Goal: Task Accomplishment & Management: Manage account settings

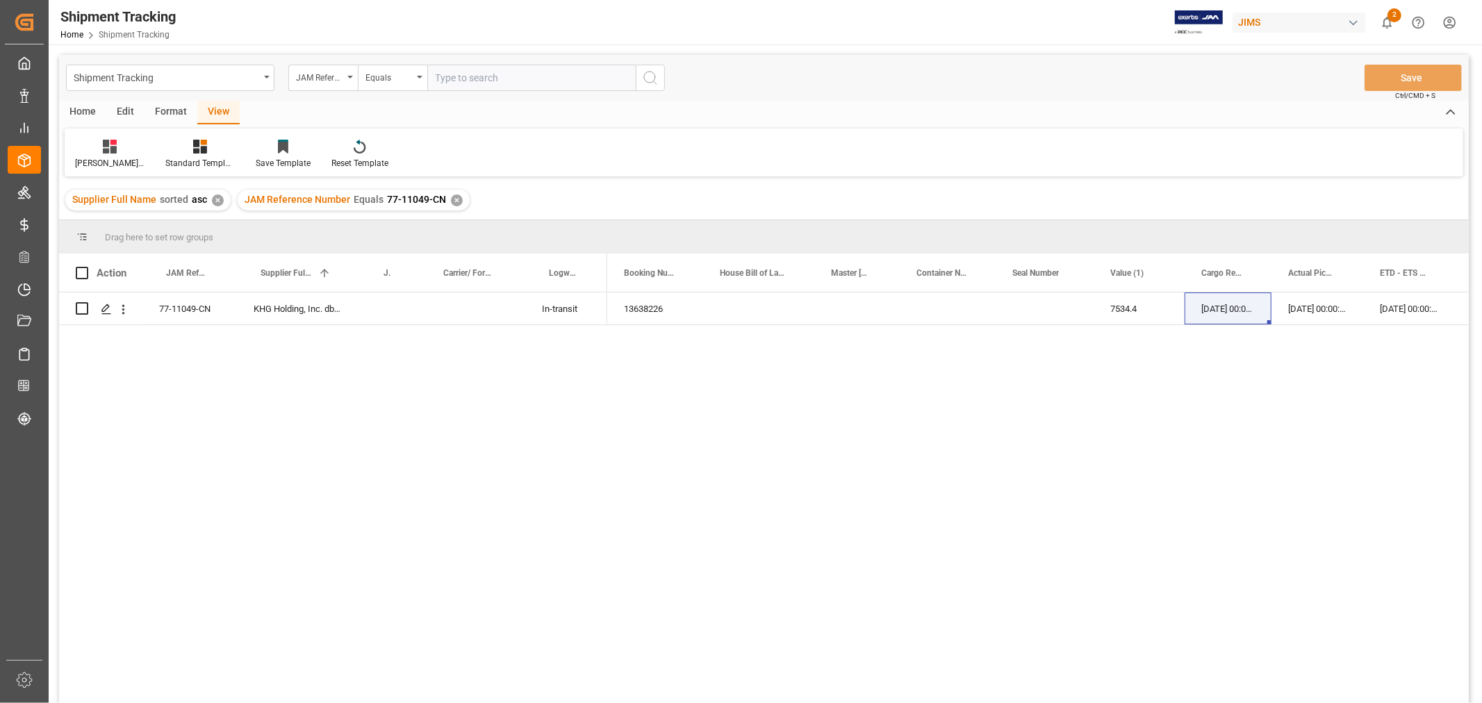
click at [455, 200] on div "✕" at bounding box center [457, 201] width 12 height 12
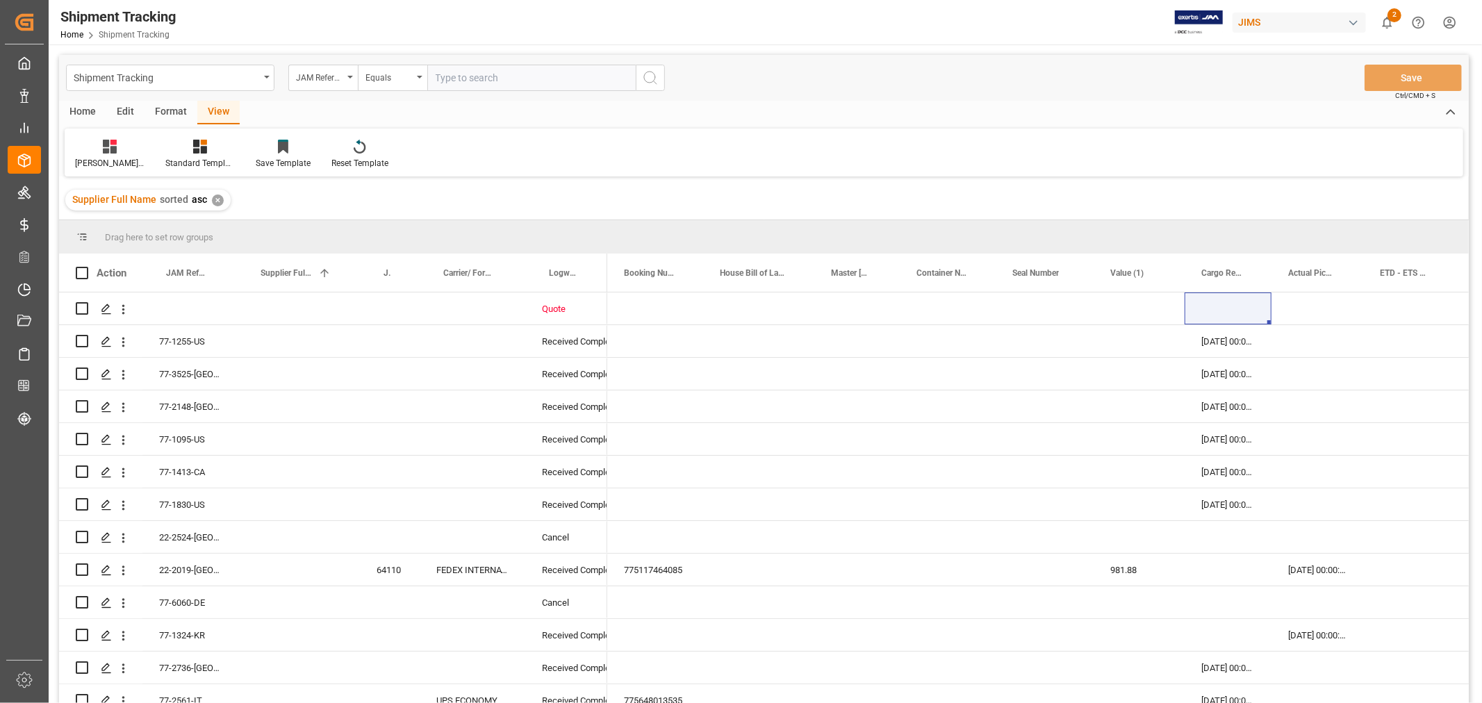
click at [494, 79] on input "text" at bounding box center [531, 78] width 208 height 26
paste input "77-10853-CN"
type input "77-10853-CN"
click at [648, 75] on icon "search button" at bounding box center [650, 77] width 17 height 17
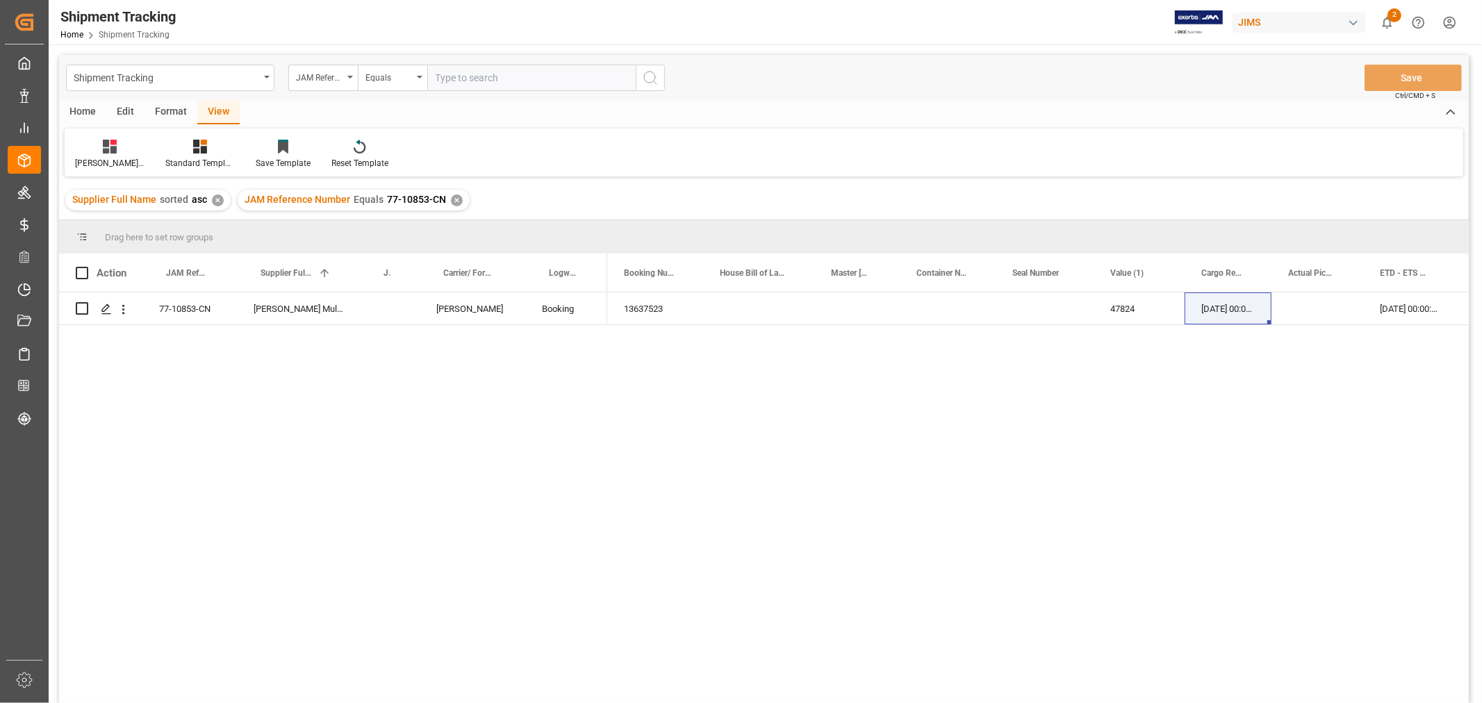
click at [629, 470] on div "13637523 47824 [DATE] 00:00:00 [DATE] 00:00:00 [DATE] 00:00:00" at bounding box center [1038, 503] width 862 height 420
click at [1326, 306] on div "Press SPACE to select this row." at bounding box center [1318, 309] width 92 height 32
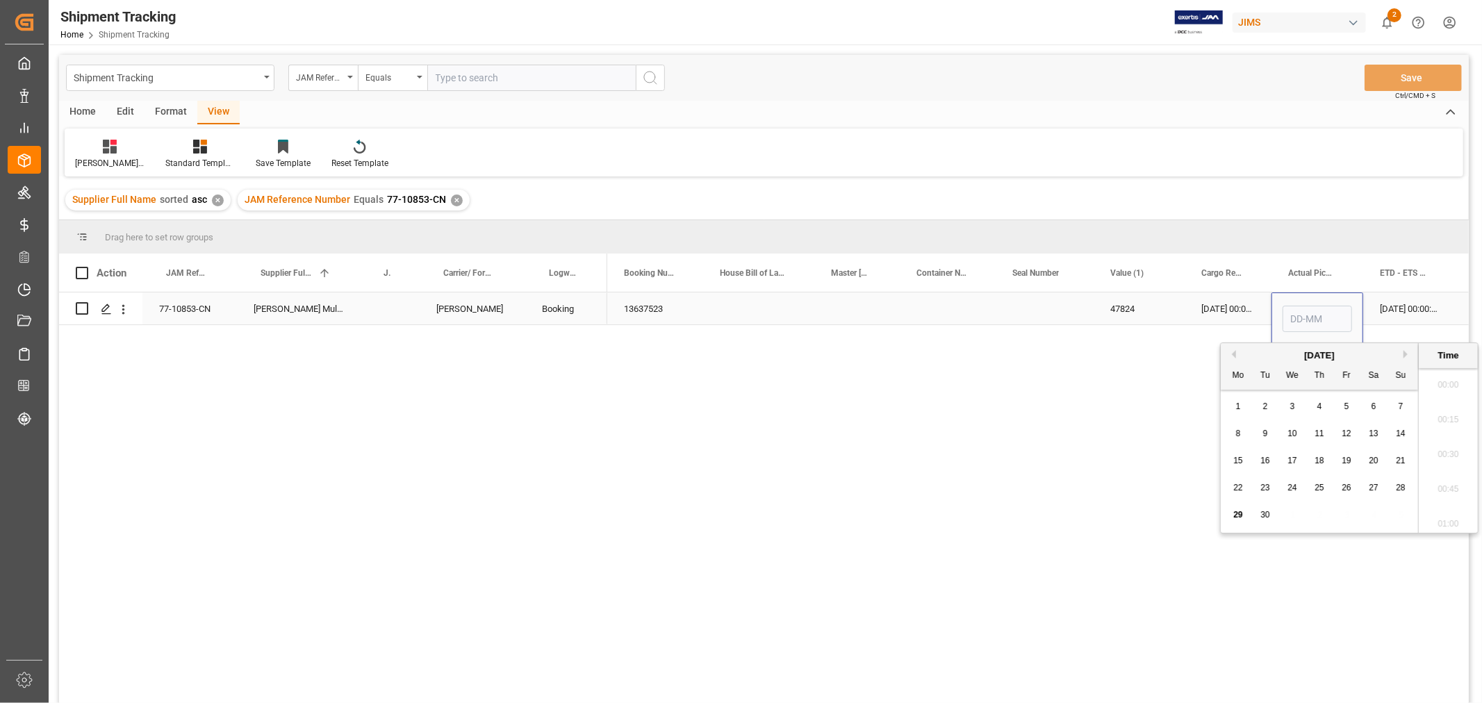
scroll to position [1220, 0]
click at [1327, 306] on input "Press SPACE to select this row." at bounding box center [1317, 319] width 69 height 26
type input "[DATE] 00:00"
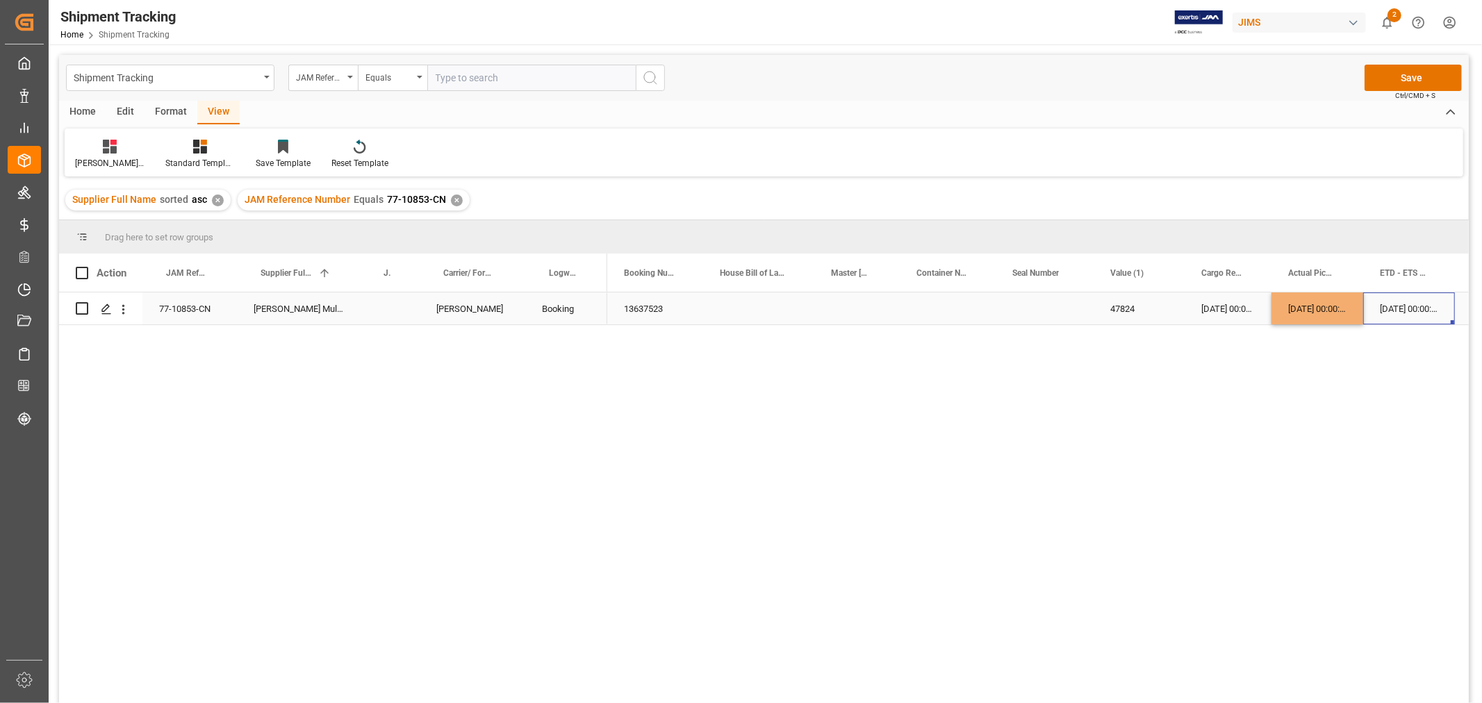
click at [1416, 301] on div "[DATE] 00:00:00" at bounding box center [1409, 309] width 92 height 32
click at [1402, 81] on button "Save" at bounding box center [1413, 78] width 97 height 26
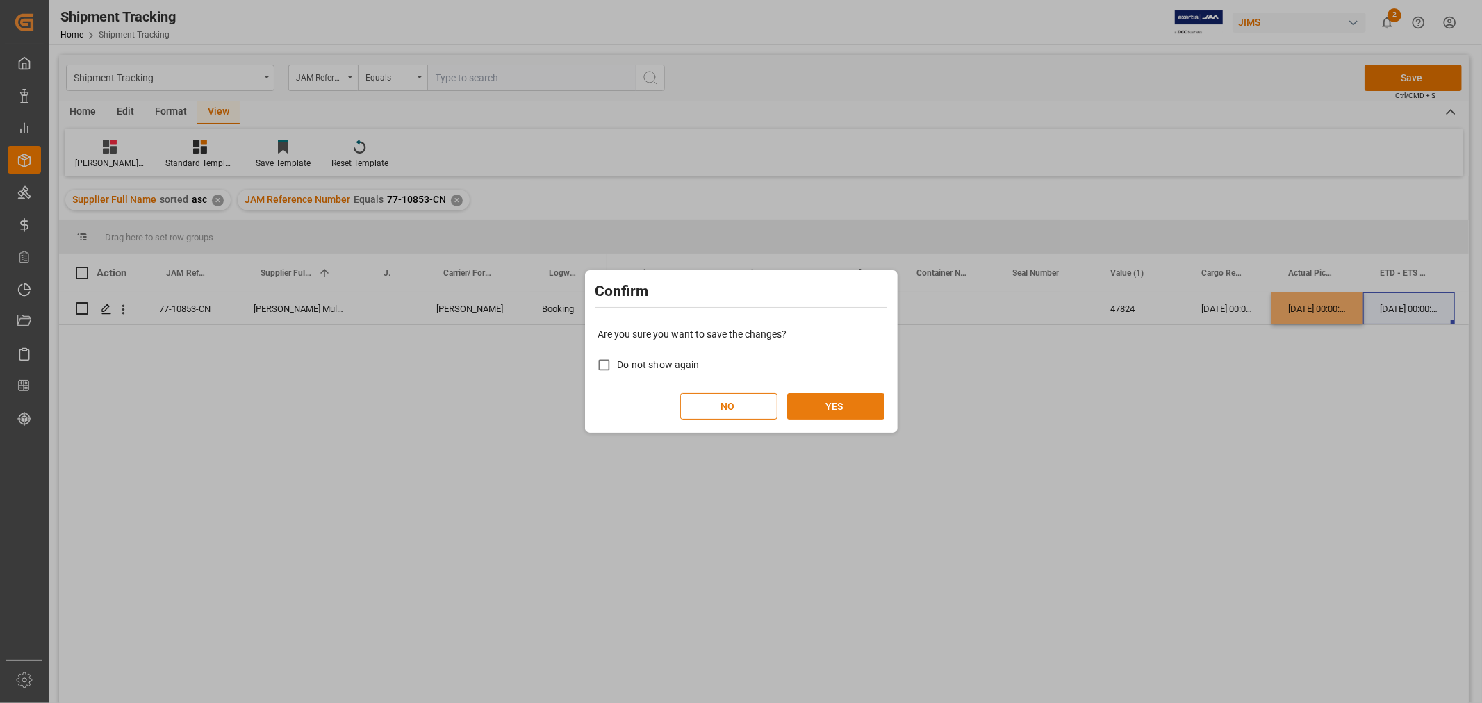
drag, startPoint x: 849, startPoint y: 425, endPoint x: 848, endPoint y: 412, distance: 12.6
click at [849, 421] on div "Are you sure you want to save the changes? Do not show again NO YES" at bounding box center [742, 374] width 306 height 112
click at [848, 411] on button "YES" at bounding box center [835, 406] width 97 height 26
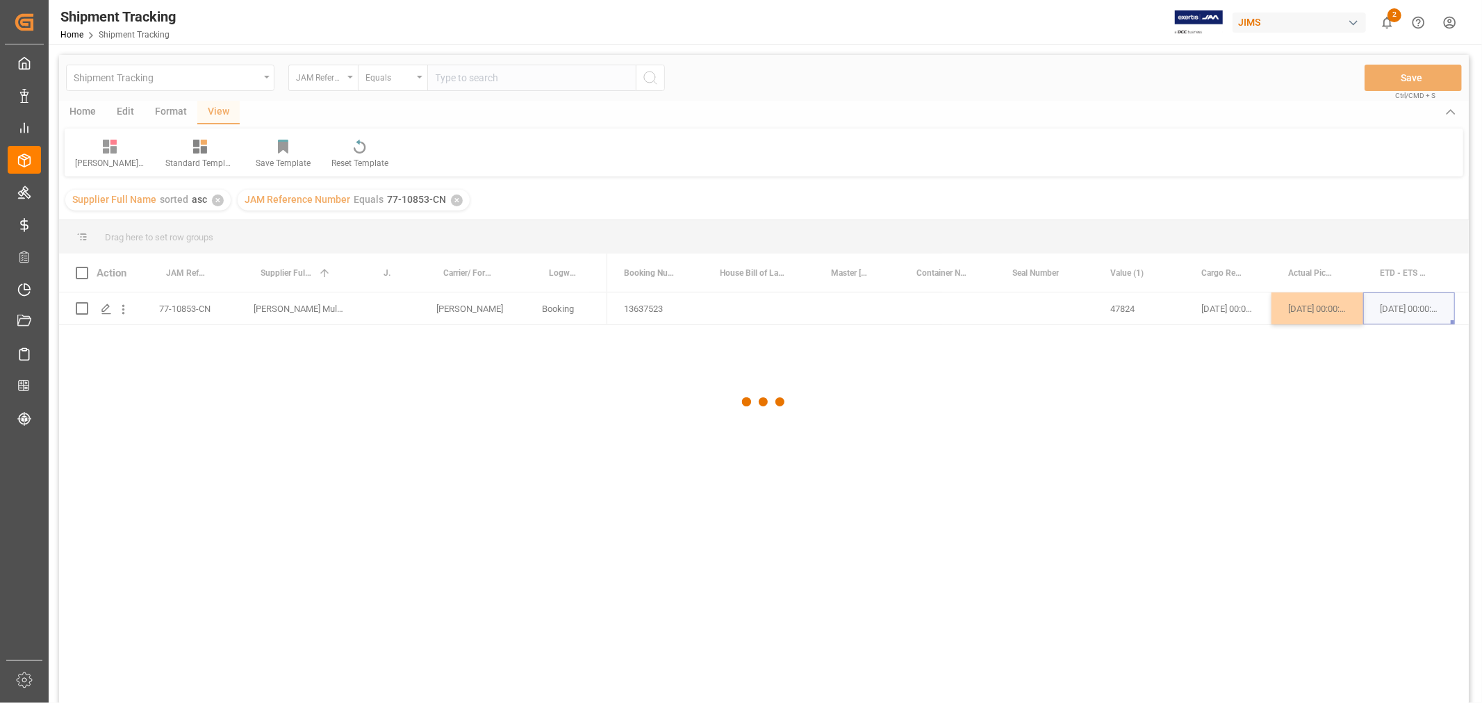
click at [1194, 471] on div at bounding box center [764, 402] width 1410 height 695
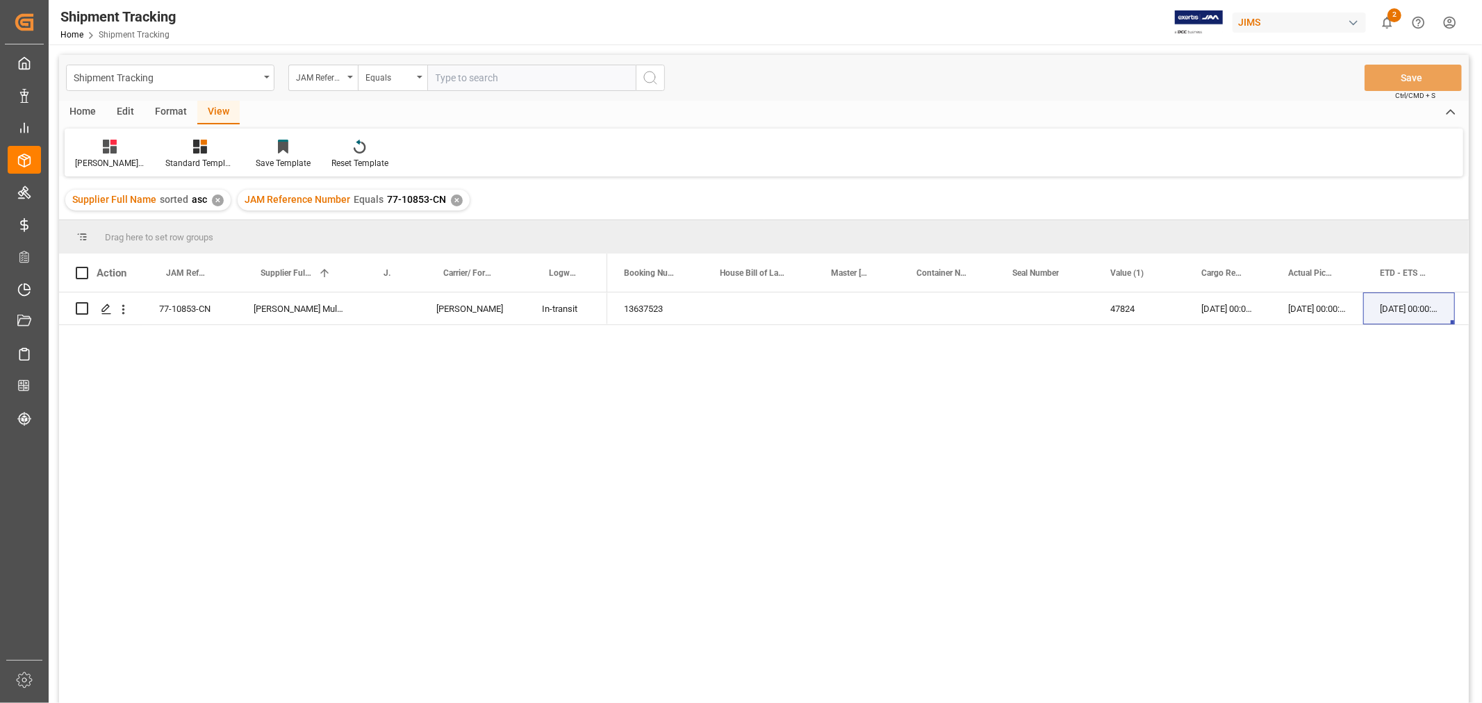
click at [451, 195] on div "✕" at bounding box center [457, 201] width 12 height 12
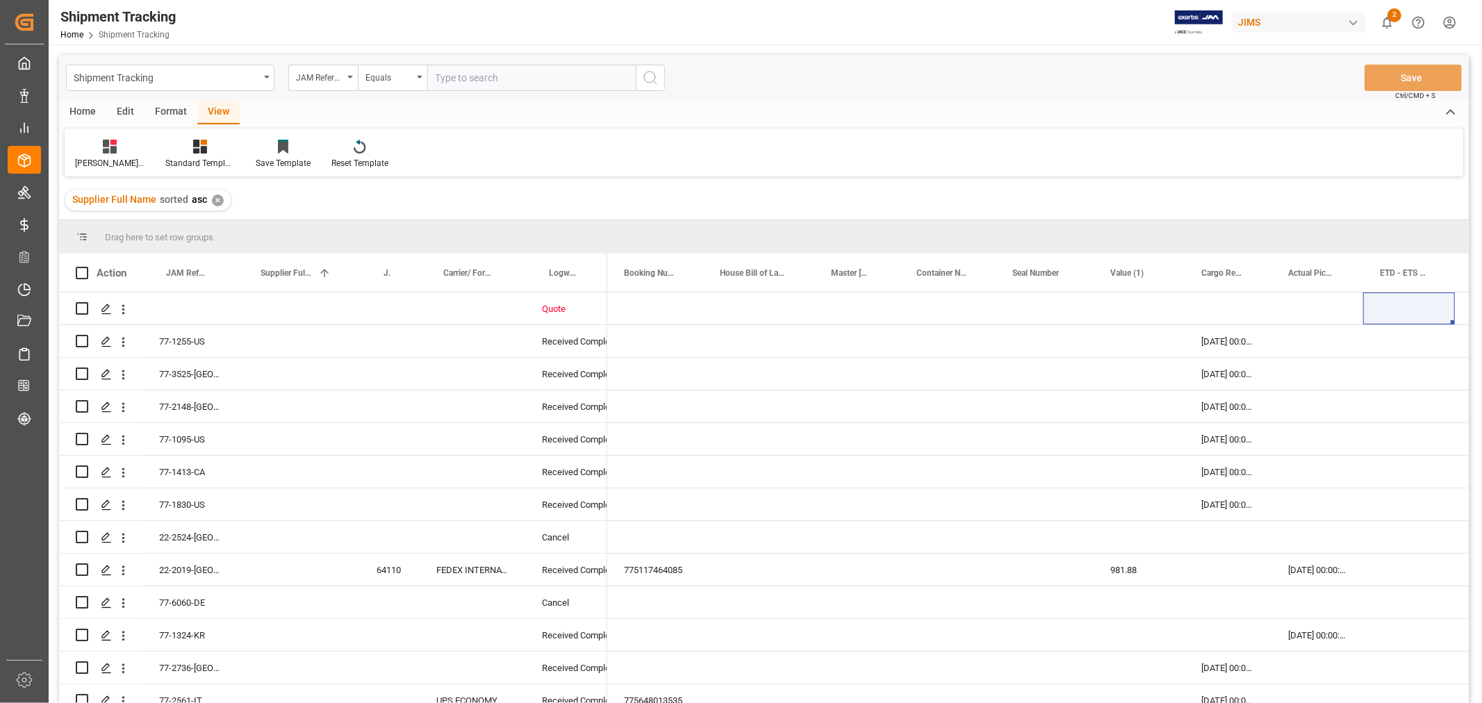
click at [484, 81] on input "text" at bounding box center [531, 78] width 208 height 26
paste input "77-11108-CN"
type input "77-11108-CN"
click at [648, 82] on icon "search button" at bounding box center [650, 77] width 17 height 17
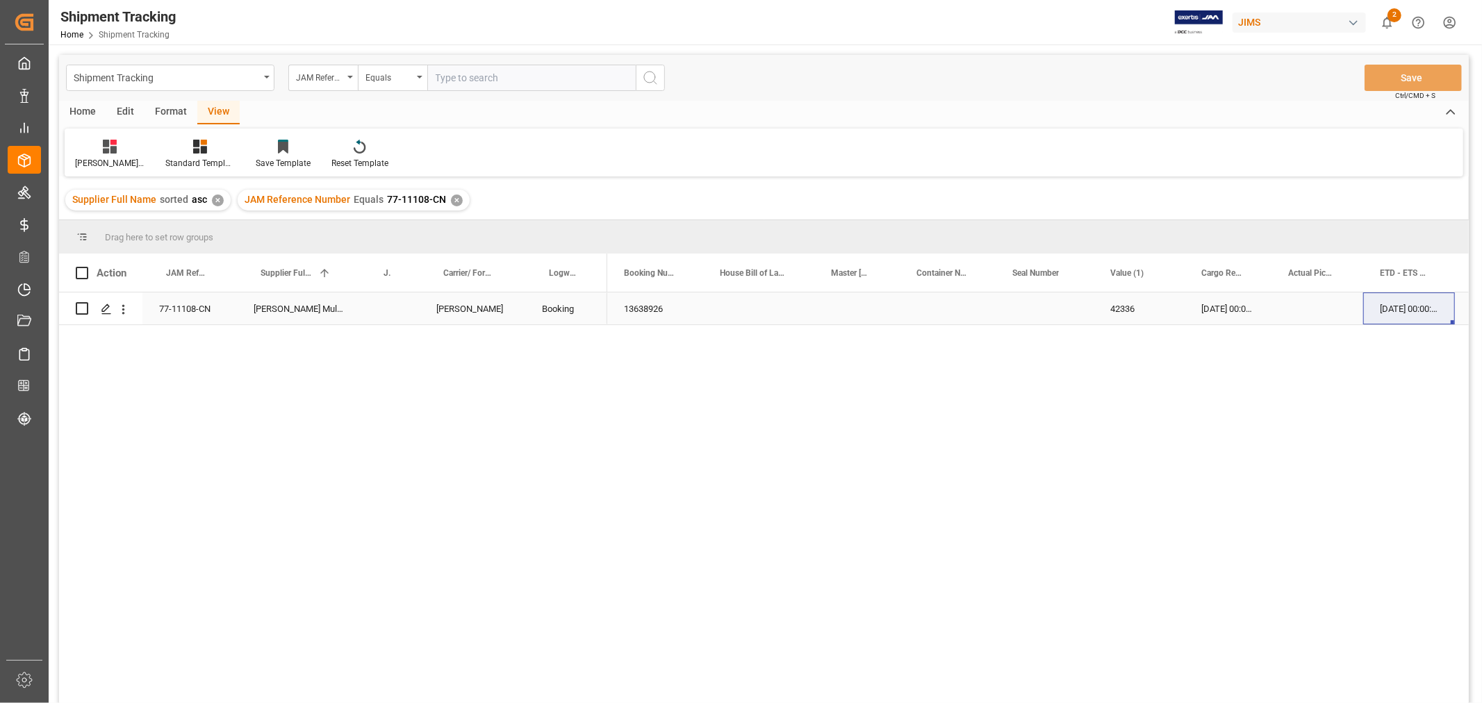
click at [646, 308] on div "13638926" at bounding box center [655, 309] width 96 height 32
click at [1315, 308] on div "Press SPACE to select this row." at bounding box center [1318, 309] width 92 height 32
click at [1316, 307] on div "Press SPACE to select this row." at bounding box center [1318, 309] width 92 height 32
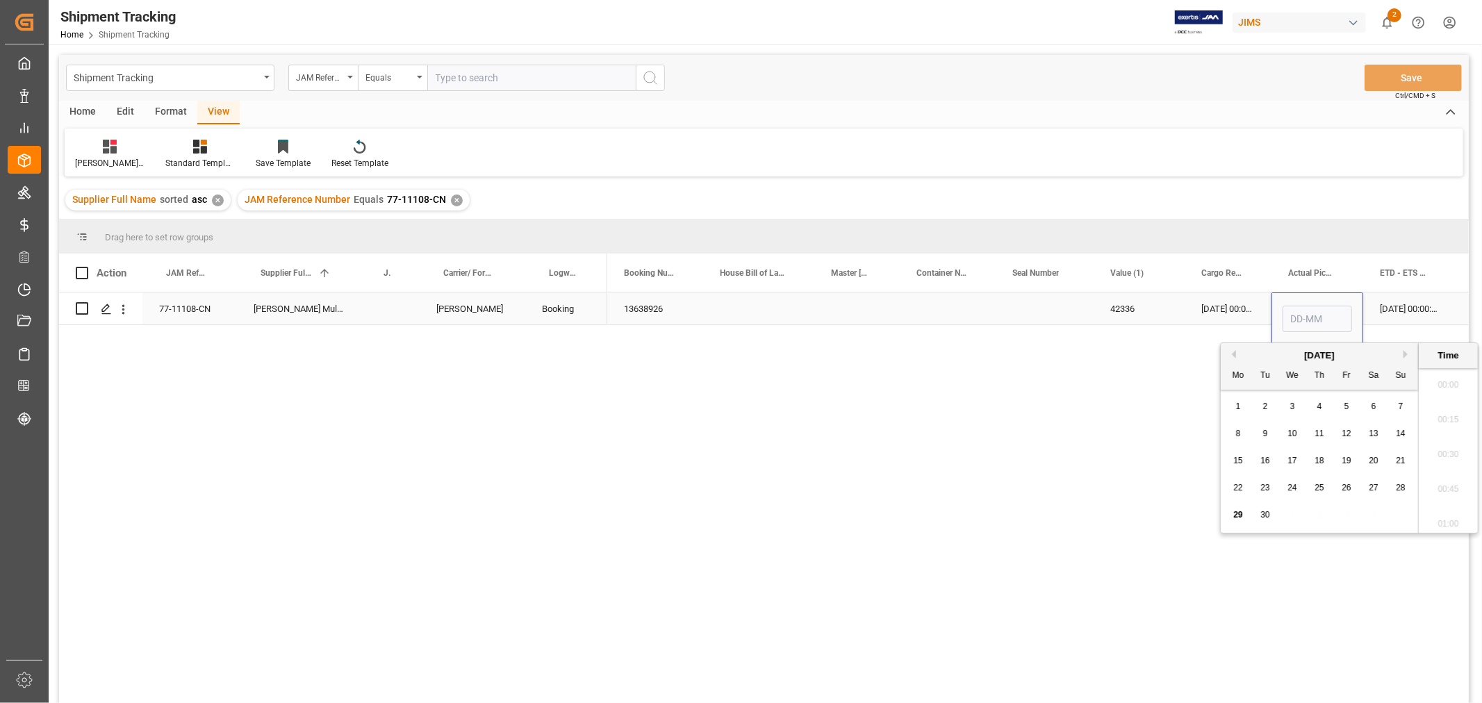
scroll to position [1220, 0]
type input "27-09-2025 00:00"
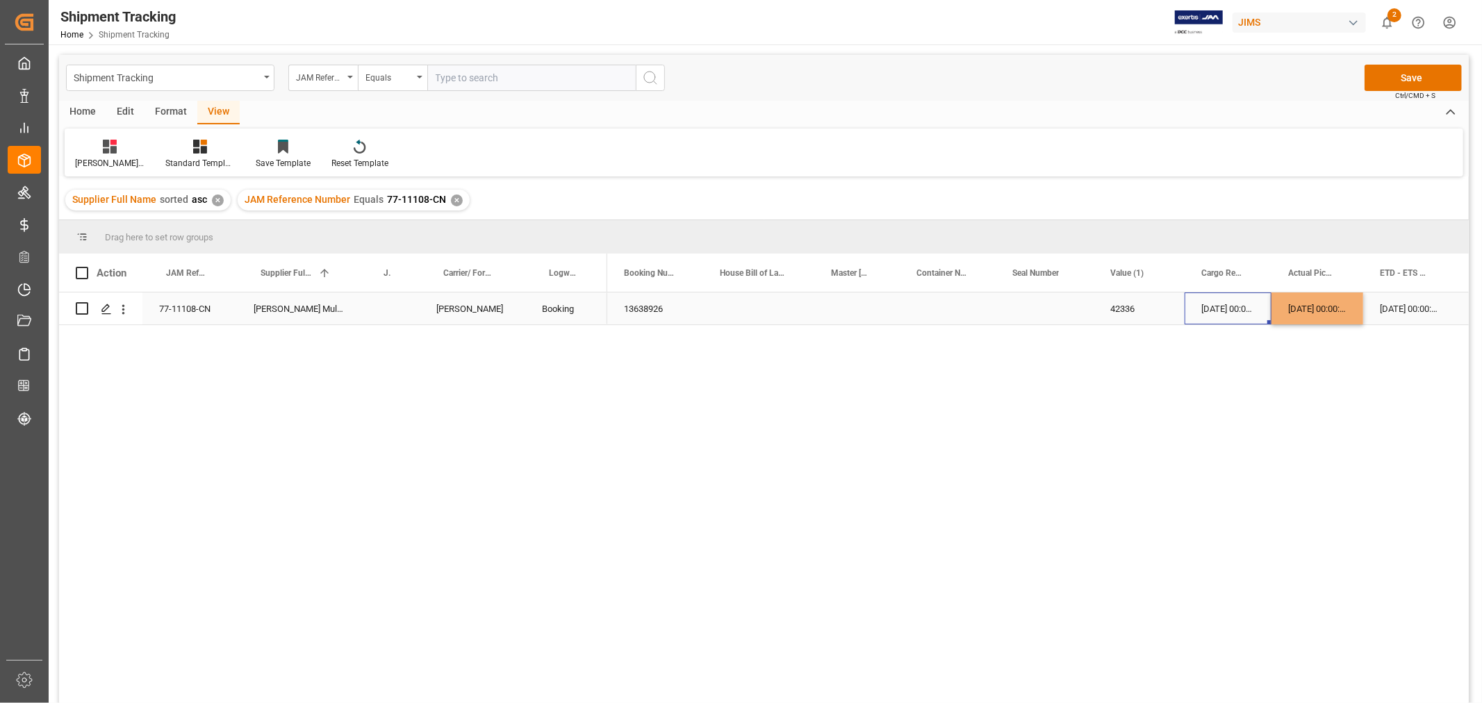
click at [1207, 309] on div "26-09-2025 00:00:00" at bounding box center [1228, 309] width 87 height 32
click at [1407, 73] on button "Save" at bounding box center [1413, 78] width 97 height 26
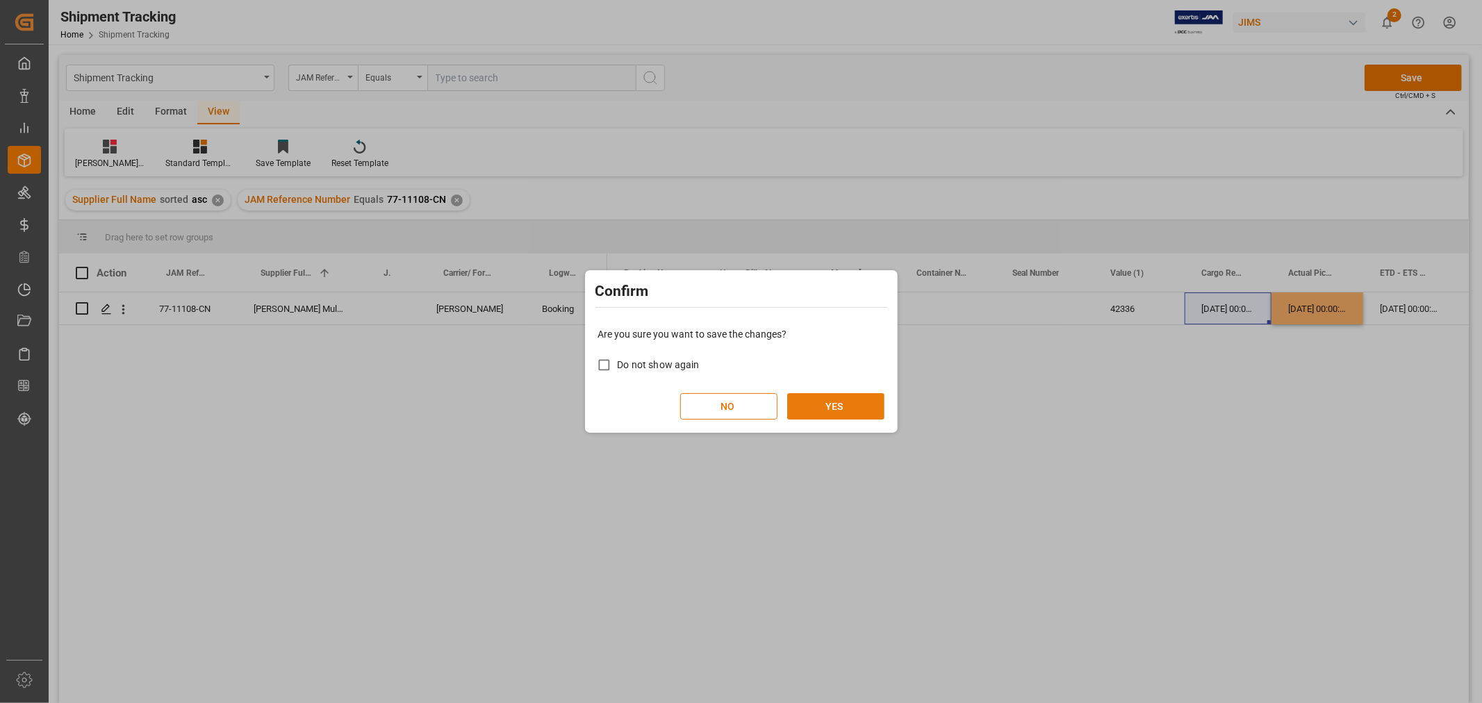
click at [851, 397] on button "YES" at bounding box center [835, 406] width 97 height 26
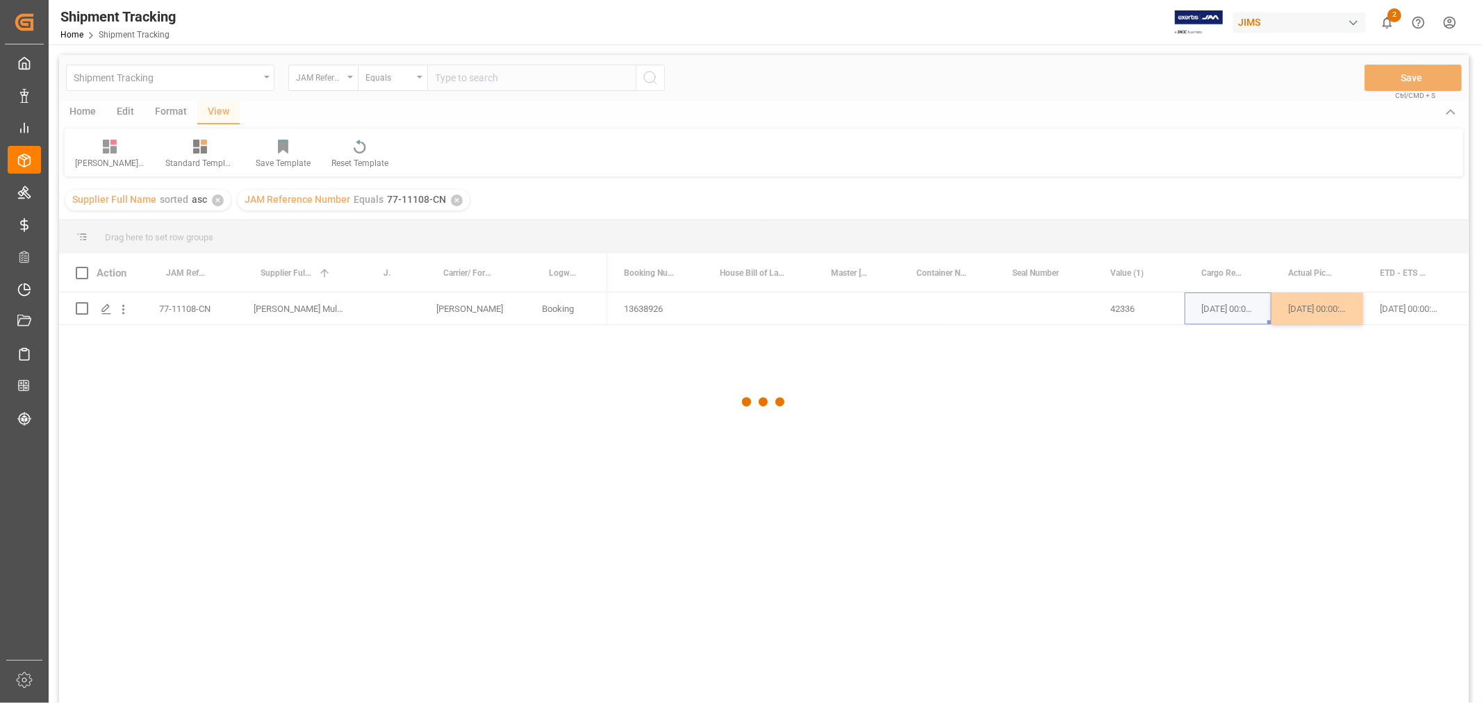
click at [880, 461] on div at bounding box center [764, 402] width 1410 height 695
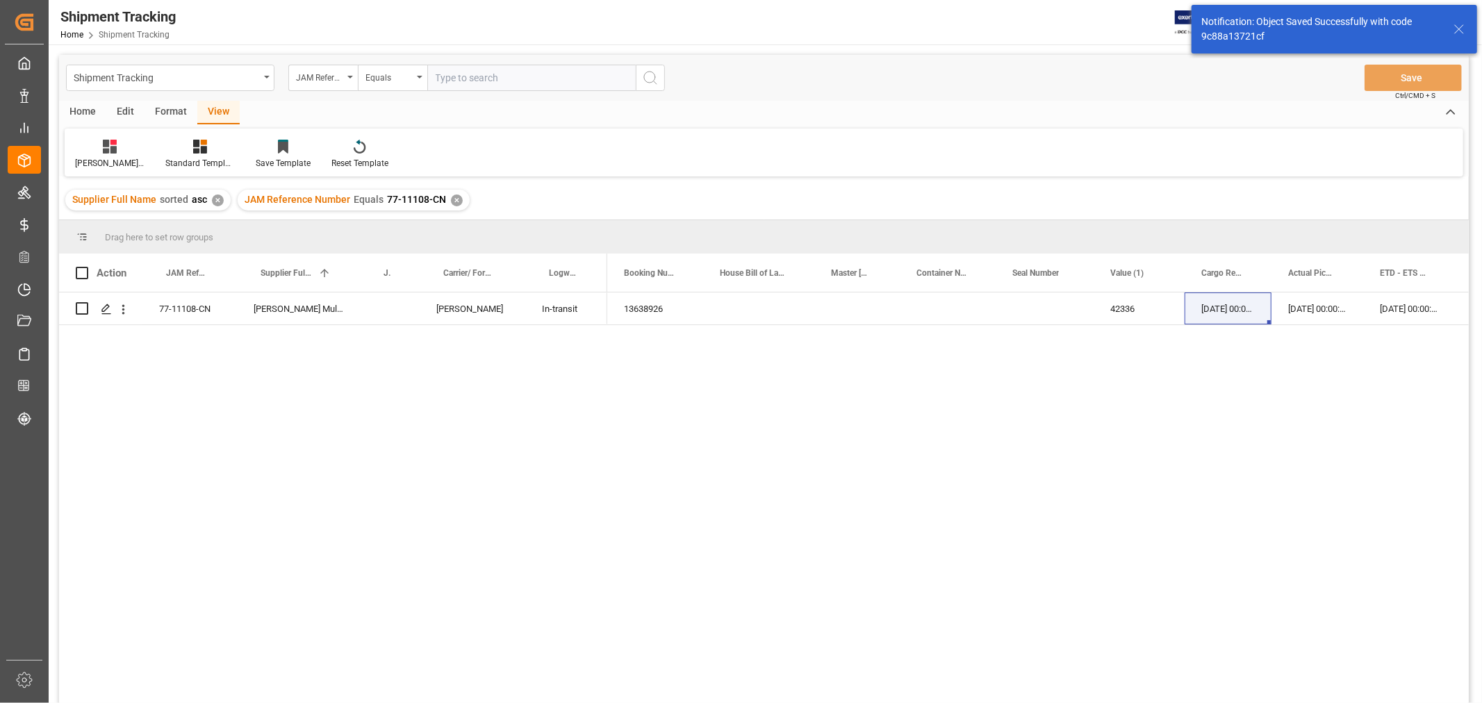
click at [878, 377] on div "13638926 42336 26-09-2025 00:00:00 27-09-2025 00:00:00 03-10-2025 00:00:00 11-1…" at bounding box center [1038, 503] width 862 height 420
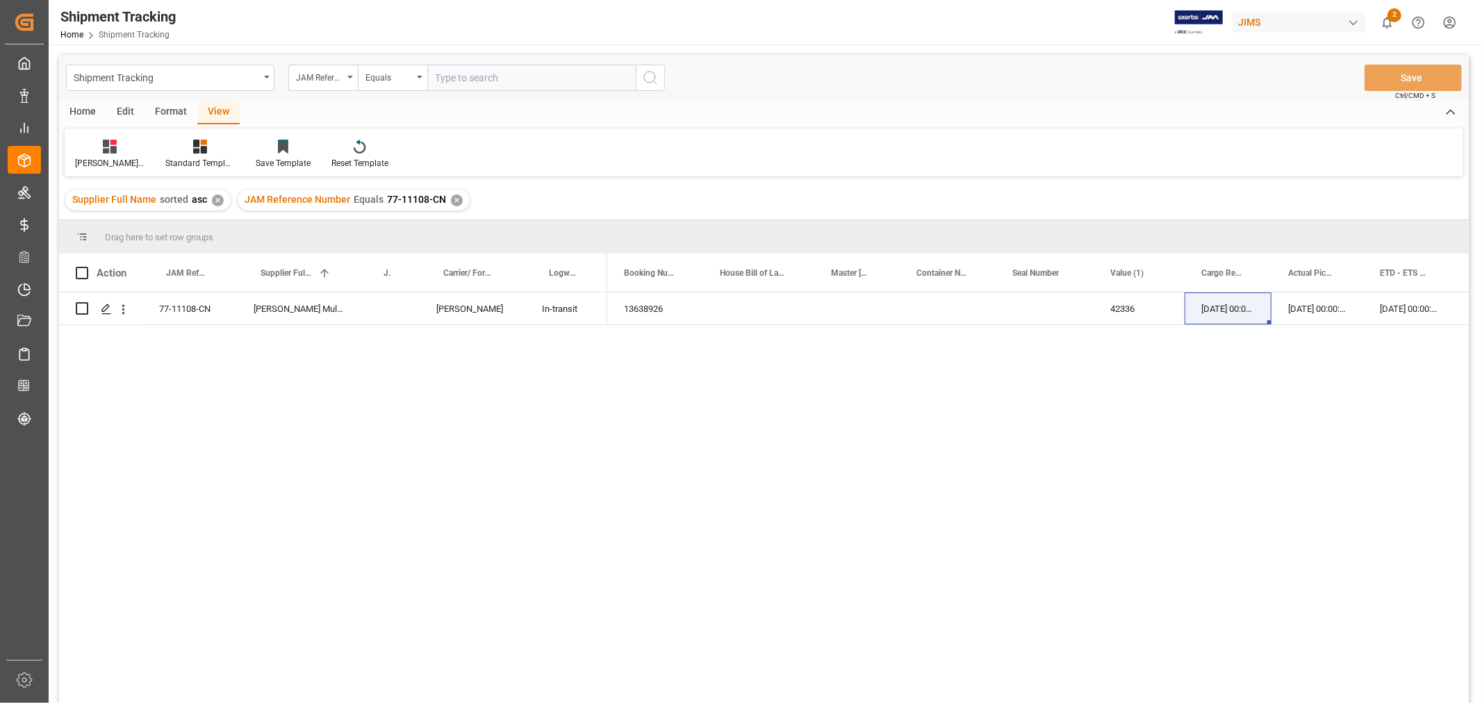
click at [452, 199] on div "✕" at bounding box center [457, 201] width 12 height 12
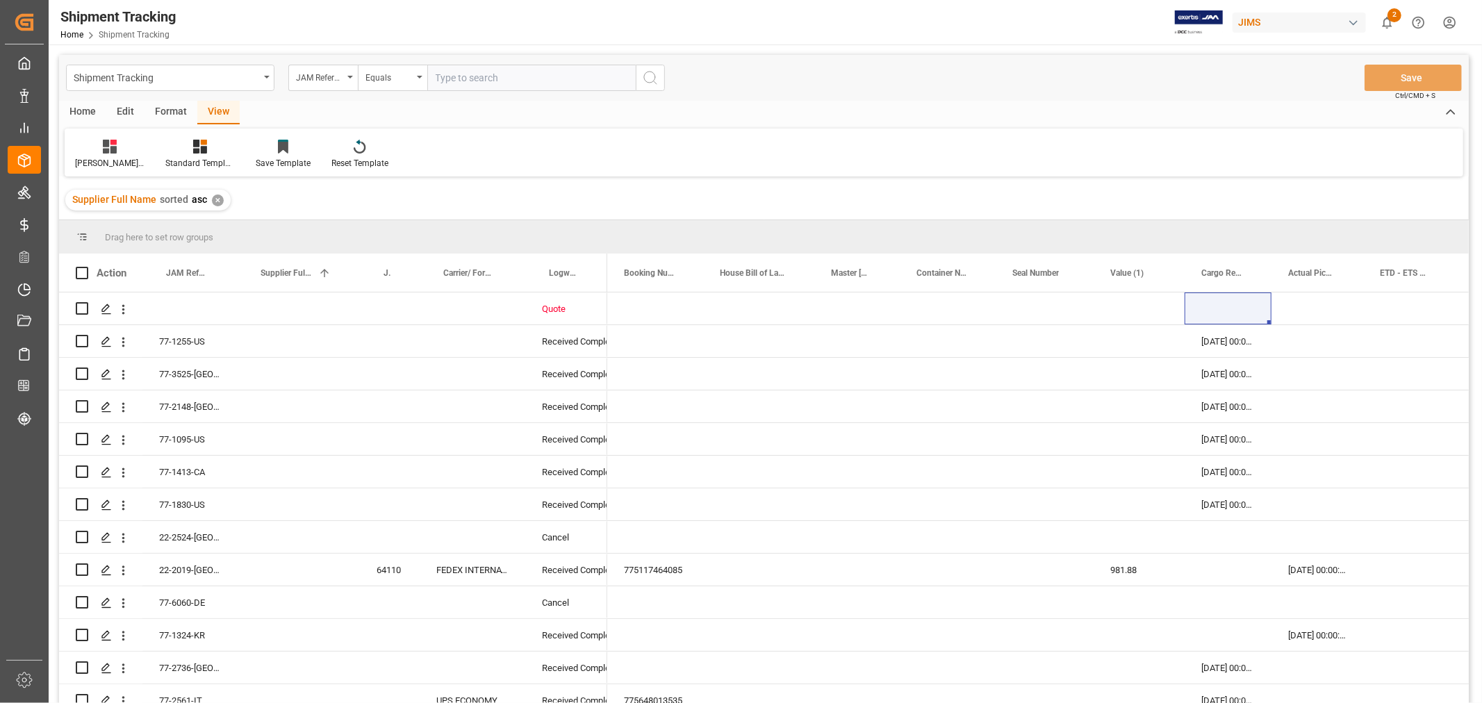
click at [504, 76] on input "text" at bounding box center [531, 78] width 208 height 26
paste input "77-11052-CN"
type input "77-11052-CN"
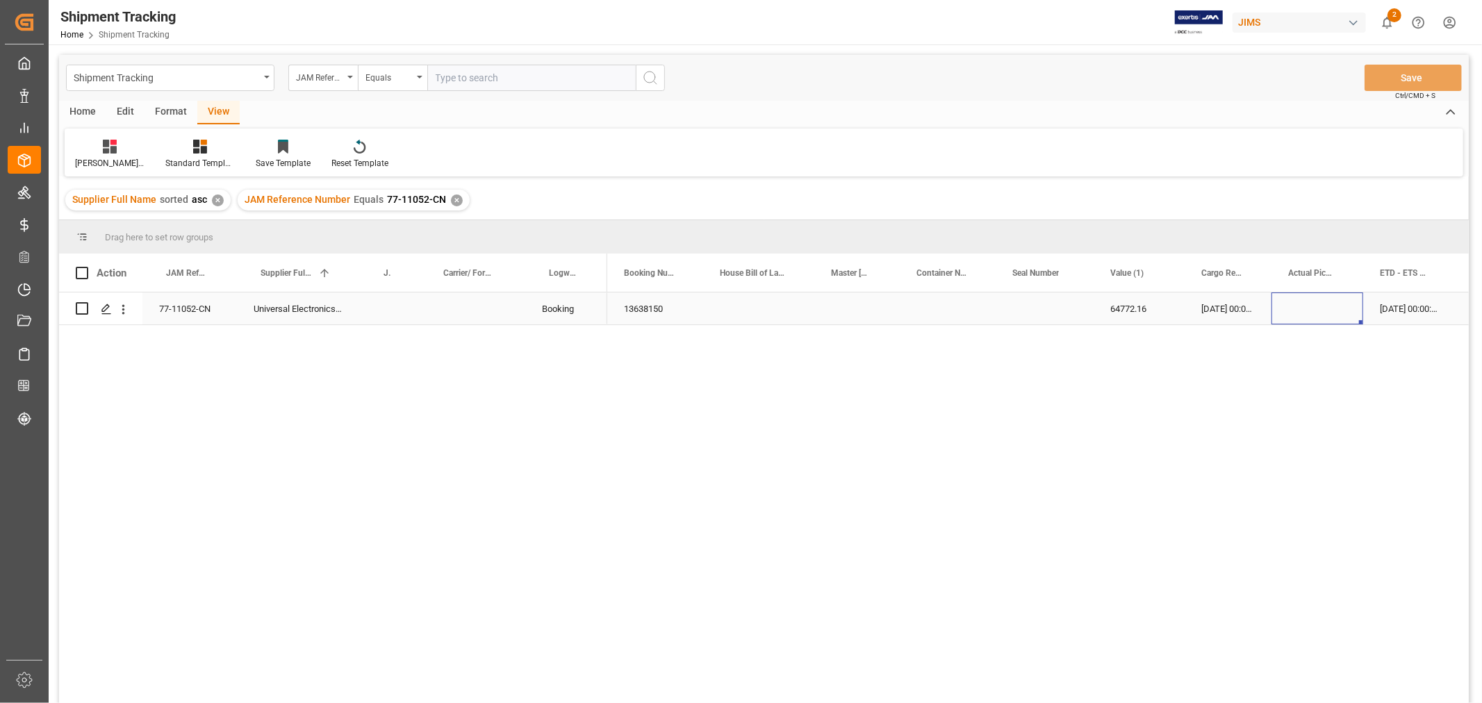
click at [1319, 314] on div "Press SPACE to select this row." at bounding box center [1318, 309] width 92 height 32
click at [1319, 313] on div "Press SPACE to select this row." at bounding box center [1318, 309] width 92 height 32
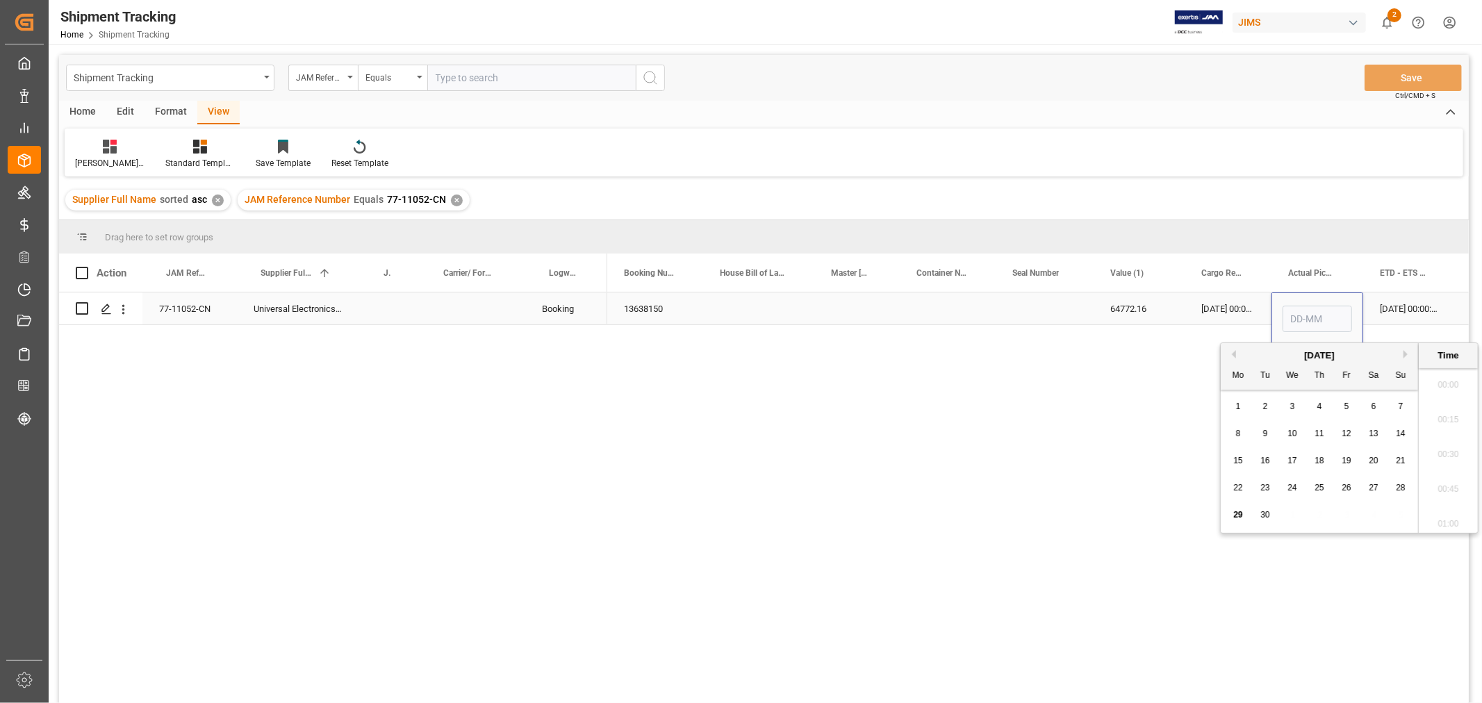
scroll to position [1220, 0]
click at [1319, 313] on input "Press SPACE to select this row." at bounding box center [1317, 319] width 69 height 26
type input "27-09-2025 00:00"
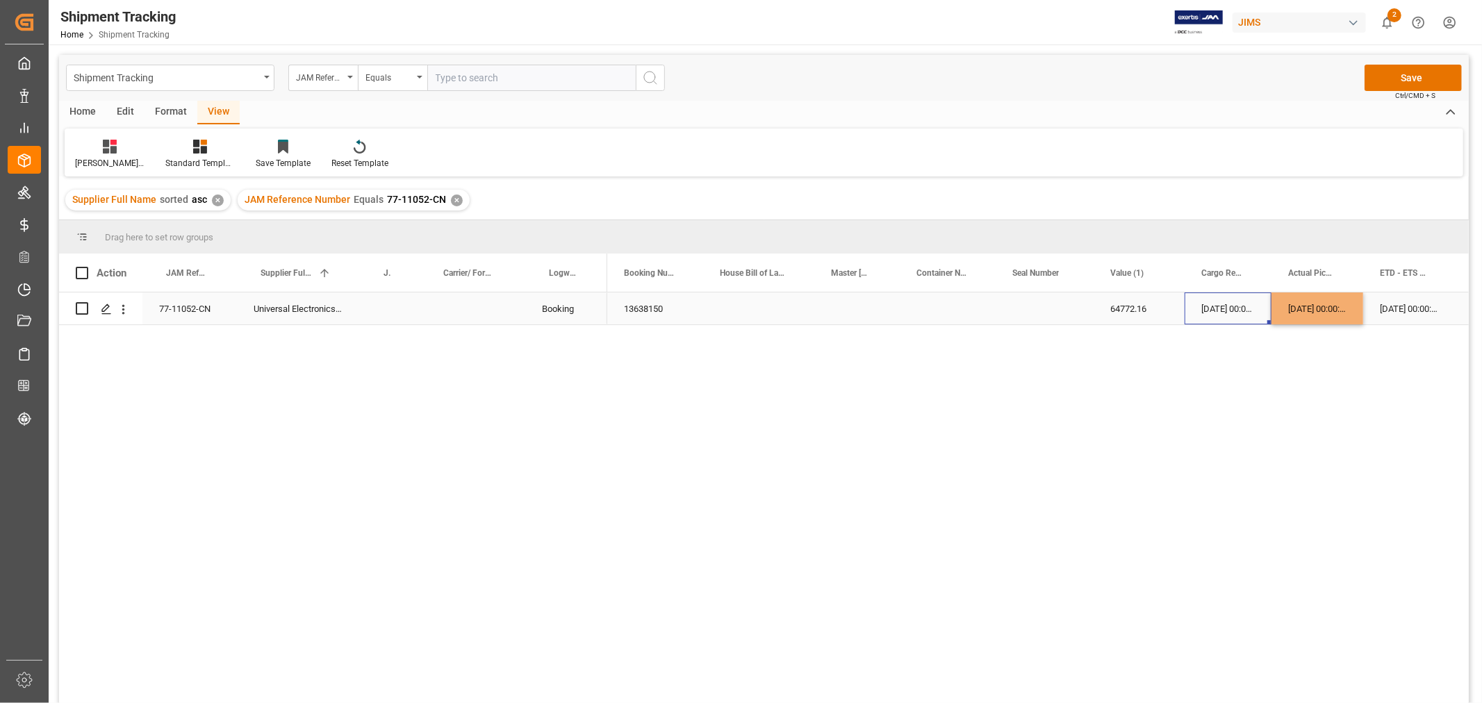
click at [1211, 309] on div "26-09-2025 00:00:00" at bounding box center [1228, 309] width 87 height 32
click at [1383, 81] on button "Save" at bounding box center [1413, 78] width 97 height 26
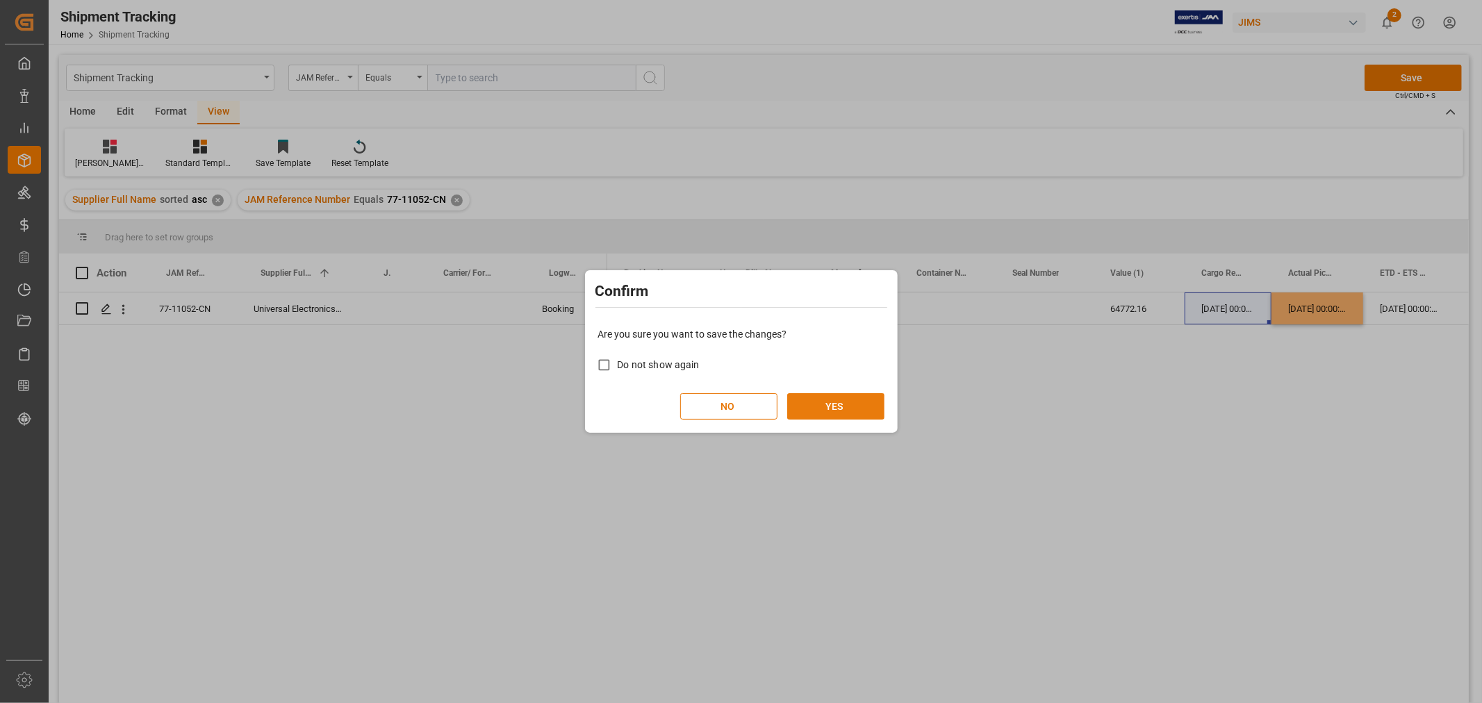
click at [853, 401] on button "YES" at bounding box center [835, 406] width 97 height 26
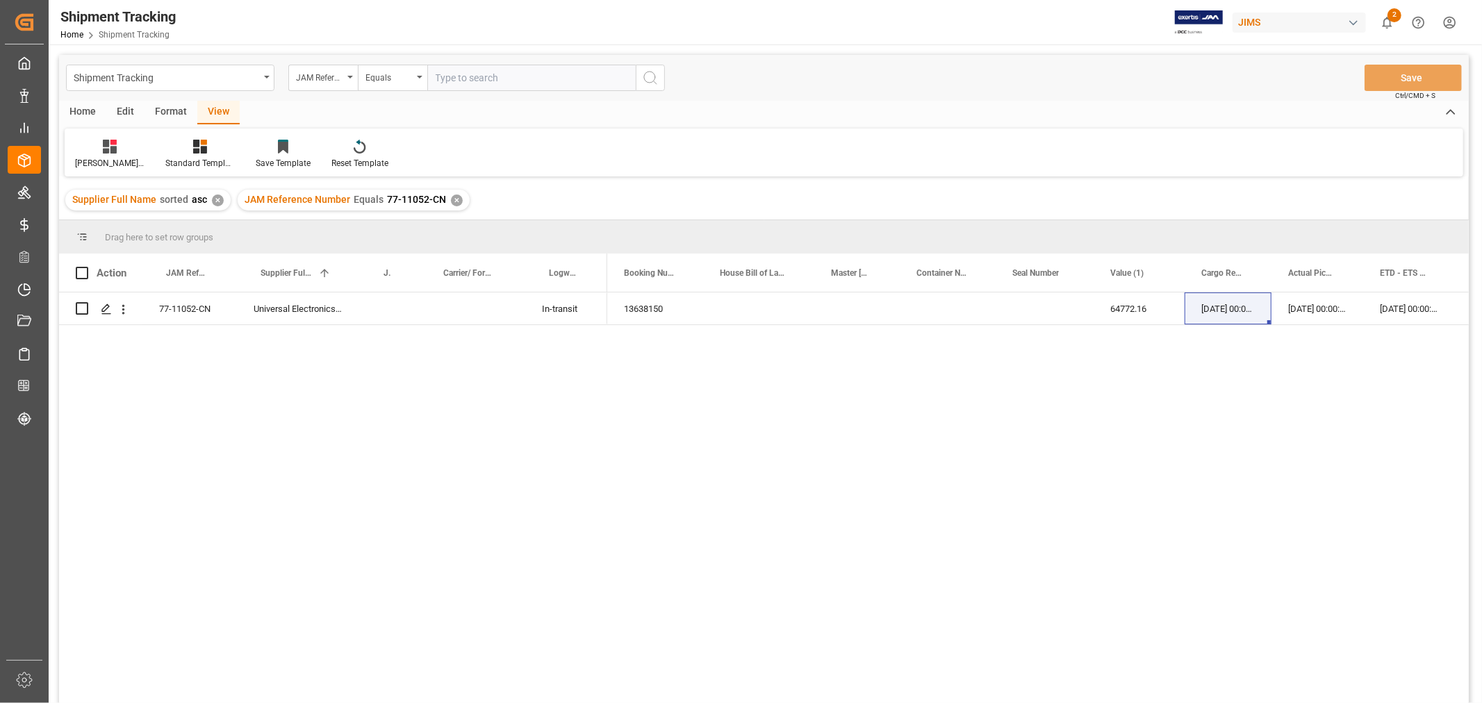
click at [450, 192] on div "JAM Reference Number Equals 77-11052-CN ✕" at bounding box center [354, 200] width 232 height 21
click at [455, 200] on div "✕" at bounding box center [457, 201] width 12 height 12
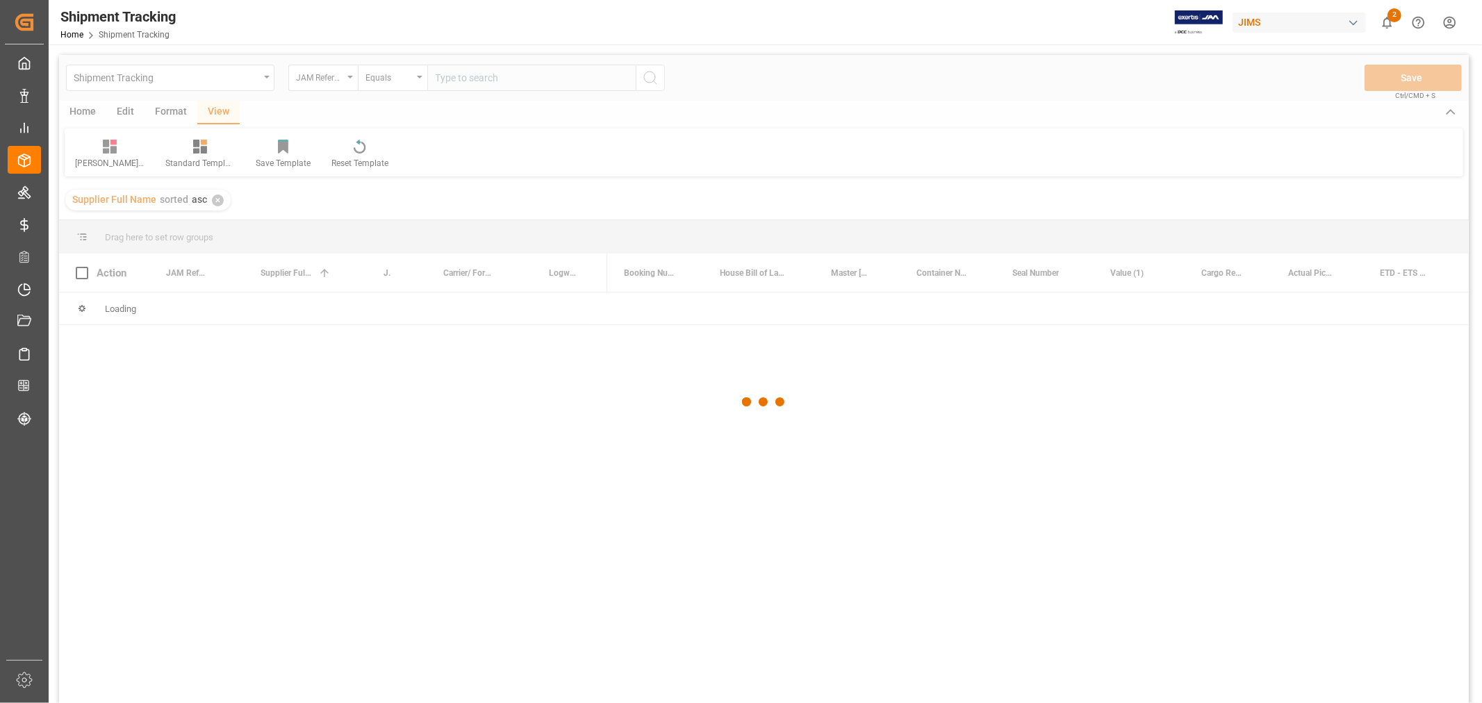
click at [467, 85] on div at bounding box center [764, 402] width 1410 height 695
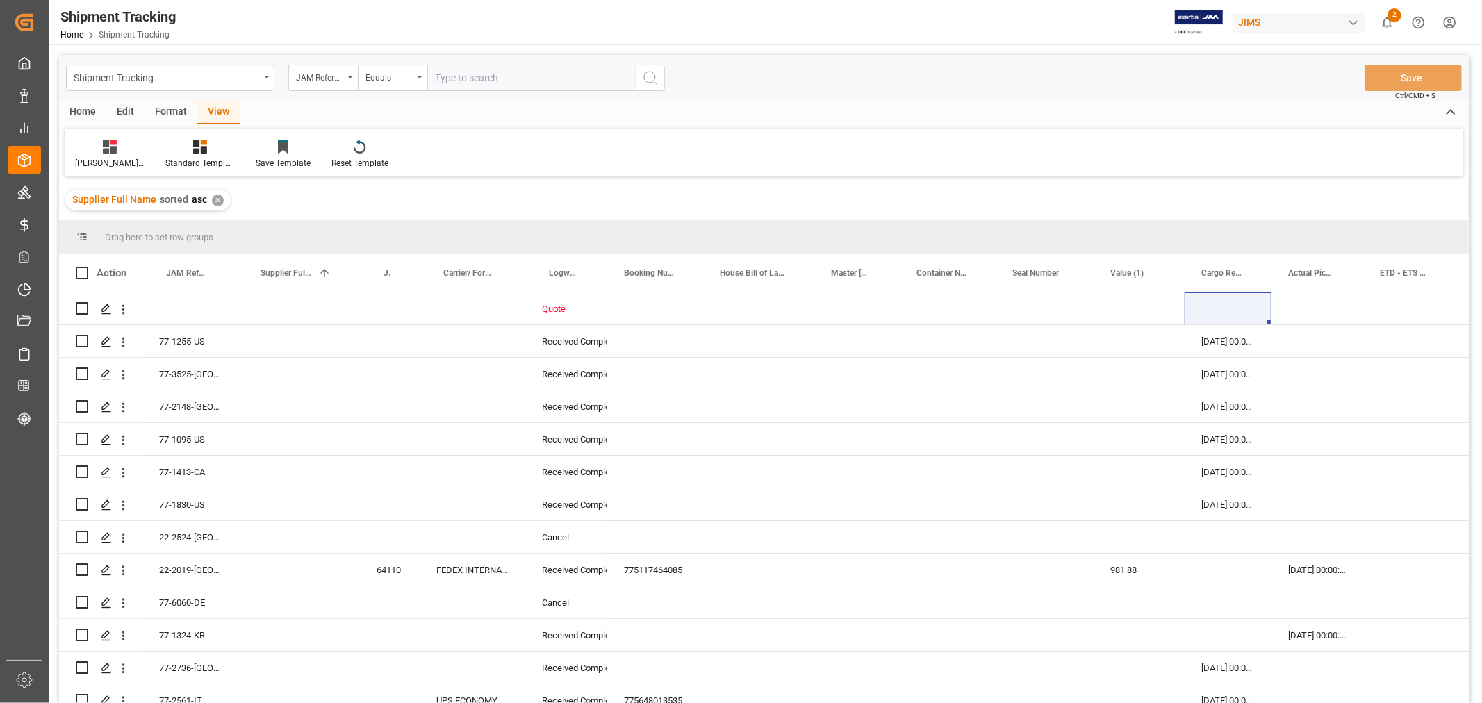
click at [464, 79] on input "text" at bounding box center [531, 78] width 208 height 26
paste input "77-11002-CN"
type input "77-11002-CN"
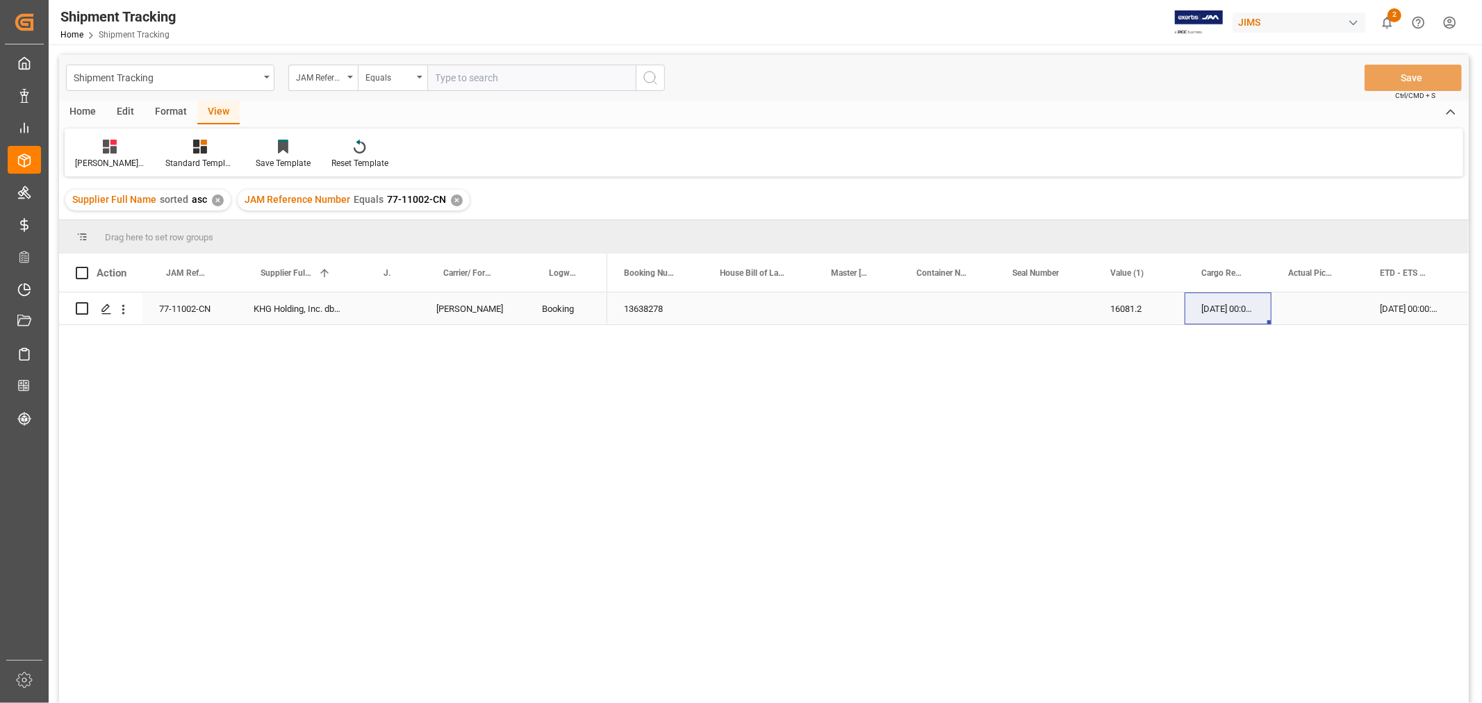
click at [661, 304] on div "13638278" at bounding box center [655, 309] width 96 height 32
click at [1317, 306] on div "Press SPACE to select this row." at bounding box center [1318, 309] width 92 height 32
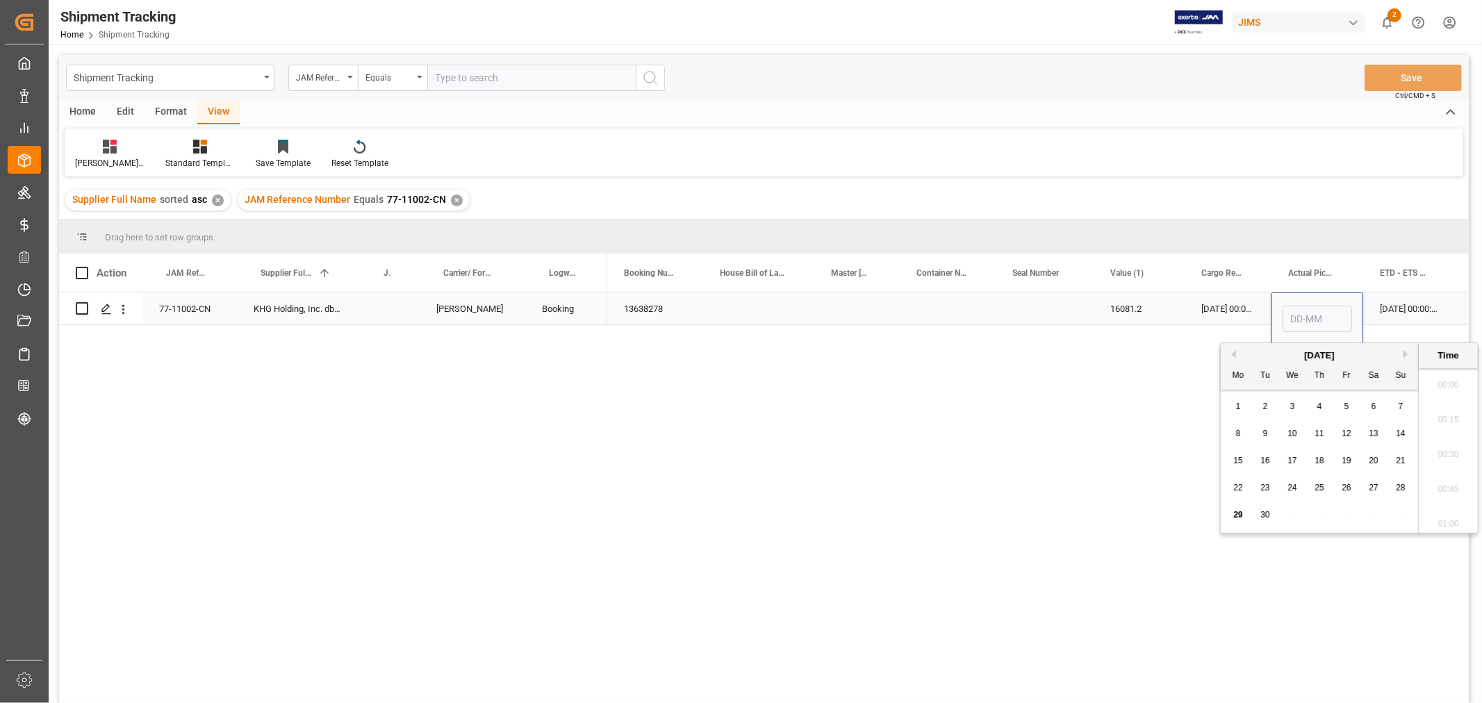
scroll to position [1220, 0]
click at [1345, 485] on span "26" at bounding box center [1346, 488] width 9 height 10
type input "26-09-2025 00:00"
click at [1224, 315] on div "26-09-2025 00:00:00" at bounding box center [1228, 309] width 87 height 32
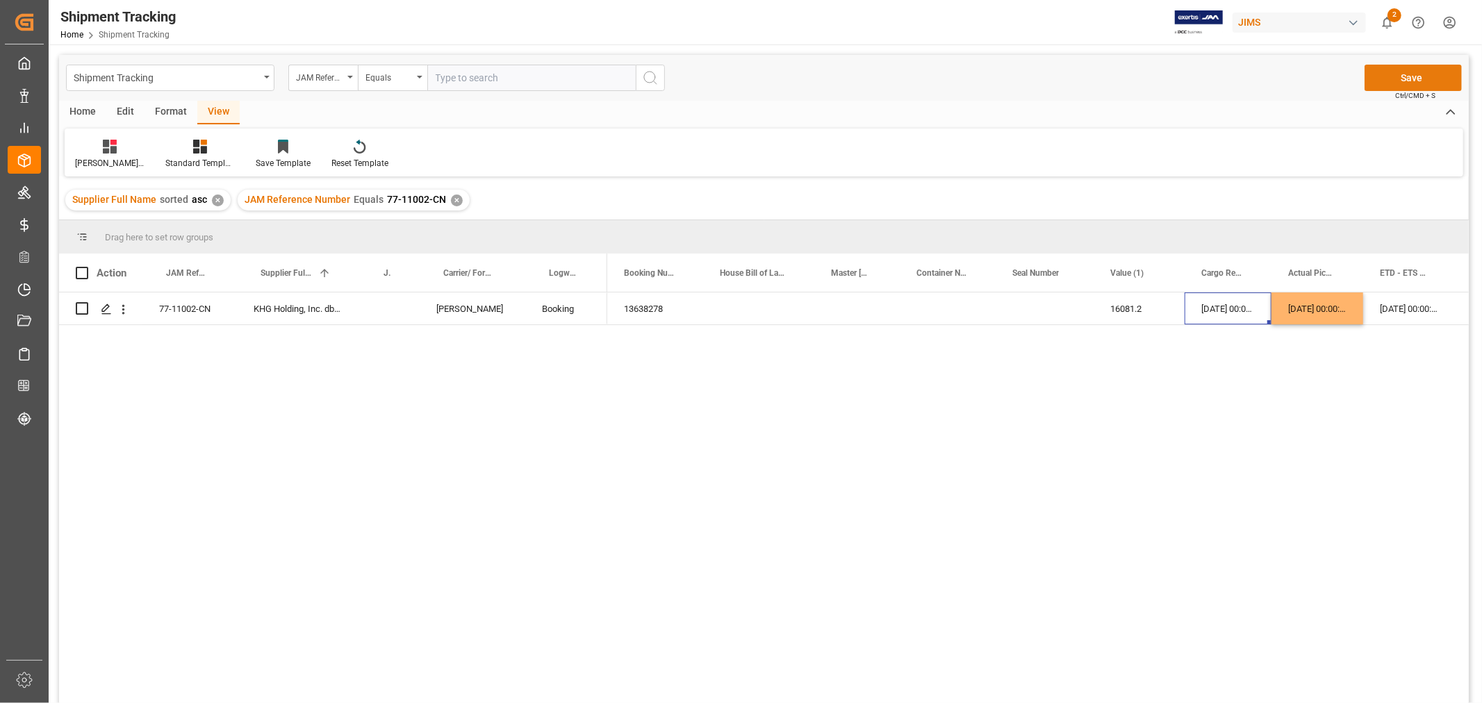
click at [1411, 72] on button "Save" at bounding box center [1413, 78] width 97 height 26
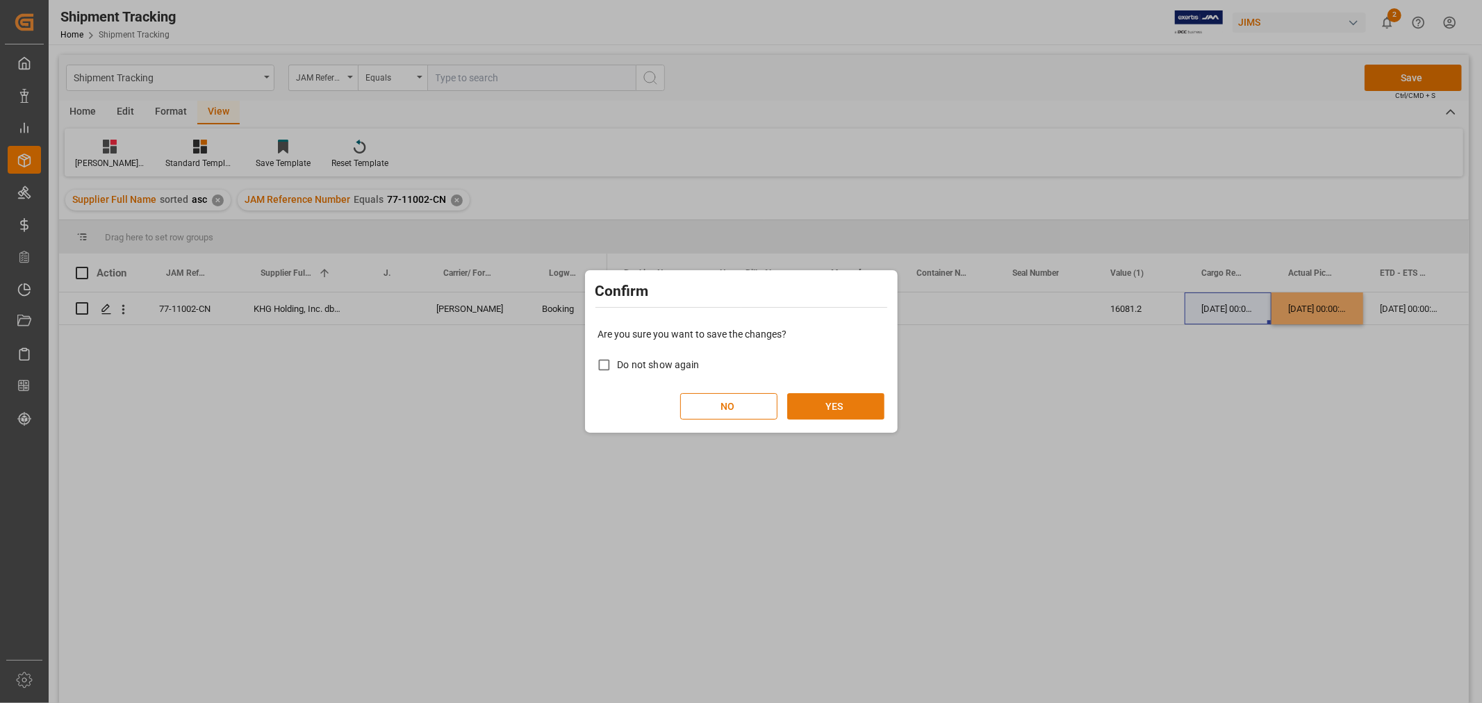
click at [852, 400] on button "YES" at bounding box center [835, 406] width 97 height 26
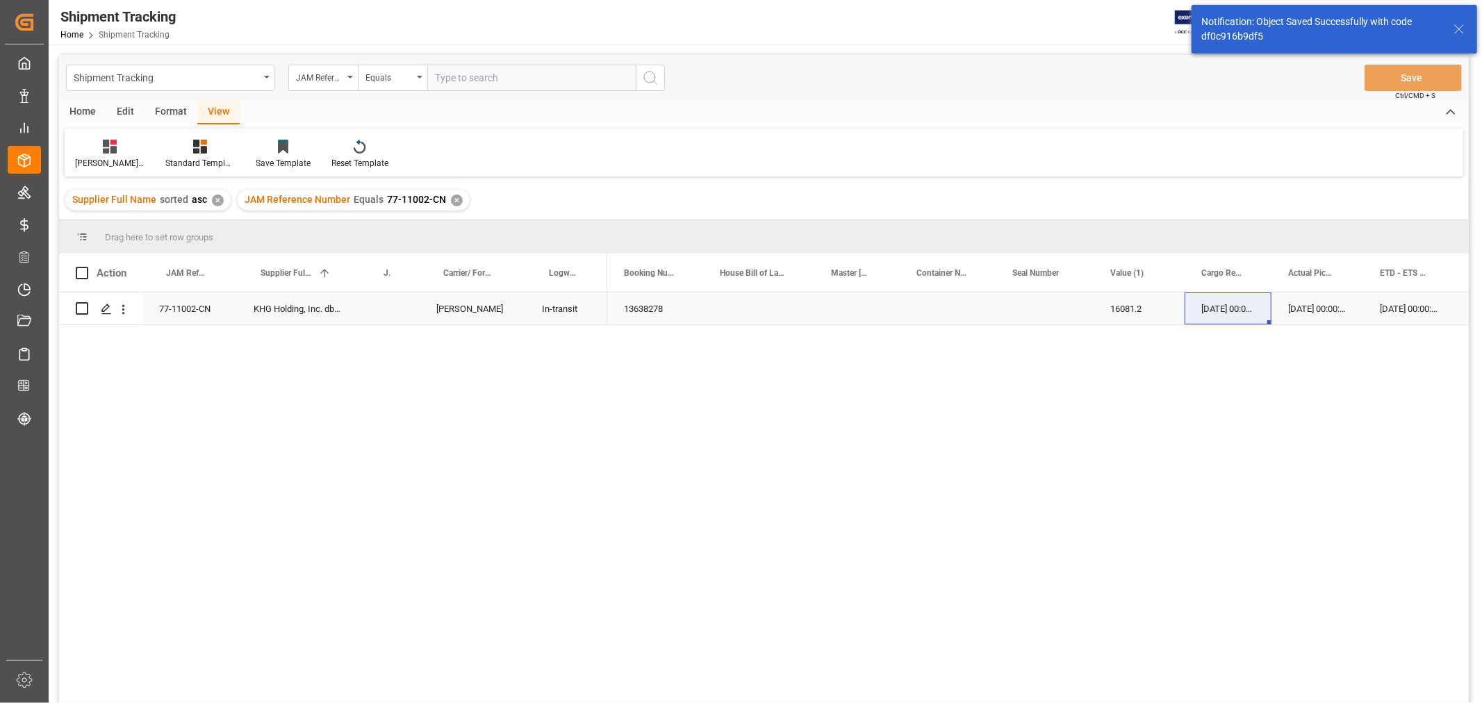
click at [192, 306] on div "77-11002-CN" at bounding box center [189, 309] width 95 height 32
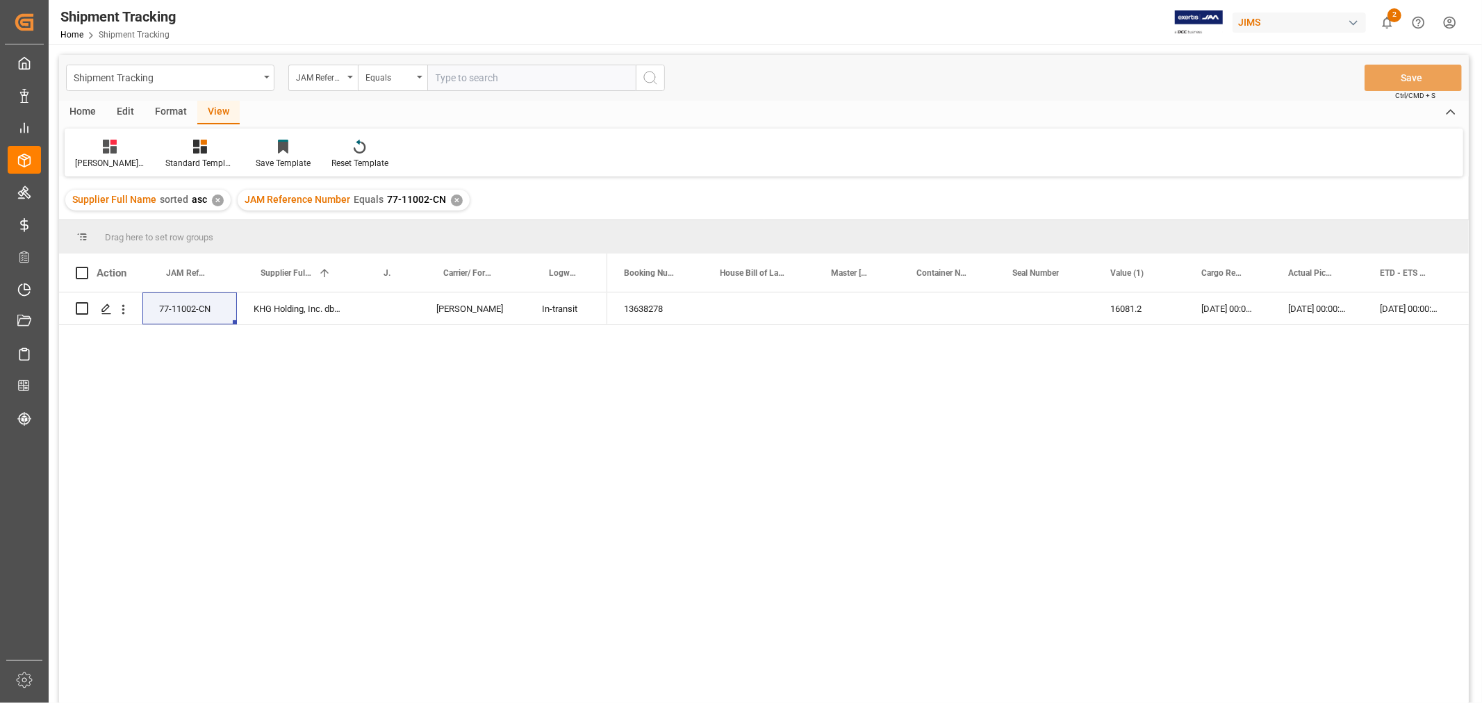
click at [454, 199] on div "✕" at bounding box center [457, 201] width 12 height 12
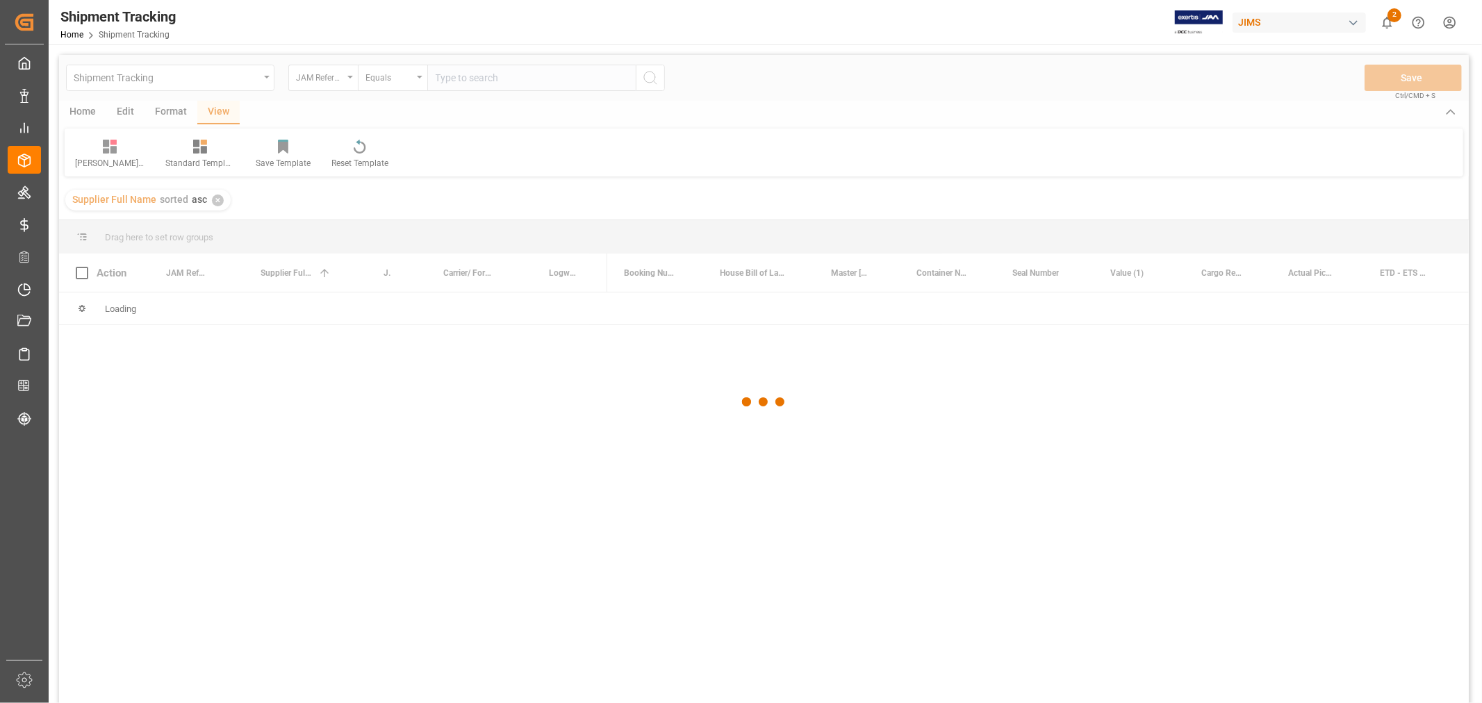
click at [460, 73] on div at bounding box center [764, 402] width 1410 height 695
click at [461, 81] on div at bounding box center [764, 402] width 1410 height 695
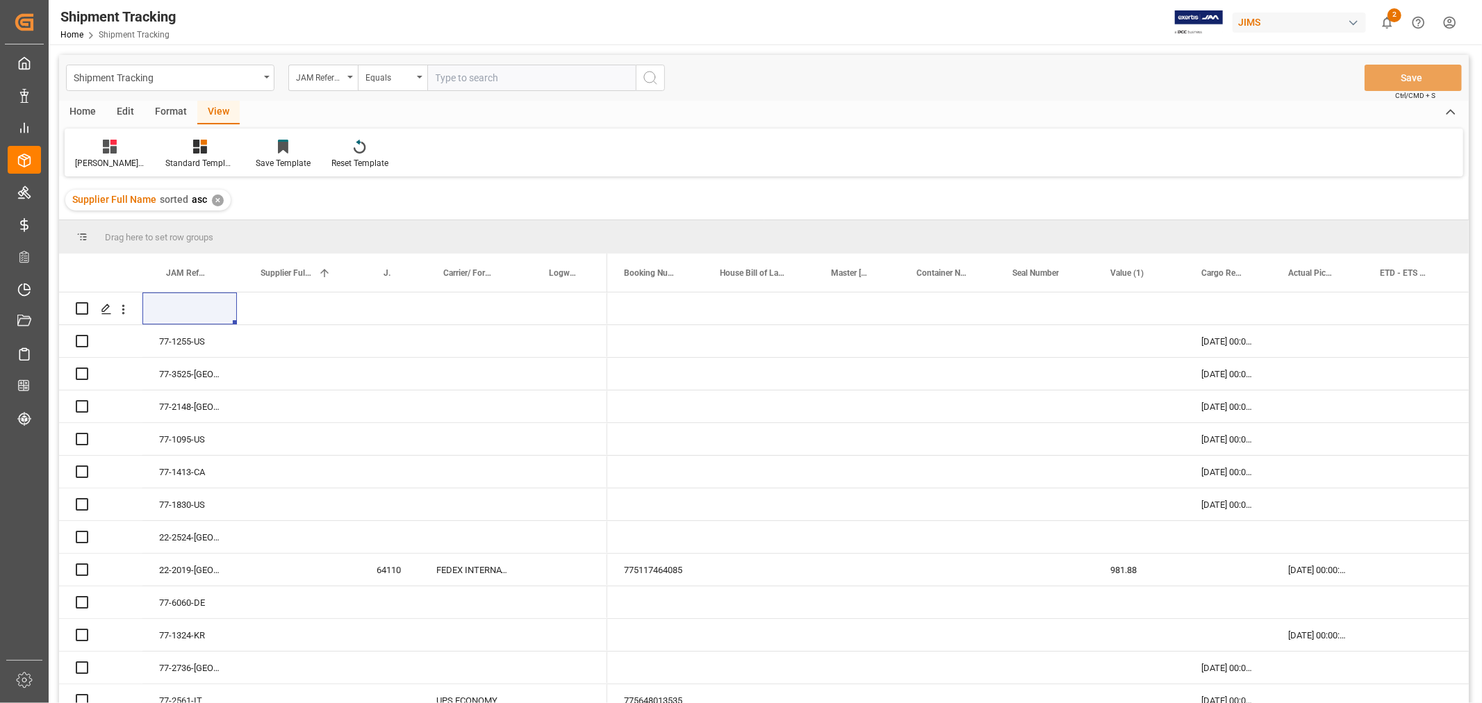
click at [459, 80] on input "text" at bounding box center [531, 78] width 208 height 26
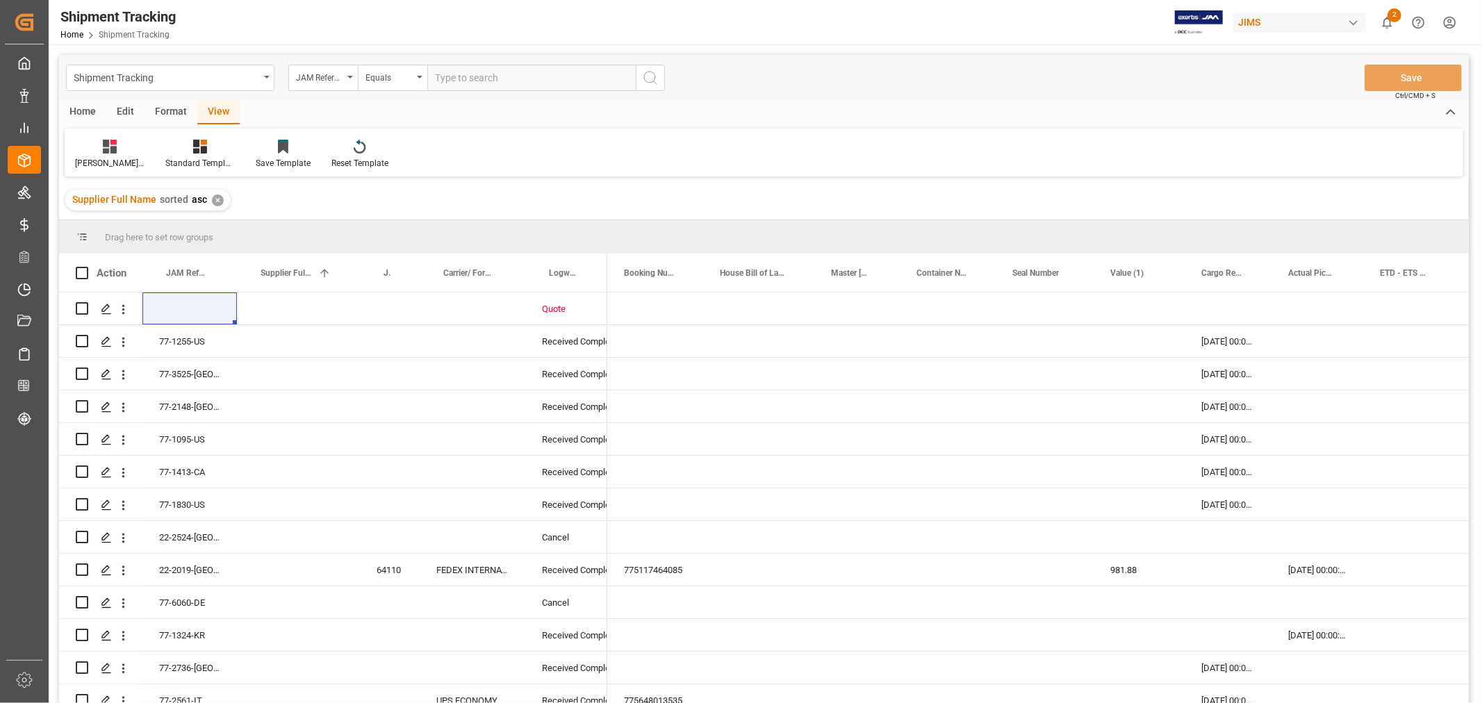
paste input "77-10854-CN"
type input "77-10854-CN"
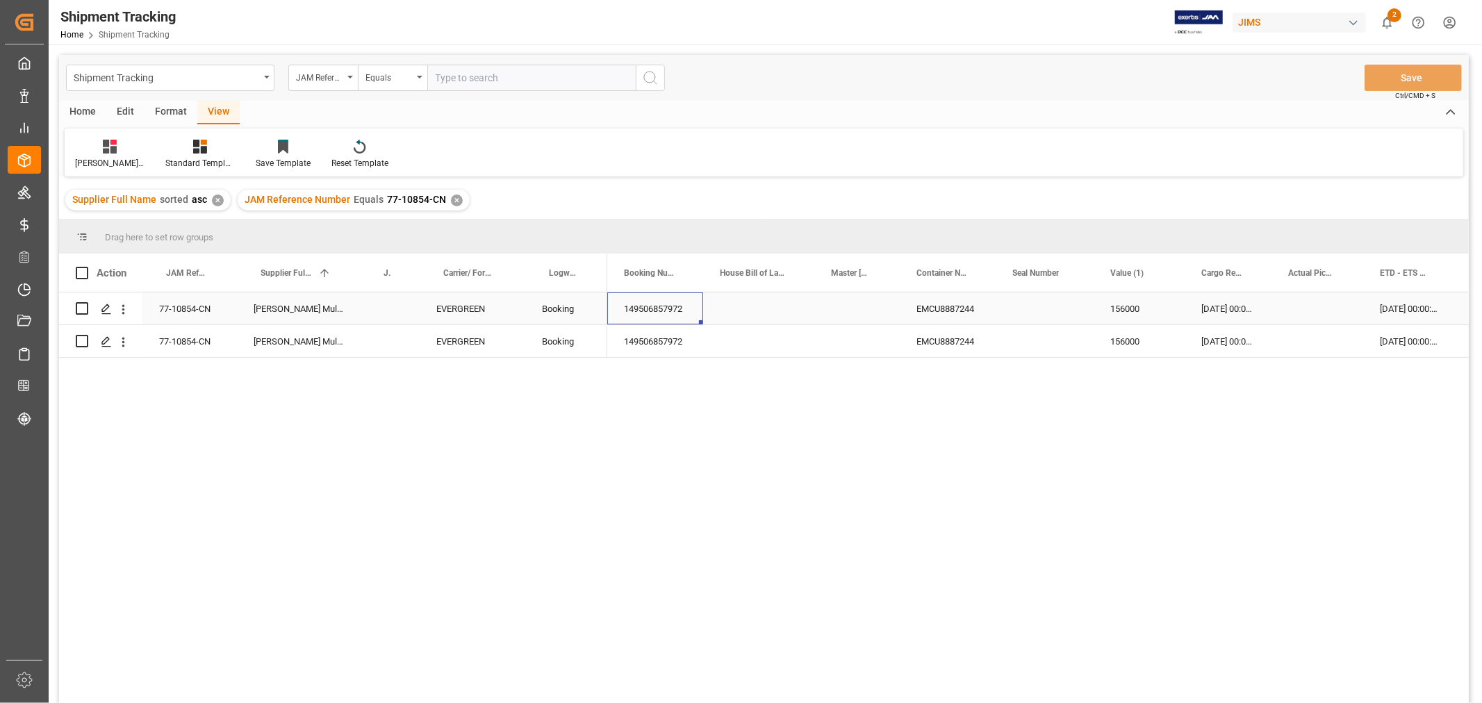
click at [654, 309] on div "149506857972" at bounding box center [655, 309] width 96 height 32
click at [451, 200] on div "✕" at bounding box center [457, 201] width 12 height 12
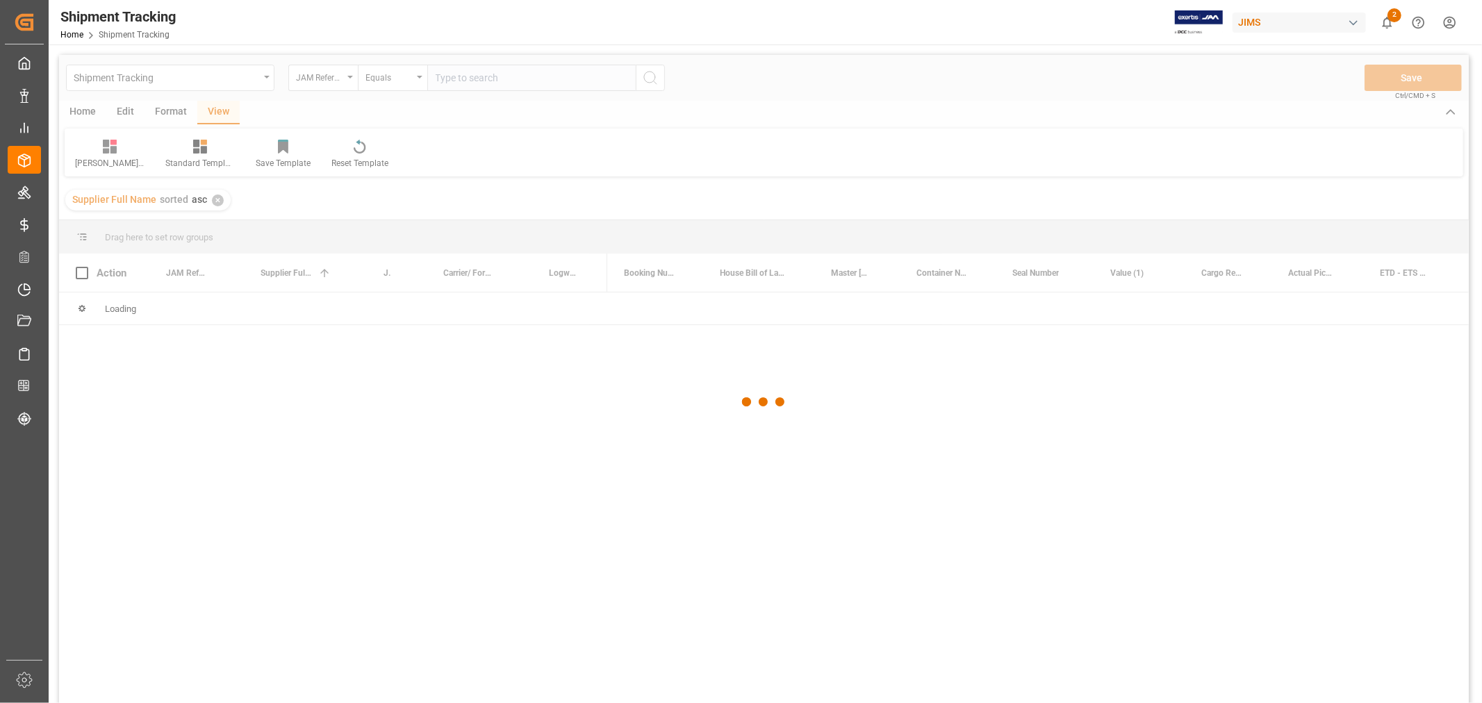
click at [484, 78] on div at bounding box center [764, 402] width 1410 height 695
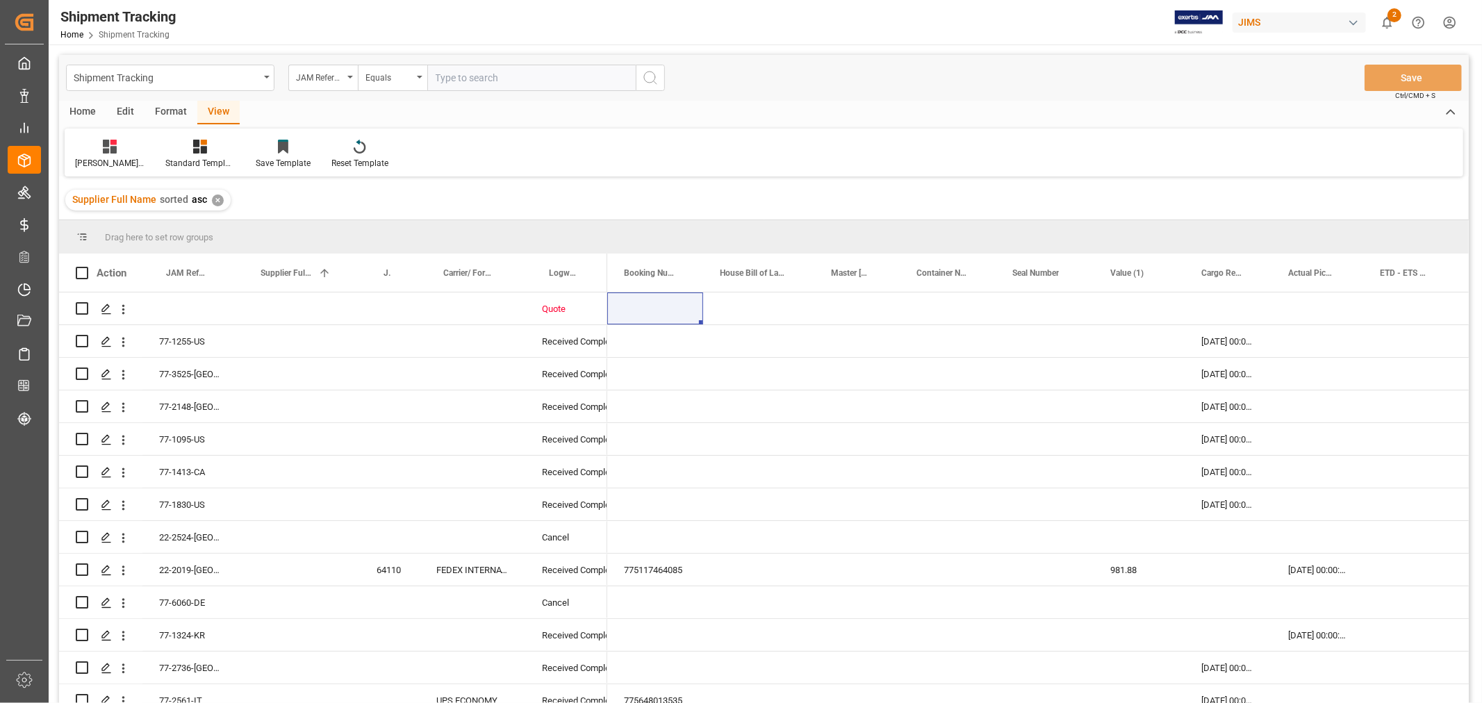
click at [484, 79] on input "text" at bounding box center [531, 78] width 208 height 26
paste input "77-10928-CN"
type input "77-10928-CN"
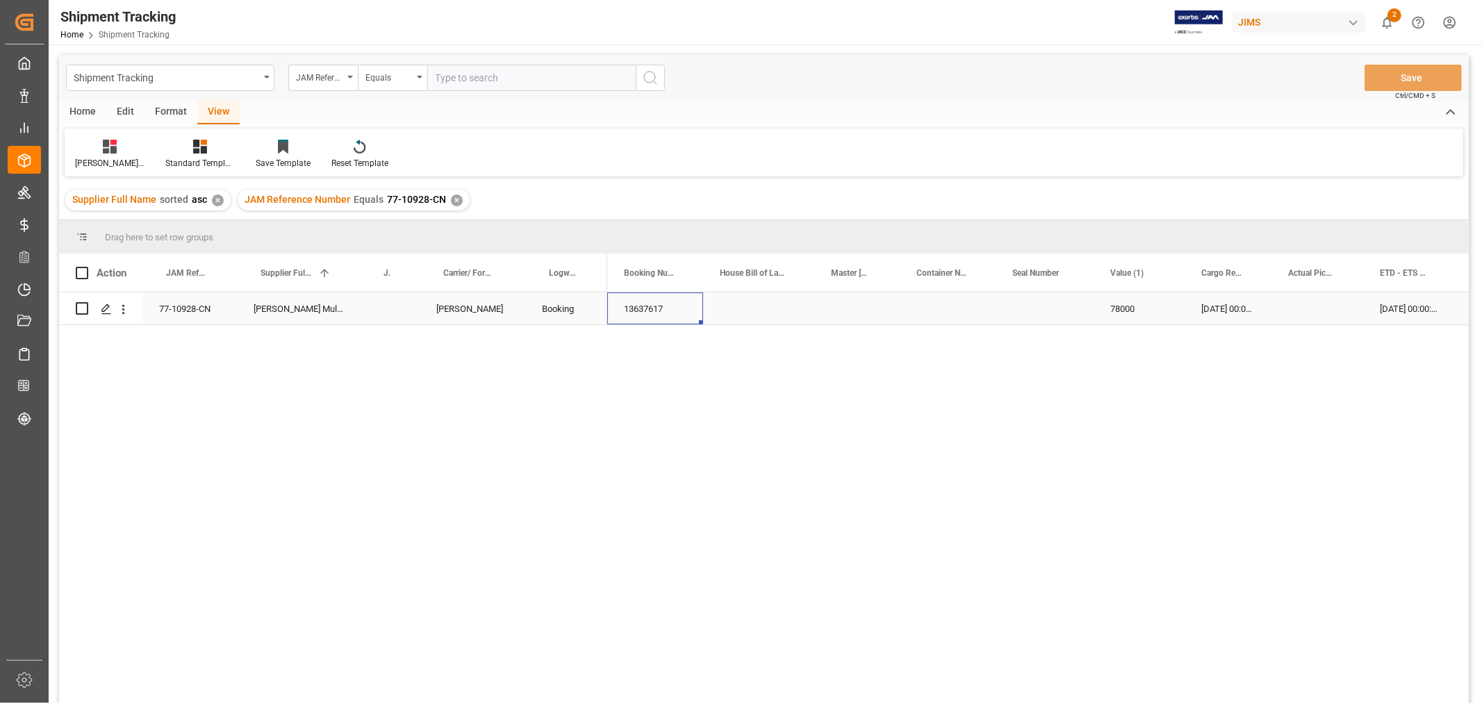
click at [659, 302] on div "13637617" at bounding box center [655, 309] width 96 height 32
click at [445, 202] on div "JAM Reference Number Equals 77-10928-CN ✕" at bounding box center [354, 200] width 232 height 21
click at [453, 200] on div "✕" at bounding box center [457, 201] width 12 height 12
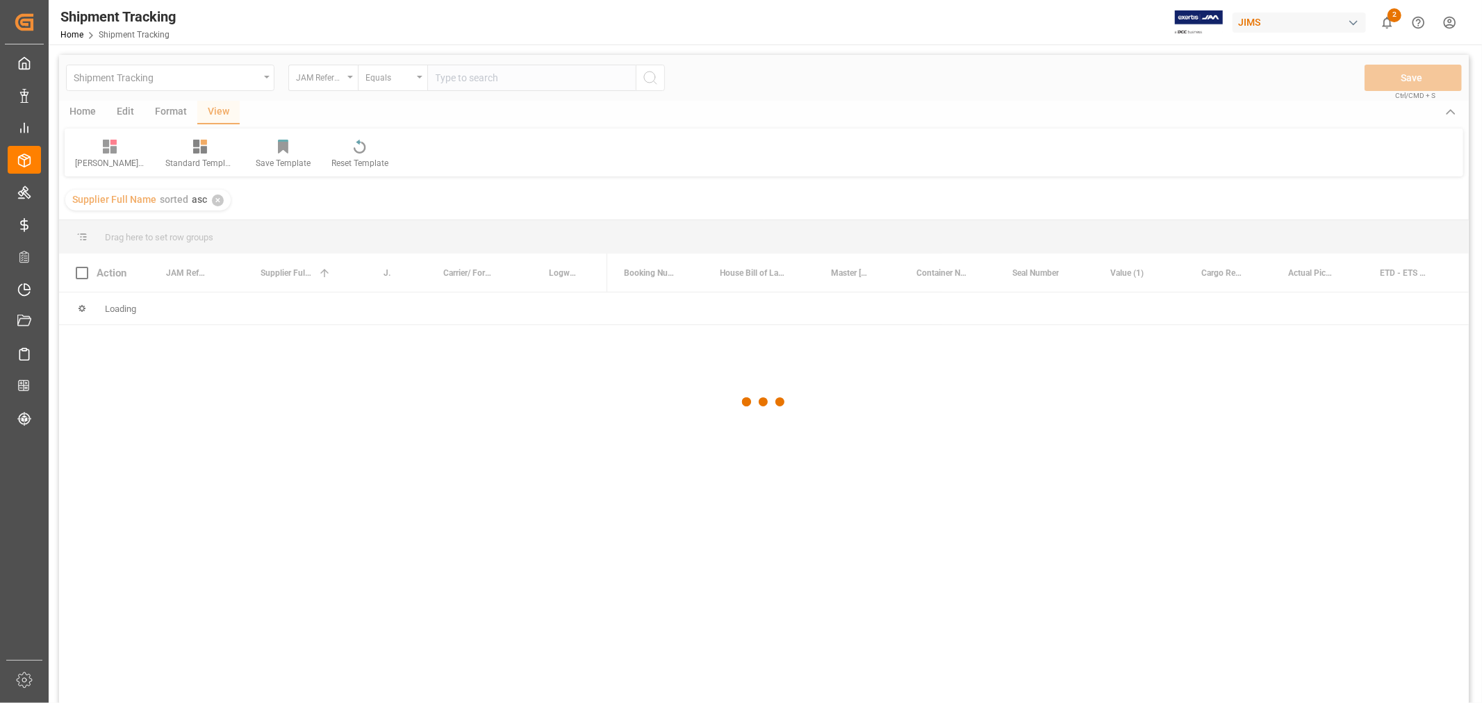
click at [455, 74] on div at bounding box center [764, 402] width 1410 height 695
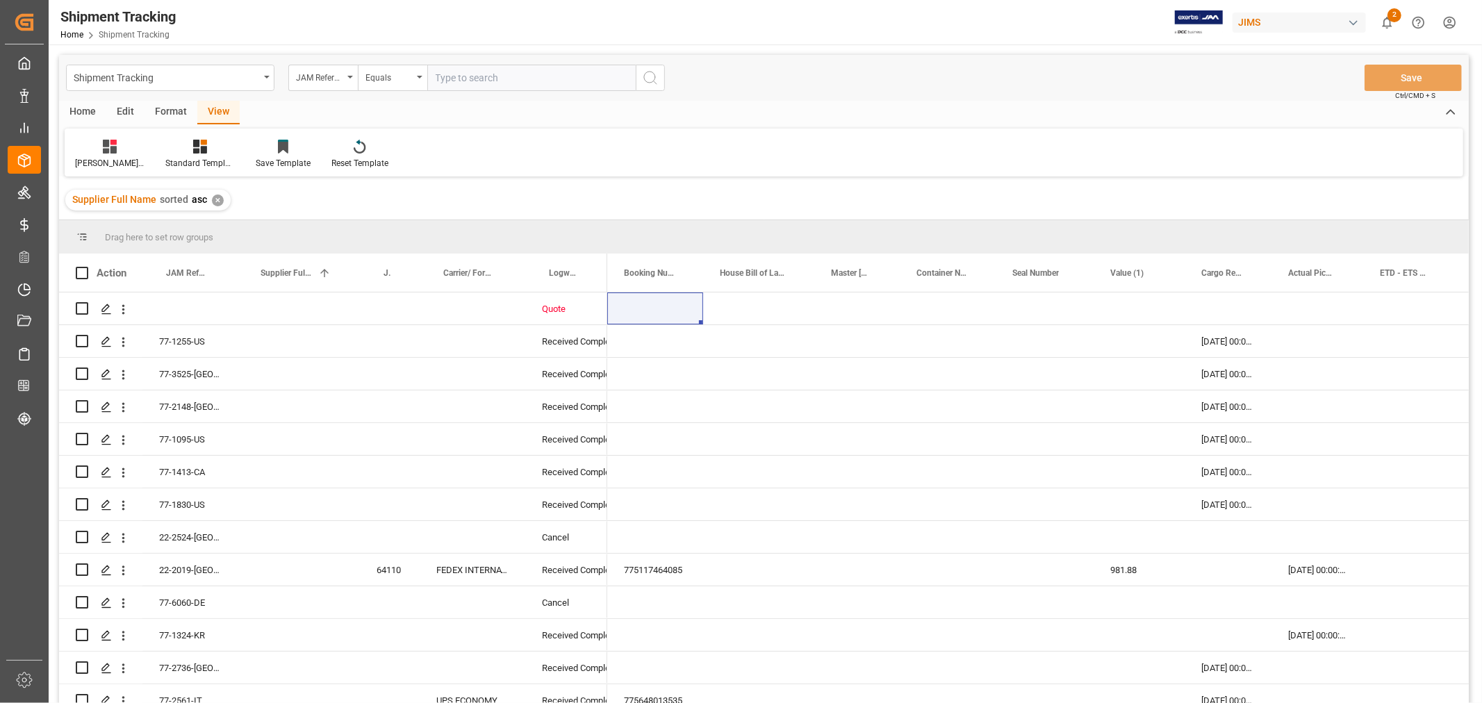
click at [456, 72] on input "text" at bounding box center [531, 78] width 208 height 26
paste input "77-10847-CN"
type input "77-10847-CN"
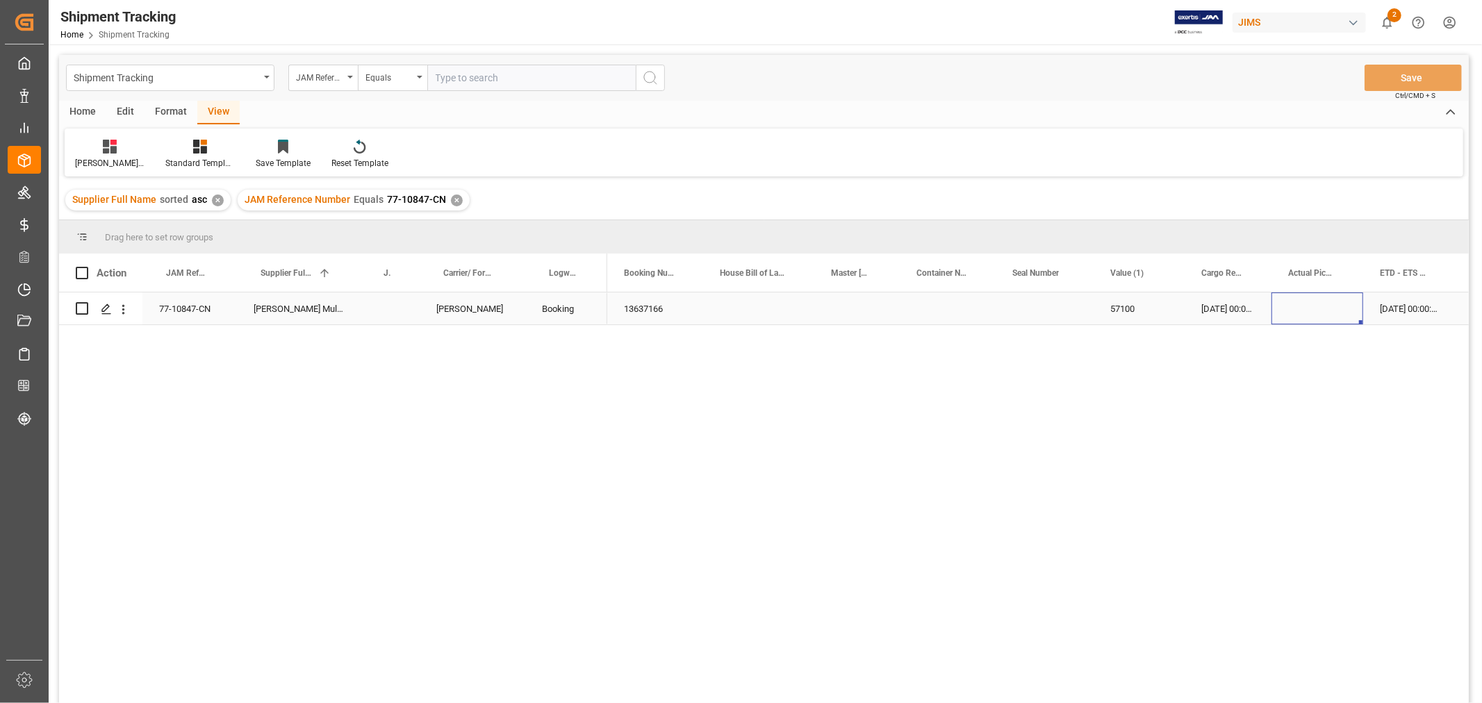
click at [1300, 316] on div "Press SPACE to select this row." at bounding box center [1318, 309] width 92 height 32
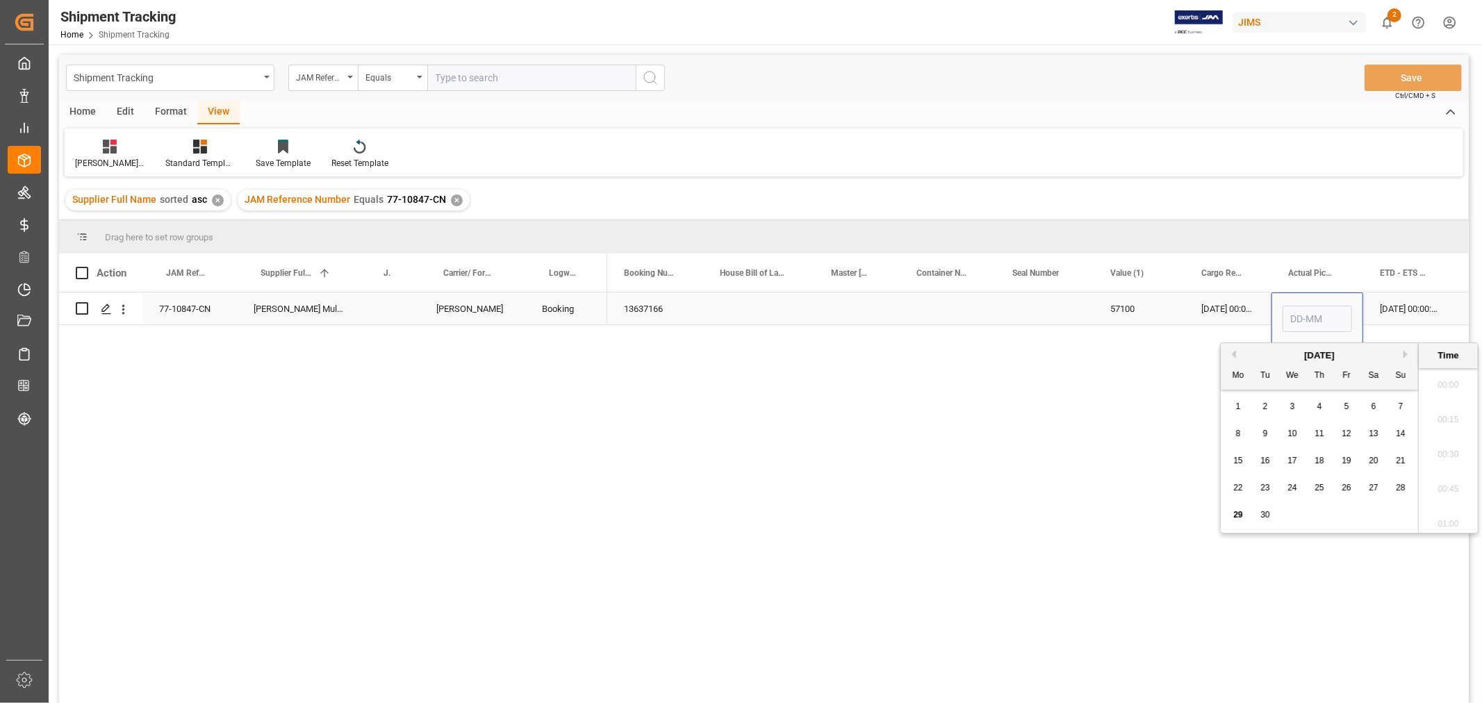
scroll to position [1220, 0]
type input "27-09-2025 00:00"
click at [1217, 294] on div "26-09-2025 00:00:00" at bounding box center [1228, 309] width 87 height 32
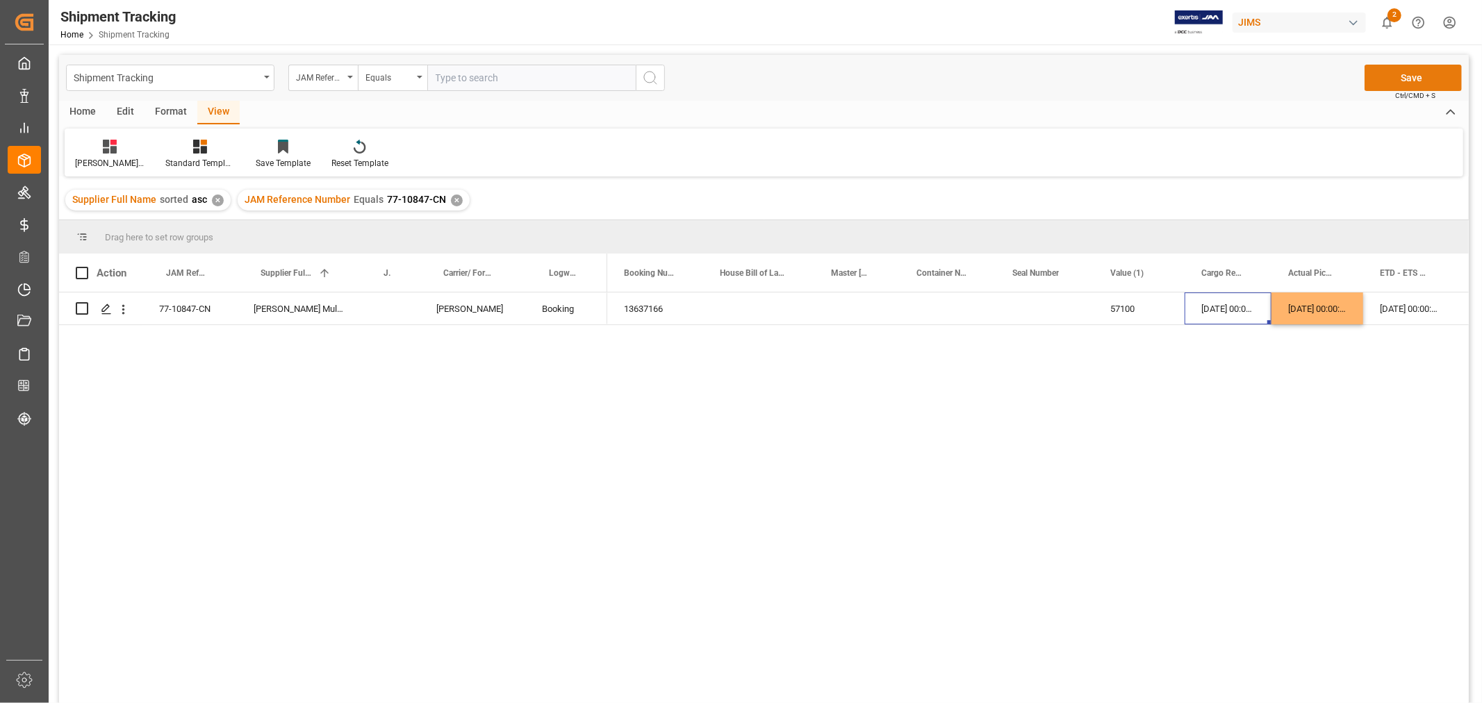
click at [1386, 87] on button "Save" at bounding box center [1413, 78] width 97 height 26
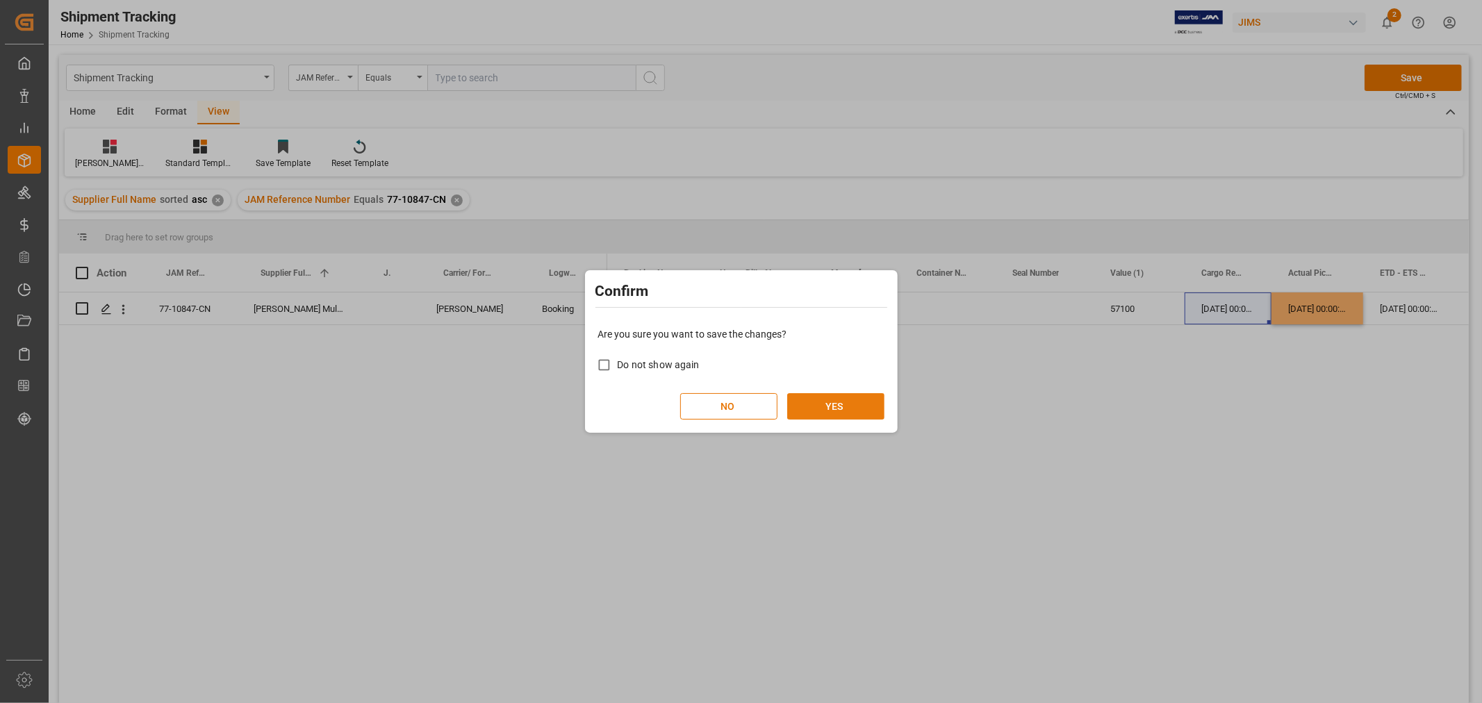
click at [845, 395] on button "YES" at bounding box center [835, 406] width 97 height 26
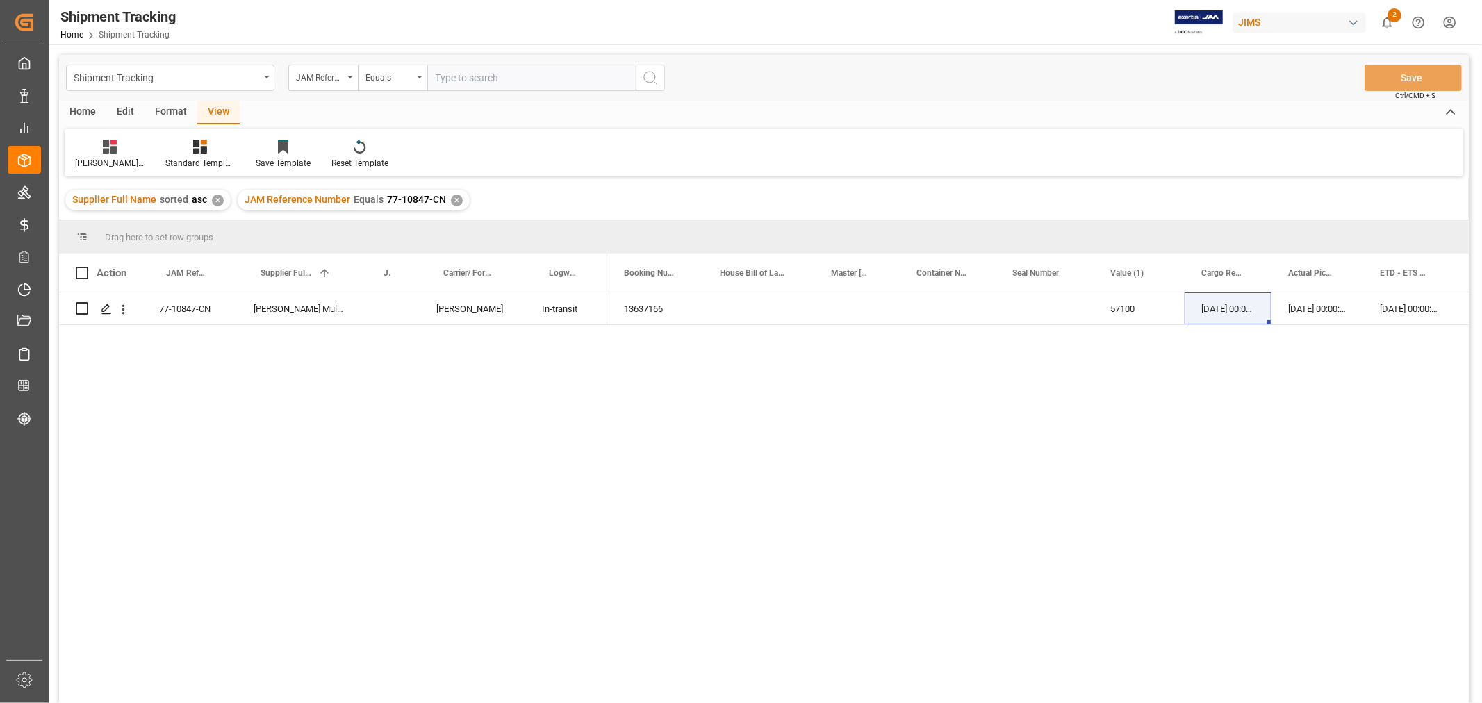
click at [445, 199] on div "JAM Reference Number Equals 77-10847-CN ✕" at bounding box center [354, 200] width 232 height 21
click at [451, 204] on div "✕" at bounding box center [457, 201] width 12 height 12
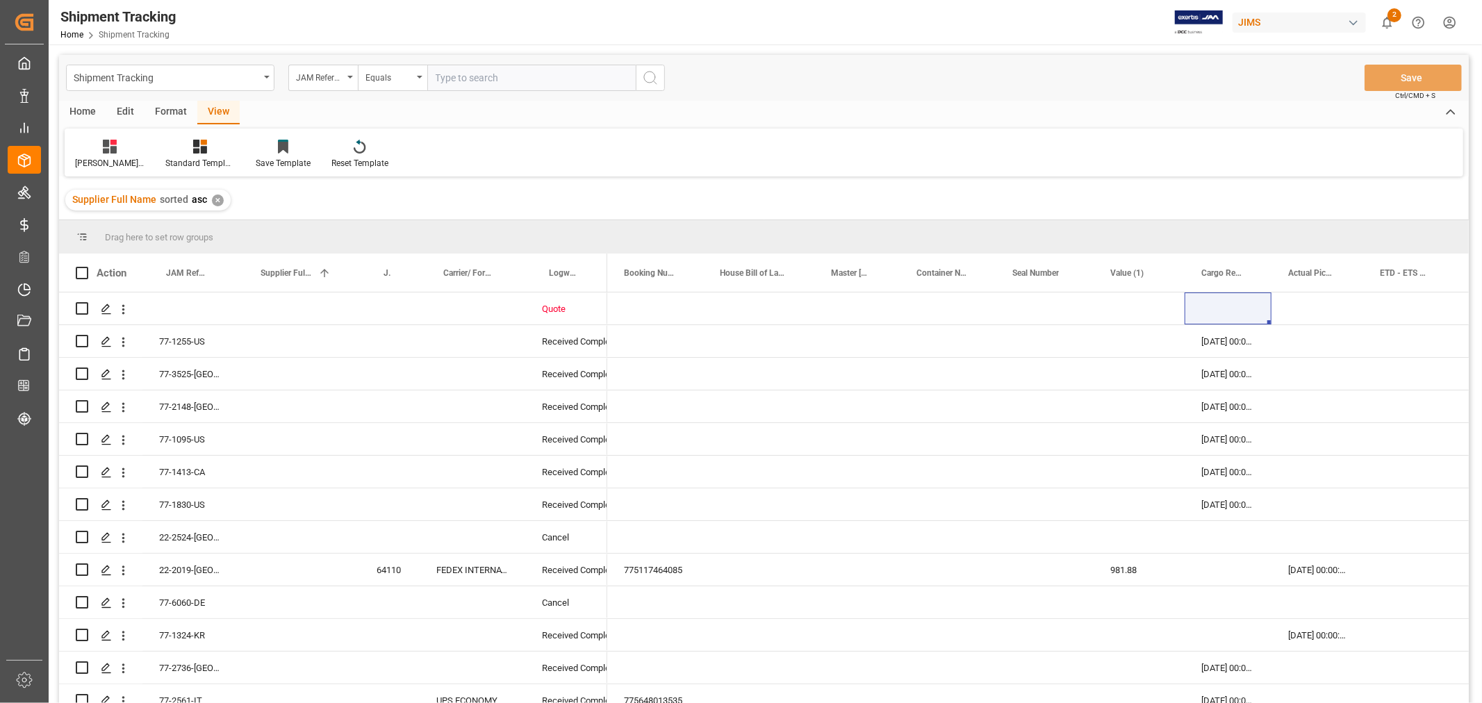
click at [442, 83] on input "text" at bounding box center [531, 78] width 208 height 26
paste input "77-10846-CN"
type input "77-10846-CN"
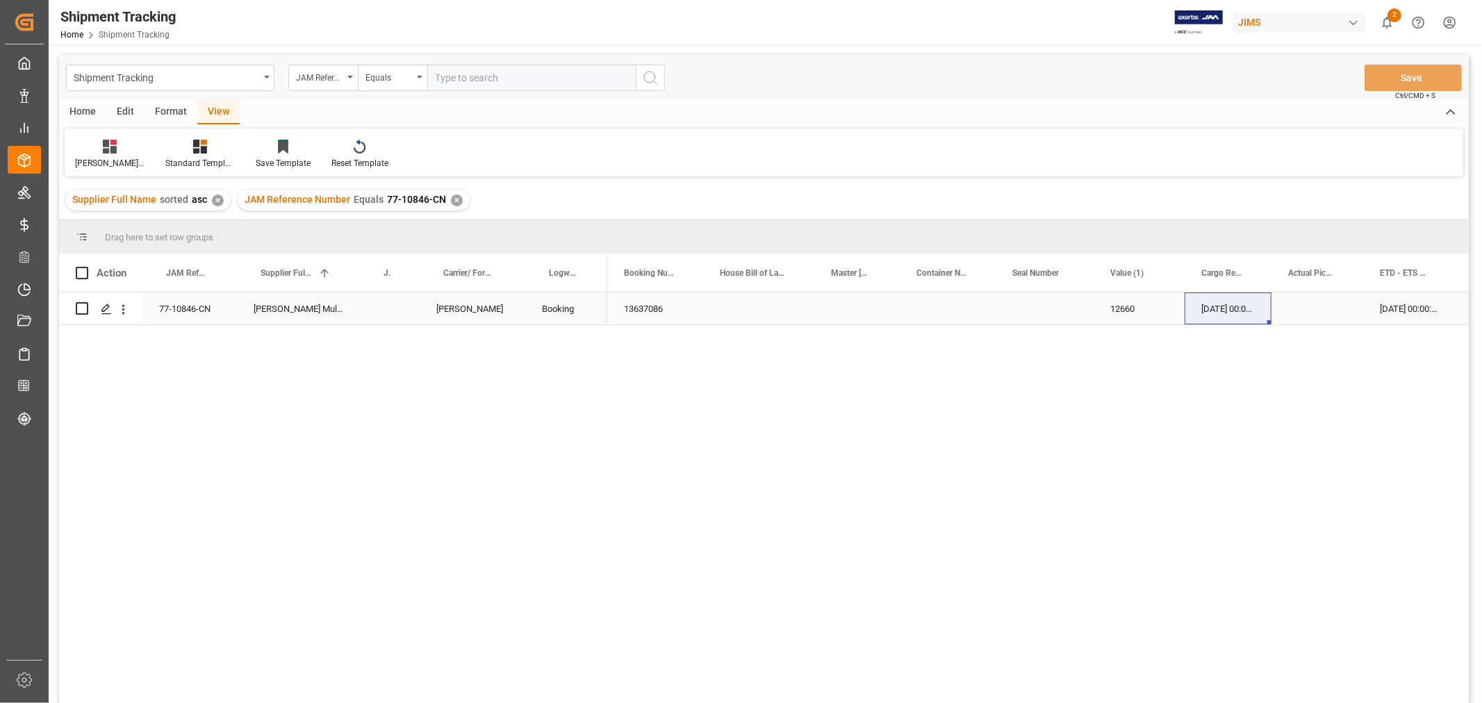
click at [646, 317] on div "13637086" at bounding box center [655, 309] width 96 height 32
click at [451, 199] on div "✕" at bounding box center [457, 201] width 12 height 12
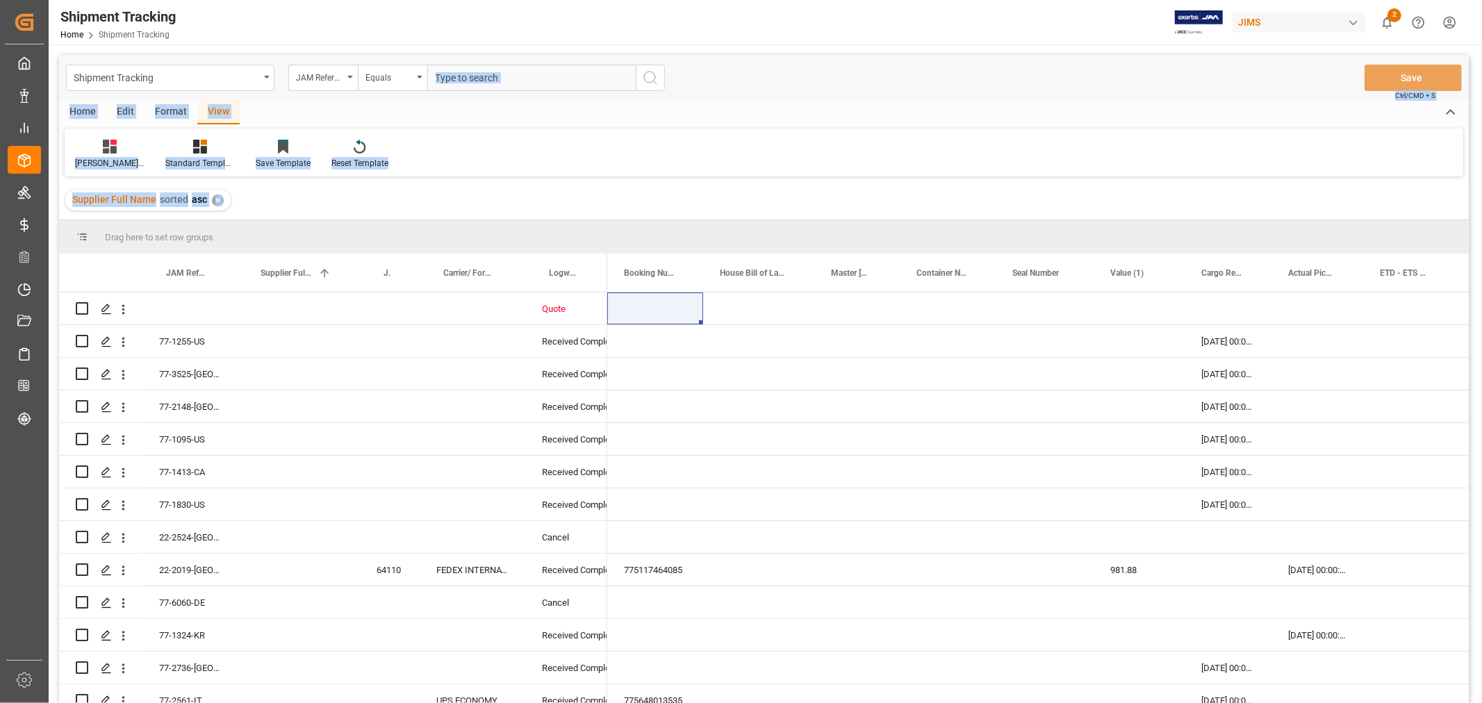
click at [461, 77] on input "text" at bounding box center [531, 78] width 208 height 26
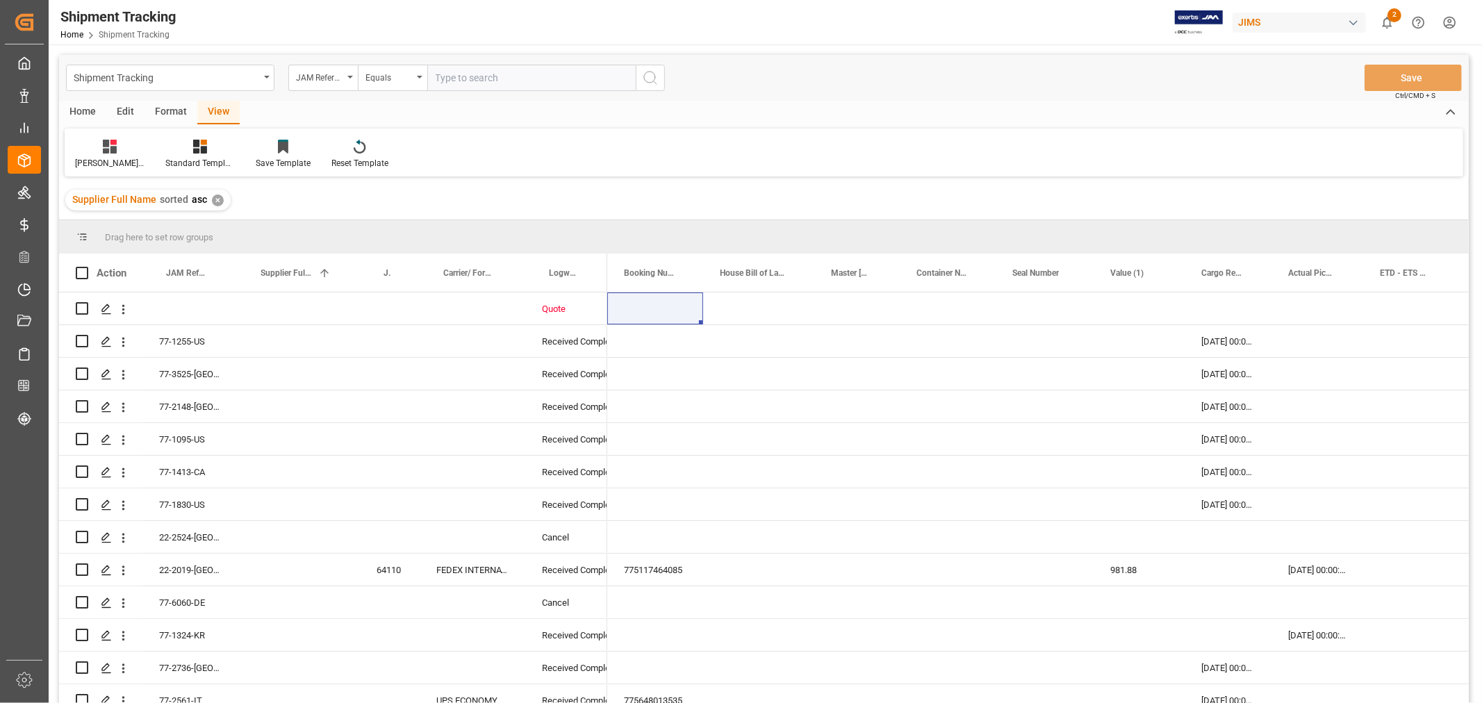
paste input "77-11050-CN"
type input "77-11050-CN"
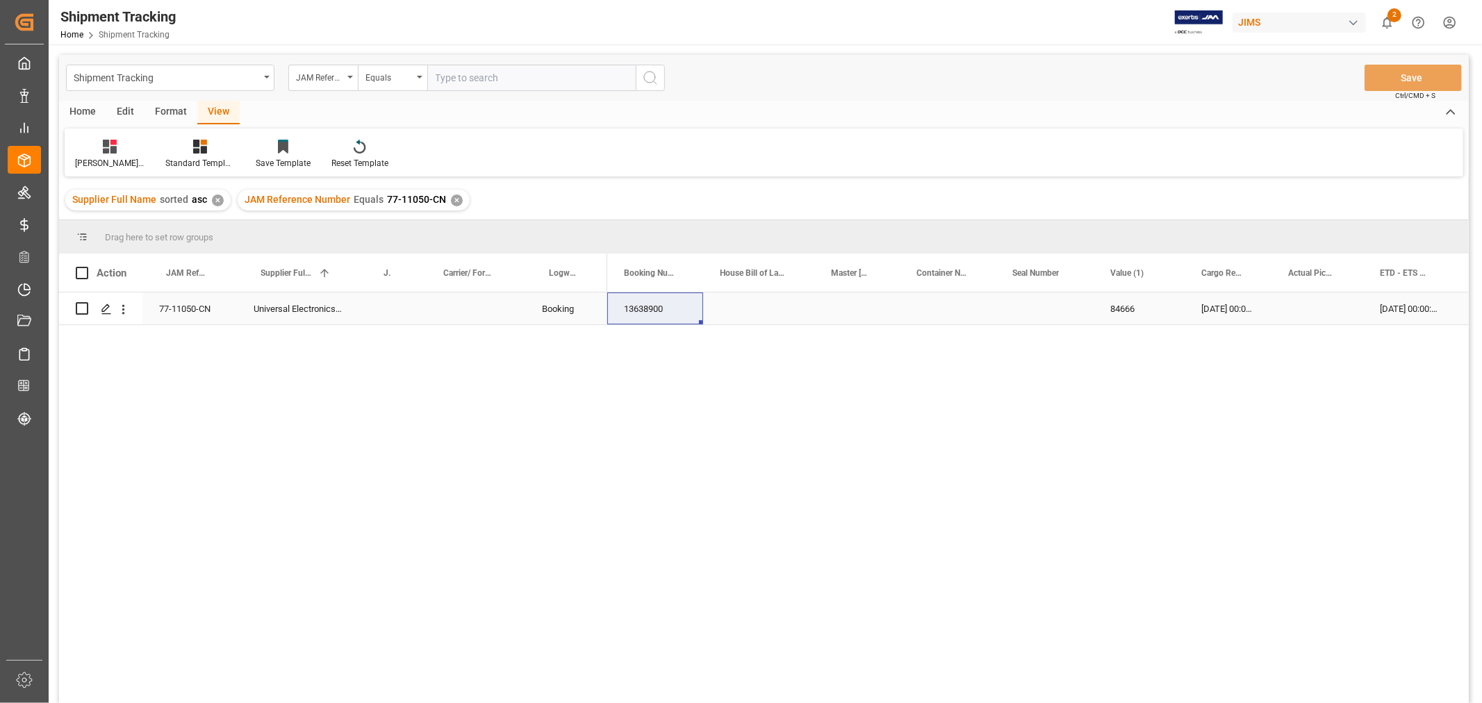
click at [1310, 302] on div "Press SPACE to select this row." at bounding box center [1318, 309] width 92 height 32
click at [1303, 307] on div "Press SPACE to select this row." at bounding box center [1318, 309] width 92 height 32
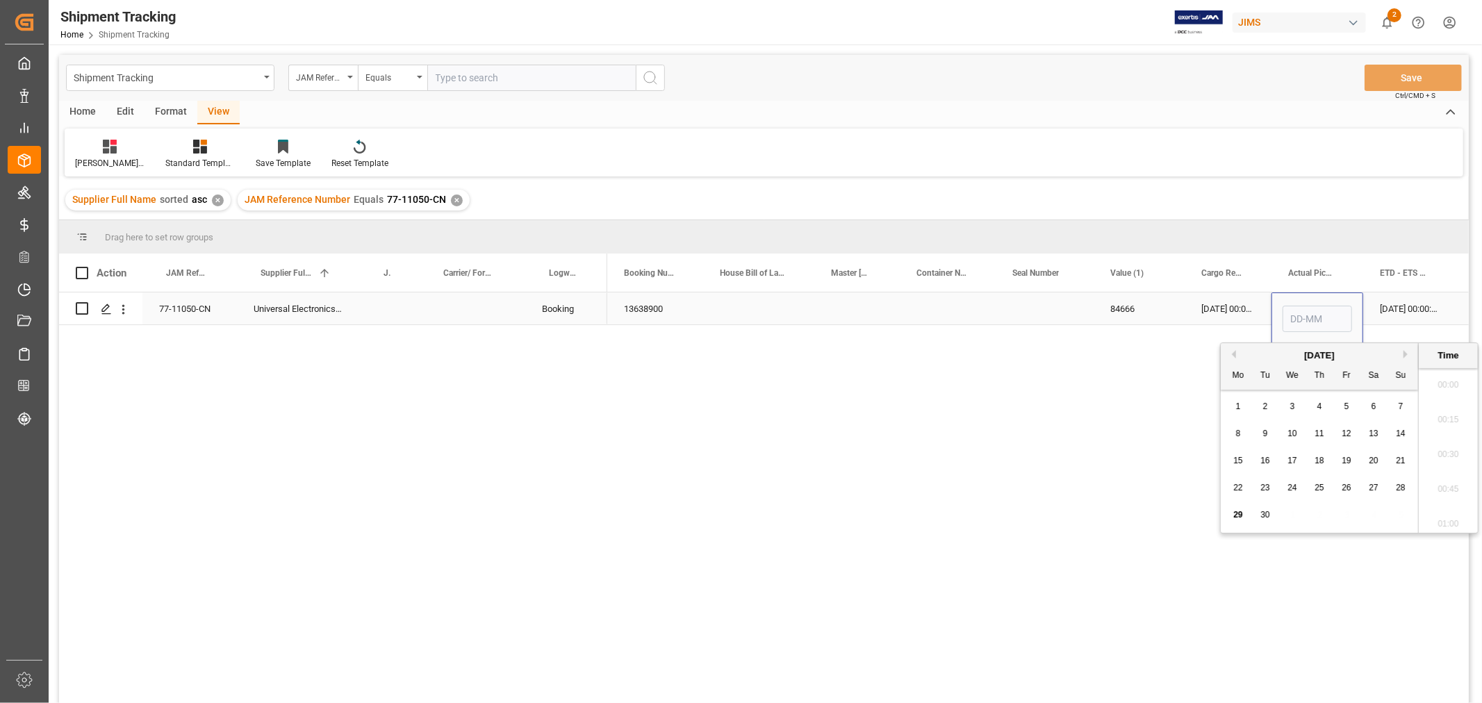
click at [1303, 307] on input "Press SPACE to select this row." at bounding box center [1317, 319] width 69 height 26
type input "26-09-2025 00:00"
click at [1206, 311] on div "26-09-2025 00:00:00" at bounding box center [1228, 309] width 87 height 32
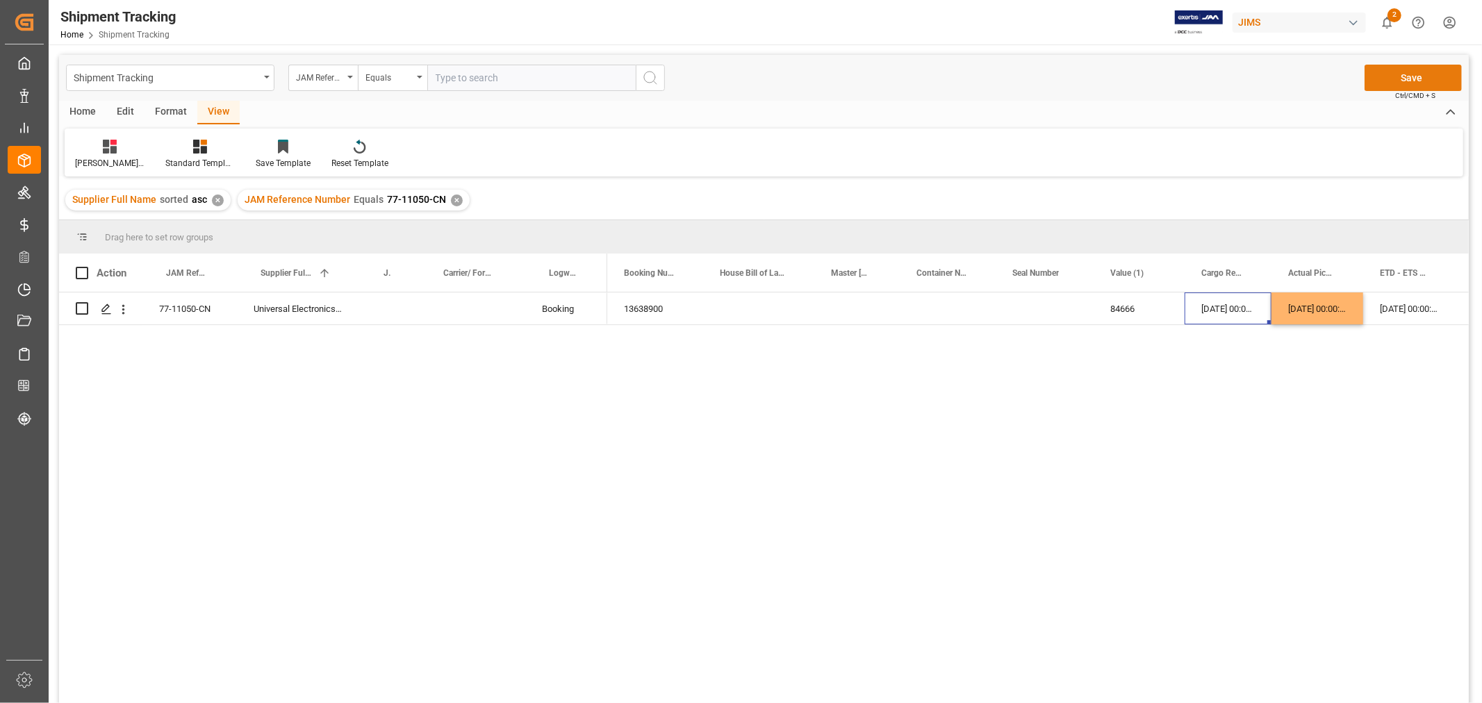
click at [1392, 80] on button "Save" at bounding box center [1413, 78] width 97 height 26
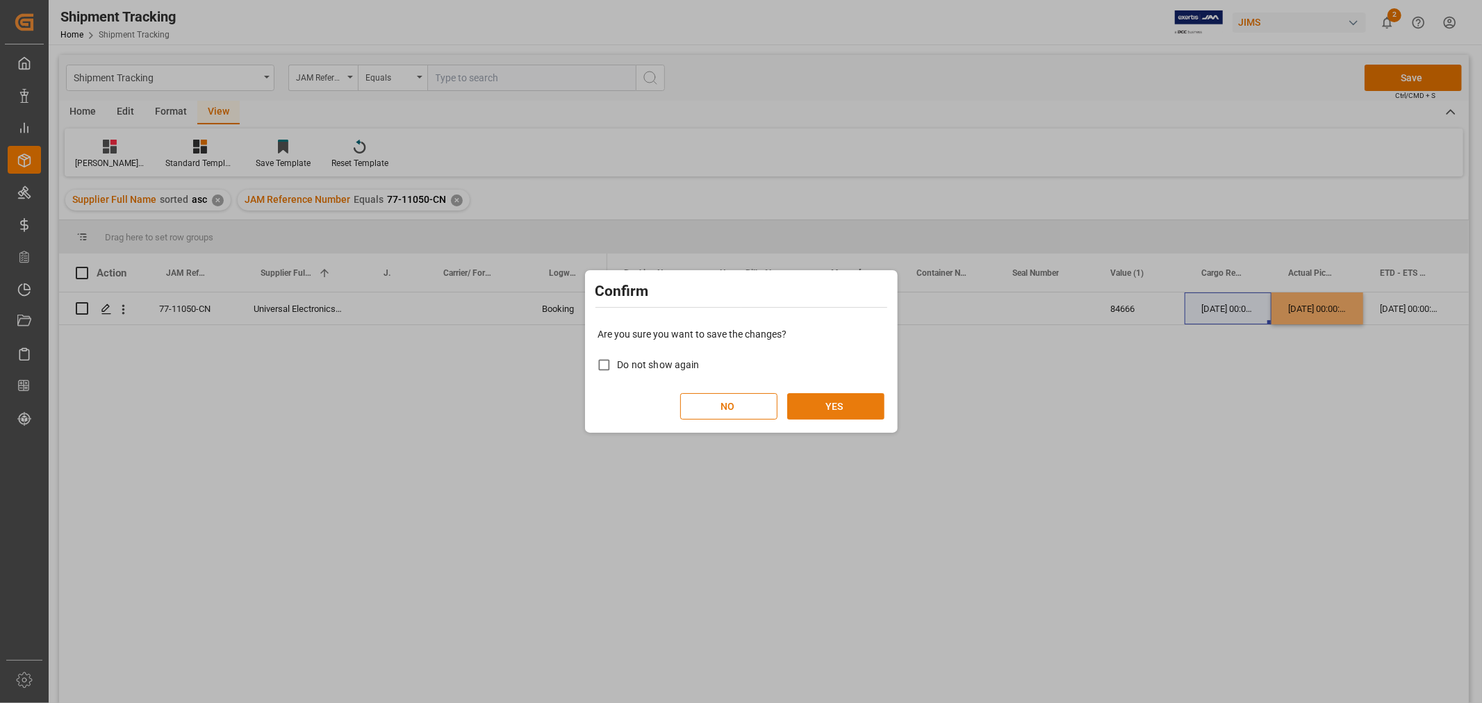
click at [852, 400] on button "YES" at bounding box center [835, 406] width 97 height 26
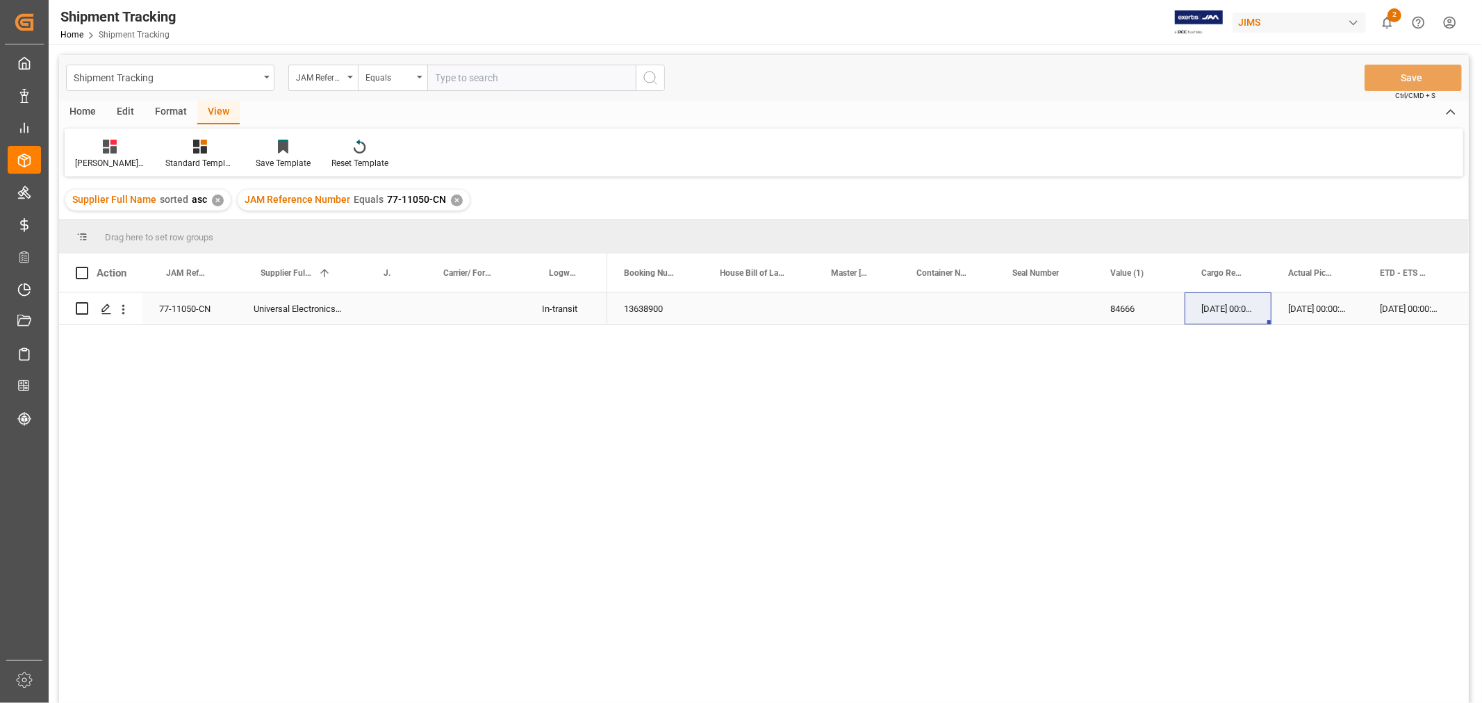
click at [196, 315] on div "77-11050-CN" at bounding box center [189, 309] width 95 height 32
click at [452, 199] on div "✕" at bounding box center [457, 201] width 12 height 12
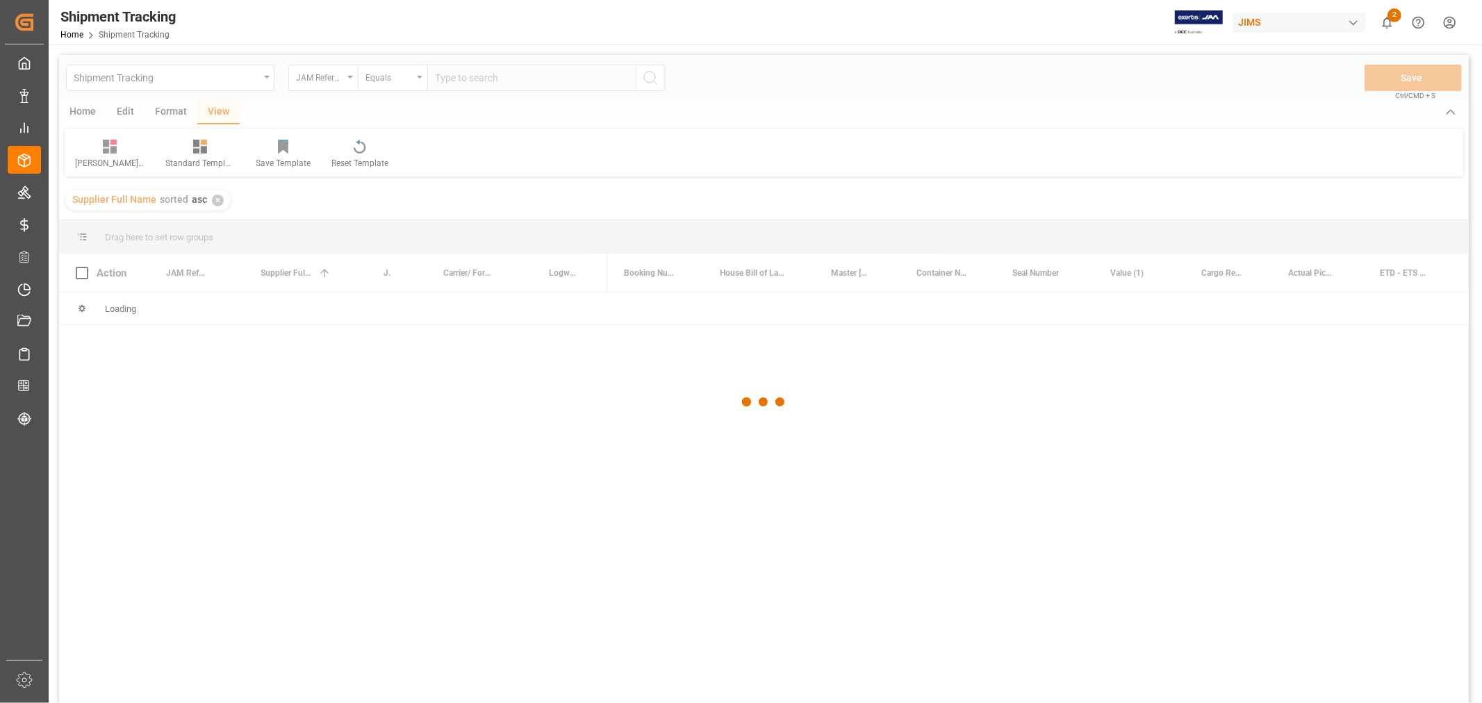
click at [464, 81] on div at bounding box center [764, 402] width 1410 height 695
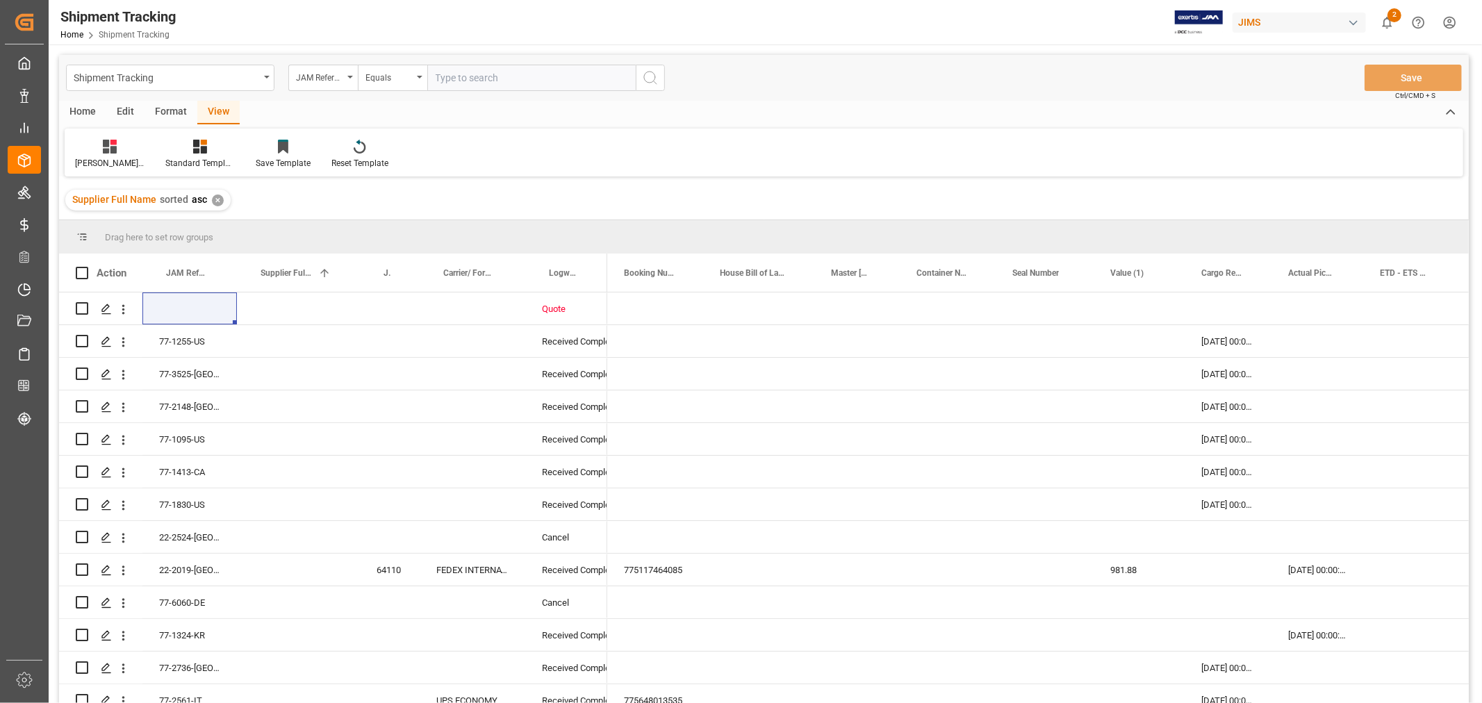
click at [464, 80] on input "text" at bounding box center [531, 78] width 208 height 26
type input "77-11269-us"
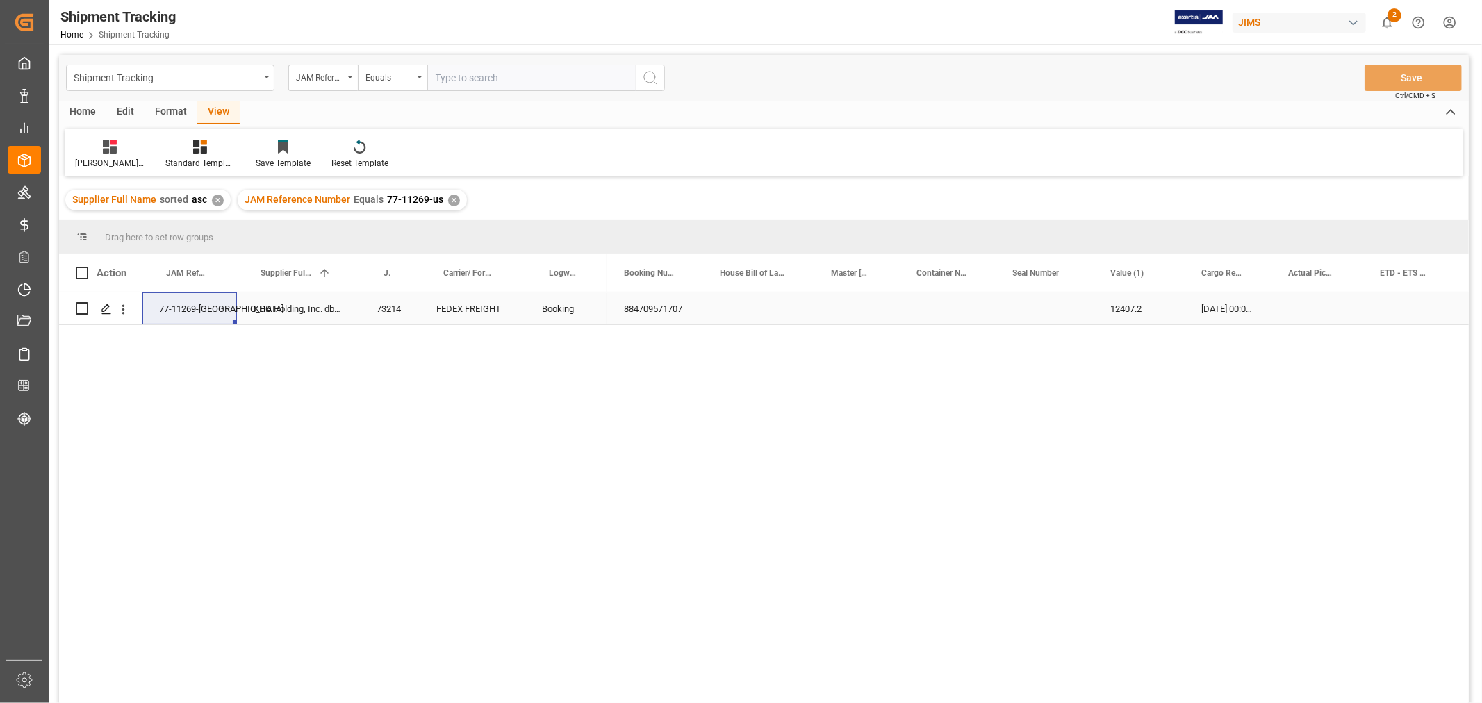
click at [662, 313] on div "884709571707" at bounding box center [655, 309] width 96 height 32
click at [448, 199] on div "✕" at bounding box center [454, 201] width 12 height 12
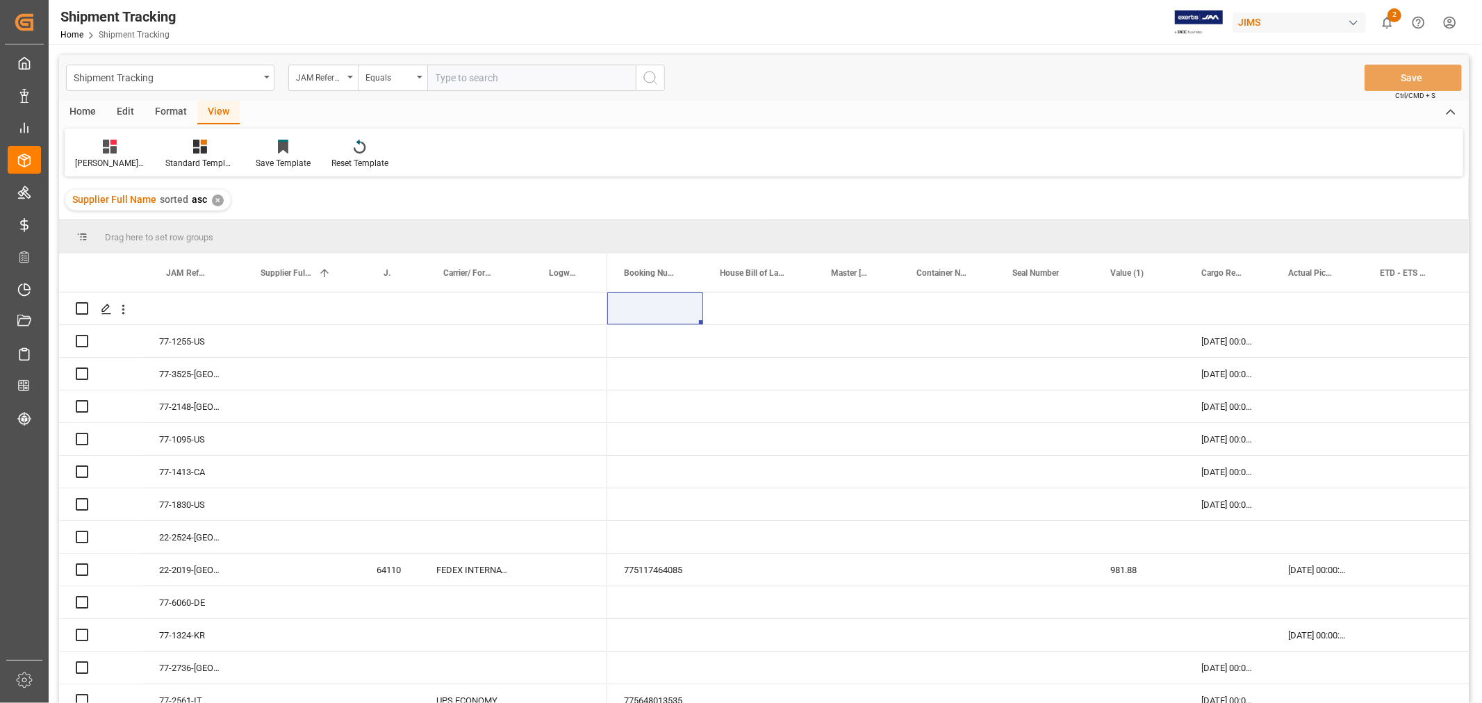
click at [343, 77] on div "JAM Reference Number" at bounding box center [319, 76] width 47 height 16
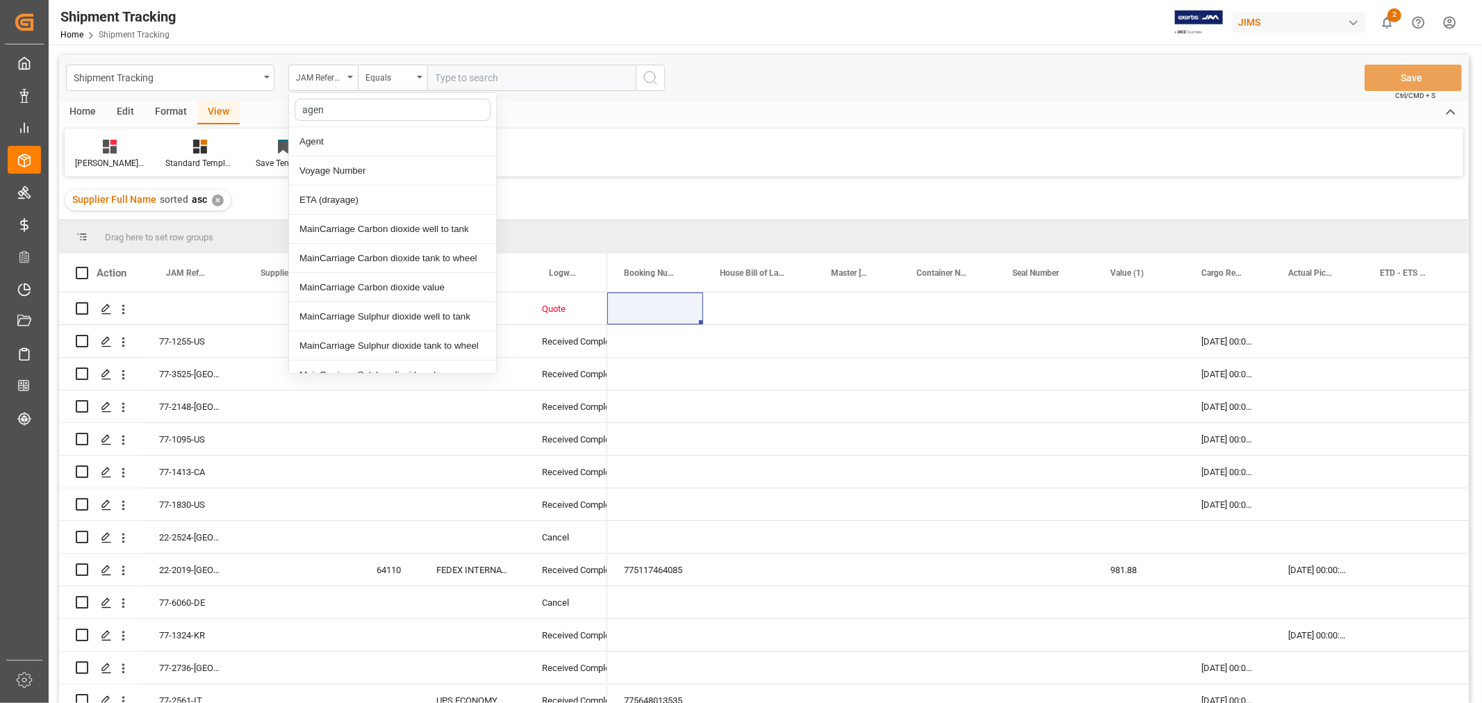
type input "agent"
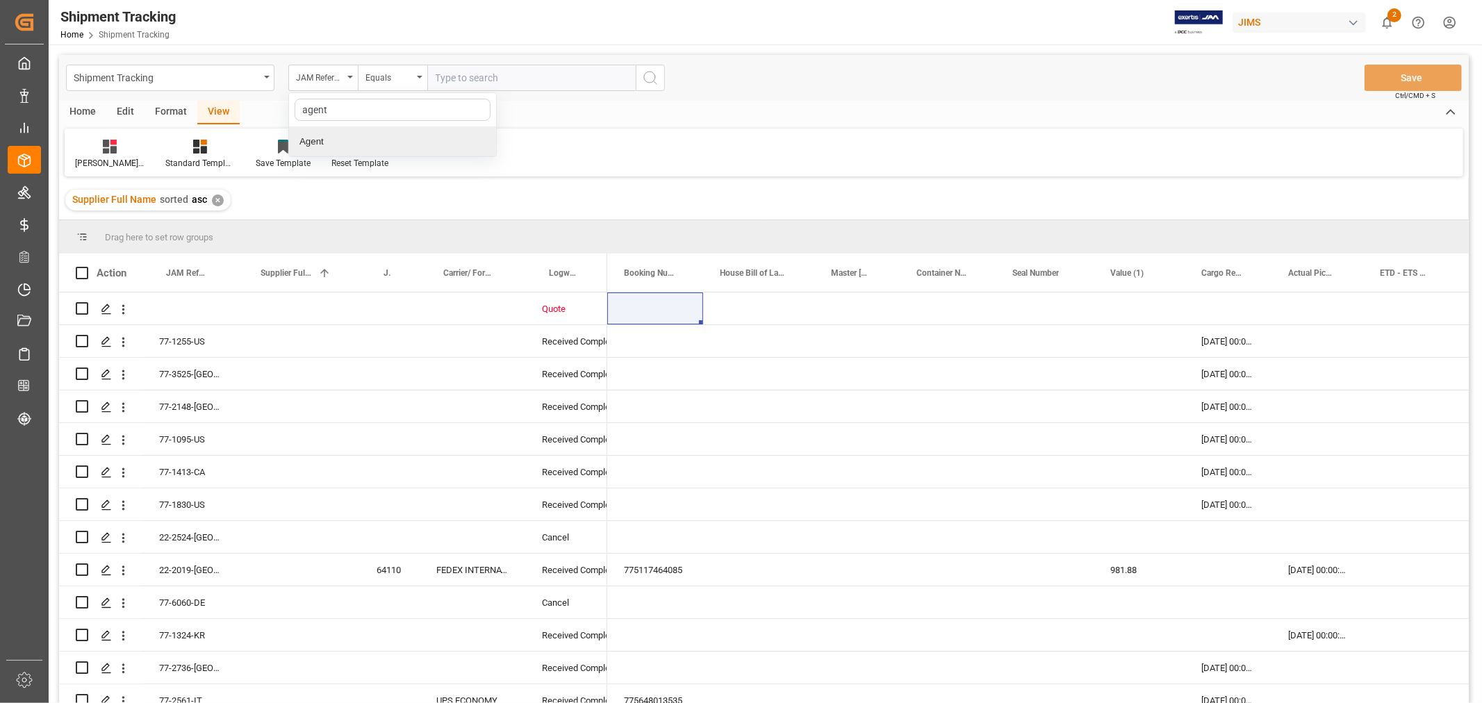
click at [313, 141] on div "Agent" at bounding box center [392, 141] width 207 height 29
click at [452, 76] on span "Select Items" at bounding box center [465, 77] width 59 height 11
type input "hui"
click at [445, 140] on input "[PERSON_NAME]" at bounding box center [441, 141] width 27 height 27
checkbox input "true"
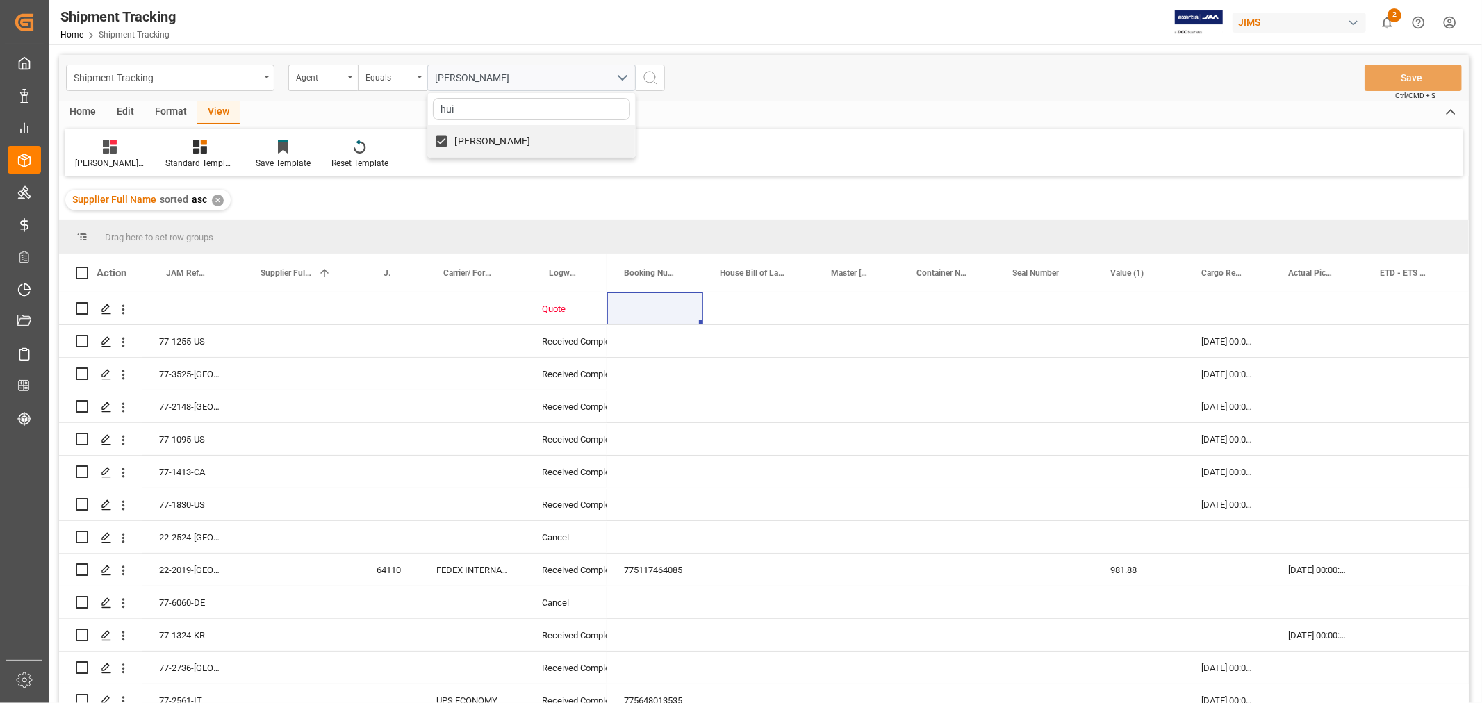
click at [662, 81] on button "search button" at bounding box center [650, 78] width 29 height 26
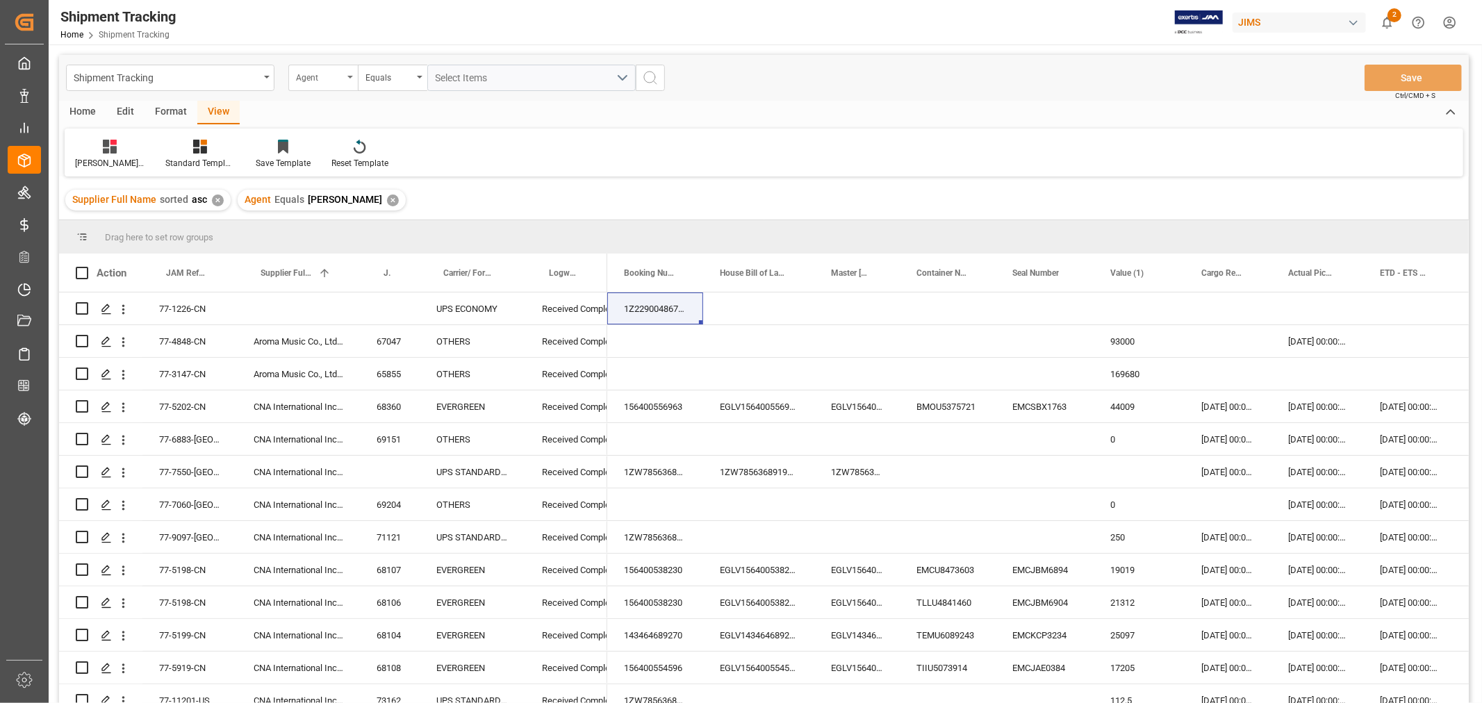
click at [336, 80] on div "Agent" at bounding box center [319, 76] width 47 height 16
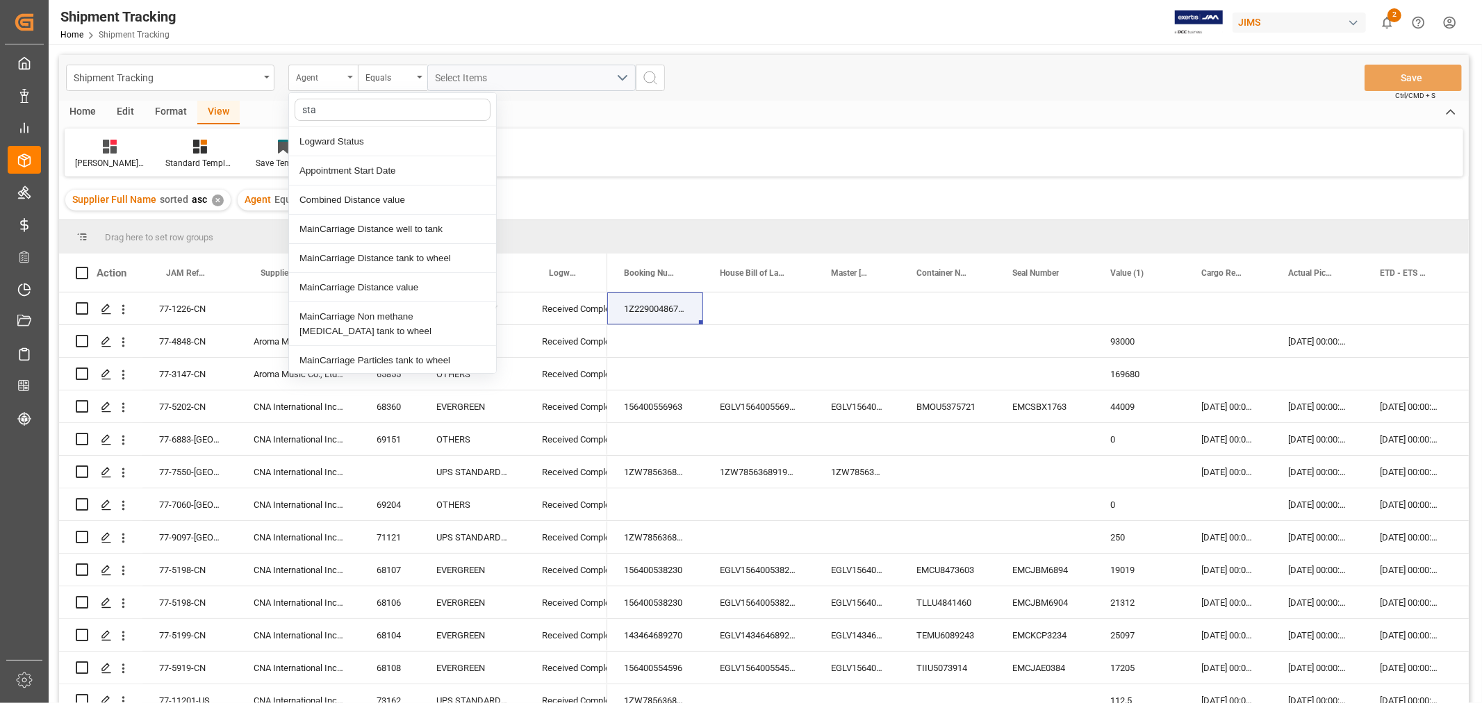
type input "stat"
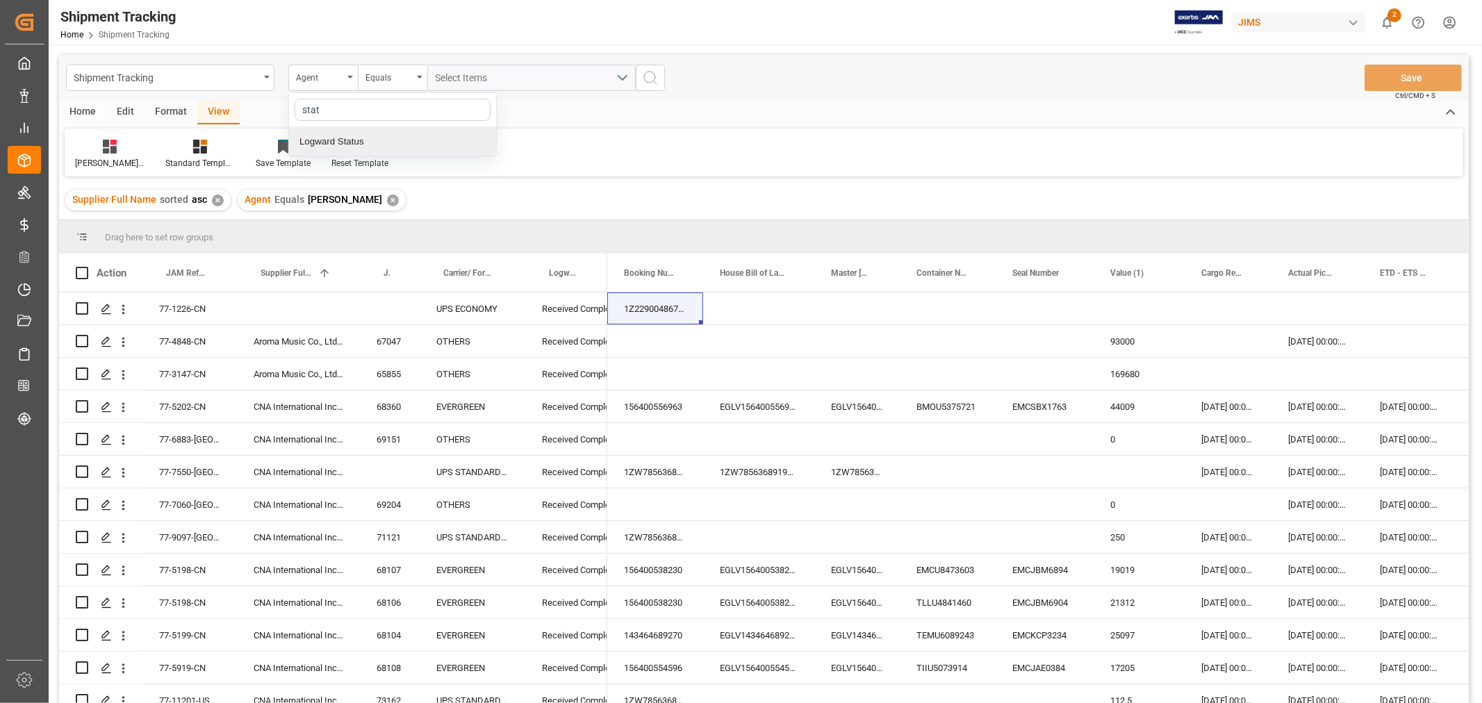
click at [354, 144] on div "Logward Status" at bounding box center [392, 141] width 207 height 29
click at [384, 68] on div "Equals" at bounding box center [389, 76] width 47 height 16
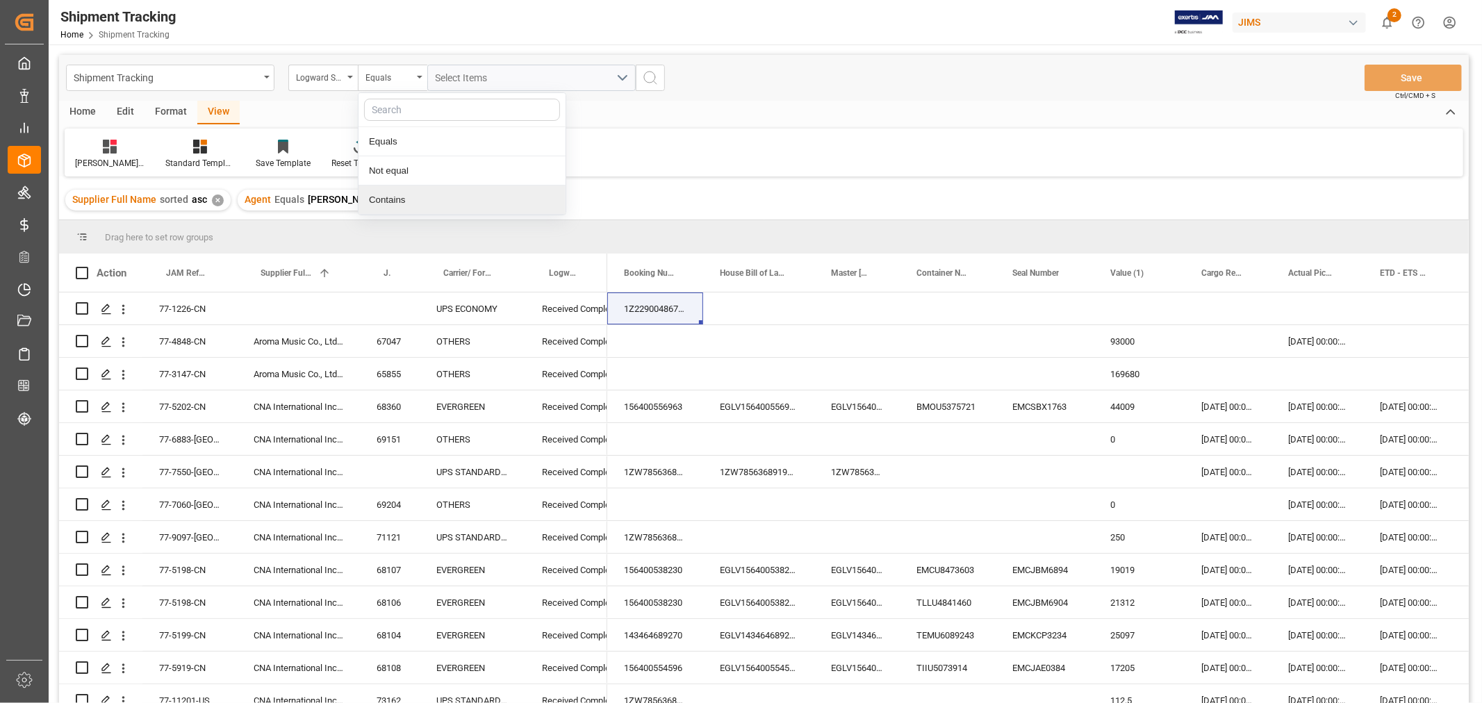
click at [390, 199] on div "Contains" at bounding box center [462, 200] width 207 height 29
click at [470, 74] on span "Select Items" at bounding box center [465, 77] width 59 height 11
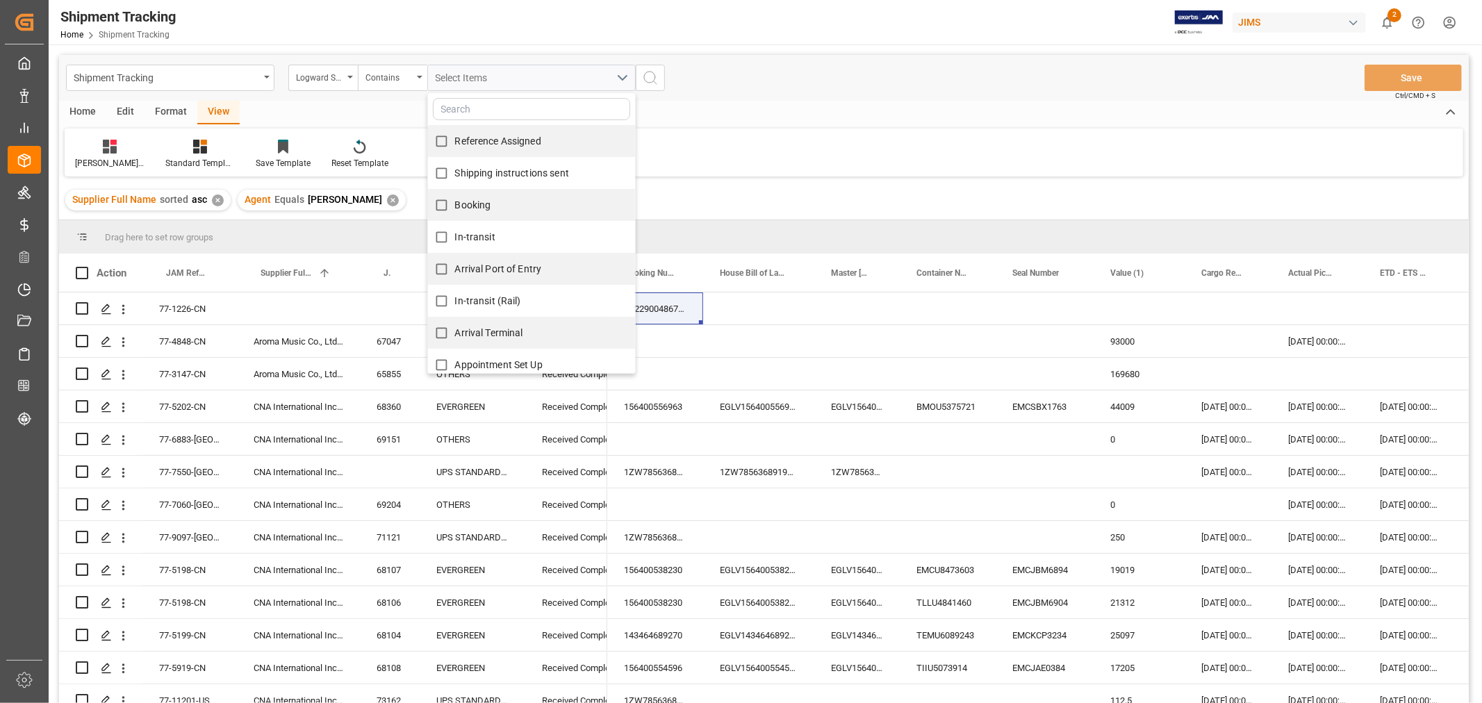
click at [468, 140] on span "Reference Assigned" at bounding box center [498, 141] width 86 height 11
click at [455, 140] on input "Reference Assigned" at bounding box center [441, 141] width 27 height 27
checkbox input "true"
click at [452, 172] on input "Shipping instructions sent" at bounding box center [441, 173] width 27 height 27
checkbox input "true"
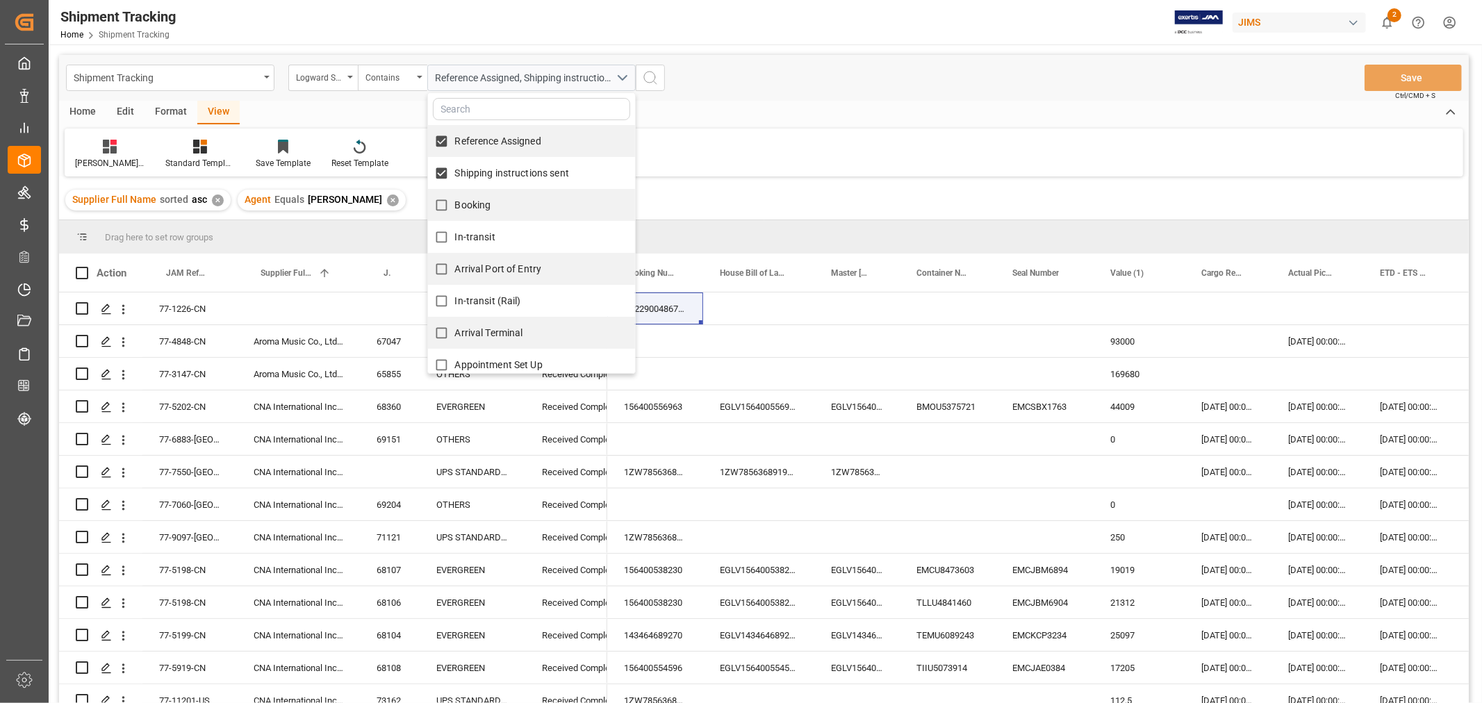
click at [457, 198] on span "Booking" at bounding box center [473, 205] width 36 height 15
click at [455, 197] on input "Booking" at bounding box center [441, 205] width 27 height 27
checkbox input "true"
click at [464, 233] on span "In-transit" at bounding box center [475, 236] width 40 height 11
click at [455, 233] on input "In-transit" at bounding box center [441, 237] width 27 height 27
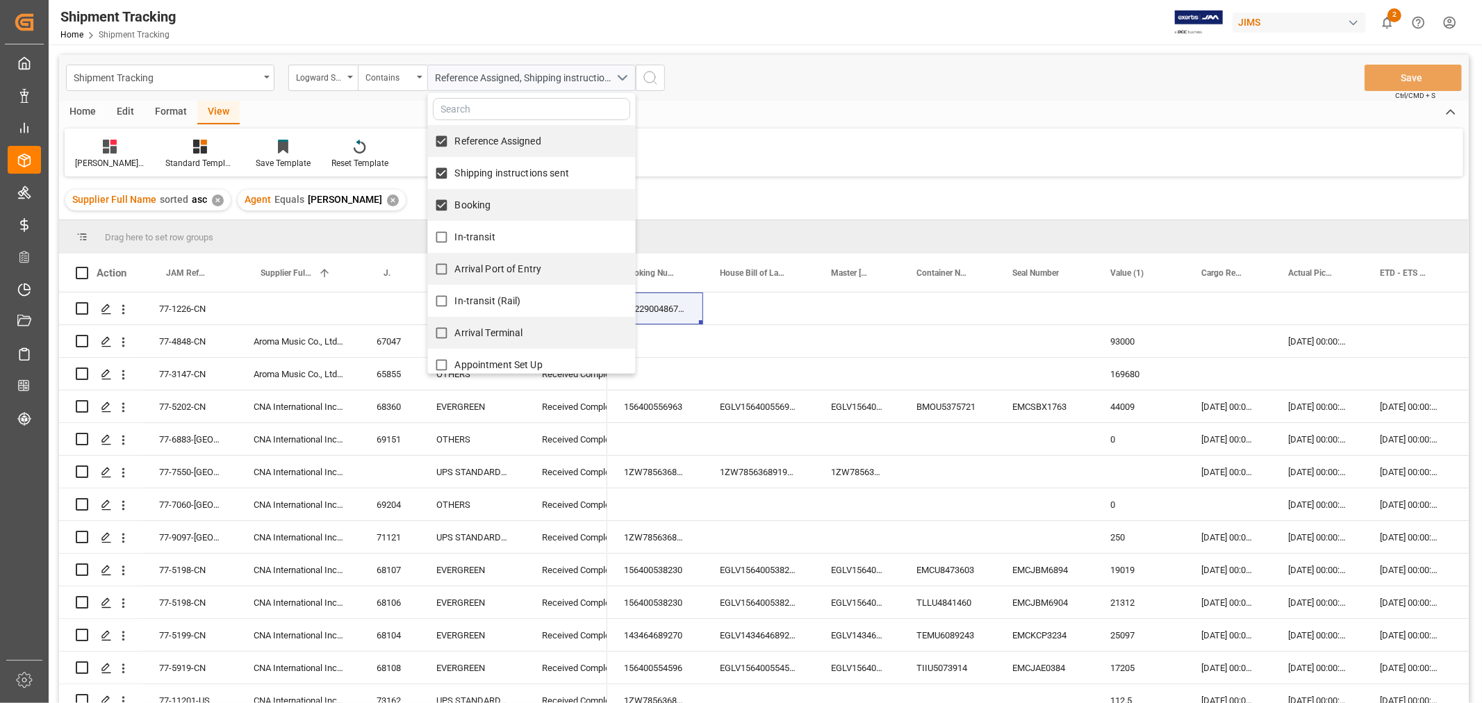
checkbox input "true"
click at [474, 263] on span "Arrival Port of Entry" at bounding box center [498, 268] width 87 height 11
click at [455, 262] on input "Arrival Port of Entry" at bounding box center [441, 269] width 27 height 27
checkbox input "true"
click at [482, 293] on label "In-transit (Rail)" at bounding box center [474, 301] width 93 height 27
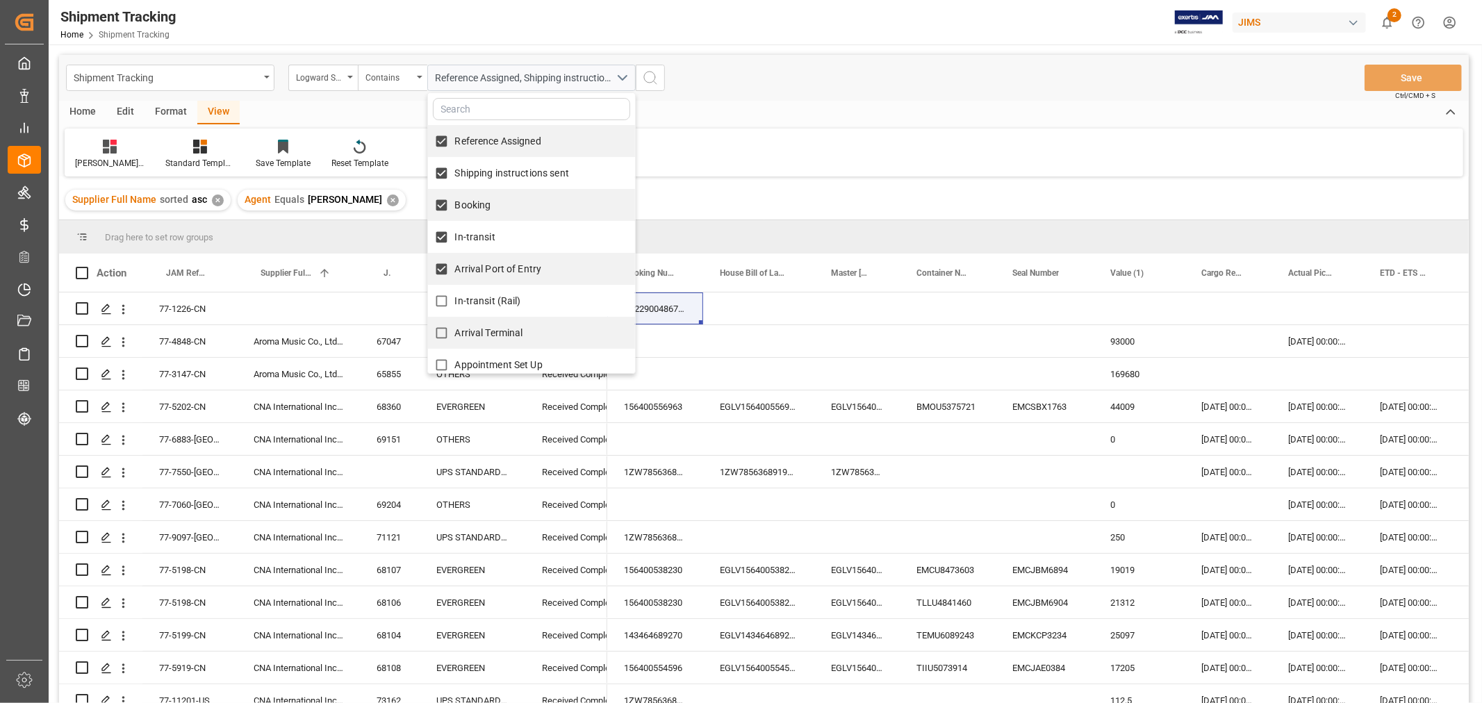
click at [455, 293] on input "In-transit (Rail)" at bounding box center [441, 301] width 27 height 27
checkbox input "true"
click at [499, 331] on span "Arrival Terminal" at bounding box center [489, 332] width 68 height 11
click at [455, 331] on input "Arrival Terminal" at bounding box center [441, 333] width 27 height 27
checkbox input "true"
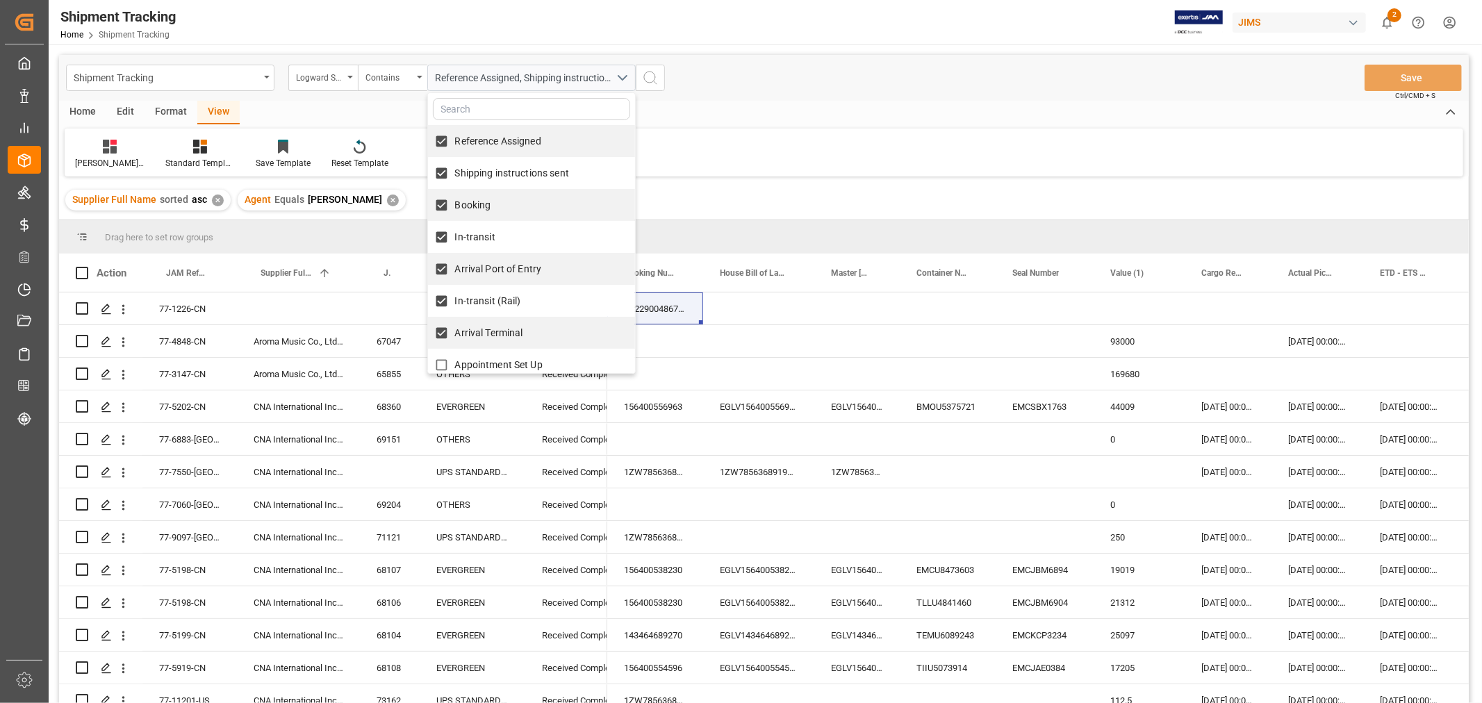
click at [495, 355] on label "Appointment Set Up" at bounding box center [485, 365] width 115 height 27
click at [455, 355] on input "Appointment Set Up" at bounding box center [441, 365] width 27 height 27
checkbox input "true"
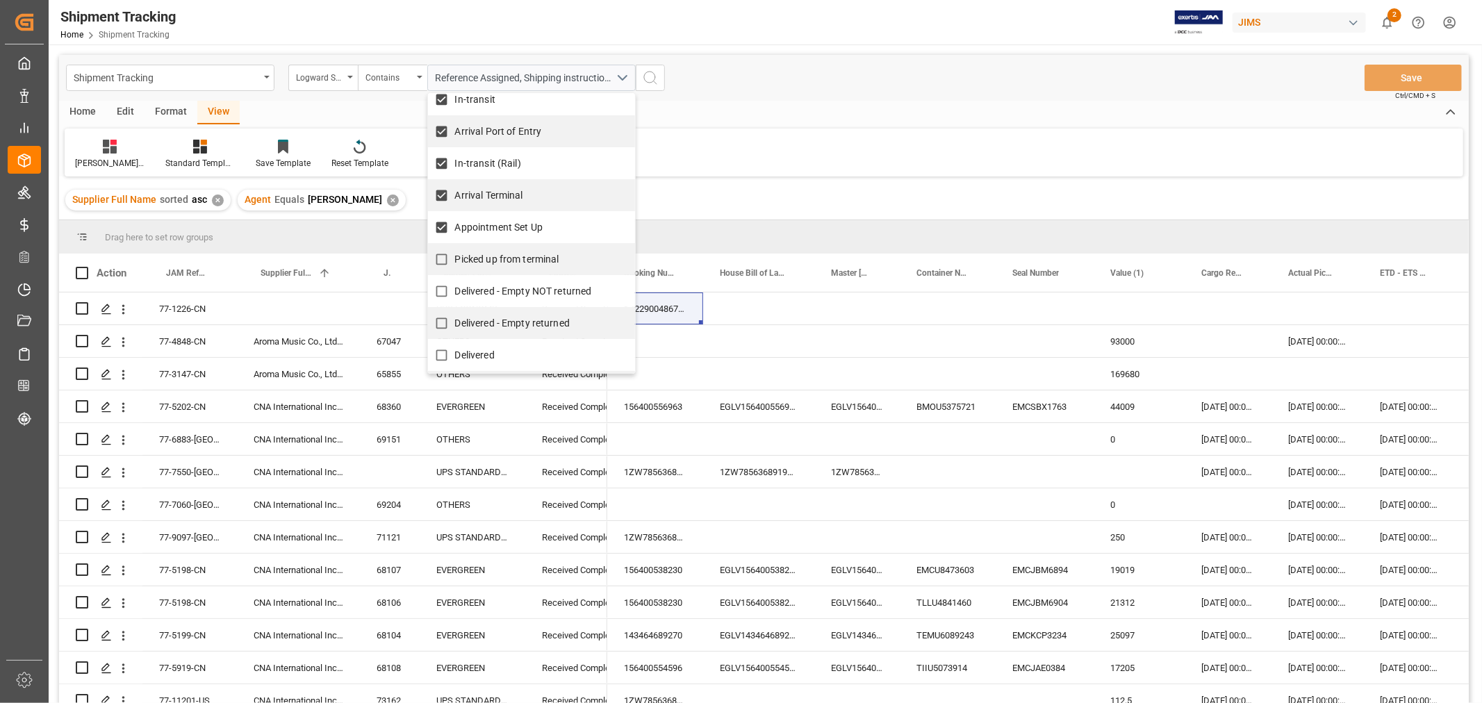
scroll to position [160, 0]
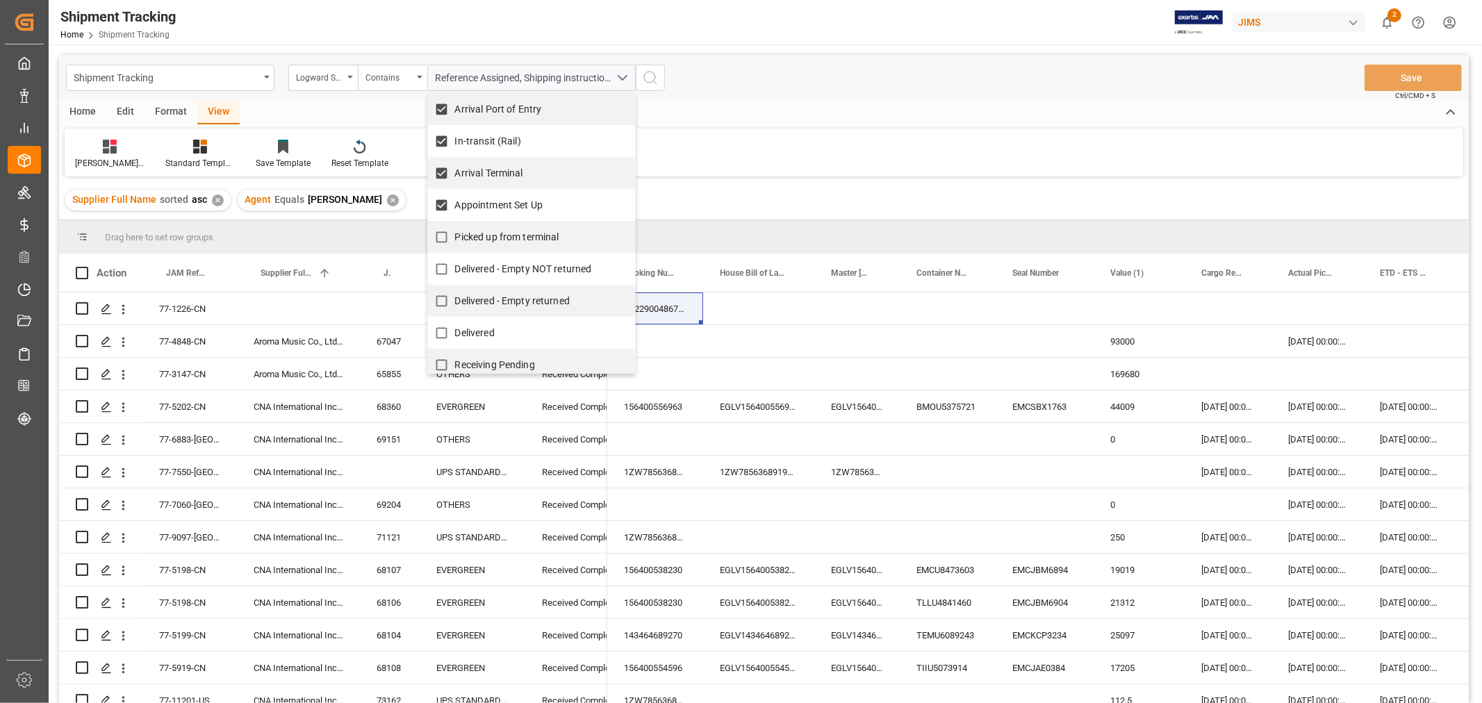
click at [522, 233] on span "Picked up from terminal" at bounding box center [507, 236] width 104 height 11
click at [455, 233] on input "Picked up from terminal" at bounding box center [441, 237] width 27 height 27
checkbox input "true"
click at [652, 81] on circle "search button" at bounding box center [649, 77] width 11 height 11
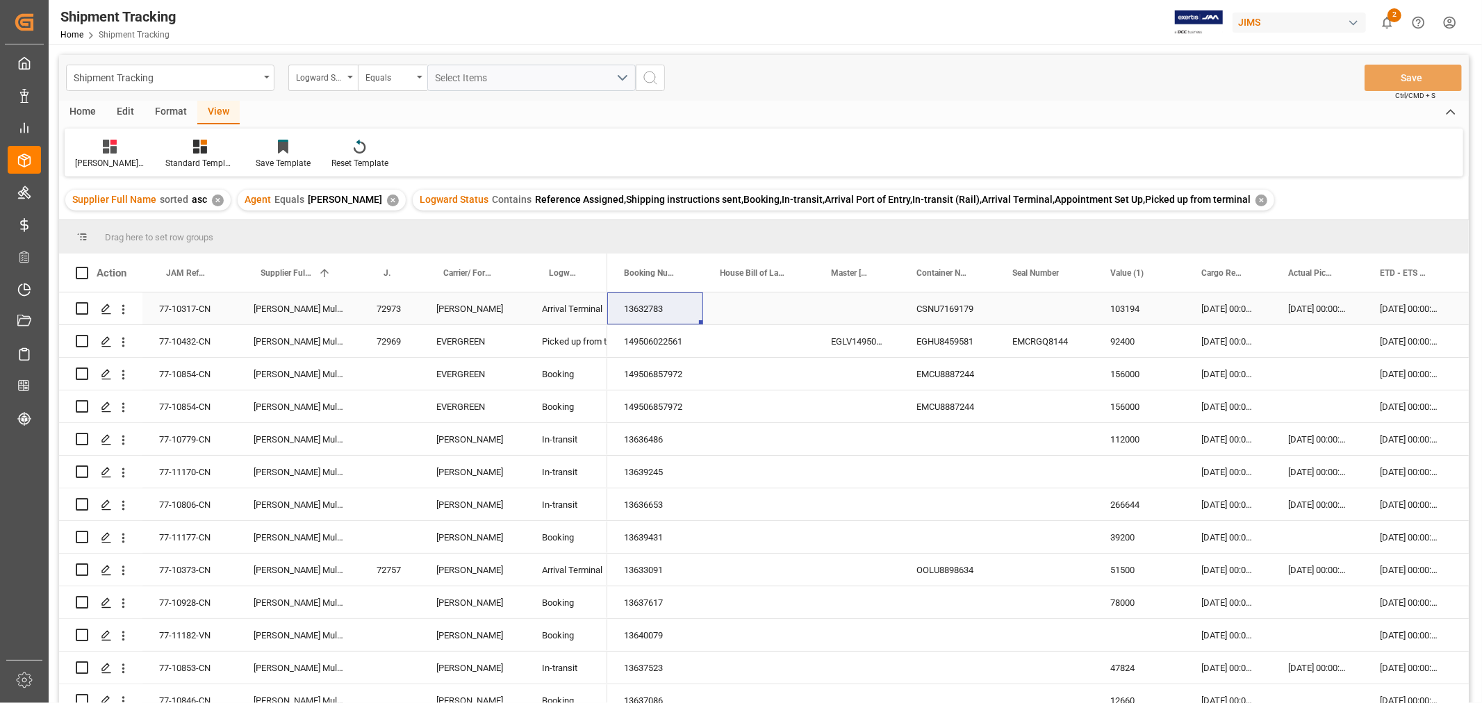
click at [1404, 308] on div "29-08-2025 00:00:00" at bounding box center [1409, 309] width 92 height 32
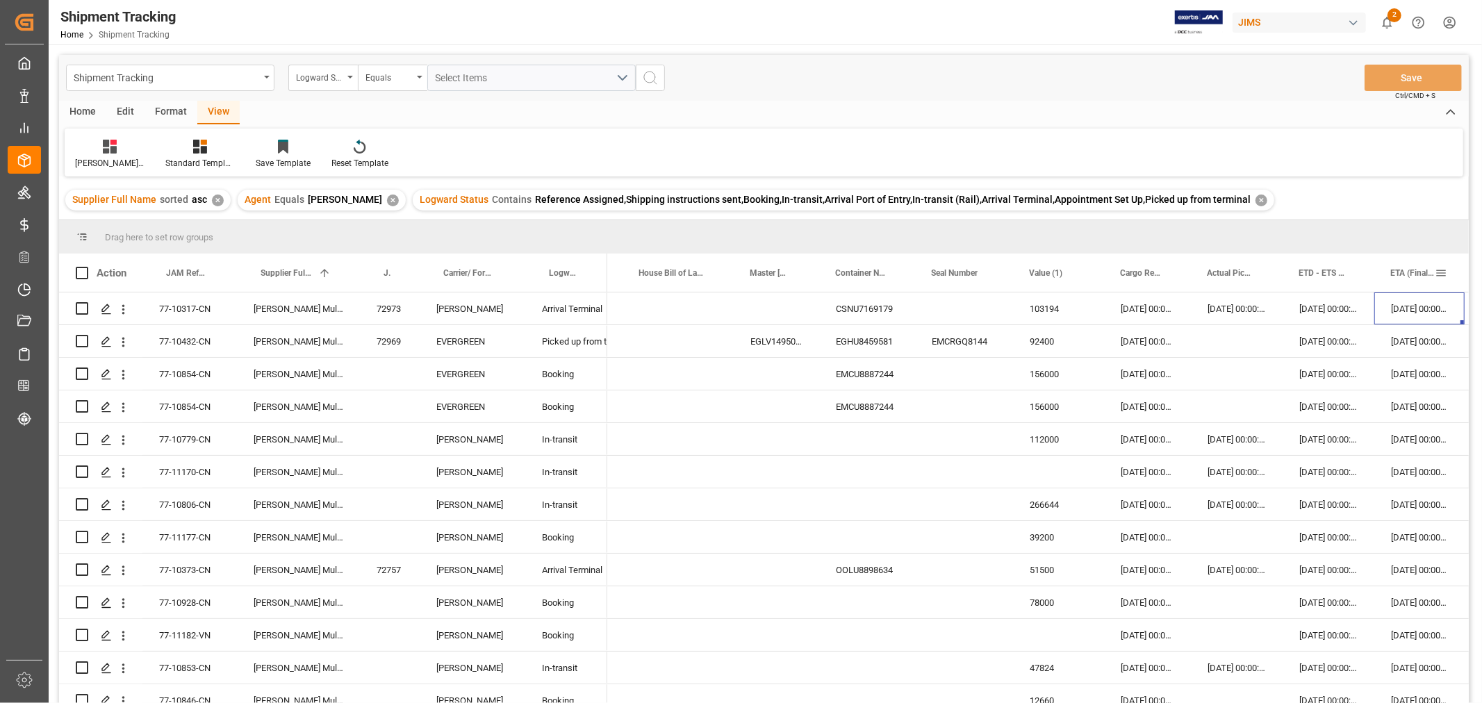
click at [1404, 271] on span "ETA (Final Delivery Location)" at bounding box center [1413, 273] width 44 height 10
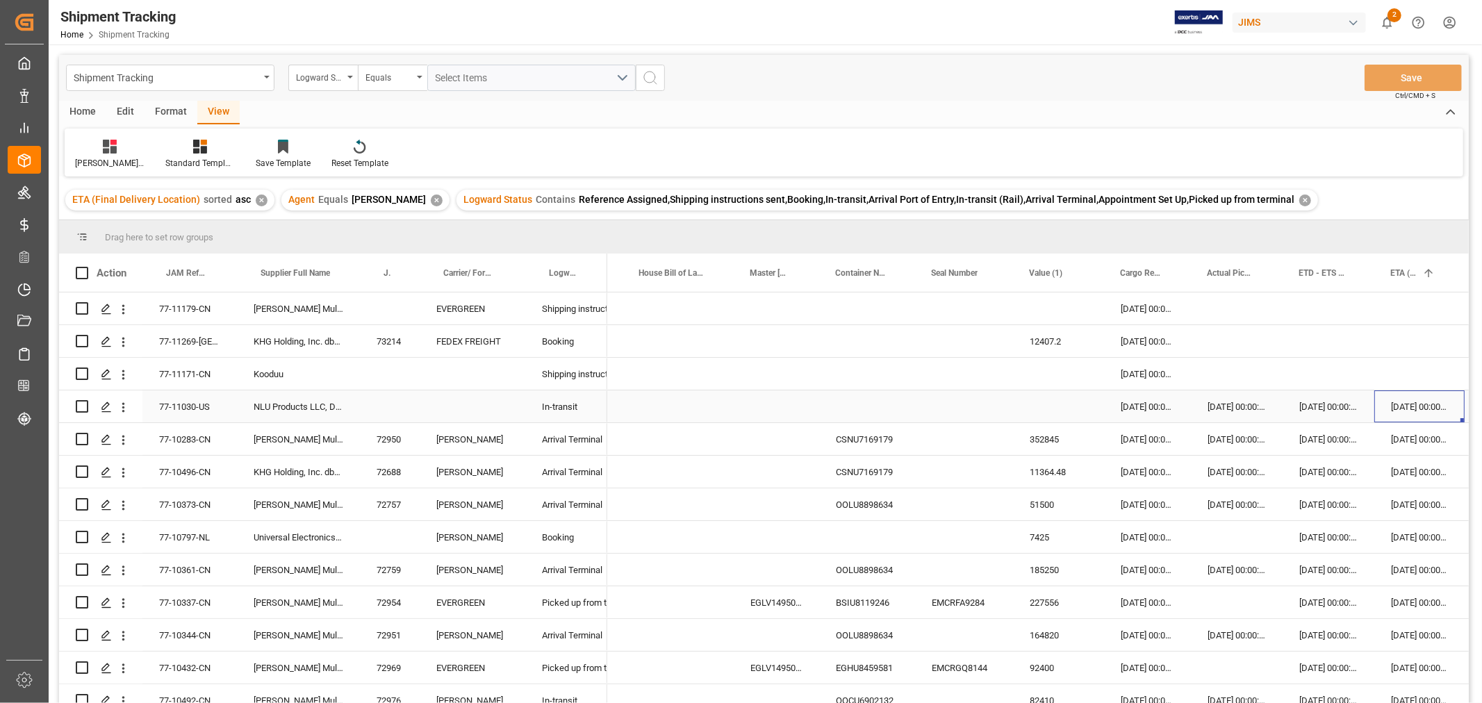
click at [1409, 413] on div "30-09-2025 00:00:00" at bounding box center [1420, 407] width 90 height 32
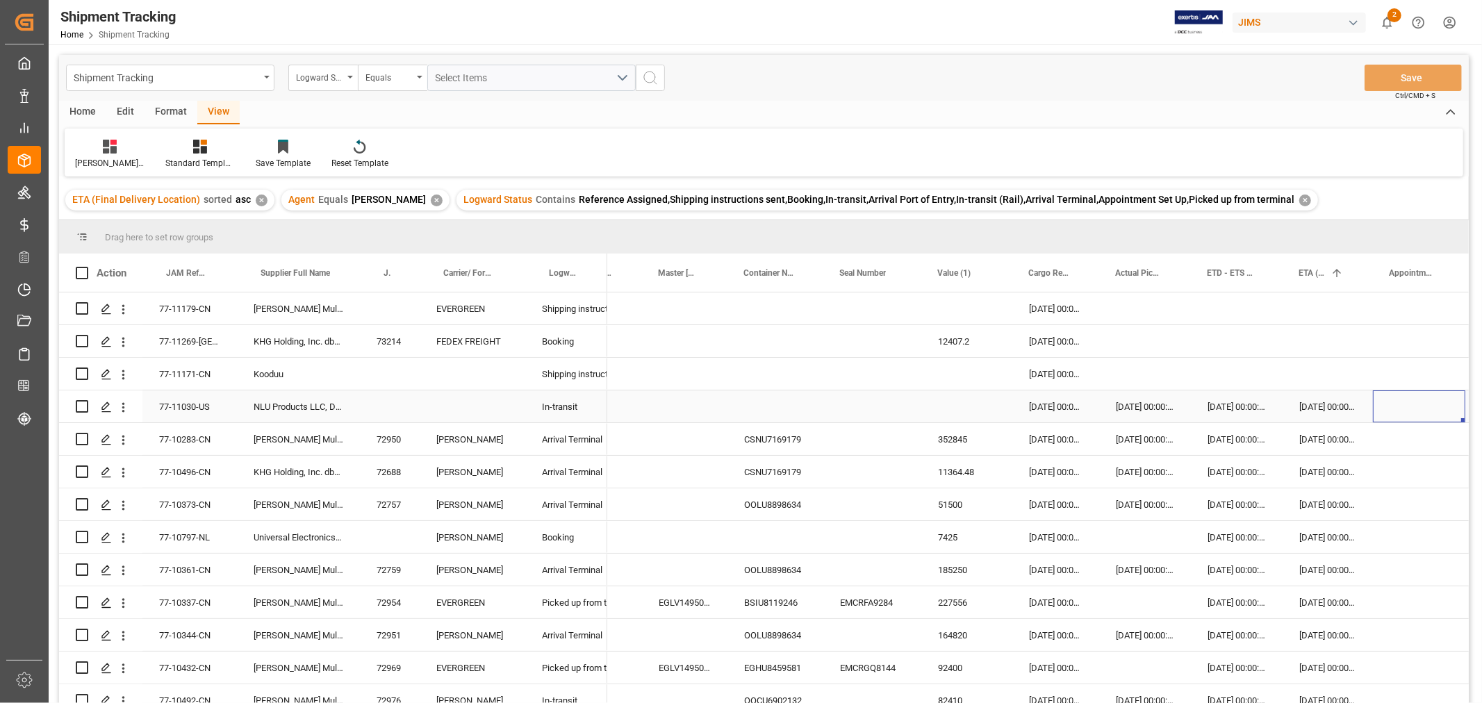
scroll to position [0, 277]
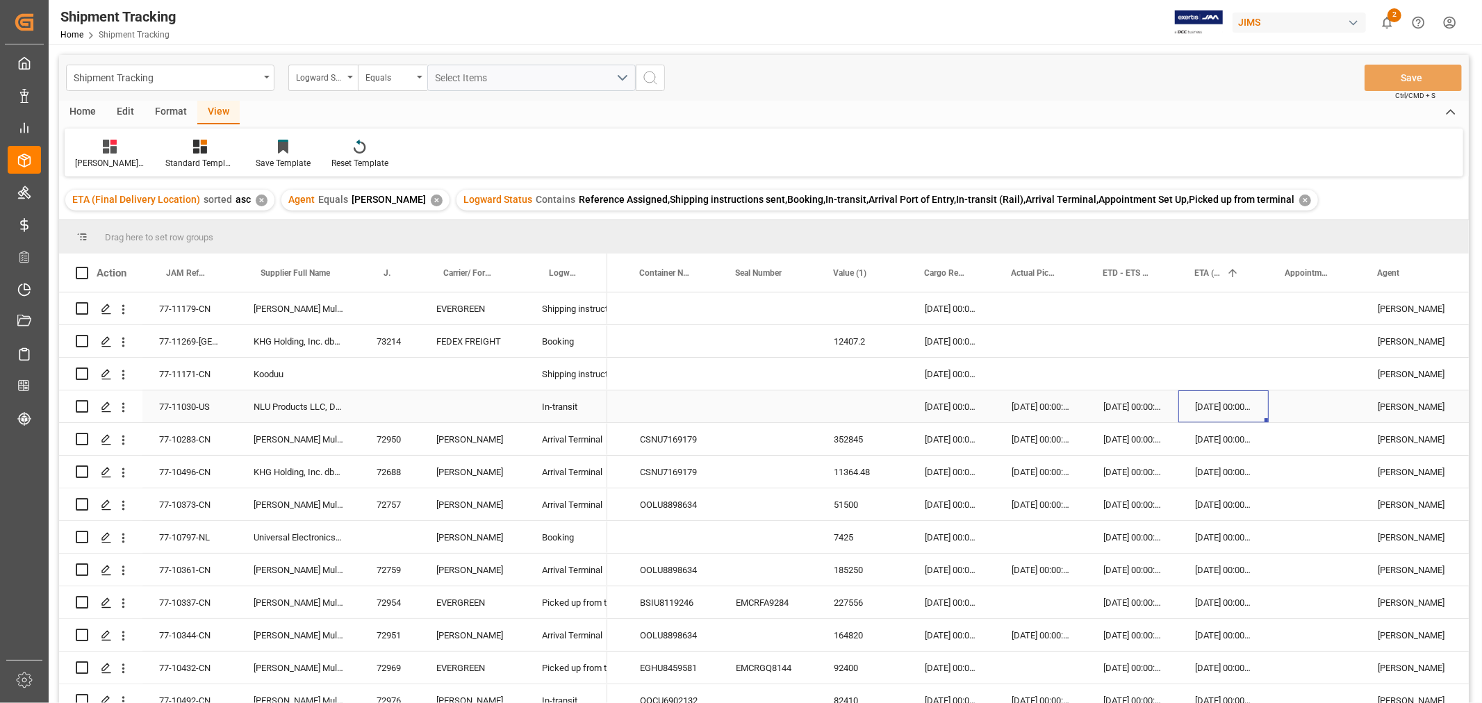
click at [1234, 406] on div "30-09-2025 00:00:00" at bounding box center [1224, 407] width 90 height 32
click at [857, 407] on div "Press SPACE to select this row." at bounding box center [862, 407] width 91 height 32
click at [873, 407] on div "Press SPACE to select this row." at bounding box center [862, 407] width 91 height 32
click at [873, 407] on input "Press SPACE to select this row." at bounding box center [862, 415] width 69 height 26
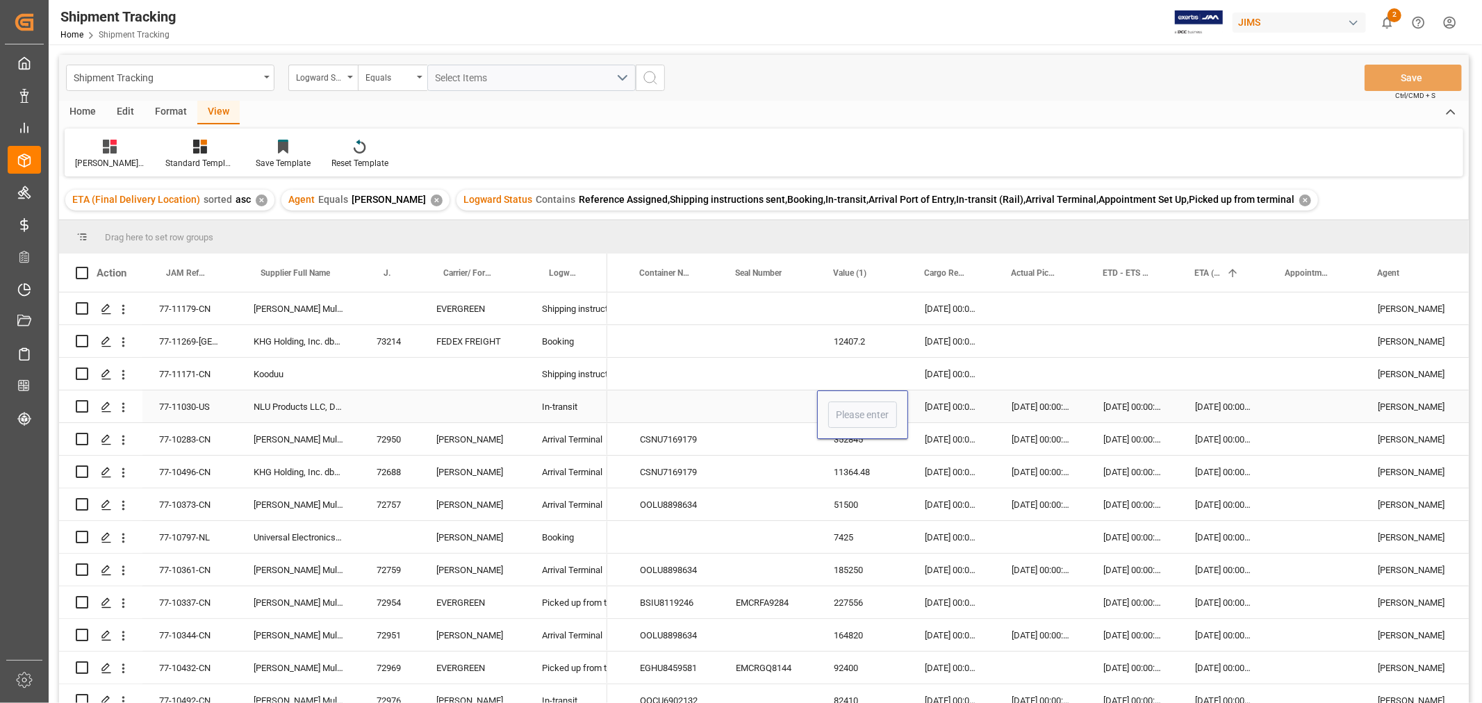
type input "1"
click at [1022, 399] on div "23-09-2025 00:00:00" at bounding box center [1041, 407] width 92 height 32
click at [951, 408] on div "11-09-2025 00:00:00" at bounding box center [951, 407] width 87 height 32
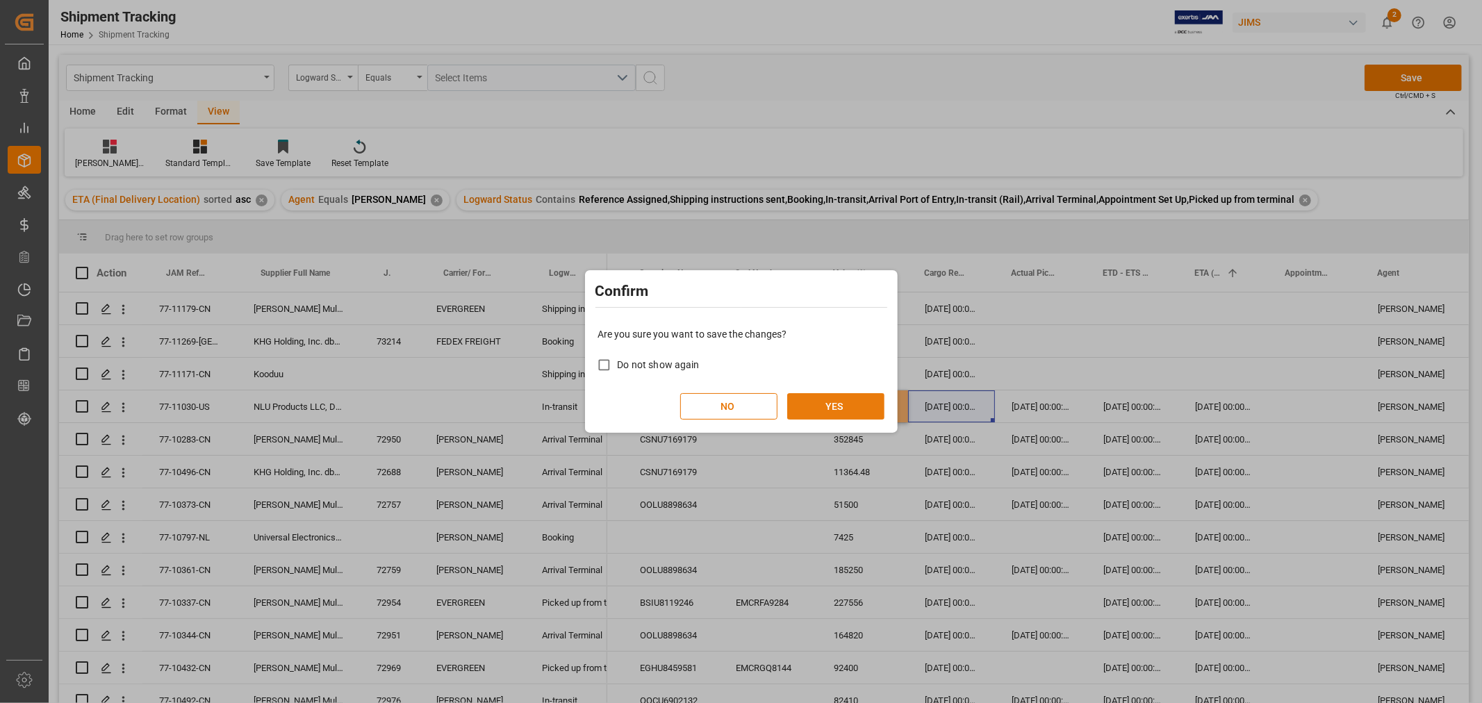
click at [832, 407] on button "YES" at bounding box center [835, 406] width 97 height 26
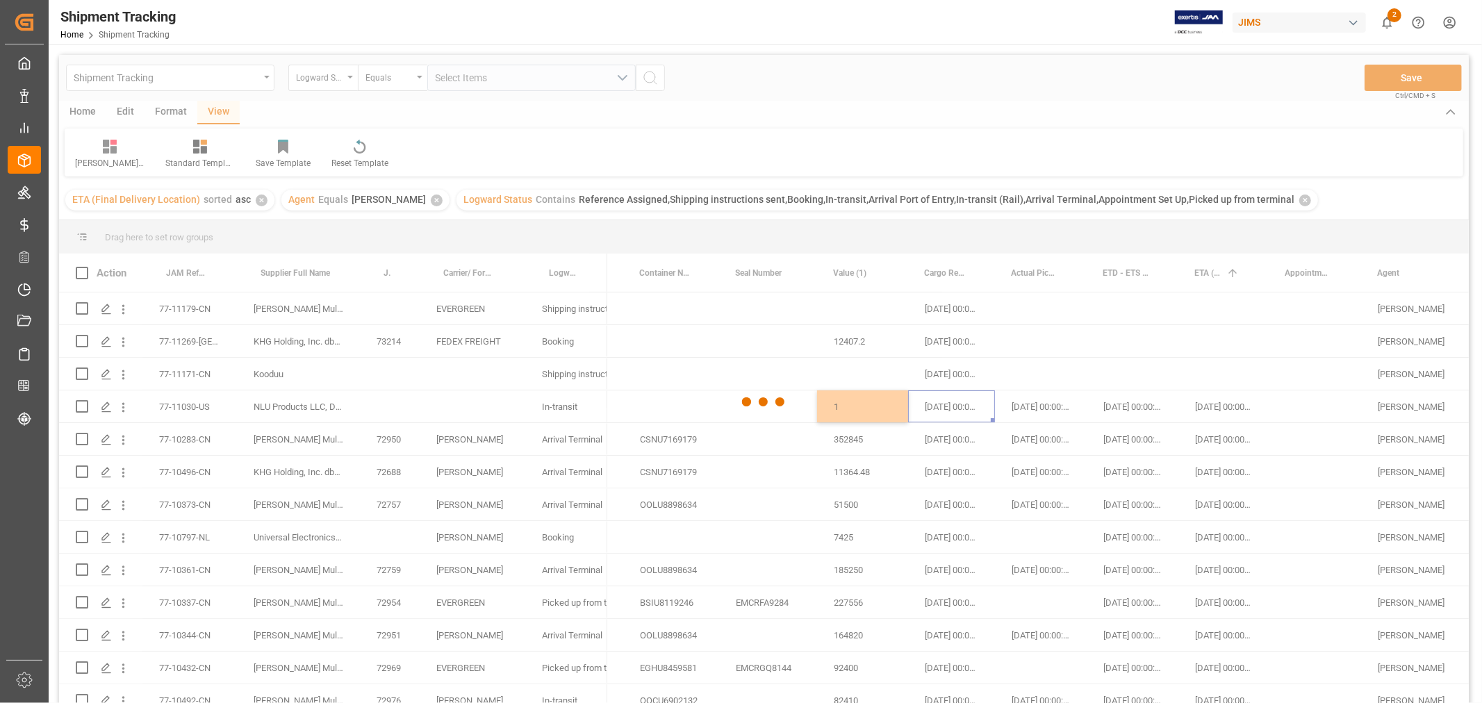
click at [885, 493] on div at bounding box center [764, 402] width 1410 height 695
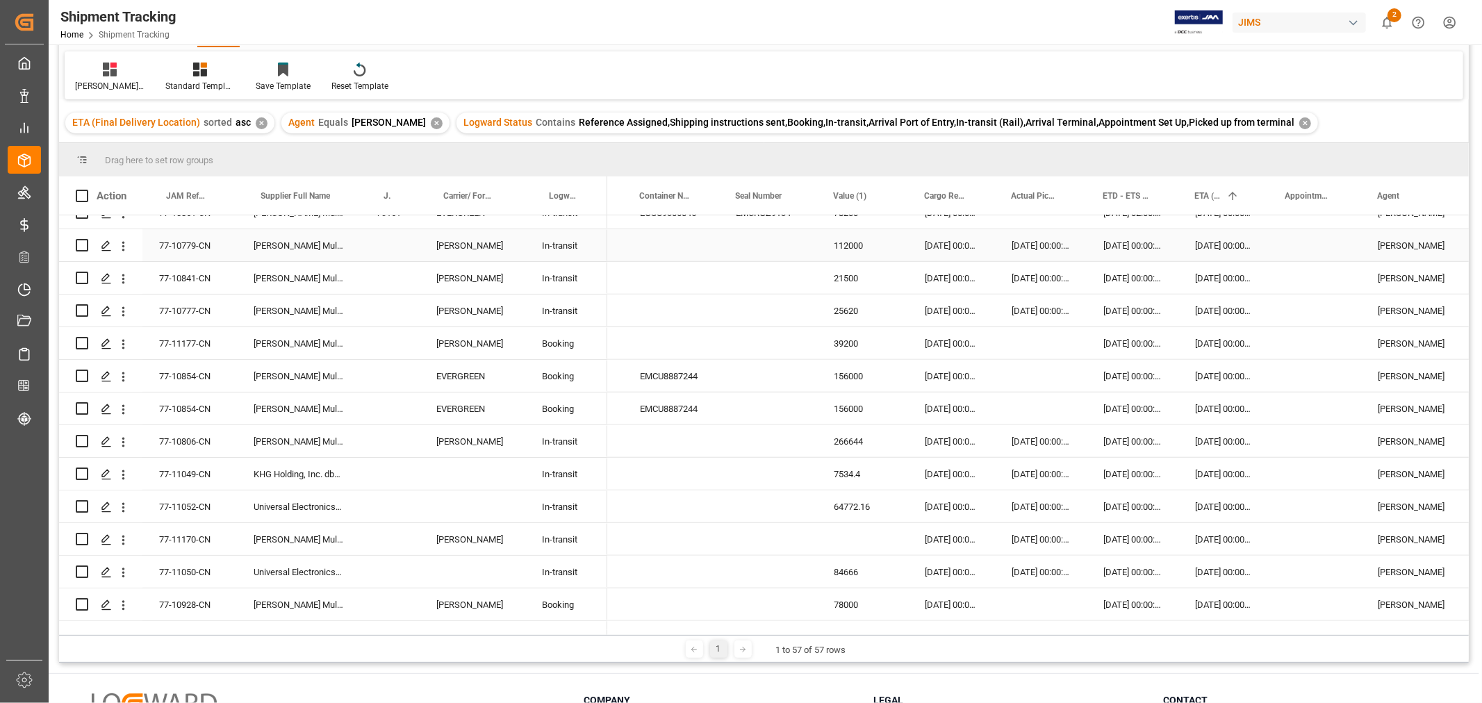
scroll to position [1081, 0]
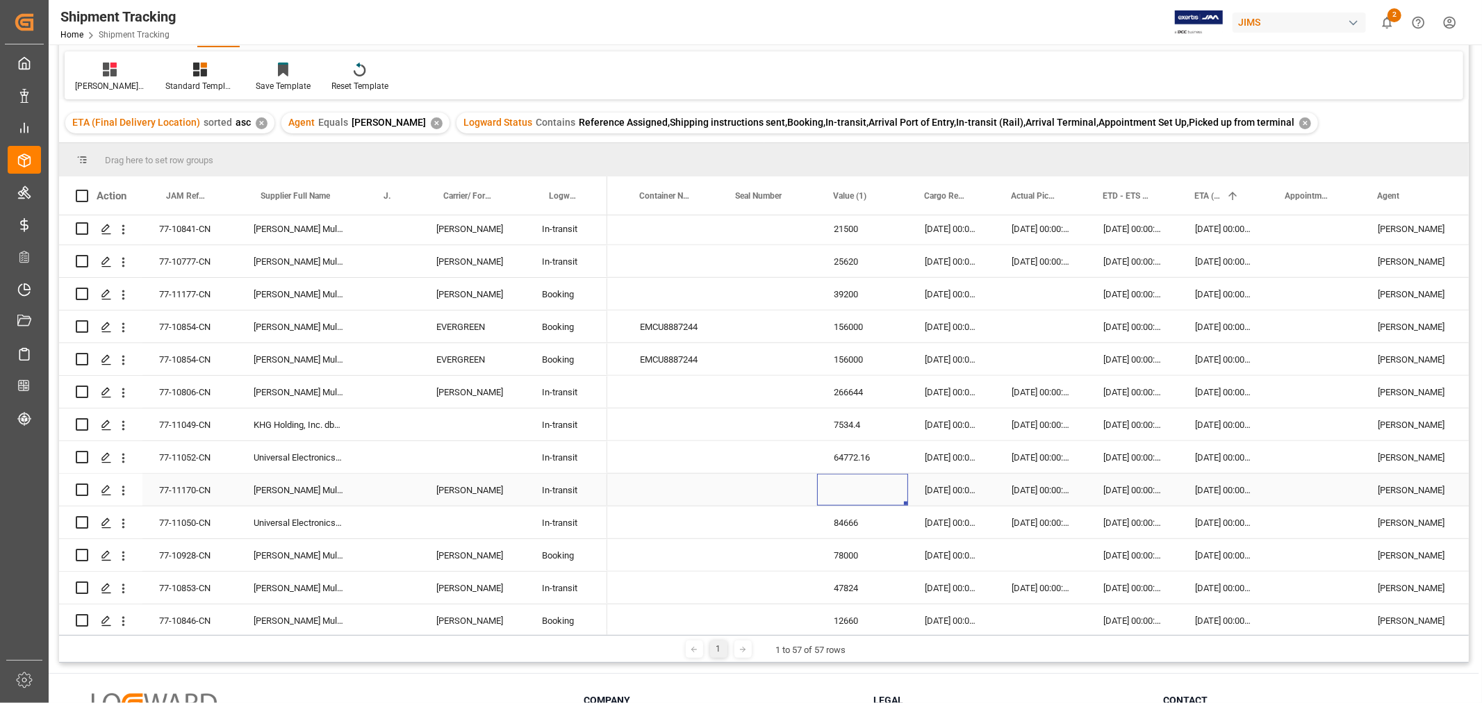
click at [852, 492] on div "Press SPACE to select this row." at bounding box center [862, 490] width 91 height 32
click at [852, 492] on input "Press SPACE to select this row." at bounding box center [862, 498] width 69 height 26
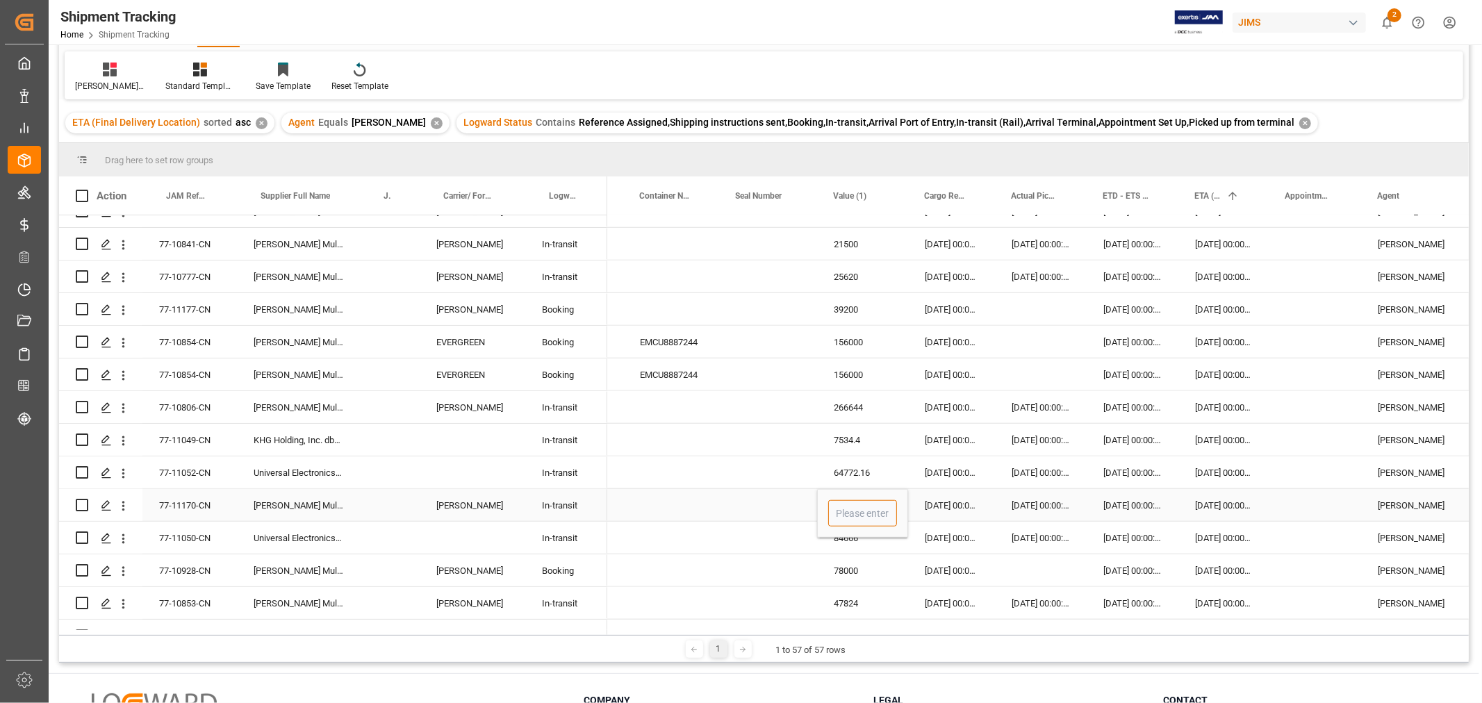
click at [857, 511] on input "Press SPACE to select this row." at bounding box center [862, 513] width 69 height 26
type input "132000"
click at [906, 552] on div "84666" at bounding box center [862, 538] width 91 height 32
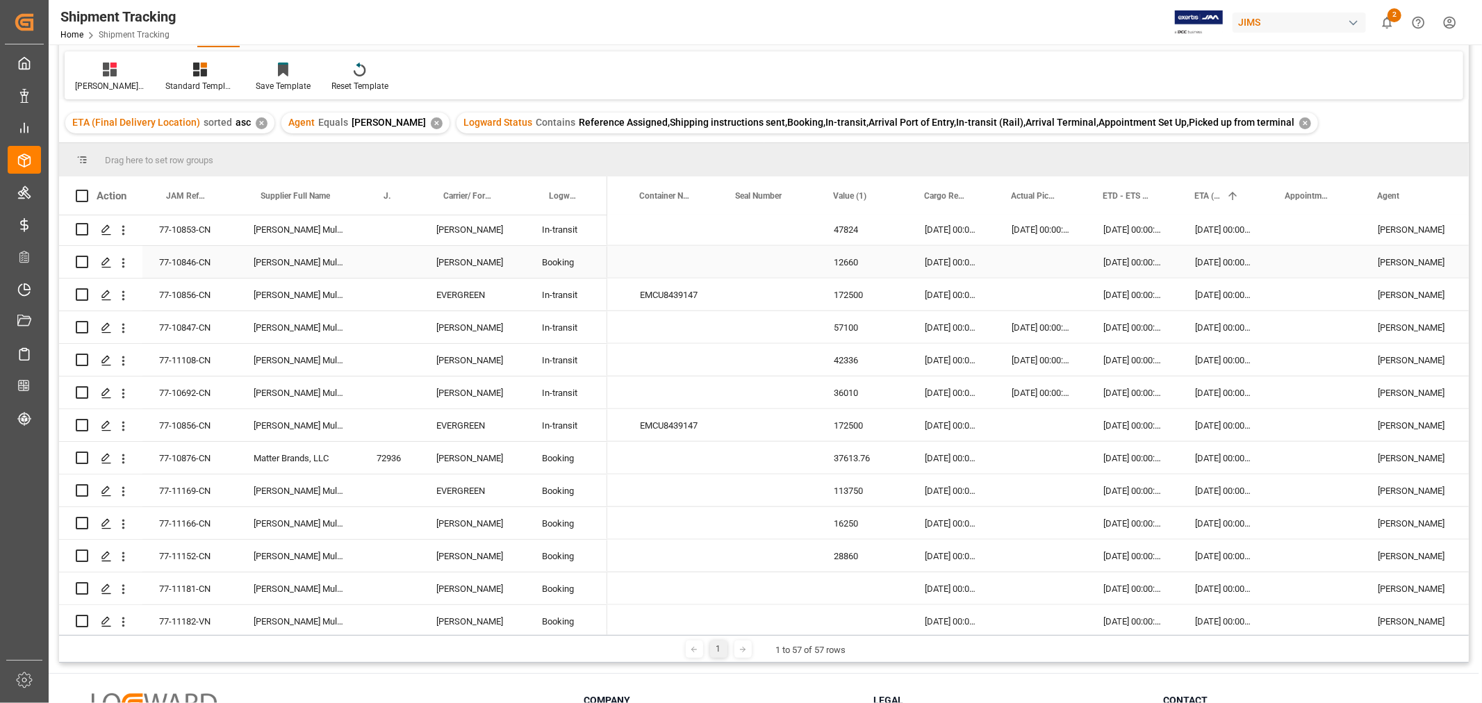
scroll to position [1450, 0]
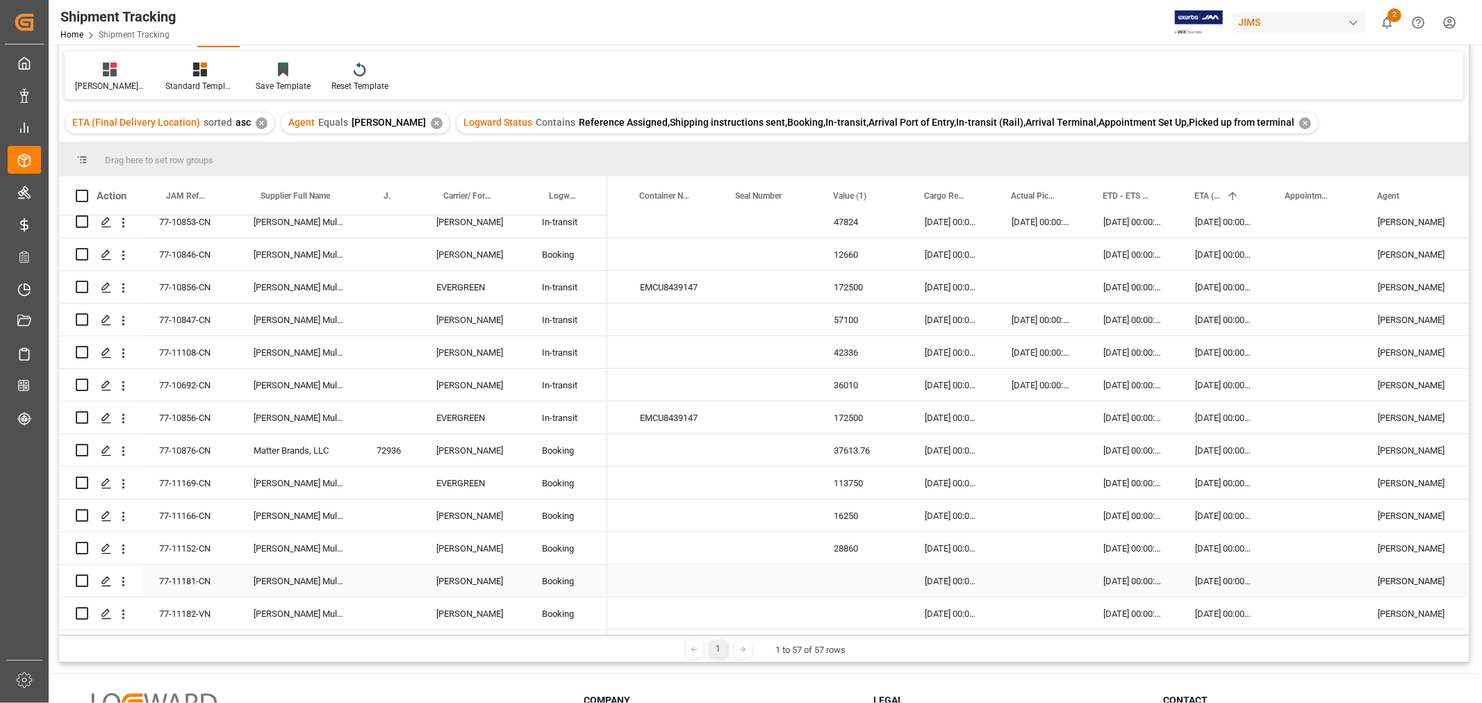
click at [862, 566] on div "Press SPACE to select this row." at bounding box center [862, 581] width 91 height 32
click at [857, 572] on div "Press SPACE to select this row." at bounding box center [862, 581] width 91 height 32
click at [846, 576] on input "Press SPACE to select this row." at bounding box center [862, 589] width 69 height 26
type input "36010.8"
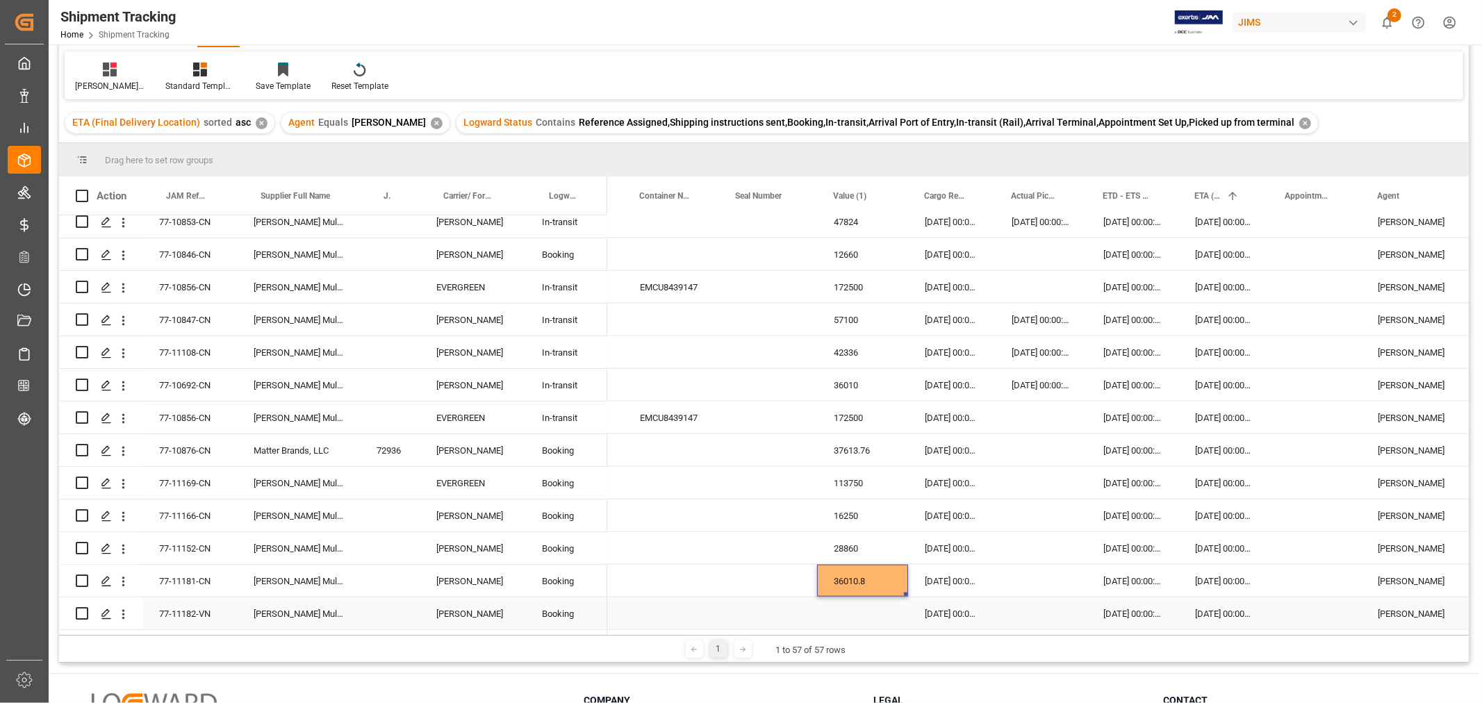
click at [853, 618] on div "Press SPACE to select this row." at bounding box center [862, 614] width 91 height 32
click at [862, 614] on div "Press SPACE to select this row." at bounding box center [862, 614] width 91 height 32
click at [862, 614] on div "Press SPACE to select this row." at bounding box center [862, 605] width 91 height 49
click at [860, 607] on input "Press SPACE to select this row." at bounding box center [862, 605] width 69 height 26
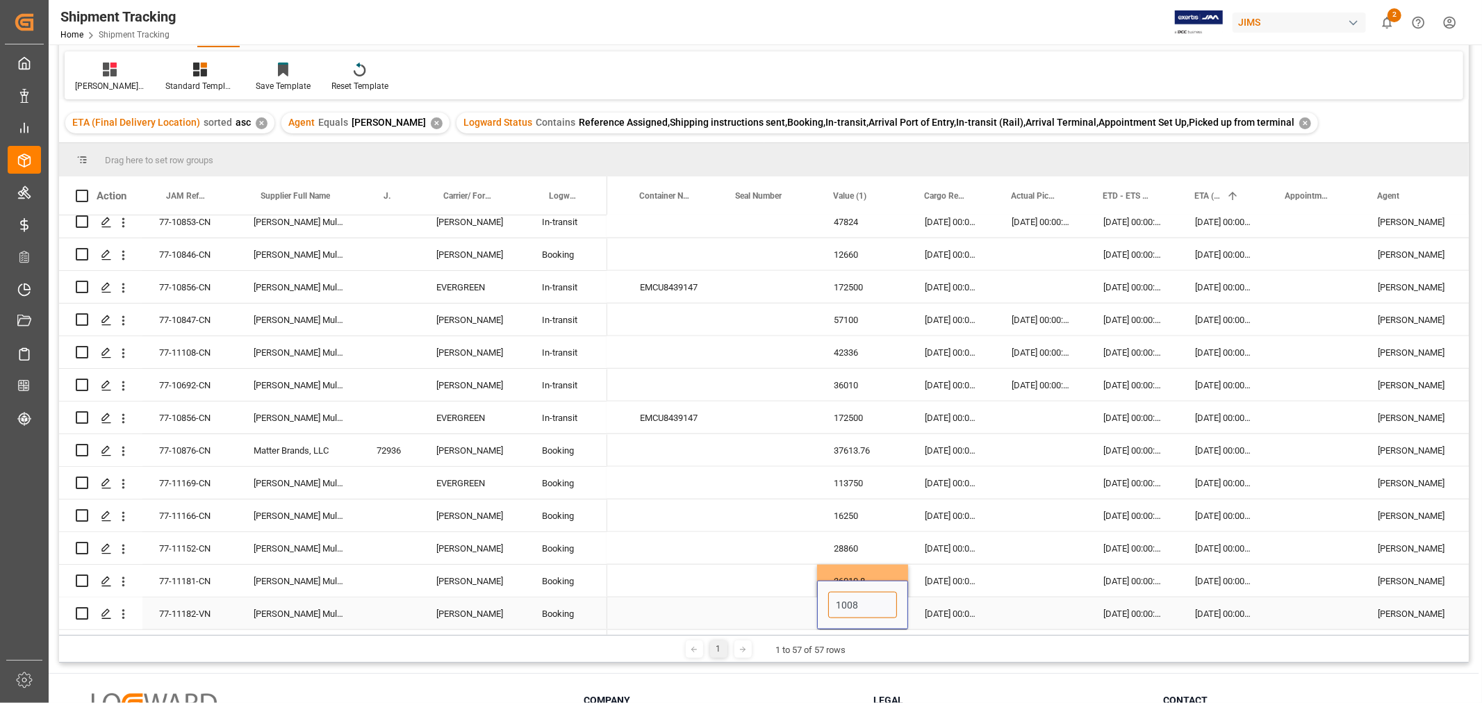
type input "10080"
click at [1038, 591] on div "Press SPACE to select this row." at bounding box center [1041, 581] width 92 height 32
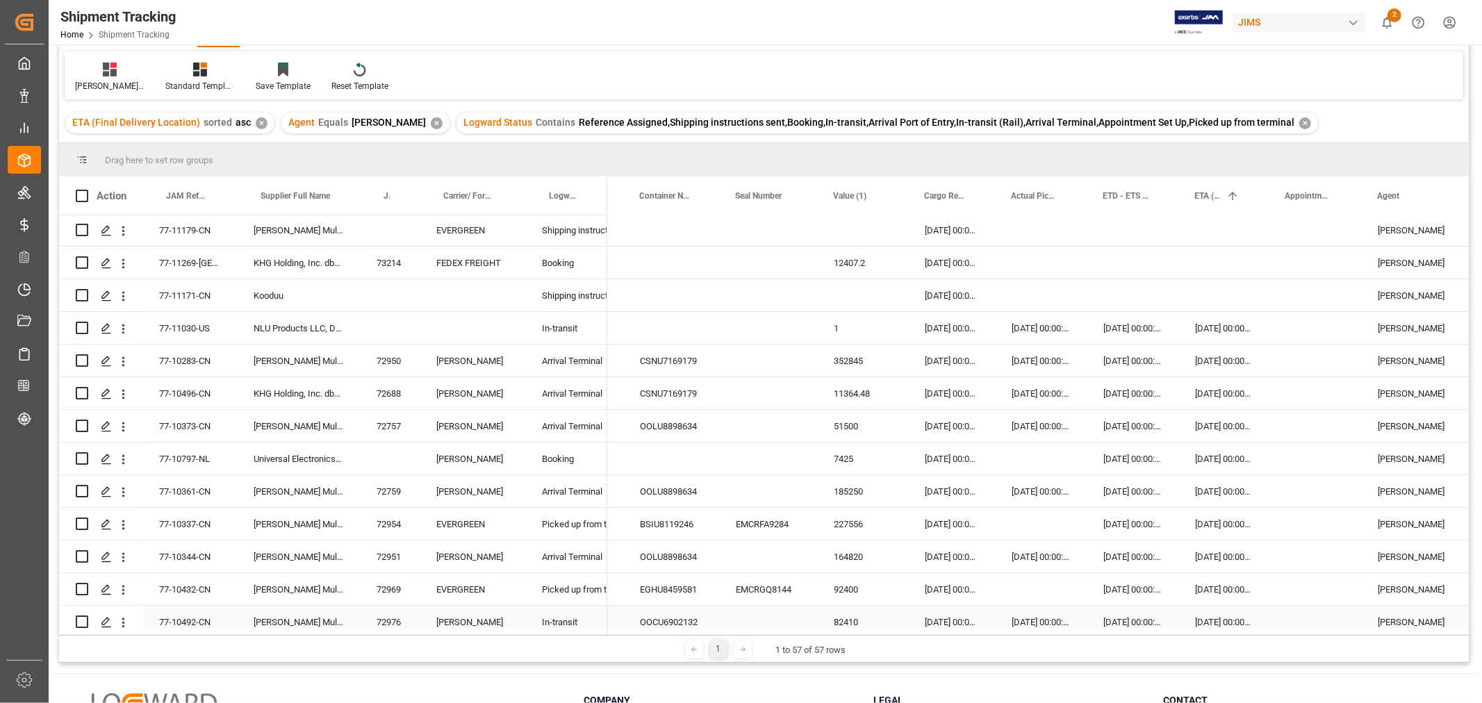
scroll to position [0, 0]
click at [902, 281] on div "Press SPACE to select this row." at bounding box center [862, 297] width 91 height 32
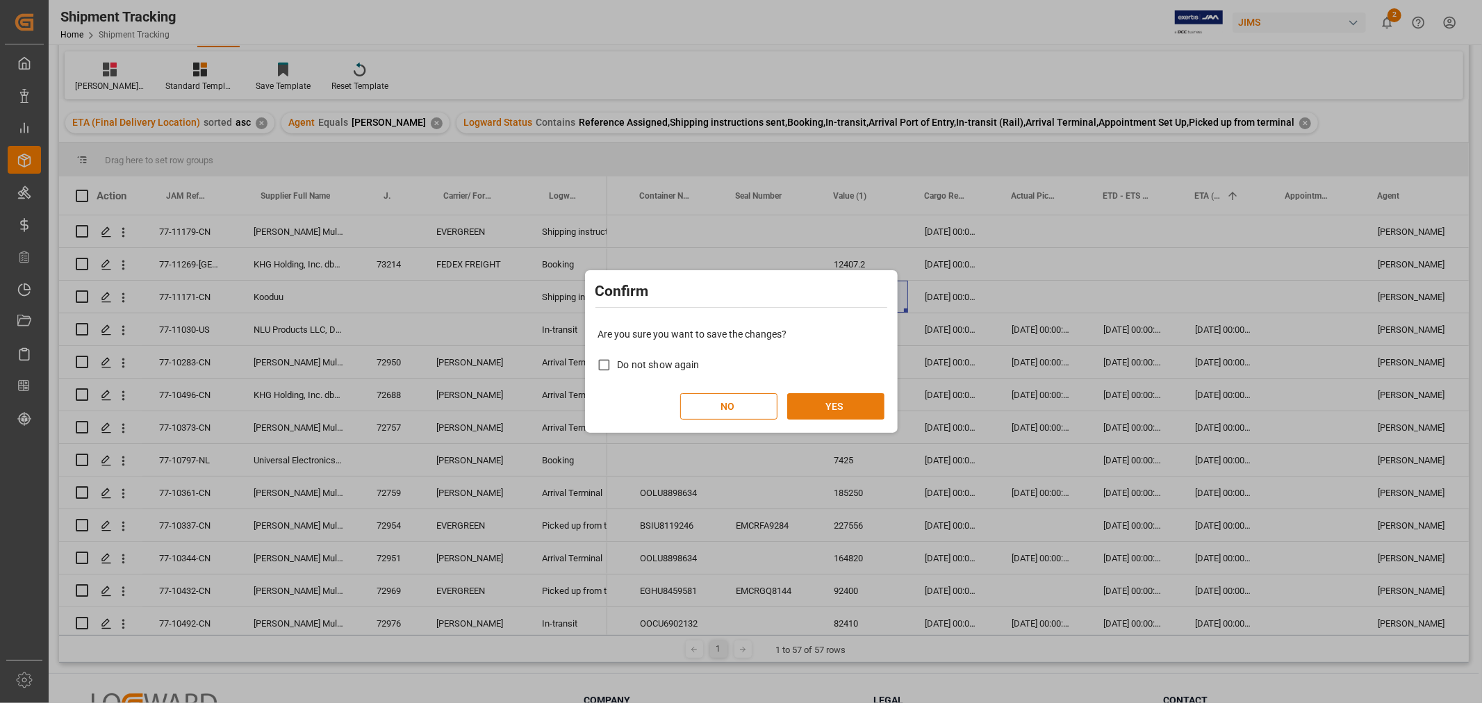
click at [814, 403] on button "YES" at bounding box center [835, 406] width 97 height 26
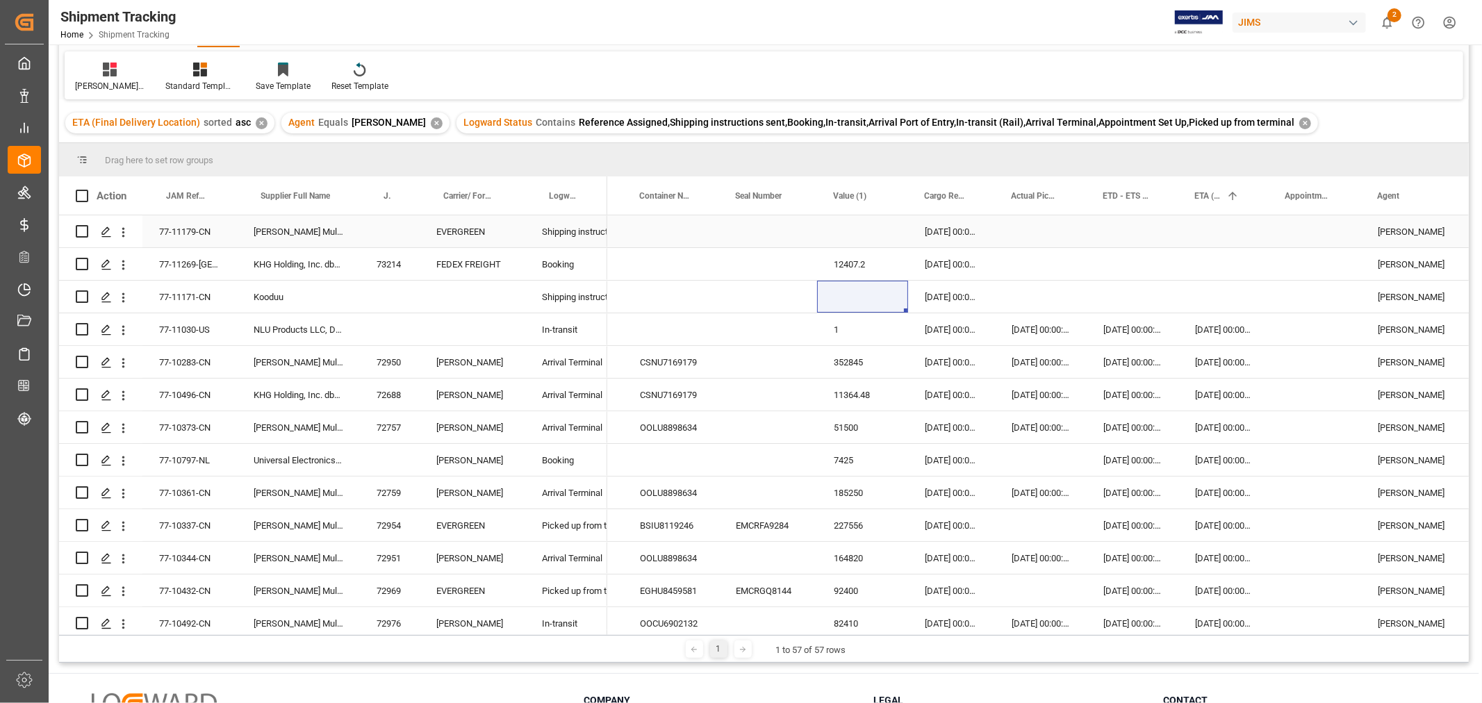
click at [851, 236] on div "Press SPACE to select this row." at bounding box center [862, 231] width 91 height 32
click at [852, 236] on div "Press SPACE to select this row." at bounding box center [862, 231] width 91 height 32
click at [852, 236] on input "Press SPACE to select this row." at bounding box center [862, 240] width 69 height 26
type input "151250"
click at [893, 296] on div "Press SPACE to select this row." at bounding box center [862, 297] width 91 height 32
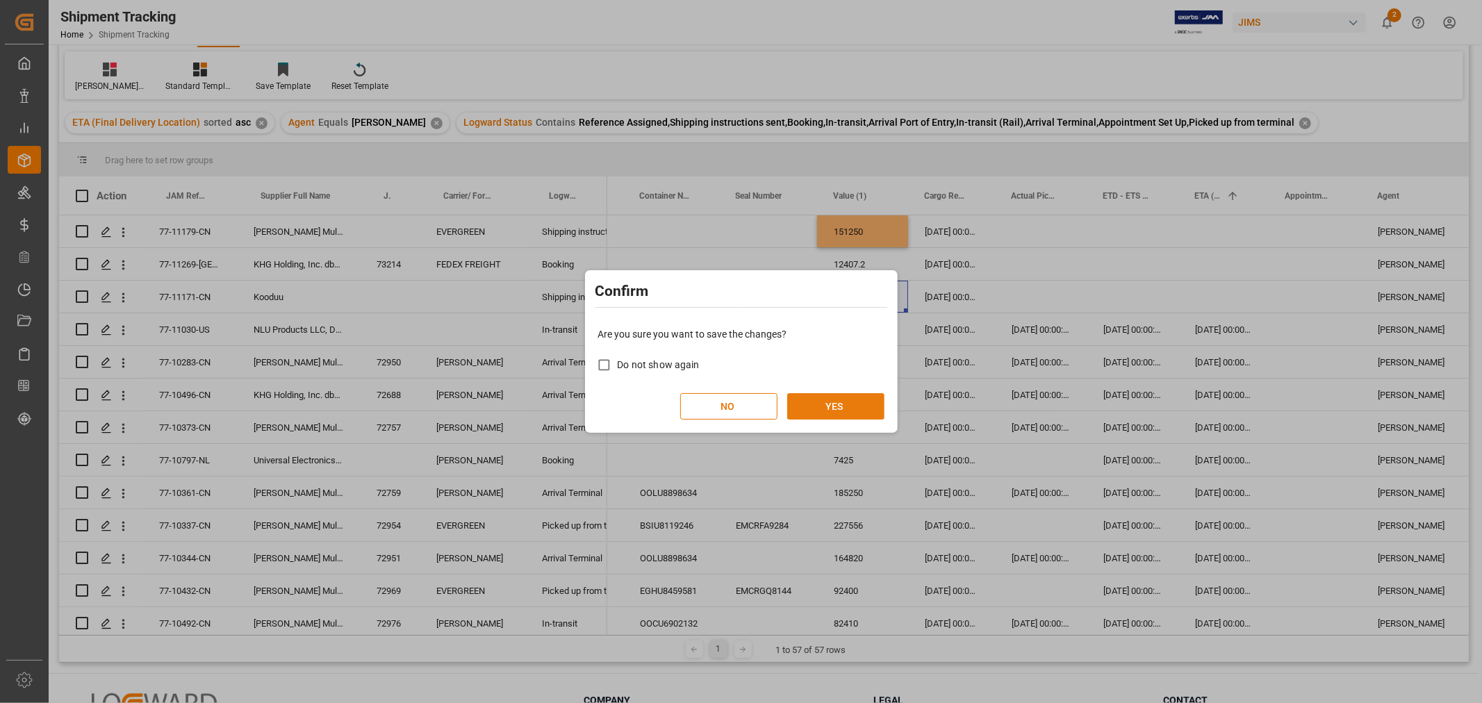
click at [828, 404] on button "YES" at bounding box center [835, 406] width 97 height 26
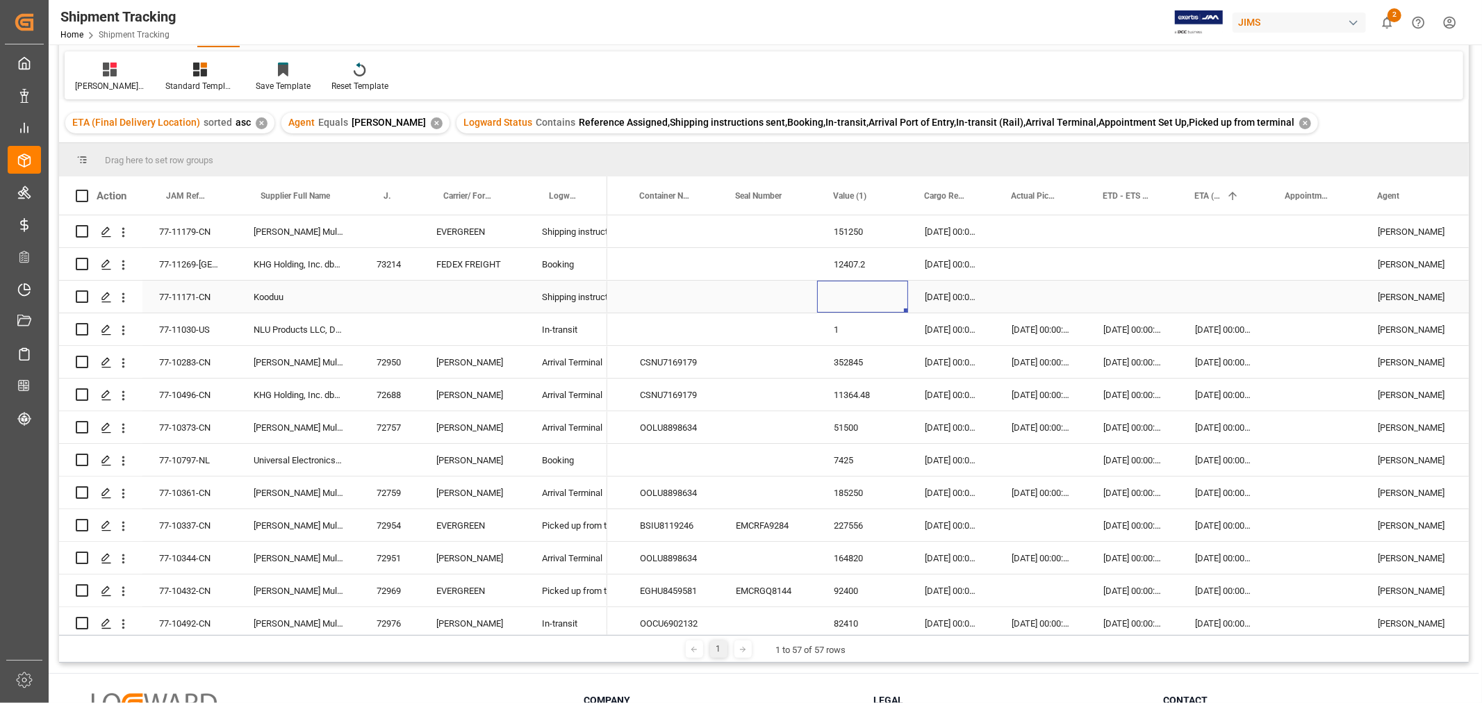
click at [851, 287] on div "Press SPACE to select this row." at bounding box center [862, 297] width 91 height 32
click at [855, 294] on div "Press SPACE to select this row." at bounding box center [862, 297] width 91 height 32
click at [855, 295] on div "Press SPACE to select this row." at bounding box center [862, 297] width 91 height 32
click at [855, 295] on input "Press SPACE to select this row." at bounding box center [862, 305] width 69 height 26
type input "377"
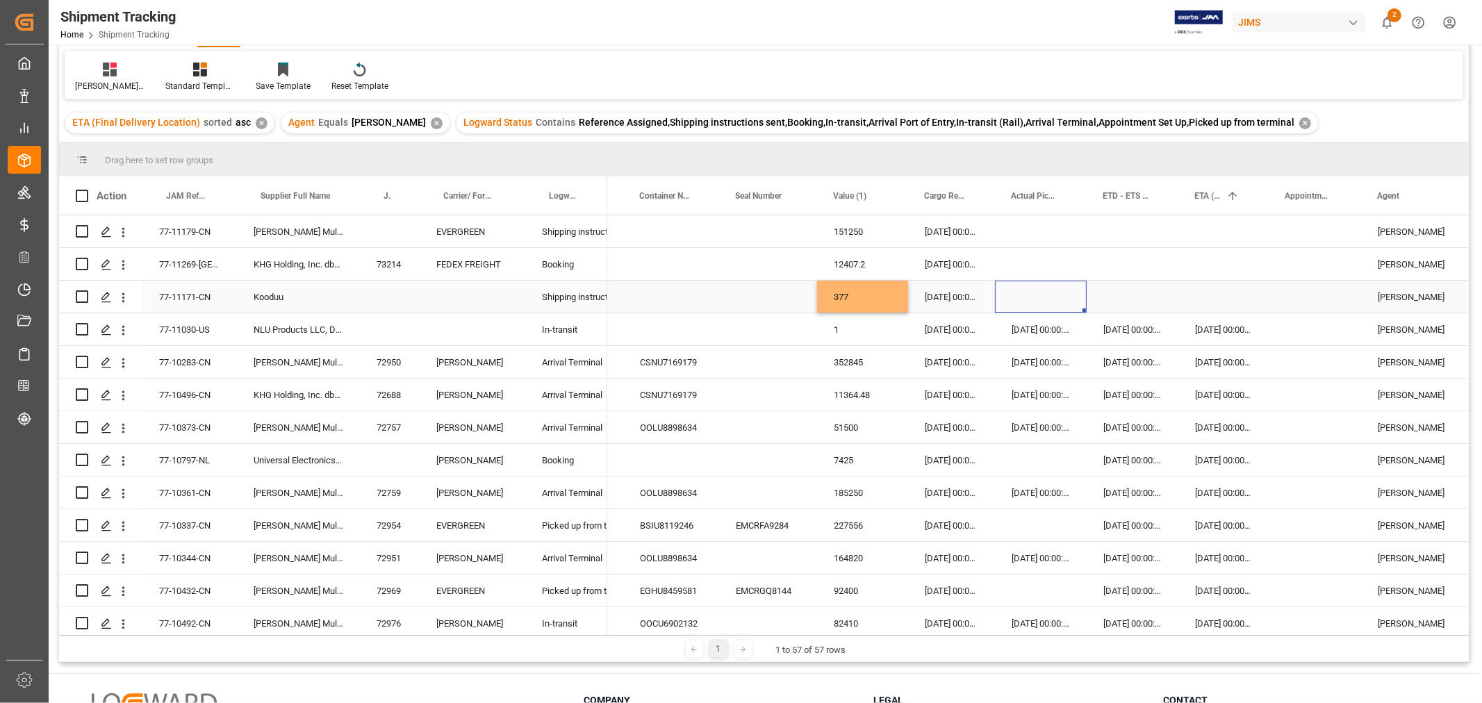
click at [1037, 297] on div "Press SPACE to select this row." at bounding box center [1041, 297] width 92 height 32
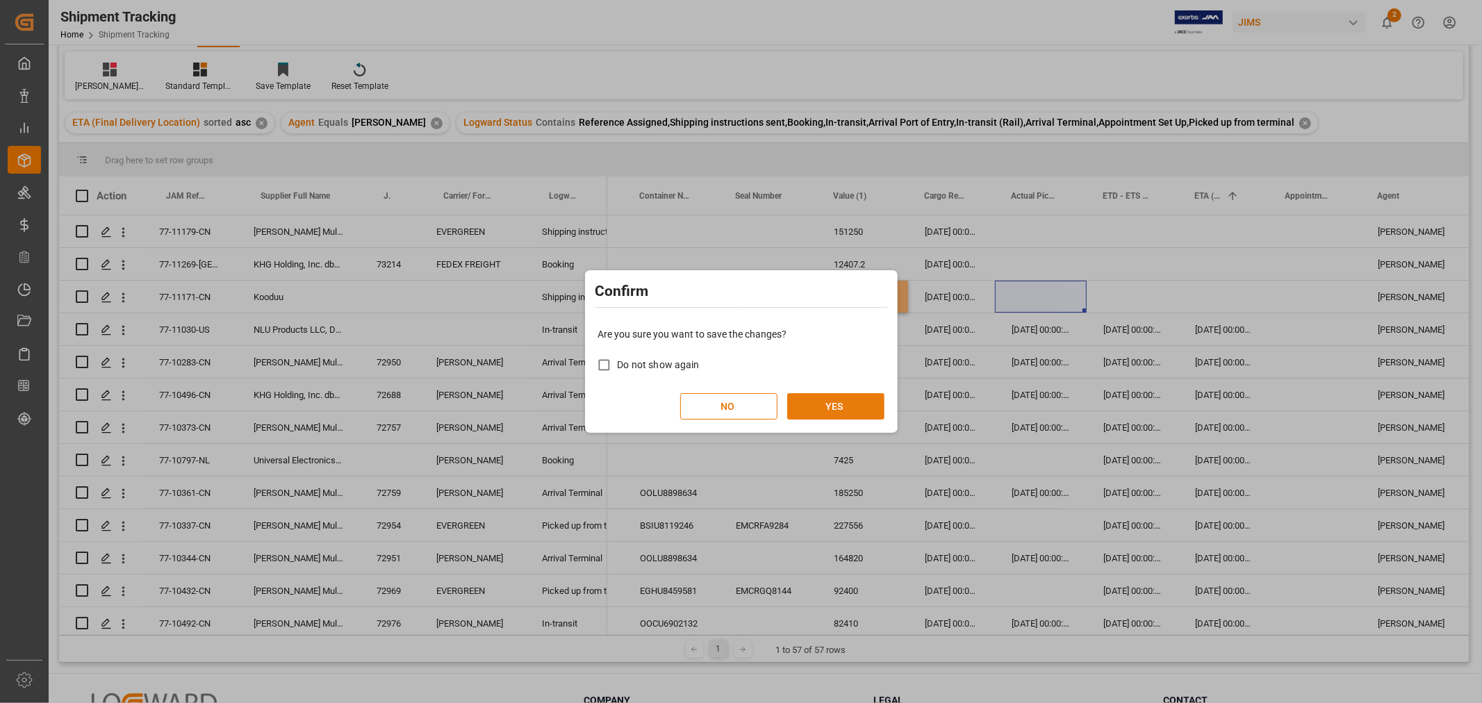
click at [843, 399] on button "YES" at bounding box center [835, 406] width 97 height 26
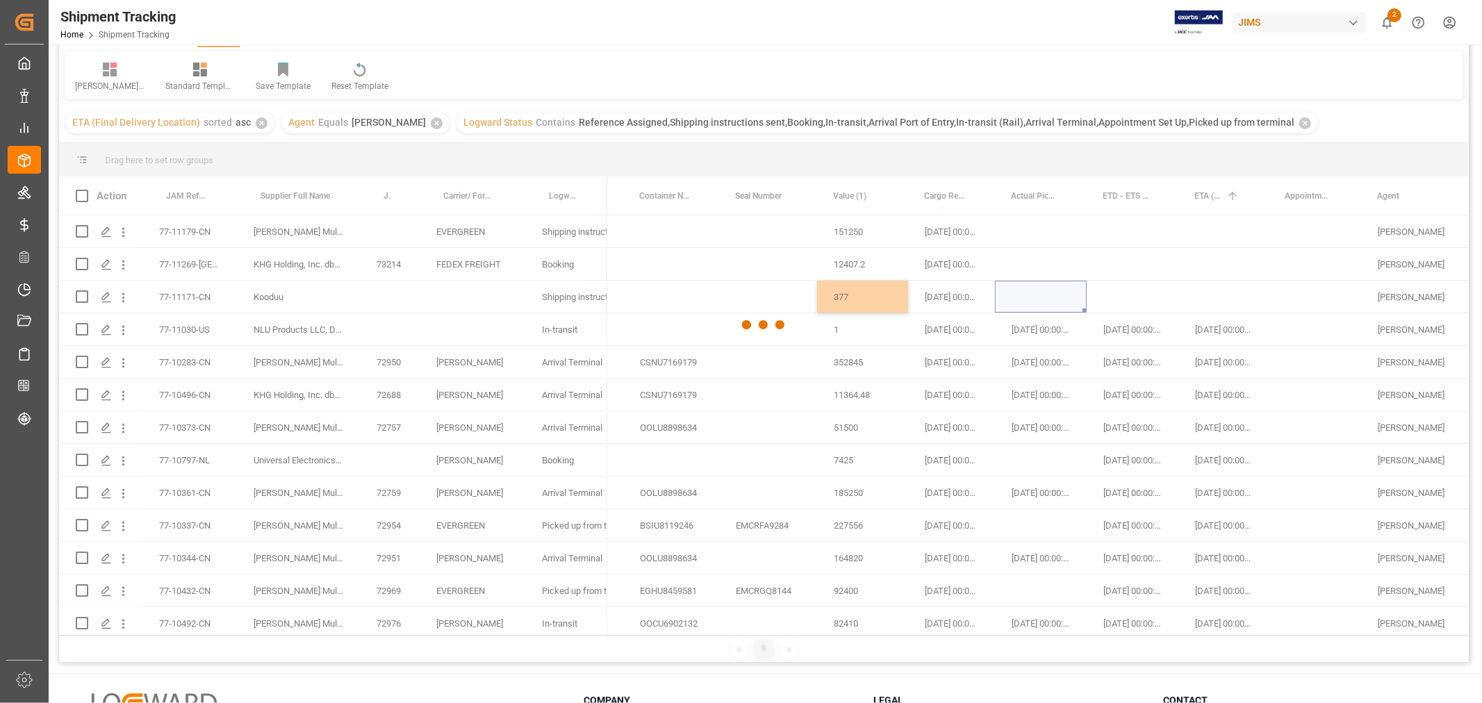
click at [1017, 286] on div at bounding box center [764, 325] width 1410 height 695
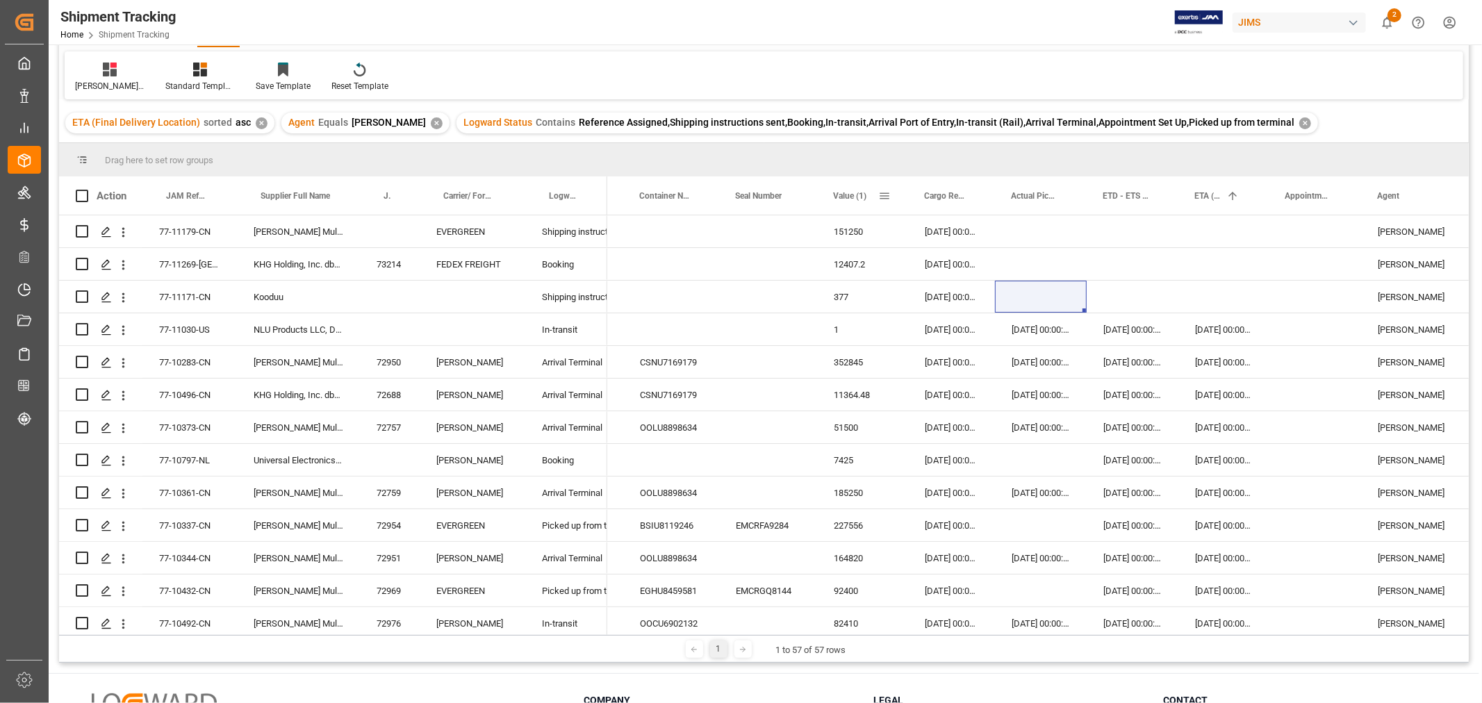
click at [883, 195] on span at bounding box center [884, 196] width 13 height 13
click at [1008, 198] on span "columns" at bounding box center [1001, 198] width 13 height 13
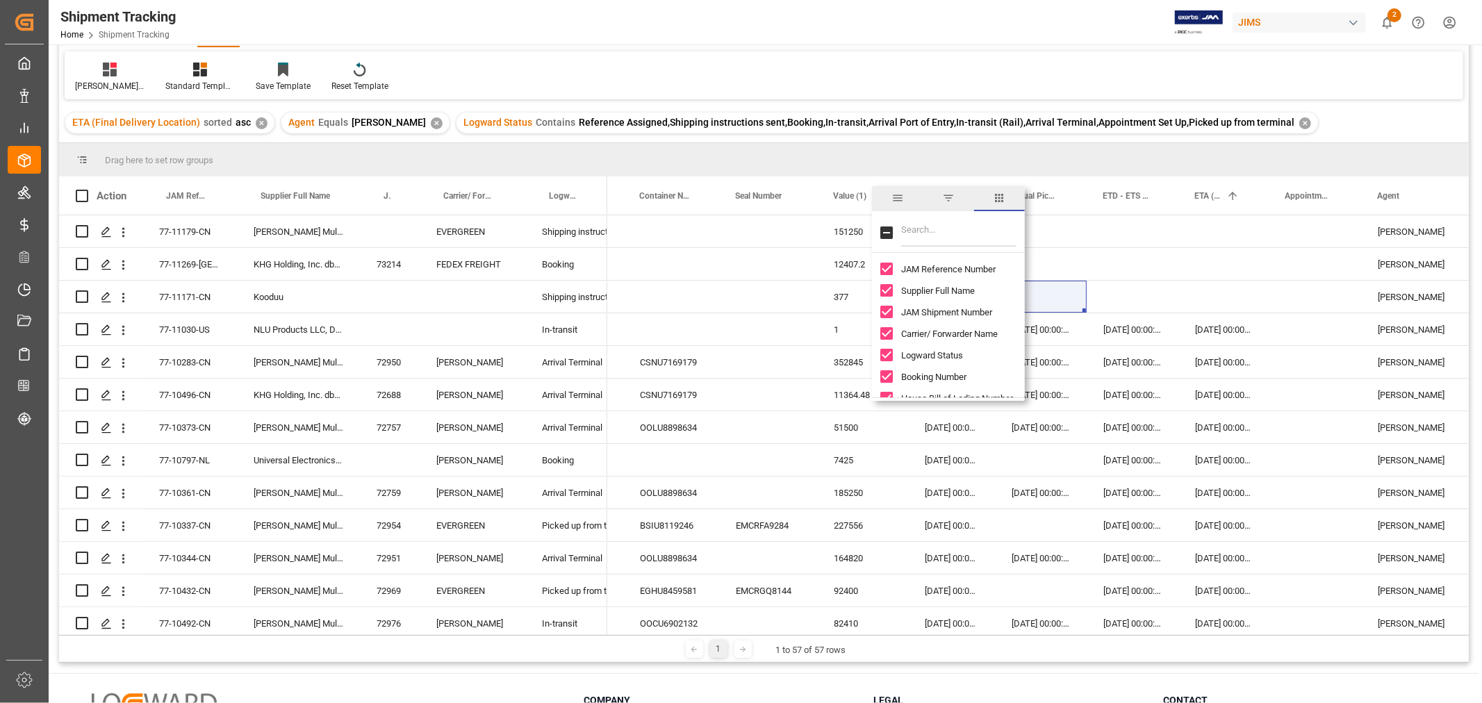
click at [909, 229] on input "Filter Columns Input" at bounding box center [958, 233] width 115 height 28
type input "value"
click at [887, 287] on input "Currency for Value (1) column toggle visibility (hidden)" at bounding box center [886, 290] width 13 height 13
checkbox input "true"
click at [1133, 279] on div "Press SPACE to select this row." at bounding box center [1133, 264] width 92 height 32
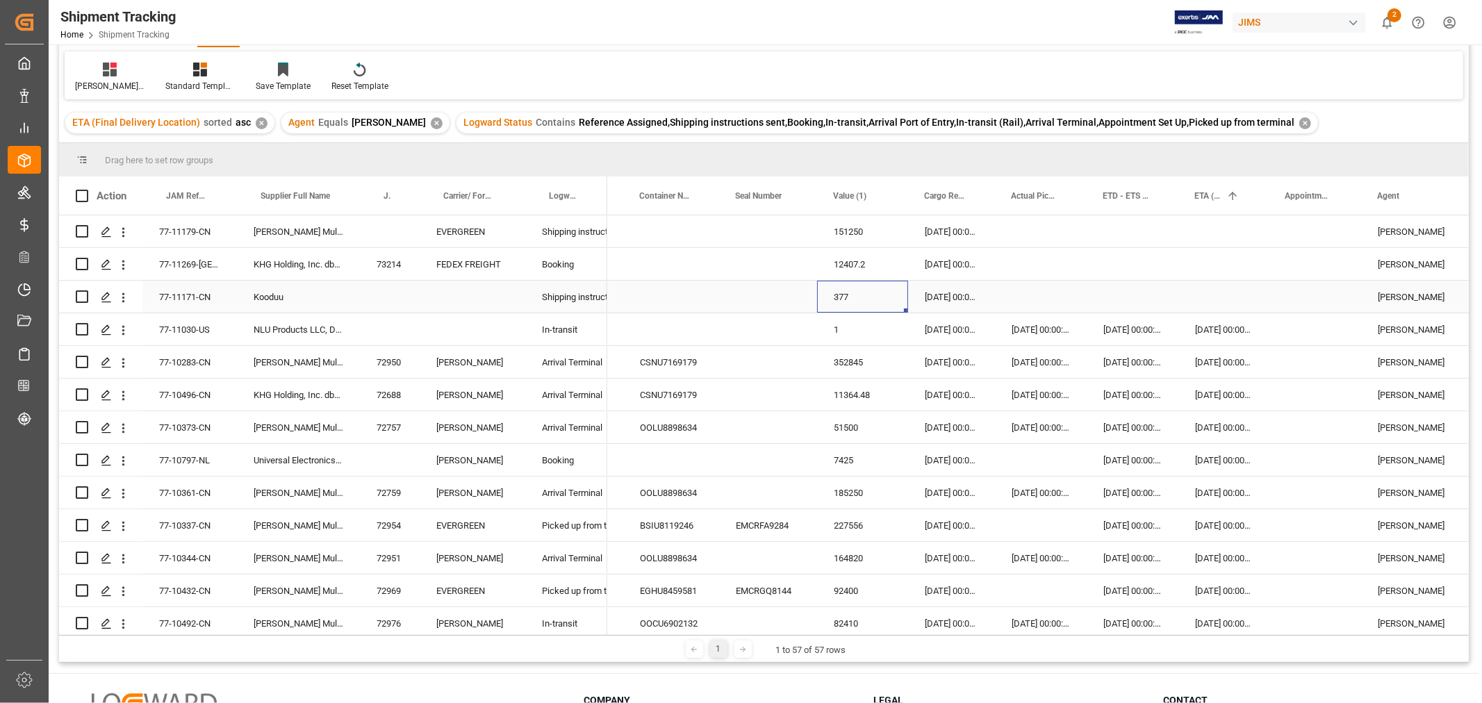
click at [864, 297] on div "377" at bounding box center [862, 297] width 91 height 32
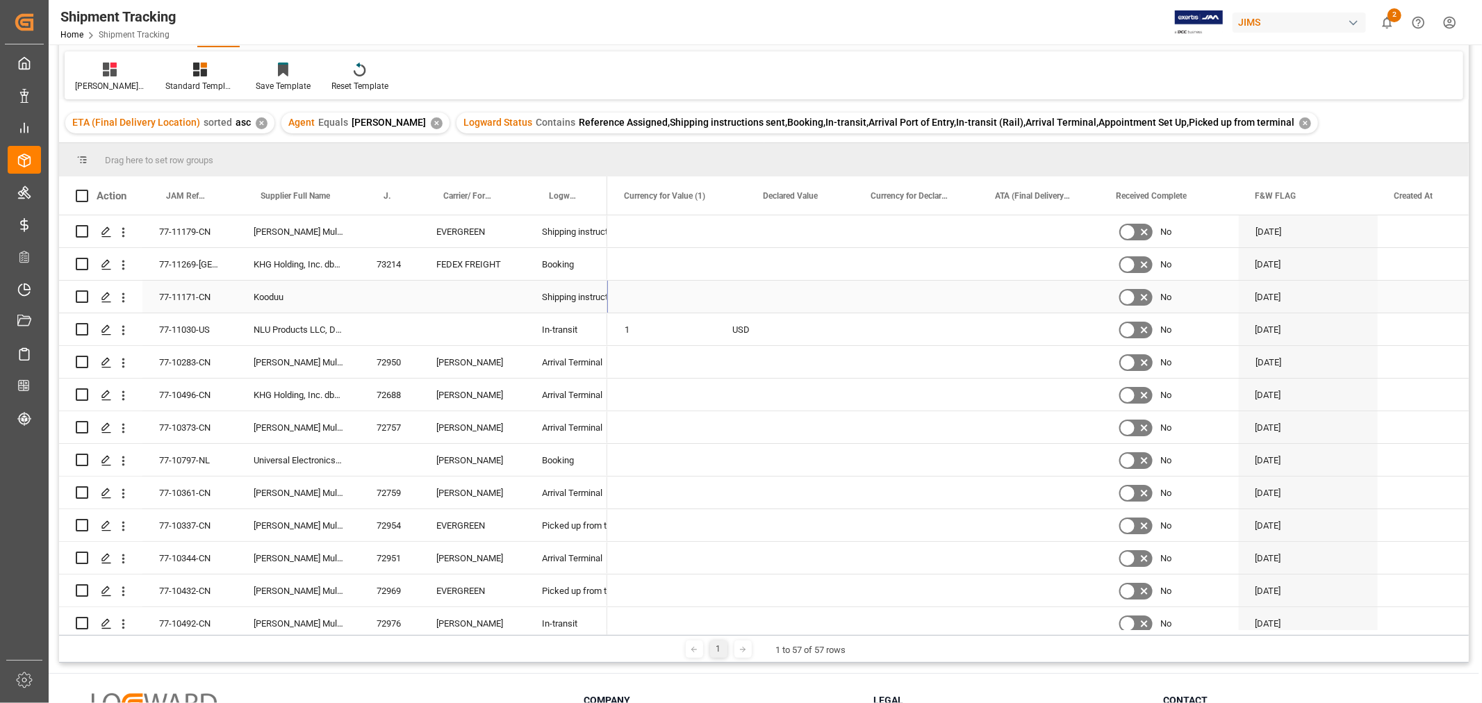
scroll to position [0, 1463]
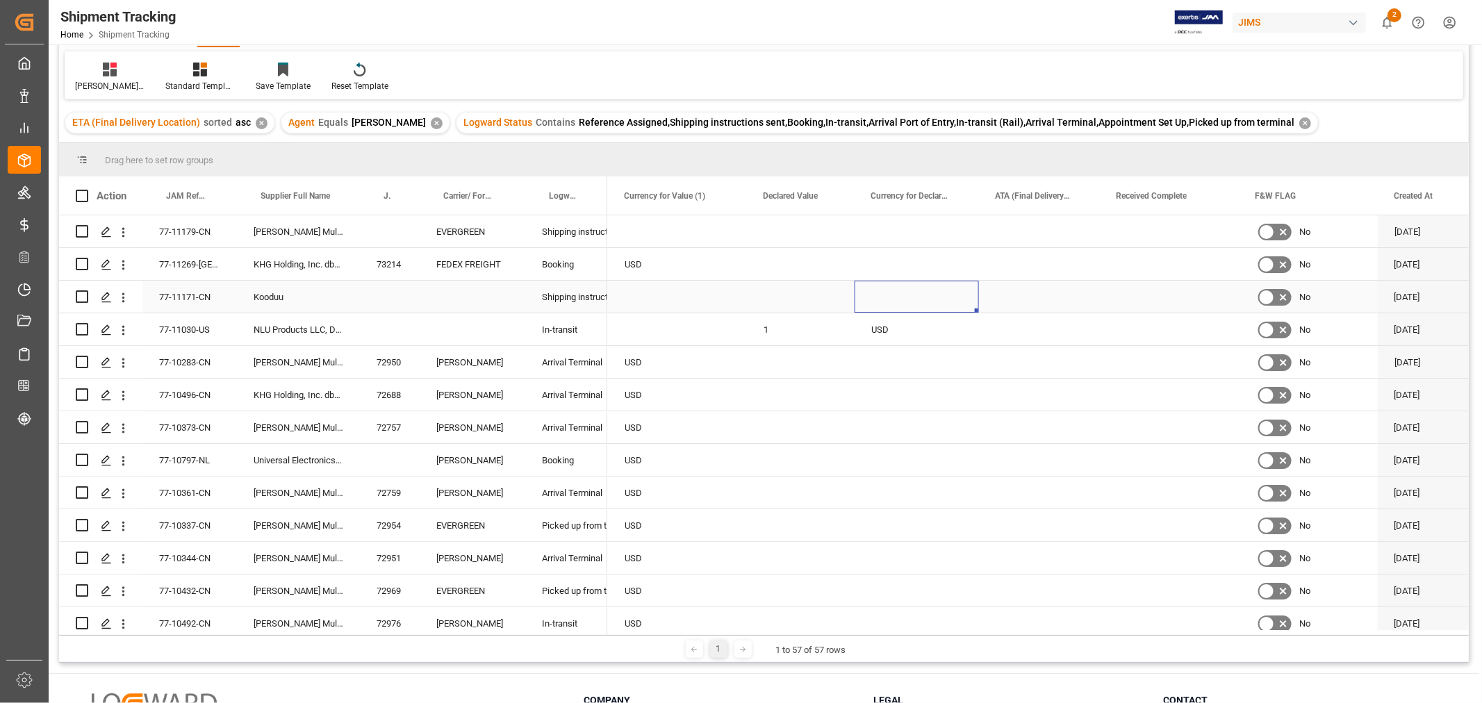
click at [885, 292] on div "Press SPACE to select this row." at bounding box center [917, 297] width 124 height 32
click at [885, 292] on input "Press SPACE to select this row." at bounding box center [917, 305] width 102 height 26
type input "Euro"
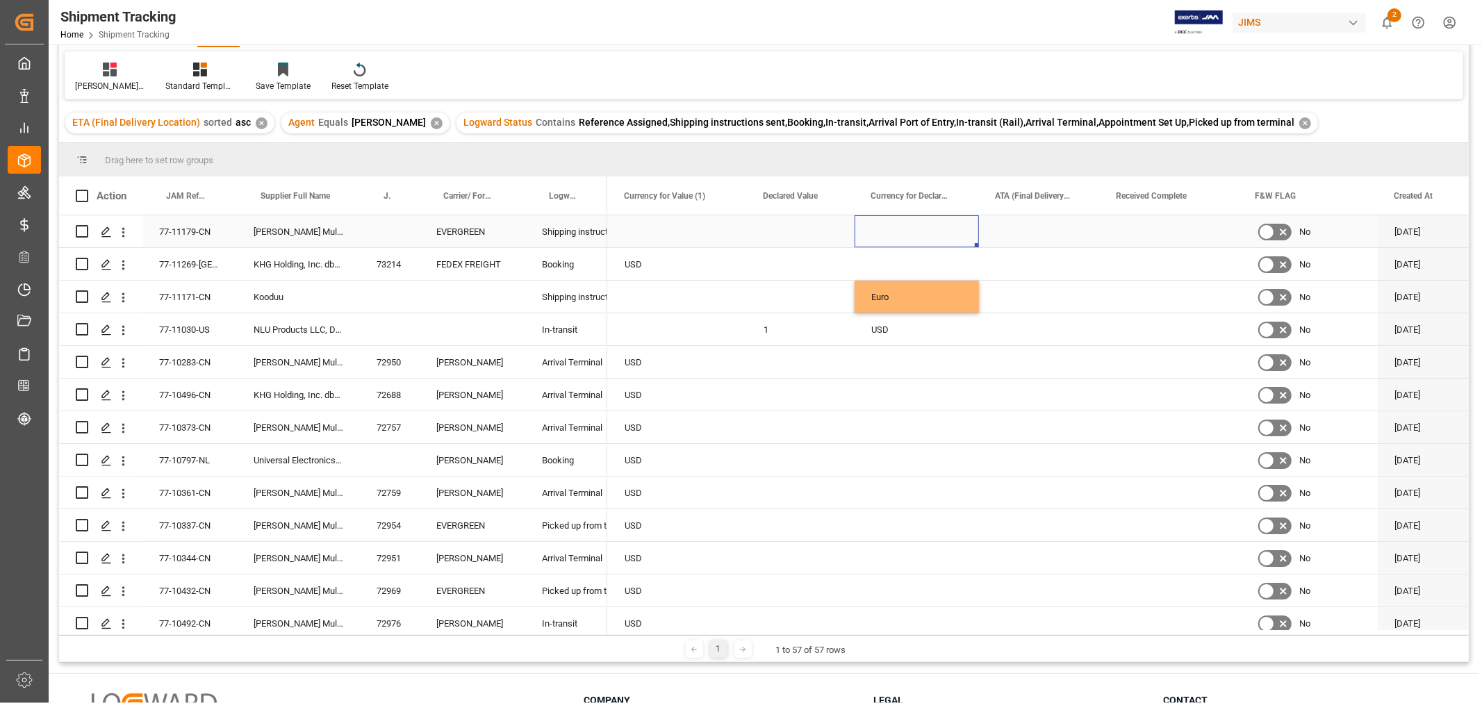
click at [906, 215] on div "Press SPACE to select this row." at bounding box center [917, 231] width 124 height 32
click at [893, 325] on div "USD" at bounding box center [917, 329] width 124 height 32
click at [887, 227] on div "Press SPACE to select this row." at bounding box center [917, 231] width 124 height 32
click at [901, 261] on div "Press SPACE to select this row." at bounding box center [917, 264] width 124 height 32
click at [661, 219] on div "Press SPACE to select this row." at bounding box center [677, 231] width 139 height 32
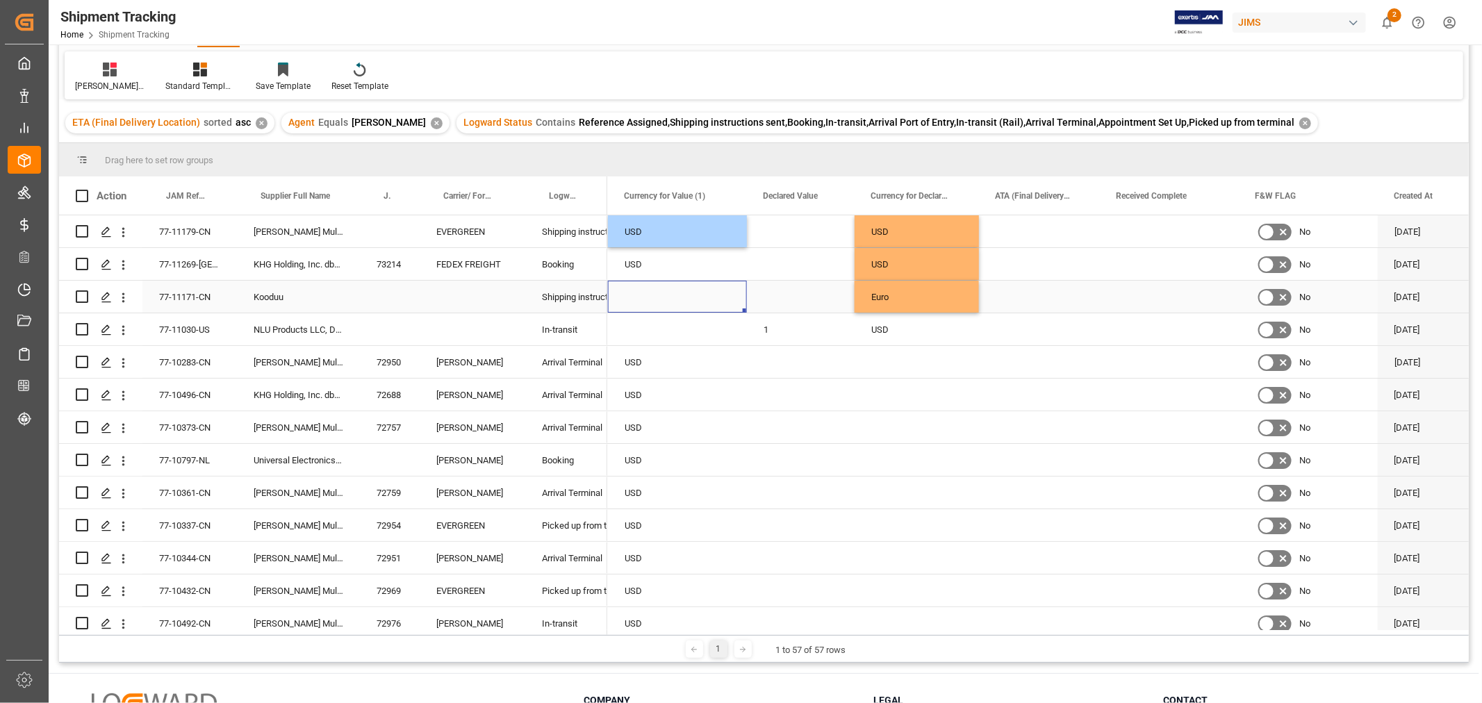
click at [641, 293] on div "Press SPACE to select this row." at bounding box center [677, 297] width 139 height 32
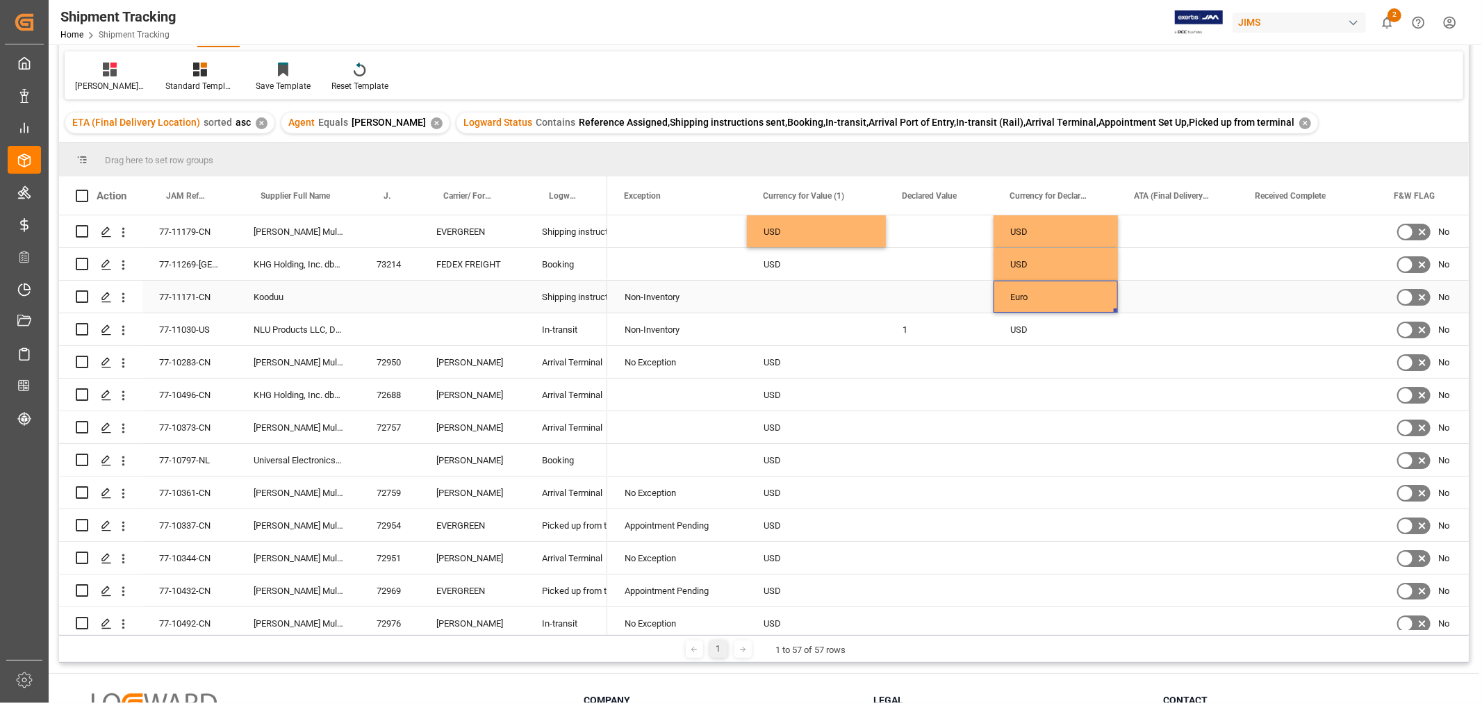
click at [1038, 300] on div "Euro" at bounding box center [1056, 297] width 124 height 32
click at [780, 300] on div "Press SPACE to select this row." at bounding box center [816, 297] width 139 height 32
click at [898, 330] on div "1" at bounding box center [940, 329] width 108 height 32
click at [890, 365] on div "Press SPACE to select this row." at bounding box center [940, 362] width 108 height 32
click at [886, 364] on div "Press SPACE to select this row." at bounding box center [940, 362] width 108 height 32
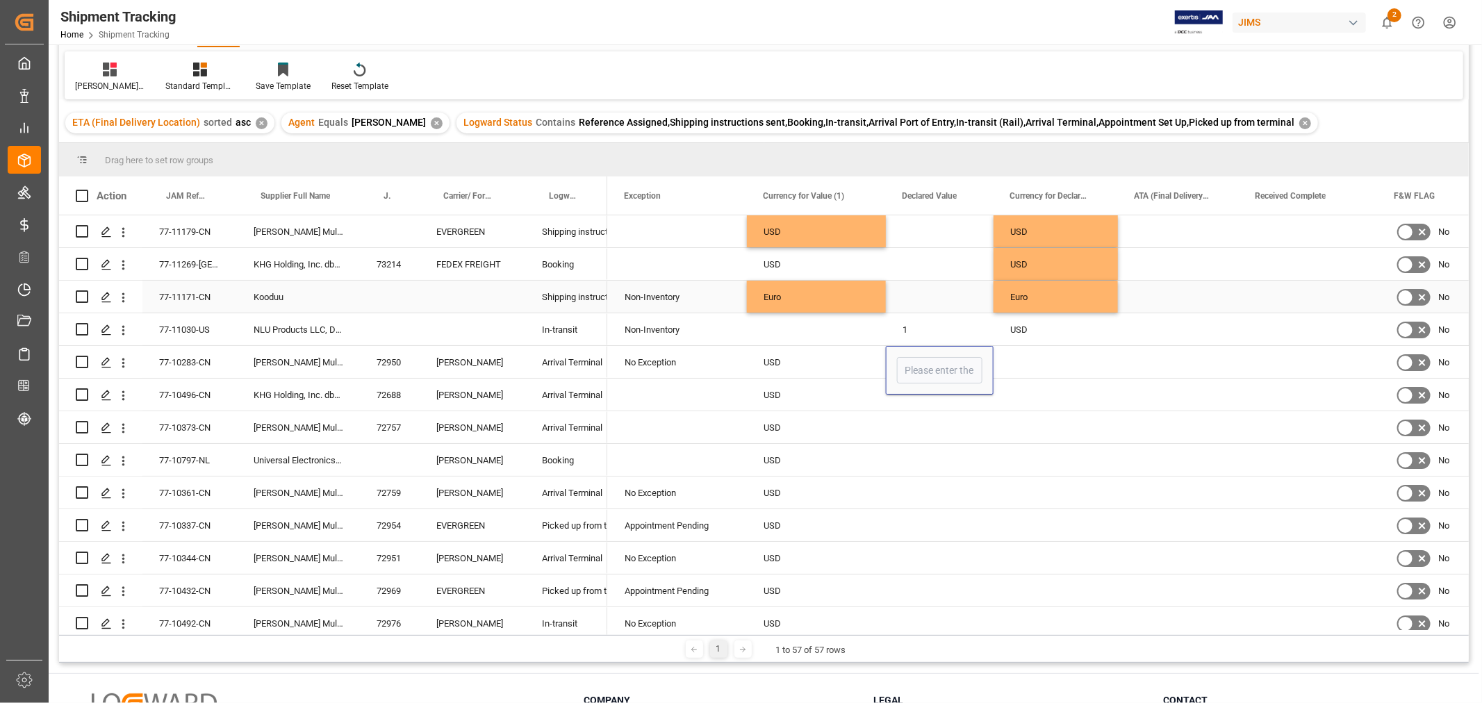
click at [935, 297] on div "Press SPACE to select this row." at bounding box center [940, 297] width 108 height 32
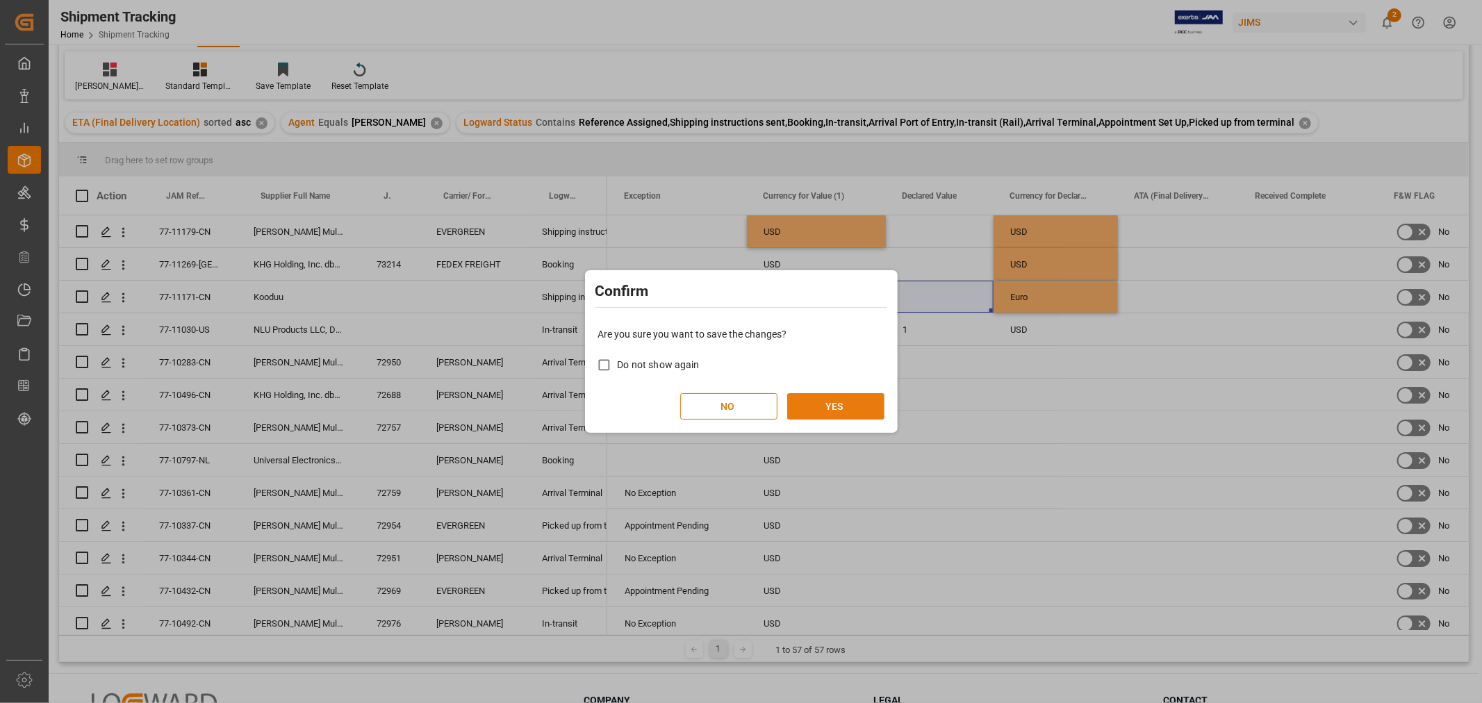
click at [814, 403] on button "YES" at bounding box center [835, 406] width 97 height 26
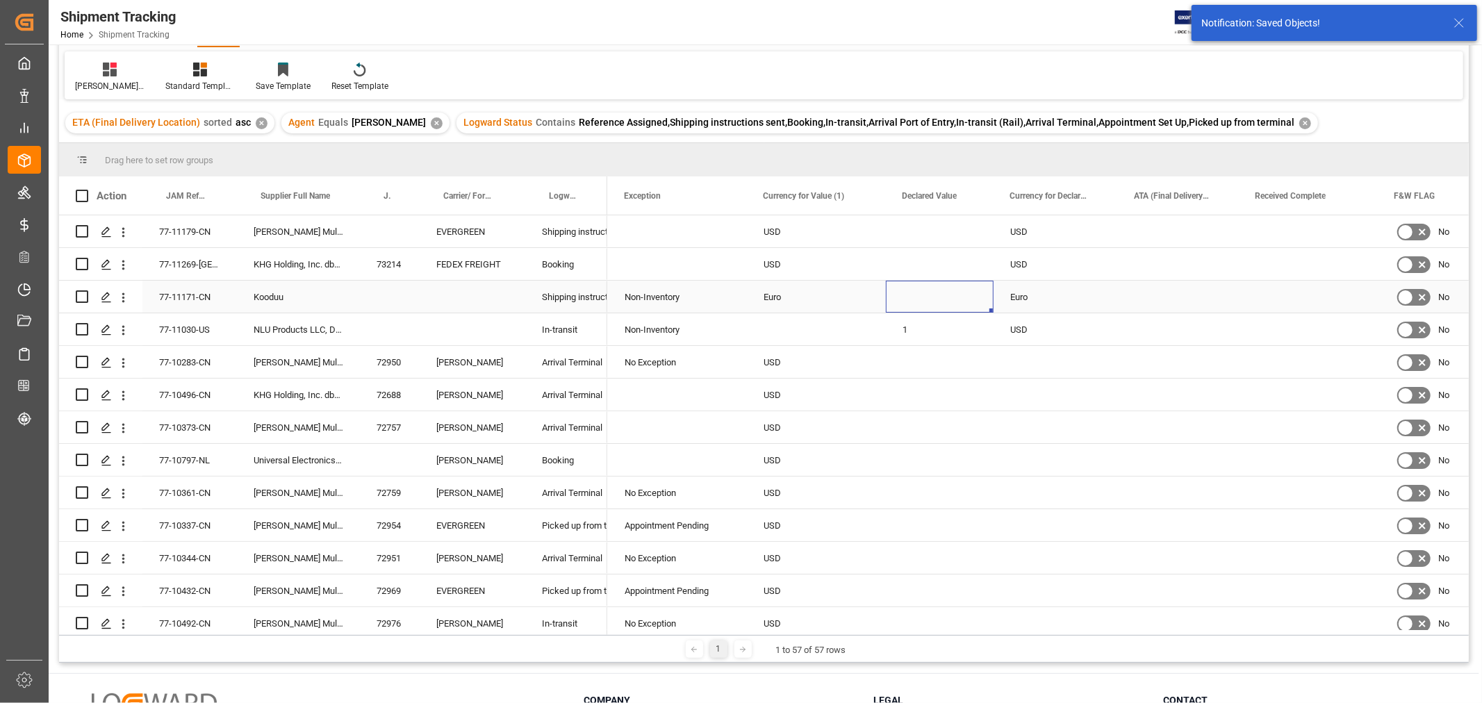
click at [778, 297] on div "Euro" at bounding box center [816, 297] width 139 height 32
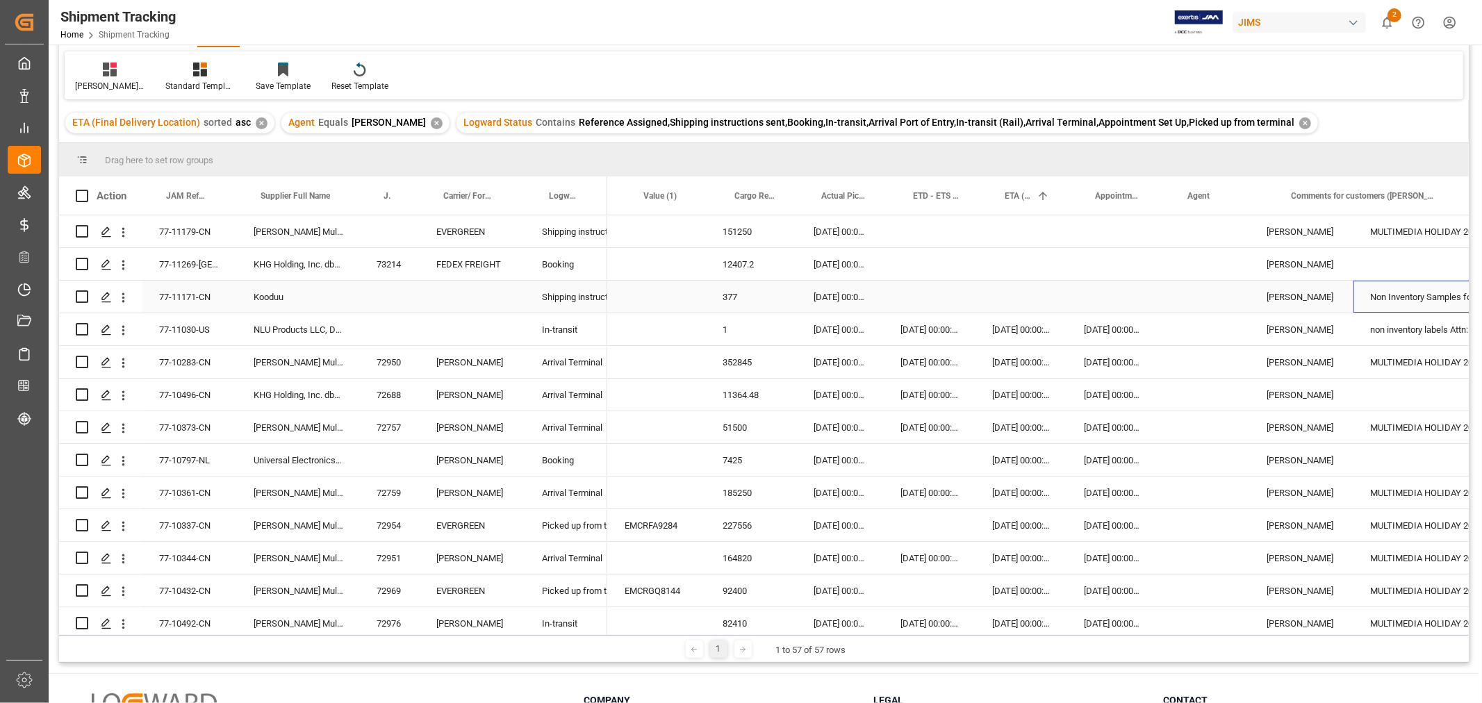
scroll to position [0, 0]
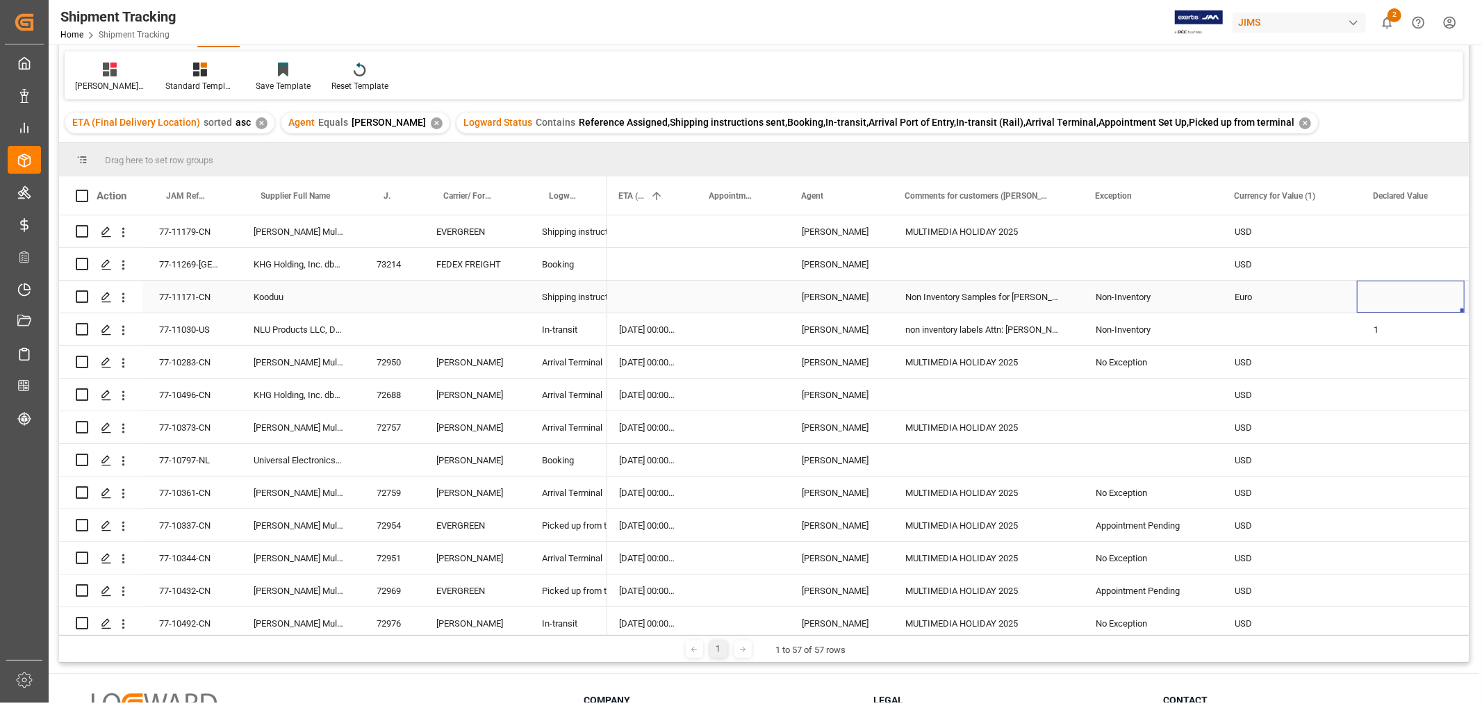
click at [1388, 293] on div "Press SPACE to select this row." at bounding box center [1411, 297] width 108 height 32
click at [1390, 299] on div "Press SPACE to select this row." at bounding box center [1411, 297] width 108 height 32
click at [1390, 299] on input "Press SPACE to select this row." at bounding box center [1410, 305] width 85 height 26
type input "377"
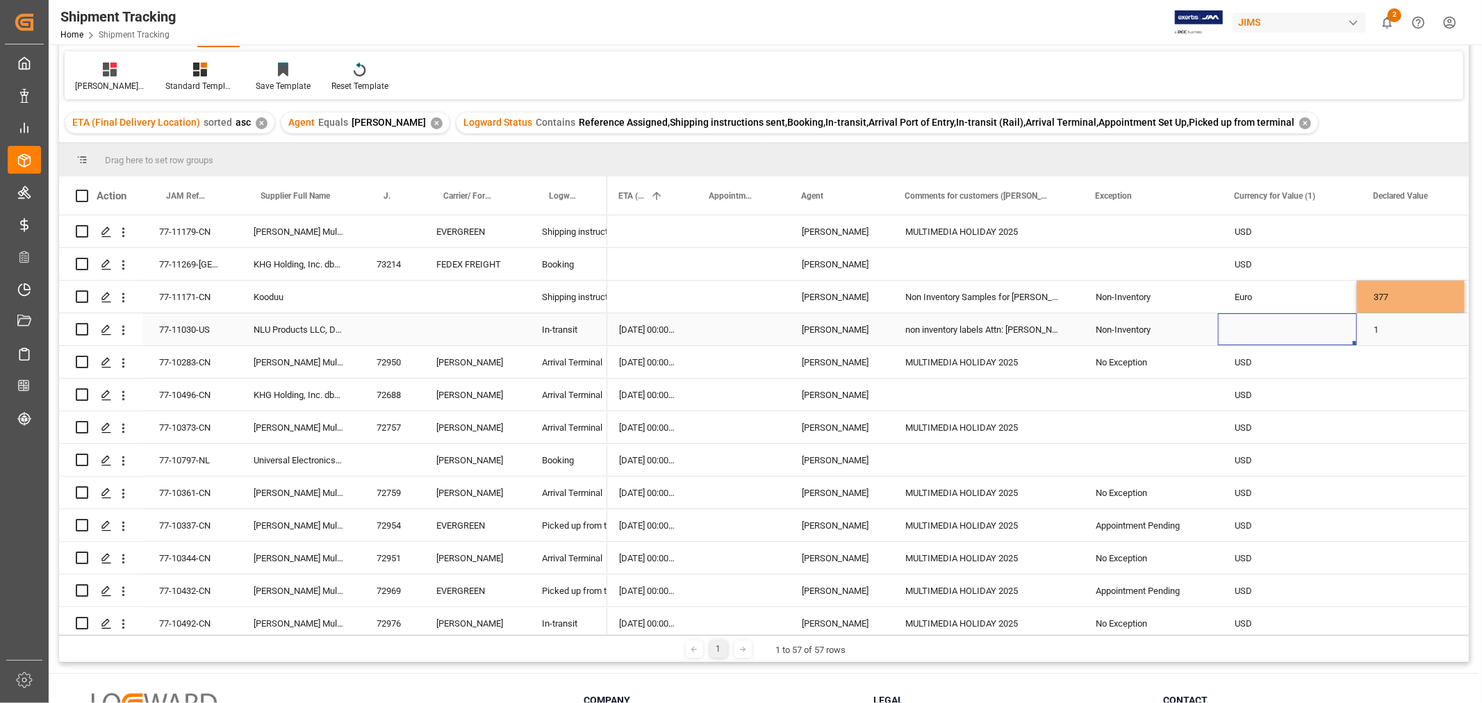
click at [1325, 331] on div "Press SPACE to select this row." at bounding box center [1287, 329] width 139 height 32
click at [1324, 263] on div "USD" at bounding box center [1287, 264] width 139 height 32
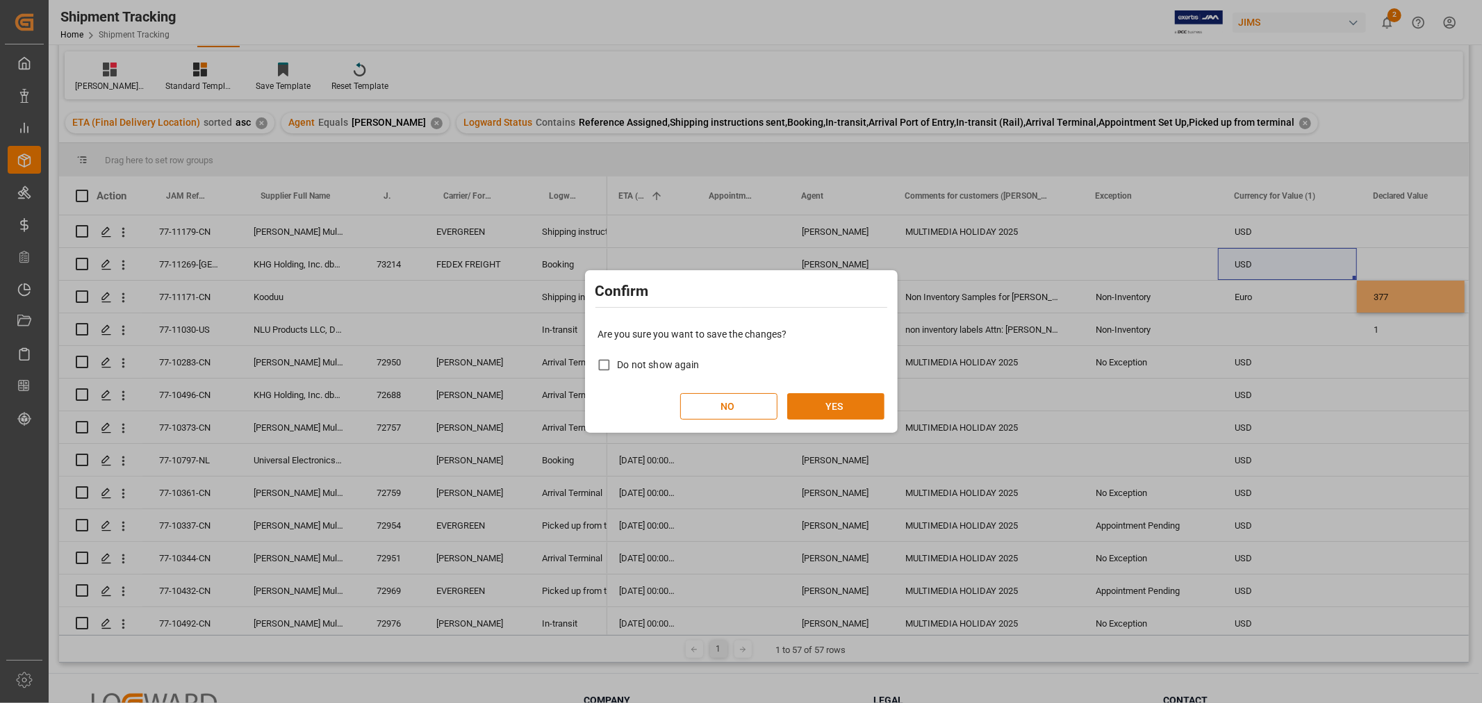
click at [814, 398] on button "YES" at bounding box center [835, 406] width 97 height 26
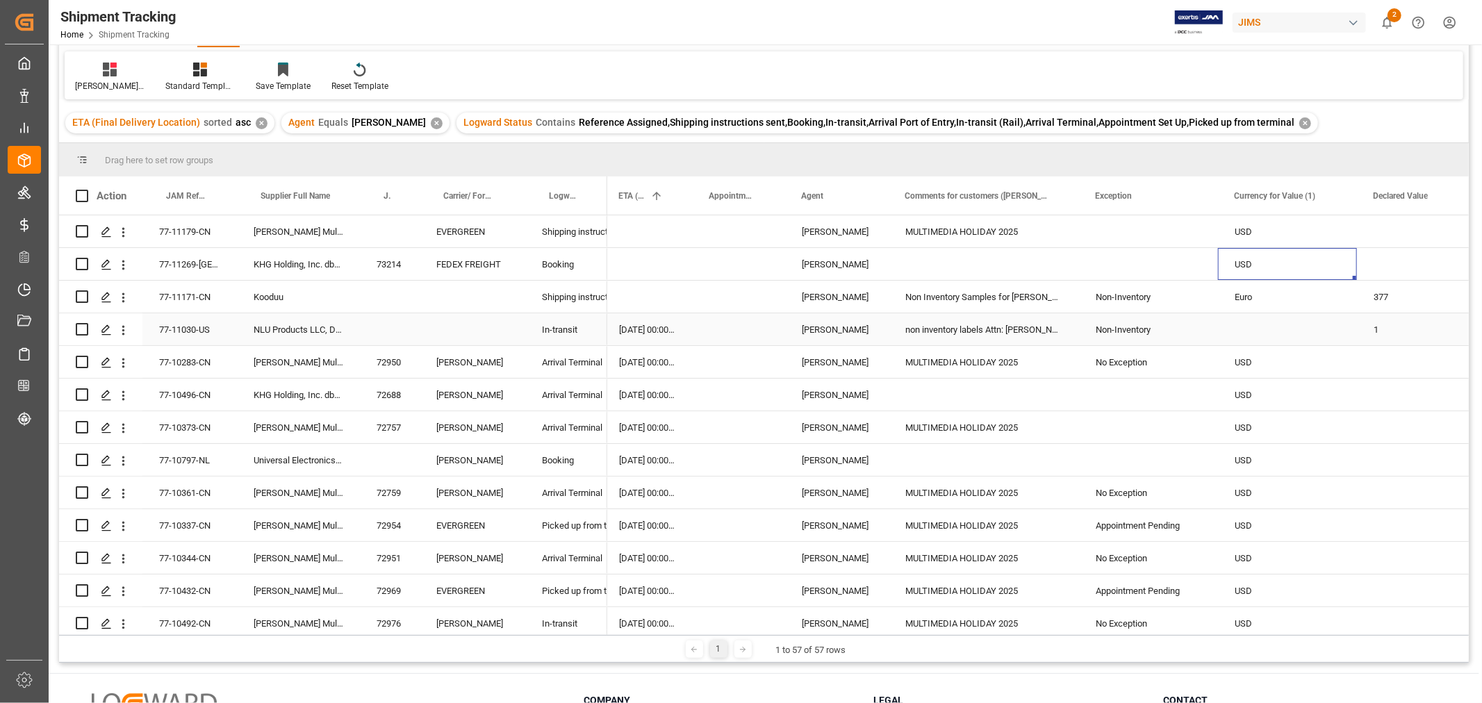
click at [1254, 330] on div "Press SPACE to select this row." at bounding box center [1287, 329] width 139 height 32
click at [1261, 331] on div "Press SPACE to select this row." at bounding box center [1287, 329] width 139 height 32
click at [1261, 331] on input "Press SPACE to select this row." at bounding box center [1287, 338] width 117 height 26
drag, startPoint x: 1273, startPoint y: 341, endPoint x: 1182, endPoint y: 325, distance: 92.3
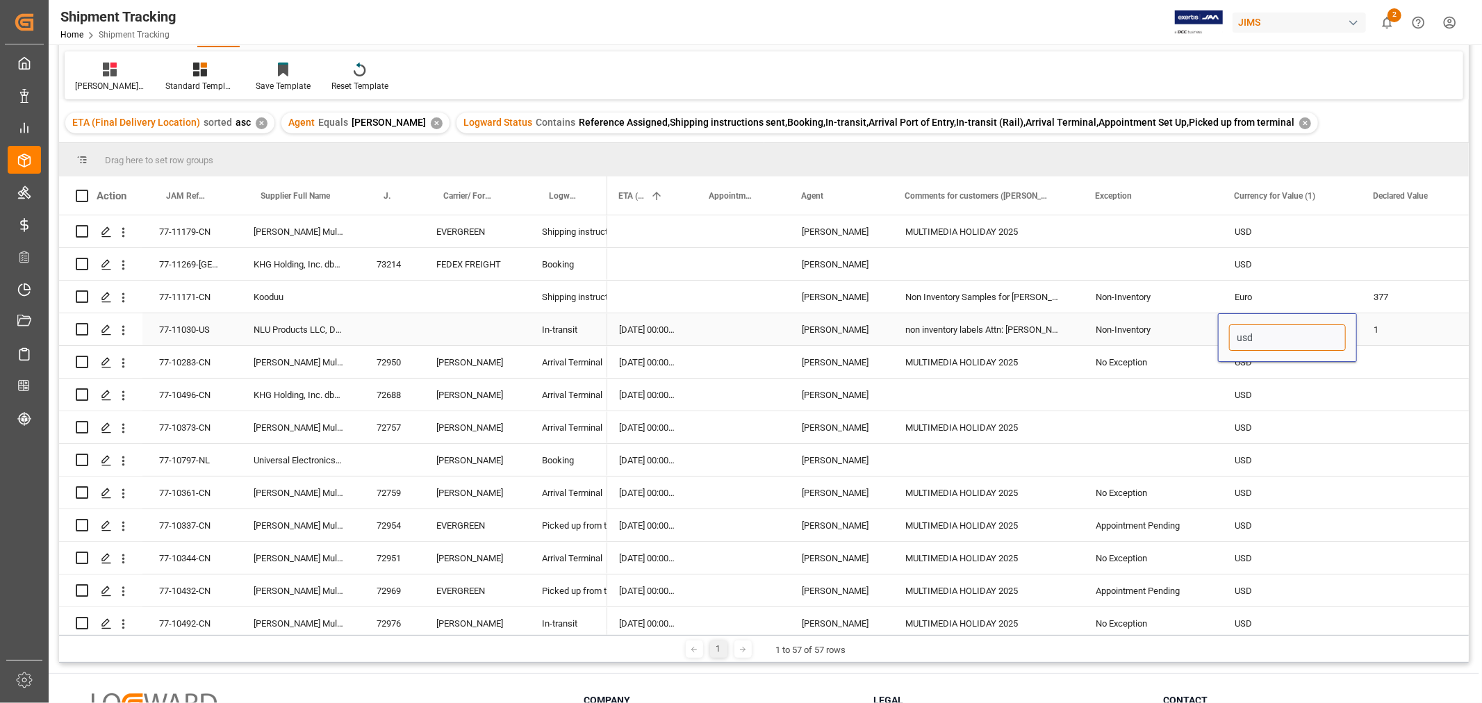
click at [1182, 325] on div "23-09-2025 00:00:00 23-09-2025 00:00:00 30-09-2025 00:00:00 HuiXin Gao non inve…" at bounding box center [1149, 329] width 2789 height 33
type input "USD"
click at [1316, 477] on div "USD" at bounding box center [1287, 493] width 139 height 32
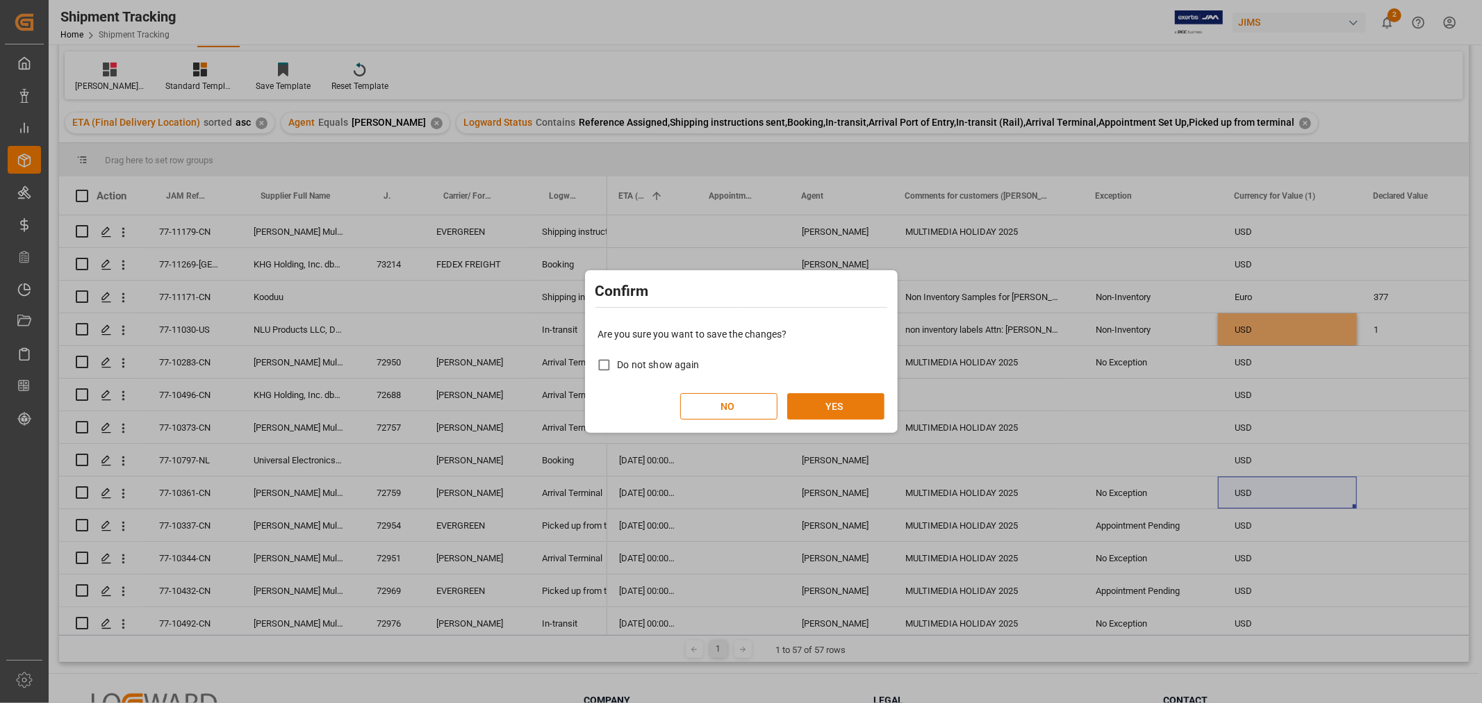
click at [817, 409] on button "YES" at bounding box center [835, 406] width 97 height 26
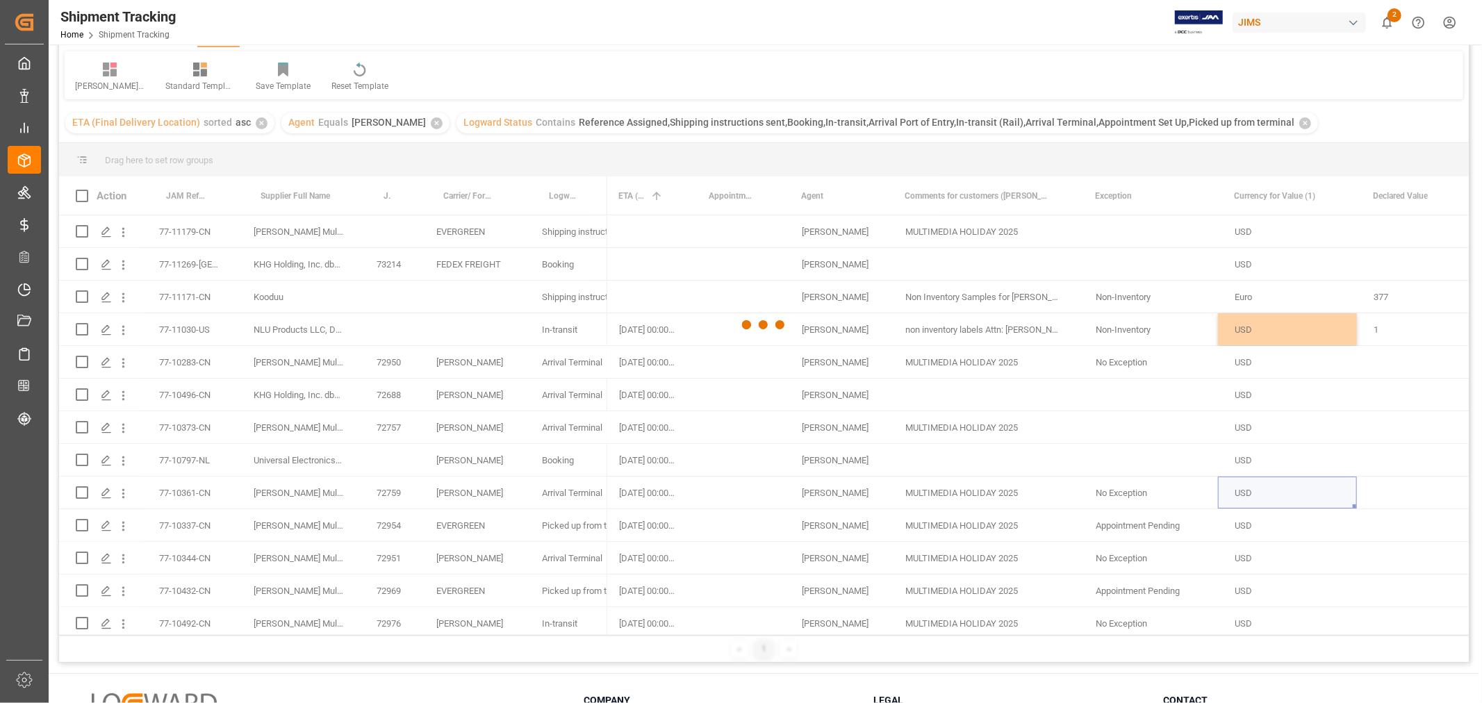
click at [1114, 397] on div at bounding box center [764, 325] width 1410 height 695
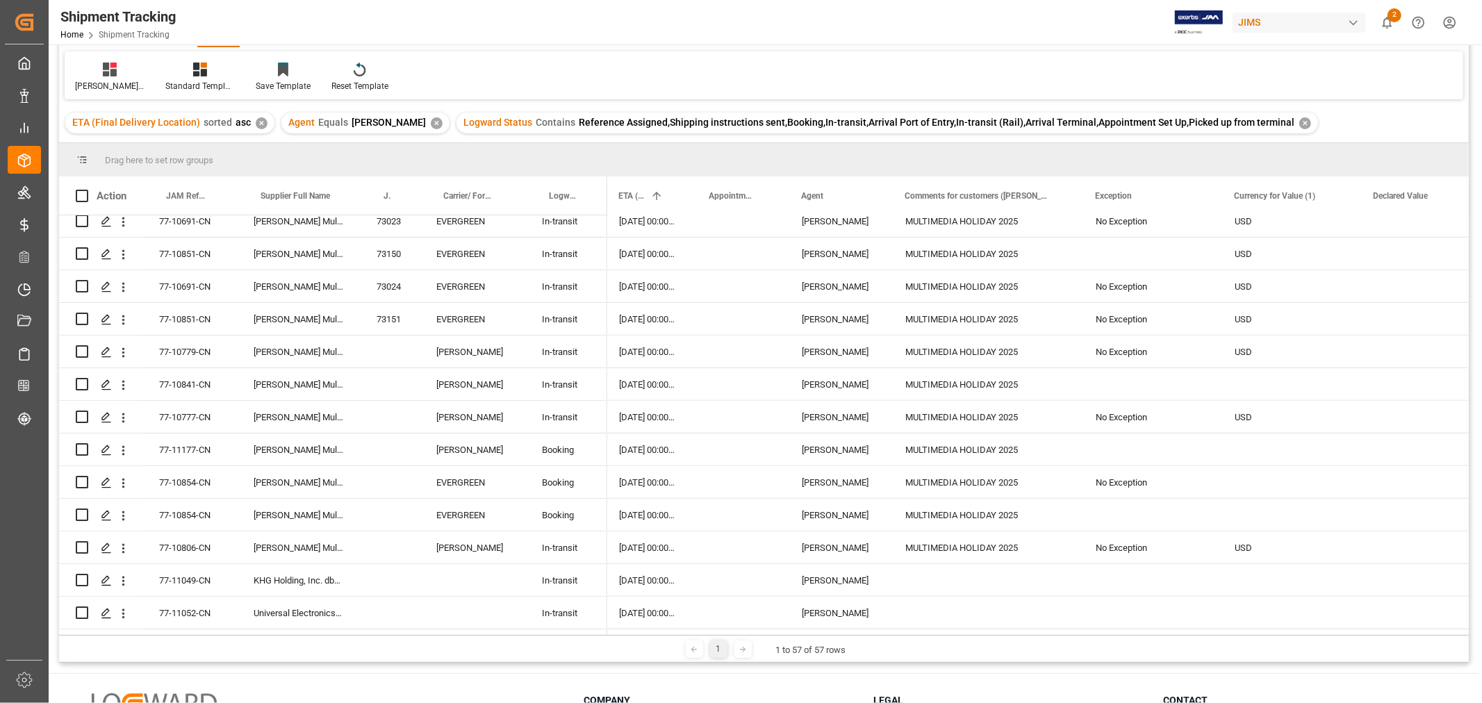
scroll to position [926, 0]
drag, startPoint x: 1249, startPoint y: 348, endPoint x: 1249, endPoint y: 377, distance: 29.2
click at [1249, 377] on div "HuiXin Gao MULTIMEDIA HOLIDAY 2025 USD USD HuiXin Gao USD USD HuiXin Gao Non In…" at bounding box center [1149, 220] width 2789 height 1862
click at [1270, 431] on div "USD" at bounding box center [1287, 416] width 139 height 32
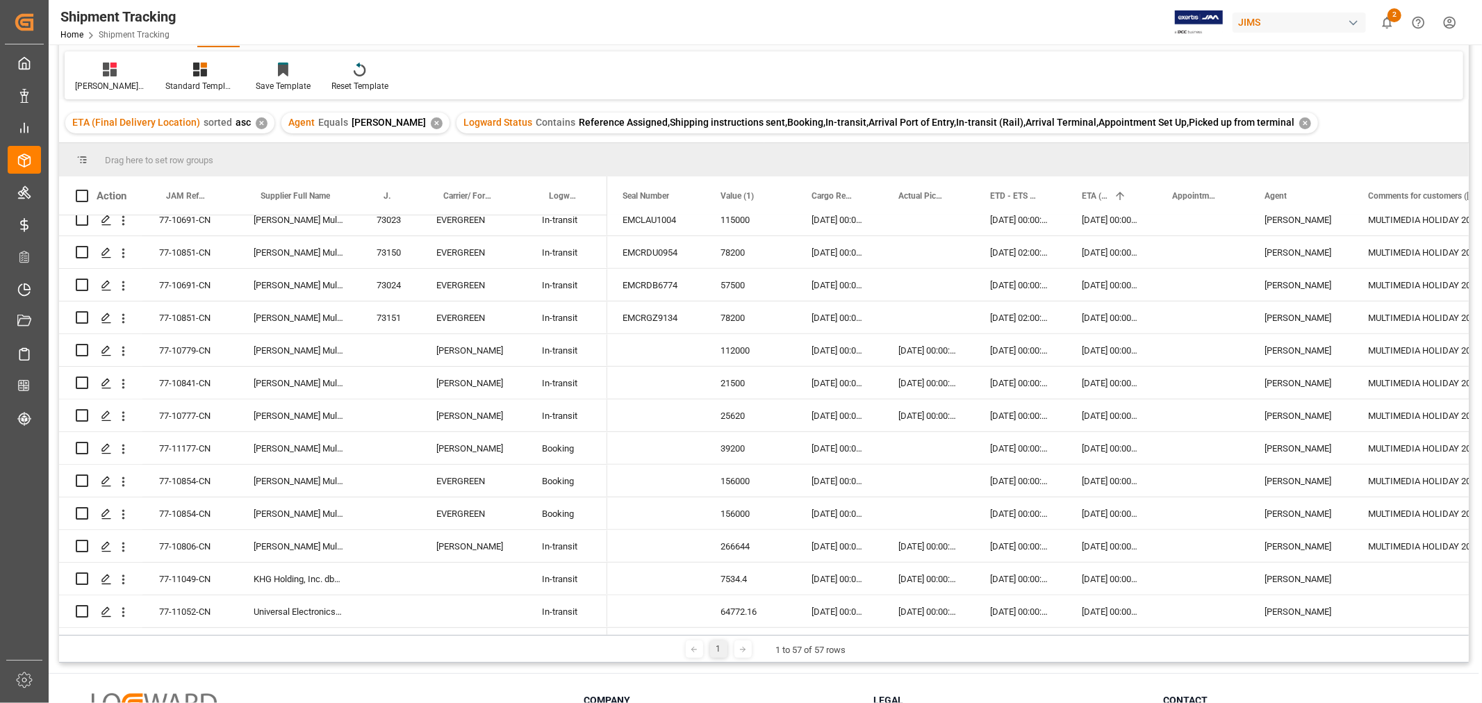
scroll to position [0, 432]
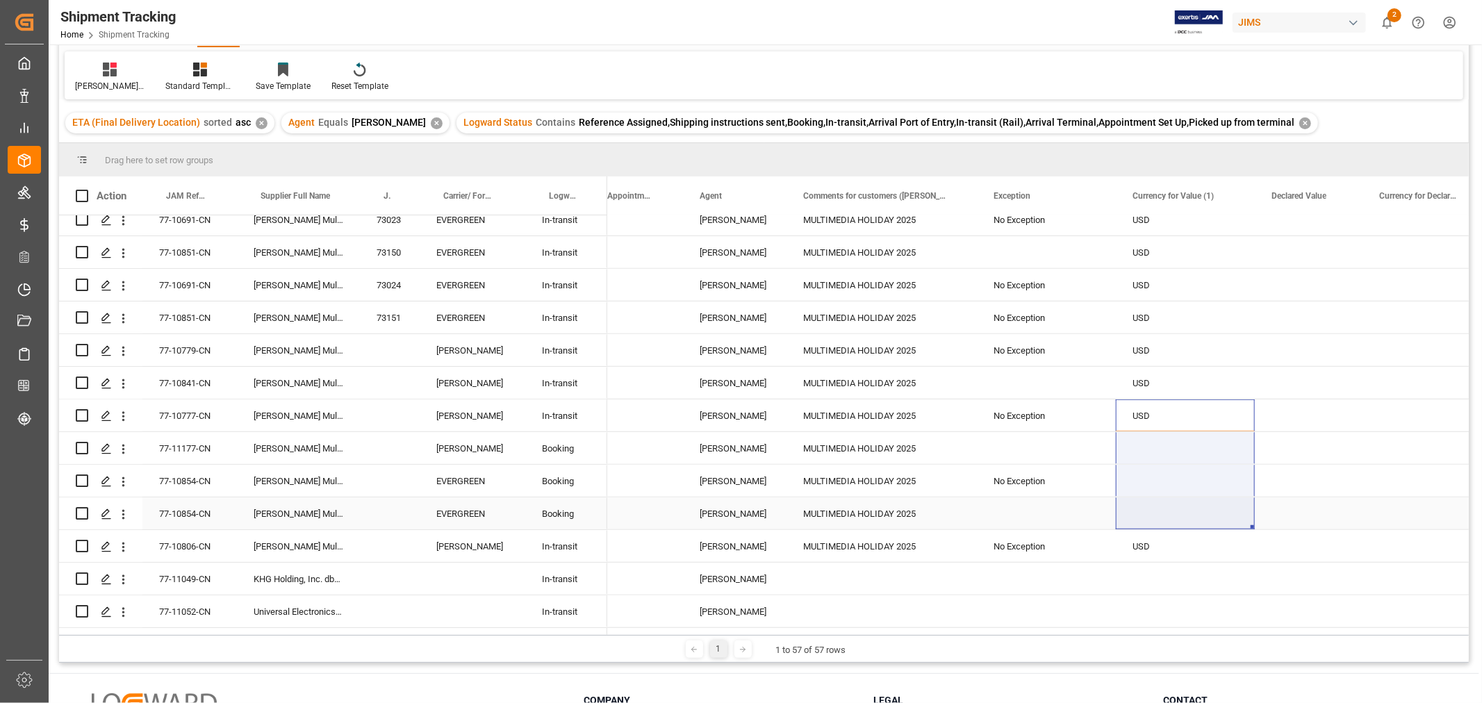
drag, startPoint x: 1175, startPoint y: 418, endPoint x: 1172, endPoint y: 513, distance: 95.2
click at [1173, 509] on div "HuiXin Gao MULTIMEDIA HOLIDAY 2025 USD USD HuiXin Gao USD USD HuiXin Gao Non In…" at bounding box center [1047, 220] width 2789 height 1862
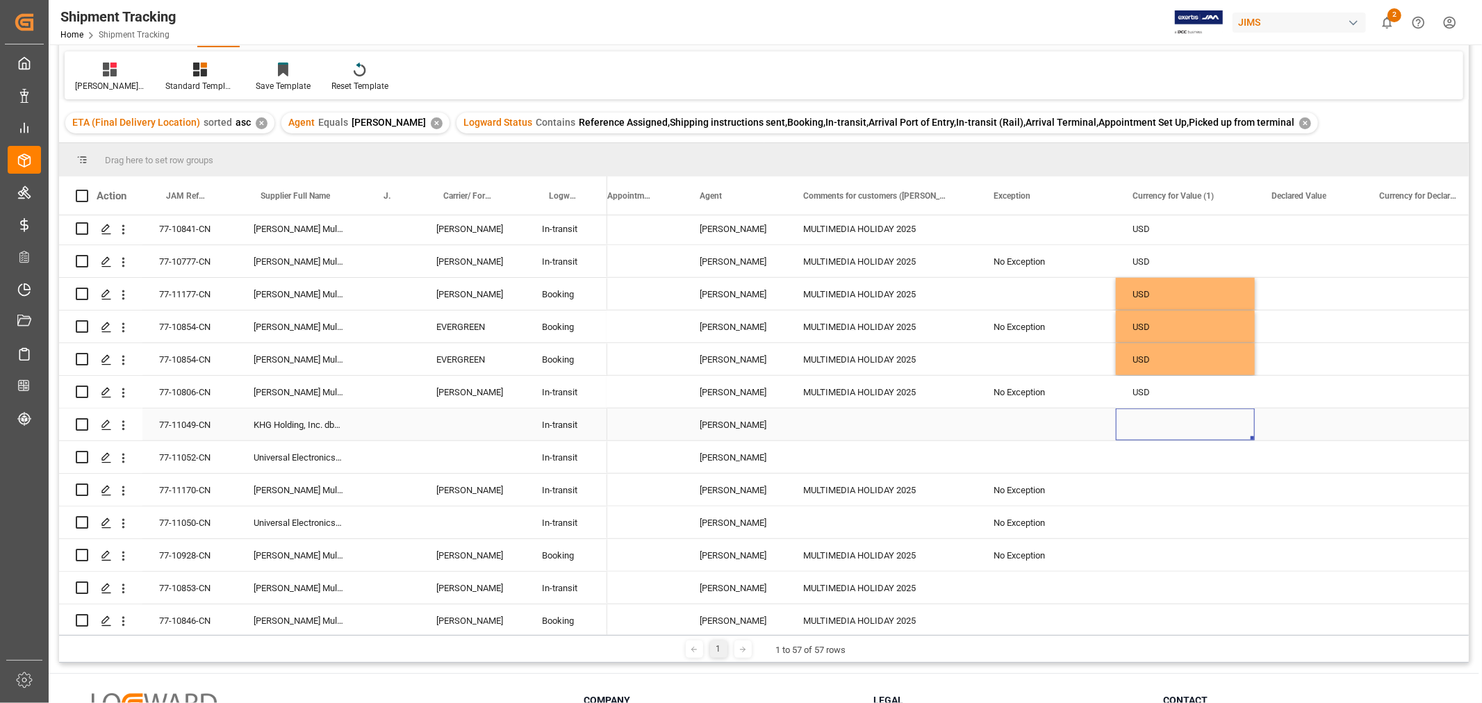
click at [1145, 422] on div "Press SPACE to select this row." at bounding box center [1185, 425] width 139 height 32
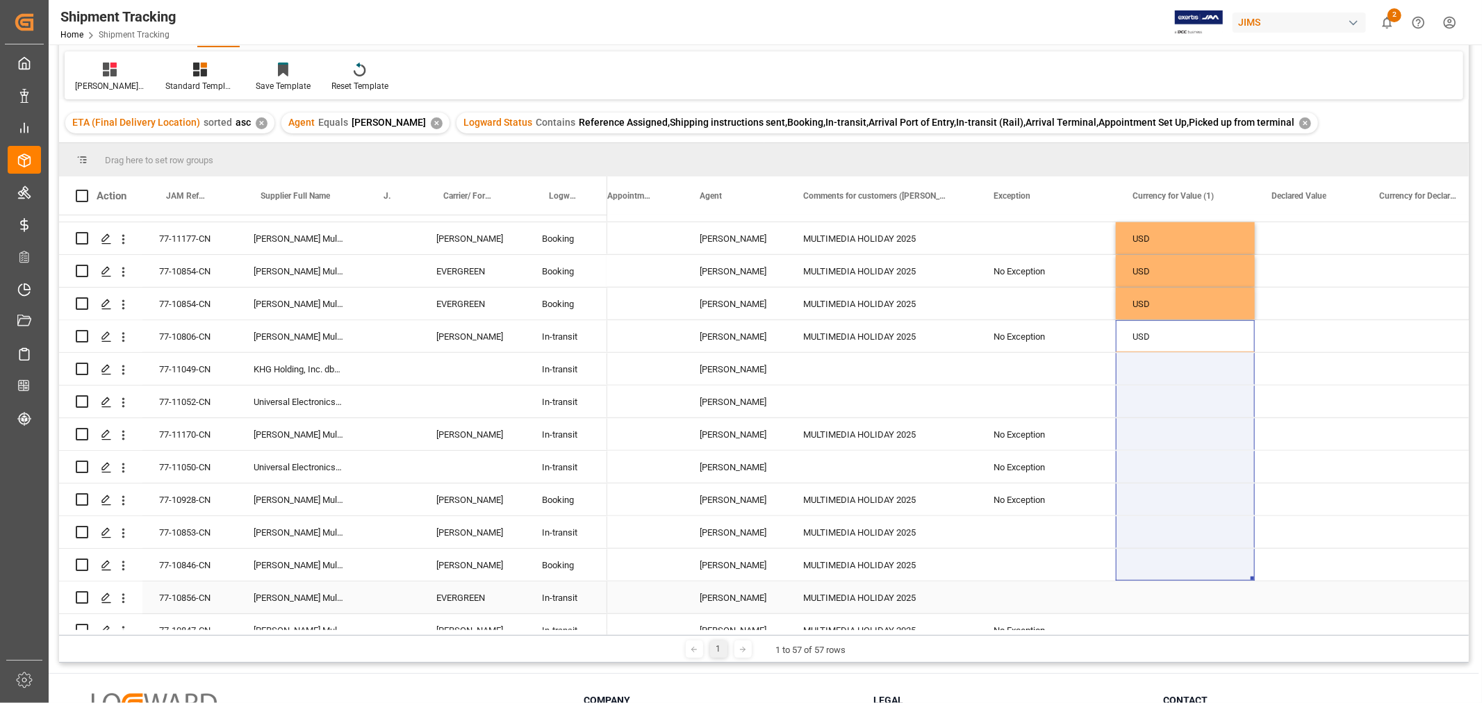
drag, startPoint x: 1150, startPoint y: 391, endPoint x: 1145, endPoint y: 620, distance: 229.4
click at [1145, 620] on div "HuiXin Gao MULTIMEDIA HOLIDAY 2025 USD USD HuiXin Gao USD USD HuiXin Gao Non In…" at bounding box center [1047, 10] width 2789 height 1862
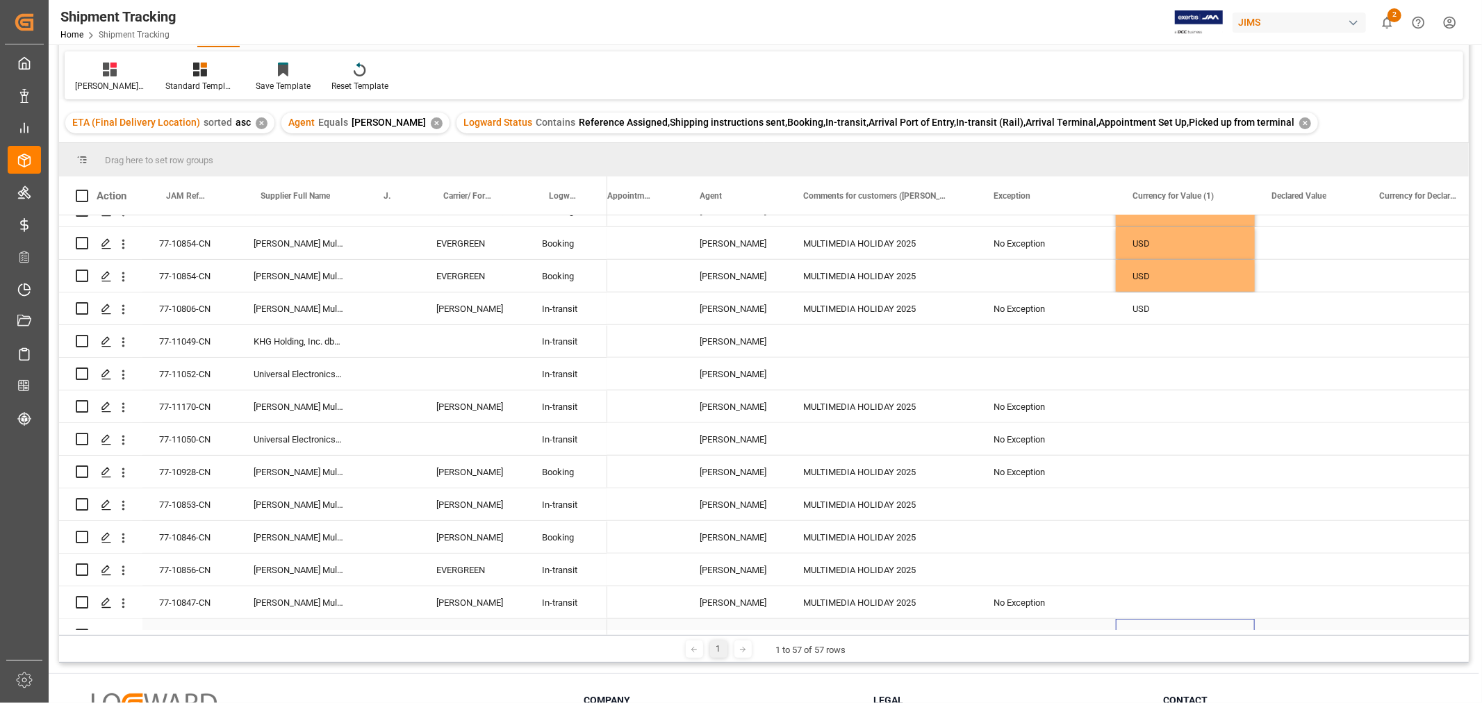
drag, startPoint x: 1145, startPoint y: 619, endPoint x: 1151, endPoint y: 599, distance: 20.9
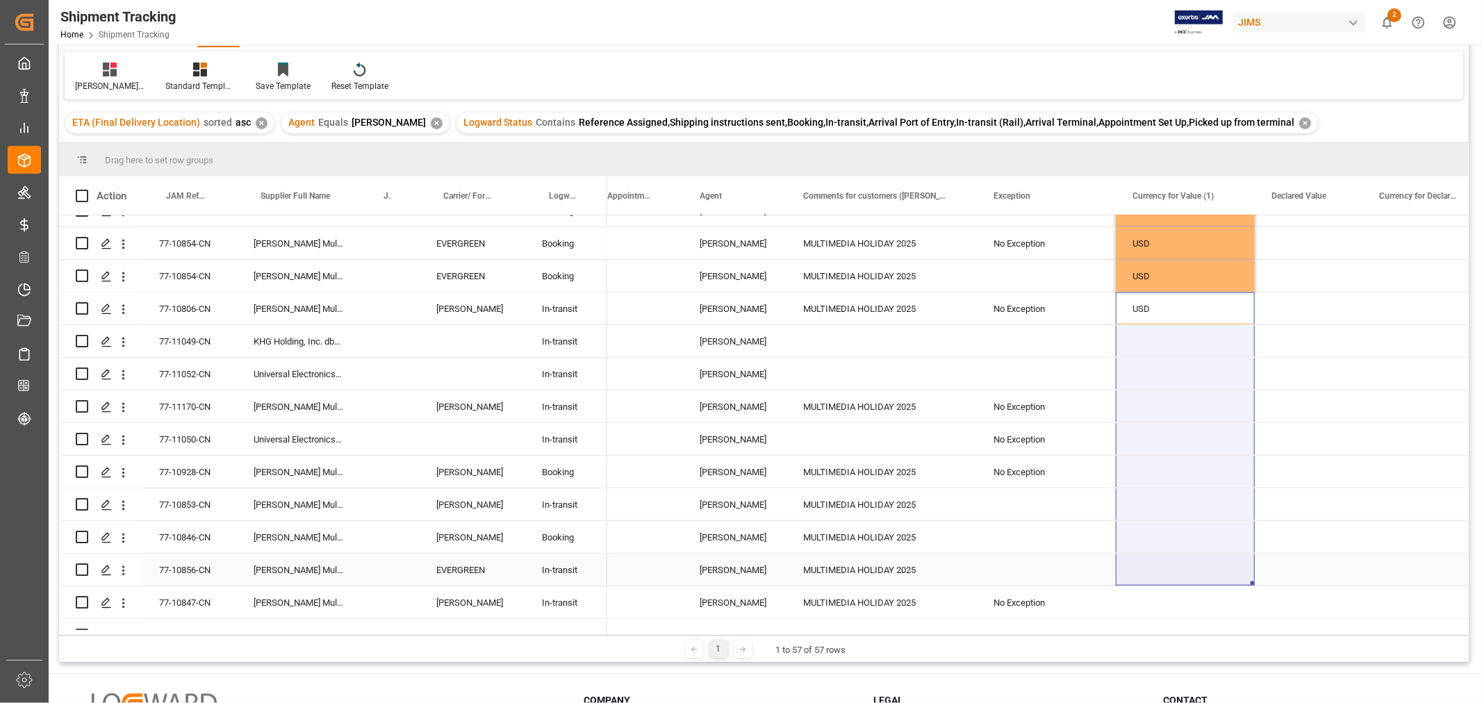
drag, startPoint x: 1140, startPoint y: 300, endPoint x: 1136, endPoint y: 571, distance: 271.1
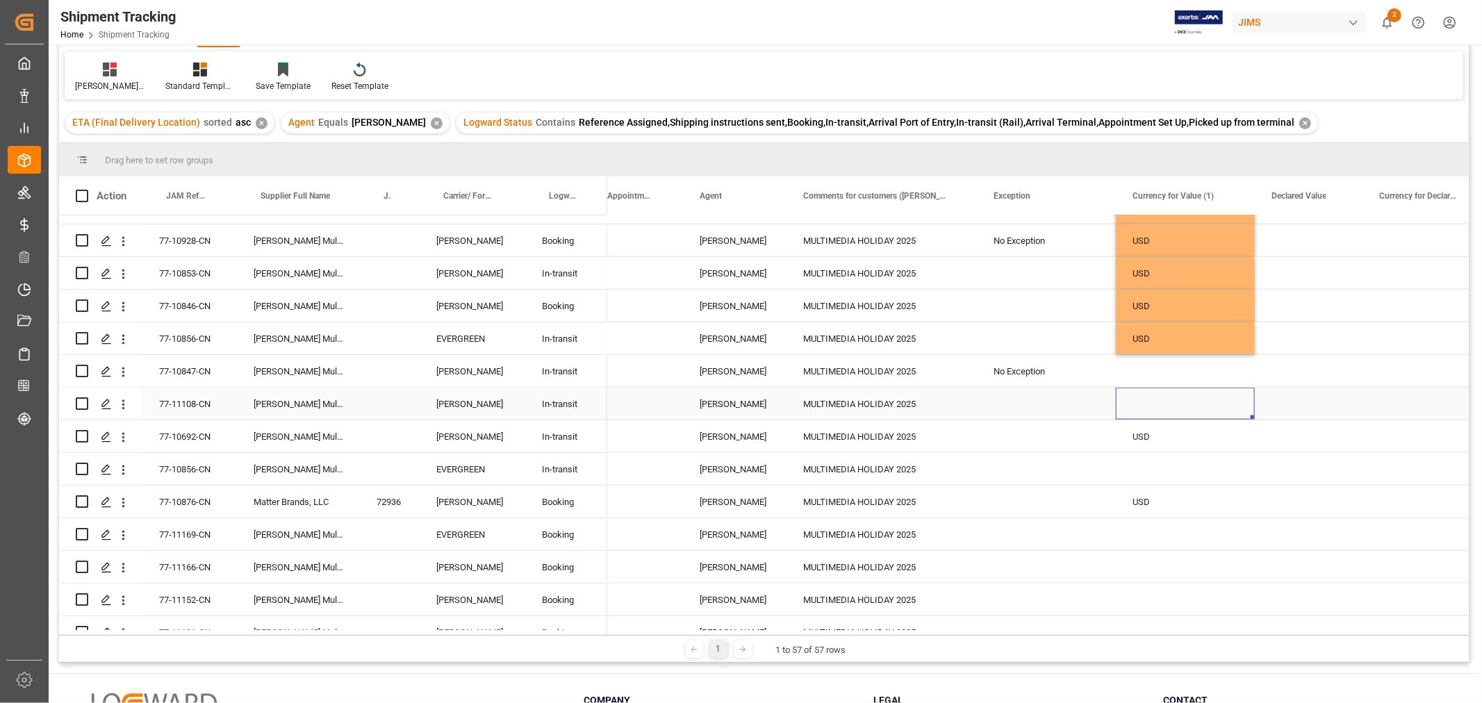
click at [1223, 393] on div "Press SPACE to select this row." at bounding box center [1185, 404] width 139 height 32
drag, startPoint x: 1172, startPoint y: 336, endPoint x: 1173, endPoint y: 400, distance: 63.9
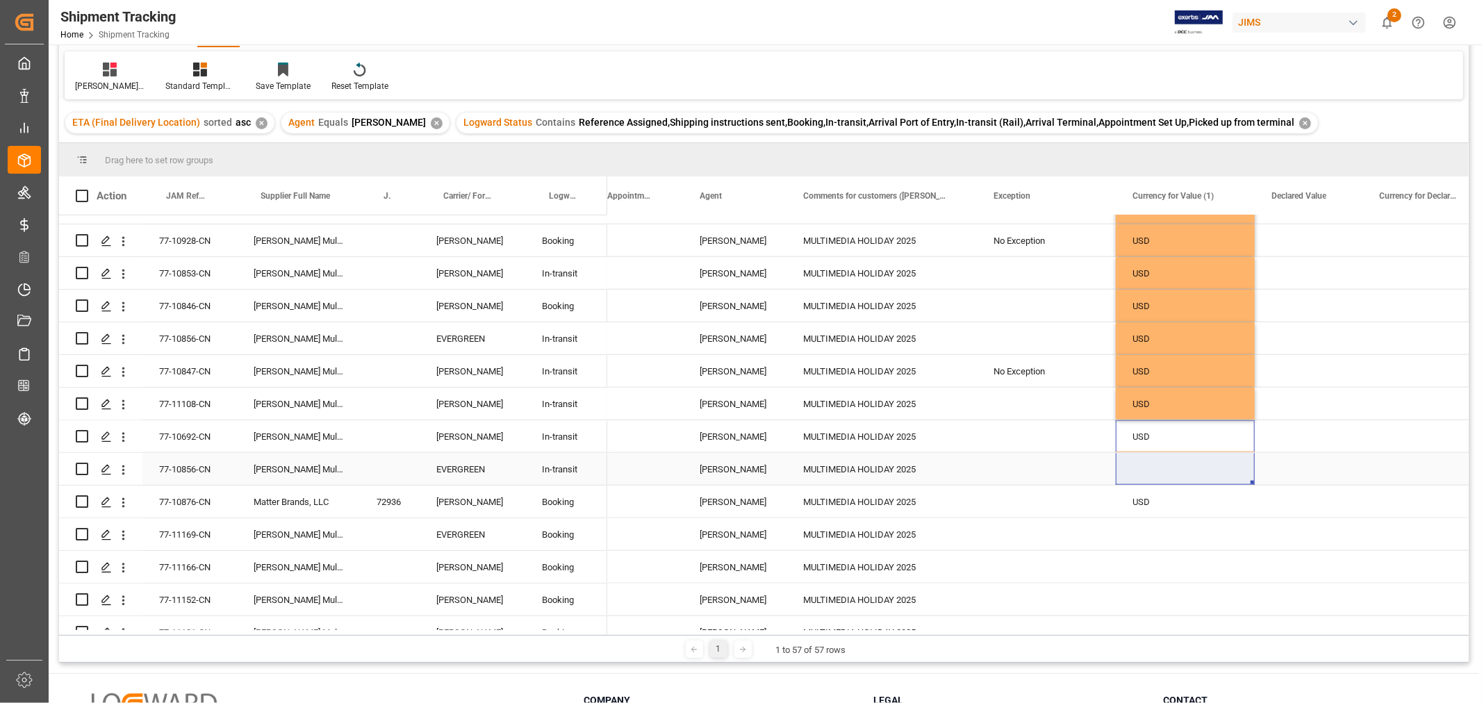
drag, startPoint x: 1181, startPoint y: 439, endPoint x: 1181, endPoint y: 464, distance: 25.7
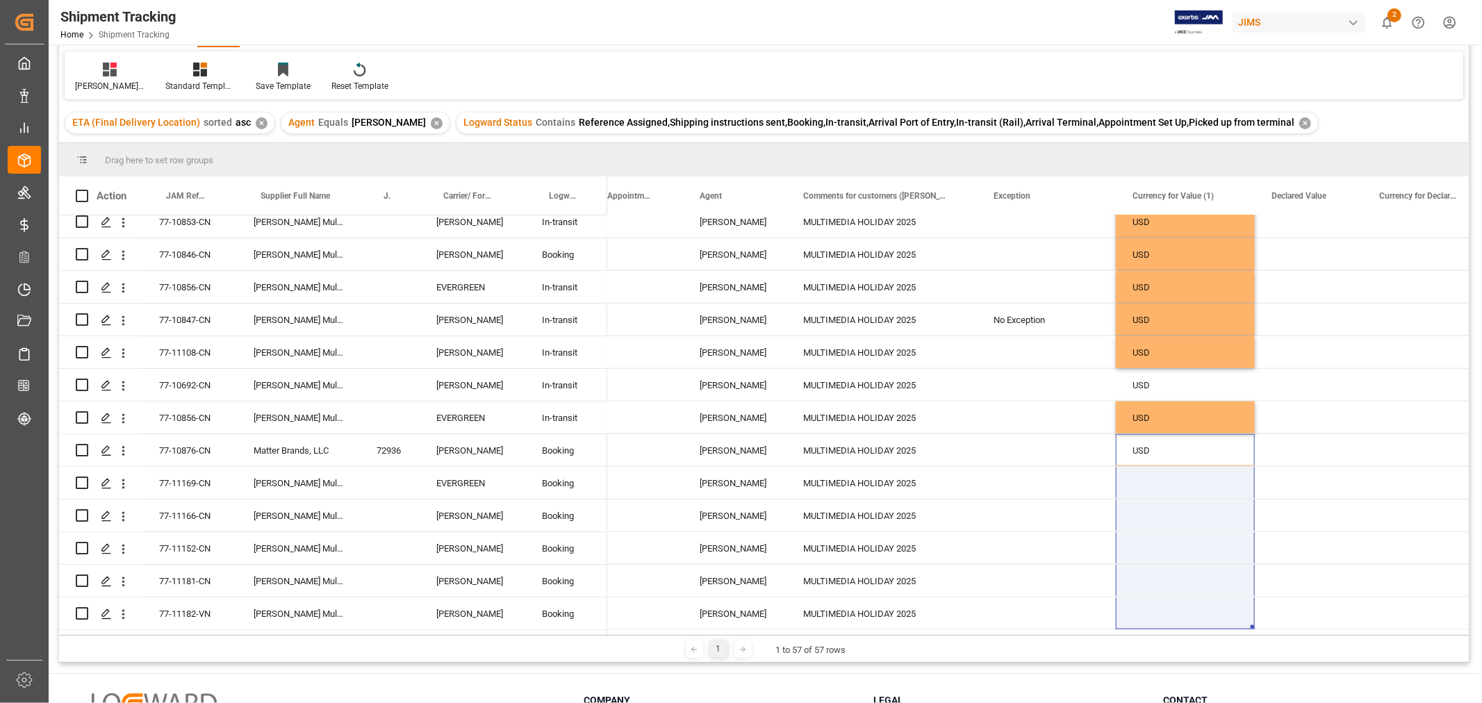
drag, startPoint x: 1172, startPoint y: 505, endPoint x: 1163, endPoint y: 628, distance: 123.3
click at [1163, 628] on div "77-11179-CN Harman Multimedia China EVERGREEN Shipping instructions sent 77-112…" at bounding box center [764, 422] width 1410 height 415
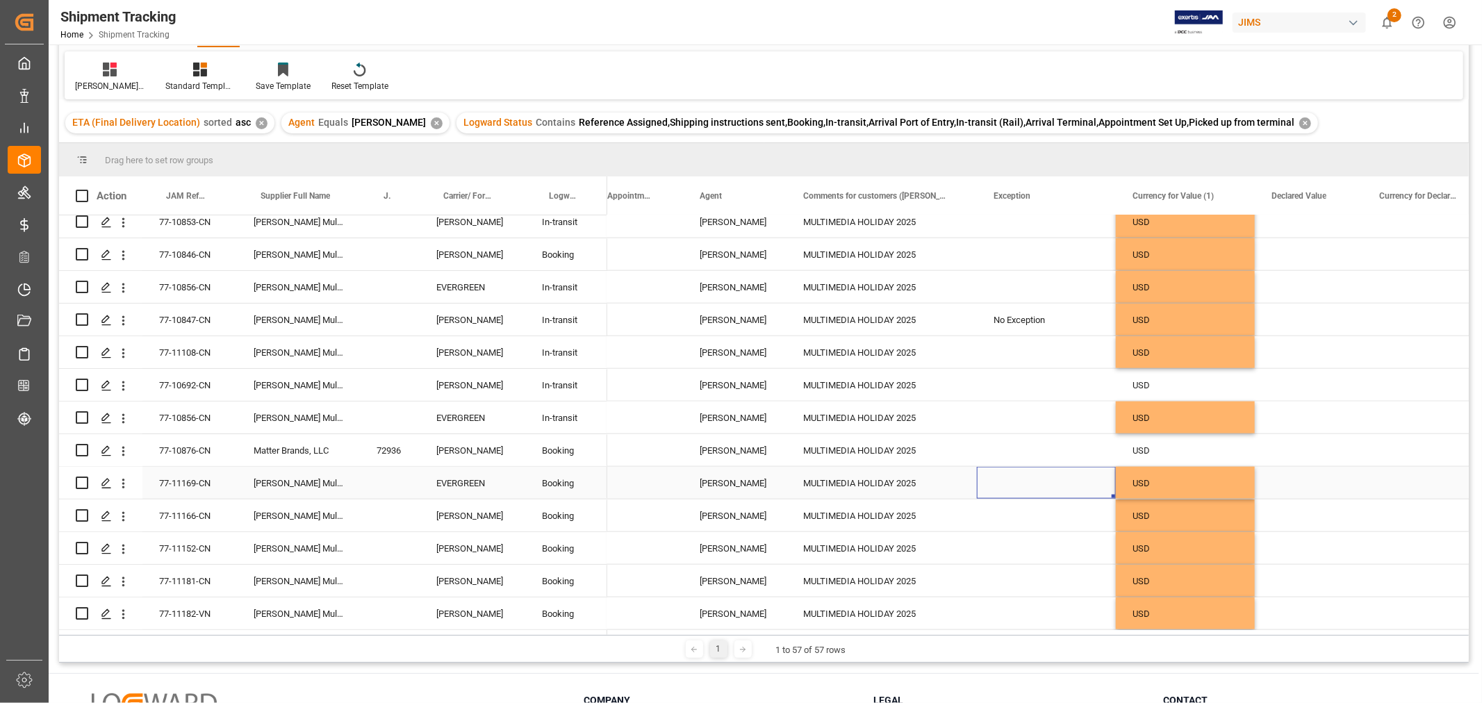
click at [1005, 492] on div "Press SPACE to select this row." at bounding box center [1046, 483] width 139 height 32
click at [1008, 420] on div "Press SPACE to select this row." at bounding box center [1046, 418] width 139 height 32
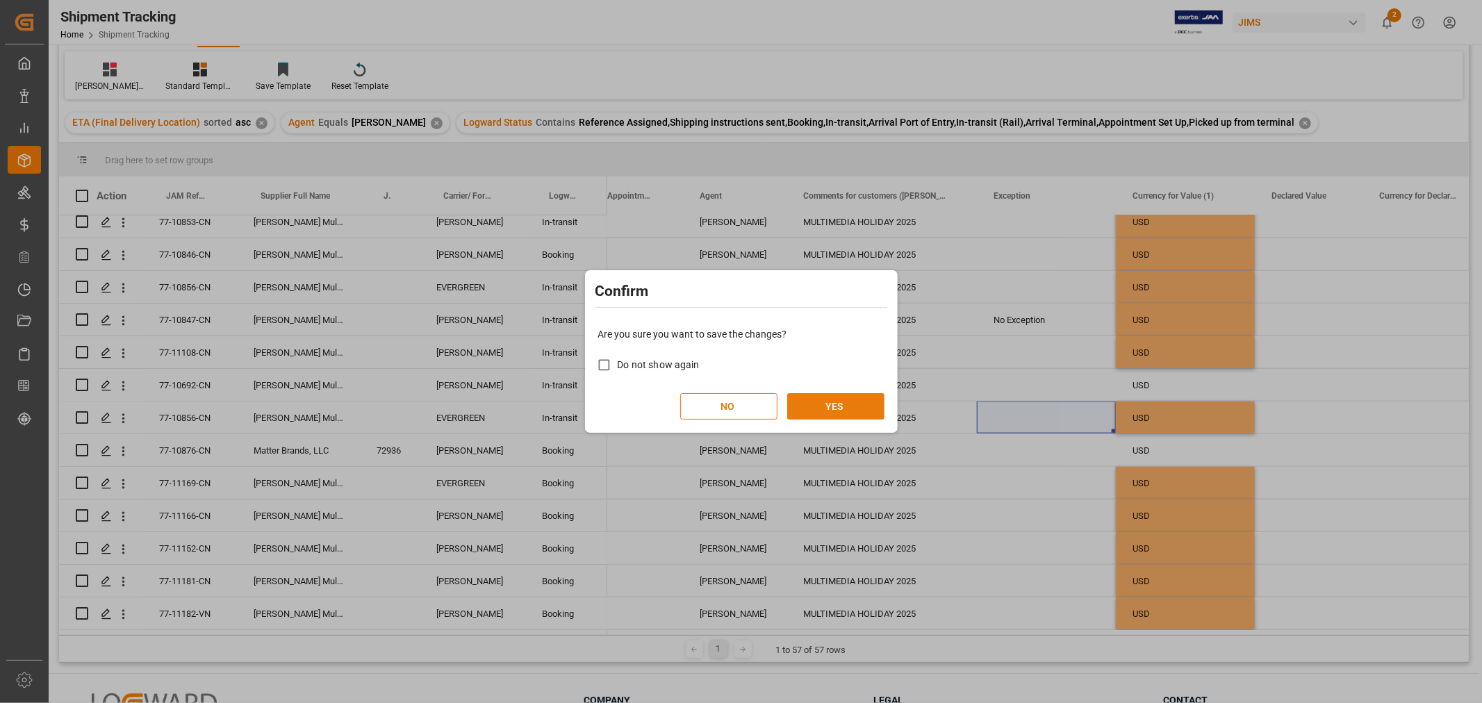
click at [843, 405] on button "YES" at bounding box center [835, 406] width 97 height 26
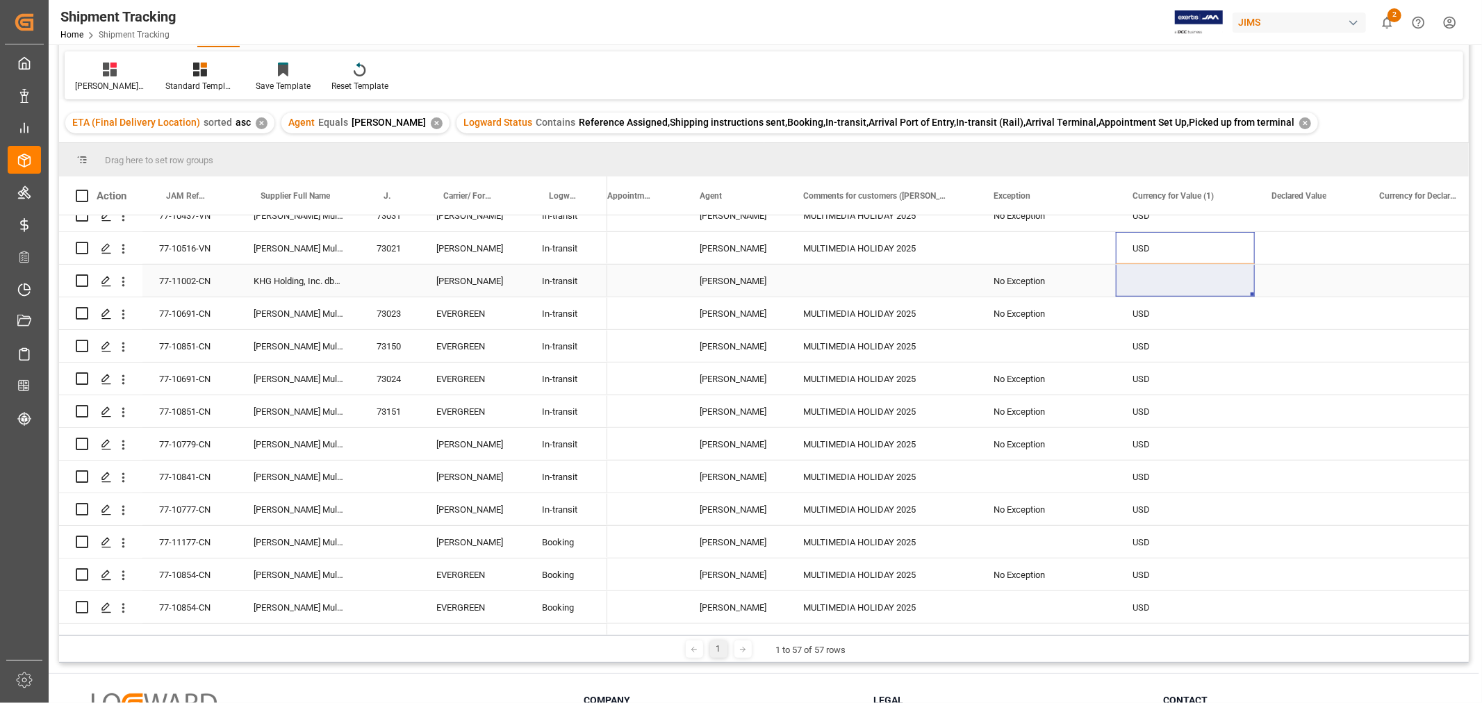
drag, startPoint x: 1156, startPoint y: 232, endPoint x: 1164, endPoint y: 268, distance: 37.1
click at [1164, 268] on div "HuiXin Gao MULTIMEDIA HOLIDAY 2025 USD USD HuiXin Gao USD USD HuiXin Gao Non In…" at bounding box center [1047, 314] width 2789 height 1862
click at [1266, 353] on div "Press SPACE to select this row." at bounding box center [1309, 346] width 108 height 32
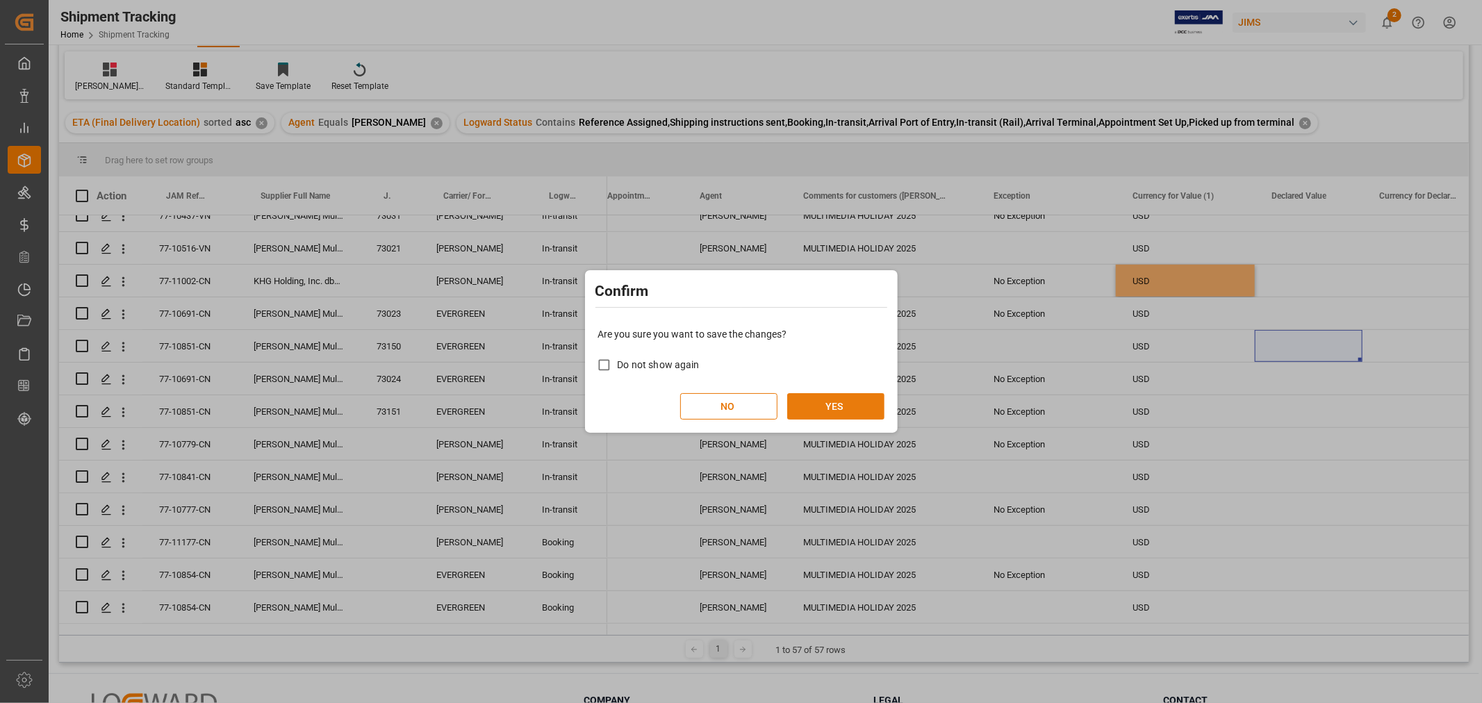
click at [855, 408] on button "YES" at bounding box center [835, 406] width 97 height 26
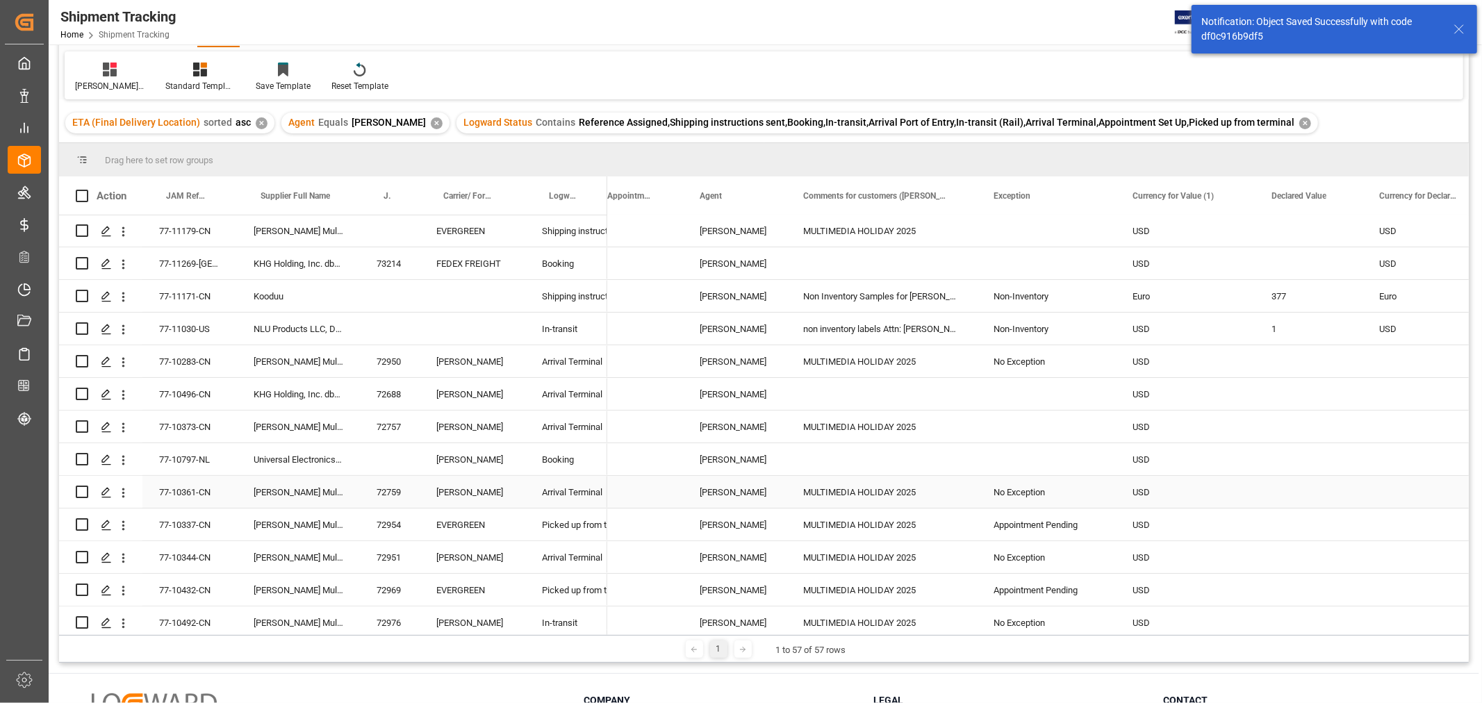
scroll to position [0, 0]
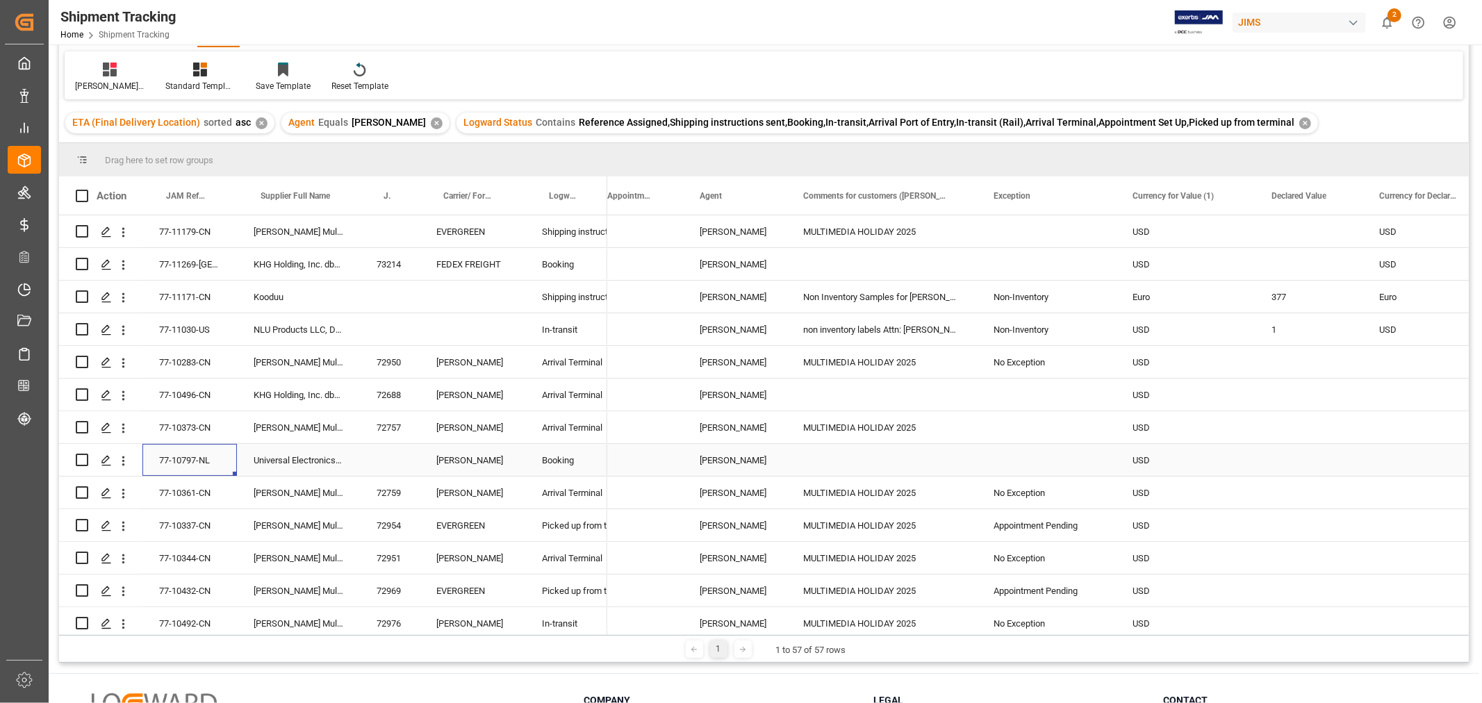
click at [197, 459] on div "77-10797-NL" at bounding box center [189, 460] width 95 height 32
click at [659, 463] on div "Press SPACE to select this row." at bounding box center [637, 460] width 92 height 32
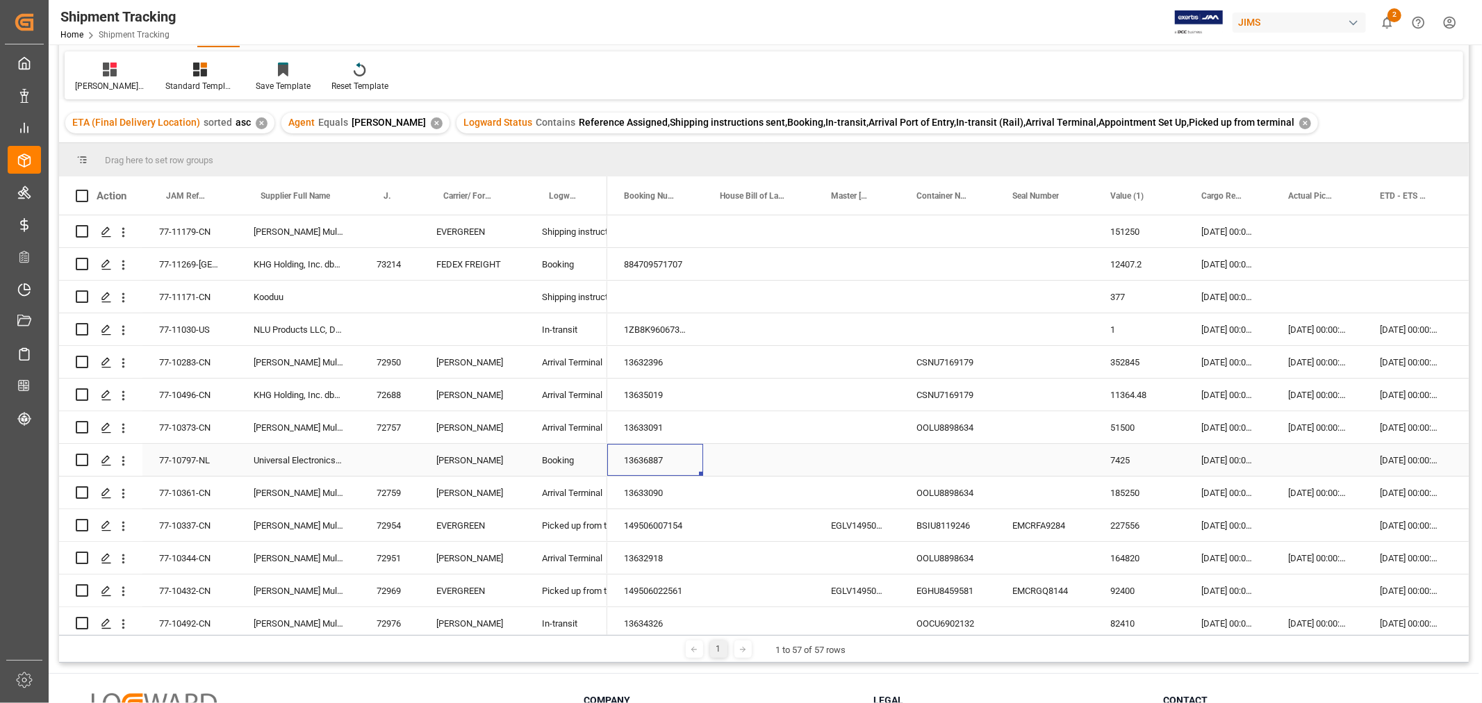
click at [654, 462] on div "13636887" at bounding box center [655, 460] width 96 height 32
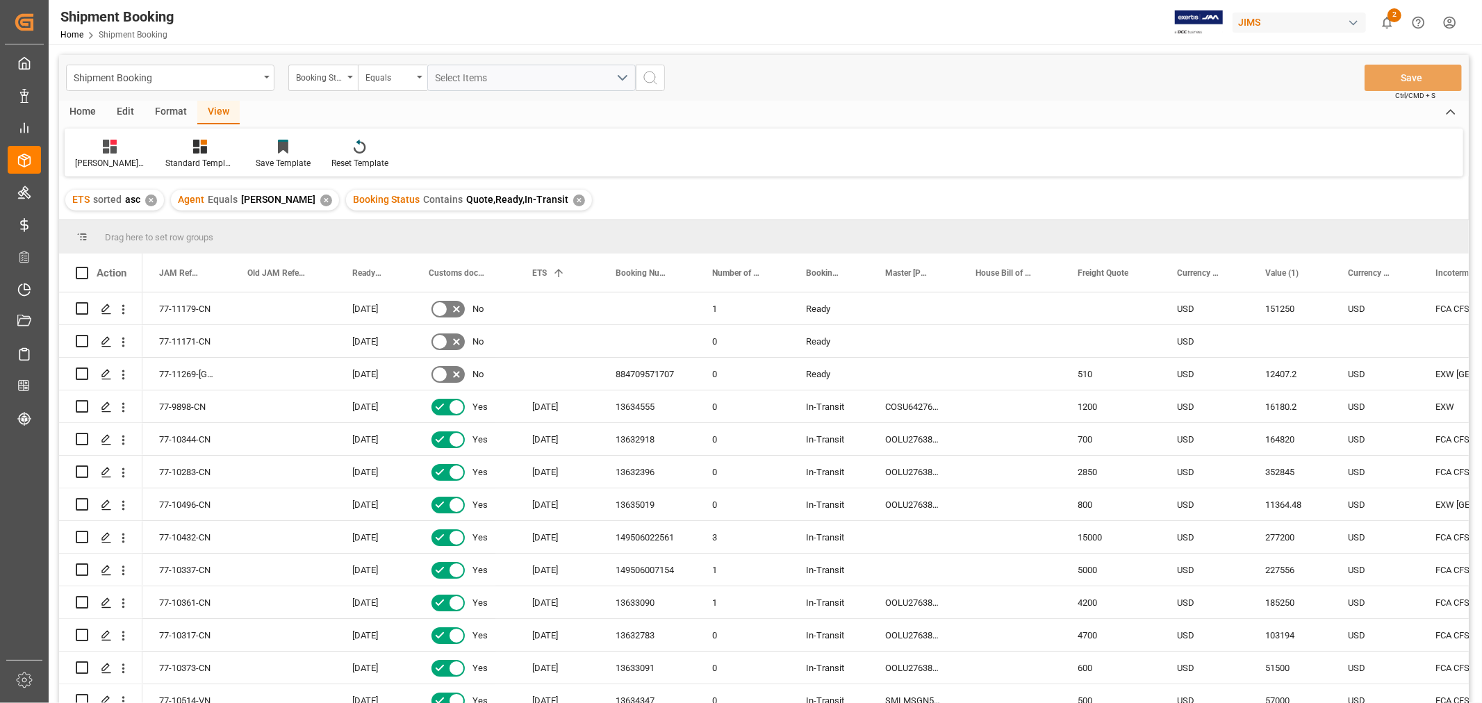
scroll to position [926, 0]
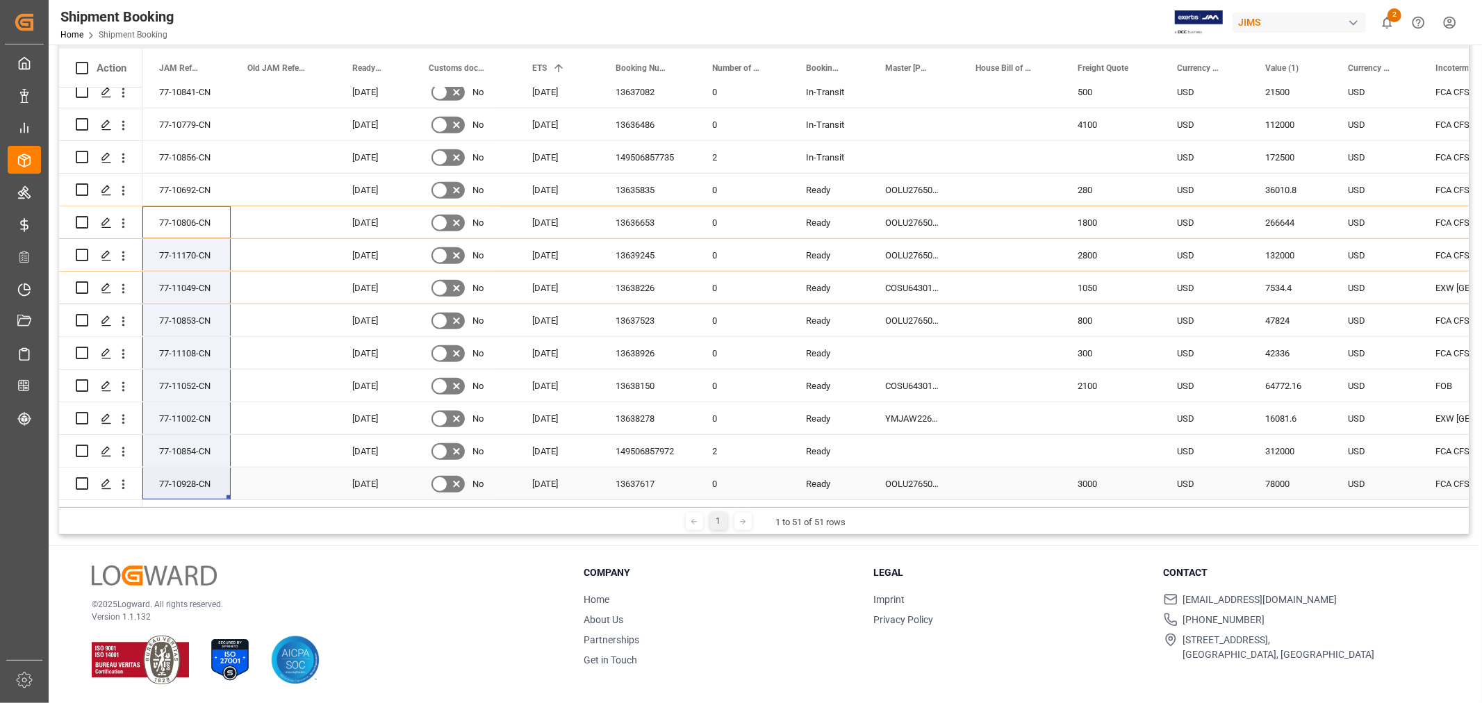
drag, startPoint x: 218, startPoint y: 220, endPoint x: 198, endPoint y: 474, distance: 254.4
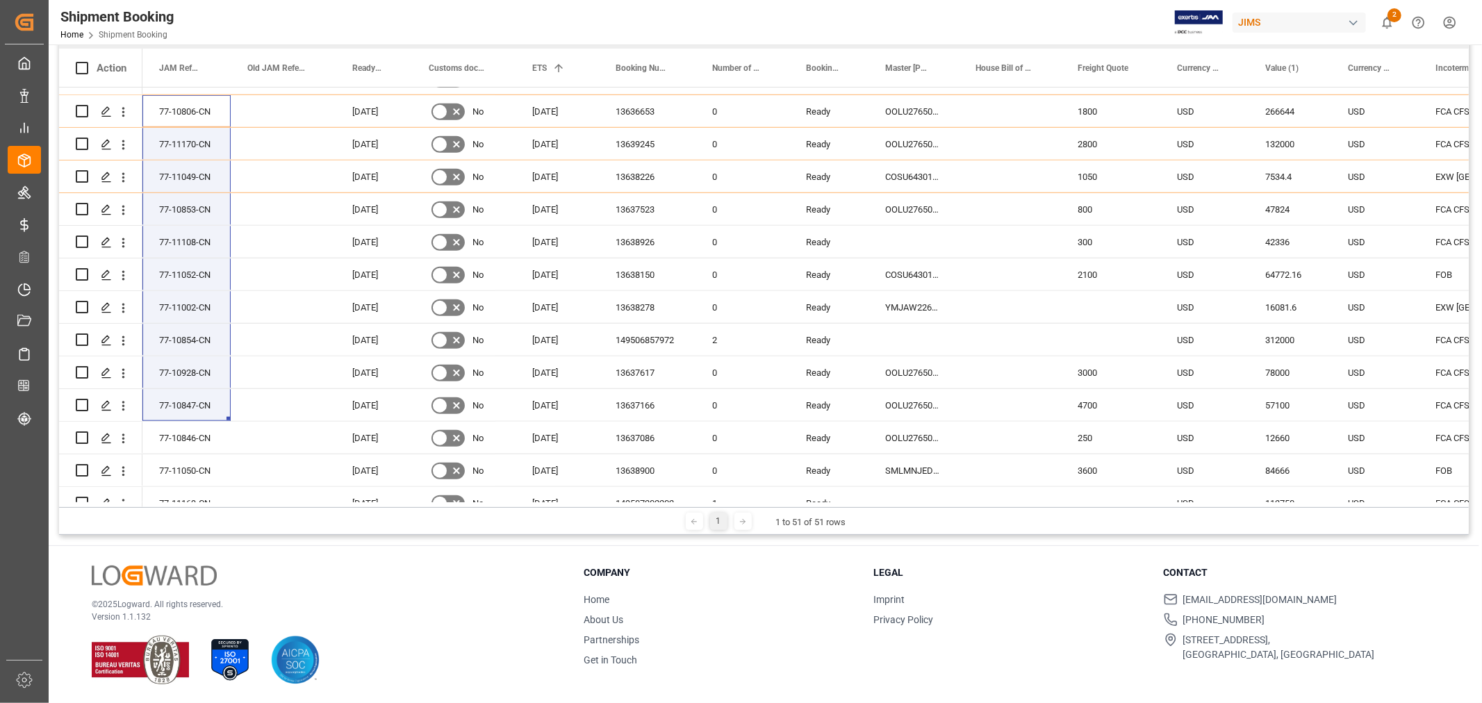
scroll to position [1093, 0]
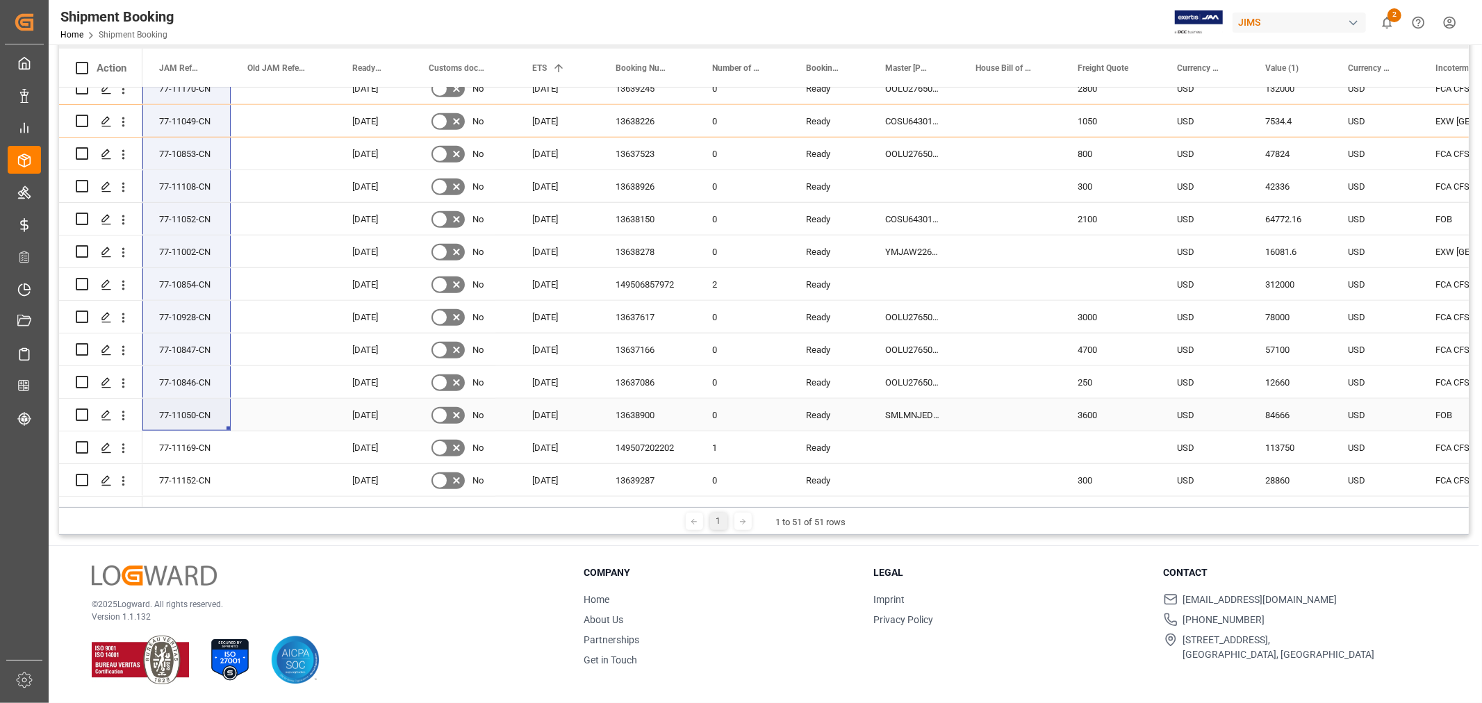
drag, startPoint x: 191, startPoint y: 211, endPoint x: 192, endPoint y: 418, distance: 206.4
click at [628, 160] on div "13637523" at bounding box center [647, 154] width 97 height 32
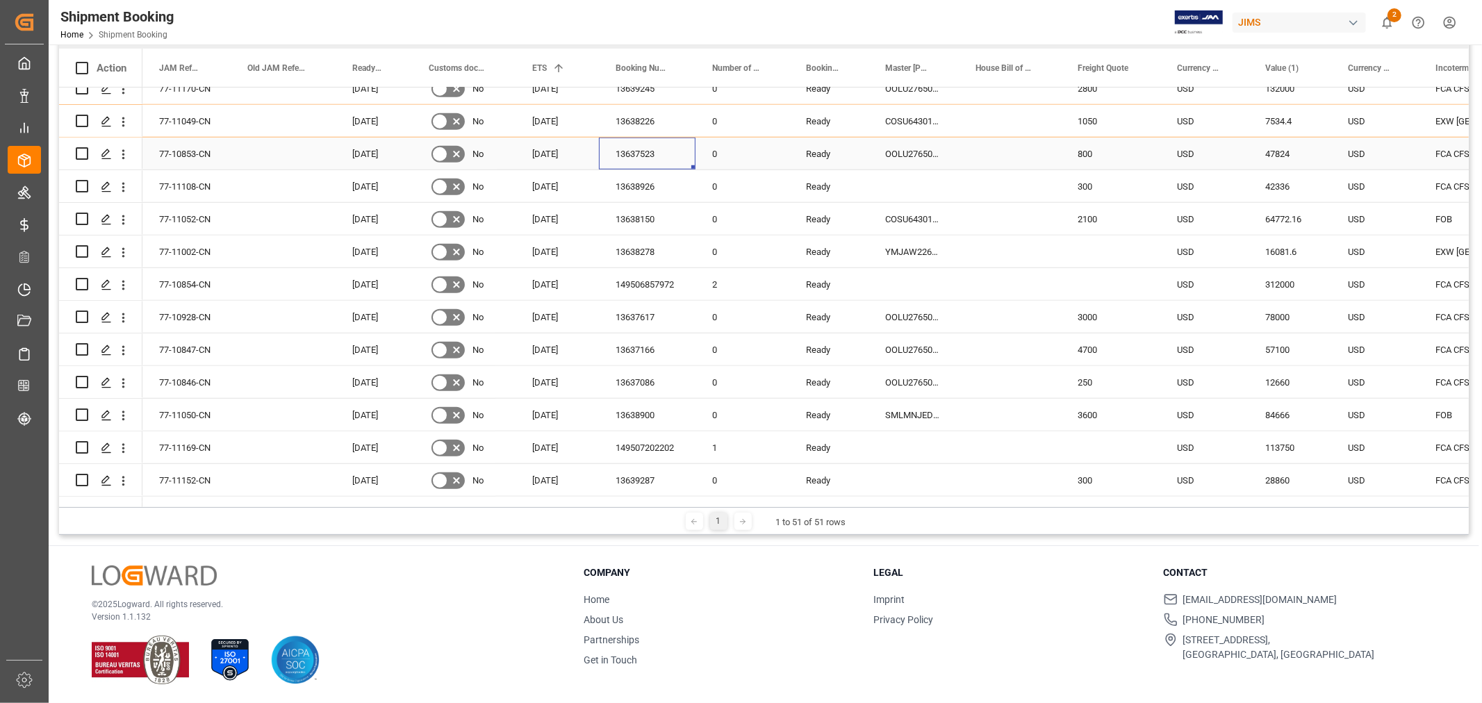
click at [195, 151] on div "77-10853-CN" at bounding box center [186, 154] width 88 height 32
click at [636, 218] on div "13638150" at bounding box center [647, 219] width 97 height 32
click at [239, 219] on div "Press SPACE to select this row." at bounding box center [283, 219] width 105 height 32
click at [202, 226] on div "77-11052-CN" at bounding box center [186, 219] width 88 height 32
click at [211, 249] on div "77-11002-CN" at bounding box center [186, 252] width 88 height 32
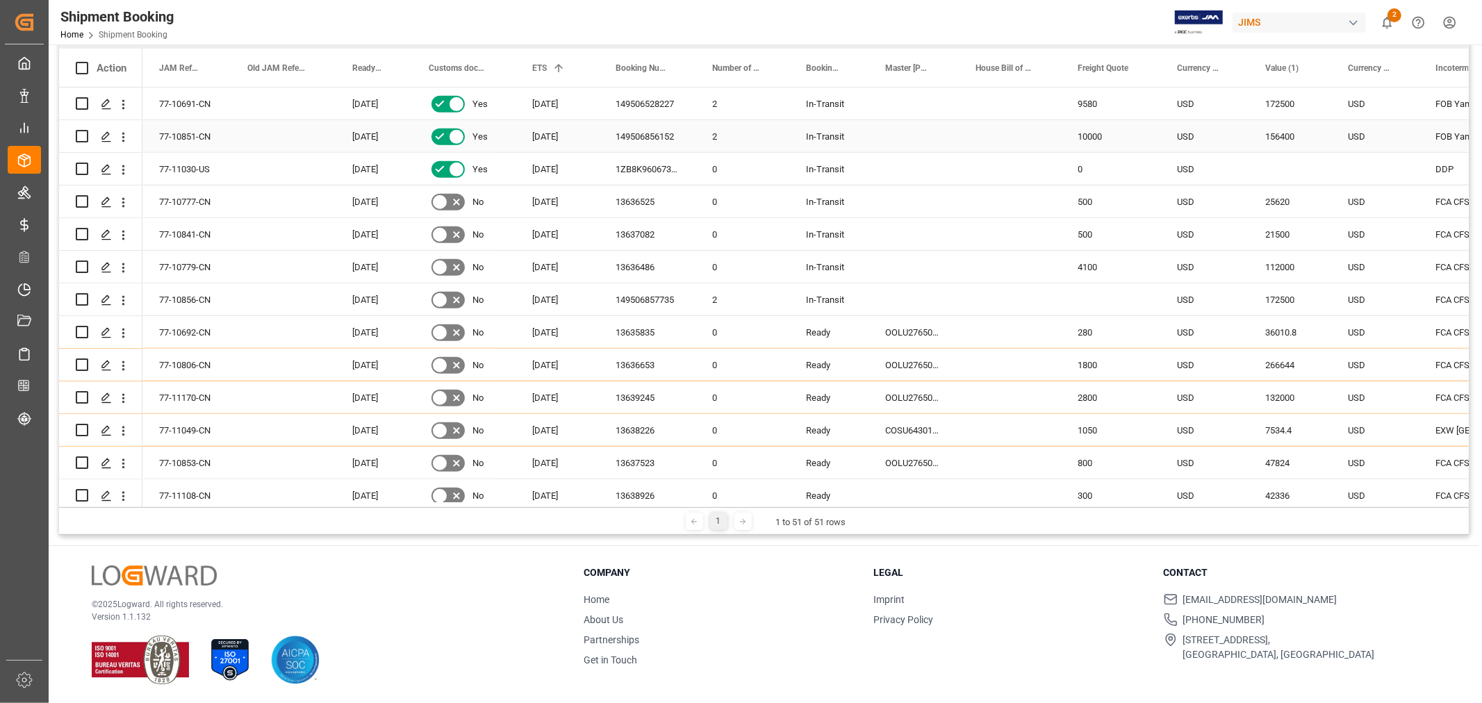
scroll to position [1170, 0]
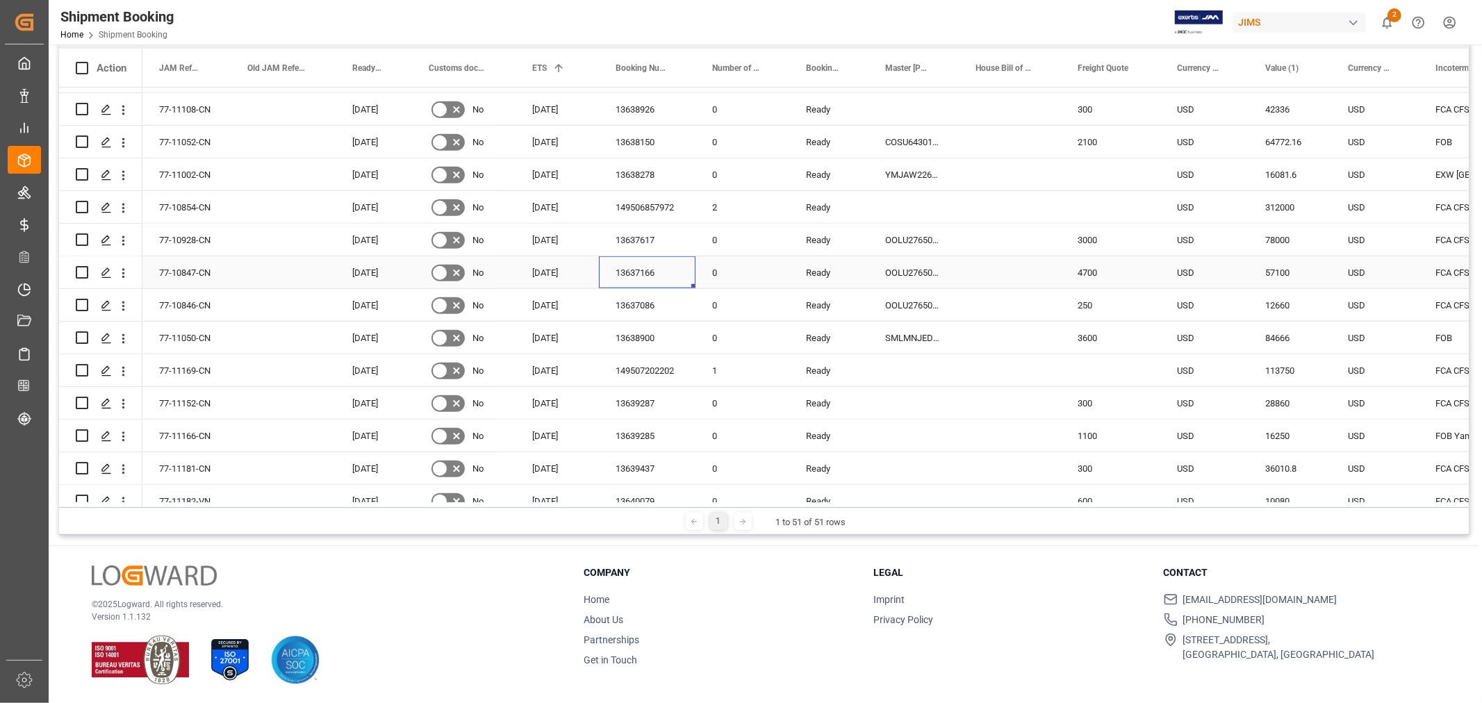
click at [647, 273] on div "13637166" at bounding box center [647, 272] width 97 height 32
click at [188, 272] on div "77-10847-CN" at bounding box center [186, 272] width 88 height 32
click at [213, 306] on div "77-10846-CN" at bounding box center [186, 305] width 88 height 32
click at [640, 336] on div "13638900" at bounding box center [647, 338] width 97 height 32
click at [218, 338] on div "77-11050-CN" at bounding box center [186, 338] width 88 height 32
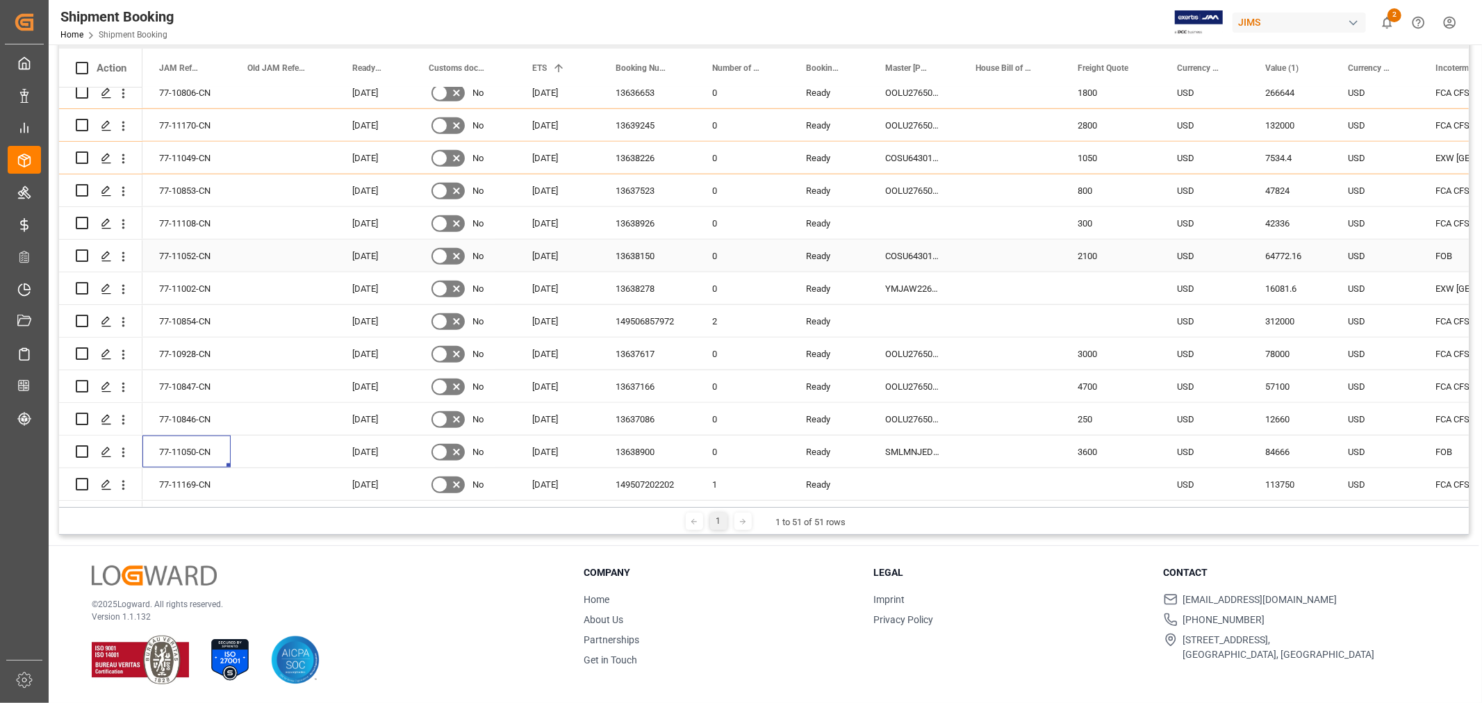
scroll to position [1016, 0]
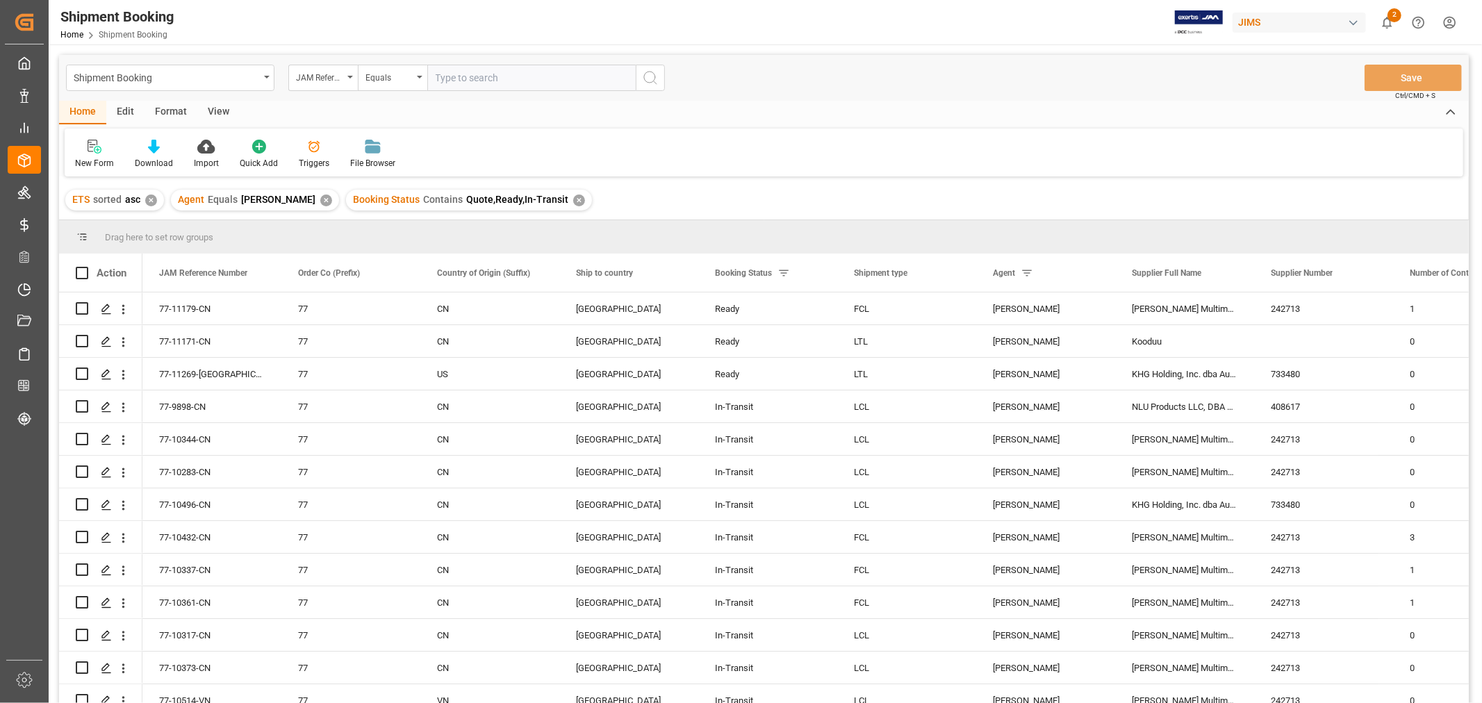
click at [218, 107] on div "View" at bounding box center [218, 113] width 42 height 24
click at [92, 154] on div "Default" at bounding box center [89, 154] width 48 height 31
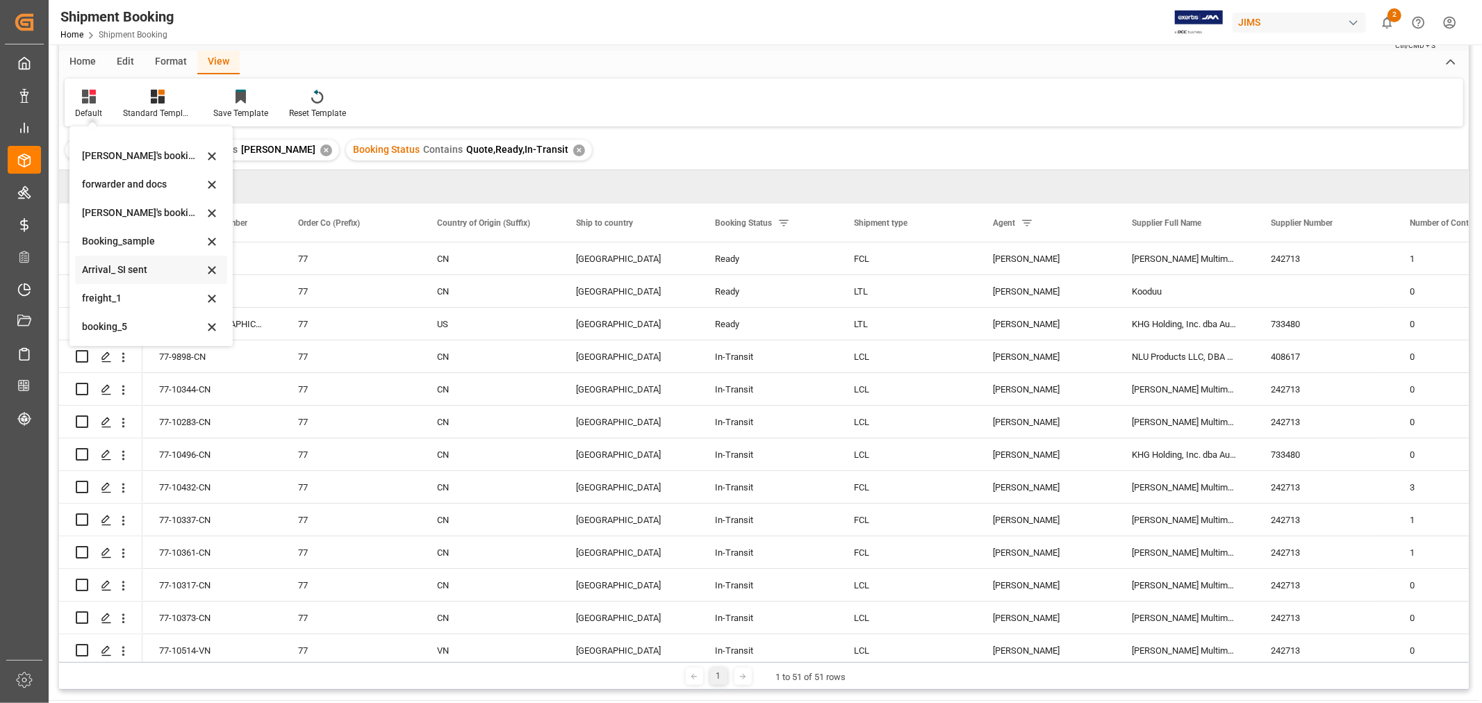
scroll to position [77, 0]
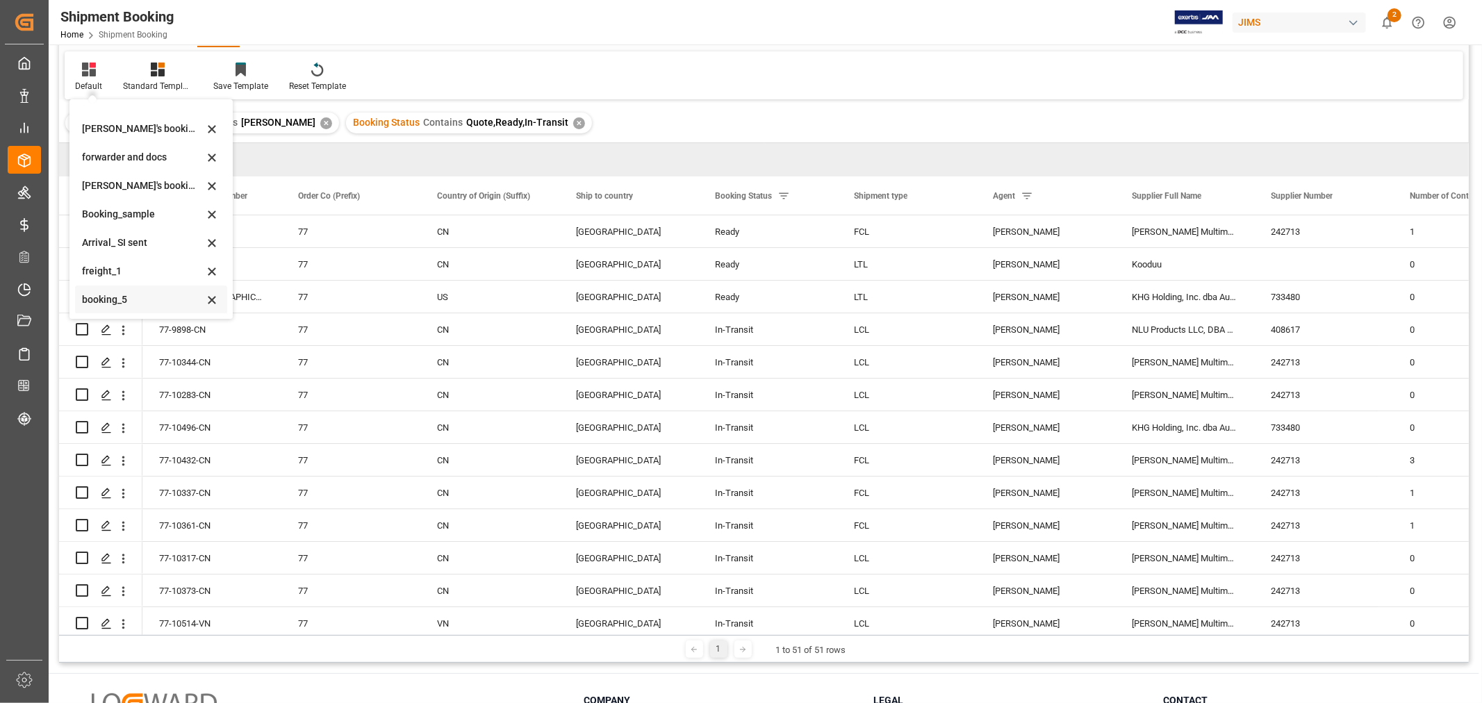
click at [122, 299] on div "booking_5" at bounding box center [143, 300] width 122 height 15
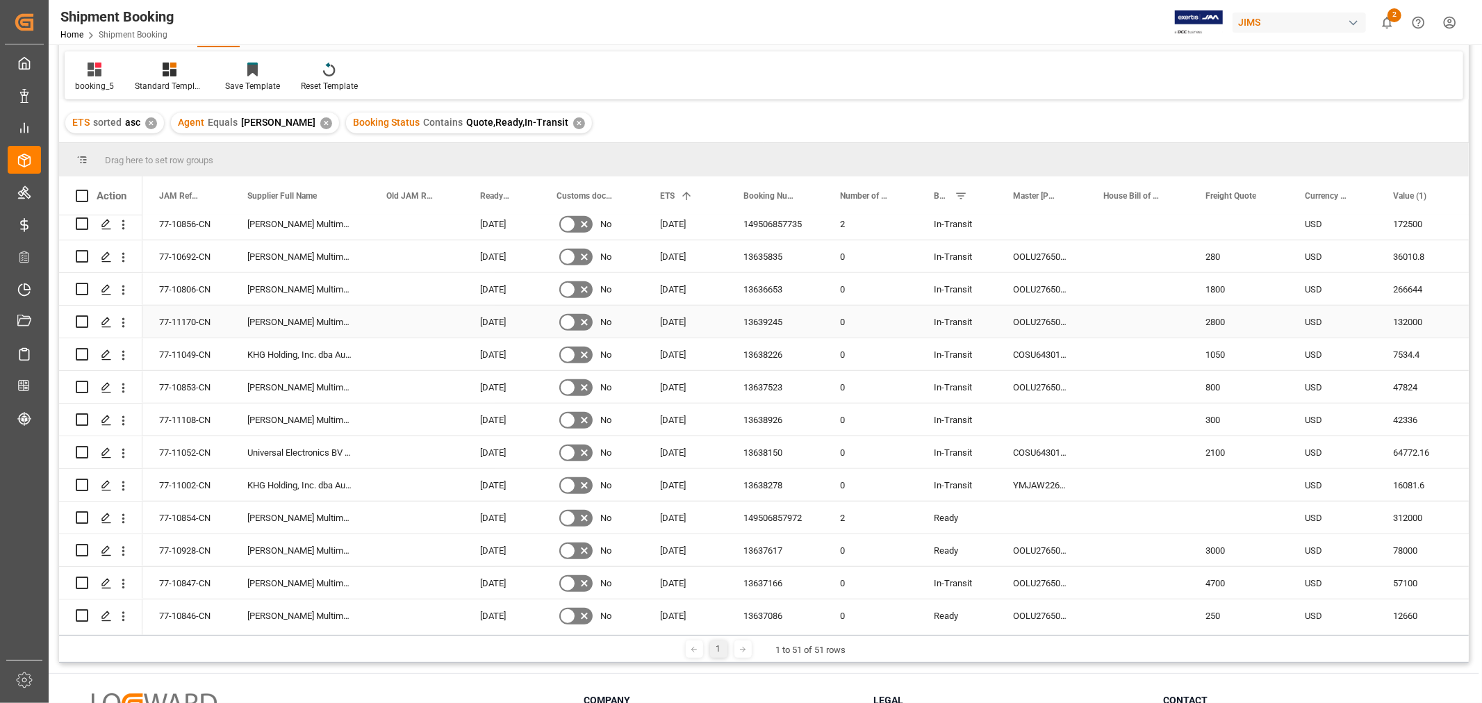
scroll to position [1003, 0]
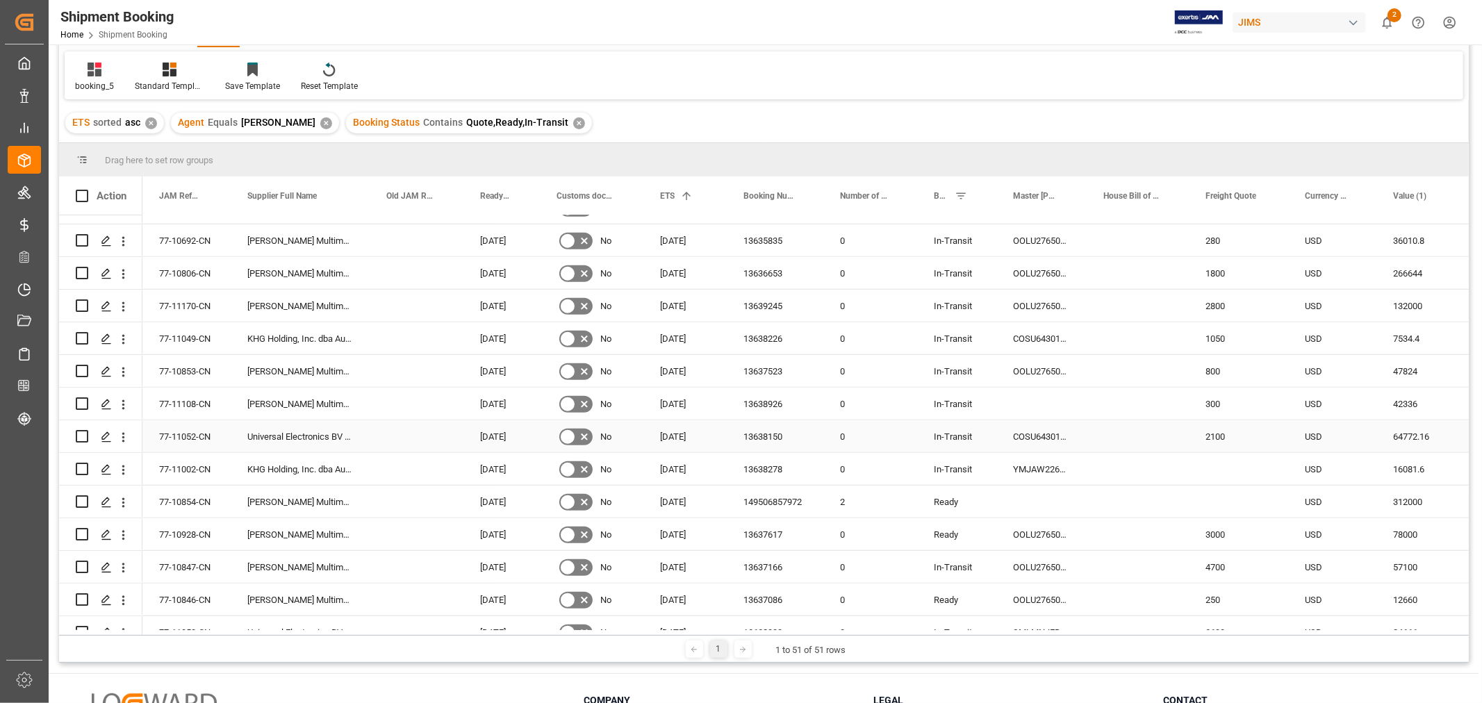
click at [203, 438] on div "77-11052-CN" at bounding box center [186, 436] width 88 height 32
click at [770, 434] on div "13638150" at bounding box center [775, 436] width 97 height 32
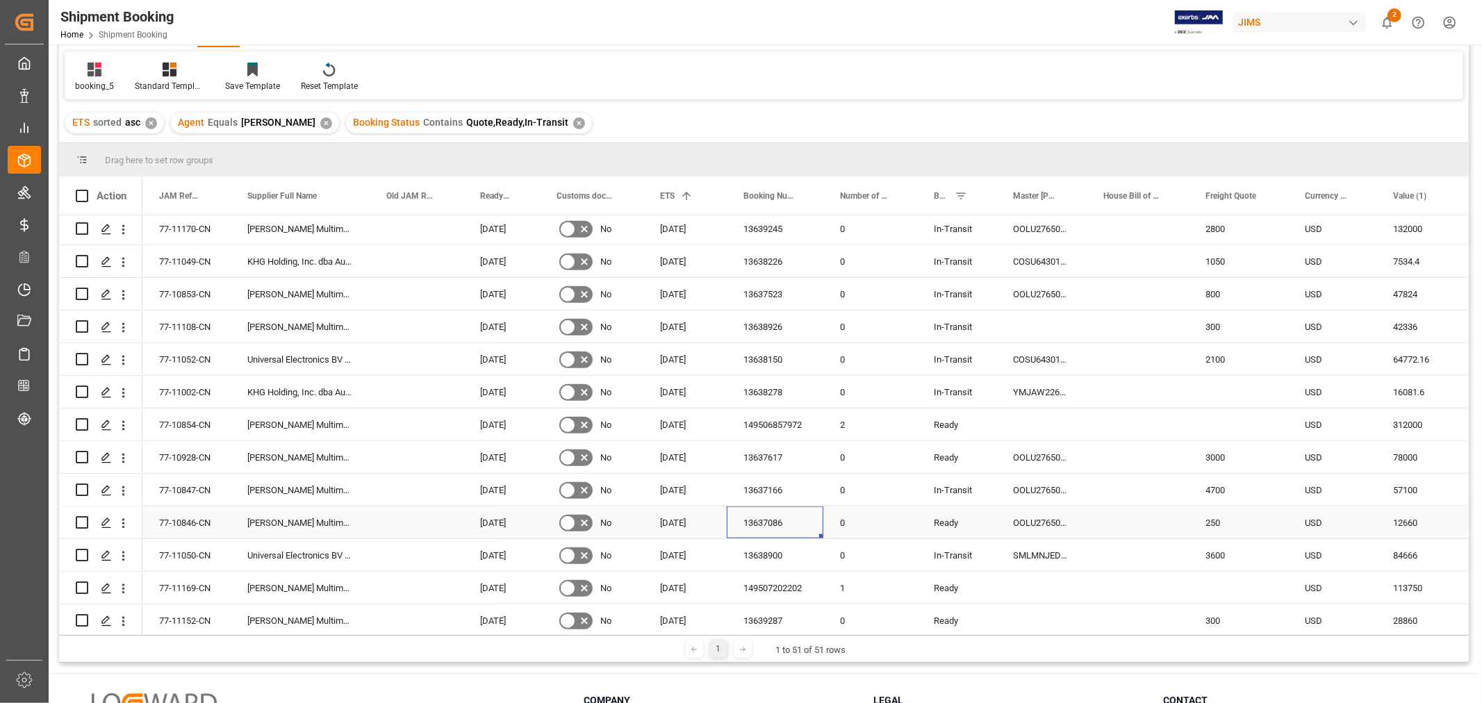
click at [765, 521] on div "13637086" at bounding box center [775, 523] width 97 height 32
click at [801, 521] on div "13637086" at bounding box center [775, 523] width 97 height 32
click at [771, 562] on div "13638900" at bounding box center [775, 555] width 97 height 32
click at [772, 522] on div "13637086" at bounding box center [775, 523] width 97 height 32
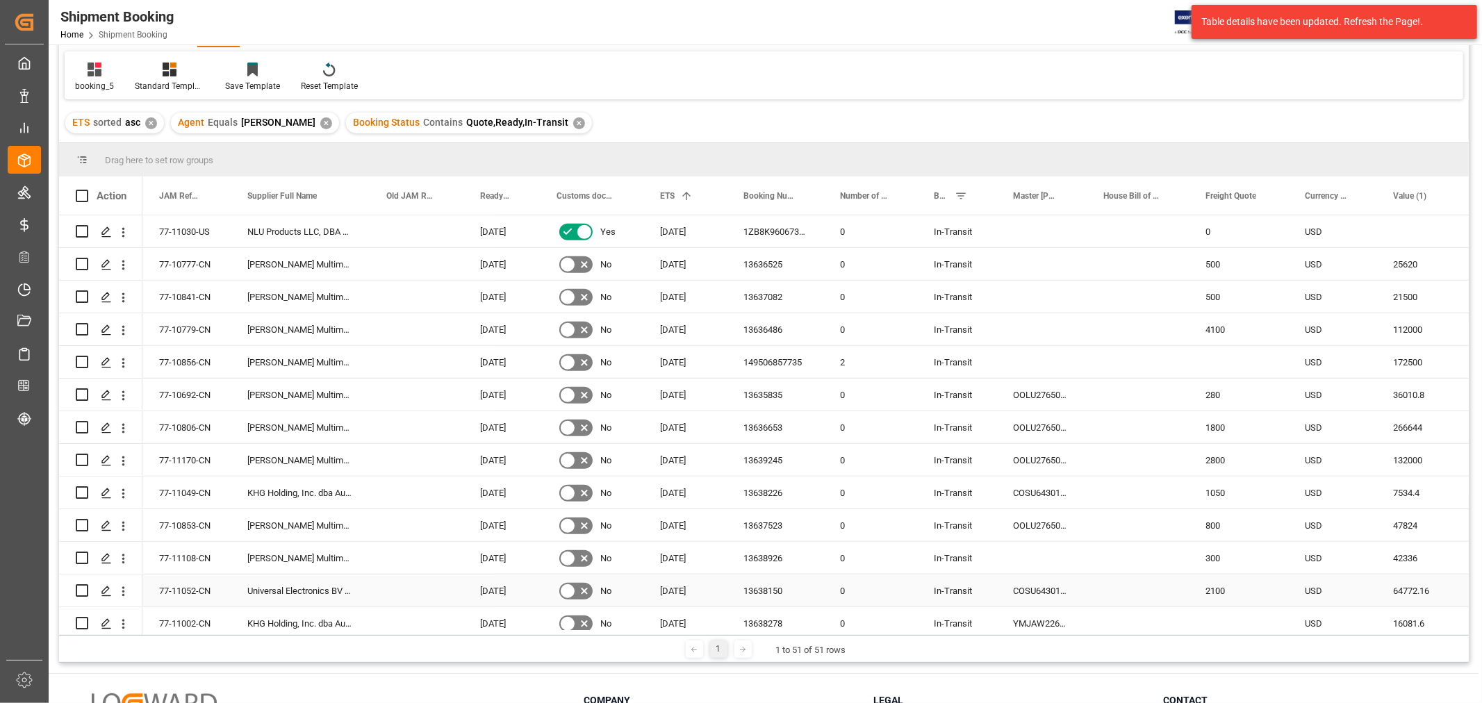
scroll to position [772, 0]
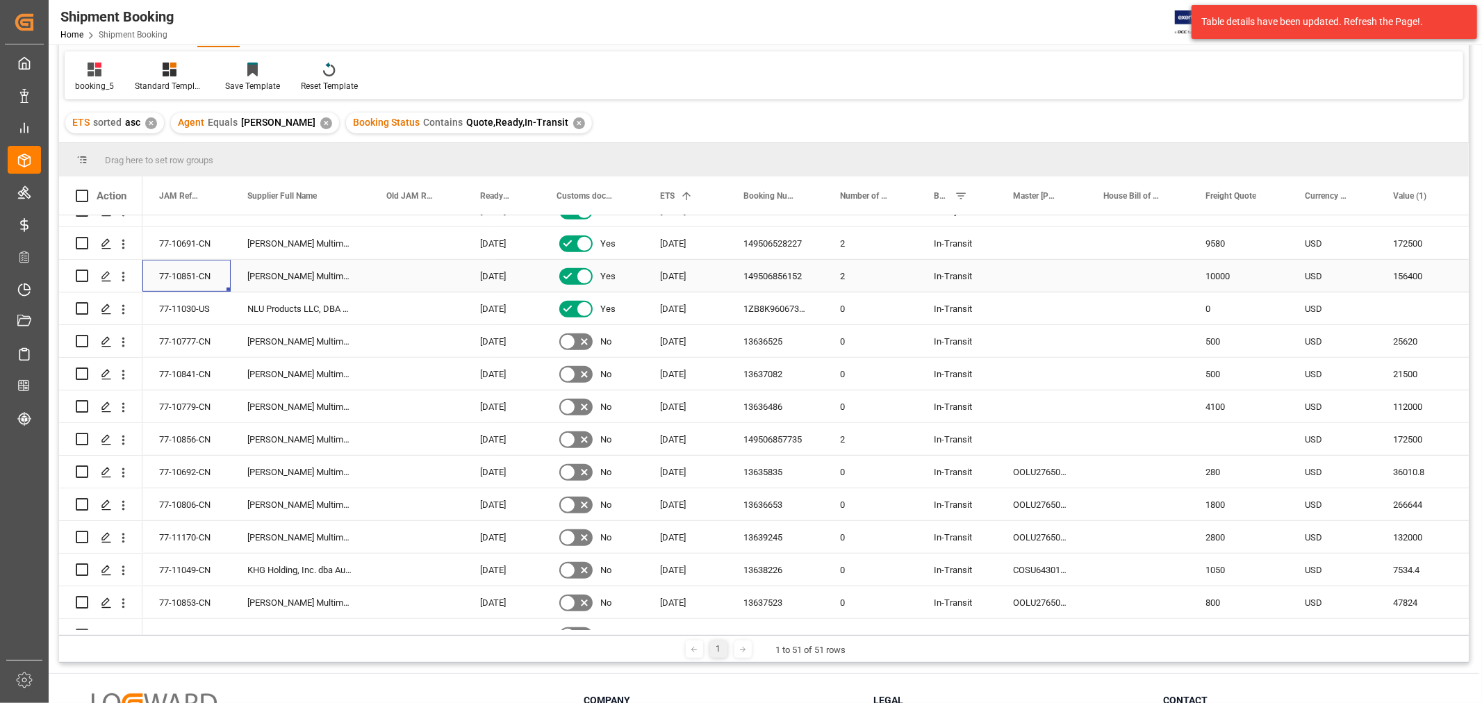
click at [199, 274] on div "77-10851-CN" at bounding box center [186, 276] width 88 height 32
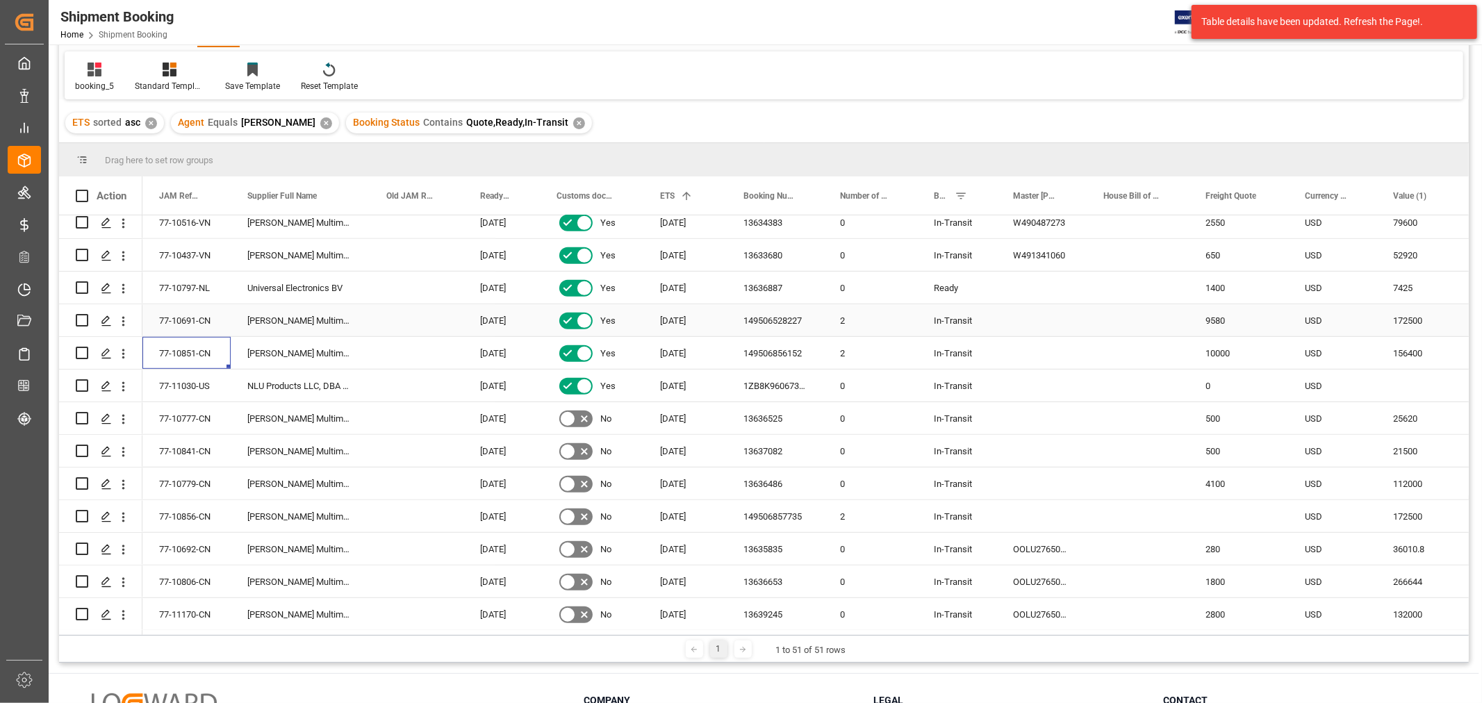
click at [204, 315] on div "77-10691-CN" at bounding box center [186, 320] width 88 height 32
click at [206, 419] on div "77-10777-CN" at bounding box center [186, 418] width 88 height 32
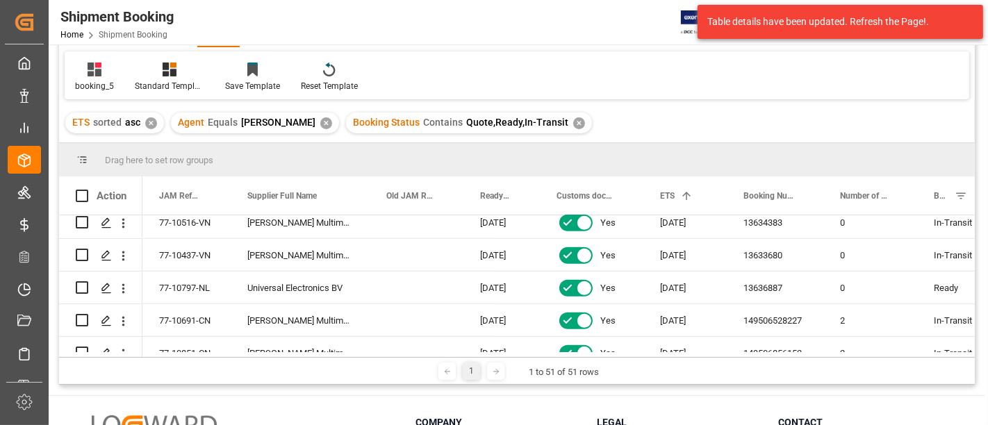
click at [680, 134] on div "ETS sorted asc ✕ Agent Equals HuiXin Gao ✕ Booking Status Contains Quote,Ready,…" at bounding box center [517, 123] width 916 height 39
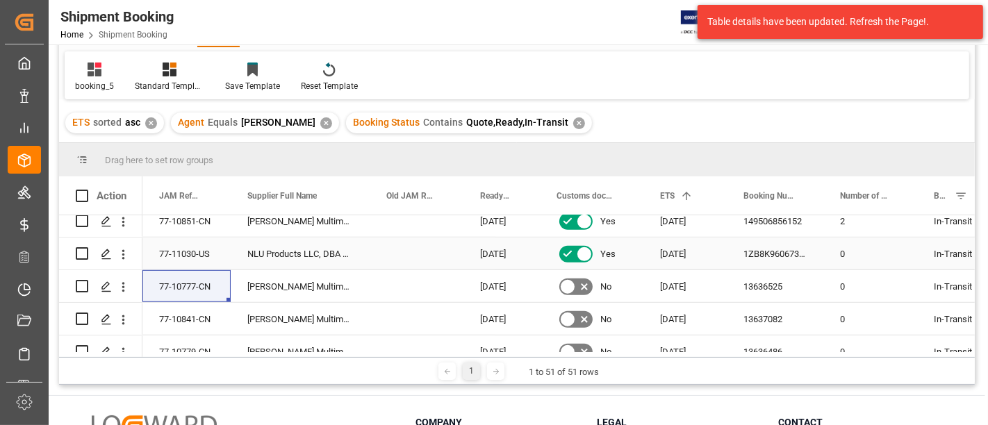
scroll to position [849, 0]
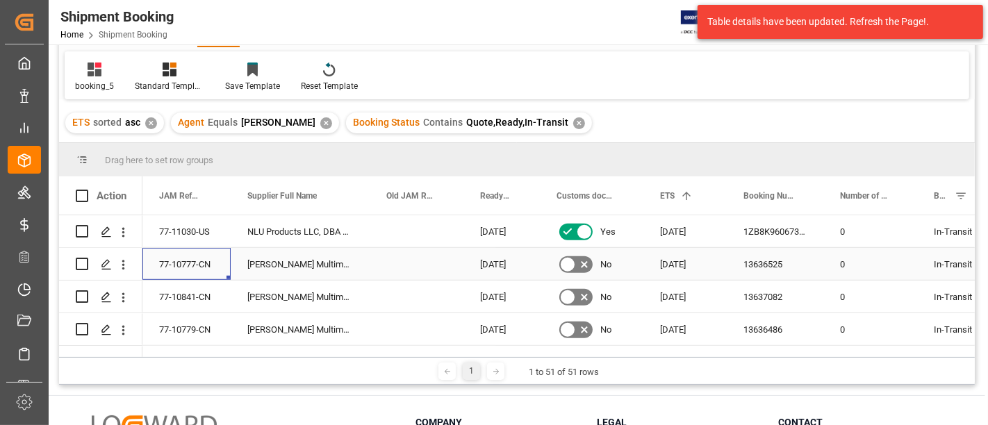
click at [184, 261] on div "77-10777-CN" at bounding box center [186, 264] width 88 height 32
click at [167, 297] on div "77-10841-CN" at bounding box center [186, 297] width 88 height 32
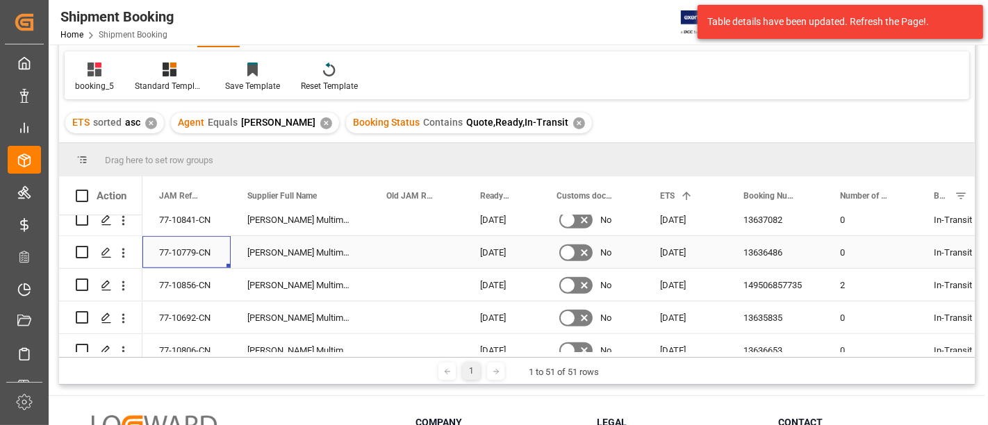
click at [194, 251] on div "77-10779-CN" at bounding box center [186, 252] width 88 height 32
click at [199, 293] on div "77-10856-CN" at bounding box center [186, 285] width 88 height 32
click at [206, 314] on div "77-10692-CN" at bounding box center [186, 318] width 88 height 32
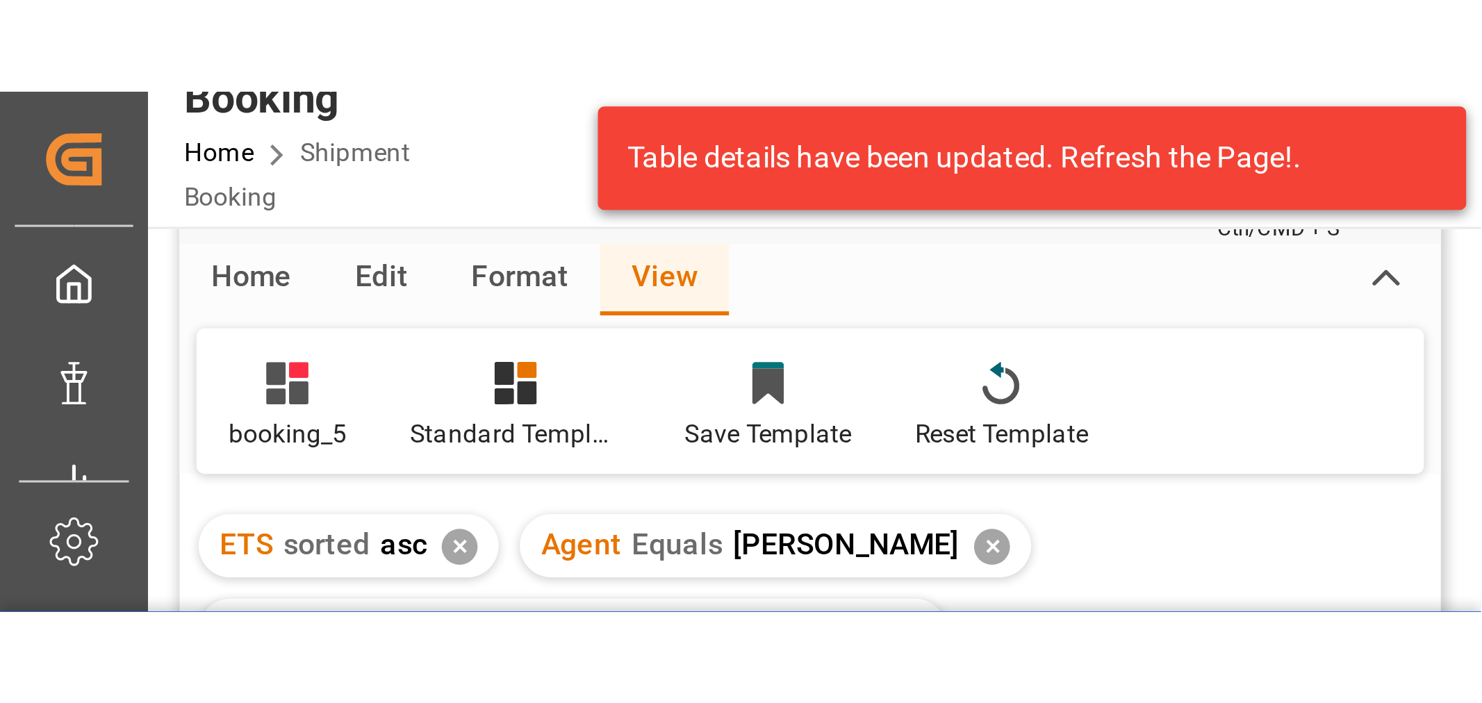
scroll to position [1003, 0]
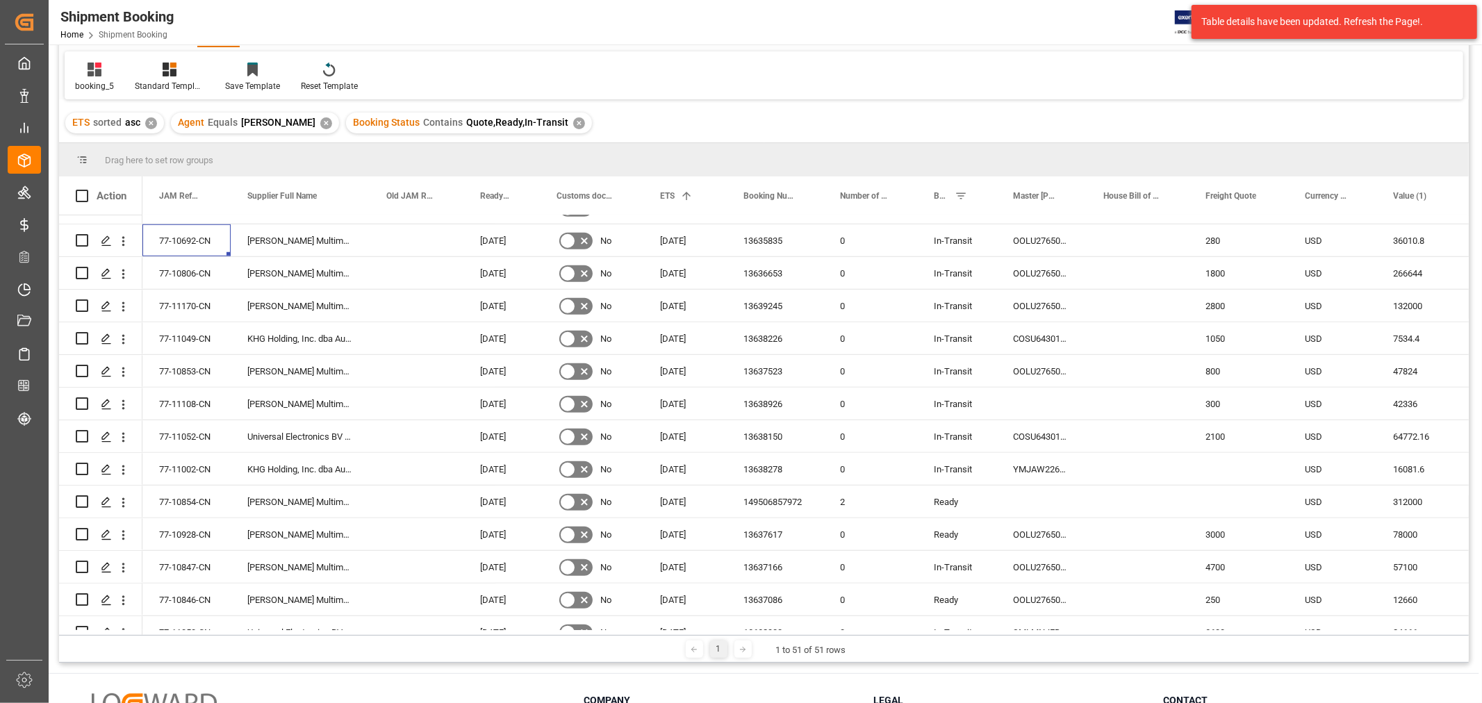
click at [752, 126] on div "ETS sorted asc ✕ Agent Equals HuiXin Gao ✕ Booking Status Contains Quote,Ready,…" at bounding box center [764, 123] width 1410 height 39
click at [885, 126] on div "ETS sorted asc ✕ Agent Equals HuiXin Gao ✕ Booking Status Contains Quote,Ready,…" at bounding box center [764, 123] width 1410 height 39
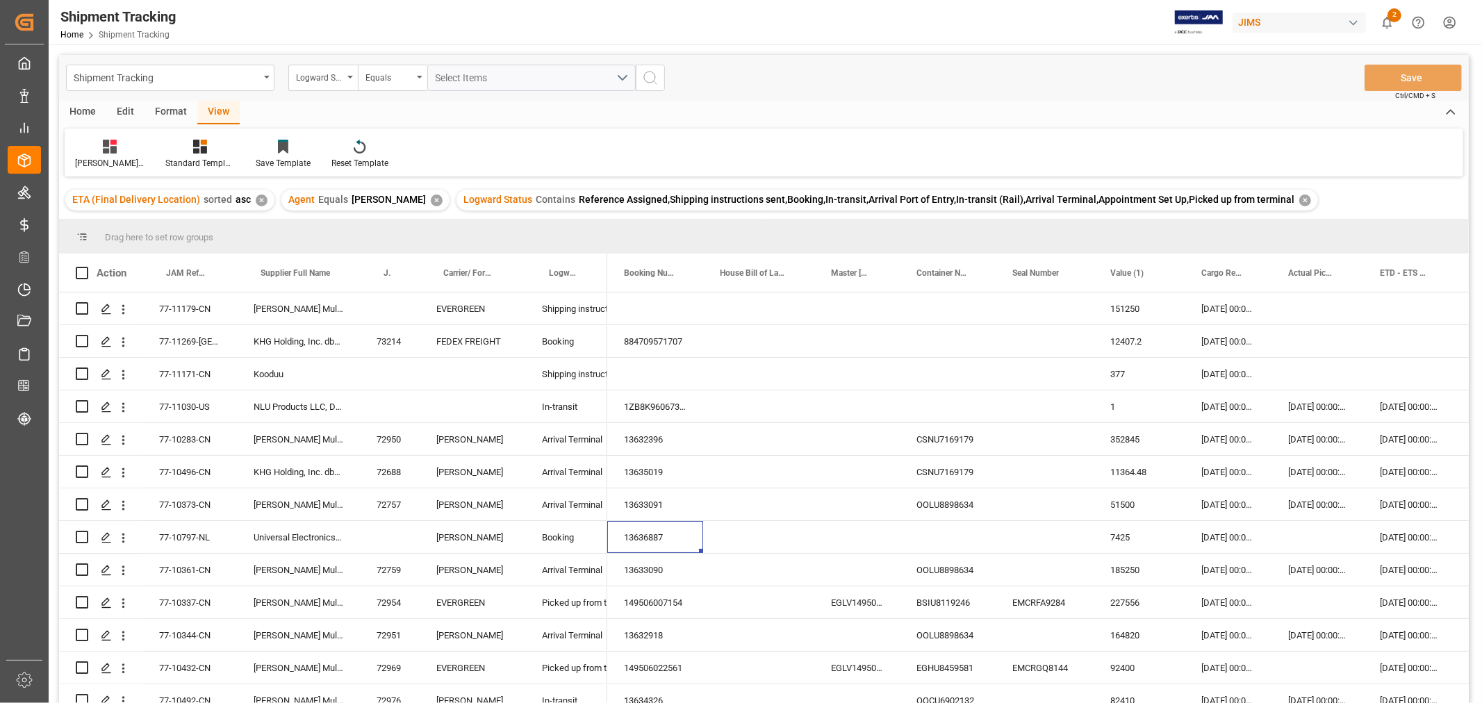
scroll to position [77, 0]
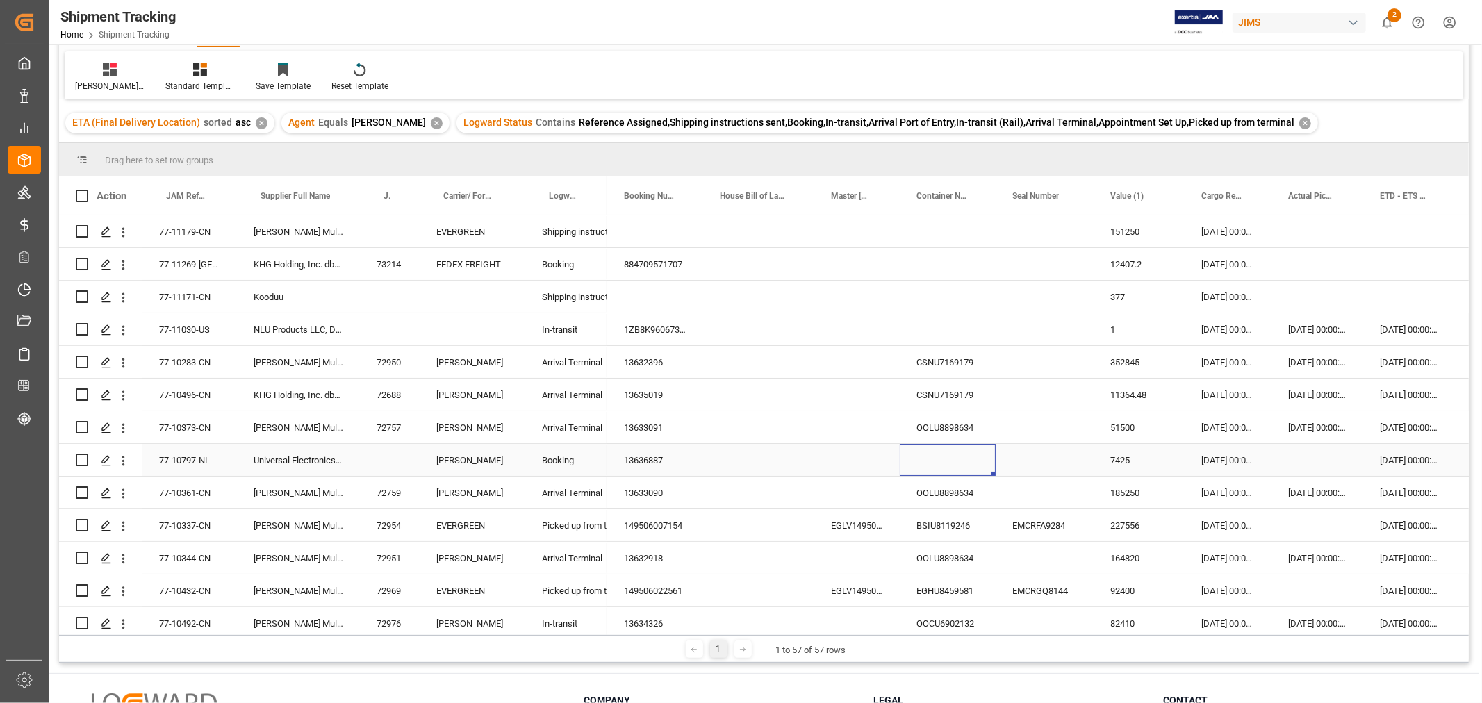
click at [957, 459] on div "Press SPACE to select this row." at bounding box center [948, 460] width 96 height 32
click at [703, 460] on div "13636887" at bounding box center [655, 460] width 96 height 32
click at [646, 453] on div "13636887" at bounding box center [655, 460] width 96 height 32
click at [1313, 461] on div "Press SPACE to select this row." at bounding box center [1318, 460] width 92 height 32
click at [1315, 461] on div "Press SPACE to select this row." at bounding box center [1318, 460] width 92 height 32
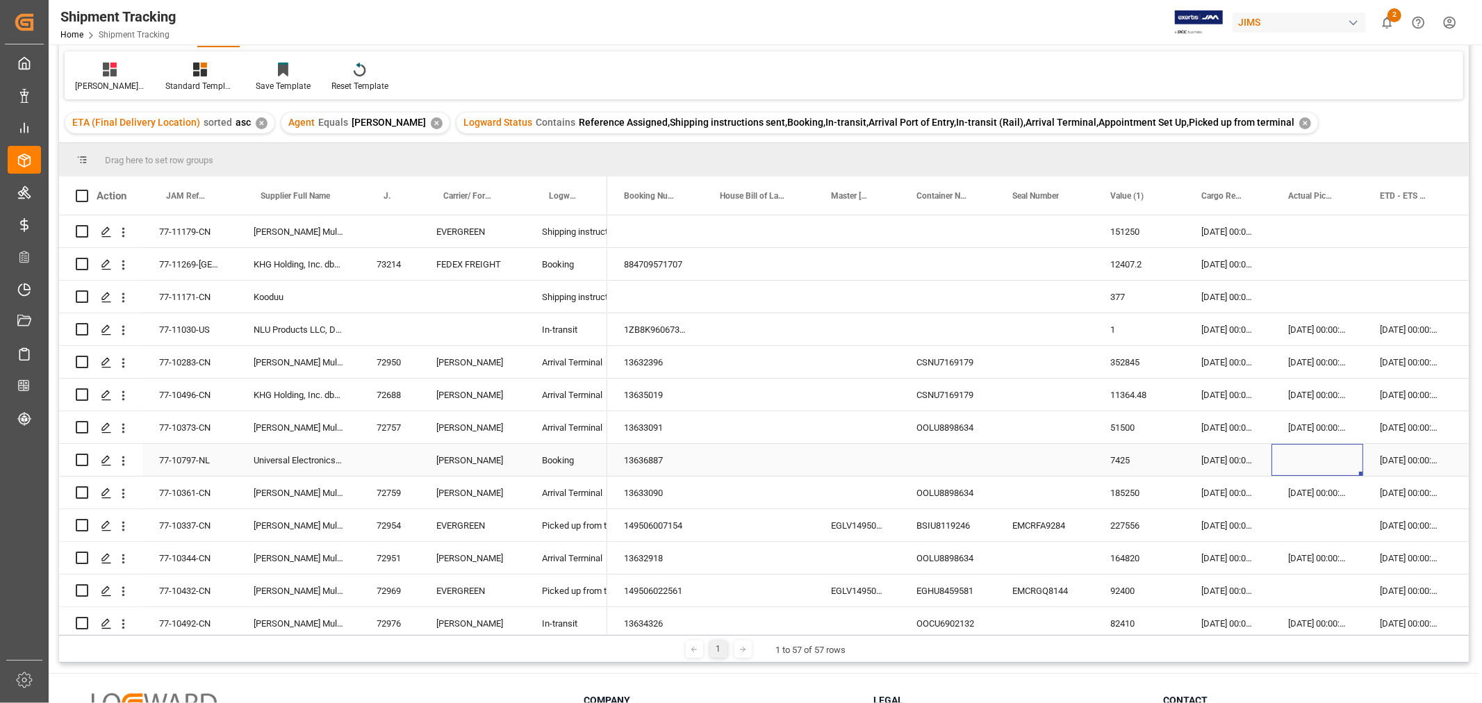
click at [1315, 461] on div "Press SPACE to select this row." at bounding box center [1318, 460] width 92 height 32
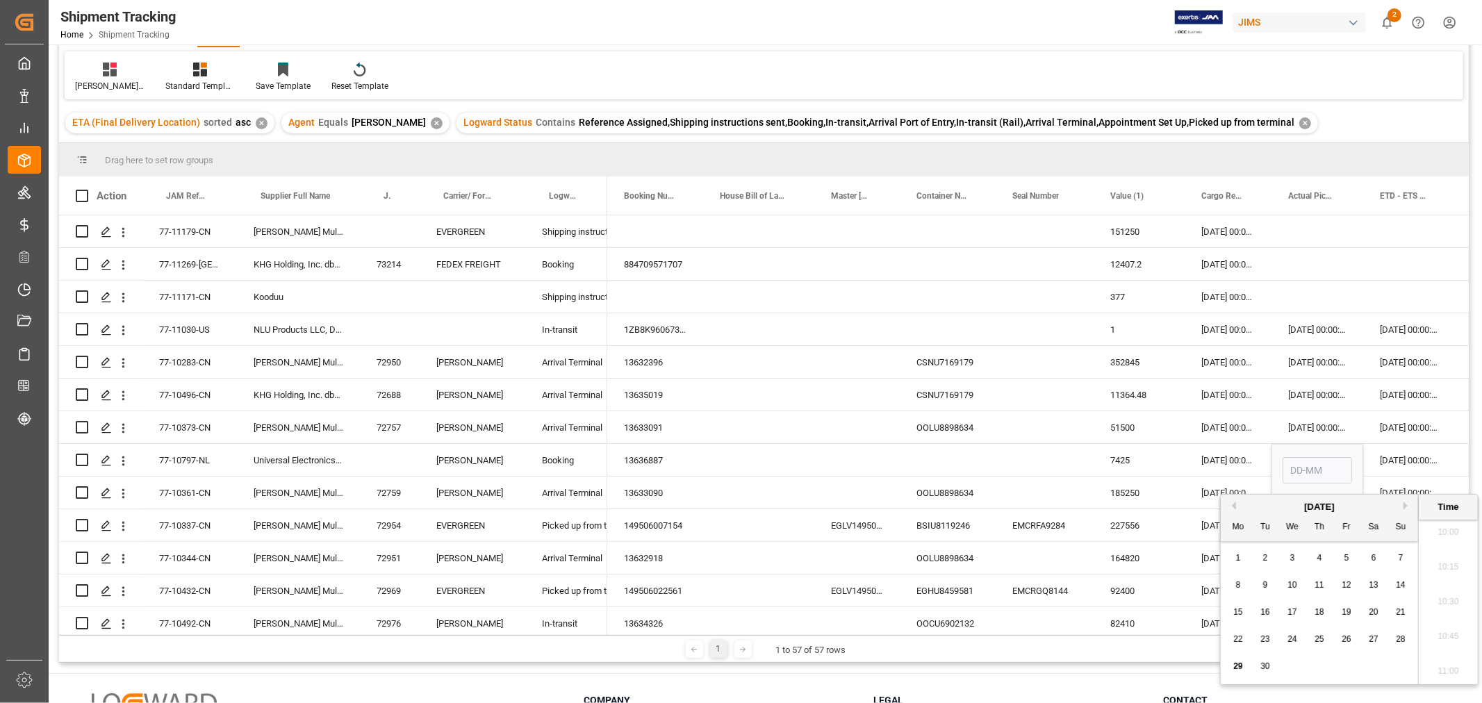
click at [1346, 591] on div "12" at bounding box center [1346, 585] width 17 height 17
type input "12-09-2025 00:00"
click at [1249, 457] on div "05-09-2025 00:00:00" at bounding box center [1228, 460] width 87 height 32
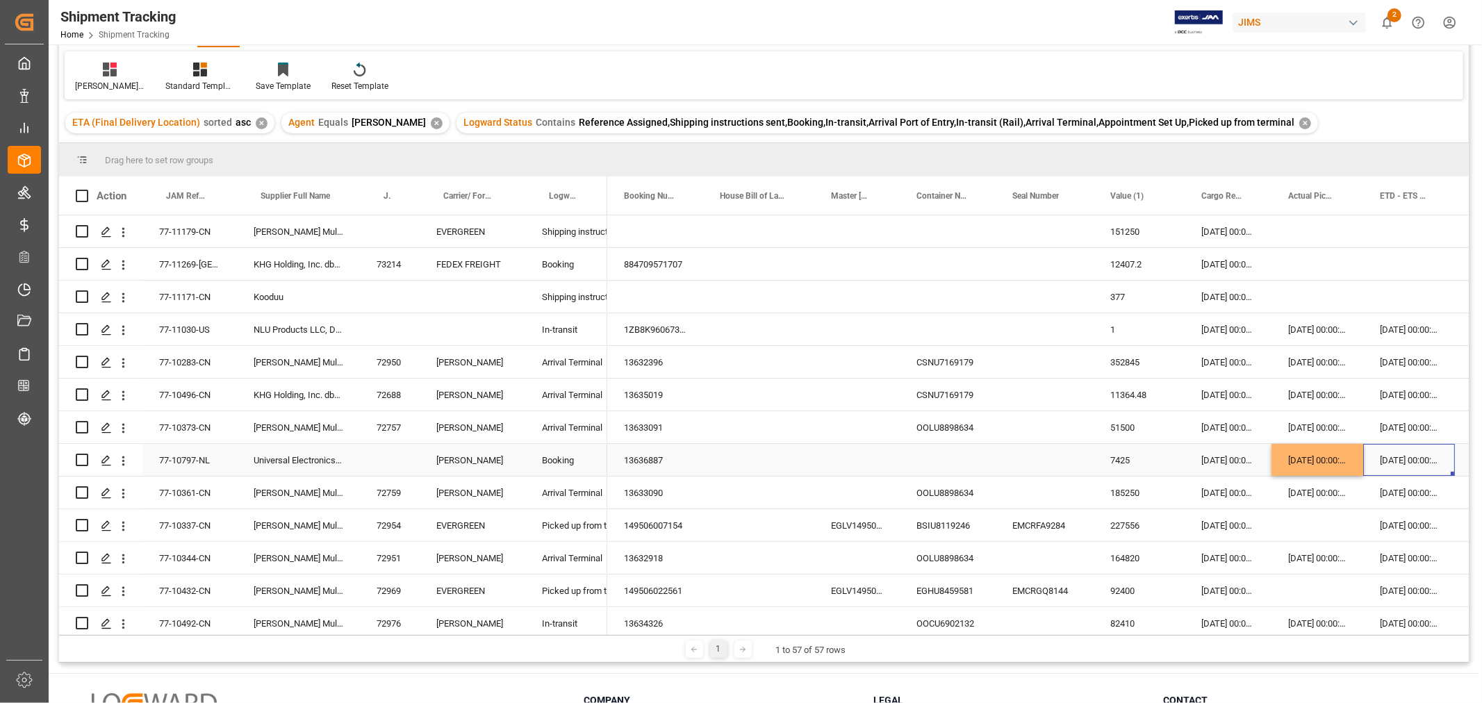
click at [1411, 457] on div "16-09-2025 00:00:00" at bounding box center [1409, 460] width 92 height 32
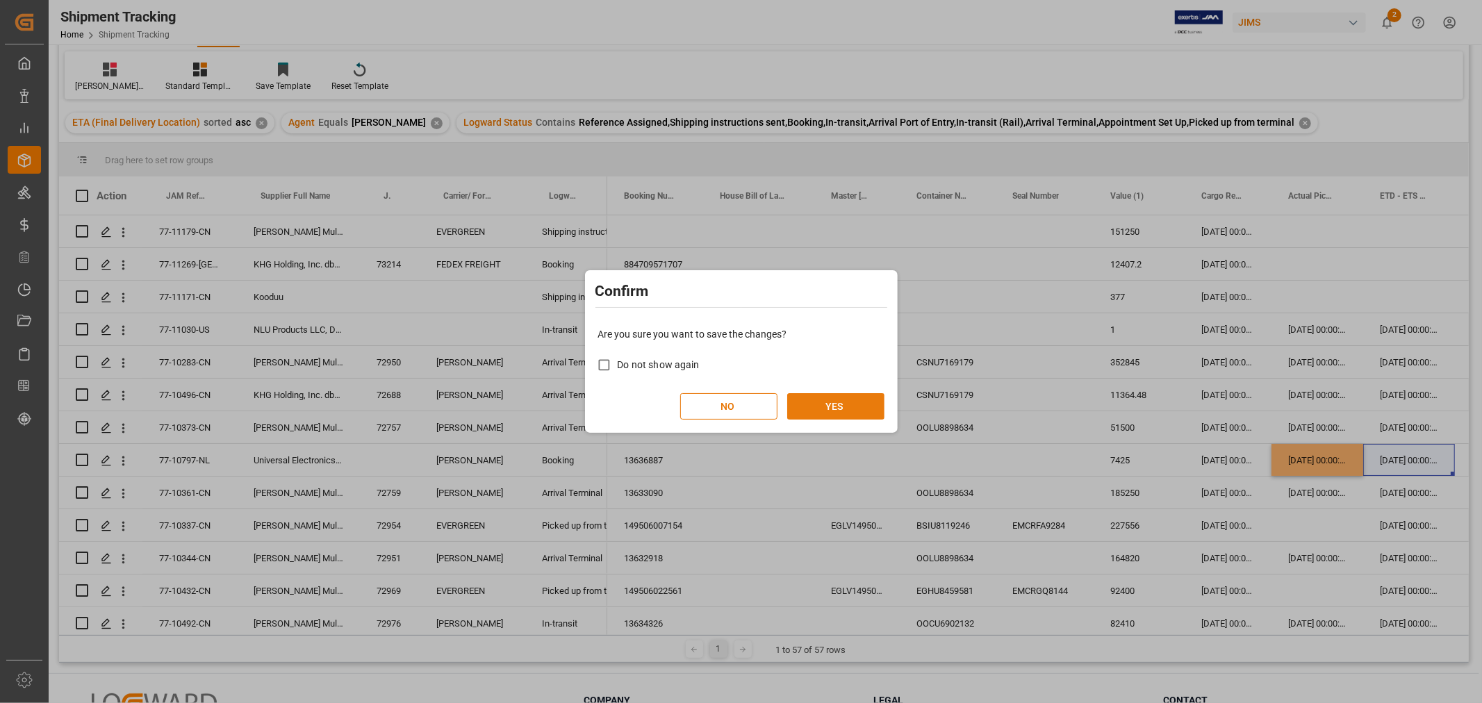
click at [844, 409] on button "YES" at bounding box center [835, 406] width 97 height 26
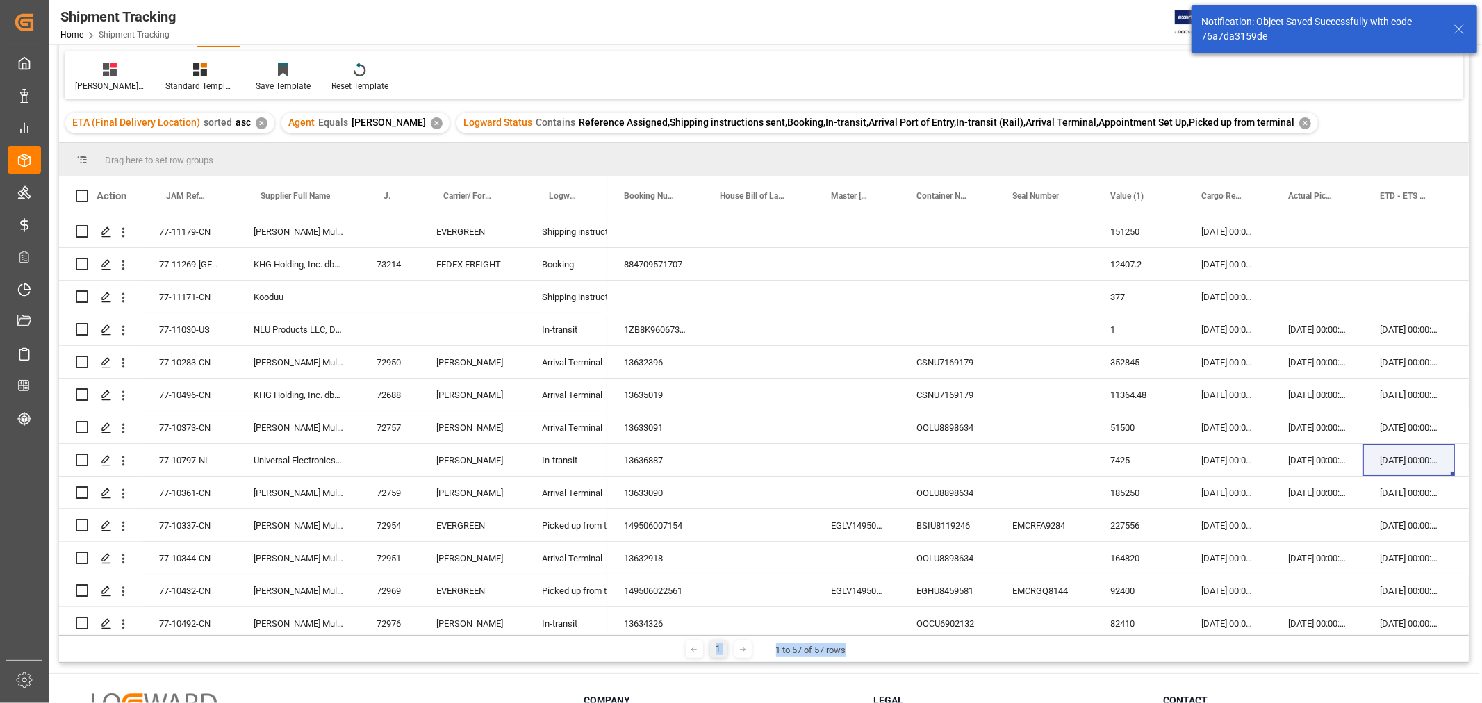
drag, startPoint x: 694, startPoint y: 636, endPoint x: 880, endPoint y: 642, distance: 186.3
click at [880, 644] on div "1 1 to 57 of 57 rows" at bounding box center [764, 649] width 1410 height 28
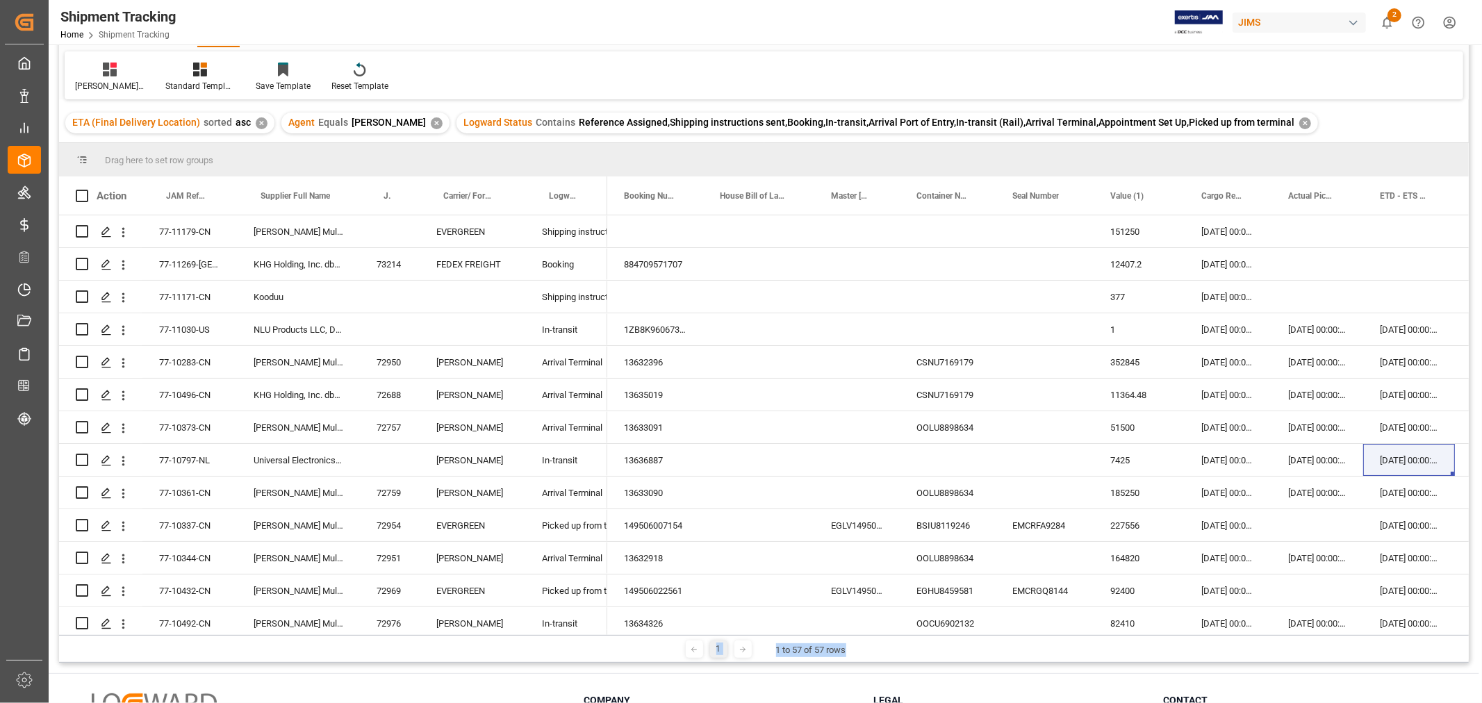
drag, startPoint x: 842, startPoint y: 630, endPoint x: 906, endPoint y: 634, distance: 64.8
click at [906, 634] on div "Drag here to set row groups Drag here to set column labels Action JAM Reference…" at bounding box center [764, 403] width 1410 height 520
click at [1379, 454] on div "16-09-2025 00:00:00" at bounding box center [1409, 460] width 92 height 32
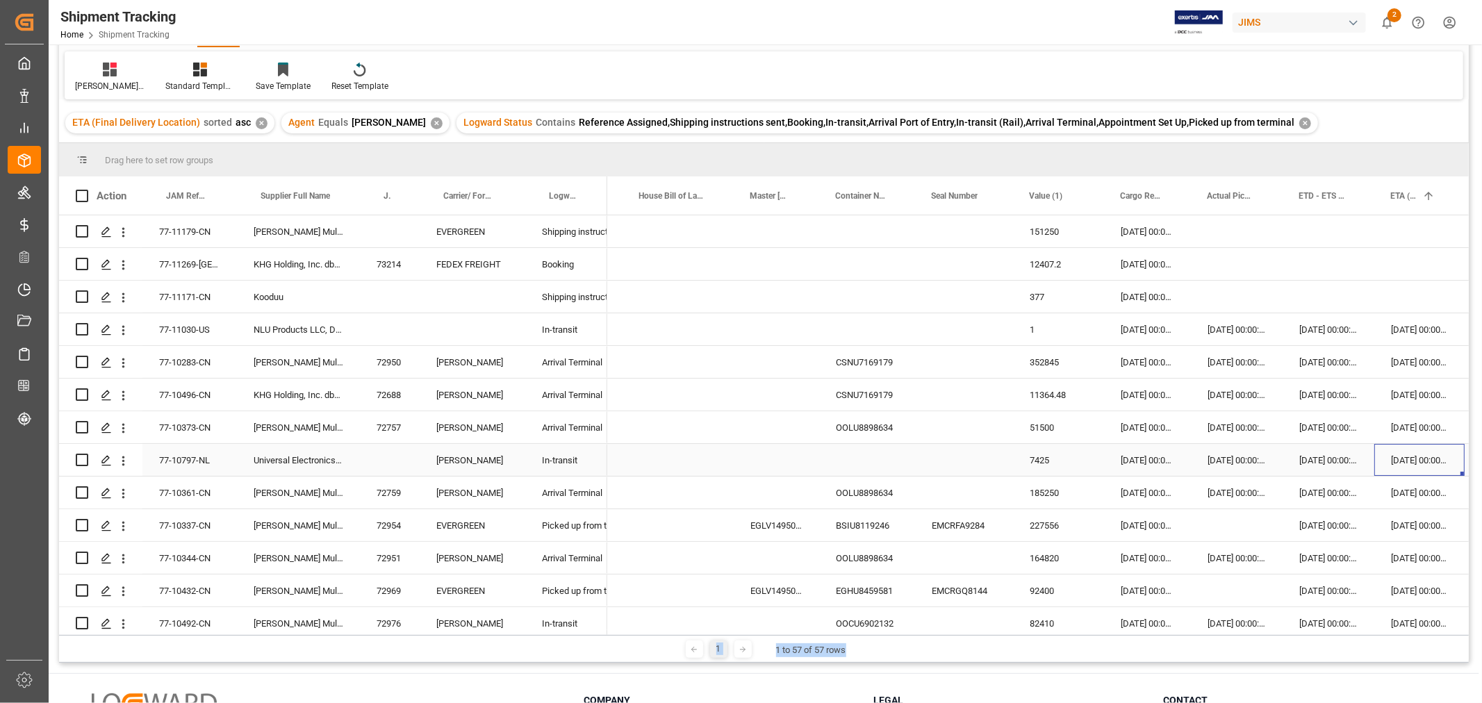
scroll to position [0, 172]
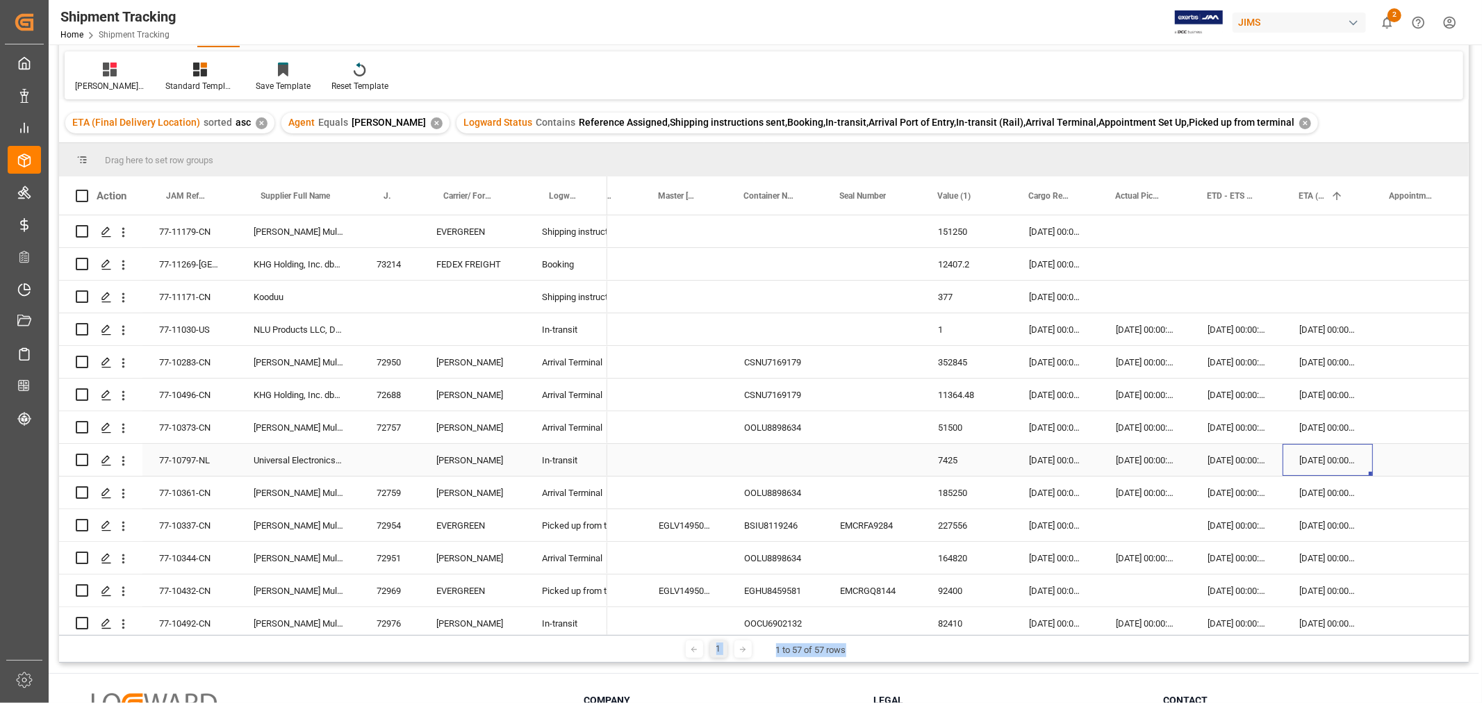
click at [1205, 461] on div "16-09-2025 00:00:00" at bounding box center [1237, 460] width 92 height 32
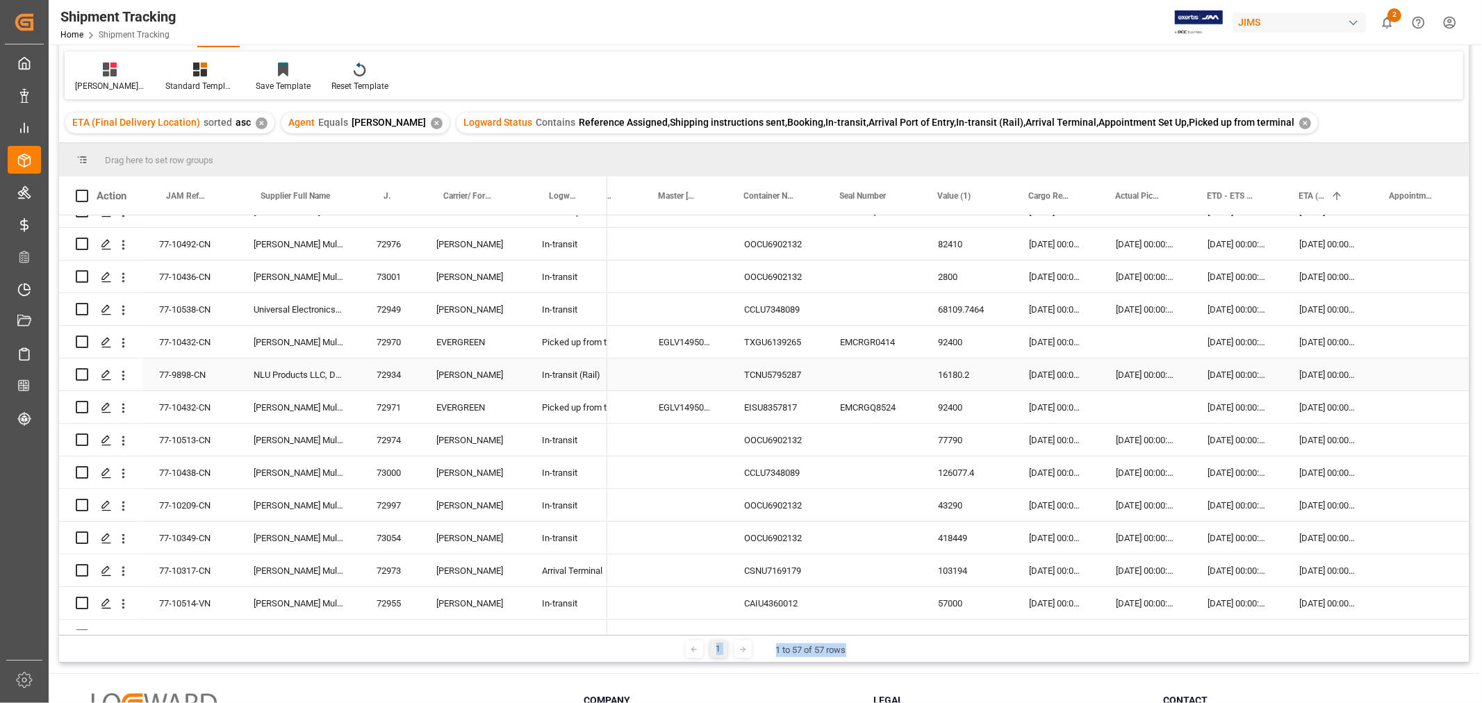
scroll to position [386, 0]
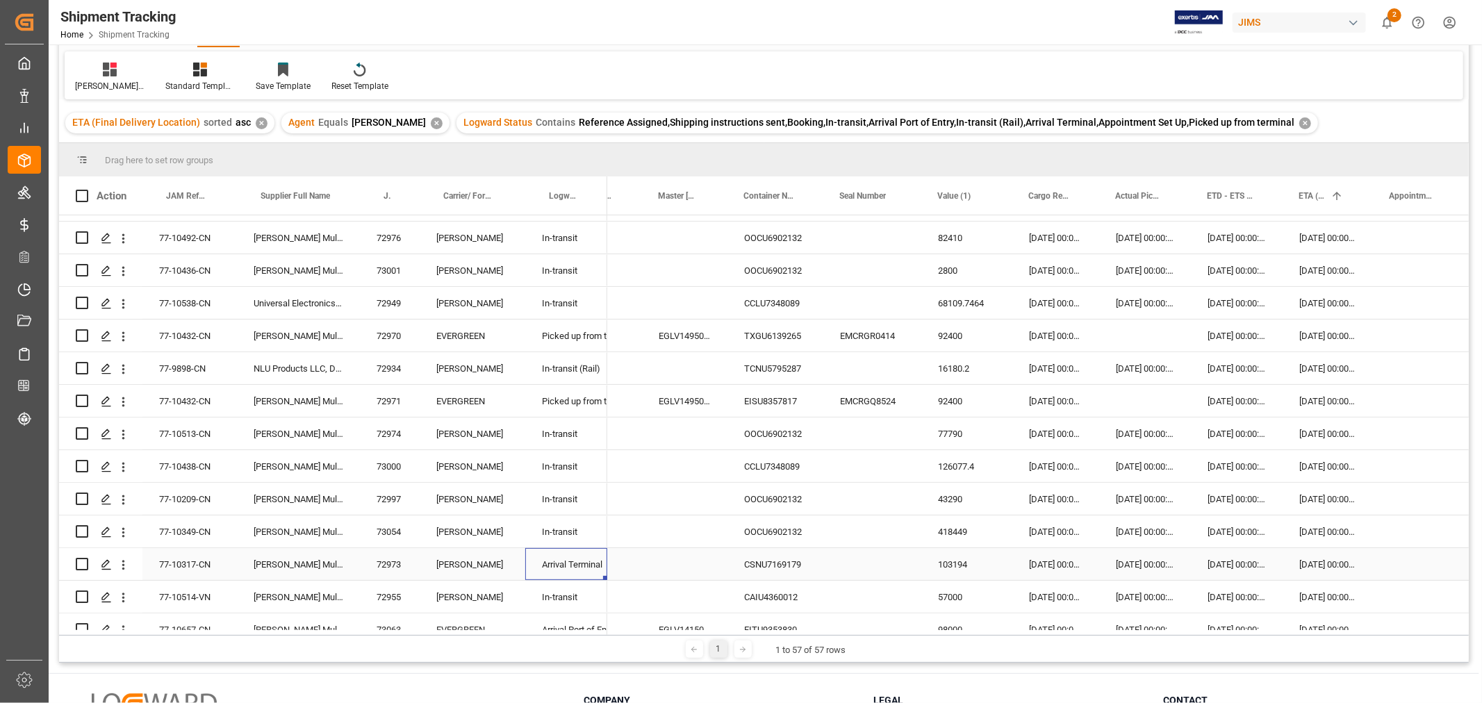
click at [584, 563] on div "Arrival Terminal" at bounding box center [566, 565] width 49 height 32
click at [642, 557] on div "Press SPACE to select this row." at bounding box center [684, 564] width 85 height 32
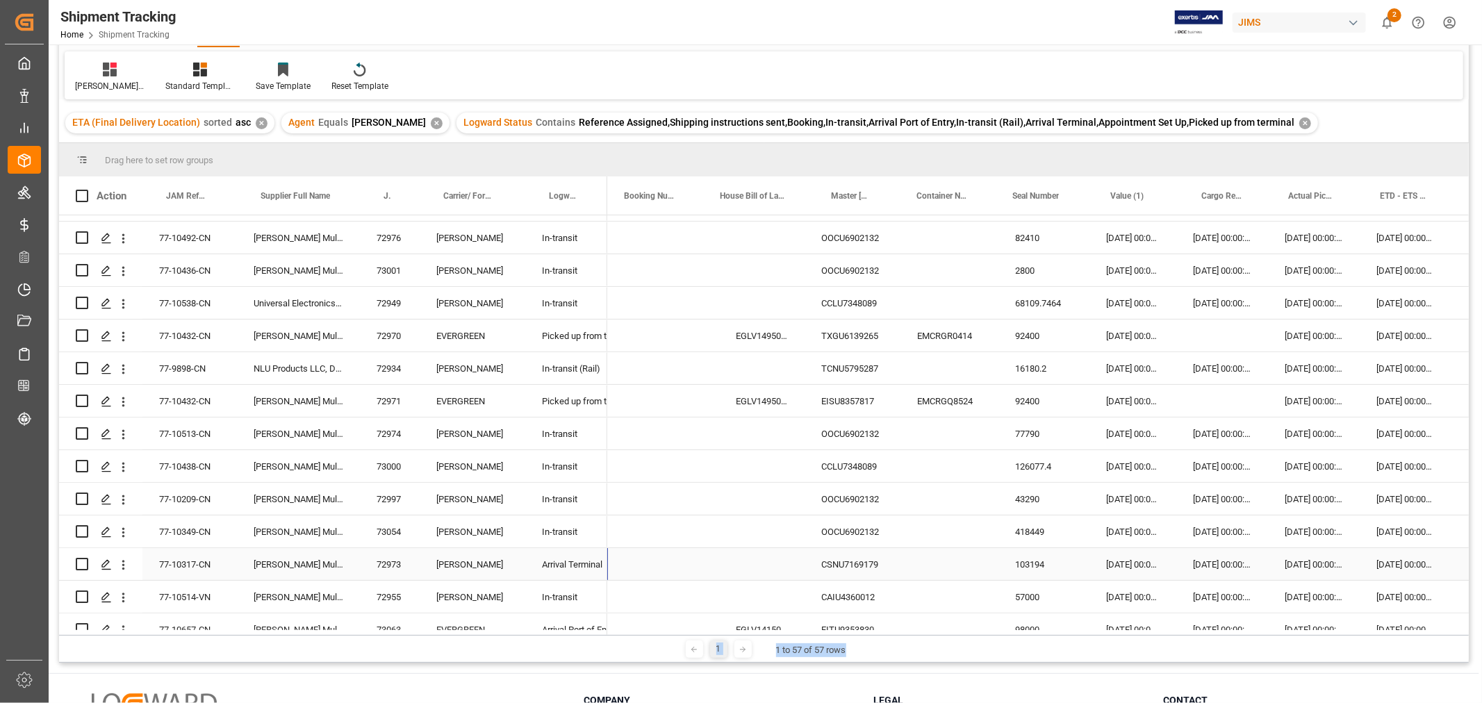
scroll to position [0, 0]
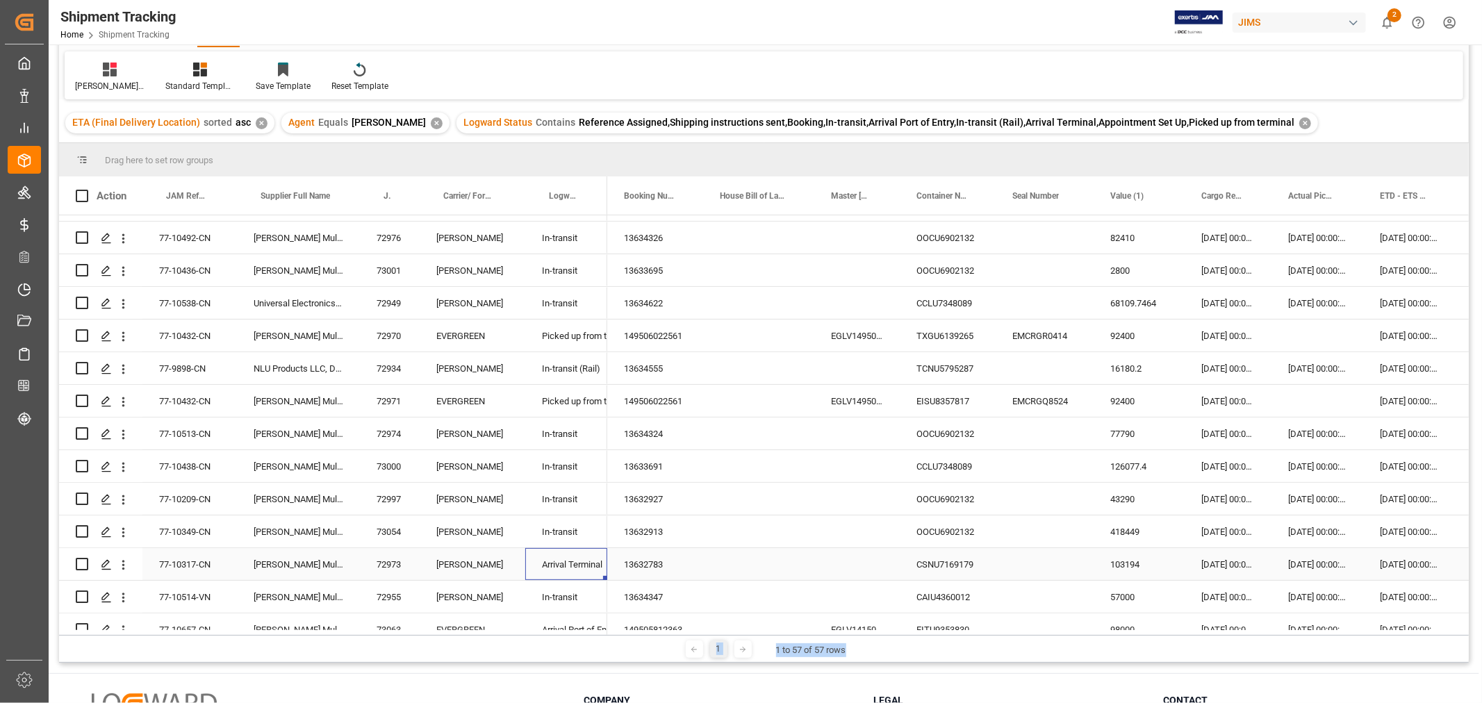
click at [641, 561] on div "13632783" at bounding box center [655, 564] width 96 height 32
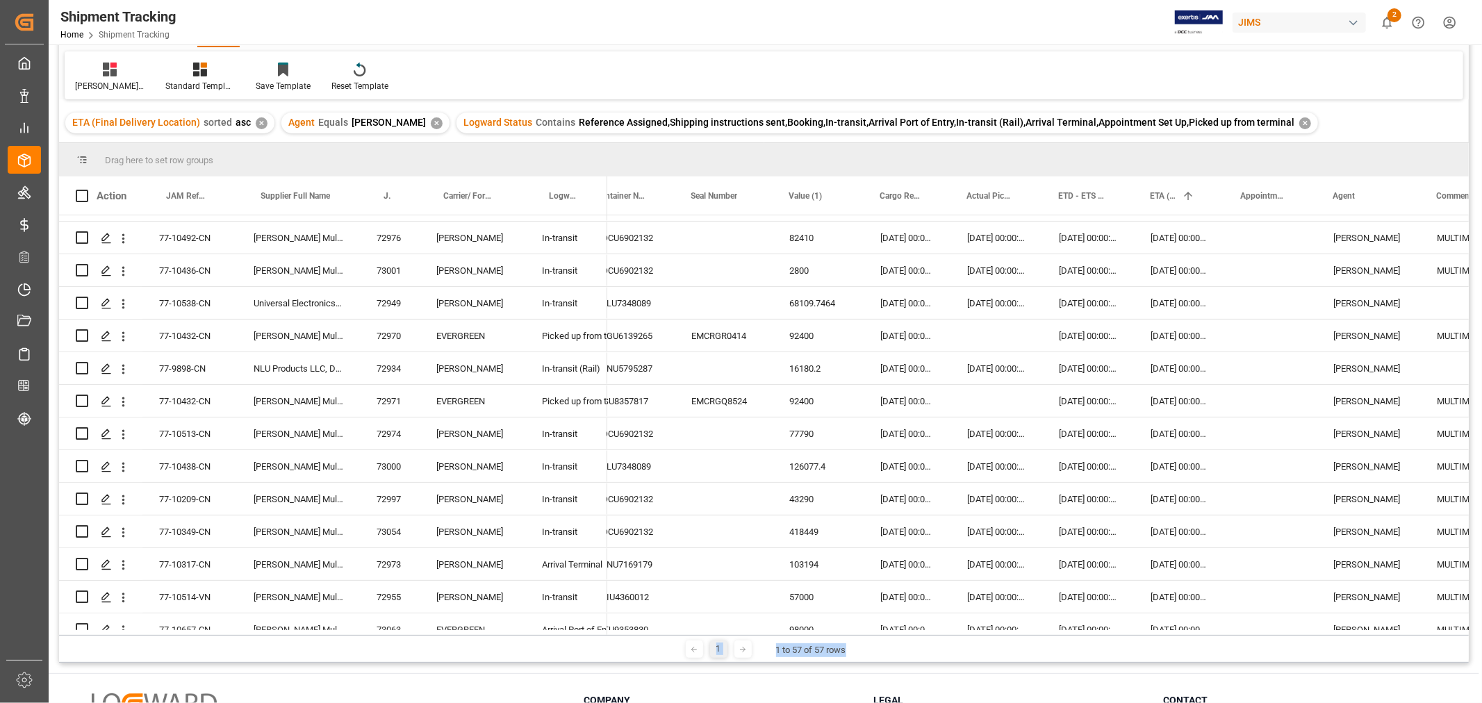
scroll to position [0, 322]
click at [1169, 564] on div "15-10-2025 00:00:00" at bounding box center [1178, 564] width 90 height 32
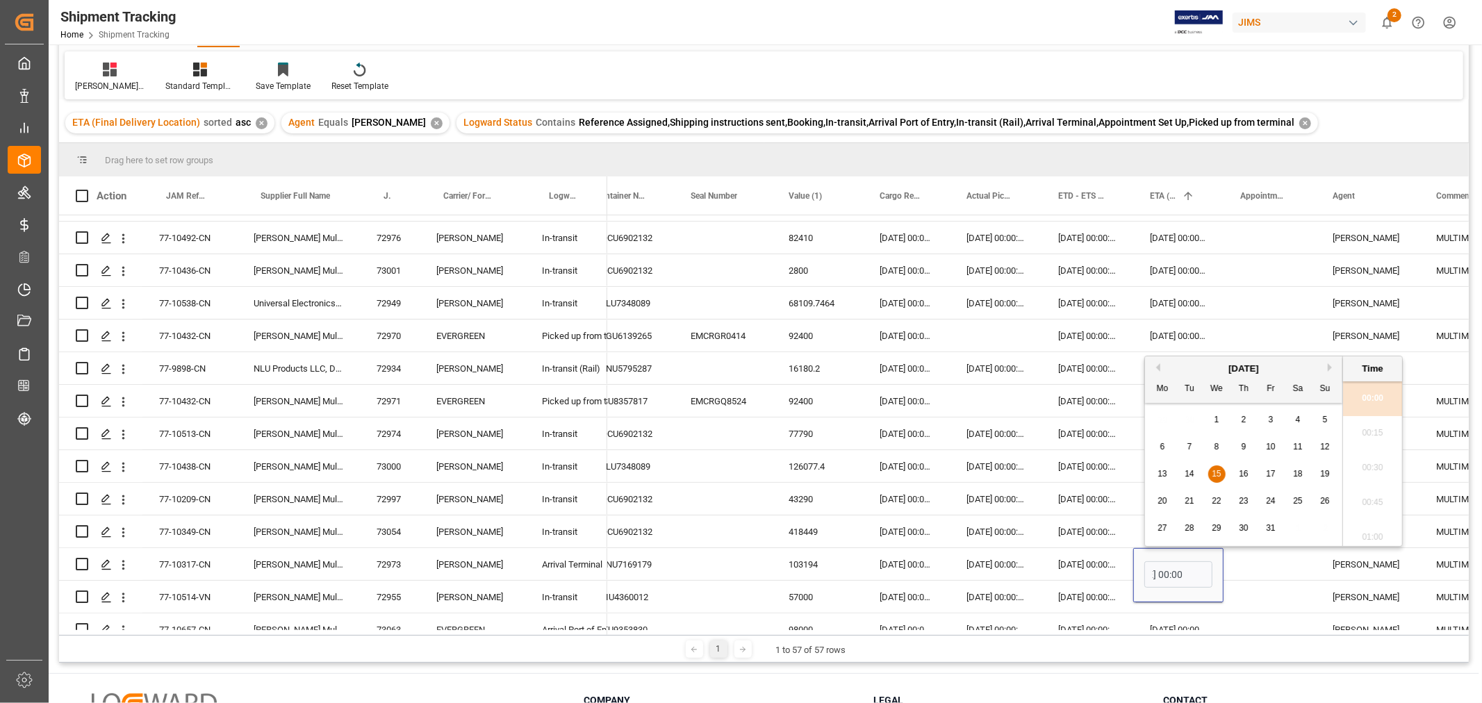
scroll to position [0, 0]
click at [1213, 445] on div "8" at bounding box center [1216, 447] width 17 height 17
type input "08-10-2025 00:00"
click at [1255, 570] on div "Press SPACE to select this row." at bounding box center [1270, 564] width 92 height 32
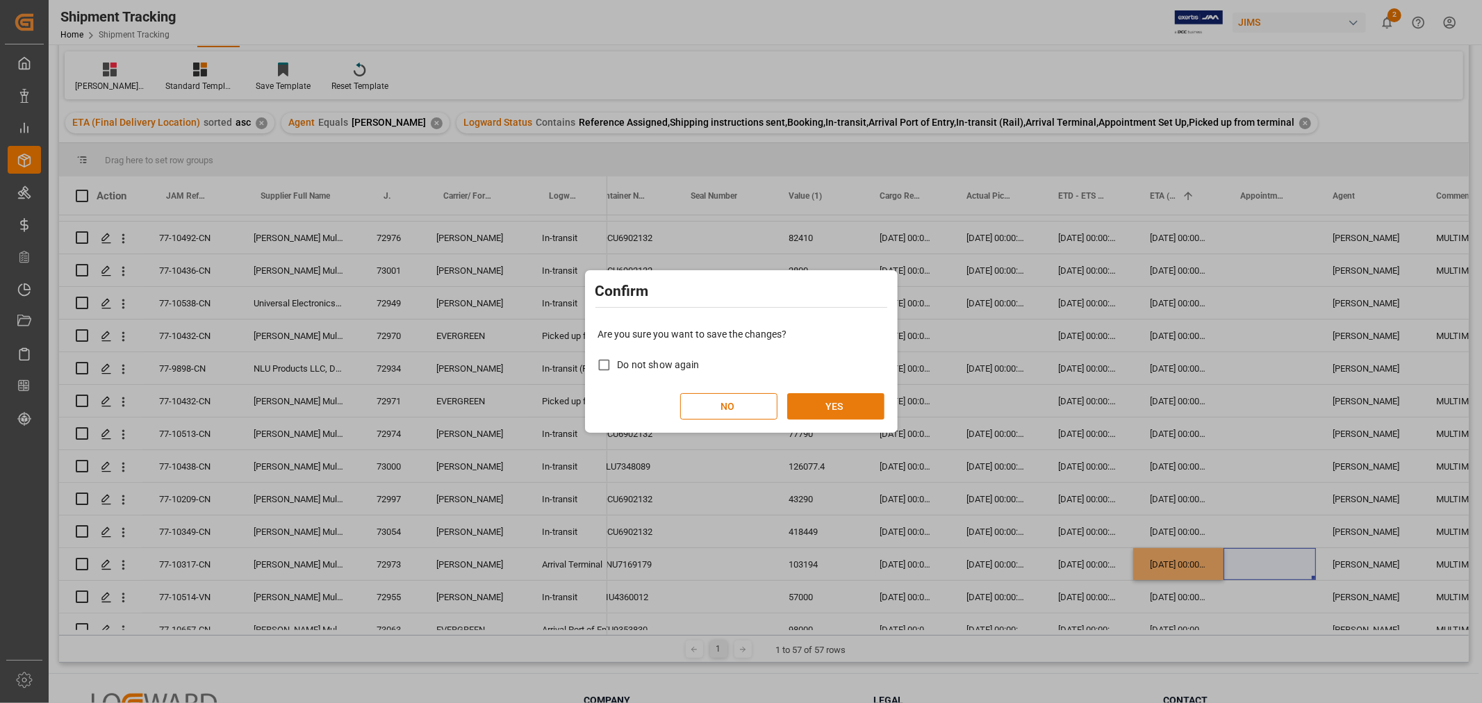
click at [838, 408] on button "YES" at bounding box center [835, 406] width 97 height 26
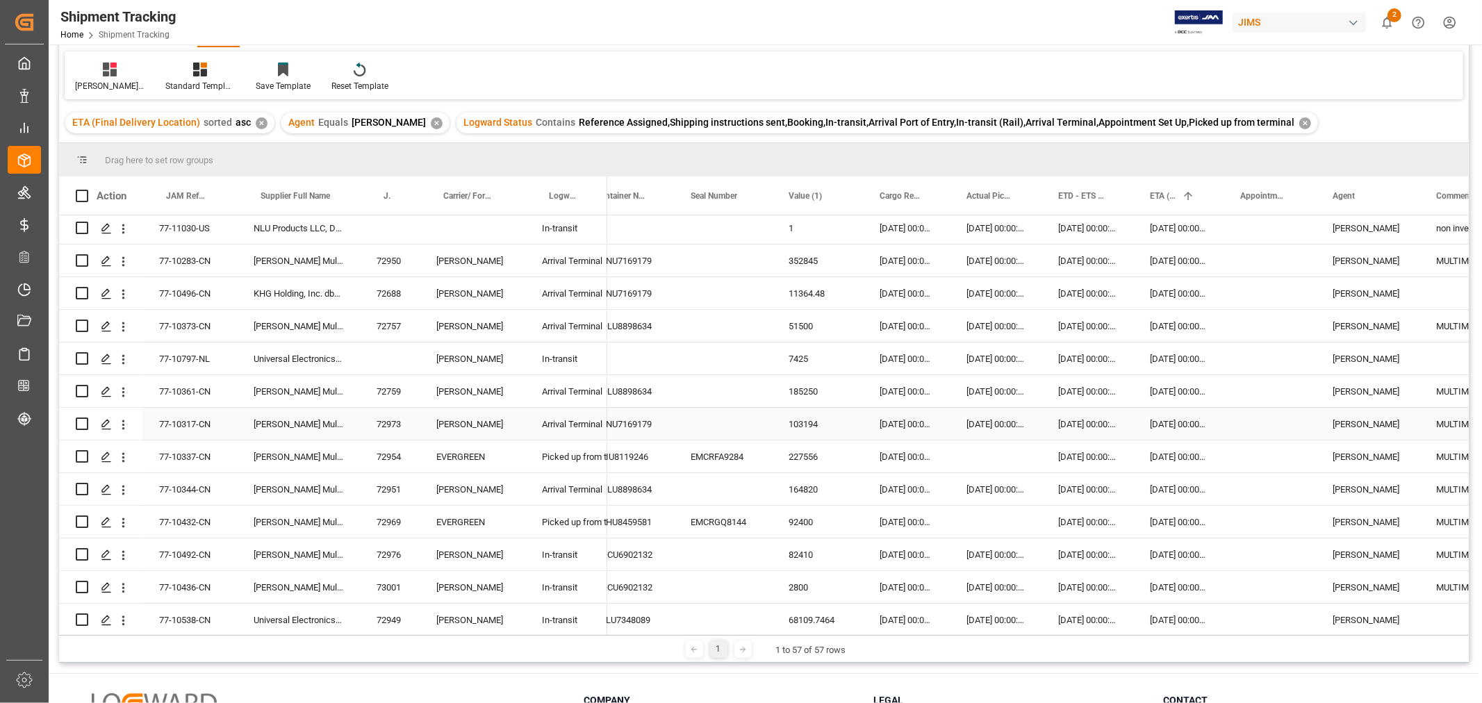
scroll to position [77, 0]
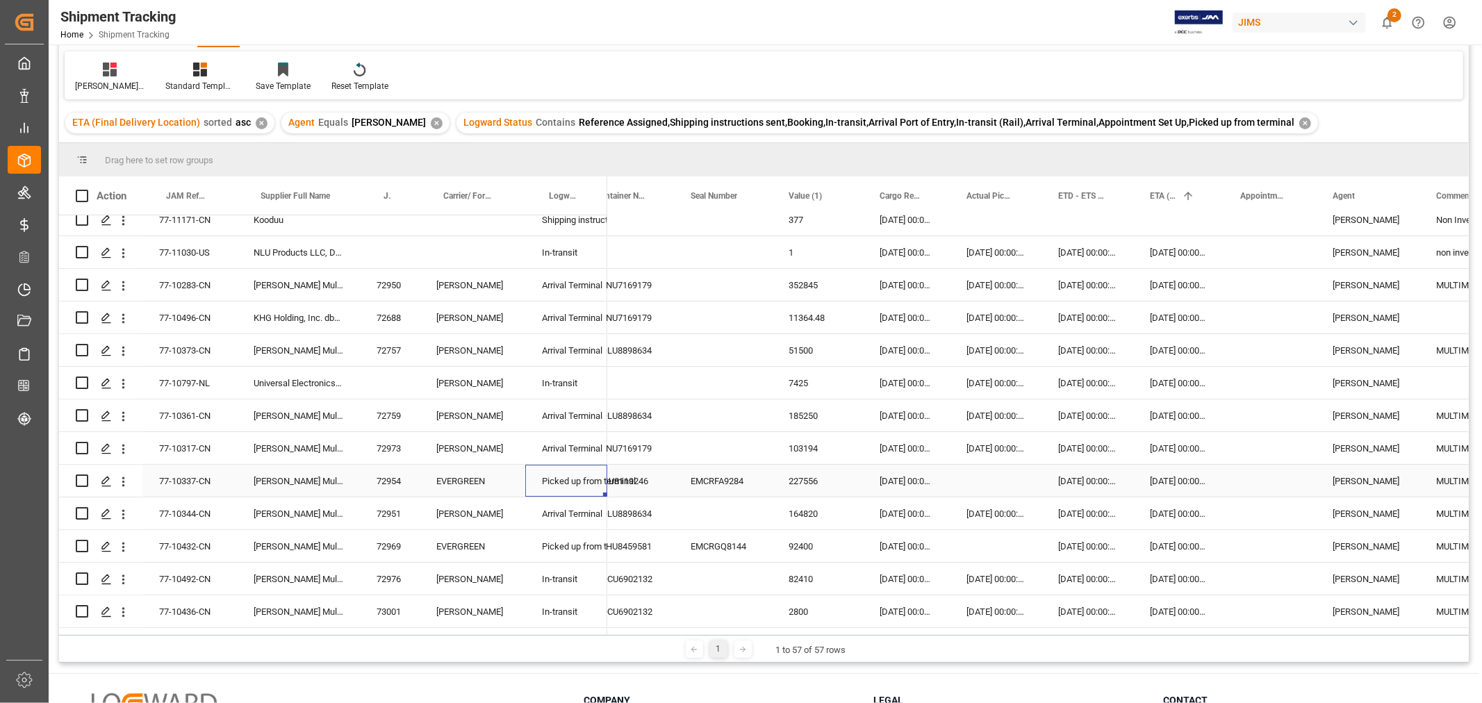
click at [571, 482] on div "Picked up from terminal" at bounding box center [566, 482] width 49 height 32
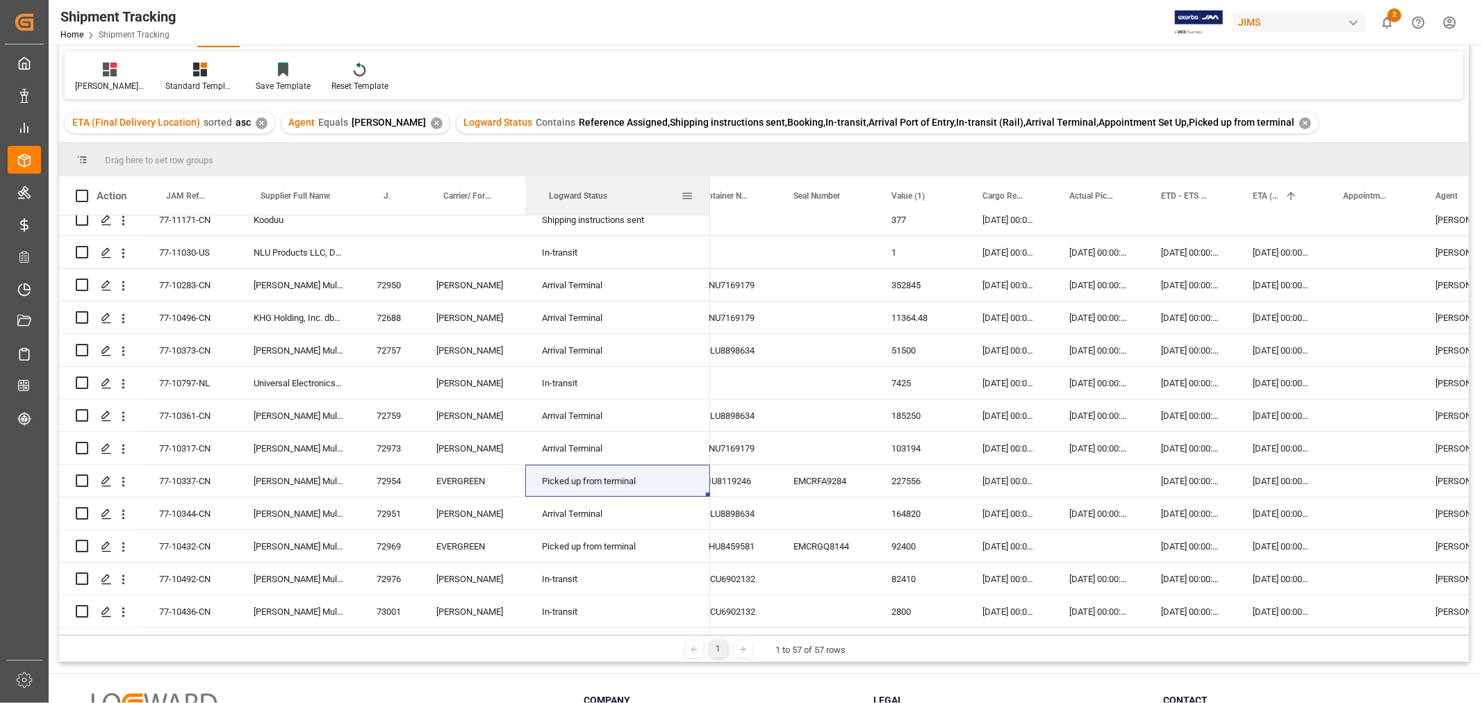
drag, startPoint x: 606, startPoint y: 183, endPoint x: 709, endPoint y: 190, distance: 103.1
click at [709, 190] on div at bounding box center [710, 196] width 6 height 38
drag, startPoint x: 811, startPoint y: 635, endPoint x: 796, endPoint y: 633, distance: 15.4
click at [796, 633] on div "Drag here to set row groups Drag here to set column labels Action JAM Reference…" at bounding box center [764, 403] width 1410 height 520
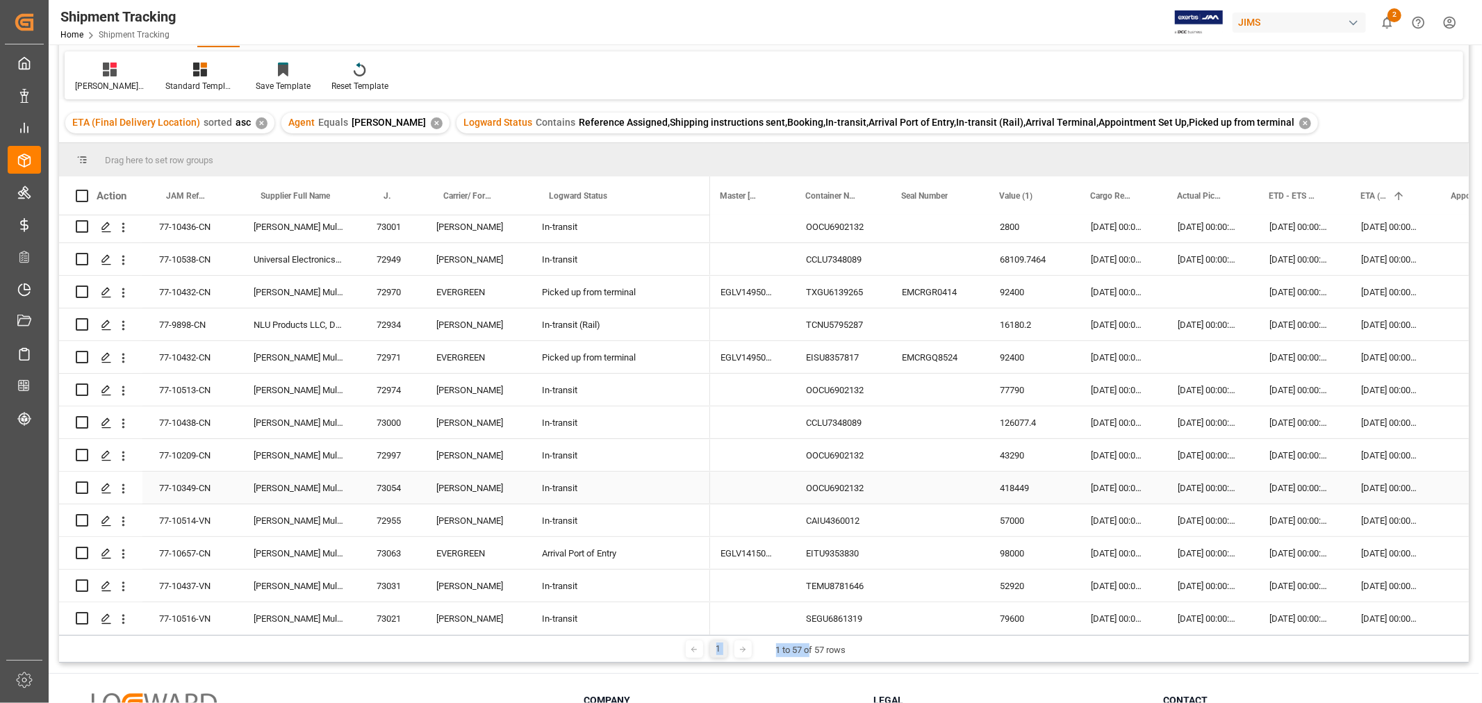
scroll to position [463, 0]
click at [640, 554] on div "Arrival Port of Entry" at bounding box center [617, 553] width 151 height 32
click at [627, 591] on div "In-transit" at bounding box center [617, 586] width 151 height 32
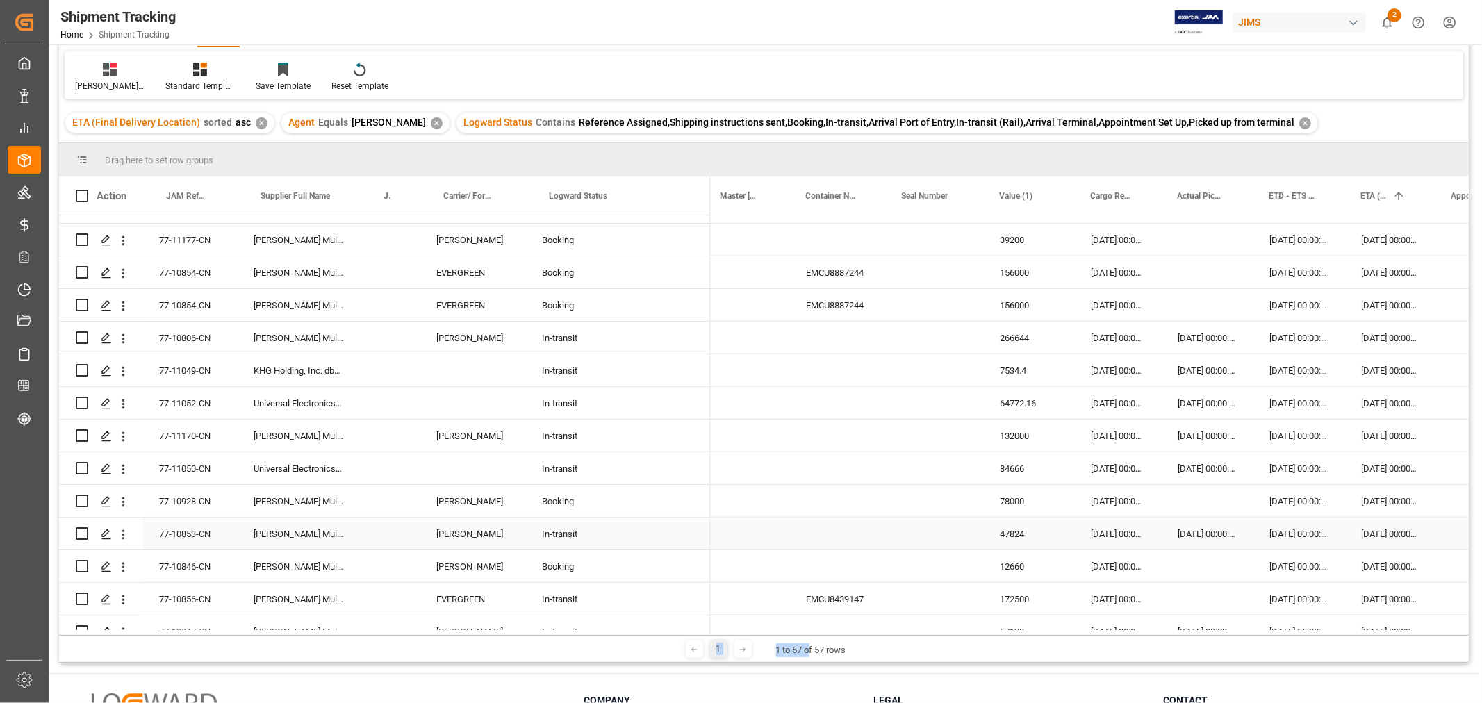
scroll to position [1158, 0]
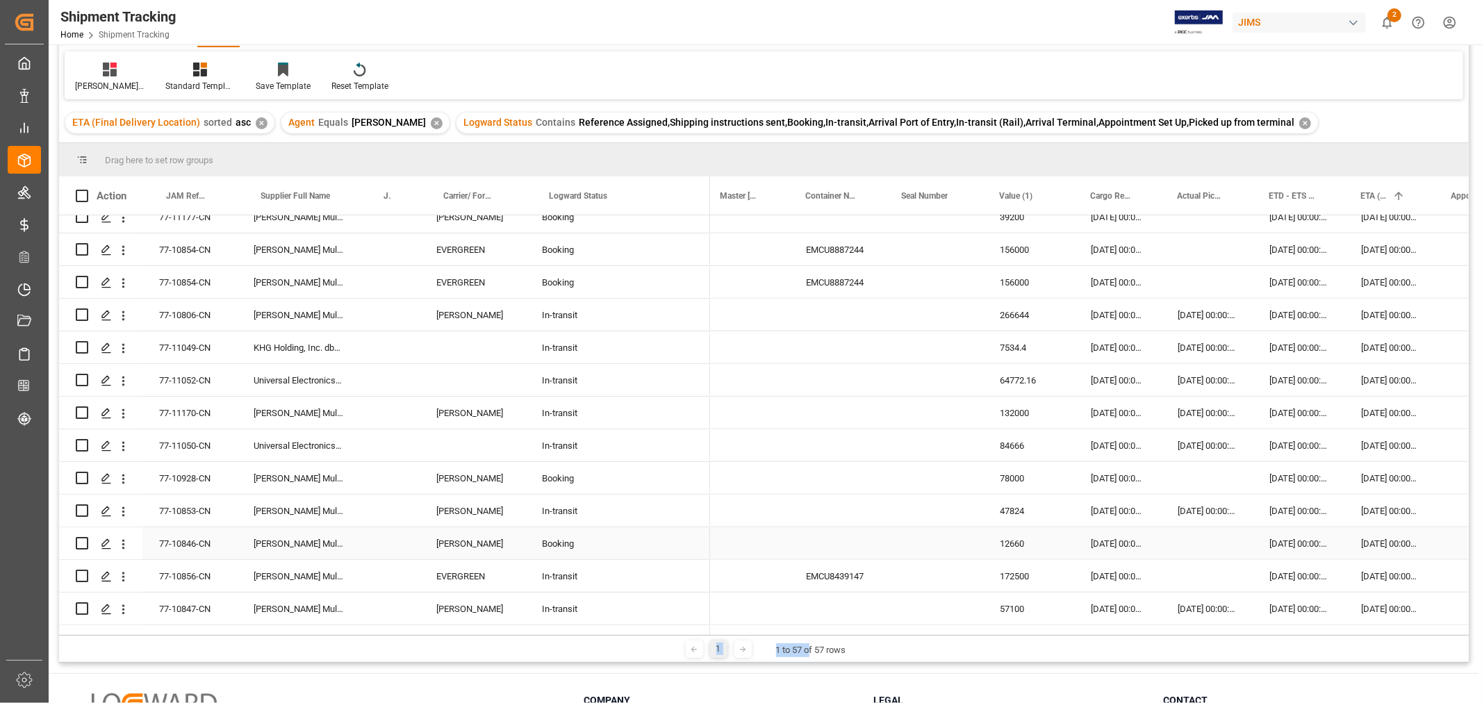
click at [609, 543] on div "Booking" at bounding box center [617, 544] width 151 height 32
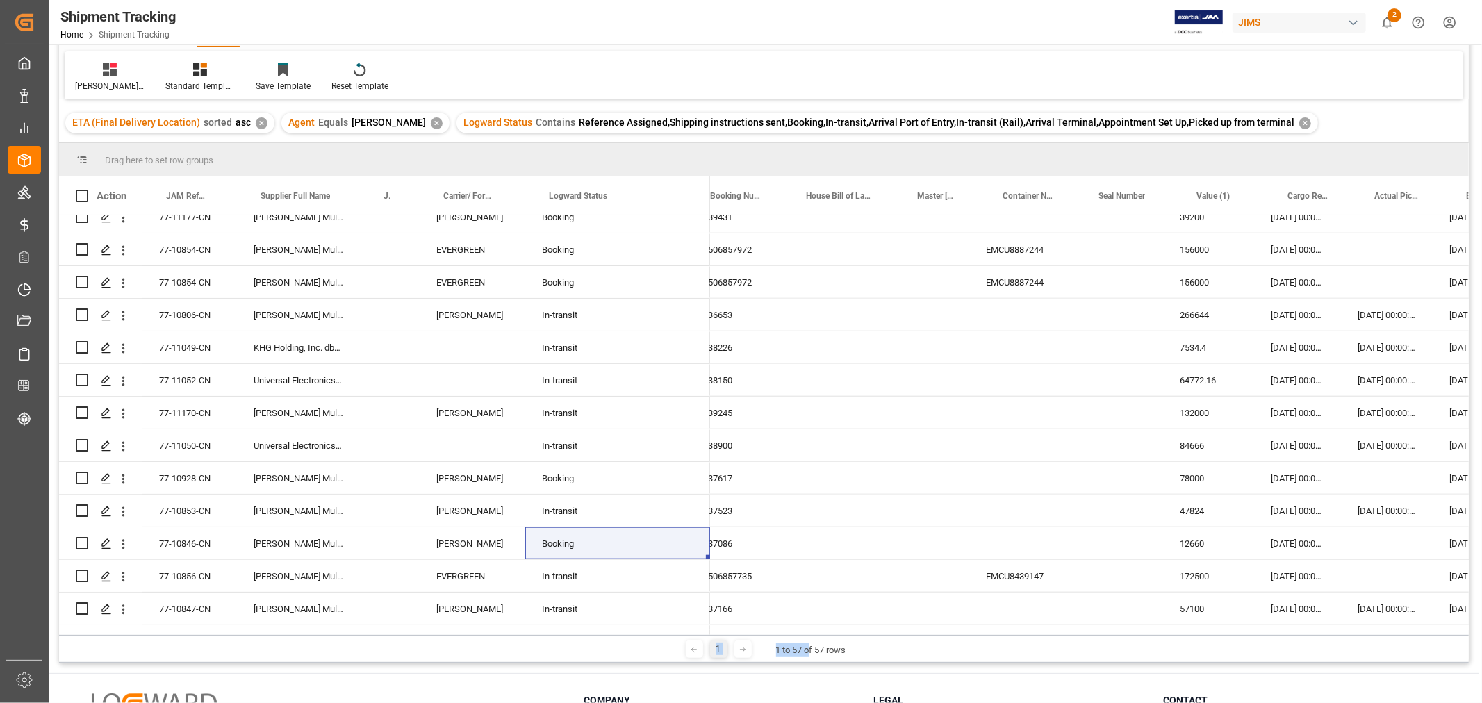
scroll to position [0, 0]
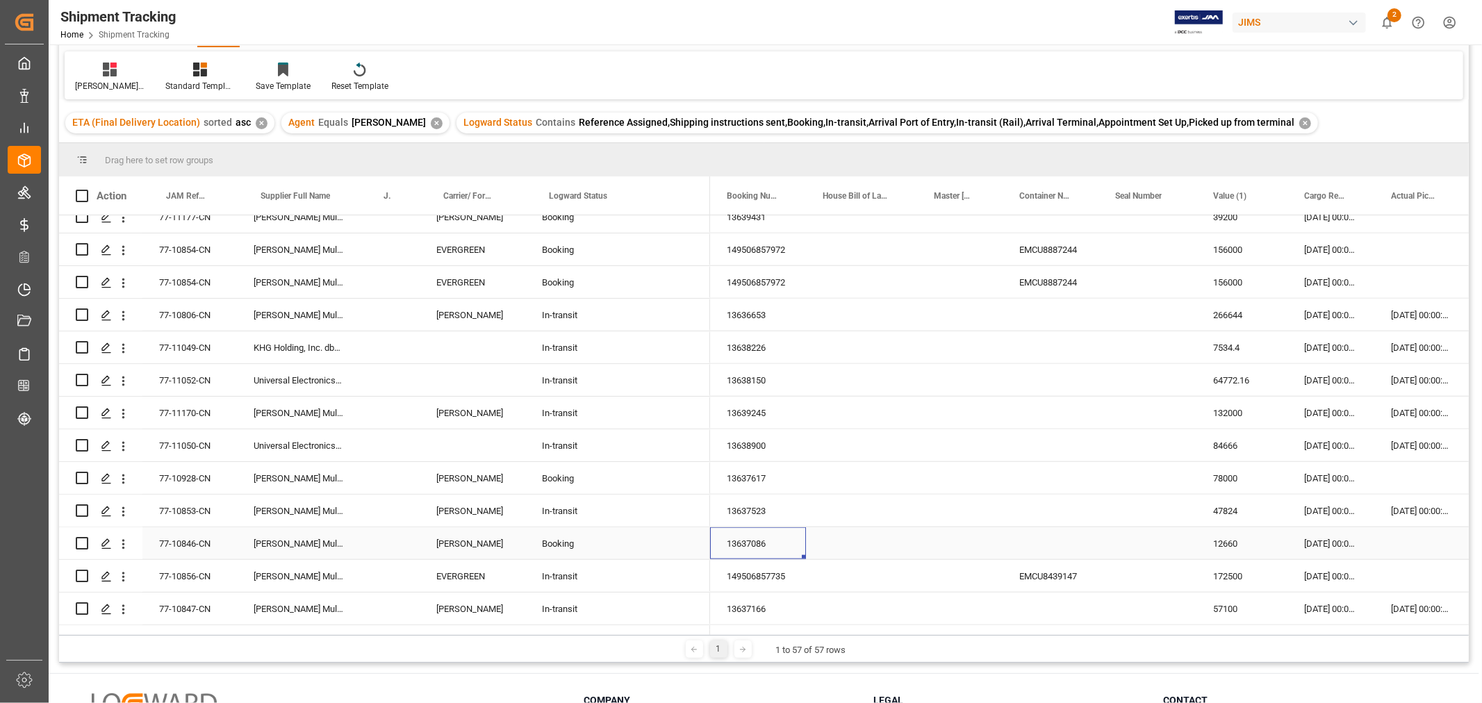
click at [760, 537] on div "13637086" at bounding box center [758, 543] width 96 height 32
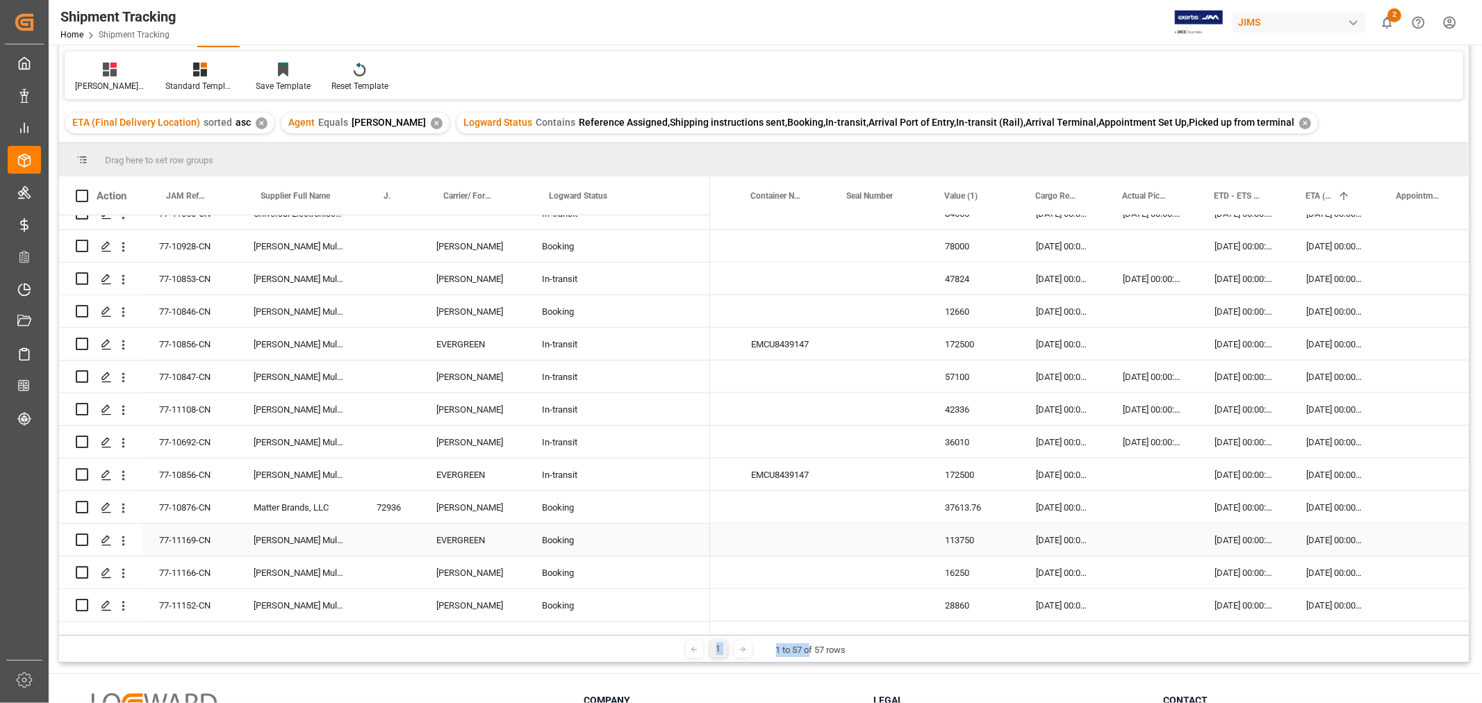
scroll to position [1450, 0]
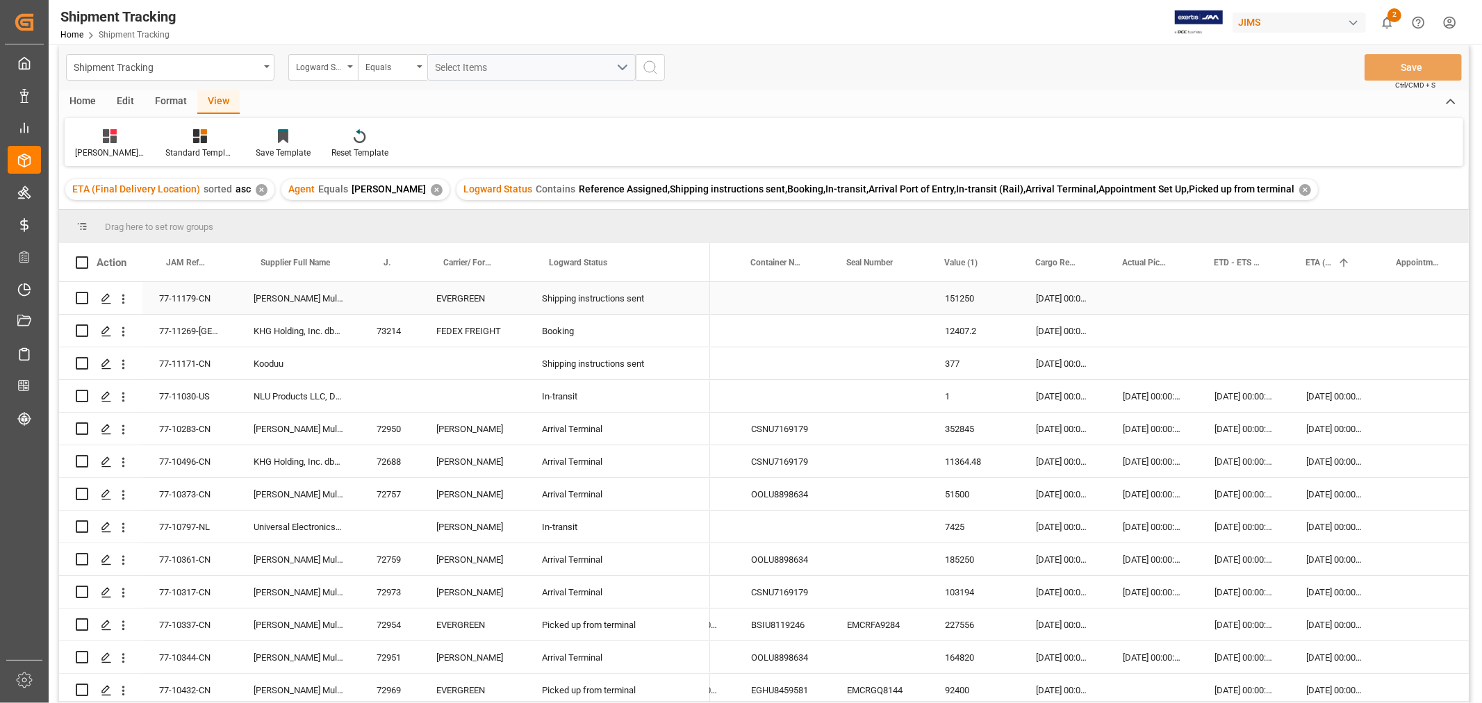
scroll to position [0, 0]
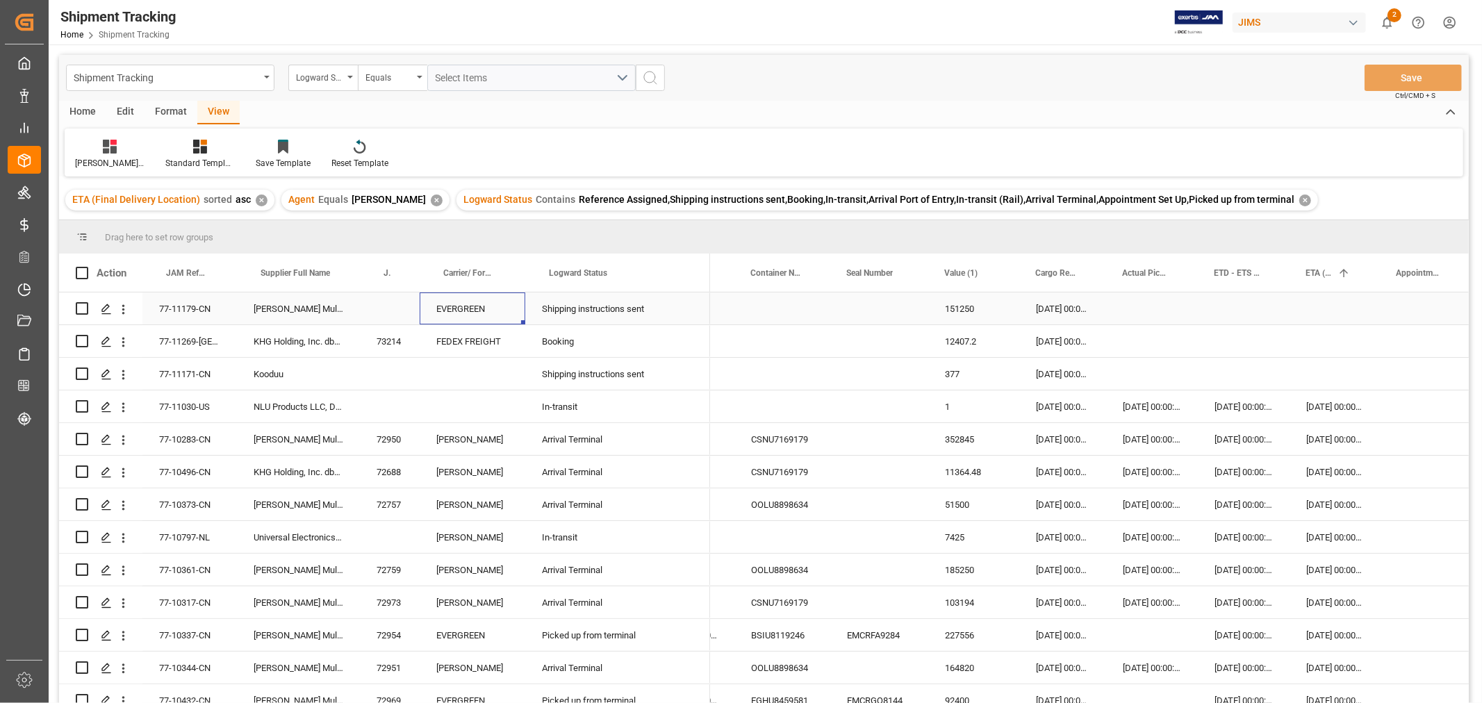
click at [482, 318] on div "EVERGREEN" at bounding box center [473, 309] width 106 height 32
click at [196, 309] on div "77-11179-CN" at bounding box center [189, 309] width 95 height 32
click at [322, 87] on div "Logward Status" at bounding box center [322, 78] width 69 height 26
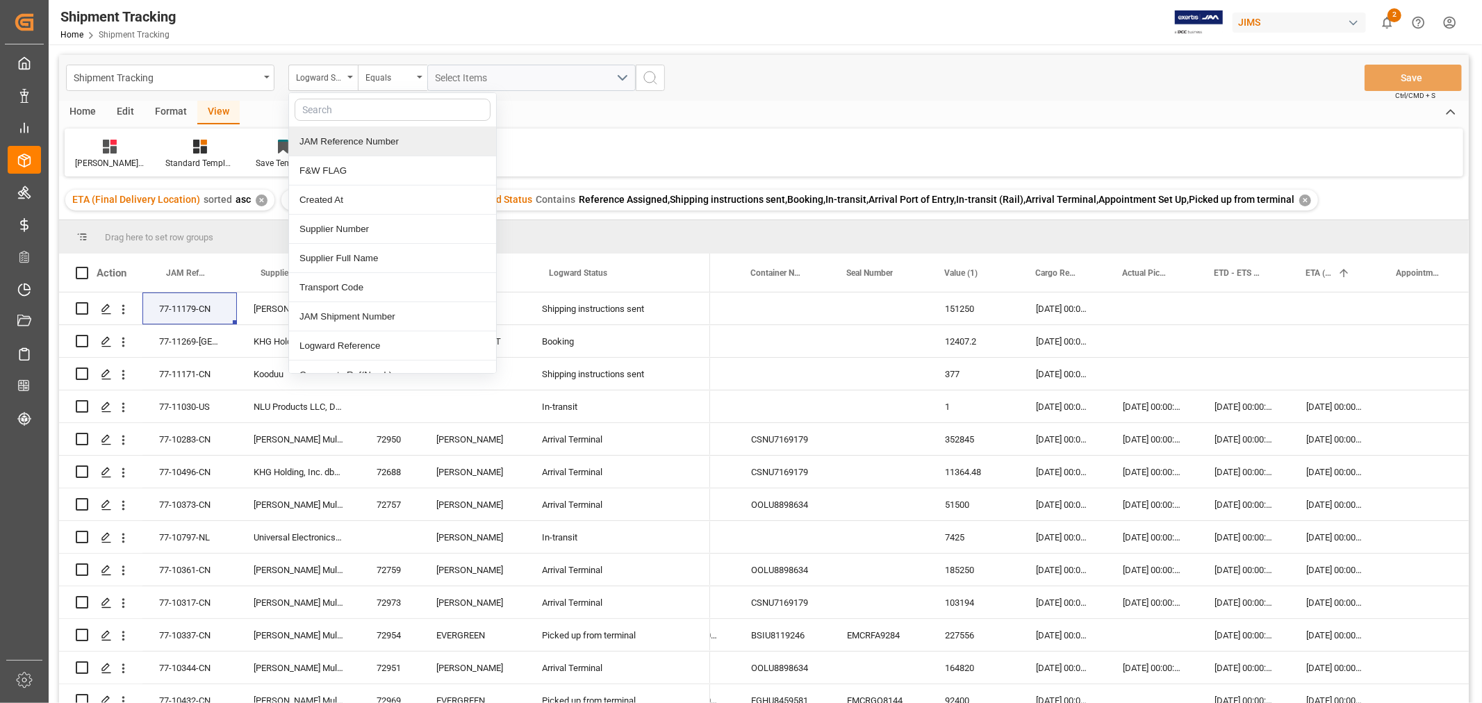
click at [327, 147] on div "JAM Reference Number" at bounding box center [392, 141] width 207 height 29
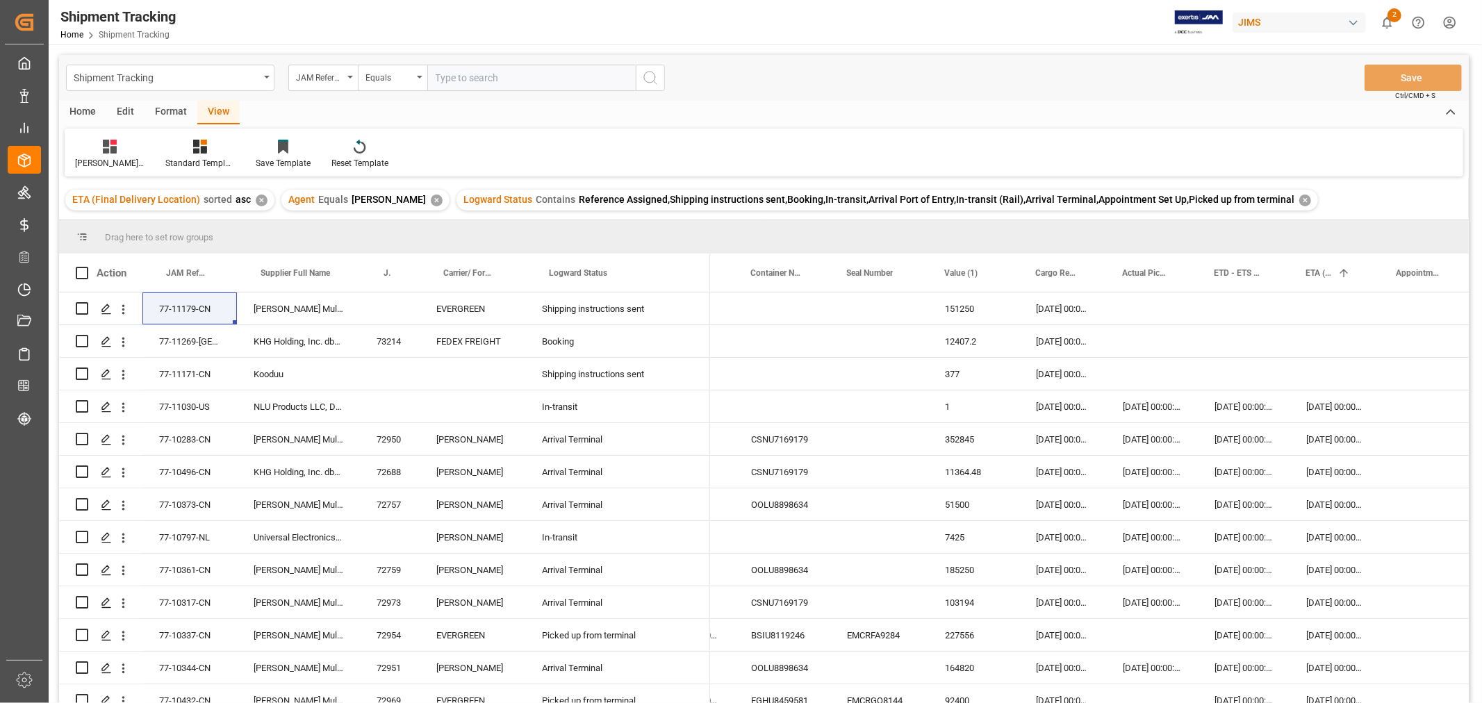
click at [491, 82] on input "text" at bounding box center [531, 78] width 208 height 26
type input "77-11166-CN"
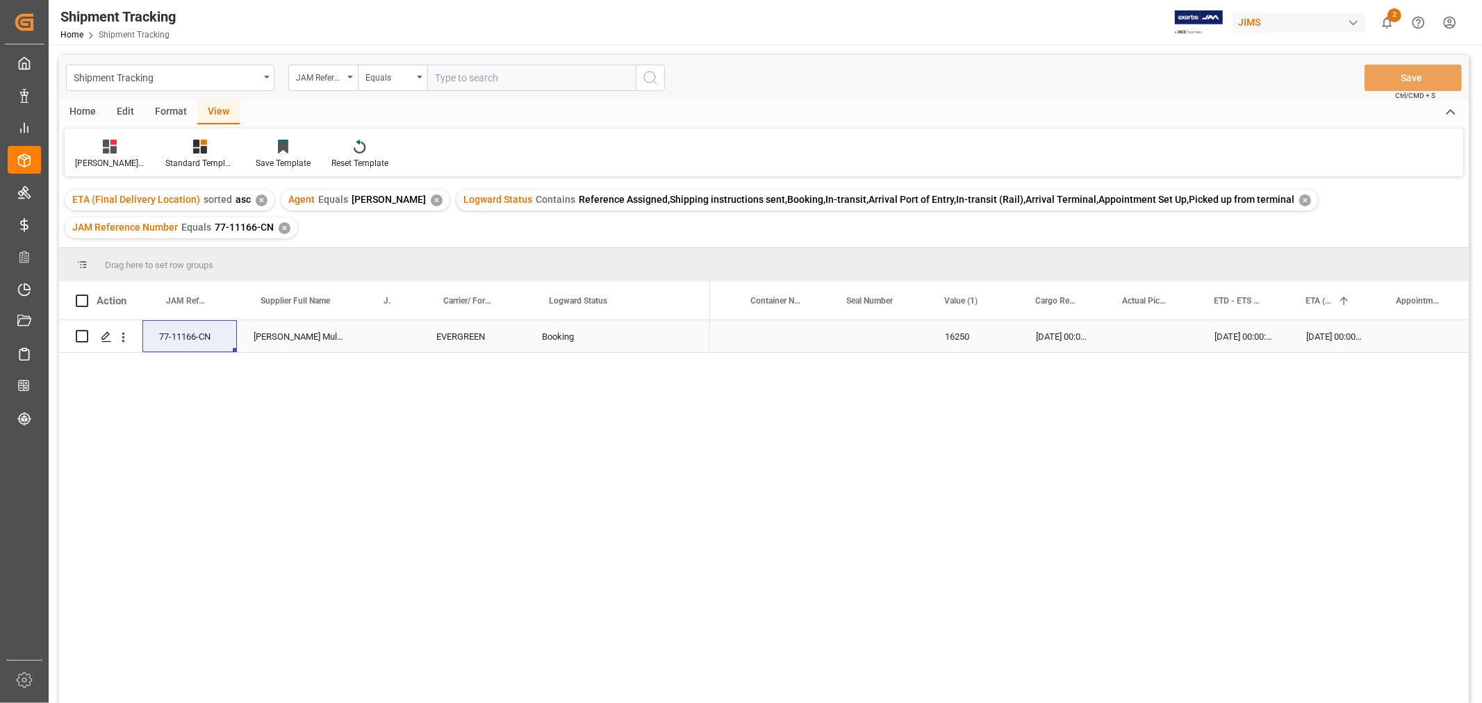
click at [447, 328] on div "EVERGREEN" at bounding box center [473, 336] width 106 height 32
click at [849, 345] on div "Press SPACE to select this row." at bounding box center [879, 336] width 98 height 32
click at [1309, 338] on div "30-09-2025 00:00:00" at bounding box center [1331, 336] width 87 height 32
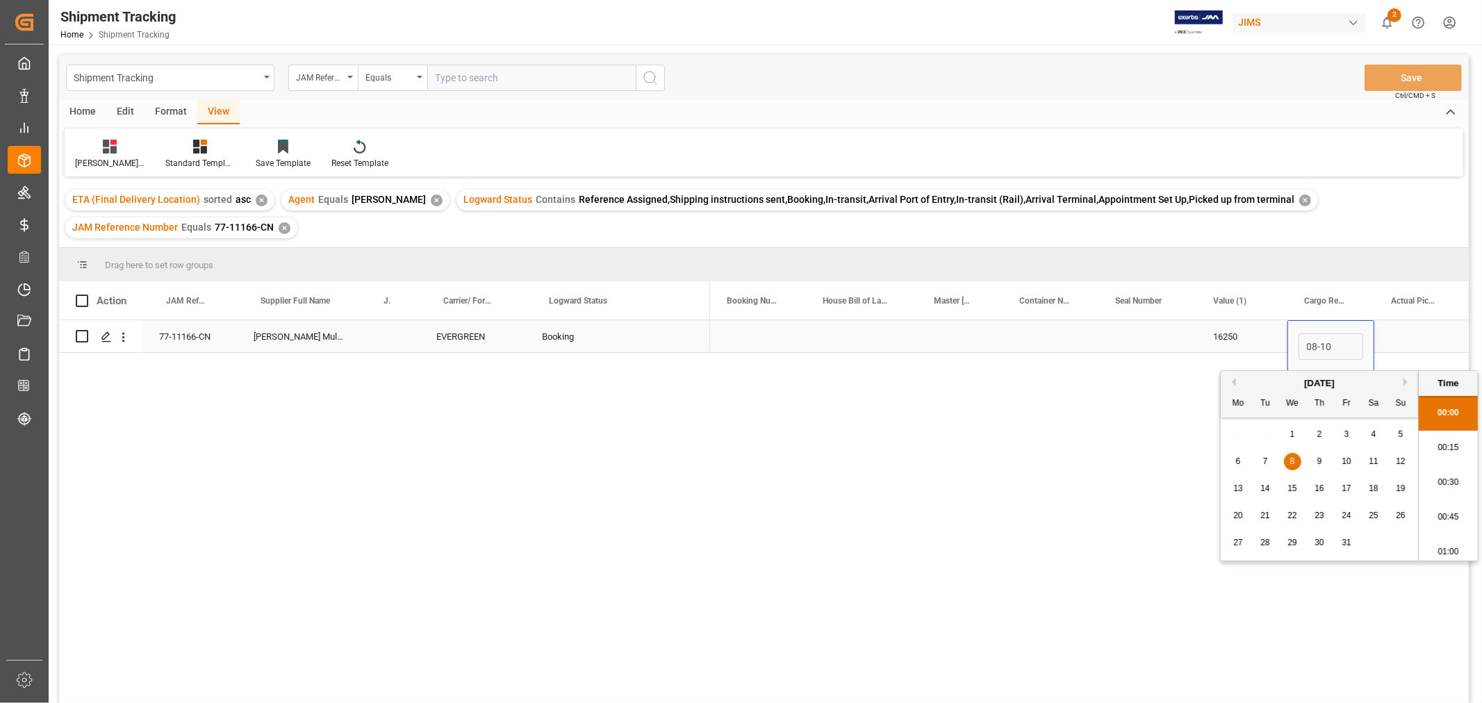
type input "08-10-2025 00:00"
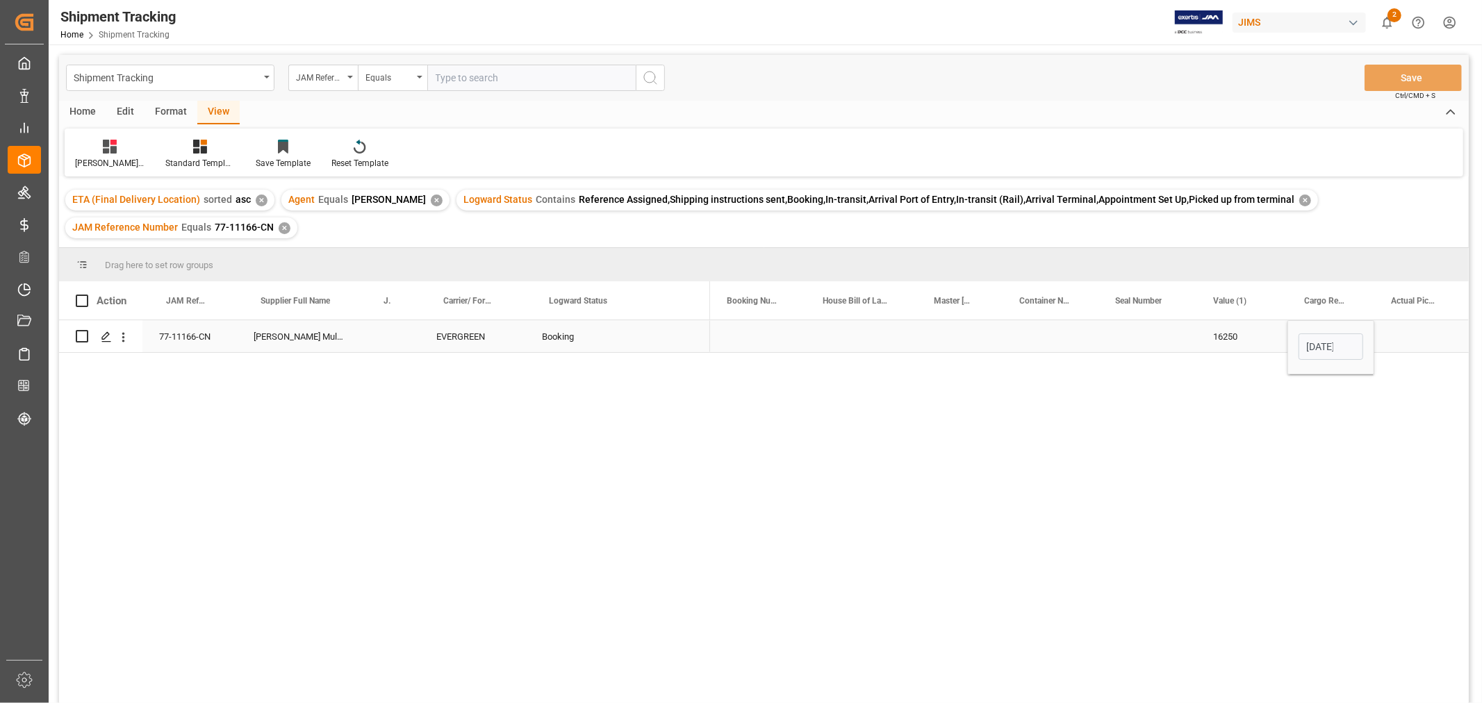
click at [1393, 329] on div "Press SPACE to select this row." at bounding box center [1421, 336] width 92 height 32
click at [1382, 69] on button "Save" at bounding box center [1413, 78] width 97 height 26
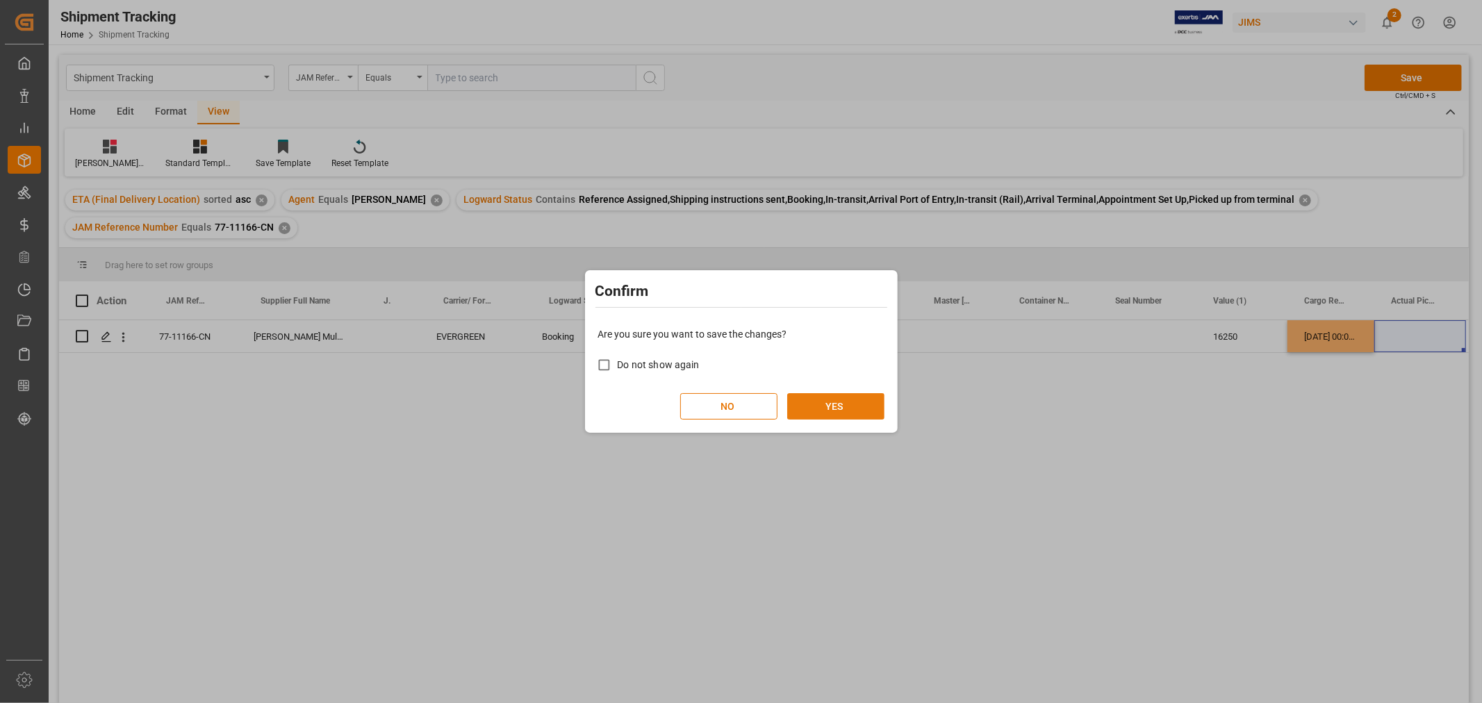
click at [867, 398] on button "YES" at bounding box center [835, 406] width 97 height 26
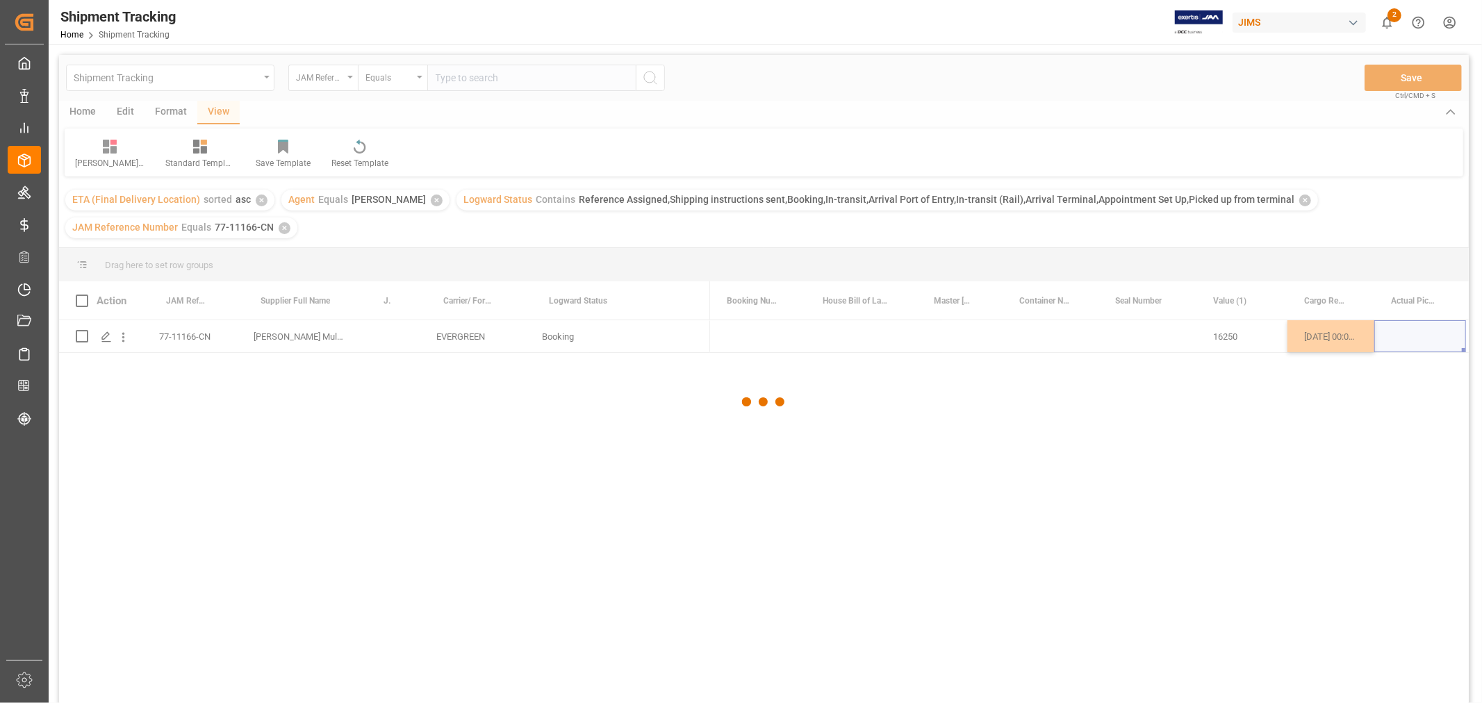
click at [1043, 347] on div at bounding box center [764, 402] width 1410 height 695
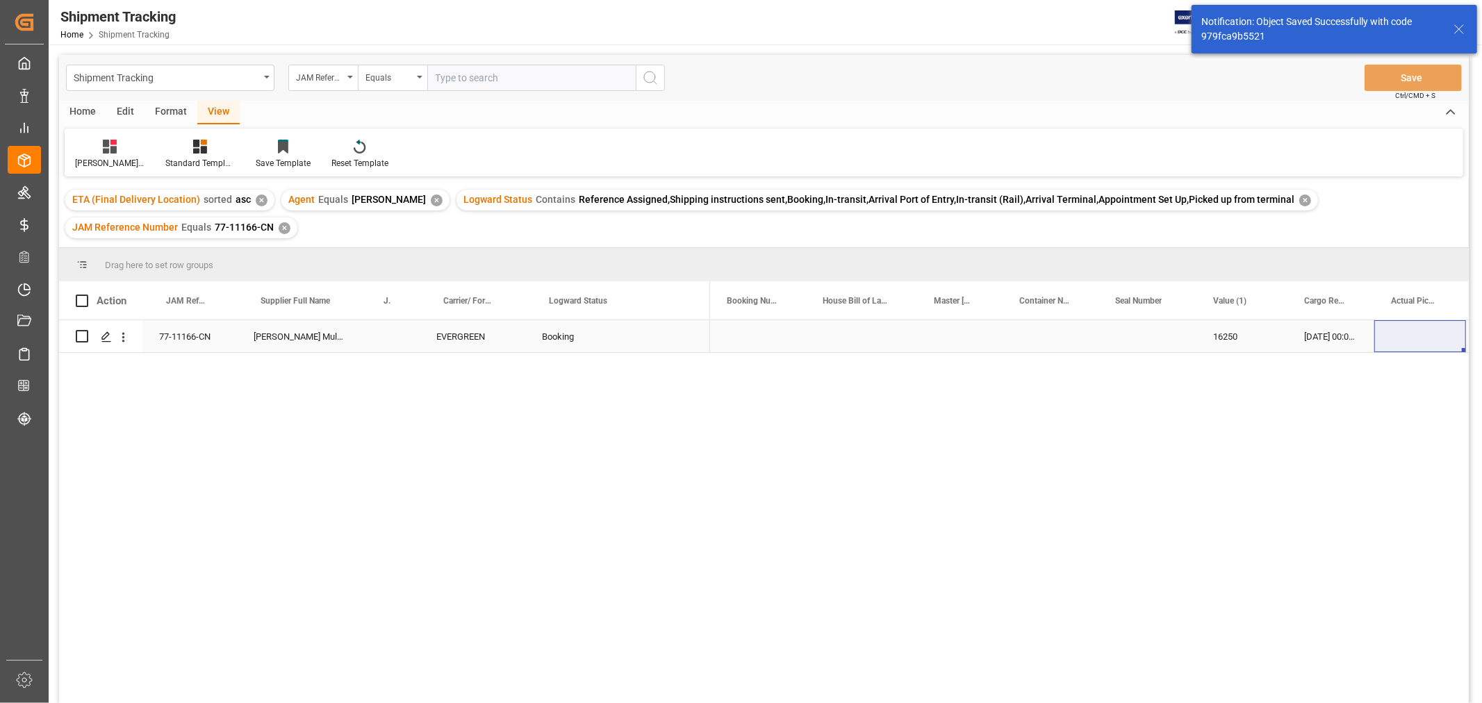
click at [1044, 346] on div "Press SPACE to select this row." at bounding box center [1051, 336] width 96 height 32
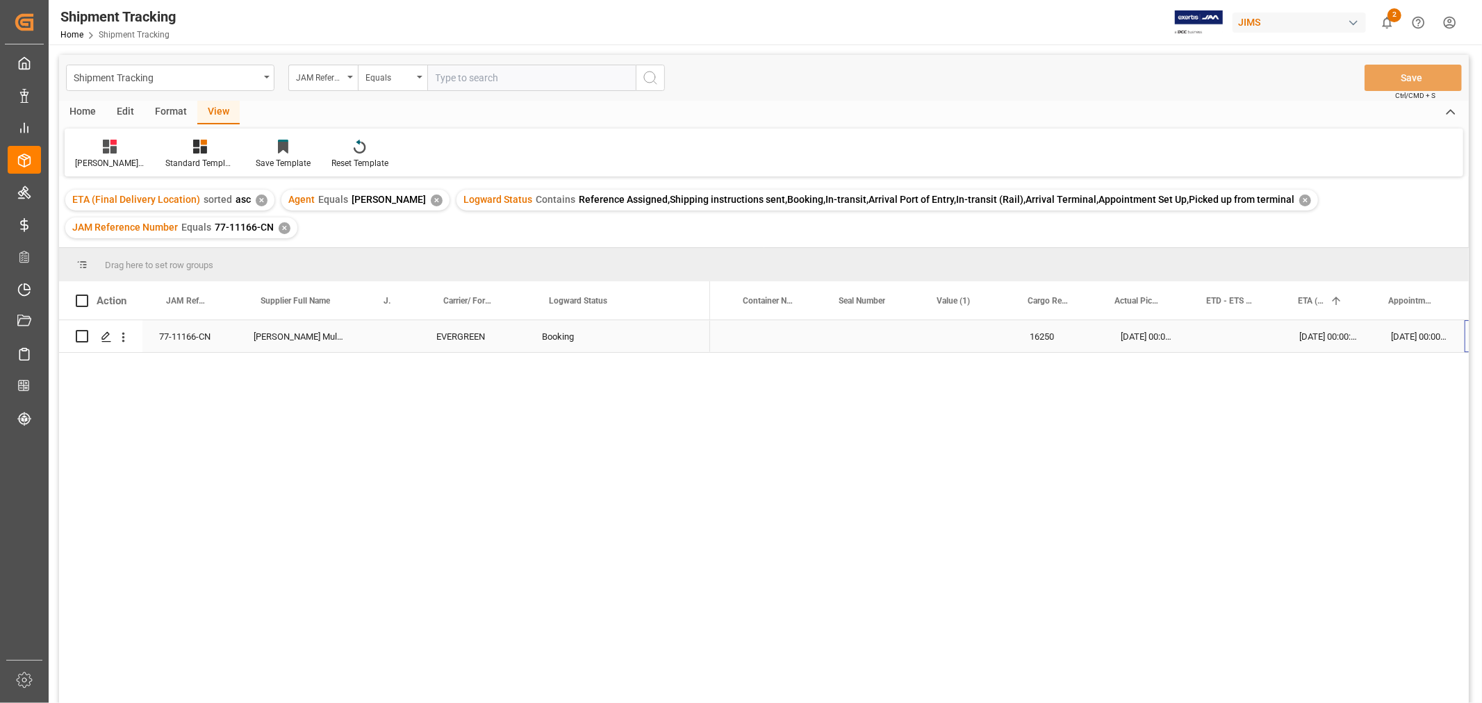
scroll to position [0, 276]
click at [958, 335] on div "16250" at bounding box center [966, 336] width 91 height 32
click at [946, 343] on input "16250" at bounding box center [966, 344] width 69 height 26
drag, startPoint x: 951, startPoint y: 342, endPoint x: 864, endPoint y: 351, distance: 87.3
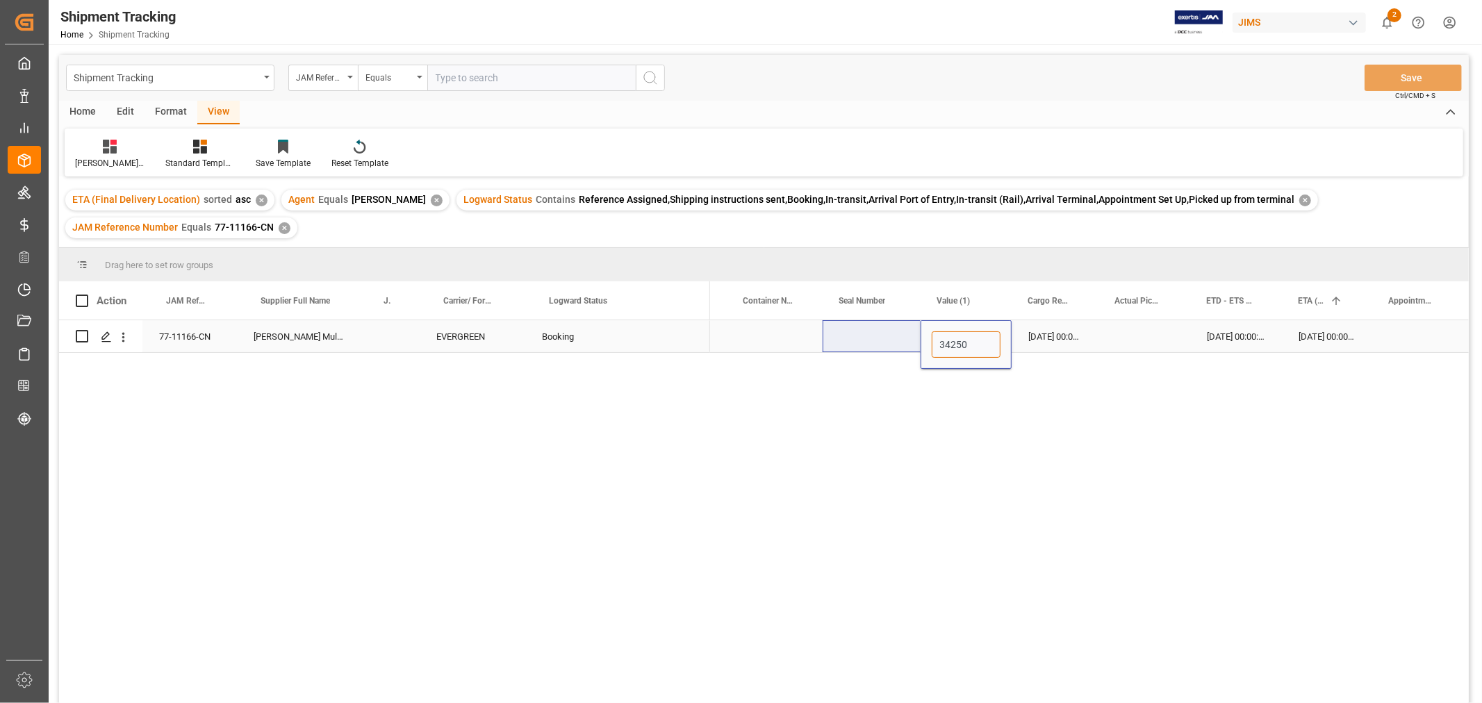
type input "346250"
click at [1129, 341] on div "Press SPACE to select this row." at bounding box center [1145, 336] width 92 height 32
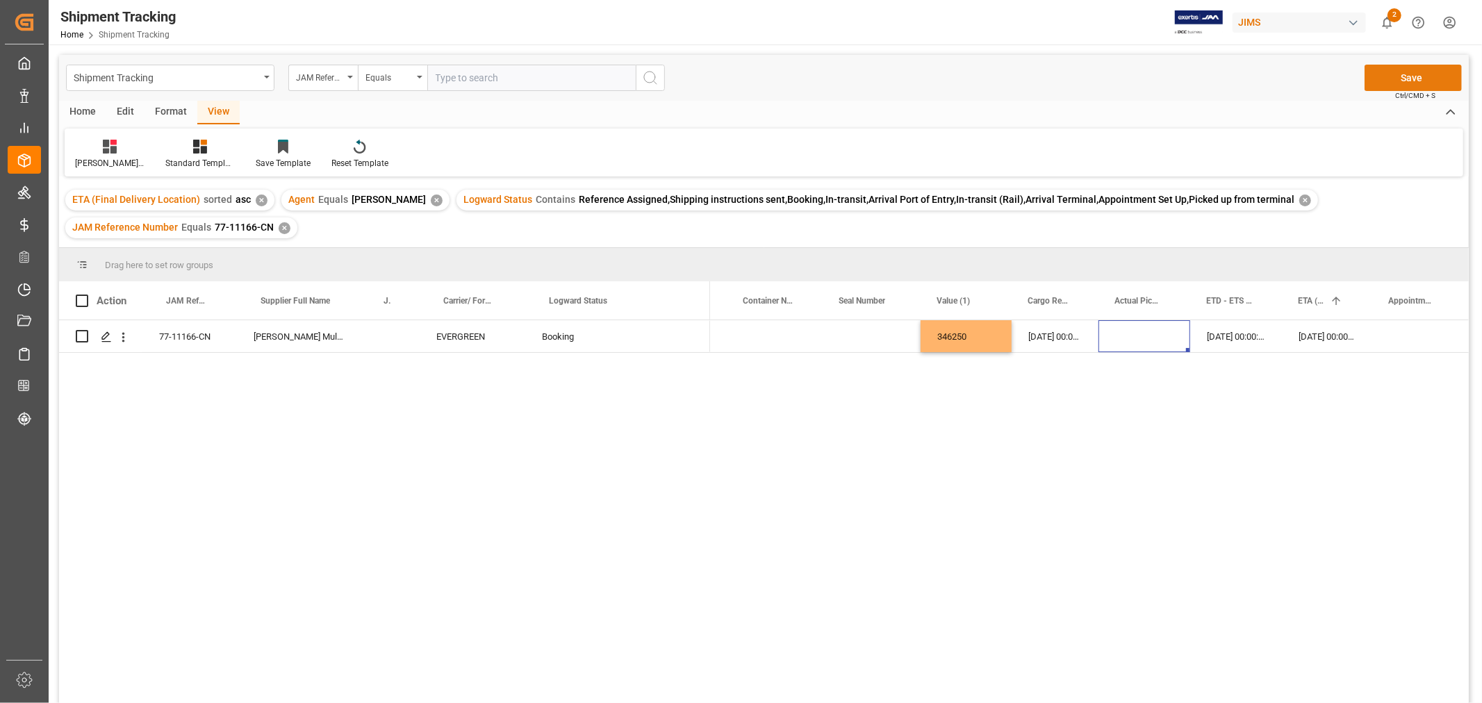
click at [1401, 87] on button "Save" at bounding box center [1413, 78] width 97 height 26
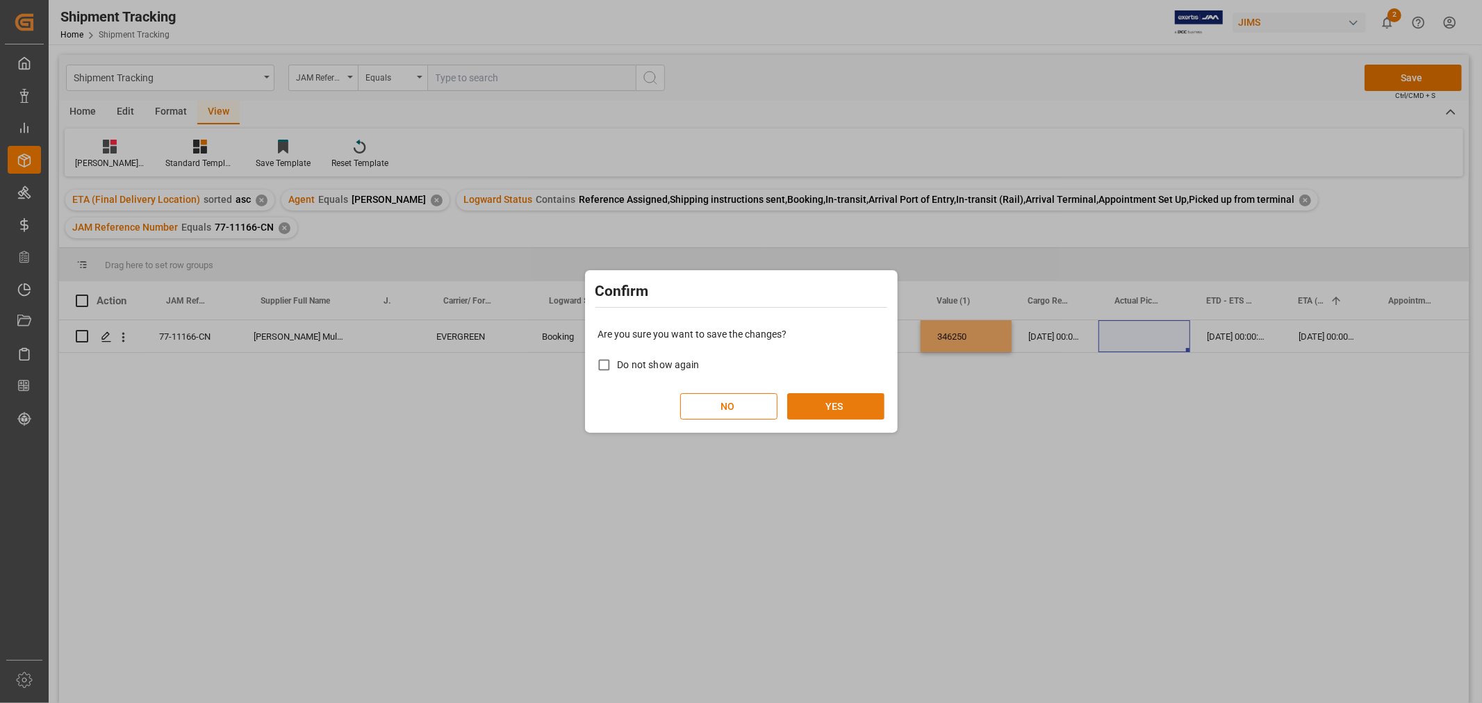
click at [823, 415] on button "YES" at bounding box center [835, 406] width 97 height 26
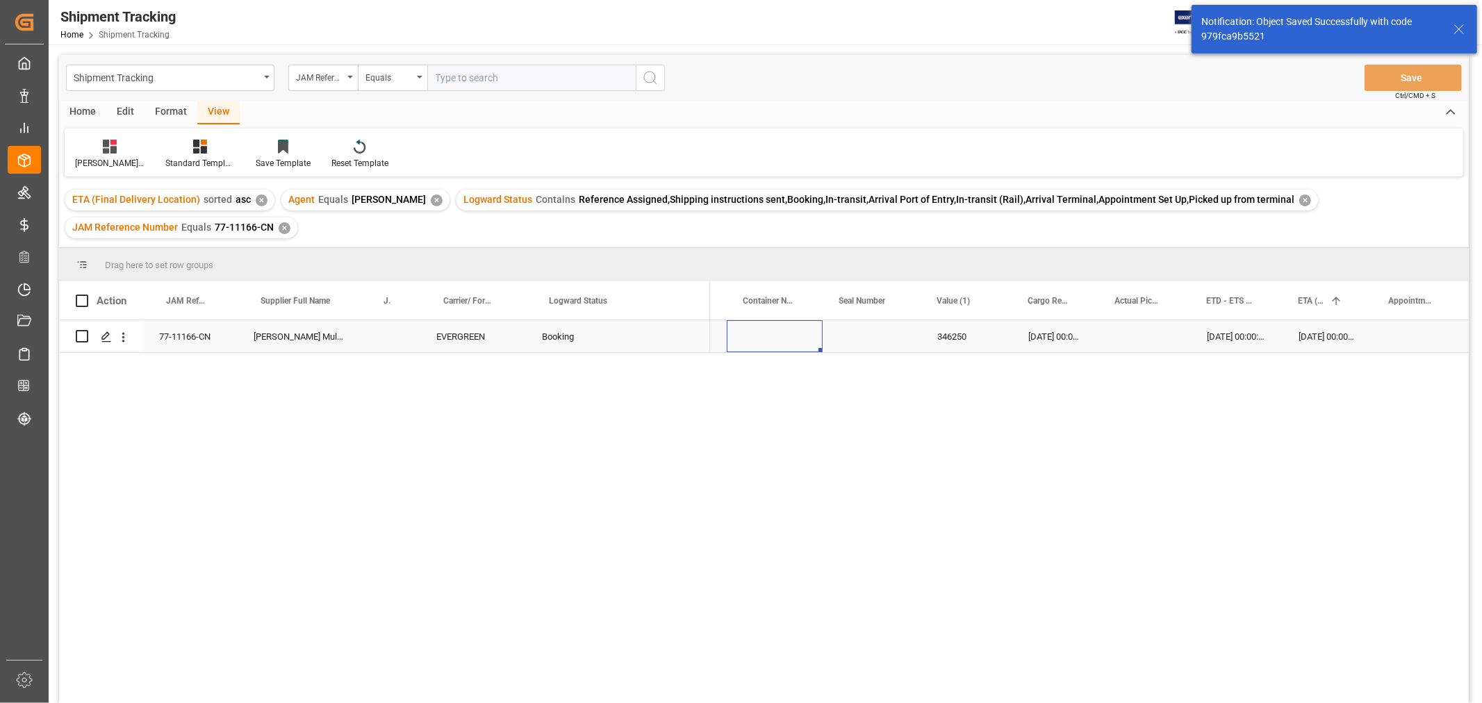
click at [809, 343] on div "Press SPACE to select this row." at bounding box center [775, 336] width 96 height 32
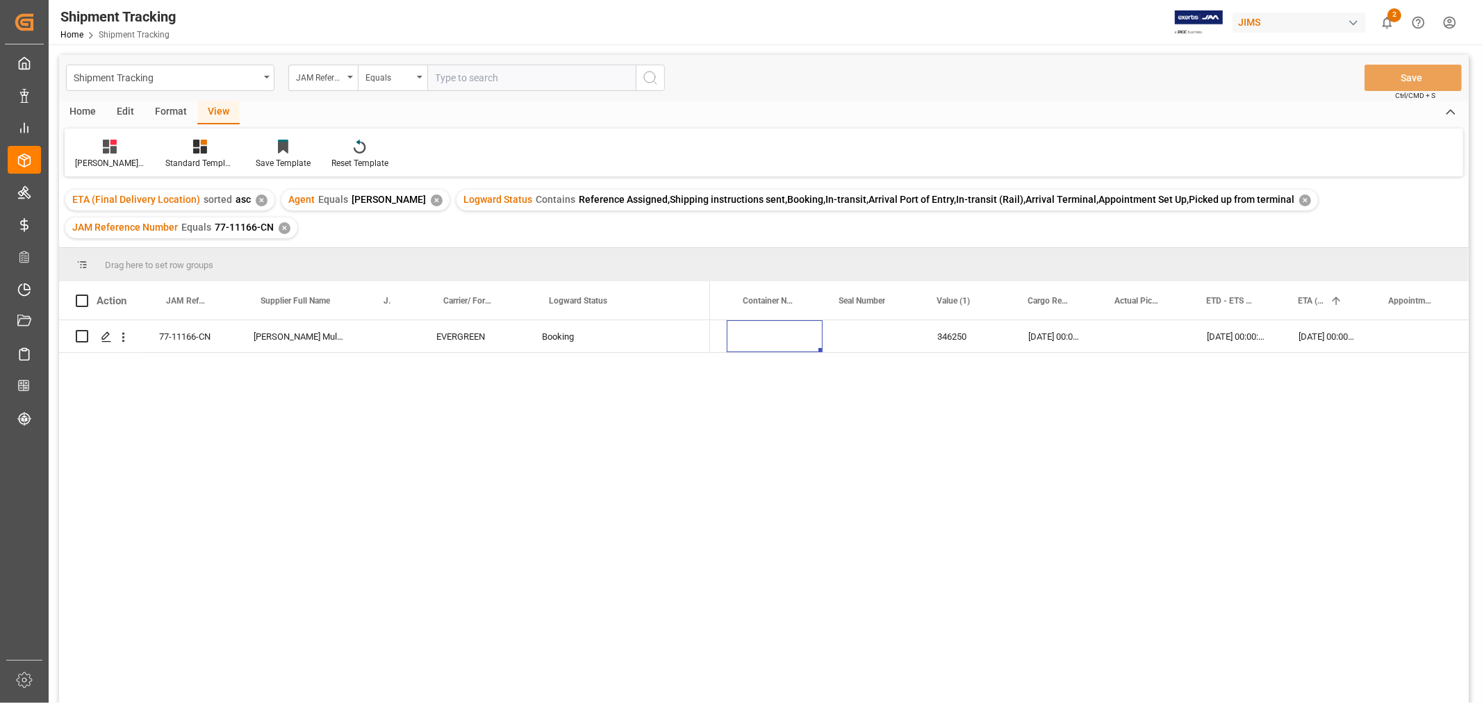
click at [293, 225] on div "JAM Reference Number Equals 77-11166-CN ✕" at bounding box center [181, 228] width 232 height 21
click at [286, 229] on div "✕" at bounding box center [285, 228] width 12 height 12
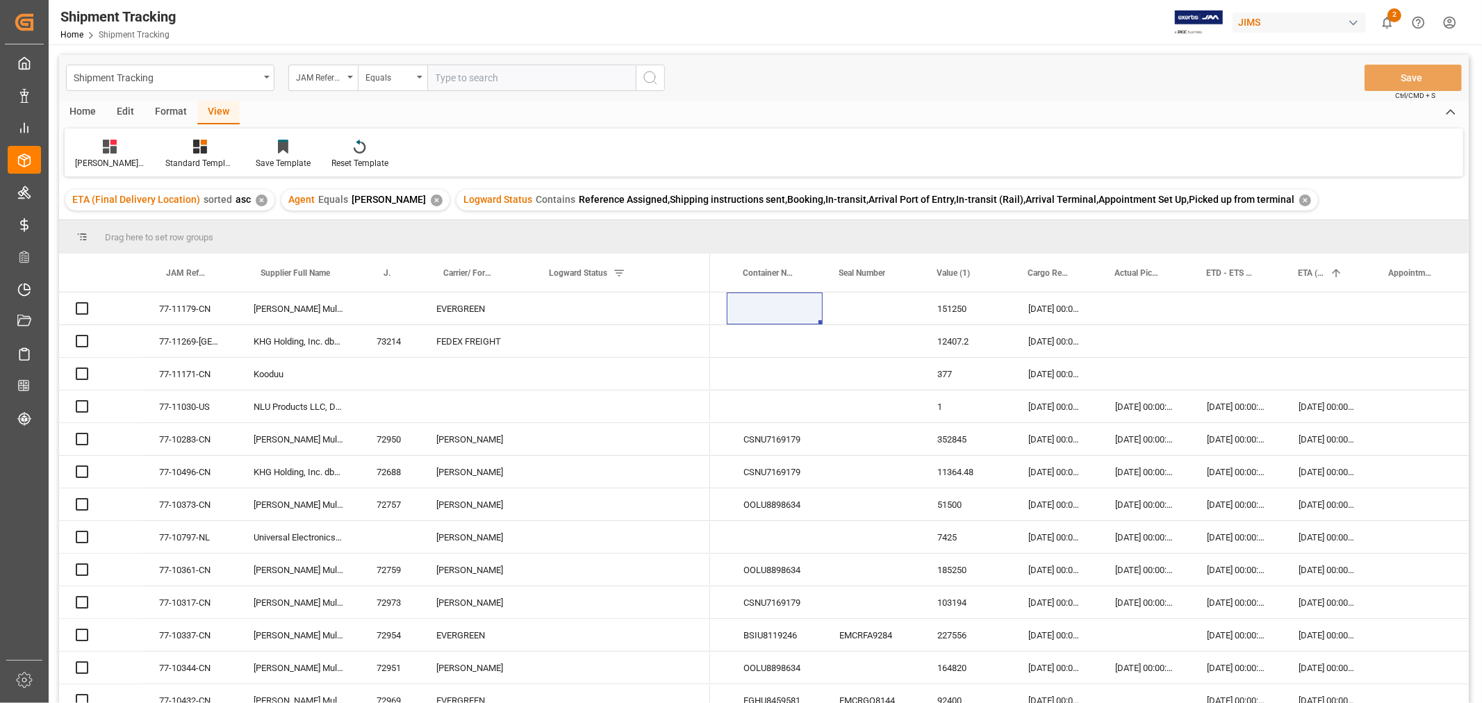
click at [464, 70] on input "text" at bounding box center [531, 78] width 208 height 26
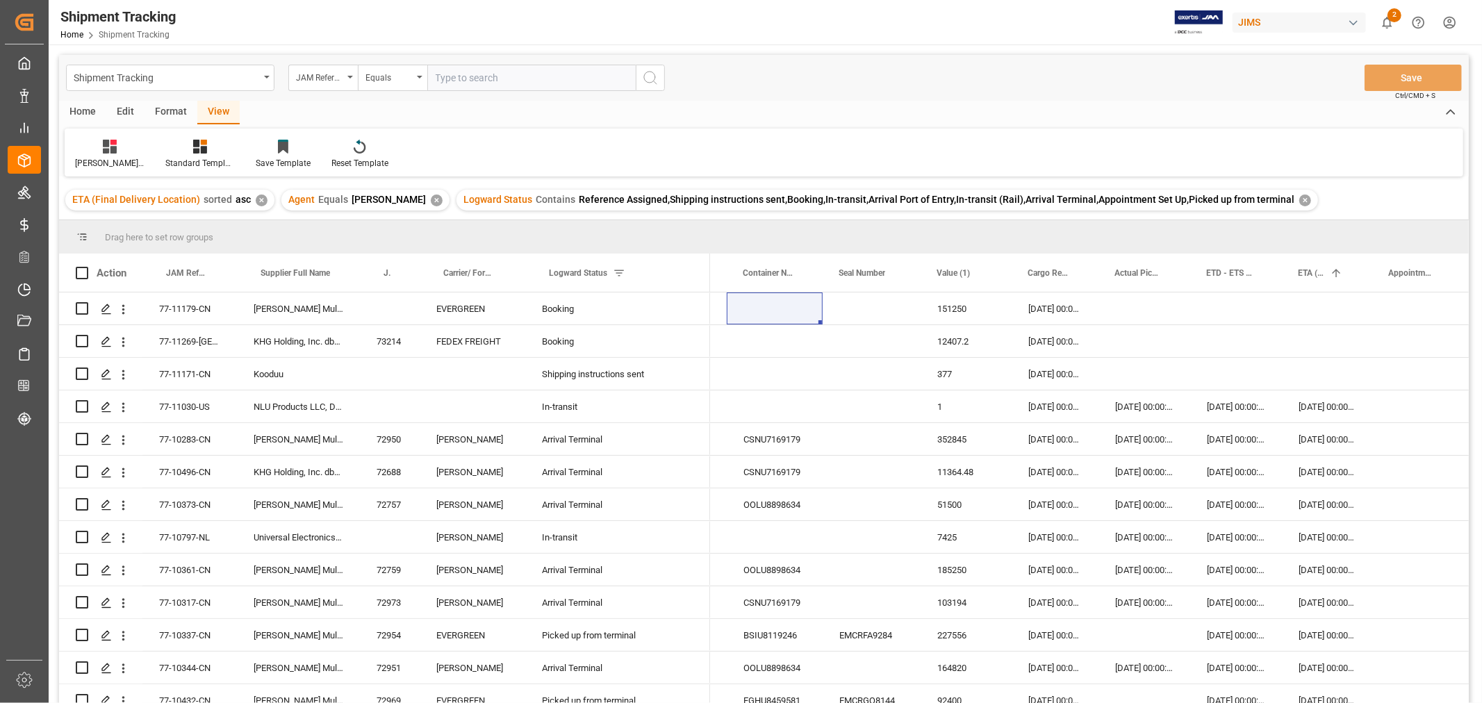
paste input "77-11179-CN"
type input "77-11179-CN"
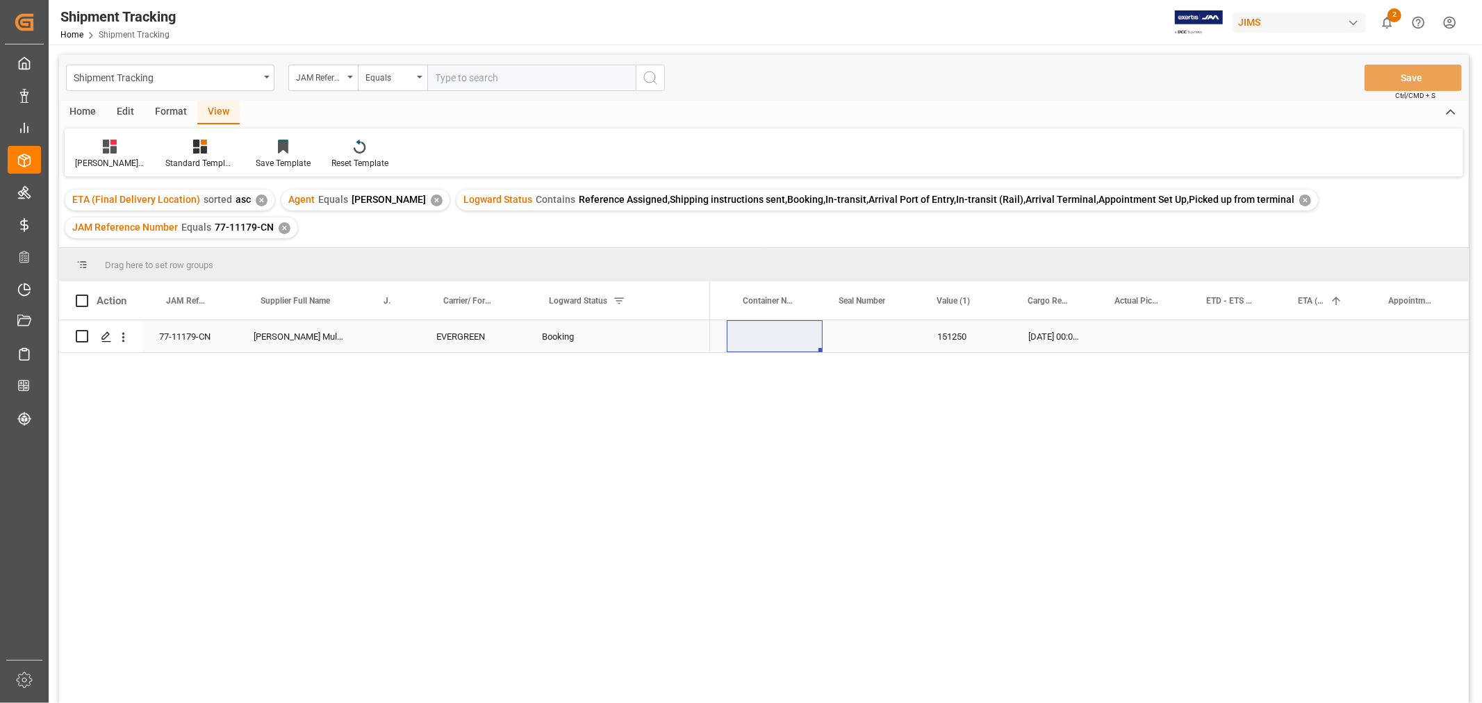
click at [776, 334] on div "Press SPACE to select this row." at bounding box center [775, 336] width 96 height 32
click at [1229, 343] on div "Press SPACE to select this row." at bounding box center [1236, 336] width 92 height 32
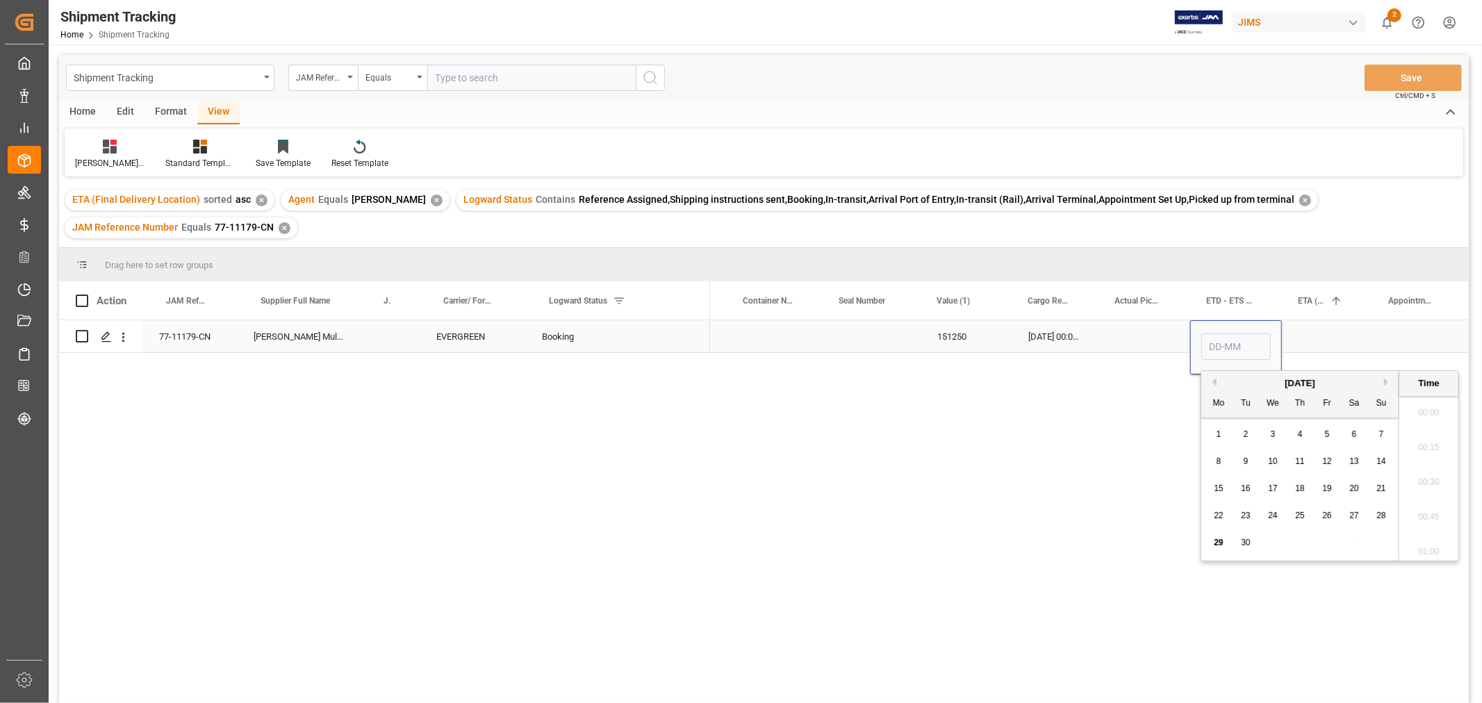
click at [1229, 343] on input "Press SPACE to select this row." at bounding box center [1236, 347] width 69 height 26
type input "19-10-2025 00:00"
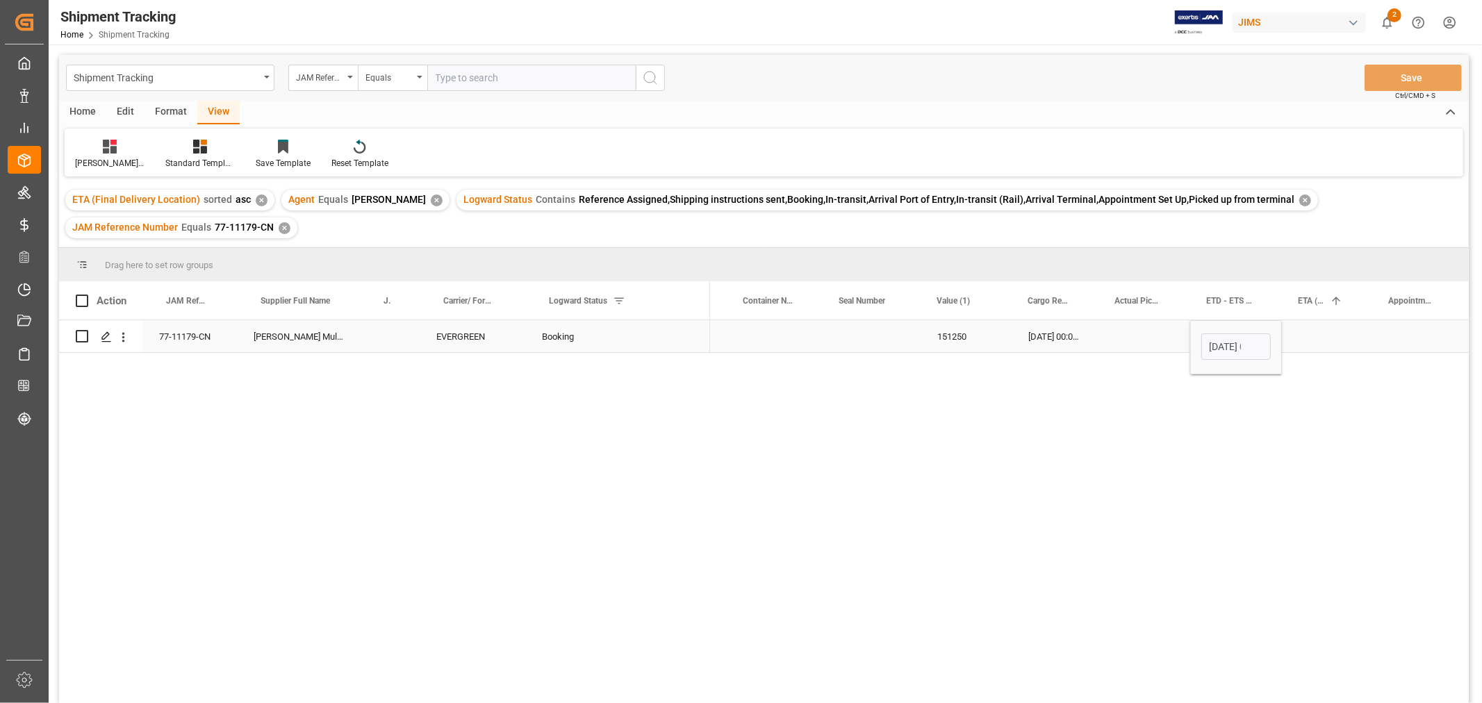
click at [1315, 343] on div "Press SPACE to select this row." at bounding box center [1327, 336] width 90 height 32
click at [1335, 336] on div "Press SPACE to select this row." at bounding box center [1327, 336] width 90 height 32
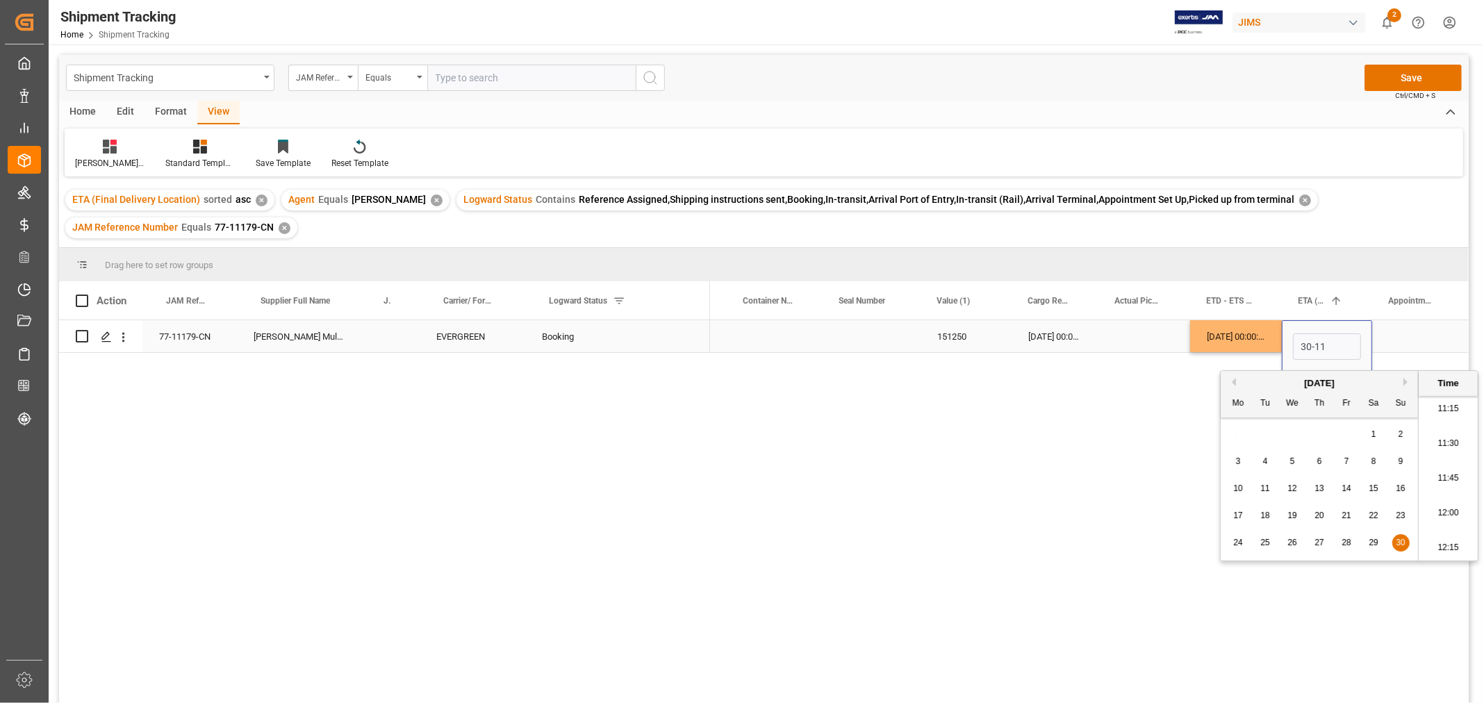
click at [1336, 350] on input "30-11" at bounding box center [1327, 347] width 68 height 26
click at [1329, 345] on input "30-11" at bounding box center [1327, 347] width 68 height 26
drag, startPoint x: 1329, startPoint y: 345, endPoint x: 1266, endPoint y: 350, distance: 62.7
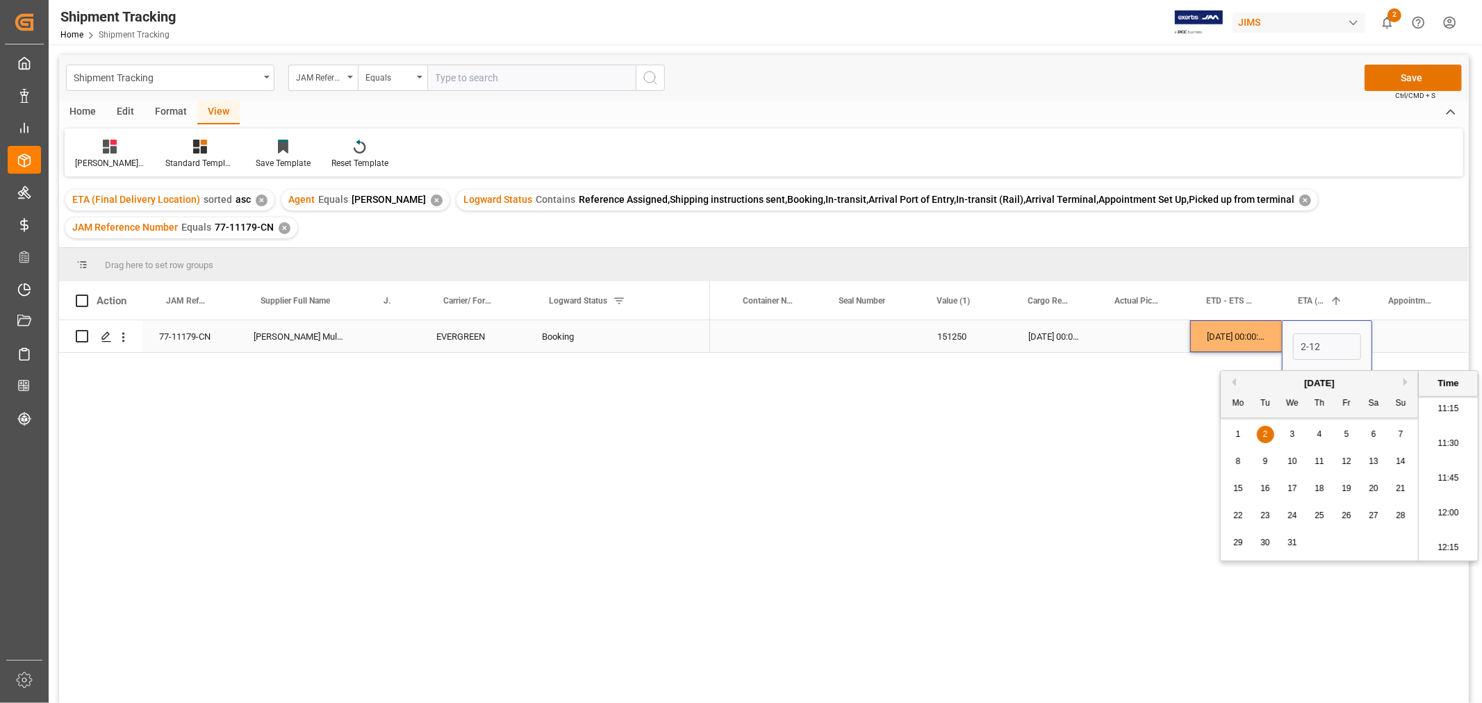
type input "02-12-2025 00:00"
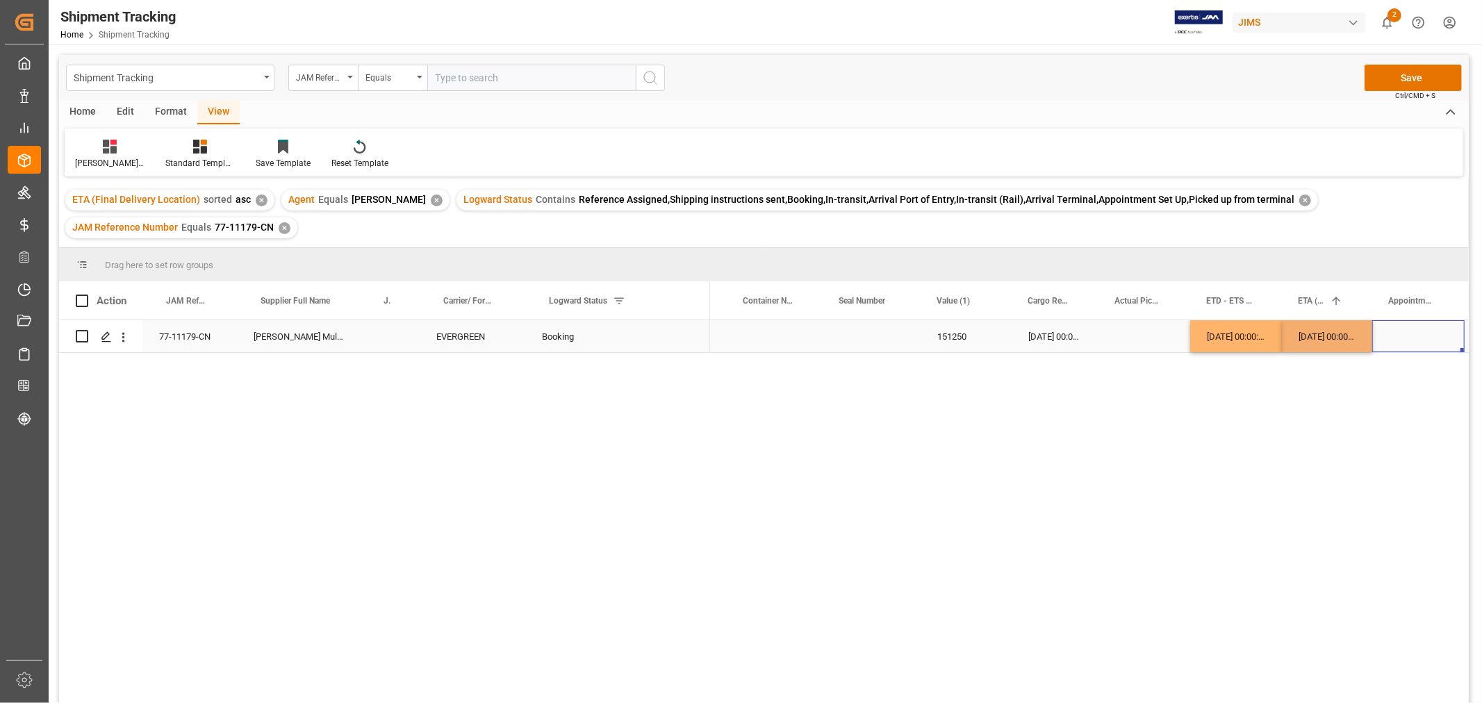
click at [1439, 341] on div "Press SPACE to select this row." at bounding box center [1418, 336] width 92 height 32
click at [1388, 84] on button "Save" at bounding box center [1413, 78] width 97 height 26
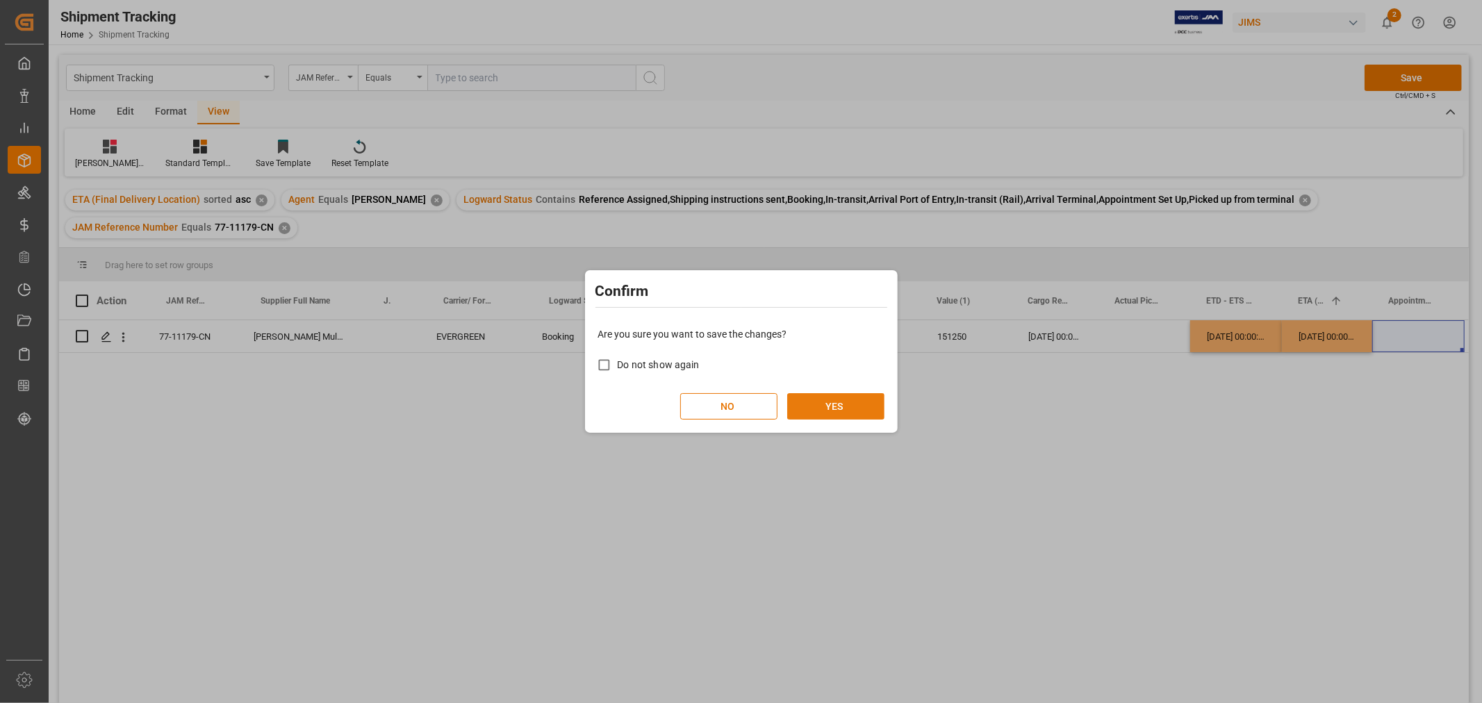
click at [816, 400] on button "YES" at bounding box center [835, 406] width 97 height 26
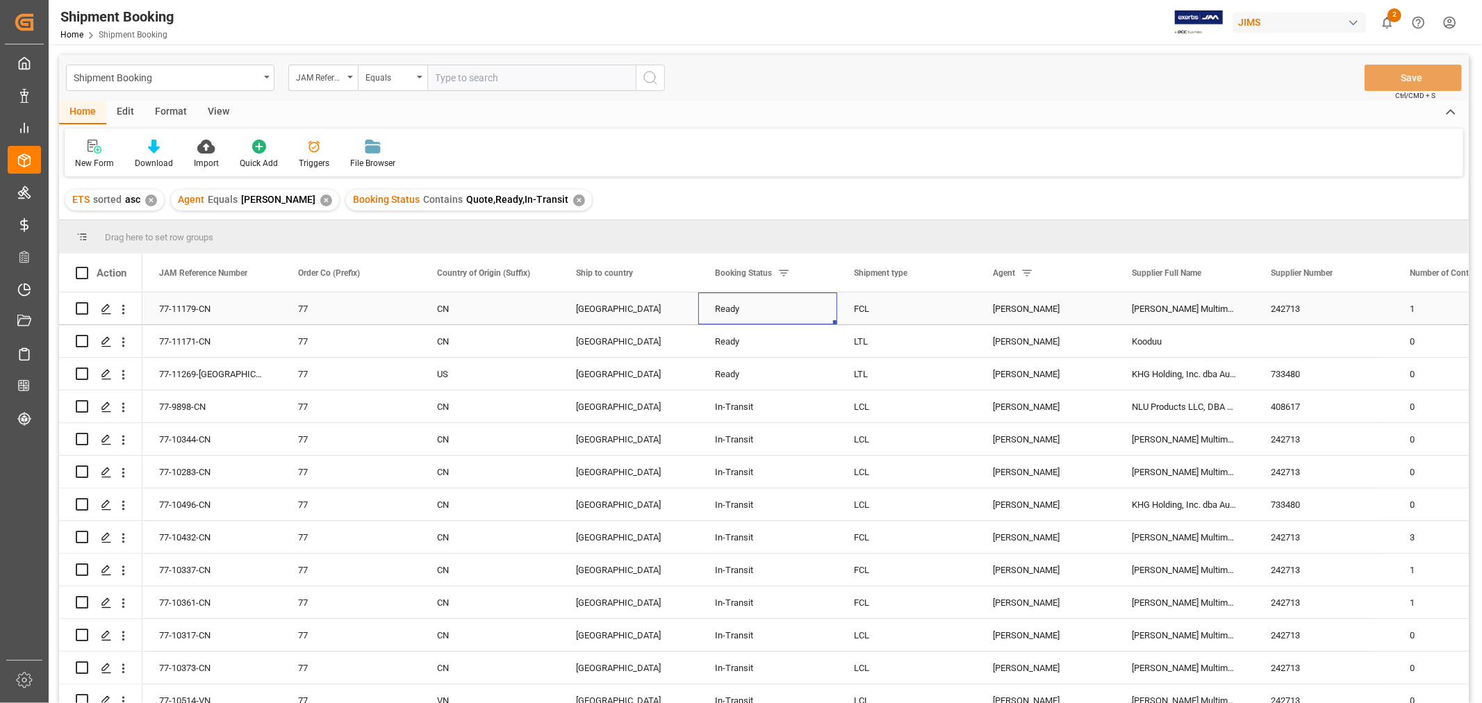
click at [705, 311] on div "Ready" at bounding box center [767, 309] width 139 height 32
click at [213, 113] on div "View" at bounding box center [218, 113] width 42 height 24
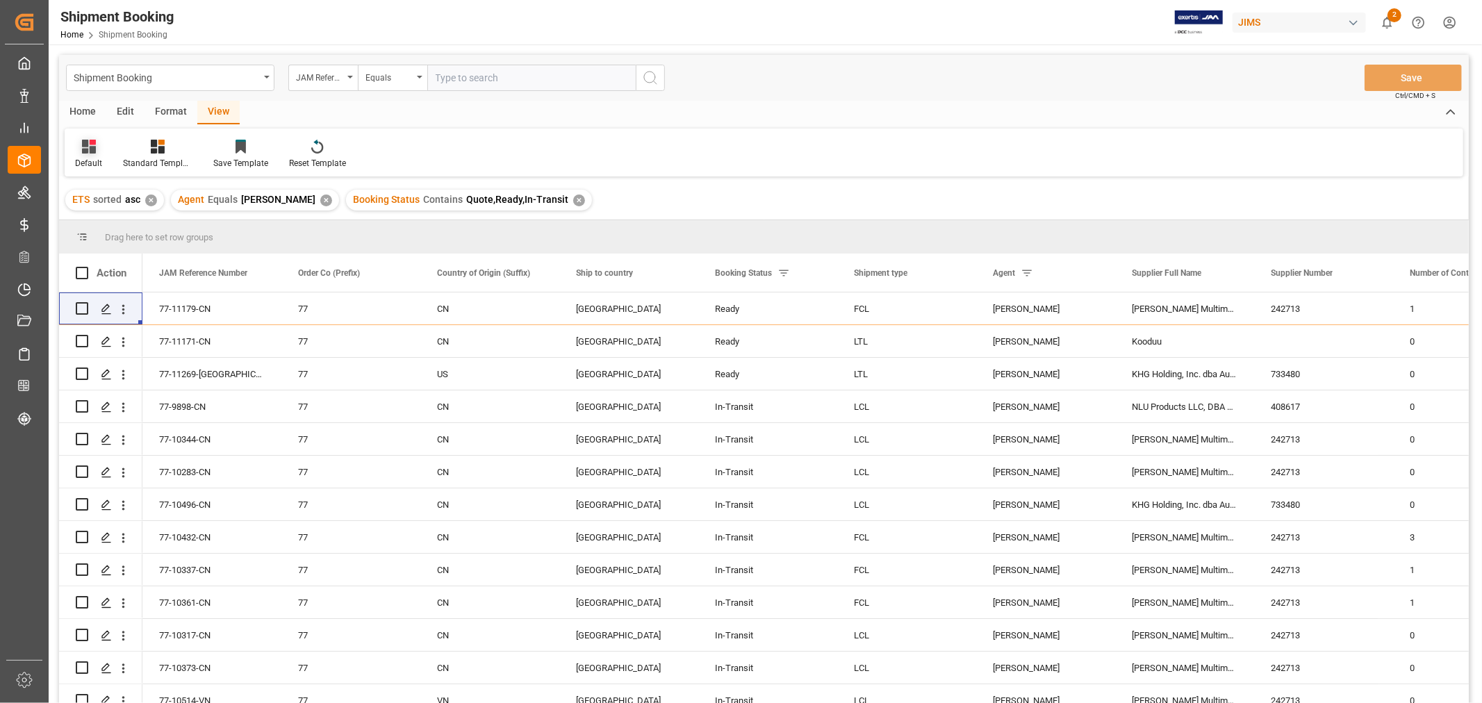
click at [87, 157] on div "Default" at bounding box center [88, 163] width 27 height 13
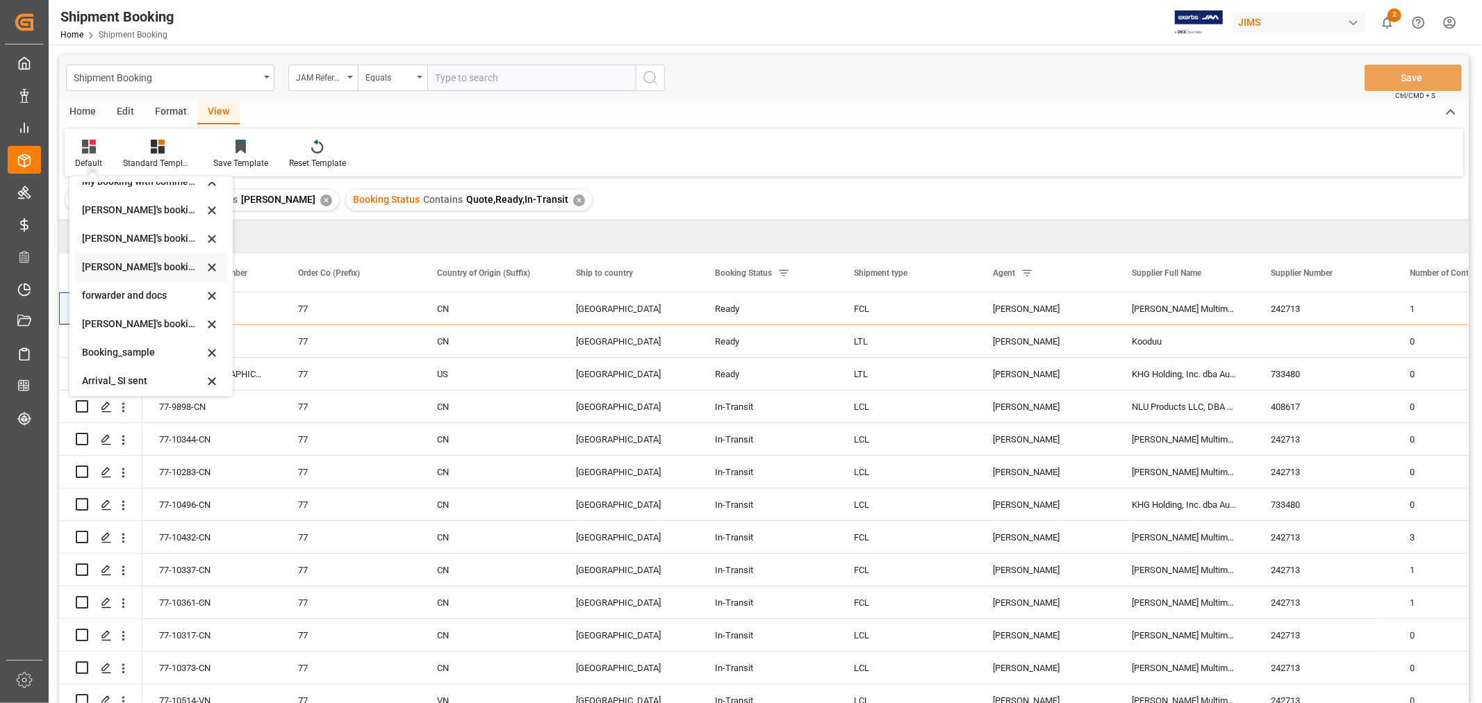
scroll to position [133, 0]
click at [129, 378] on div "booking_5" at bounding box center [143, 377] width 122 height 15
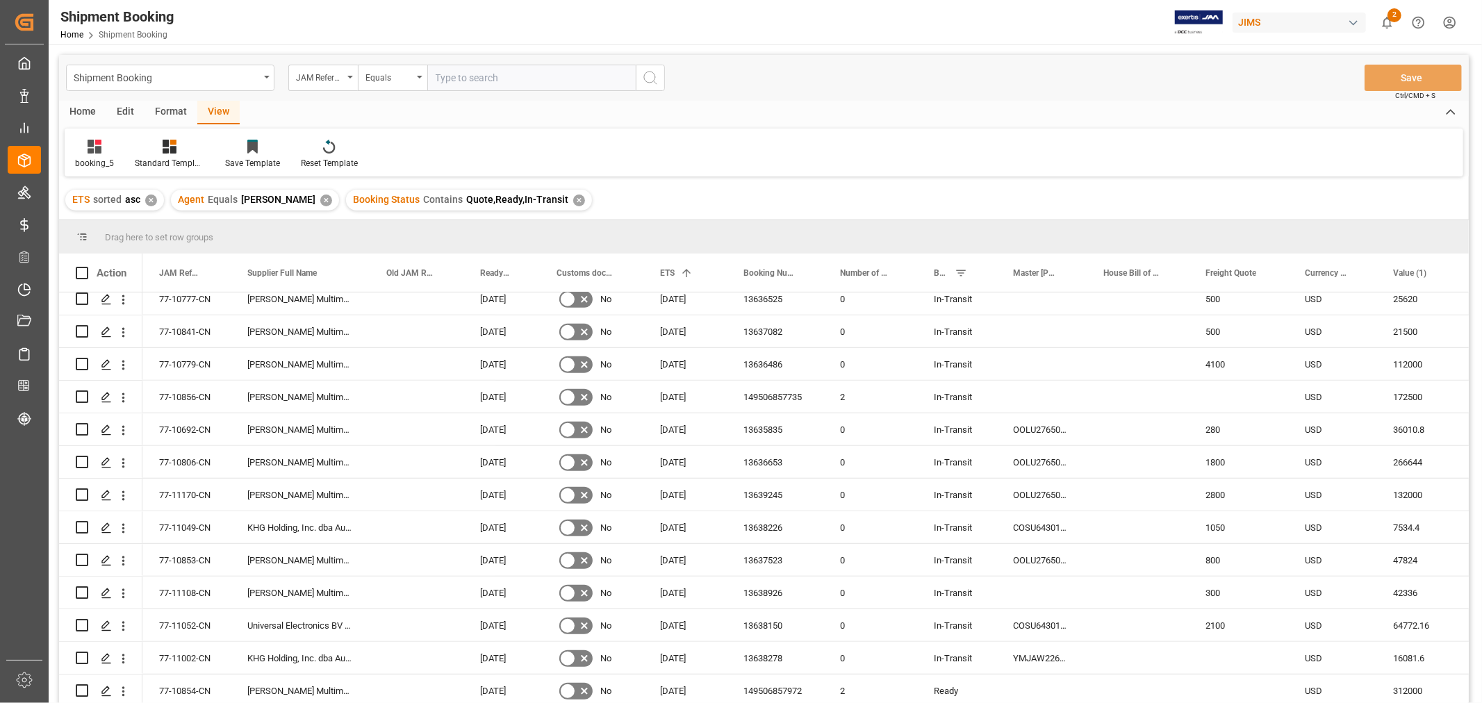
scroll to position [926, 0]
click at [859, 361] on div "2" at bounding box center [870, 362] width 94 height 32
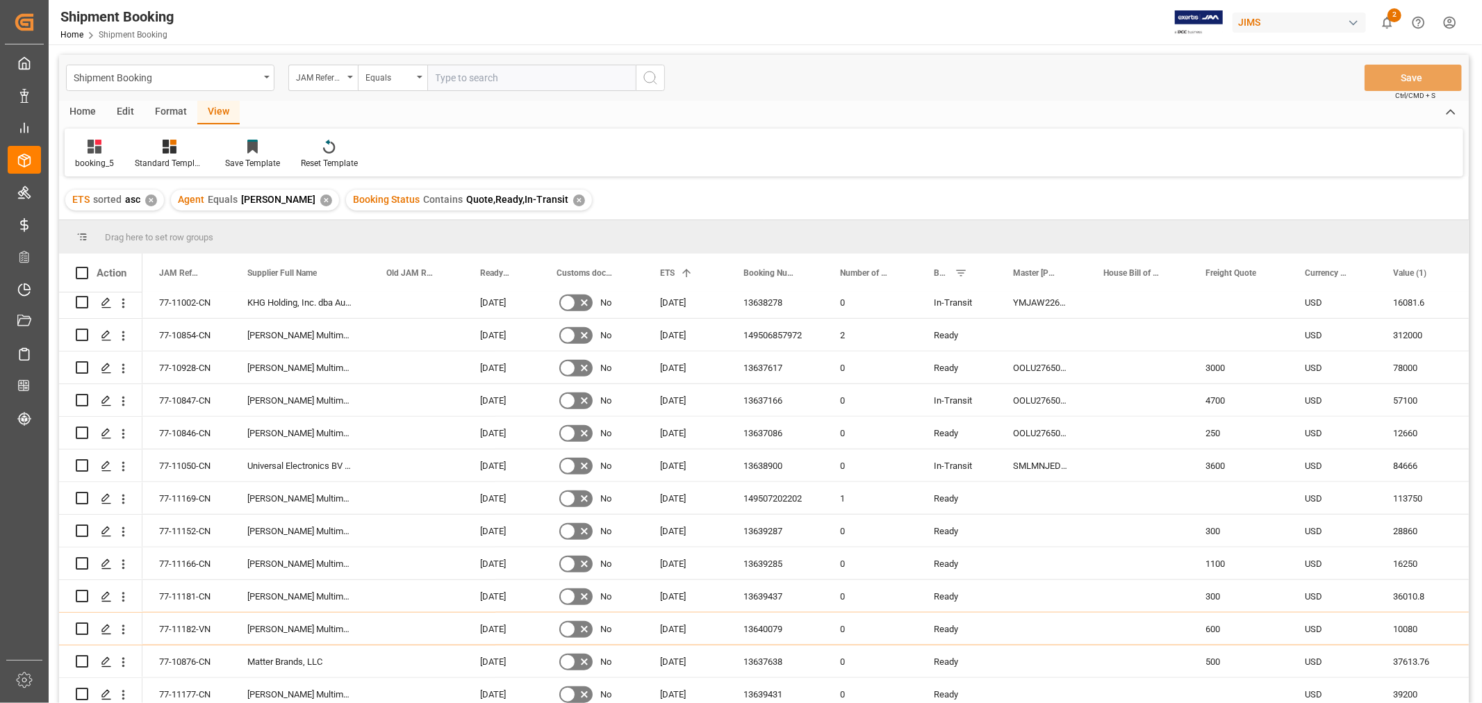
scroll to position [1254, 0]
click at [1017, 149] on div "booking_5 Standard Templates Save Template Reset Template" at bounding box center [764, 153] width 1399 height 48
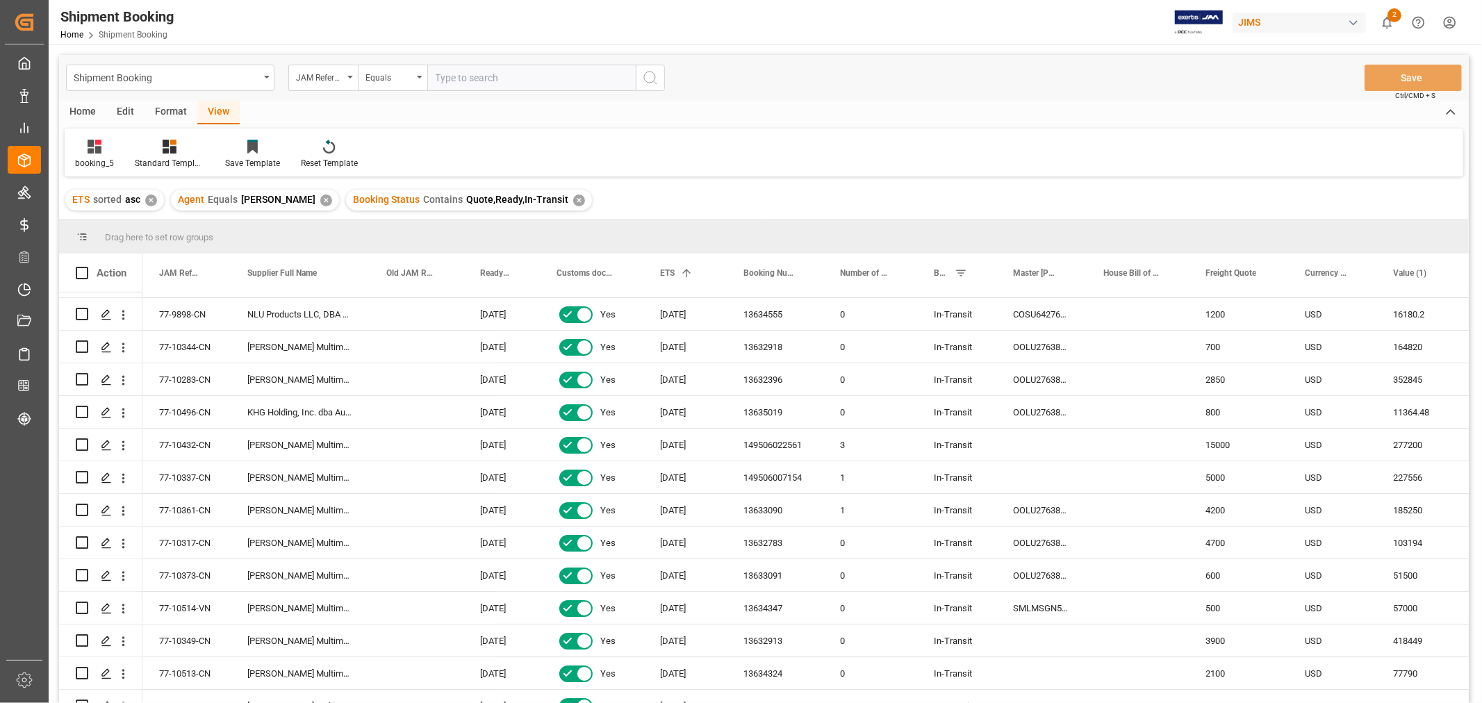
scroll to position [0, 0]
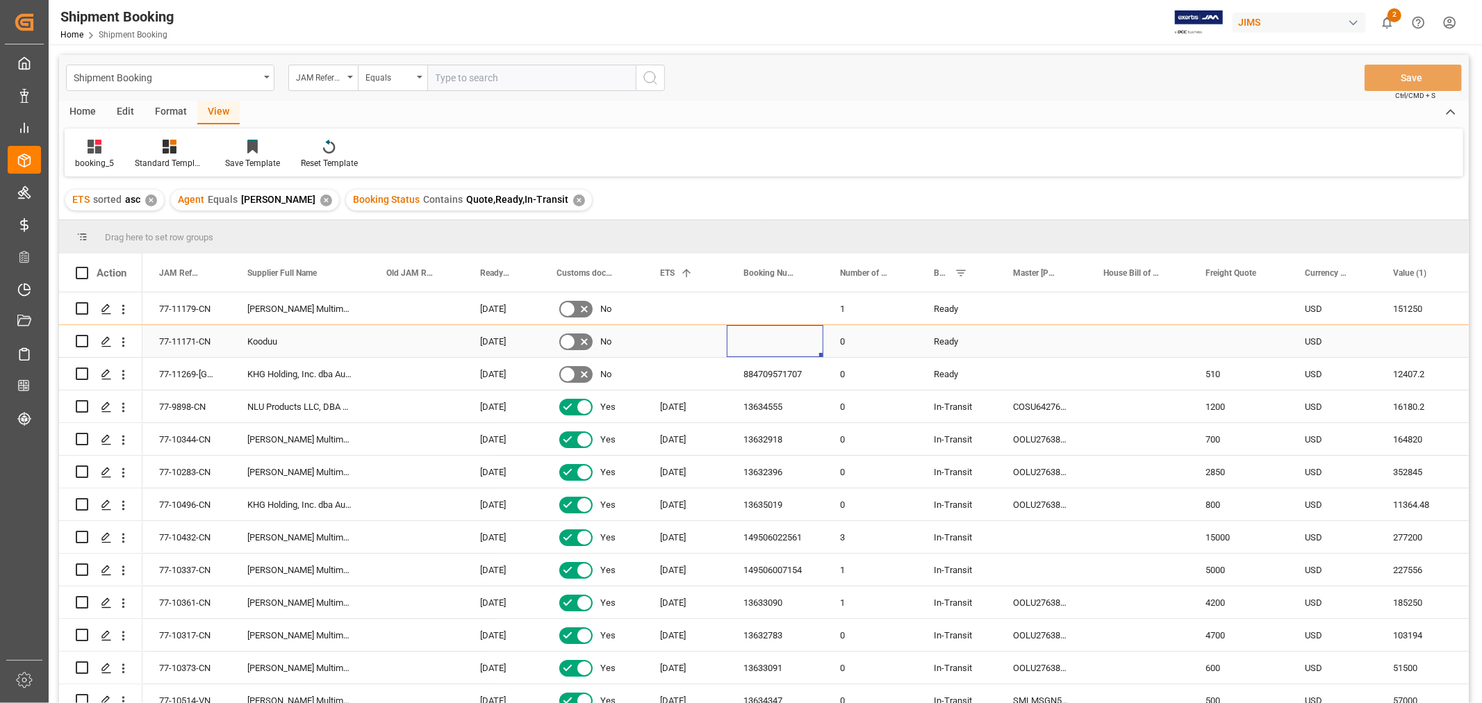
click at [785, 345] on div "Press SPACE to select this row." at bounding box center [775, 341] width 97 height 32
click at [202, 304] on div "77-11179-CN" at bounding box center [186, 309] width 88 height 32
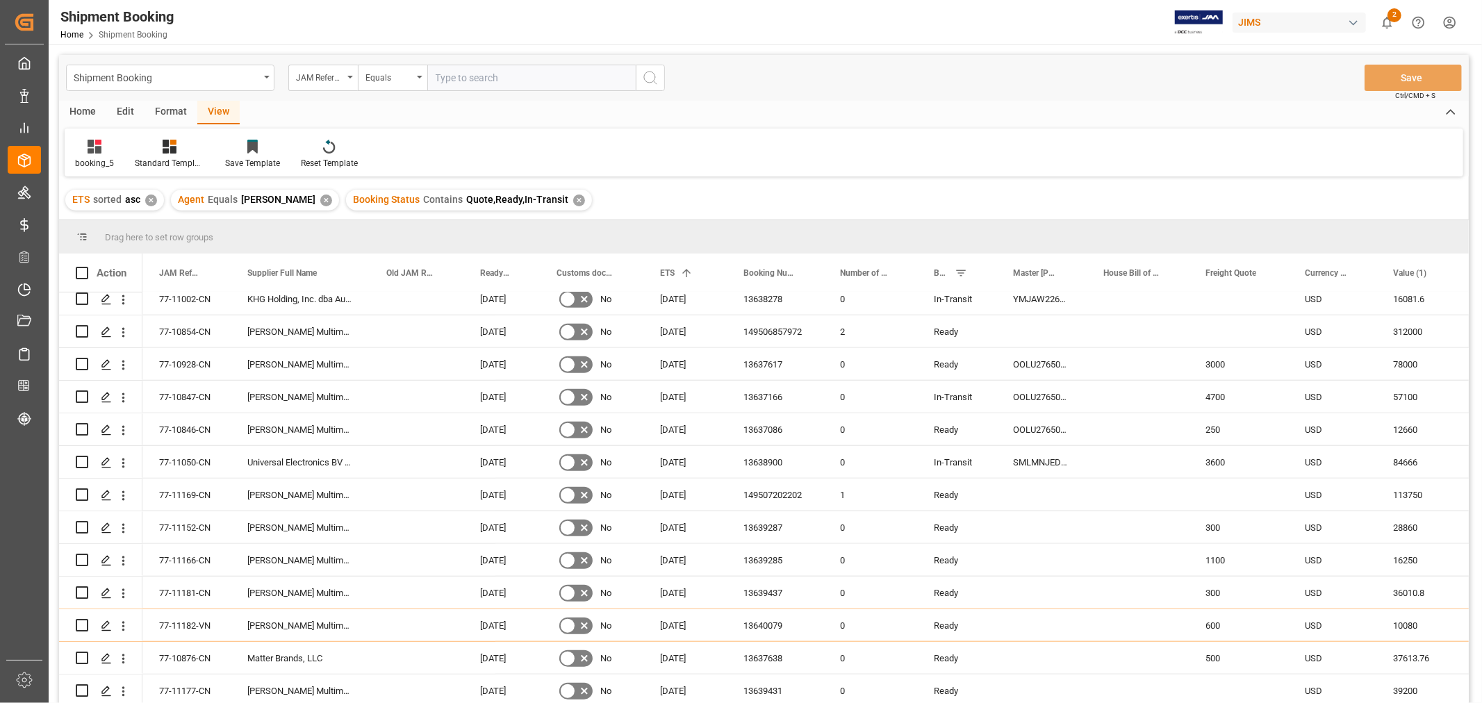
scroll to position [1254, 0]
click at [188, 552] on div "77-11166-CN" at bounding box center [186, 560] width 88 height 32
click at [1226, 554] on div "1100" at bounding box center [1238, 560] width 99 height 32
type input "0"
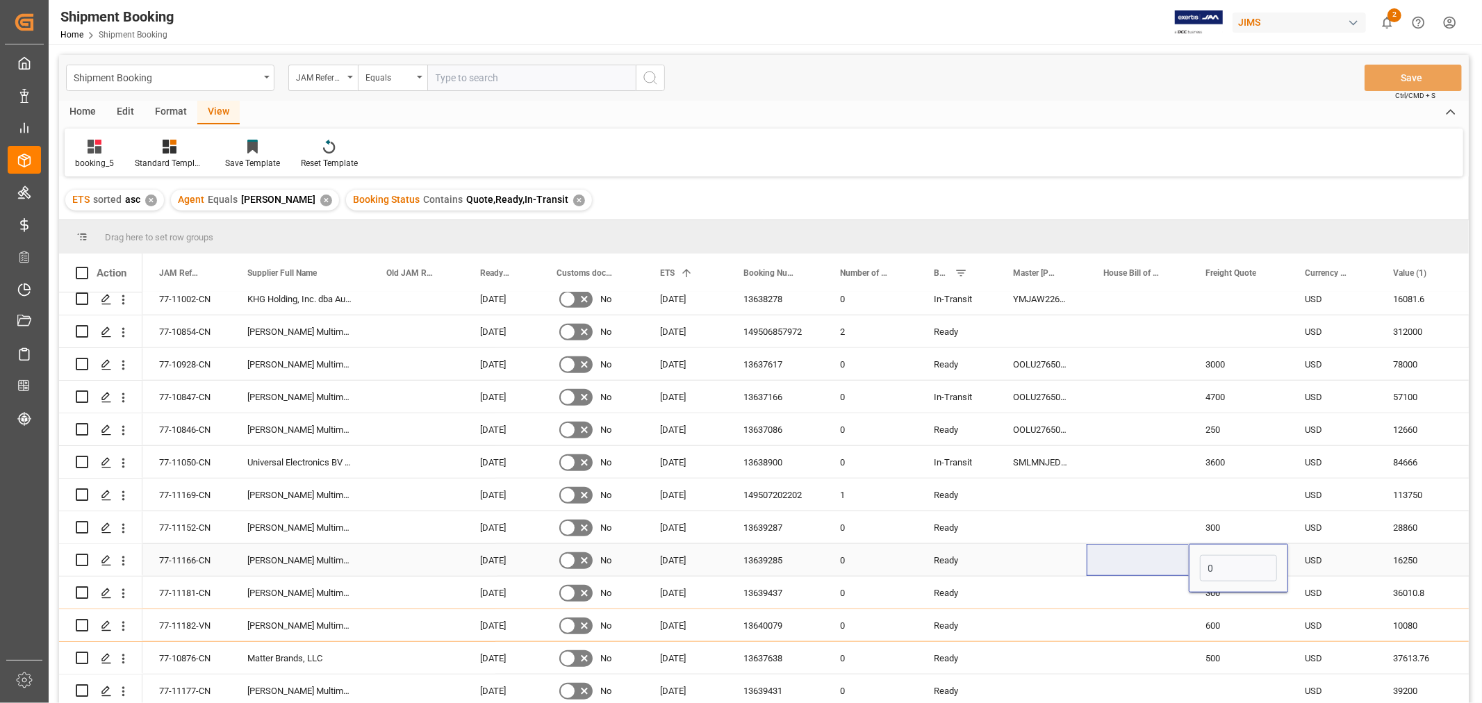
drag, startPoint x: 1220, startPoint y: 555, endPoint x: 1178, endPoint y: 562, distance: 43.0
click at [1032, 551] on div "Press SPACE to select this row." at bounding box center [1042, 560] width 90 height 32
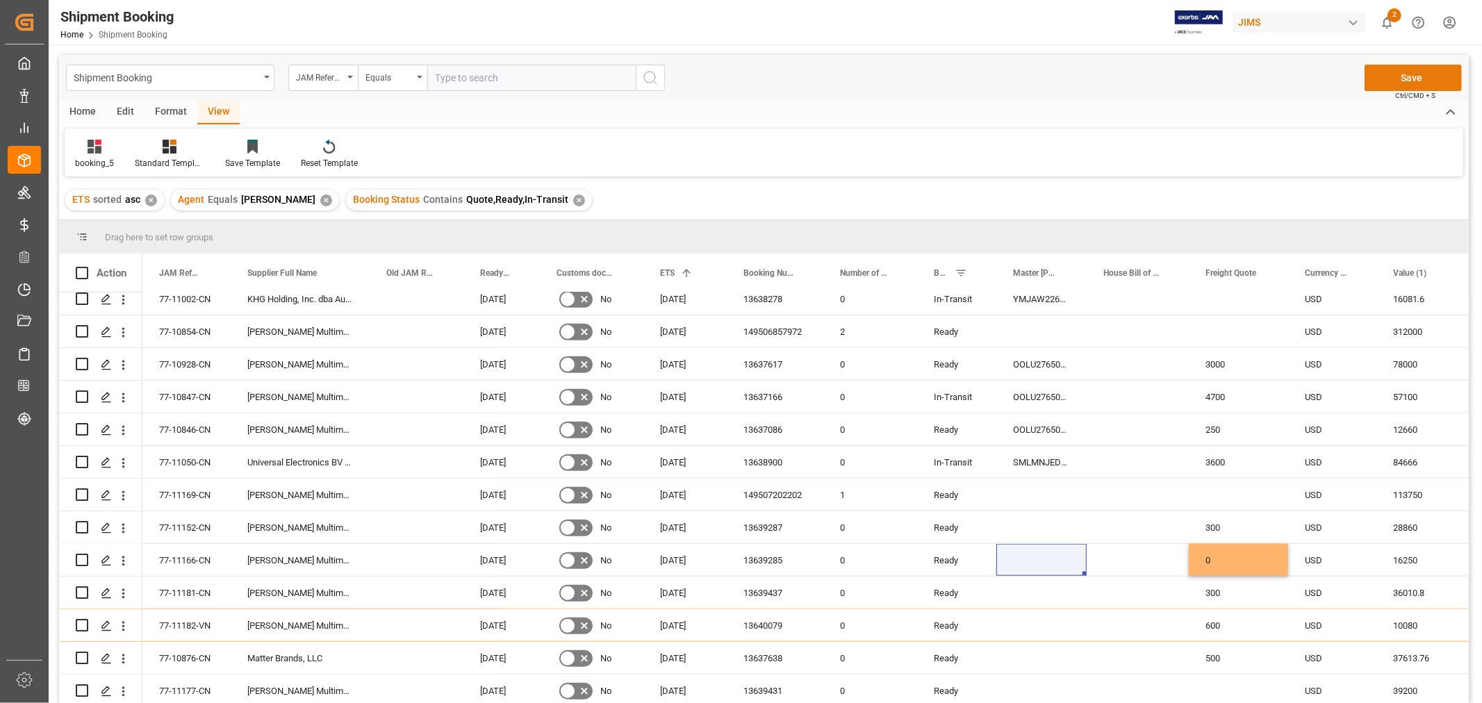
click at [1437, 76] on button "Save" at bounding box center [1413, 78] width 97 height 26
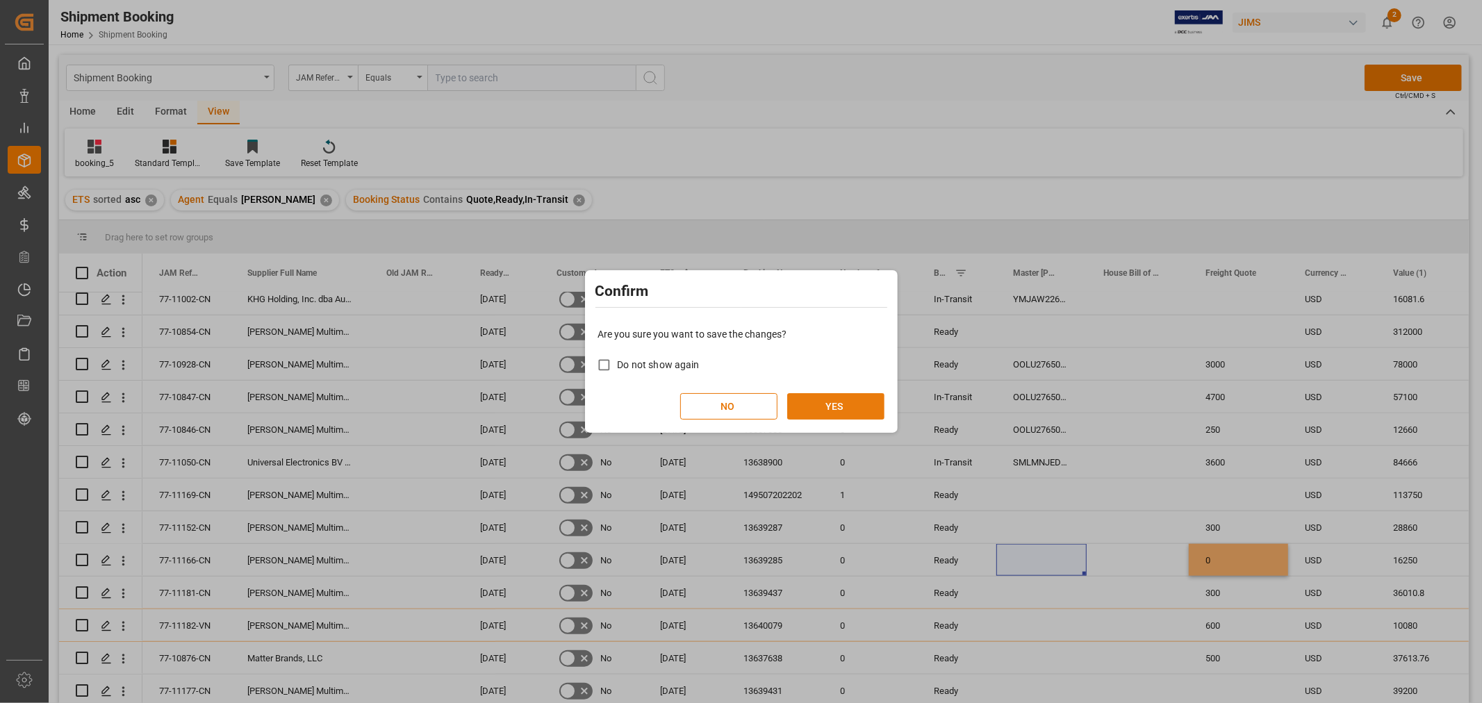
click at [837, 395] on button "YES" at bounding box center [835, 406] width 97 height 26
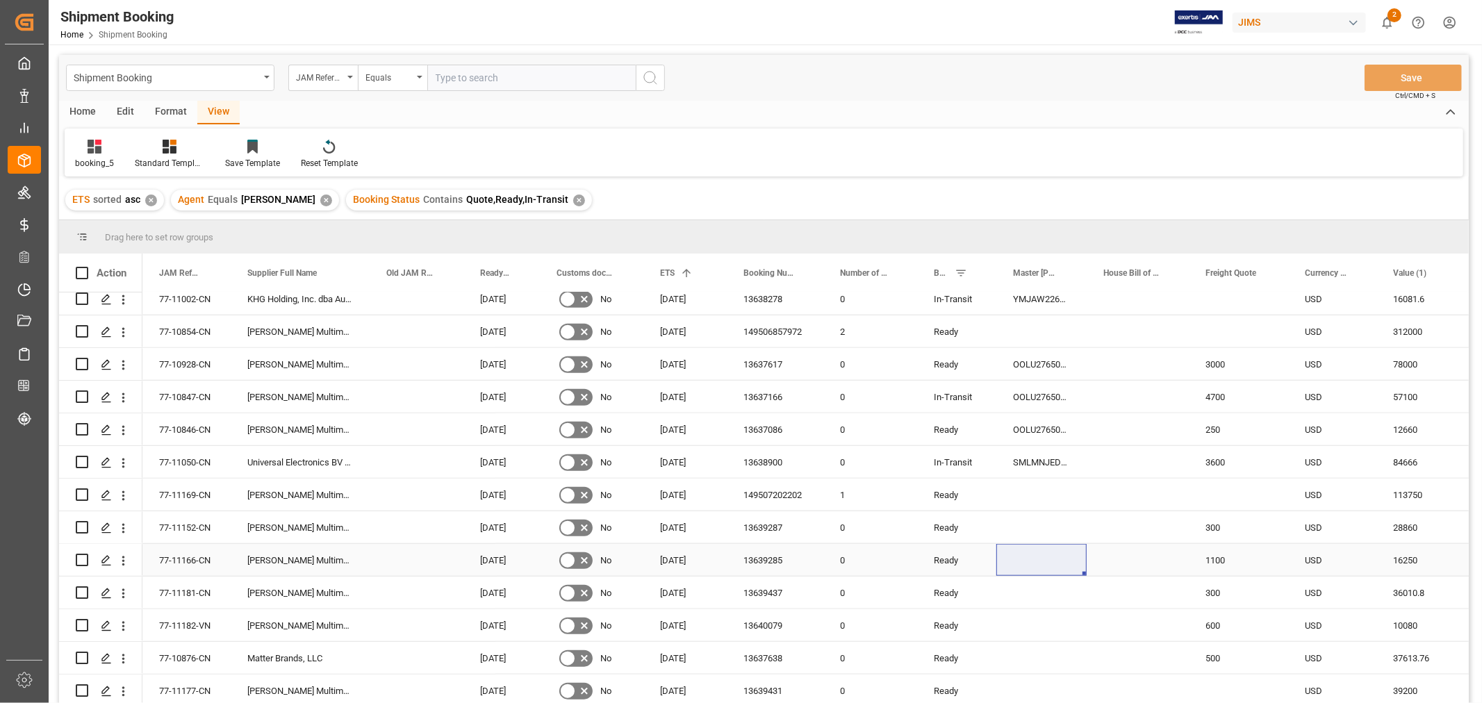
click at [759, 554] on div "13639285" at bounding box center [775, 560] width 97 height 32
drag, startPoint x: 790, startPoint y: 563, endPoint x: 660, endPoint y: 553, distance: 130.3
type input "13639285"
click at [795, 565] on input "13639285" at bounding box center [775, 568] width 74 height 26
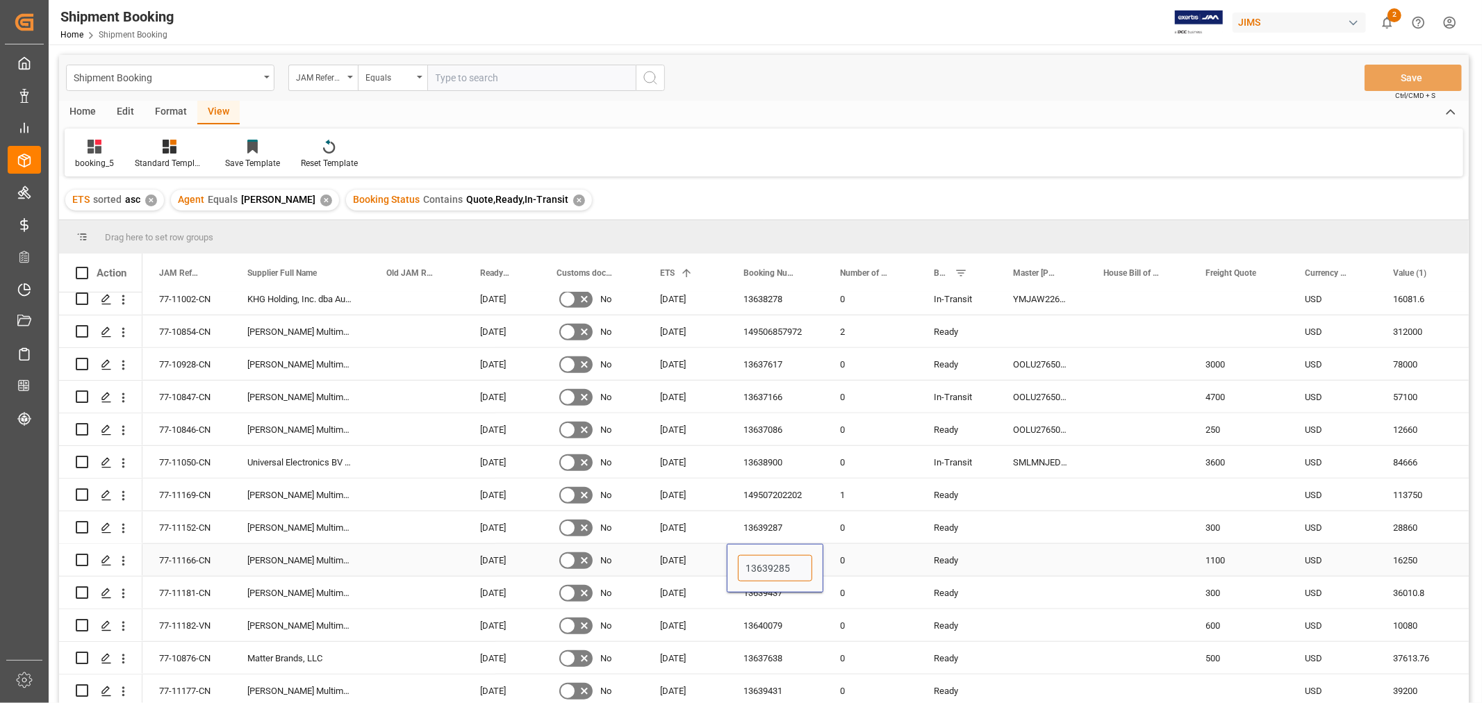
drag, startPoint x: 795, startPoint y: 565, endPoint x: 695, endPoint y: 543, distance: 102.4
click at [1231, 555] on div "1100" at bounding box center [1238, 560] width 99 height 32
click at [1230, 557] on div "1100" at bounding box center [1238, 560] width 99 height 32
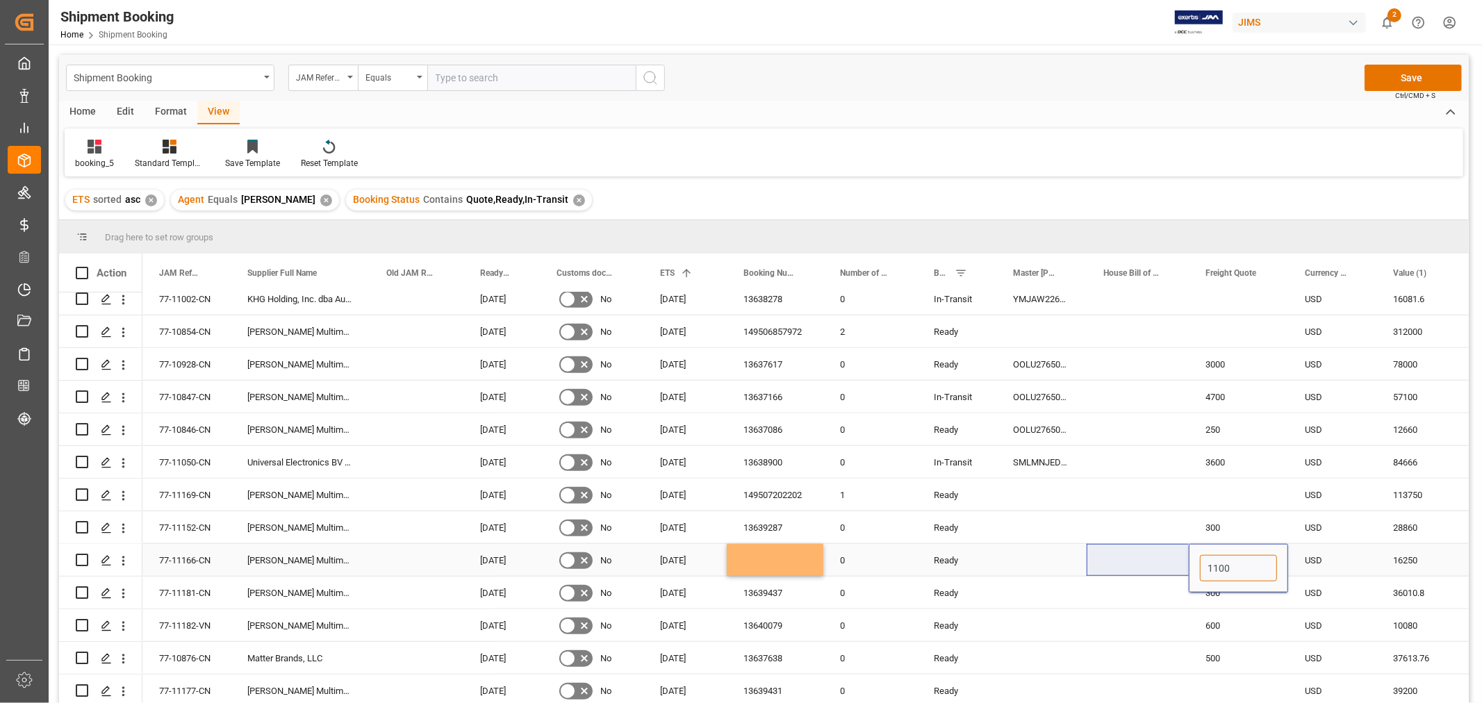
drag, startPoint x: 1230, startPoint y: 566, endPoint x: 1183, endPoint y: 568, distance: 47.3
type input "0"
click at [1081, 550] on div "Press SPACE to select this row." at bounding box center [1042, 560] width 90 height 32
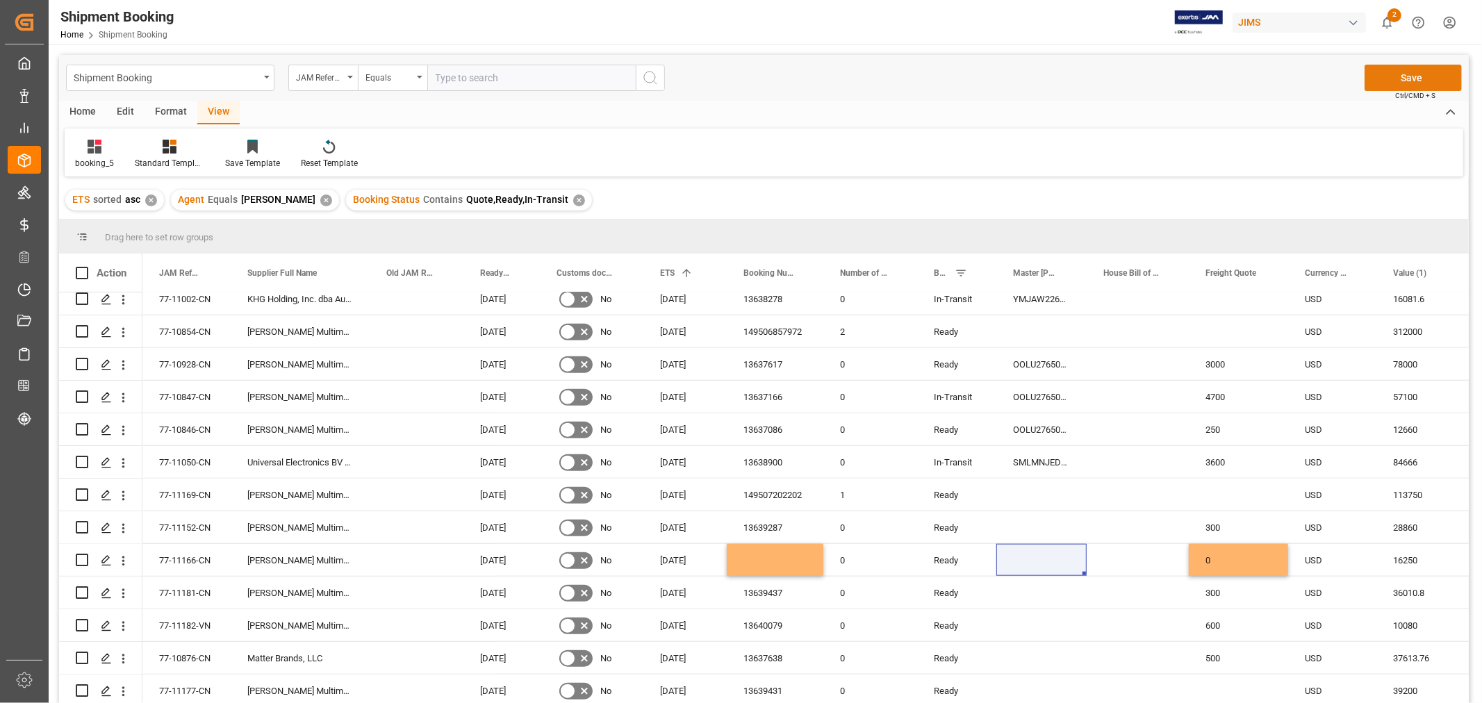
click at [1401, 74] on button "Save" at bounding box center [1413, 78] width 97 height 26
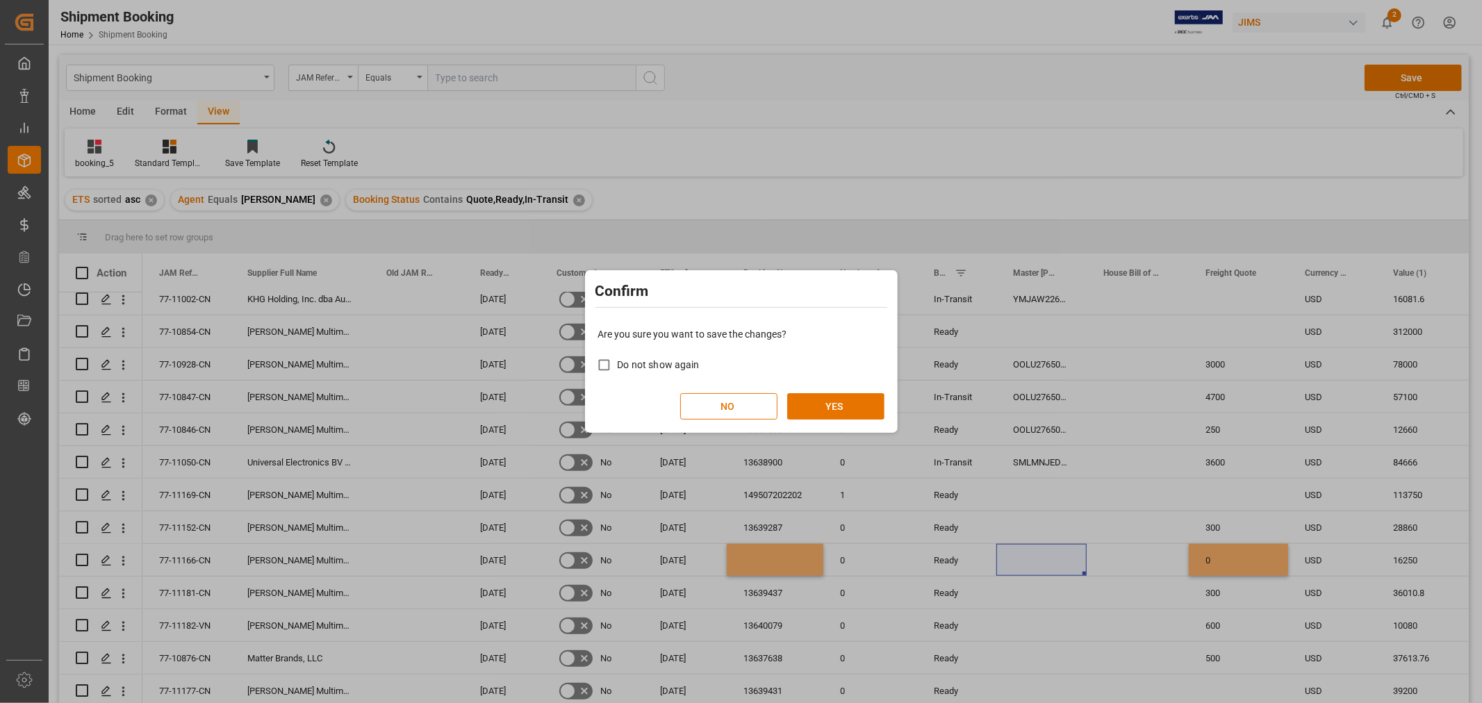
click at [1214, 564] on div "Confirm Are you sure you want to save the changes? Do not show again NO YES" at bounding box center [741, 351] width 1482 height 703
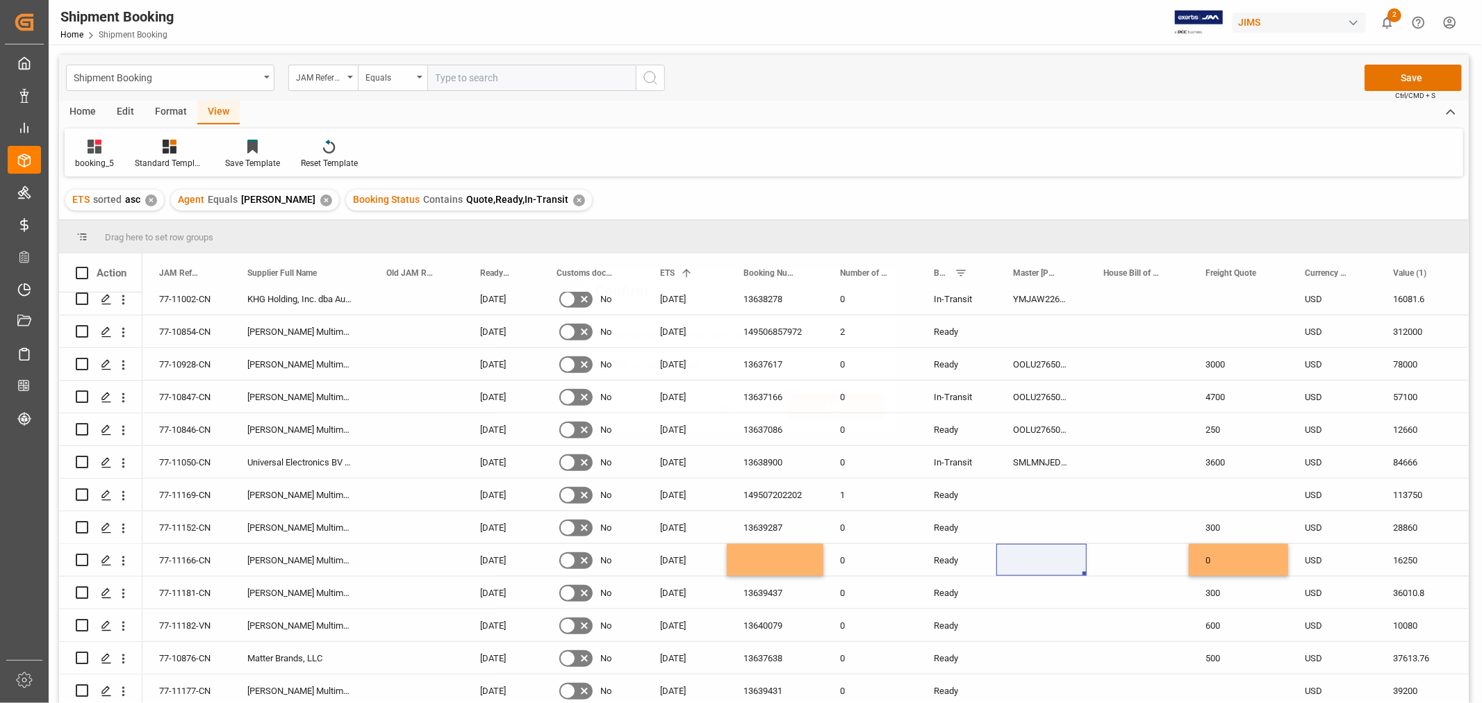
click at [1214, 563] on div "Confirm Are you sure you want to save the changes? Do not show again NO YES" at bounding box center [741, 351] width 1482 height 703
click at [1214, 559] on div "0" at bounding box center [1238, 560] width 99 height 32
click at [1214, 558] on div "0" at bounding box center [1238, 560] width 99 height 32
click at [1035, 549] on div "Press SPACE to select this row." at bounding box center [1042, 560] width 90 height 32
click at [1408, 74] on button "Save" at bounding box center [1413, 78] width 97 height 26
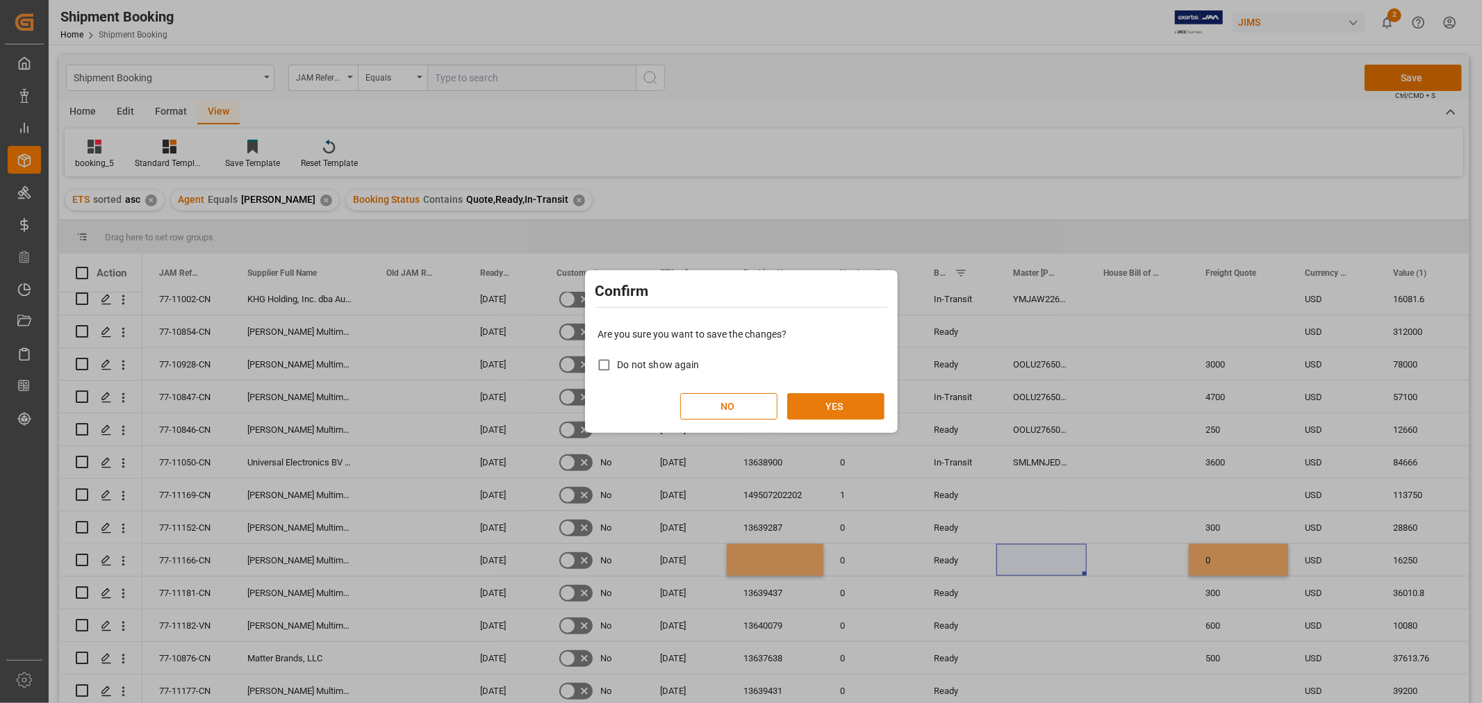
click at [823, 409] on button "YES" at bounding box center [835, 406] width 97 height 26
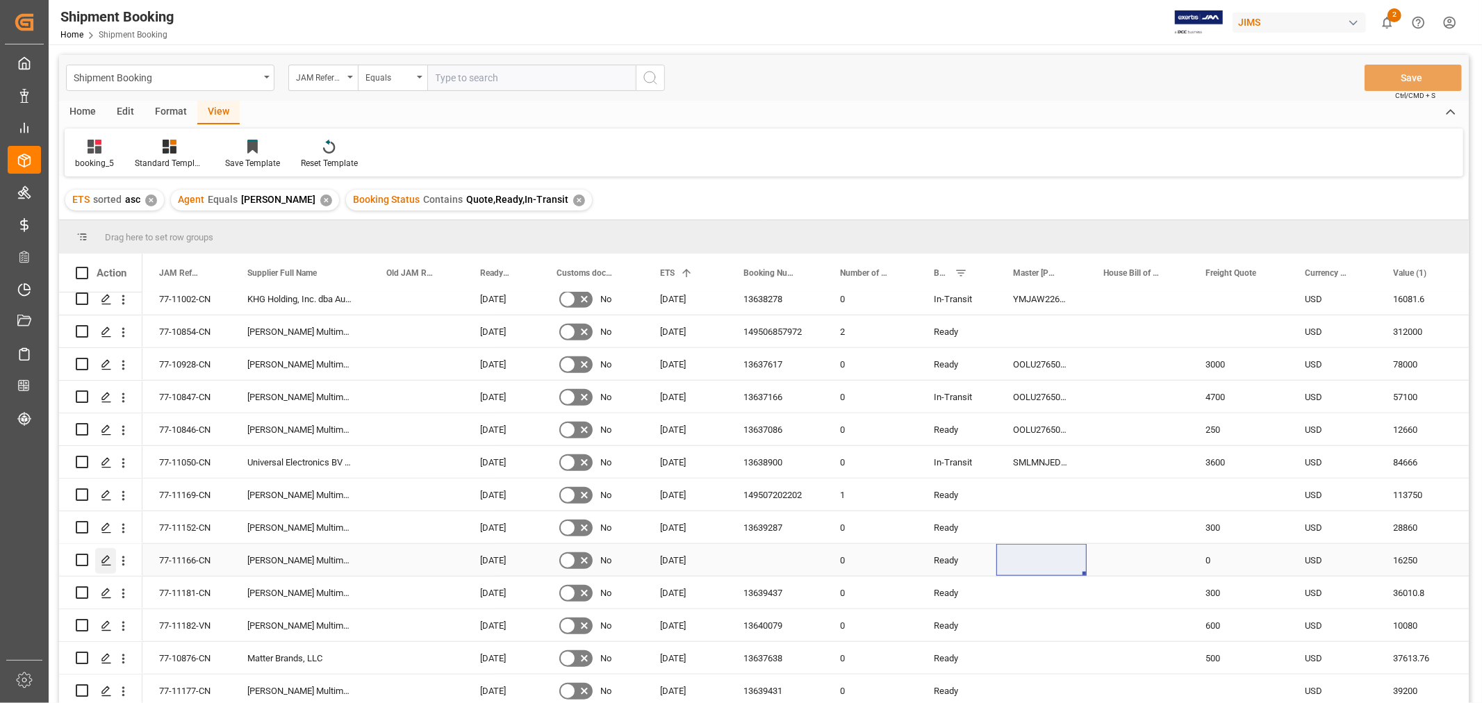
click at [99, 559] on div "Press SPACE to select this row." at bounding box center [105, 561] width 21 height 26
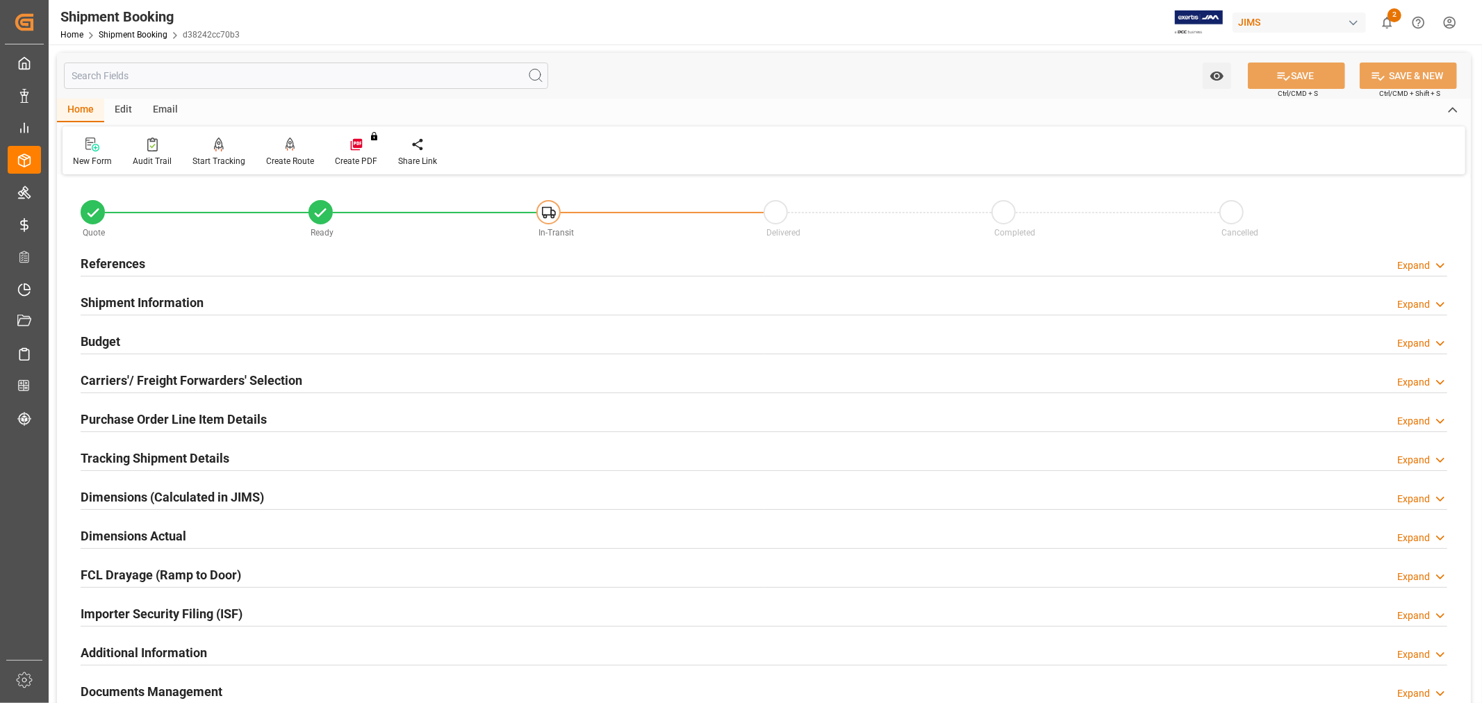
click at [170, 376] on h2 "Carriers'/ Freight Forwarders' Selection" at bounding box center [192, 380] width 222 height 19
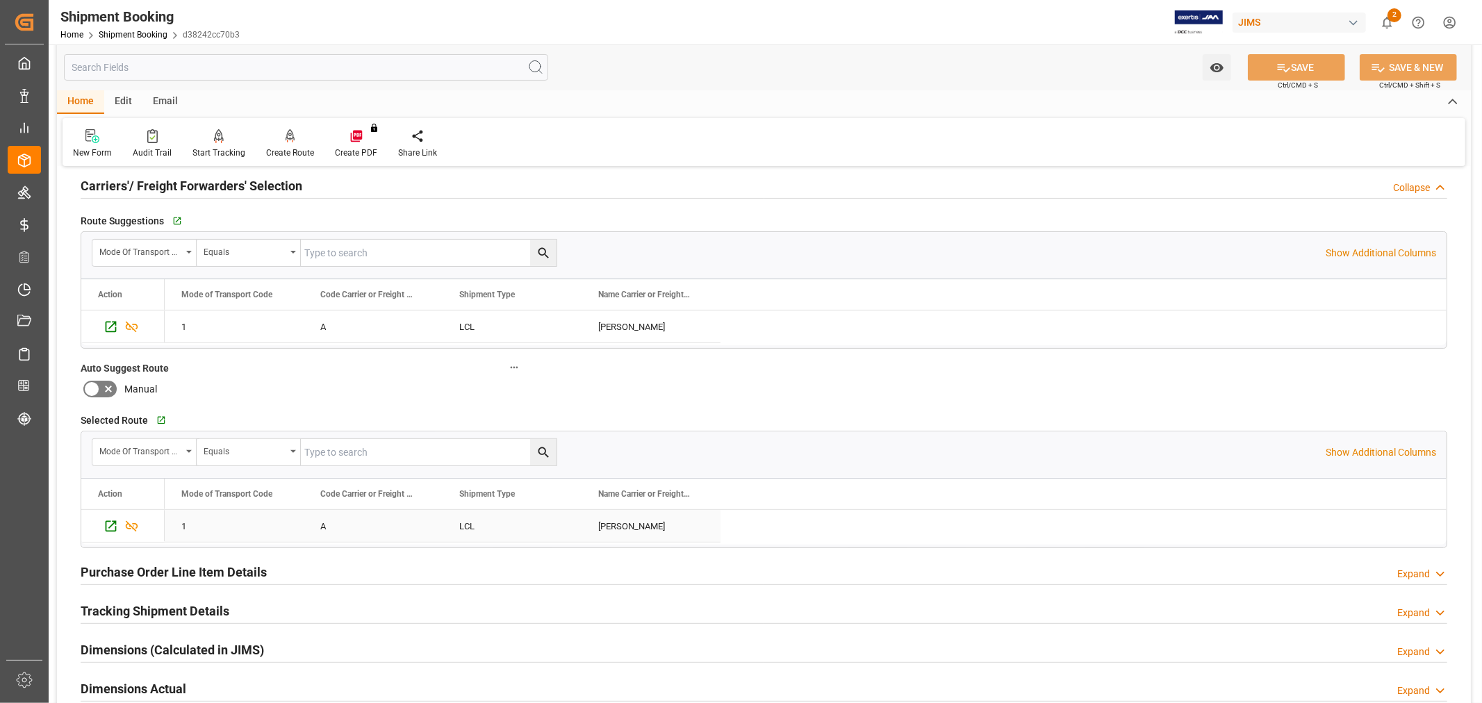
scroll to position [231, 0]
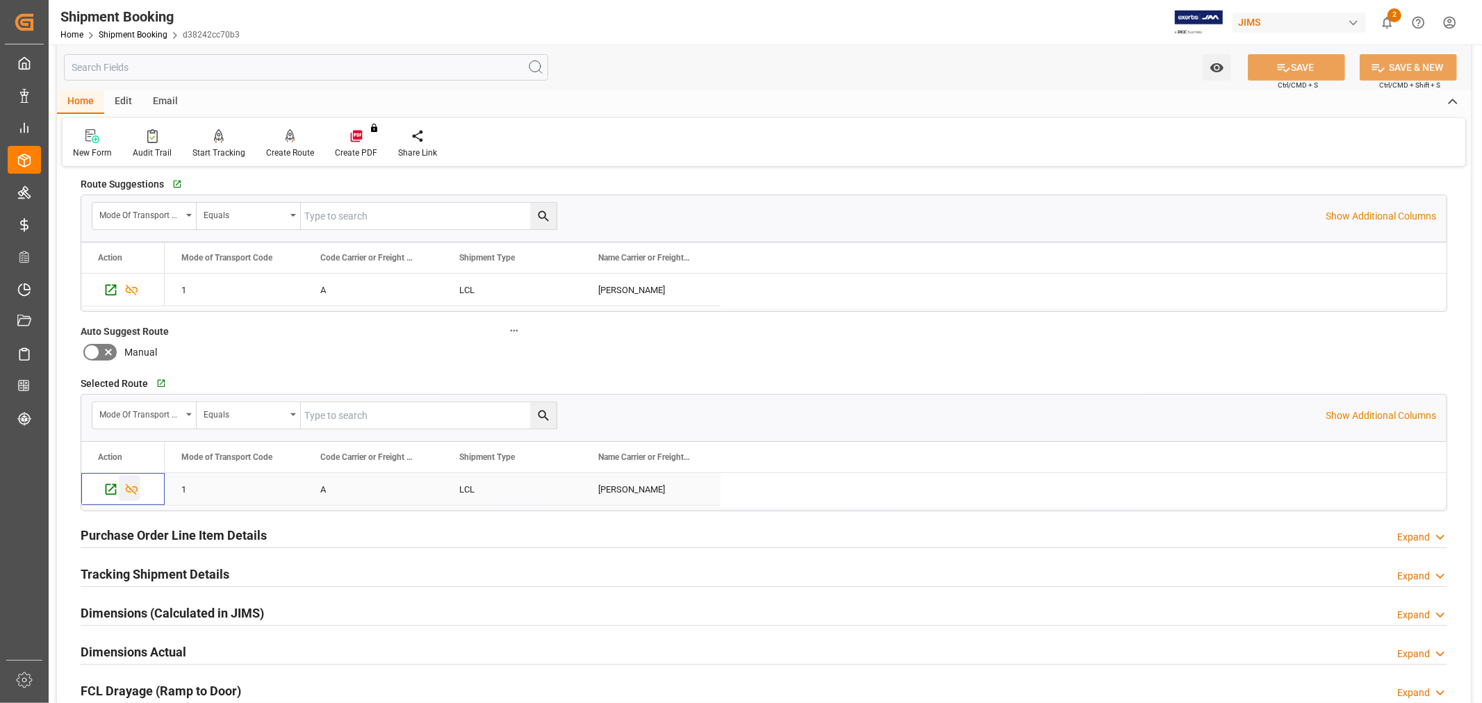
click at [133, 493] on icon "Press SPACE to select this row." at bounding box center [131, 489] width 15 height 15
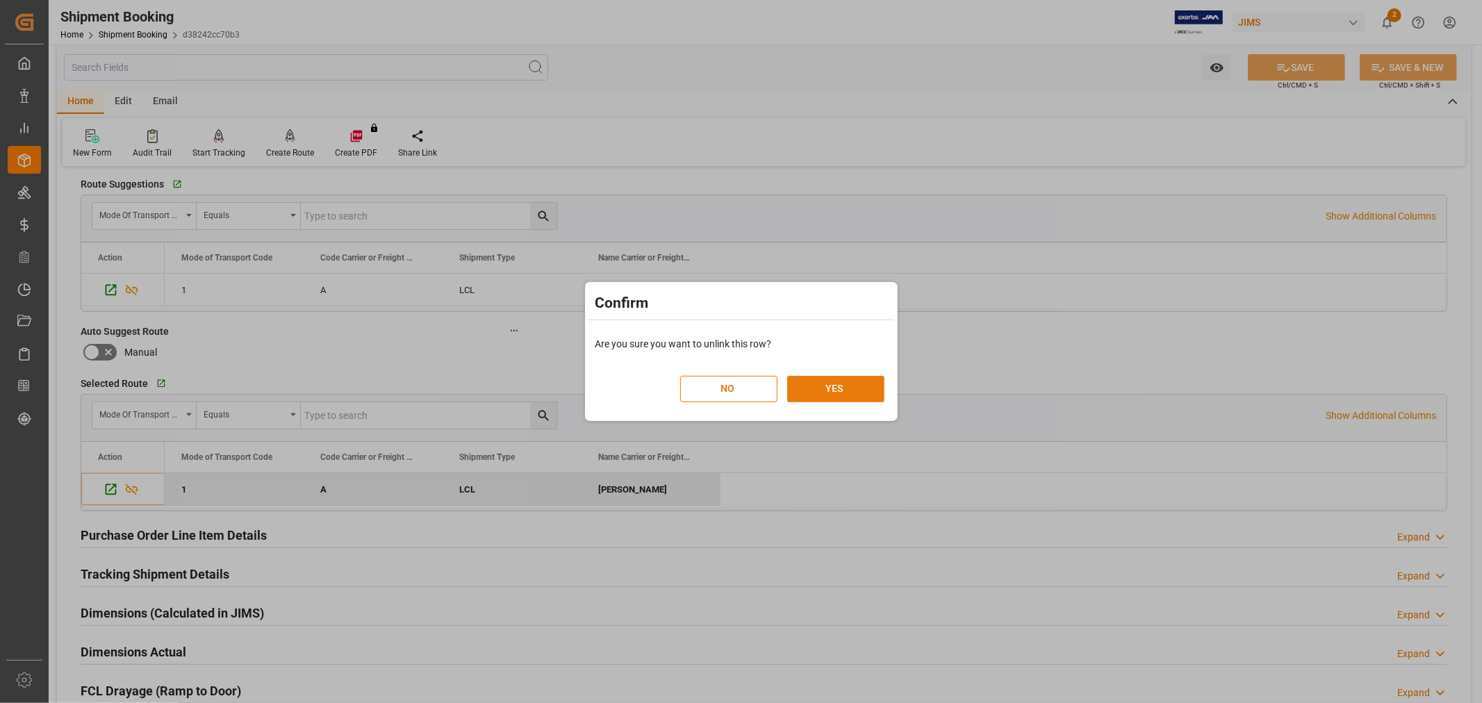
click at [835, 393] on button "YES" at bounding box center [835, 389] width 97 height 26
click at [837, 387] on button "YES" at bounding box center [835, 389] width 97 height 26
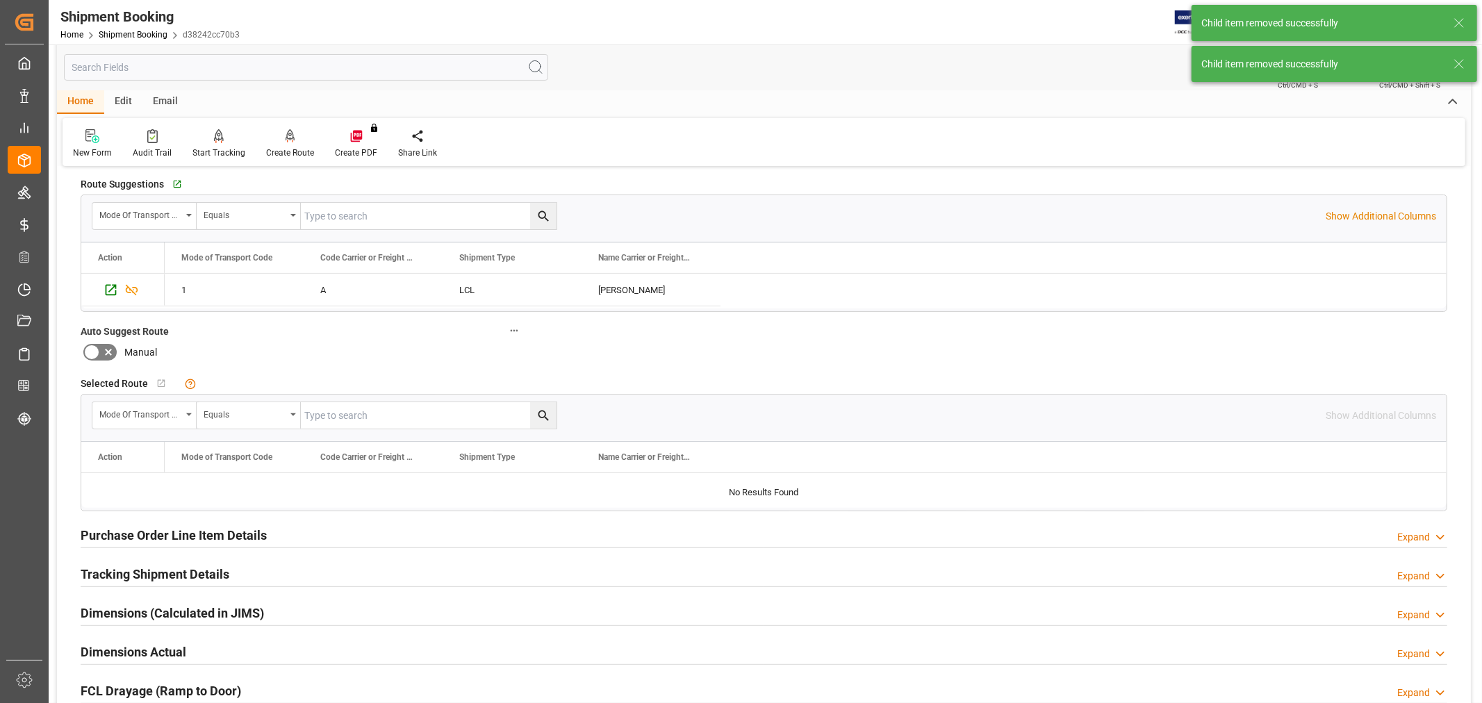
click at [987, 140] on div "New Form Audit Trail Start Tracking Create Empty Shipment Tracking Create Route…" at bounding box center [764, 142] width 1403 height 48
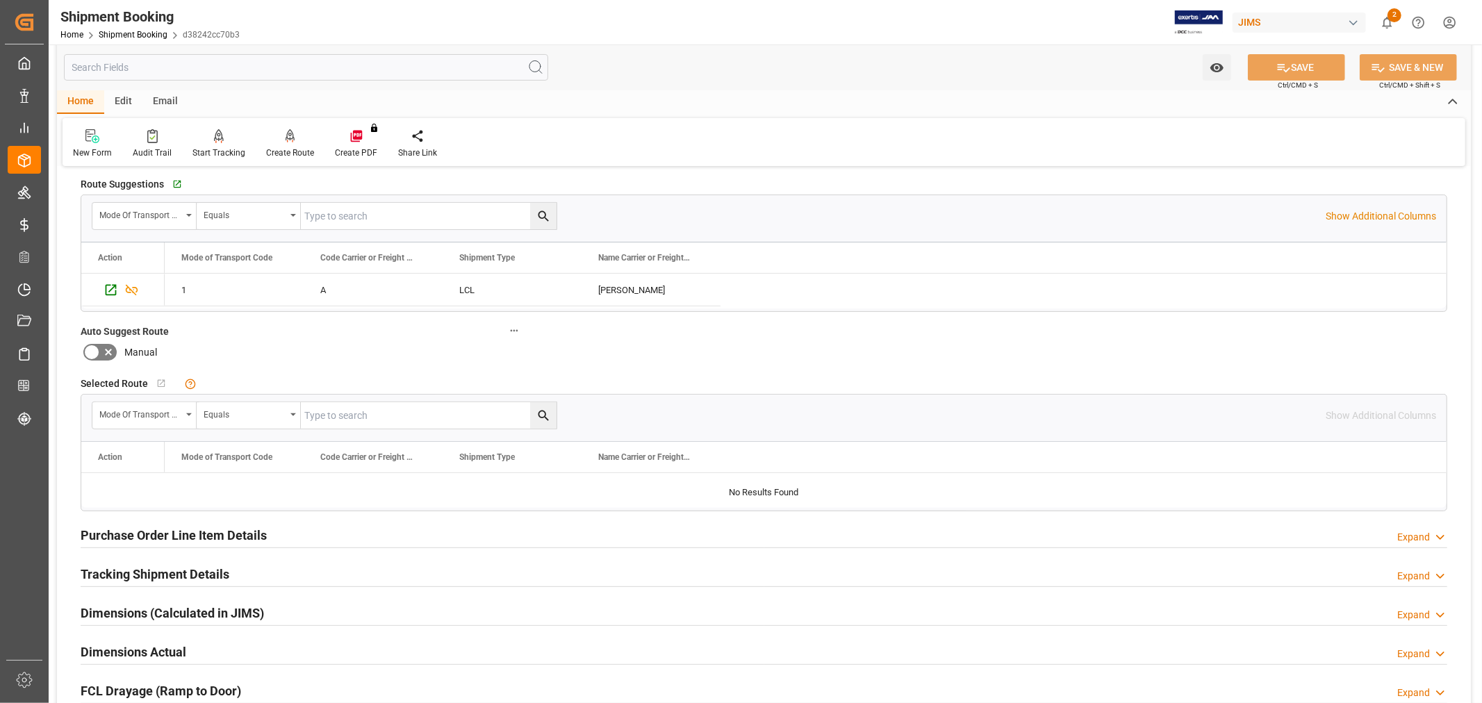
click at [839, 188] on div "Route Suggestions   Go to Output Routing Guide Grid" at bounding box center [764, 184] width 1367 height 21
click at [286, 153] on div "Create Route" at bounding box center [290, 153] width 48 height 13
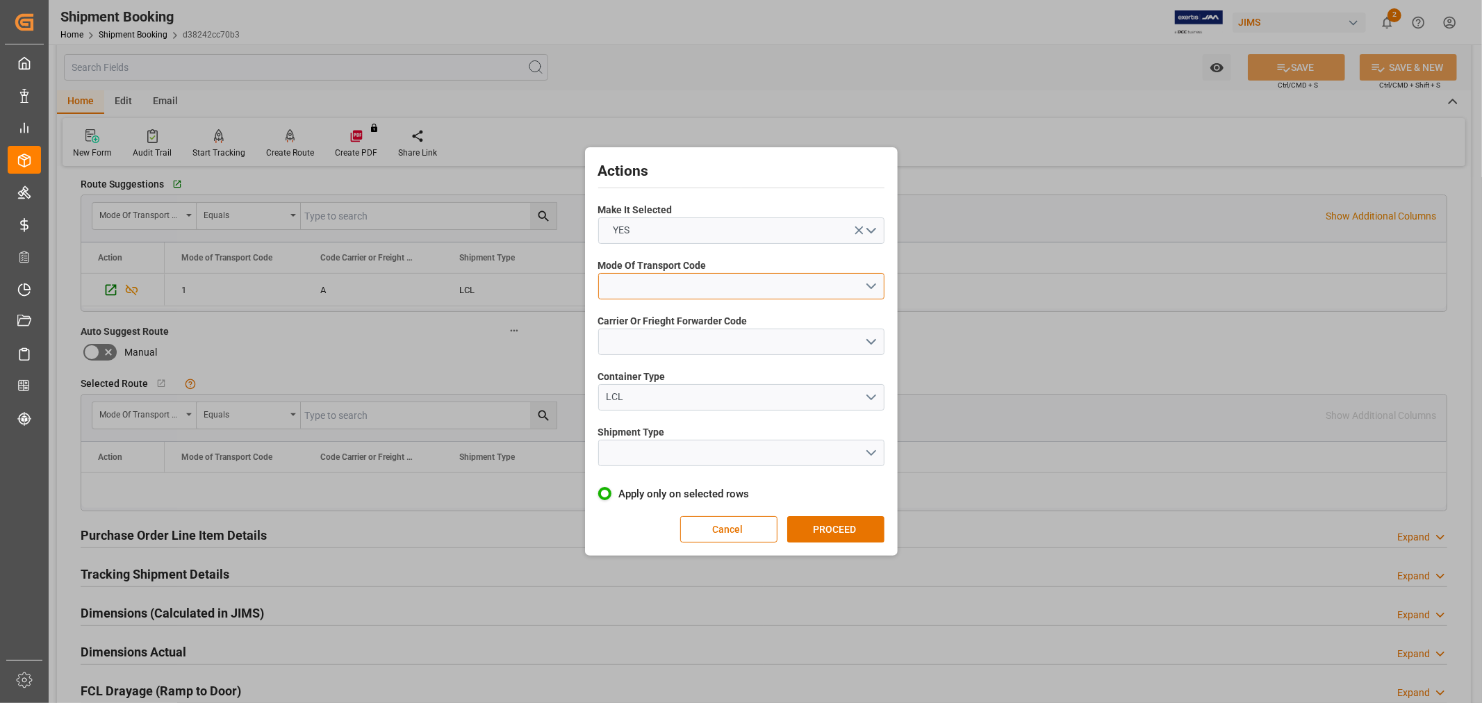
click at [637, 288] on button "open menu" at bounding box center [741, 286] width 286 height 26
click at [652, 284] on div "1- OCEAN" at bounding box center [741, 289] width 285 height 29
click at [662, 338] on button "open menu" at bounding box center [741, 342] width 286 height 26
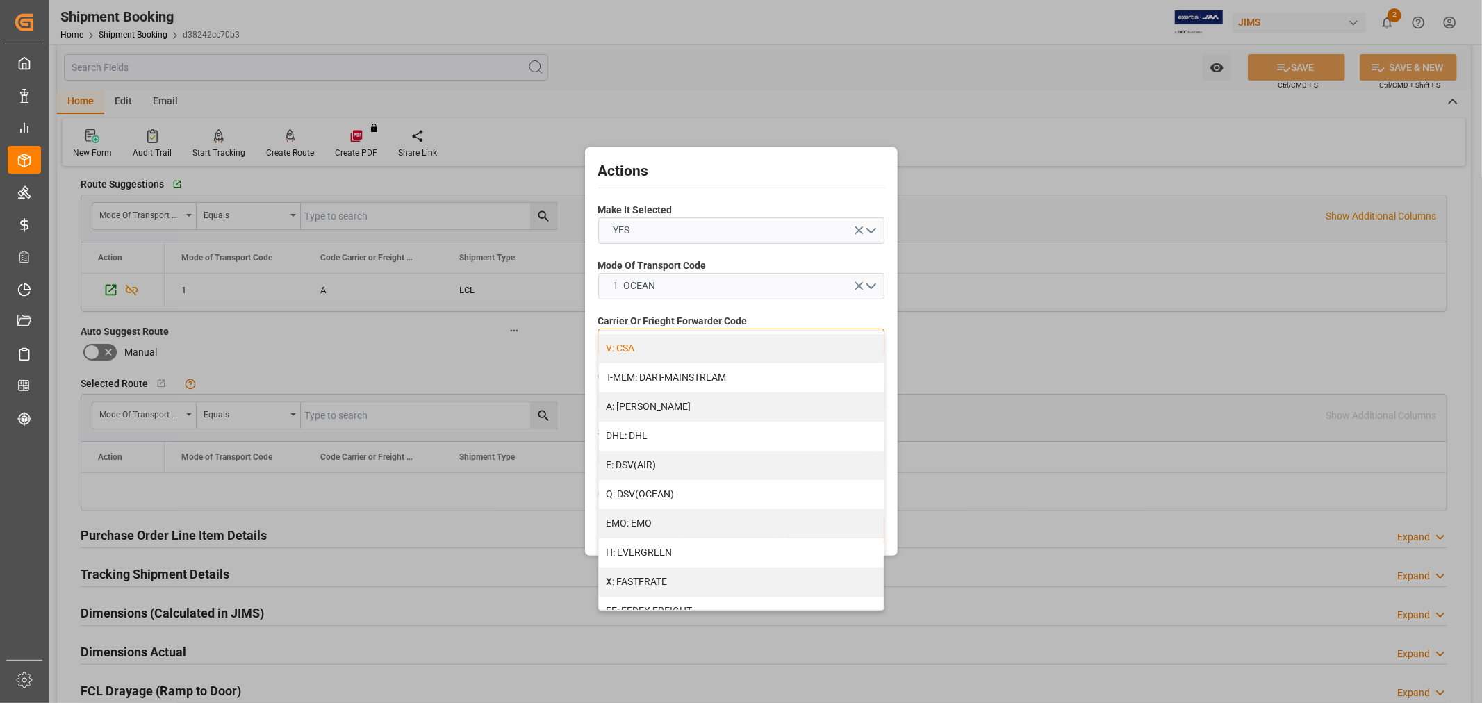
scroll to position [154, 0]
click at [681, 541] on div "H: EVERGREEN" at bounding box center [741, 541] width 285 height 29
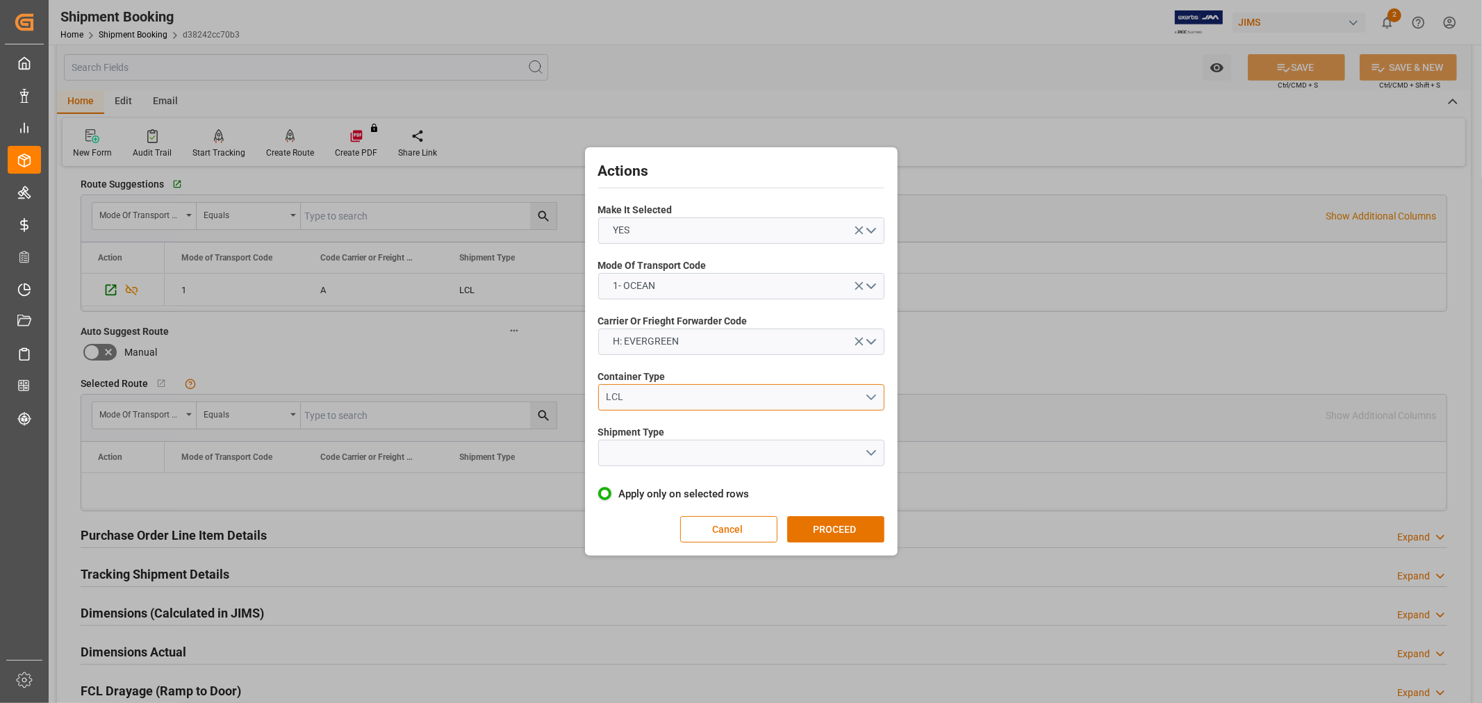
click at [671, 397] on div "LCL" at bounding box center [735, 397] width 259 height 15
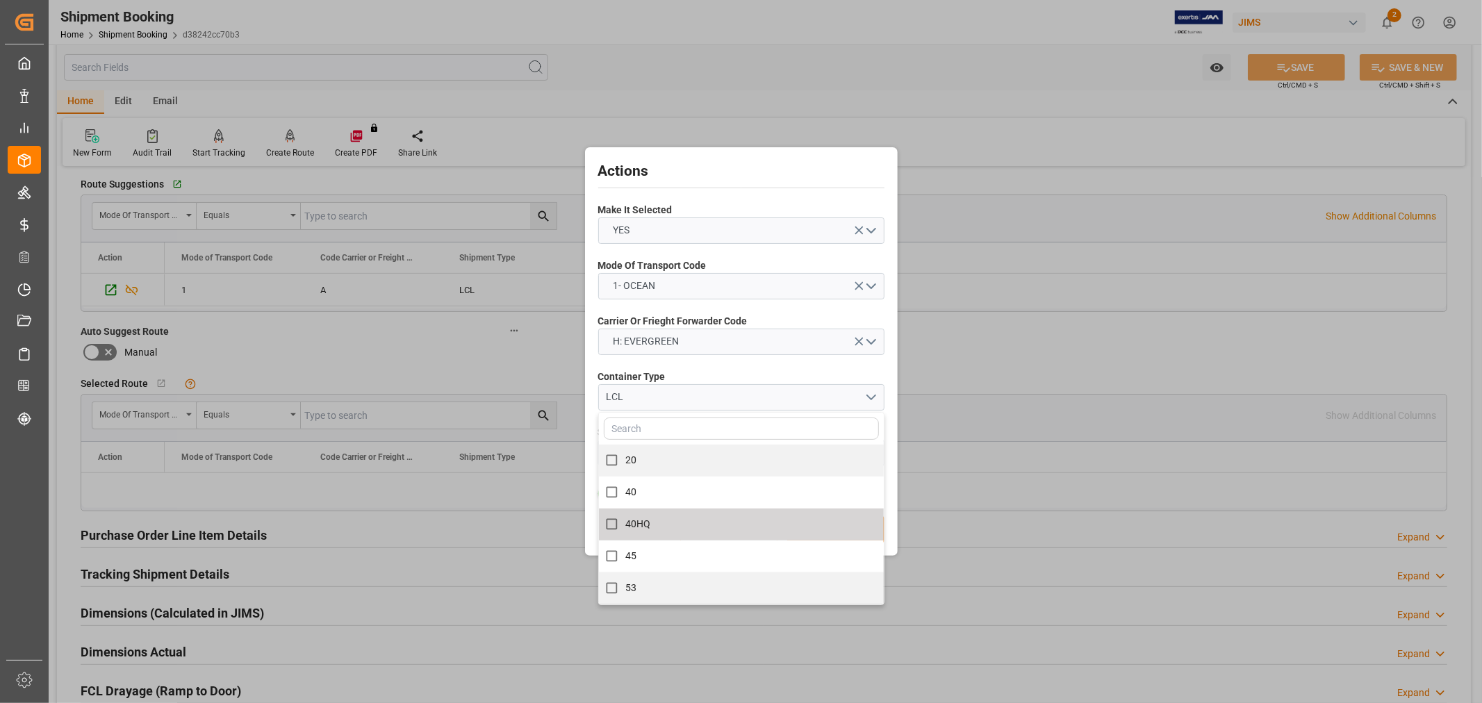
click at [655, 528] on label "40HQ" at bounding box center [733, 524] width 270 height 27
checkbox input "true"
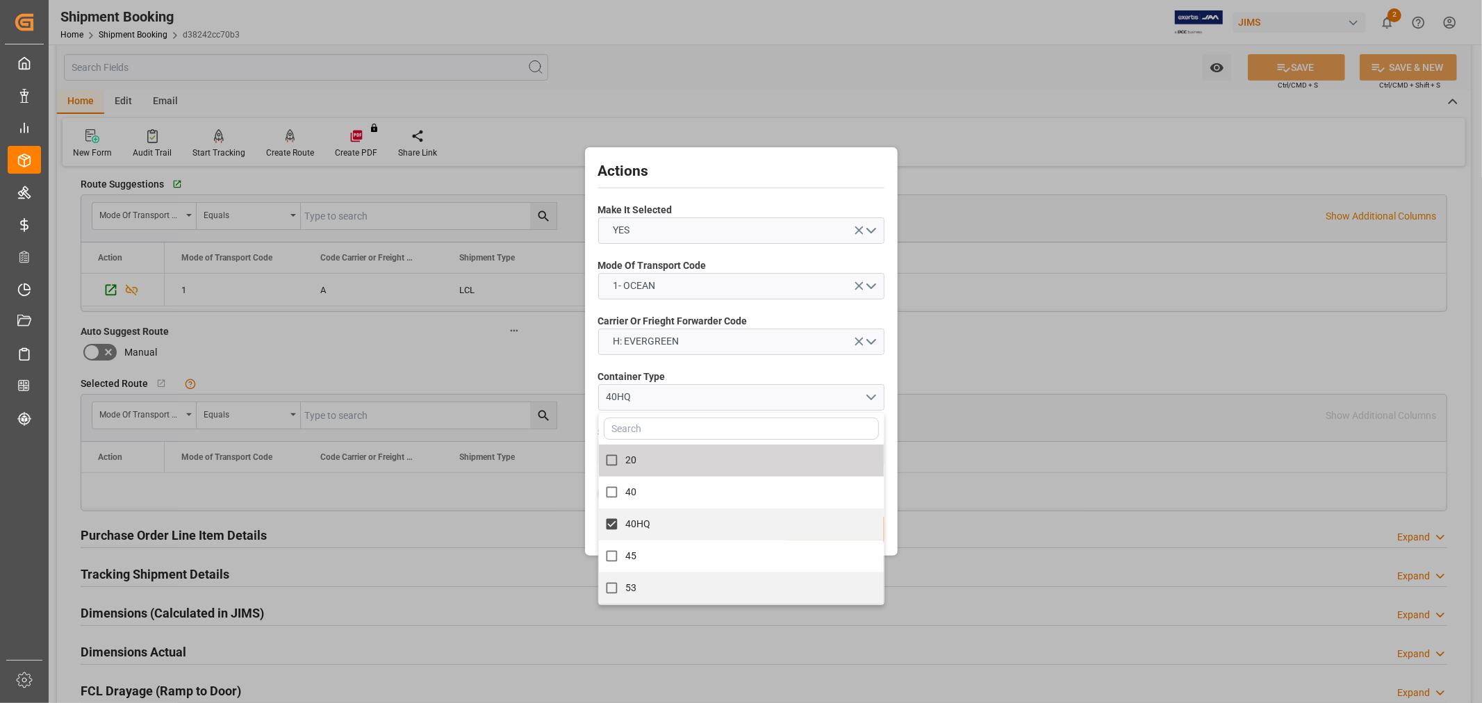
click at [769, 359] on div "Carrier Or Frieght Forwarder Code H: EVERGREEN" at bounding box center [741, 334] width 286 height 51
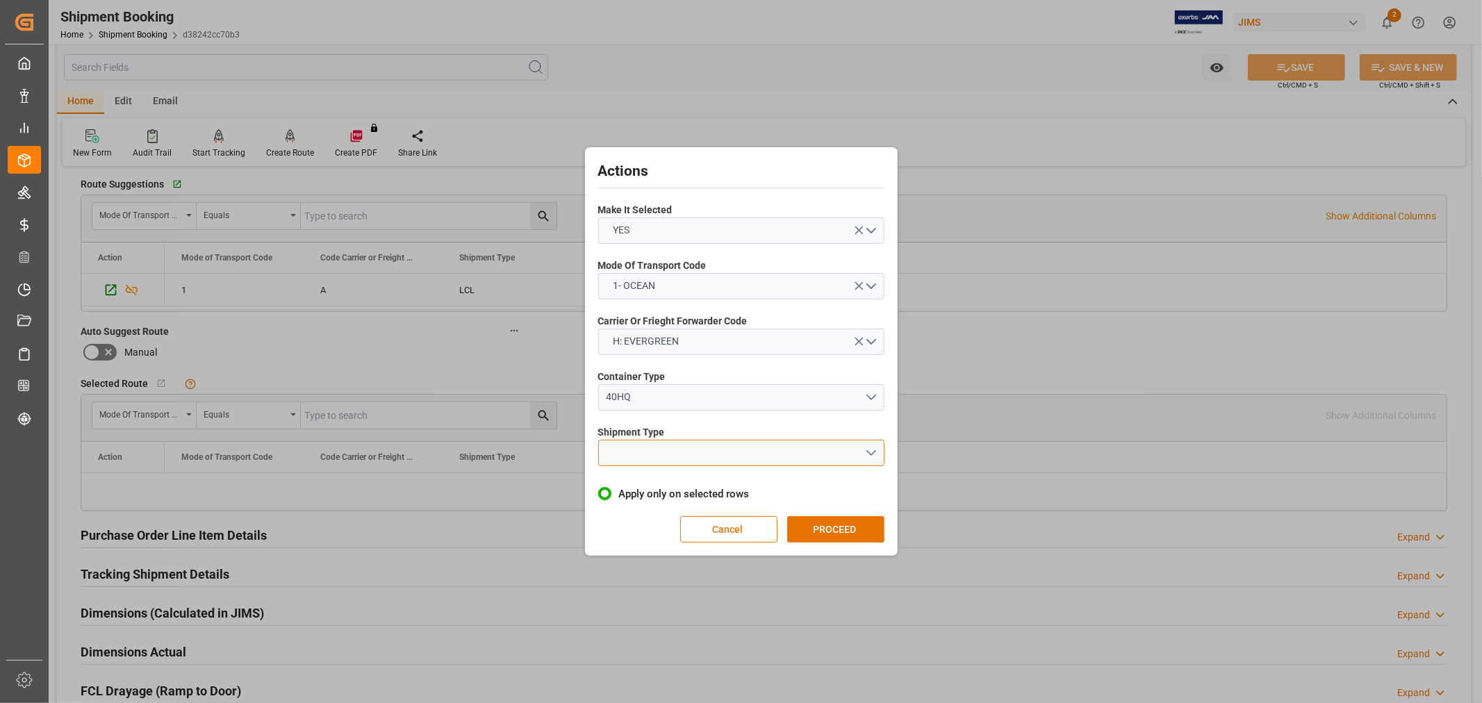
click at [741, 452] on button "open menu" at bounding box center [741, 453] width 286 height 26
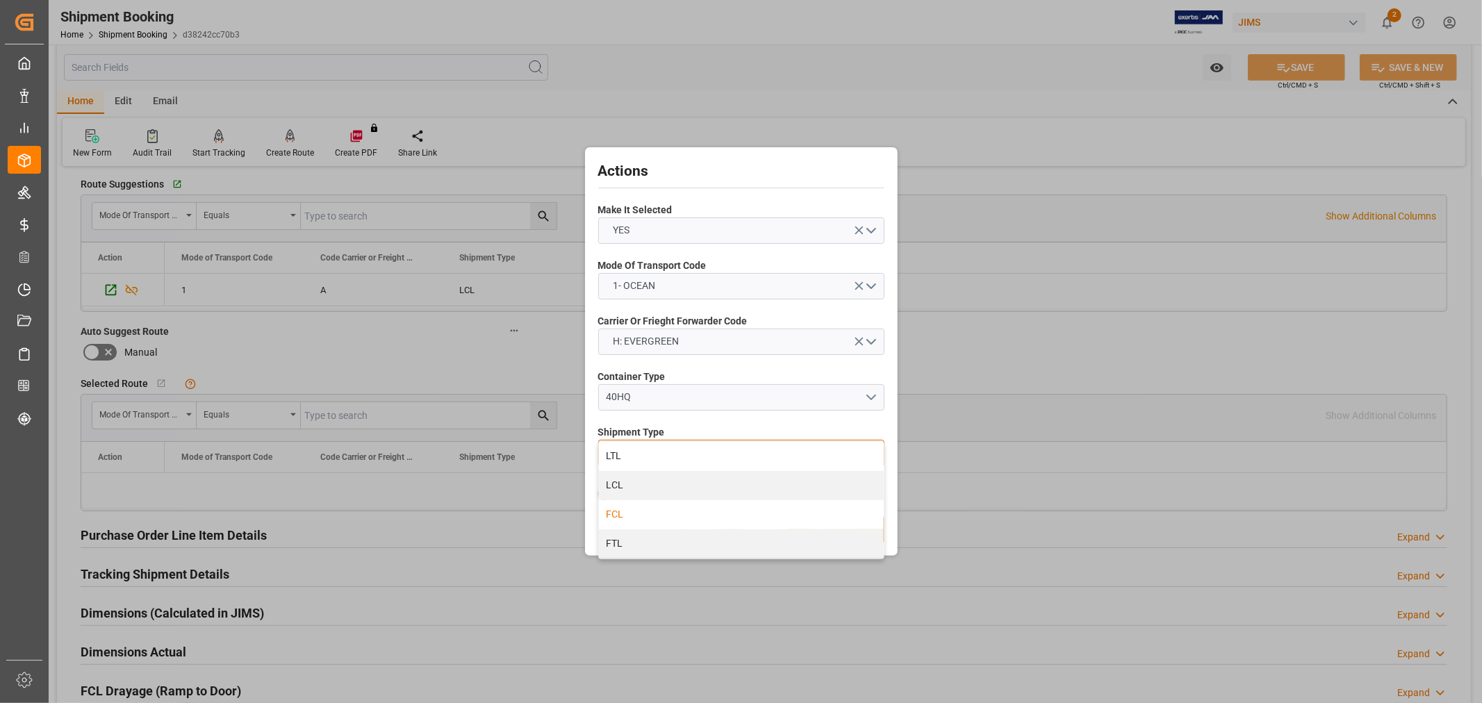
click at [679, 509] on div "FCL" at bounding box center [741, 514] width 285 height 29
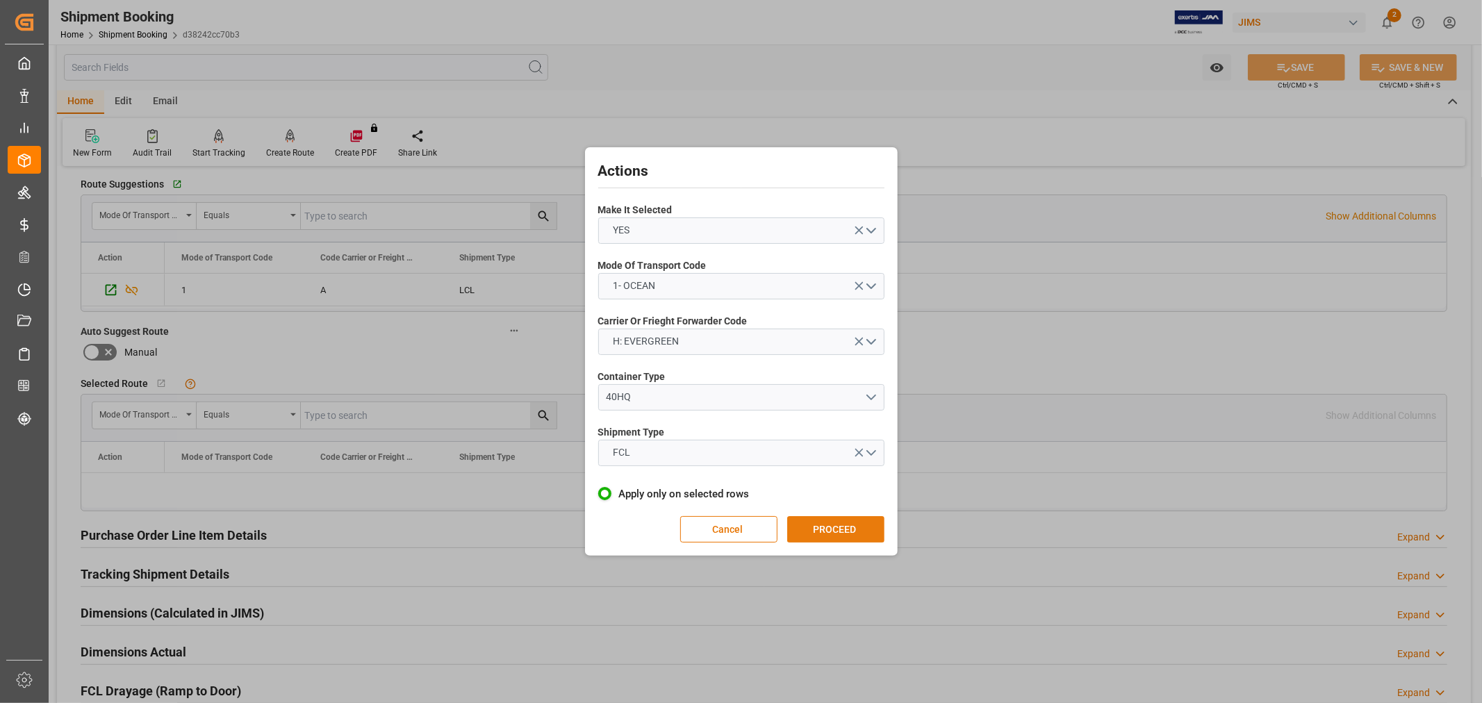
click at [858, 528] on button "PROCEED" at bounding box center [835, 529] width 97 height 26
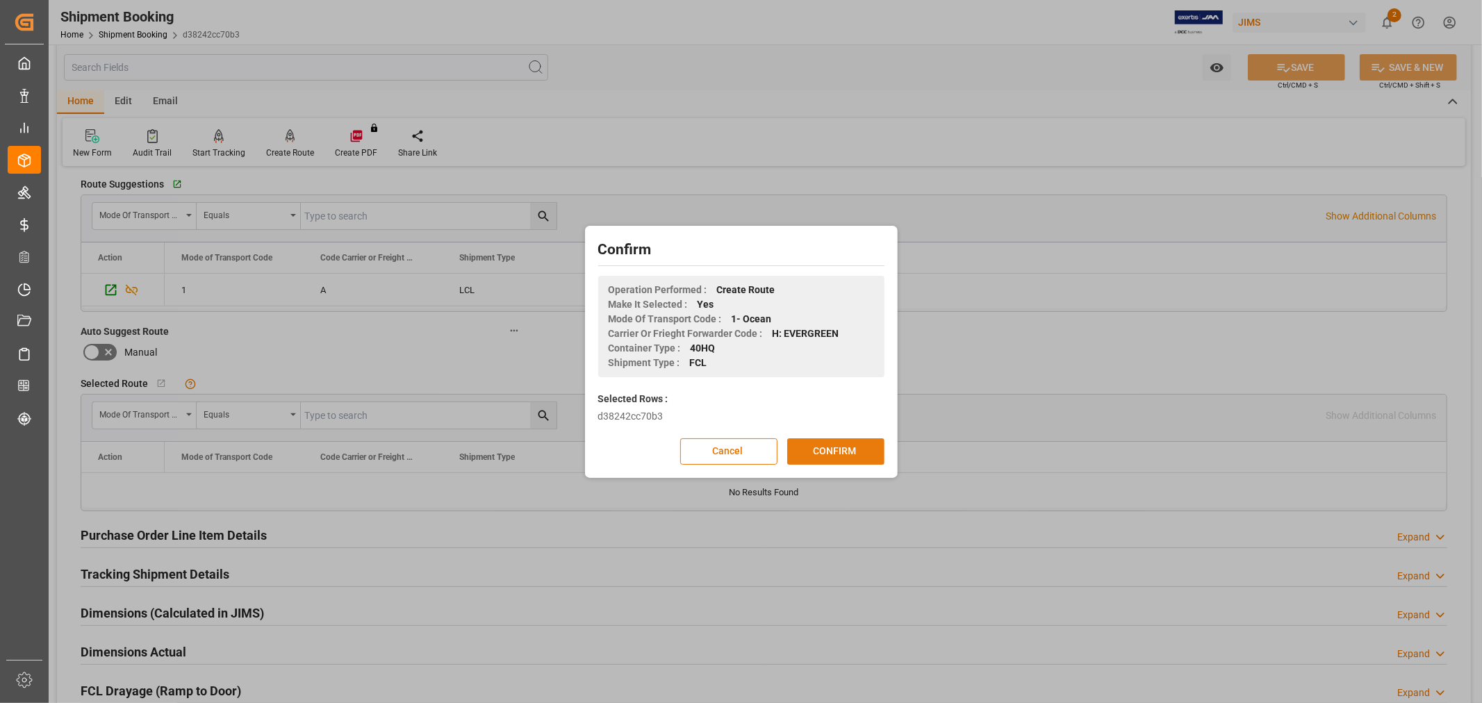
click at [798, 448] on button "CONFIRM" at bounding box center [835, 452] width 97 height 26
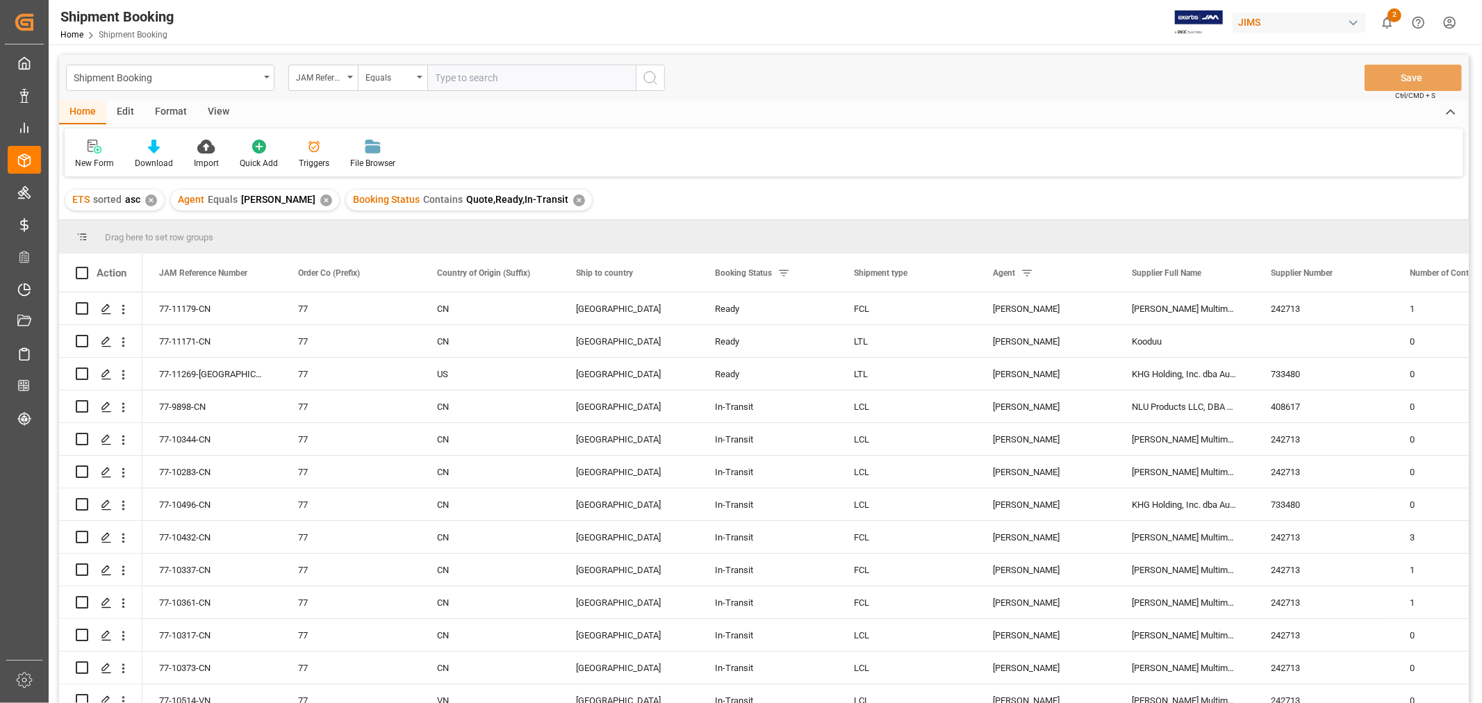
click at [461, 77] on input "text" at bounding box center [531, 78] width 208 height 26
type input "77-11166-CN"
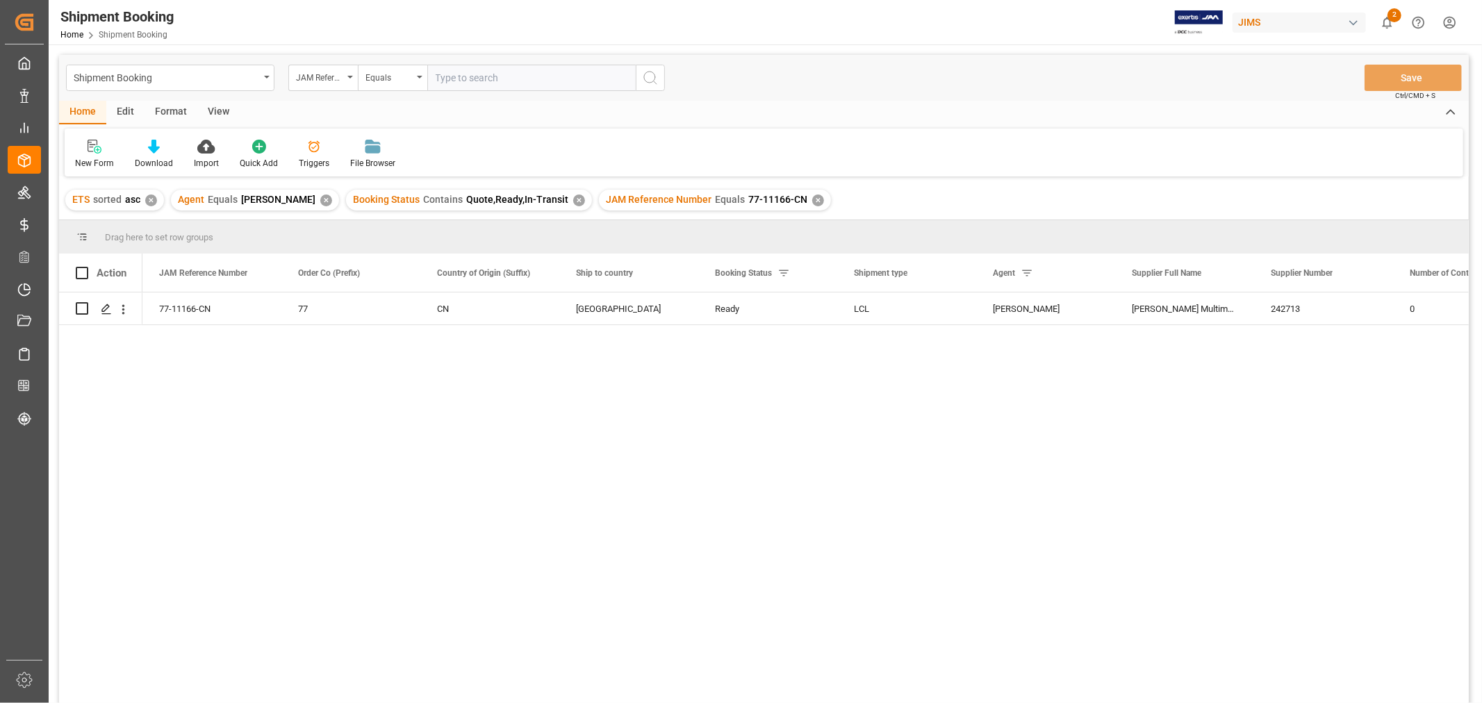
click at [214, 109] on div "View" at bounding box center [218, 113] width 42 height 24
click at [96, 162] on div "Default" at bounding box center [88, 163] width 27 height 13
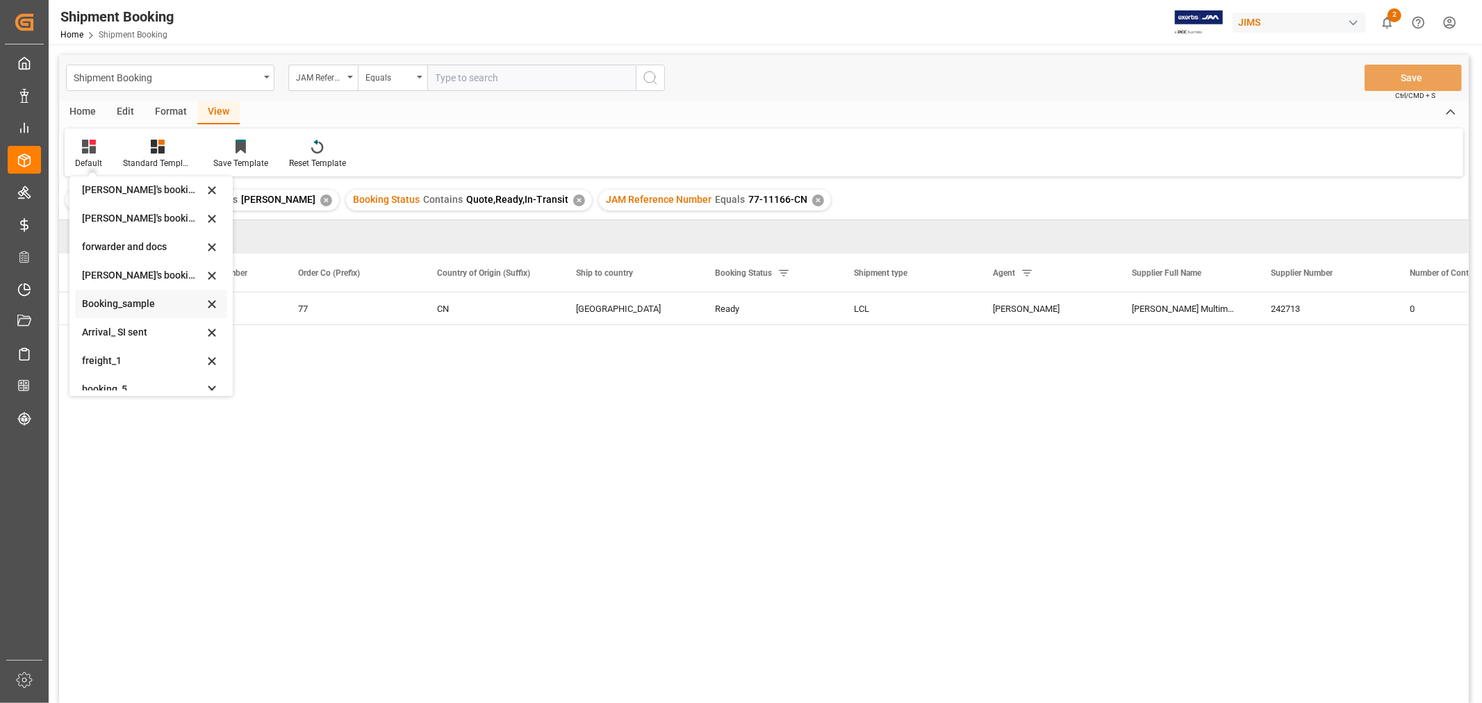
scroll to position [133, 0]
click at [129, 379] on div "booking_5" at bounding box center [143, 377] width 122 height 15
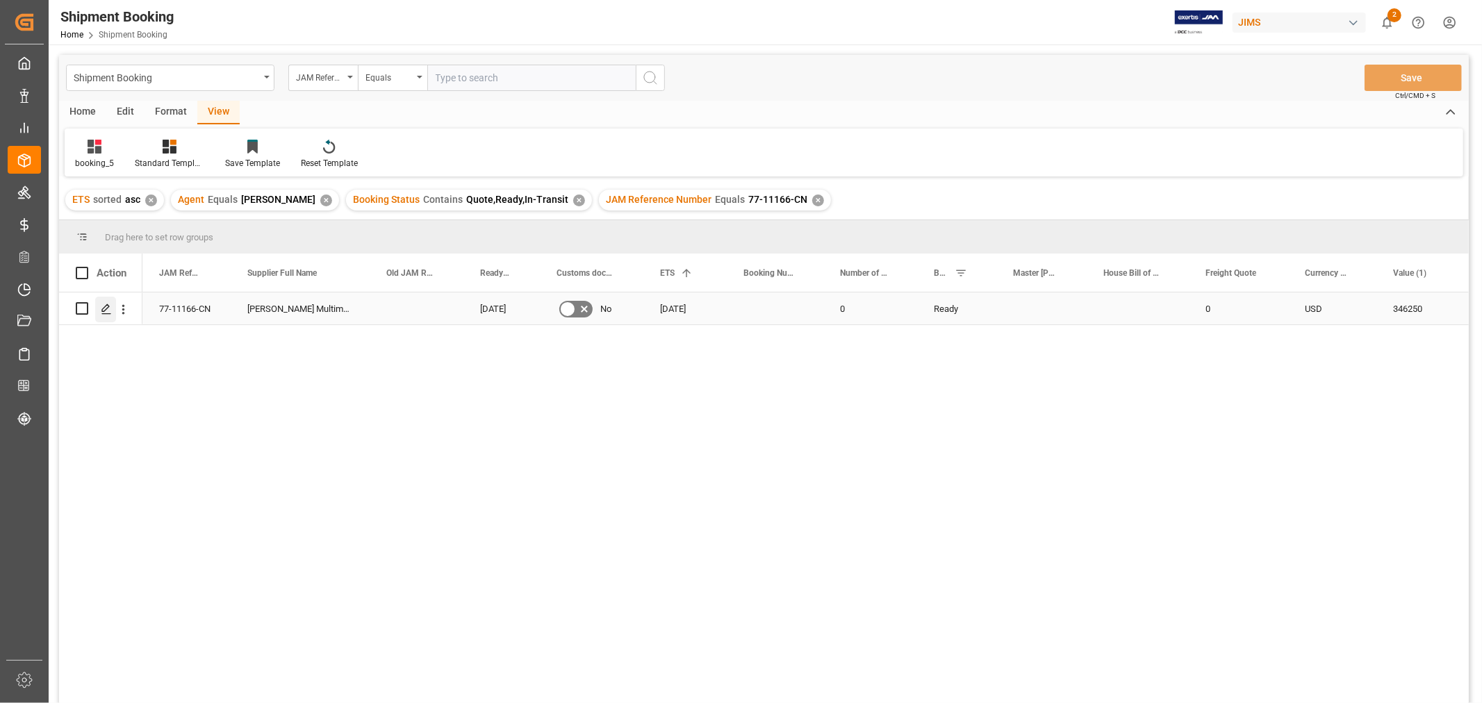
click at [106, 310] on icon "Press SPACE to select this row." at bounding box center [106, 309] width 11 height 11
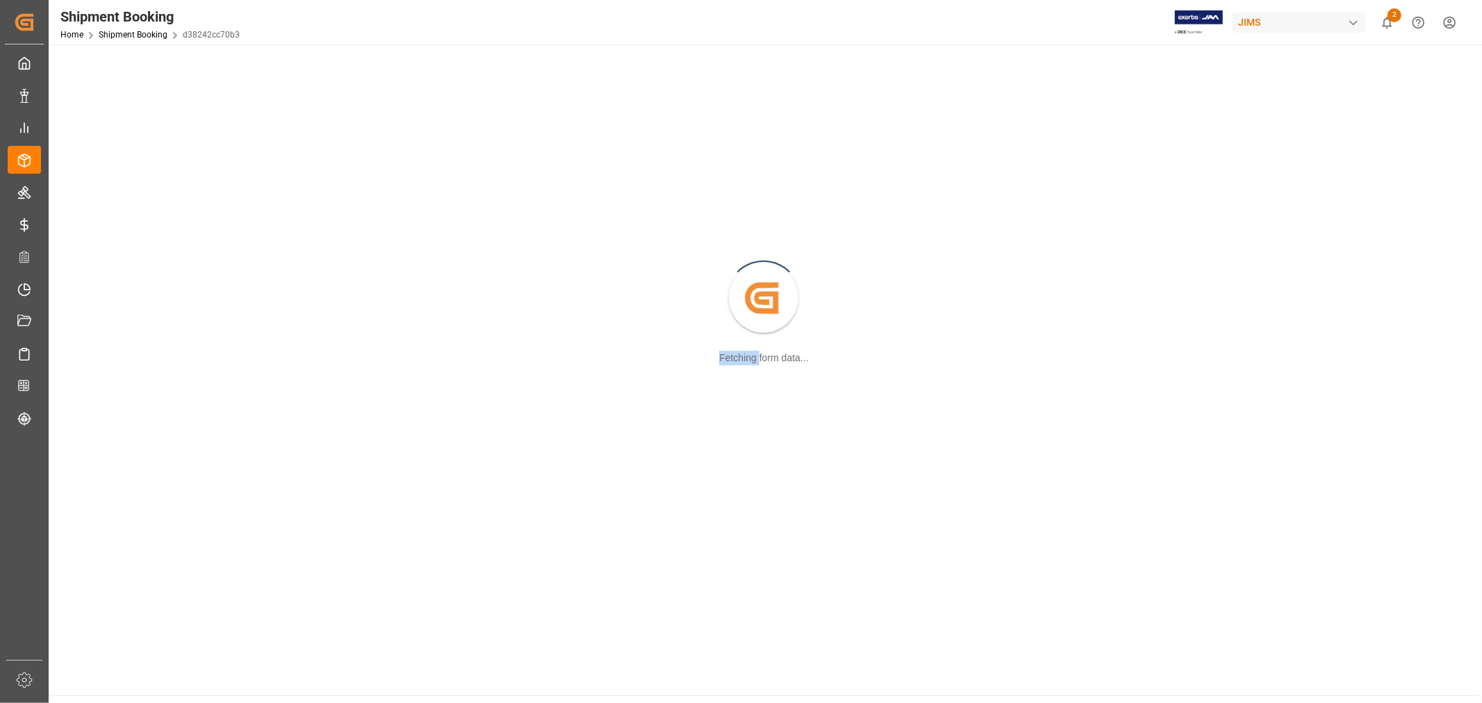
click at [106, 310] on div "Created by potrace 1.15, written by [PERSON_NAME] [DATE]-[DATE] Fetching form d…" at bounding box center [764, 299] width 1414 height 492
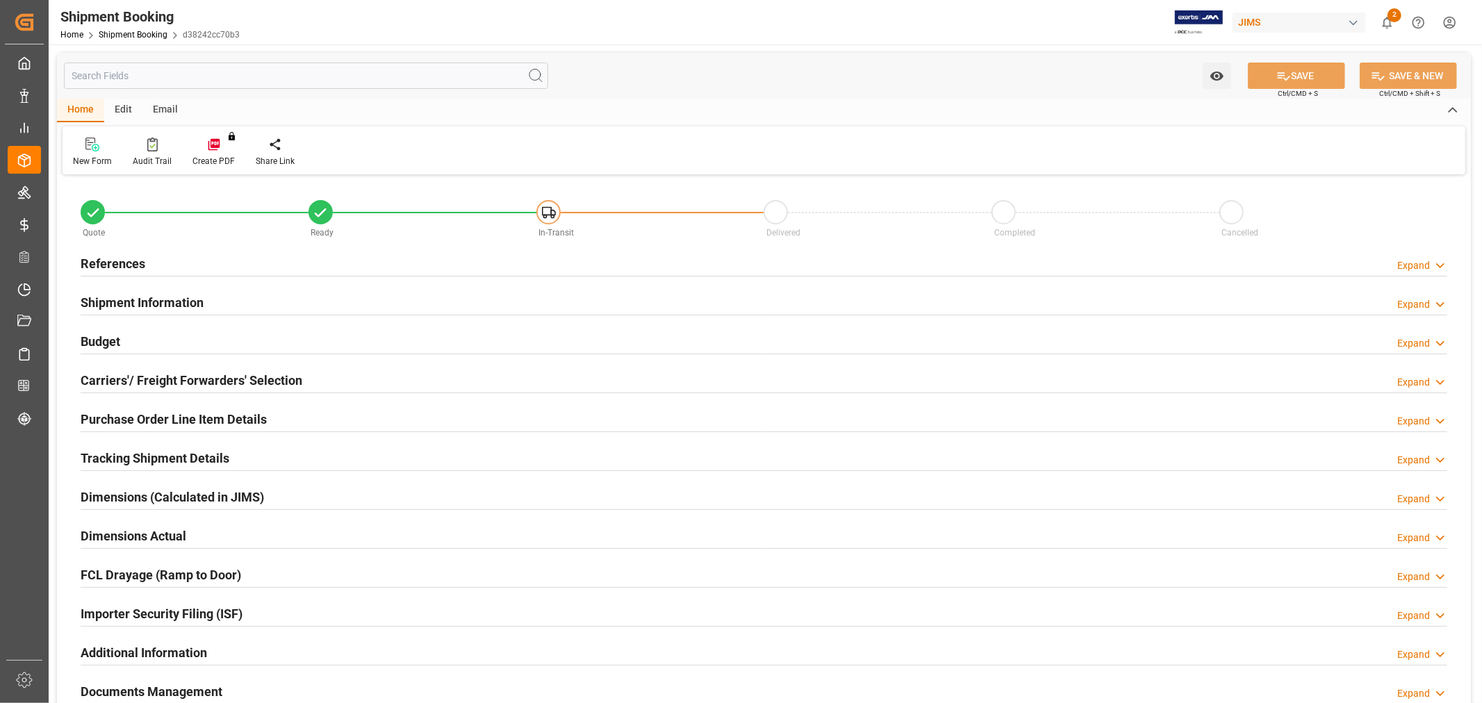
type input "0"
type input "16806.3812"
type input "0"
type input "346250"
type input "[DATE]"
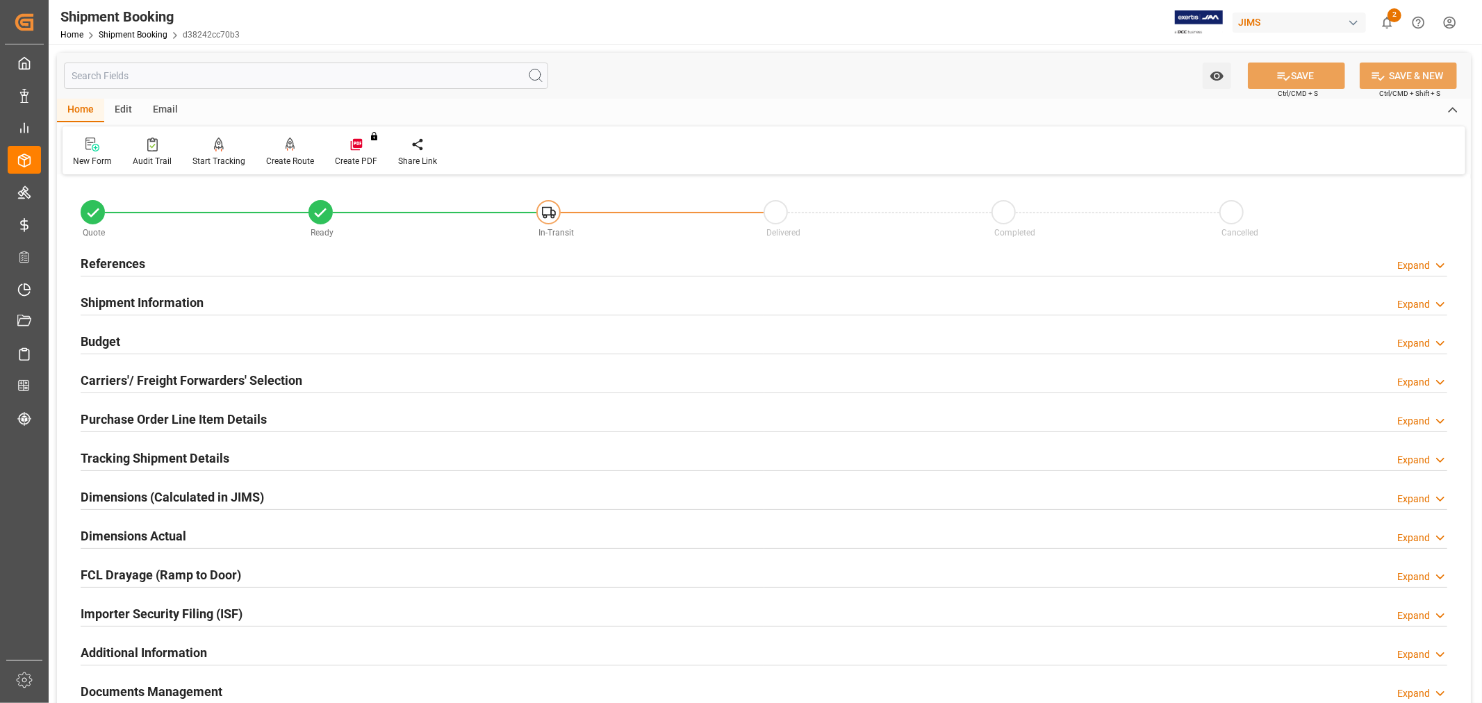
click at [148, 343] on div "Budget Expand" at bounding box center [764, 340] width 1367 height 26
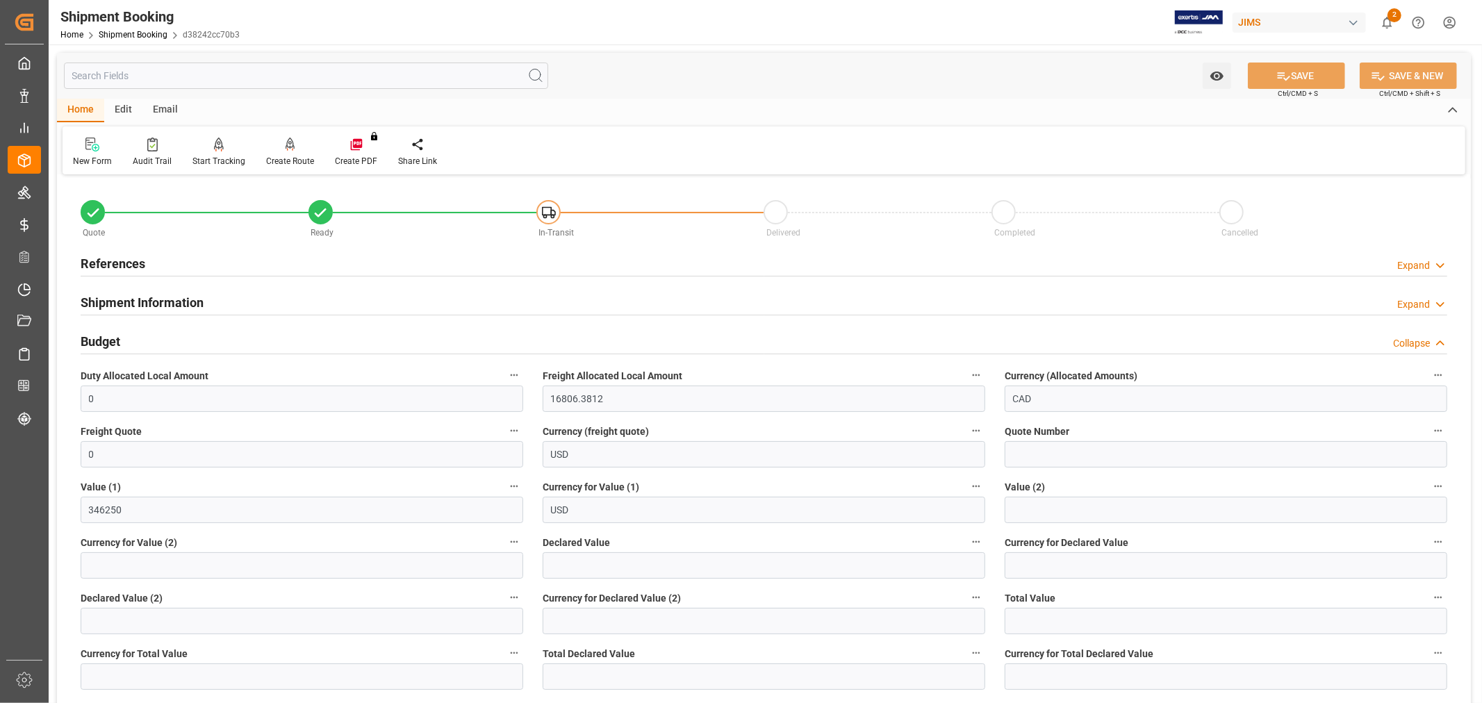
click at [109, 259] on h2 "References" at bounding box center [113, 263] width 65 height 19
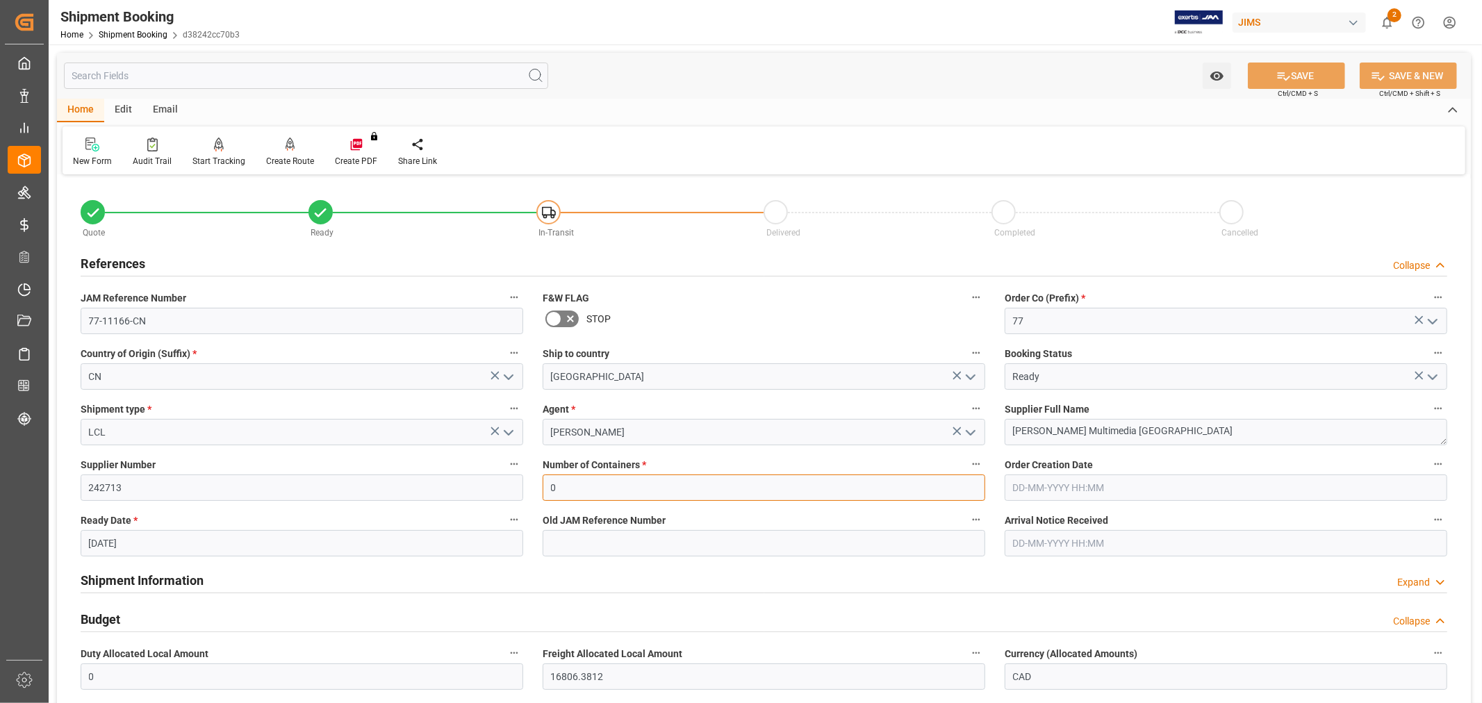
drag, startPoint x: 582, startPoint y: 497, endPoint x: 530, endPoint y: 488, distance: 52.9
type input "1"
click at [768, 334] on div "F&W FLAG STOP" at bounding box center [764, 312] width 462 height 56
drag, startPoint x: 1287, startPoint y: 67, endPoint x: 1316, endPoint y: 74, distance: 29.5
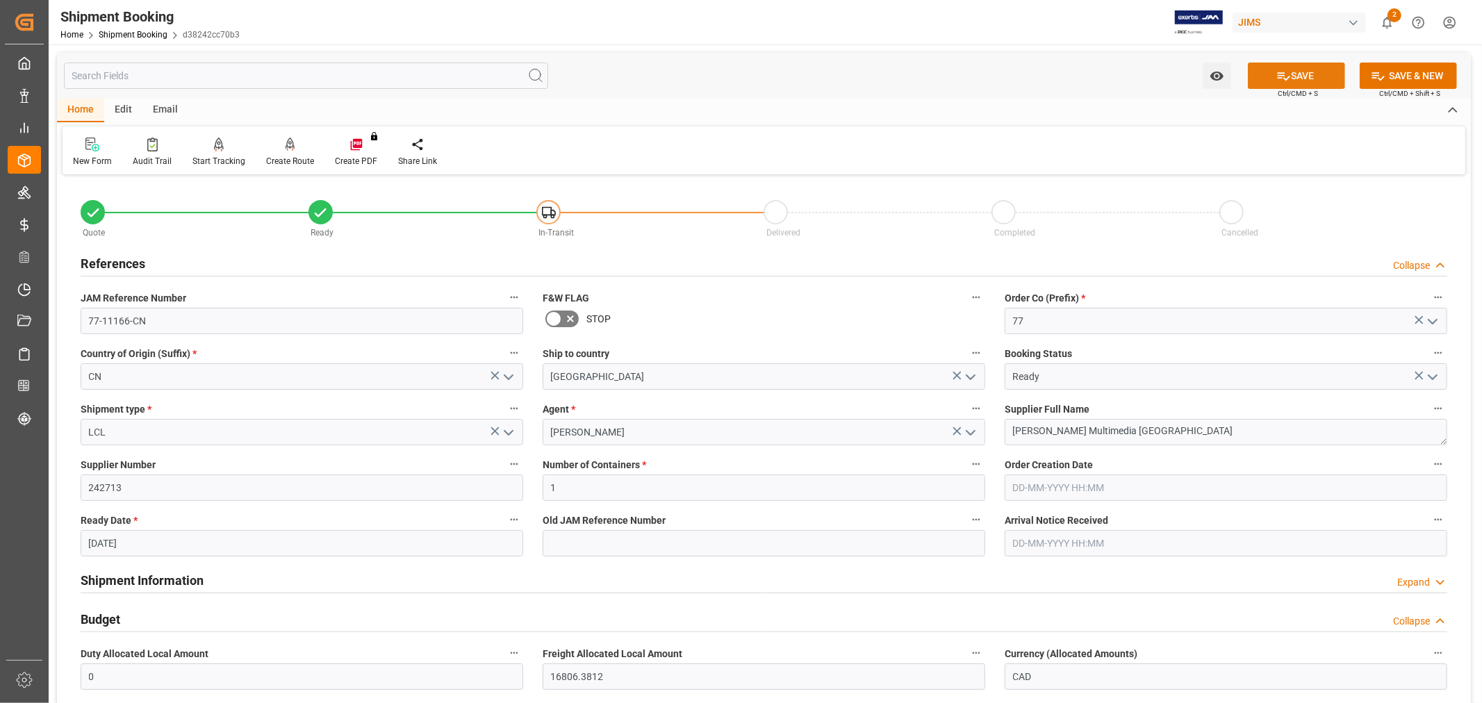
click at [1288, 67] on button "SAVE" at bounding box center [1296, 76] width 97 height 26
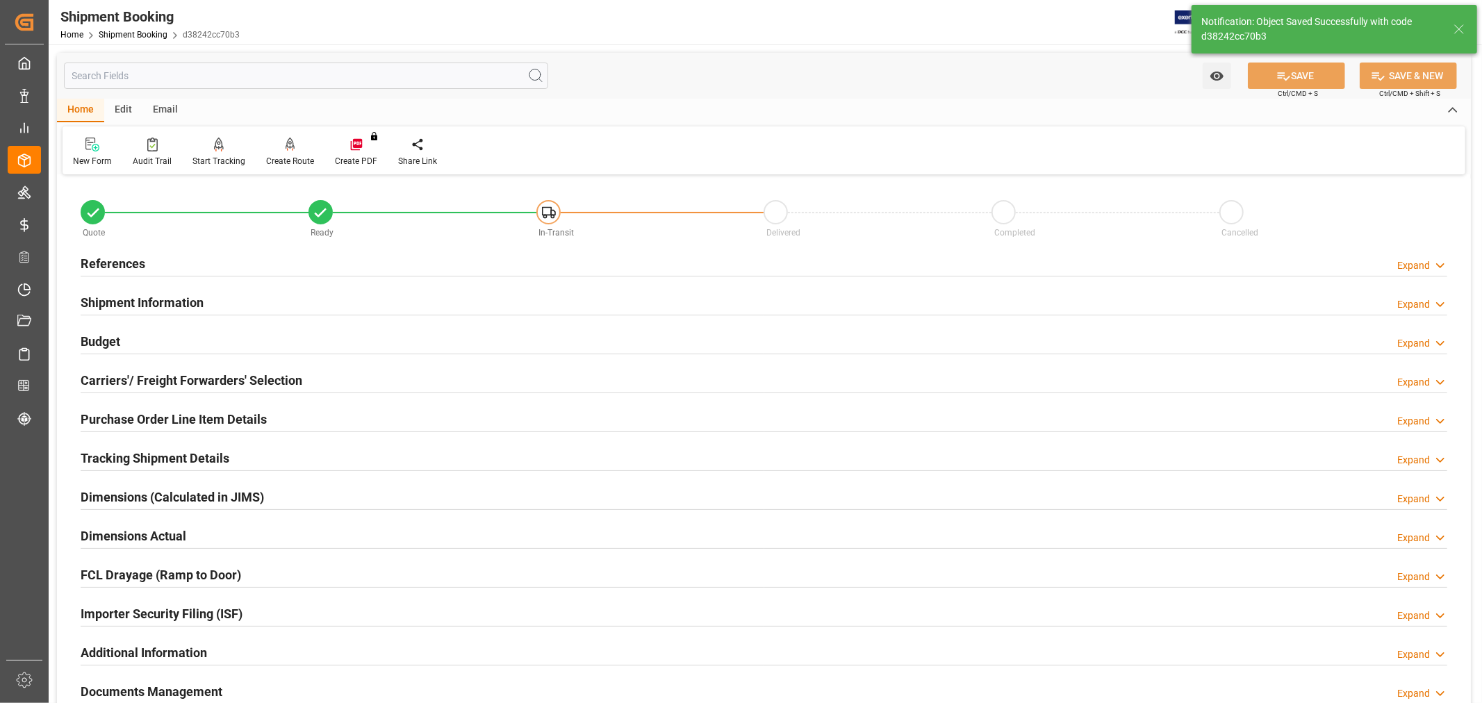
click at [195, 384] on h2 "Carriers'/ Freight Forwarders' Selection" at bounding box center [192, 380] width 222 height 19
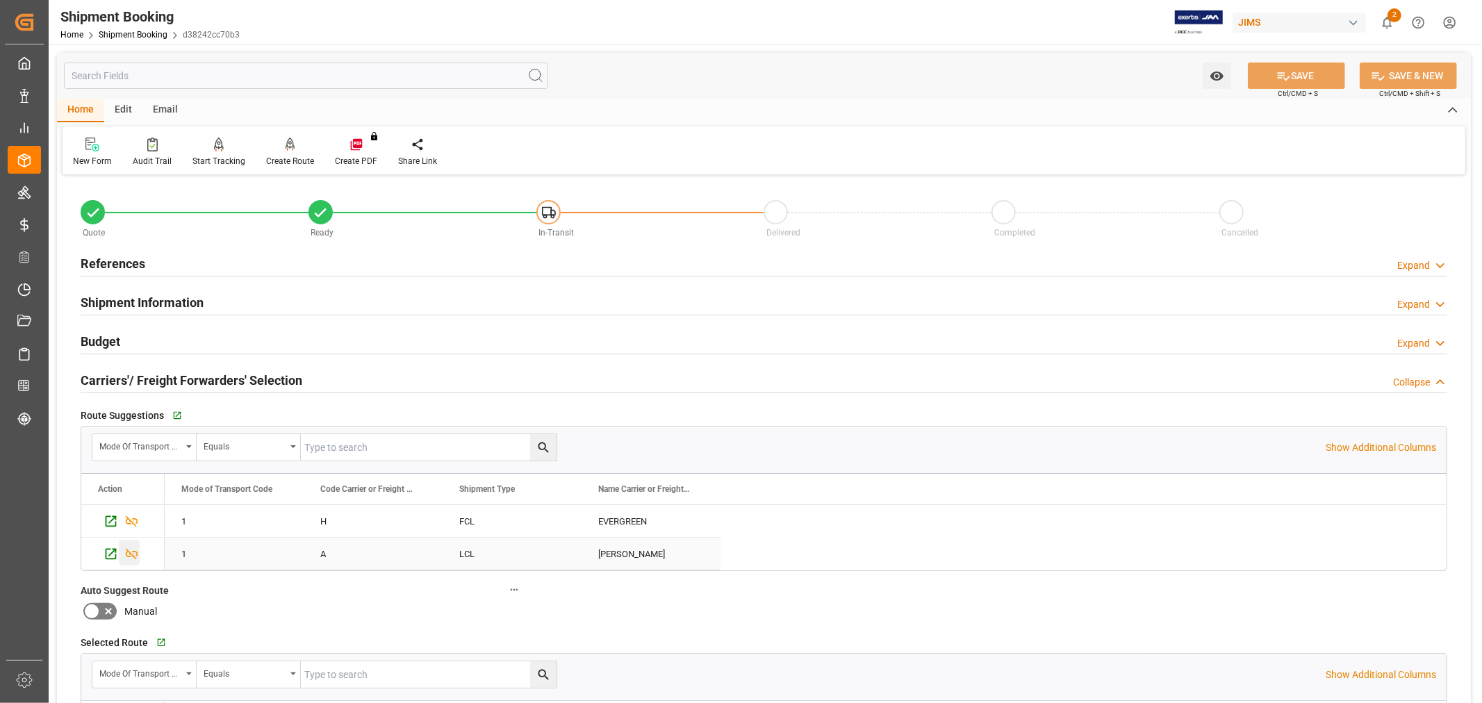
click at [131, 557] on icon "Press SPACE to select this row." at bounding box center [131, 554] width 15 height 15
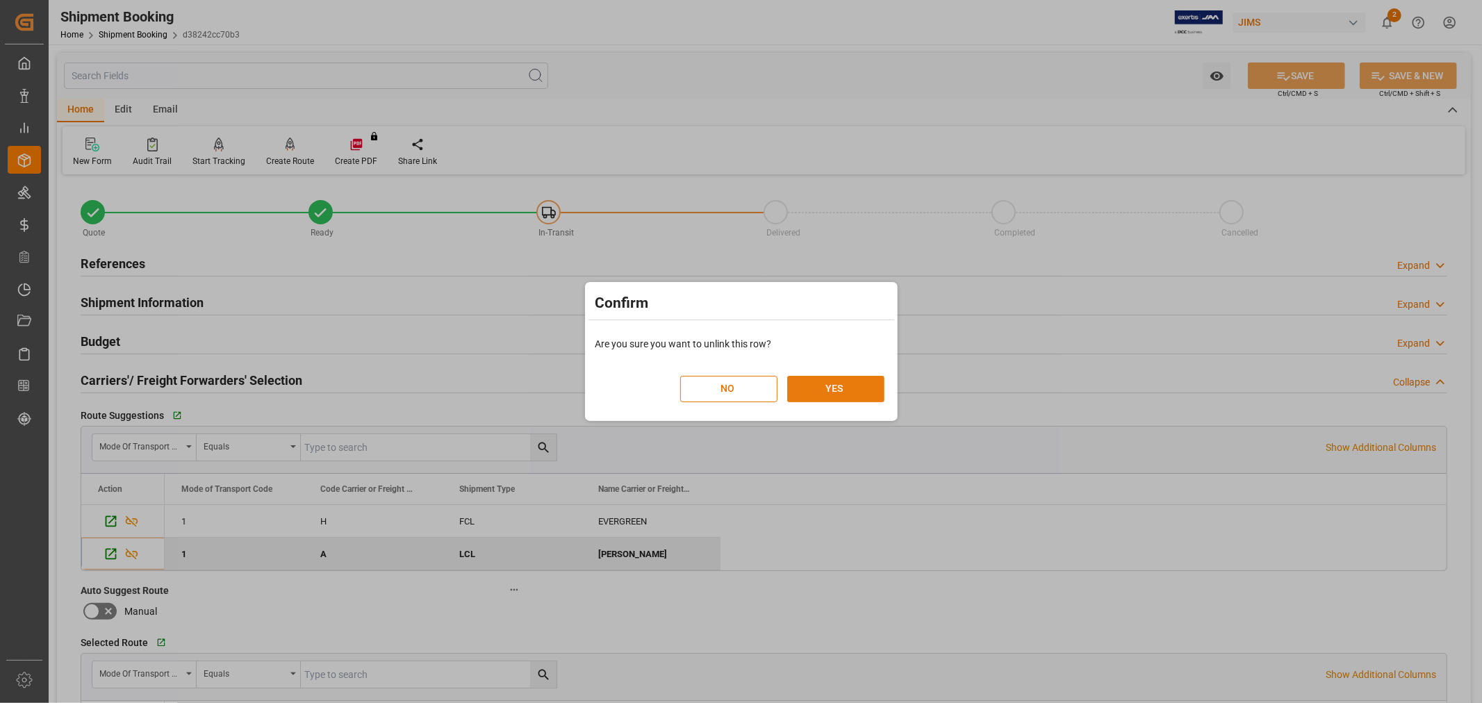
click at [842, 386] on button "YES" at bounding box center [835, 389] width 97 height 26
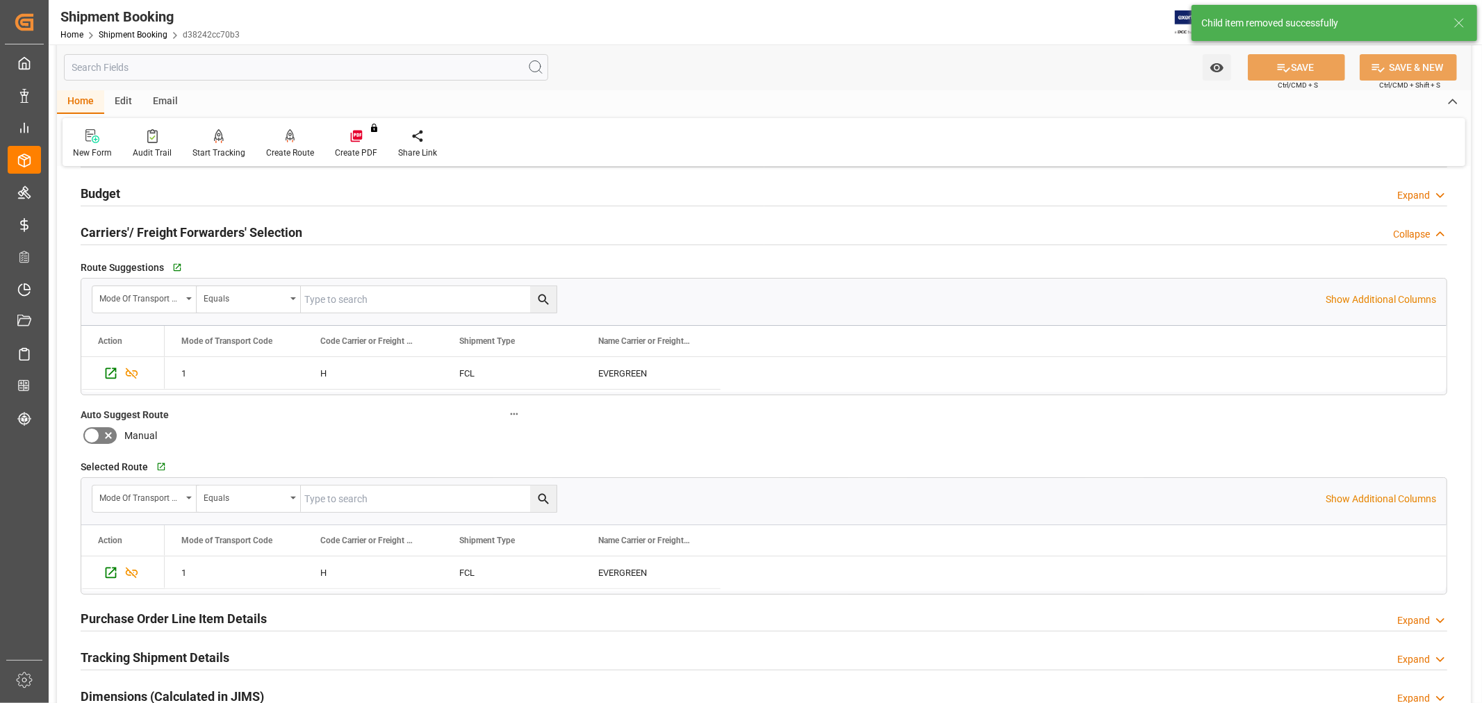
scroll to position [154, 0]
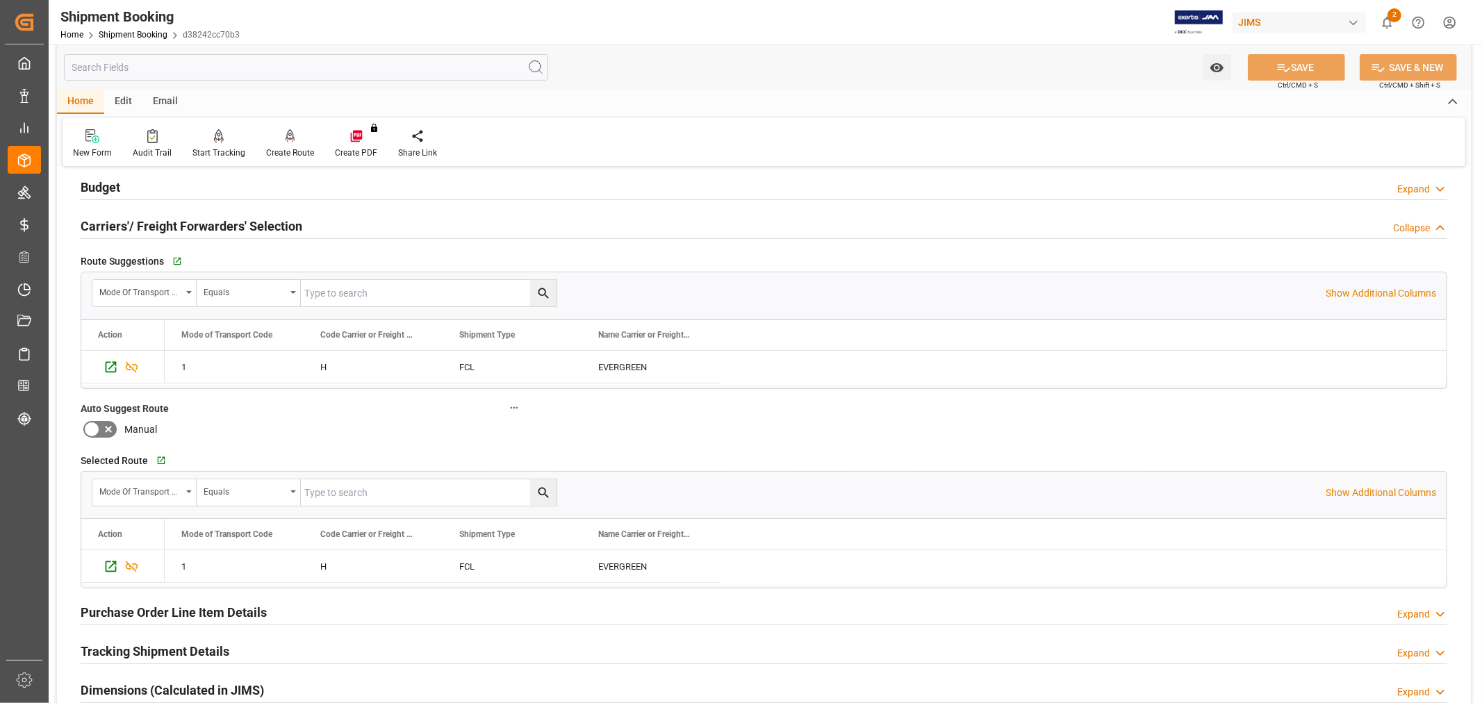
click at [1003, 445] on div "Selected Route   Go to Output Routing Guide Grid Mode of Transport Code Equals …" at bounding box center [764, 519] width 1386 height 148
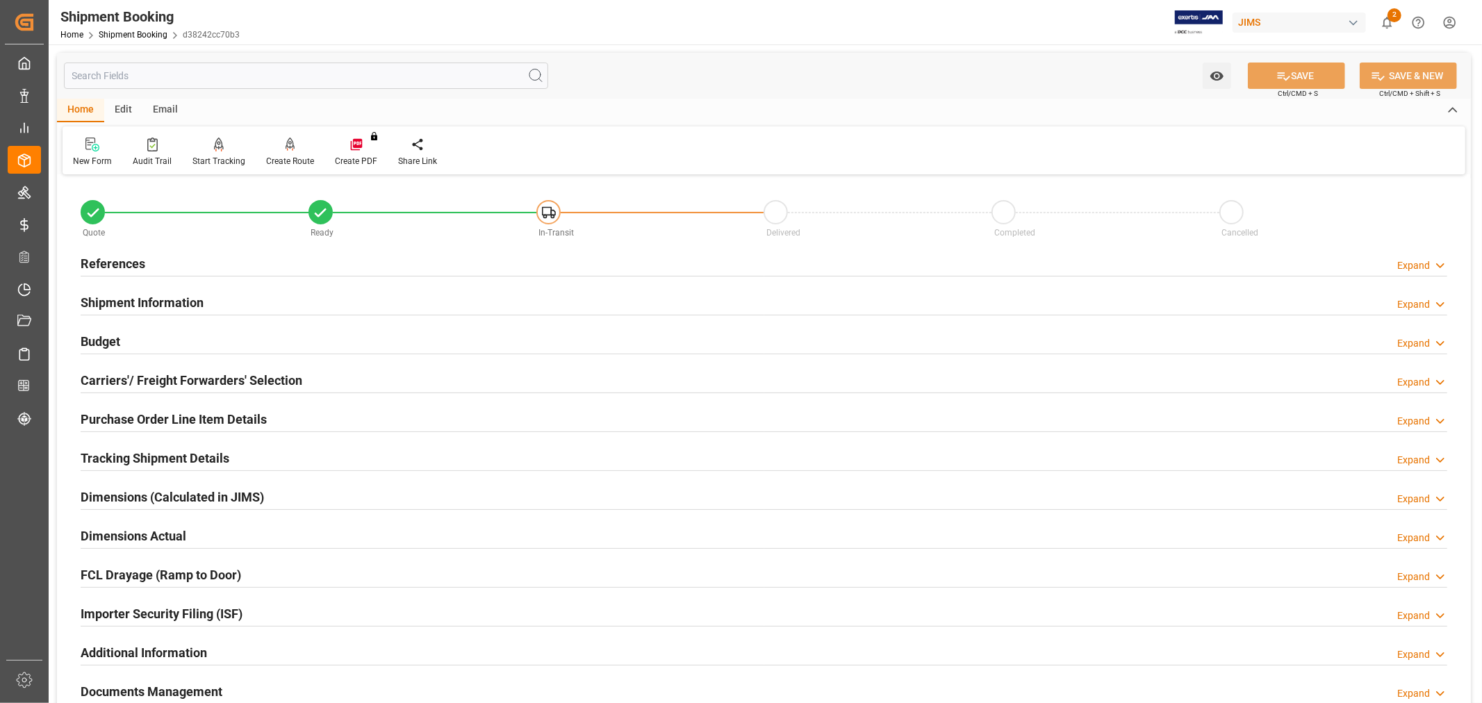
click at [130, 268] on h2 "References" at bounding box center [113, 263] width 65 height 19
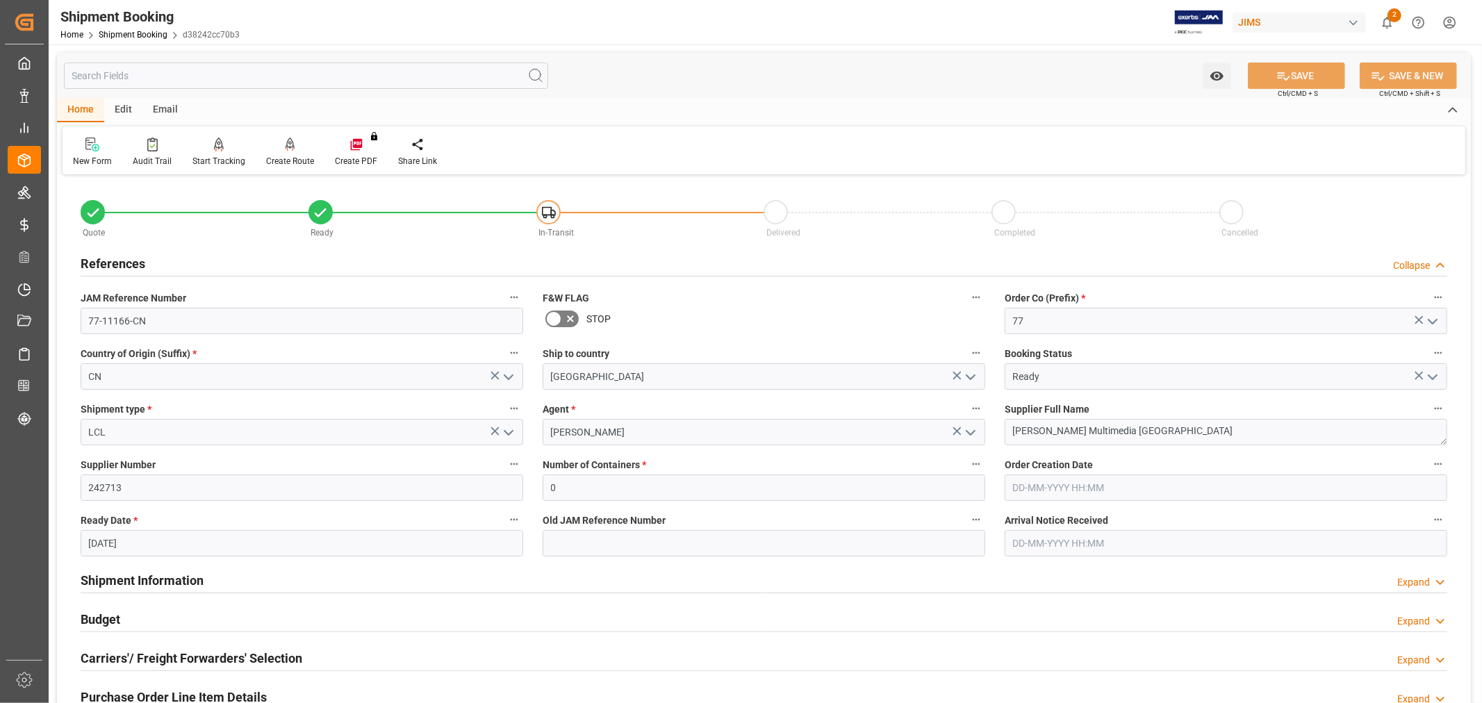
click at [117, 262] on h2 "References" at bounding box center [113, 263] width 65 height 19
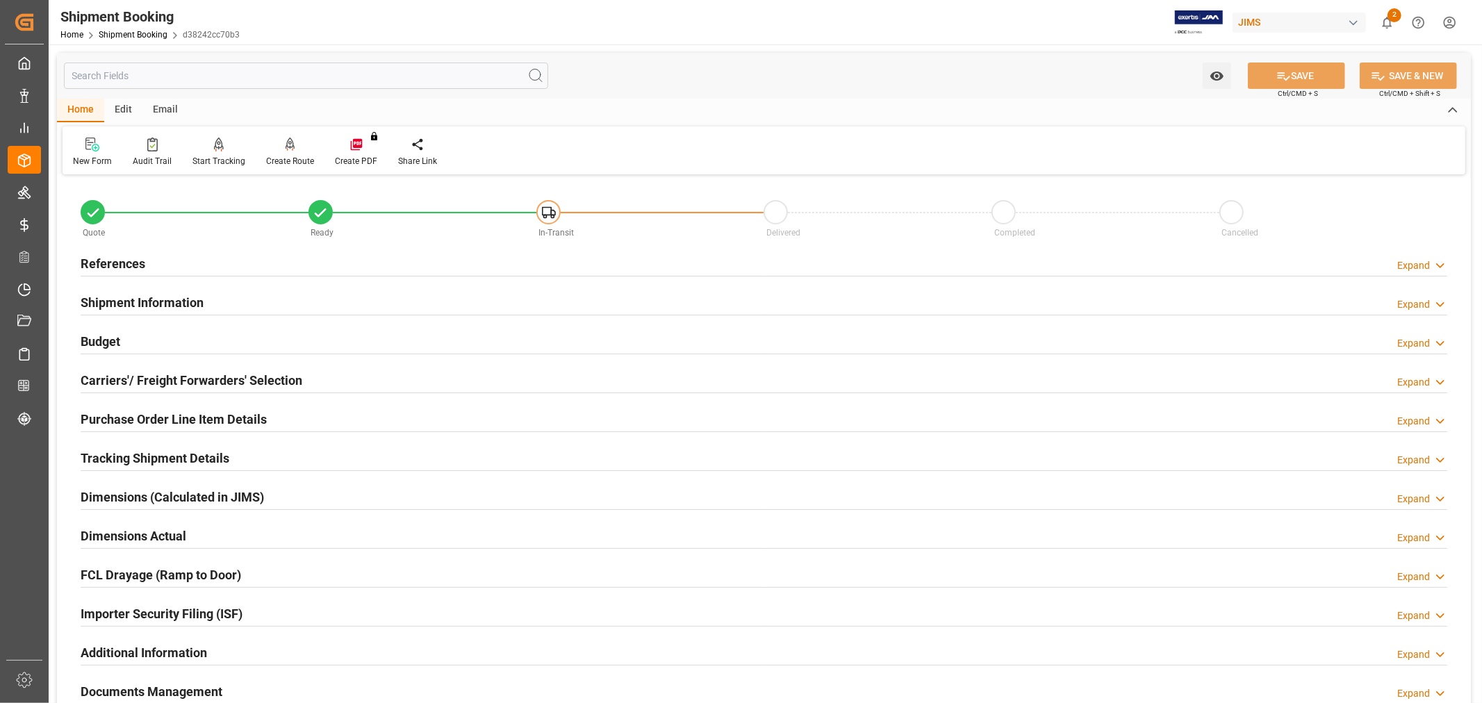
click at [190, 372] on h2 "Carriers'/ Freight Forwarders' Selection" at bounding box center [192, 380] width 222 height 19
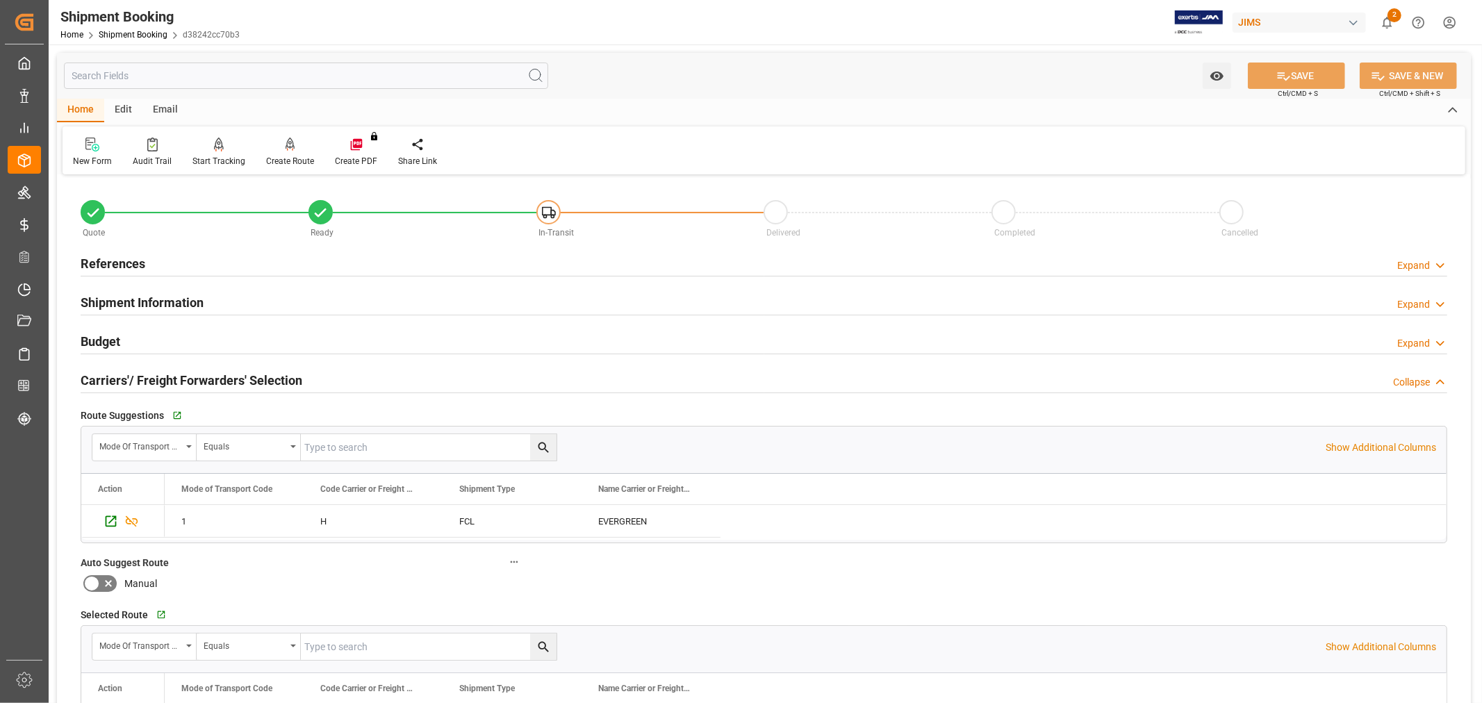
click at [106, 269] on h2 "References" at bounding box center [113, 263] width 65 height 19
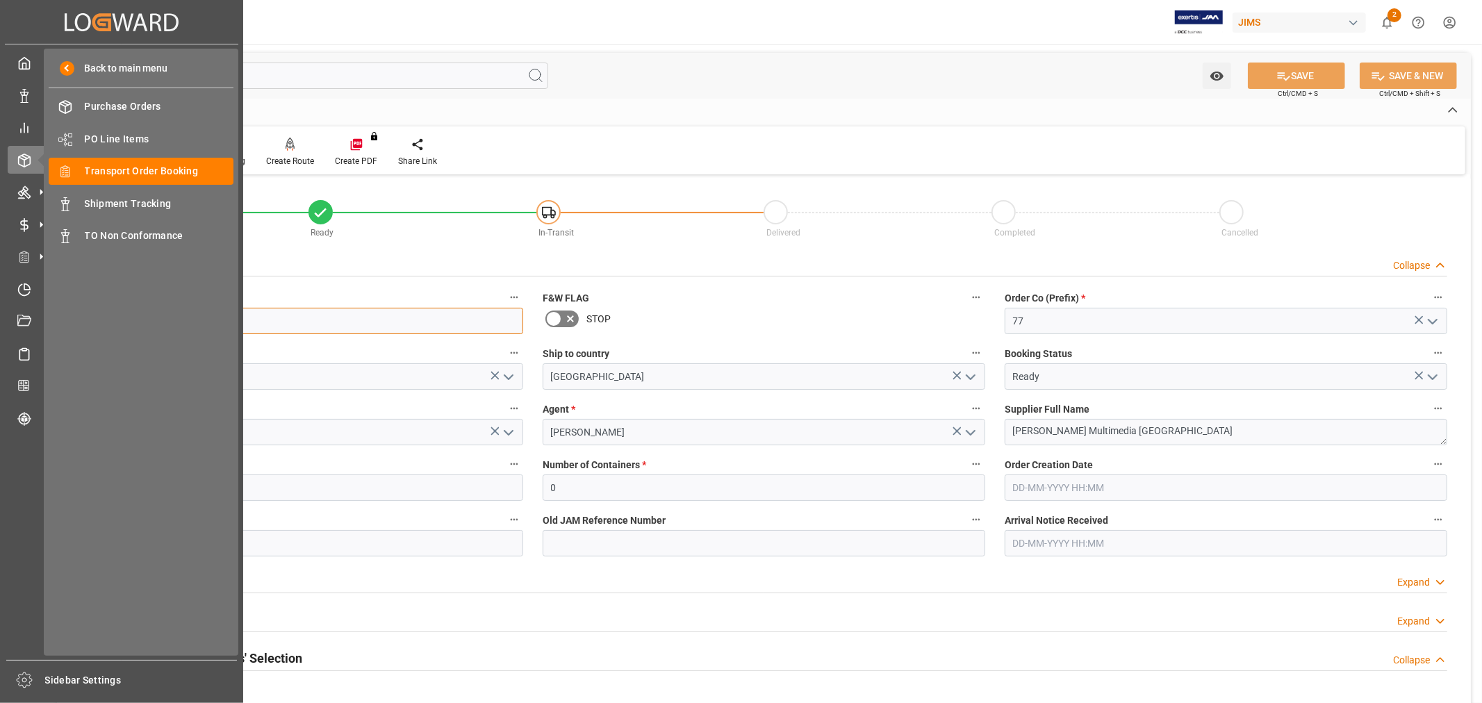
drag, startPoint x: 143, startPoint y: 320, endPoint x: 0, endPoint y: 295, distance: 145.4
click at [0, 295] on div "Created by potrace 1.15, written by [PERSON_NAME] [DATE]-[DATE] Created by potr…" at bounding box center [741, 351] width 1482 height 703
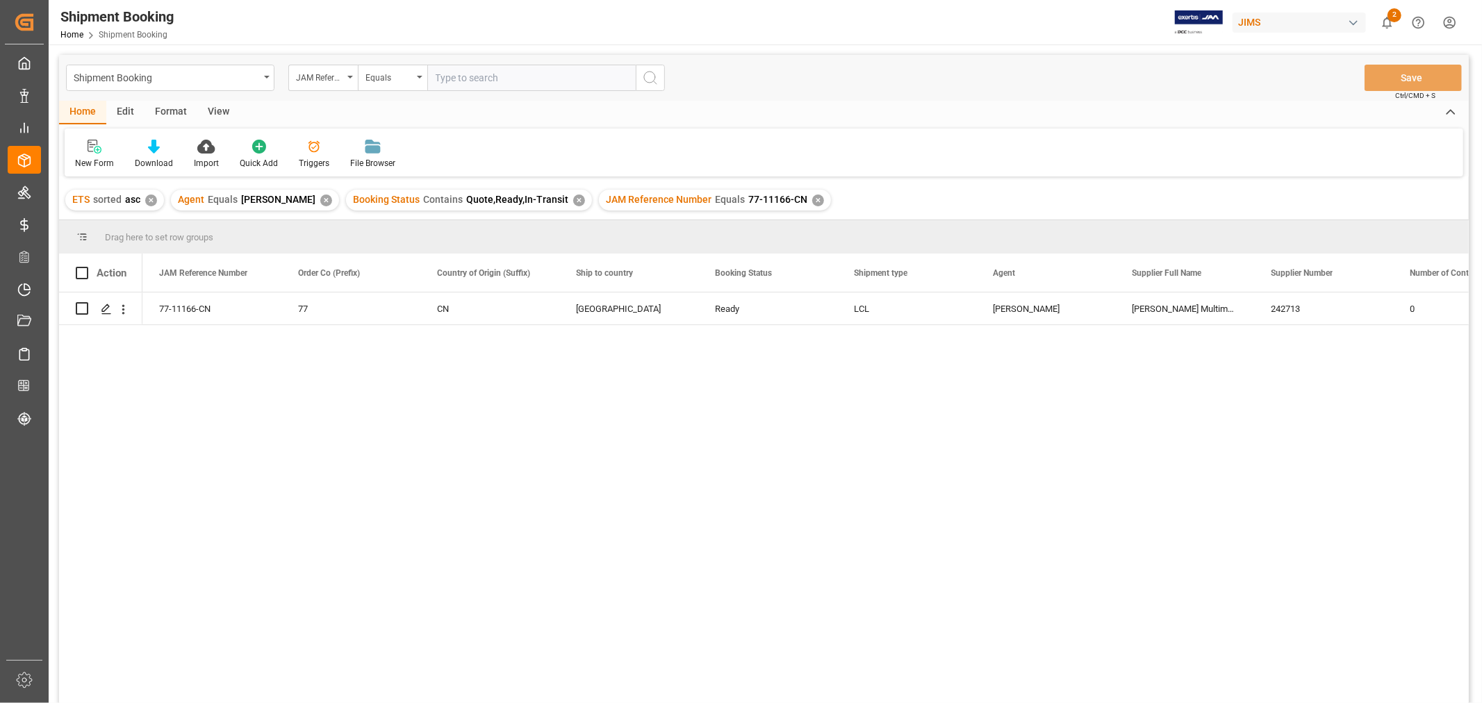
click at [495, 75] on input "text" at bounding box center [531, 78] width 208 height 26
click at [215, 113] on div "View" at bounding box center [218, 113] width 42 height 24
click at [81, 169] on div "Default" at bounding box center [88, 163] width 27 height 13
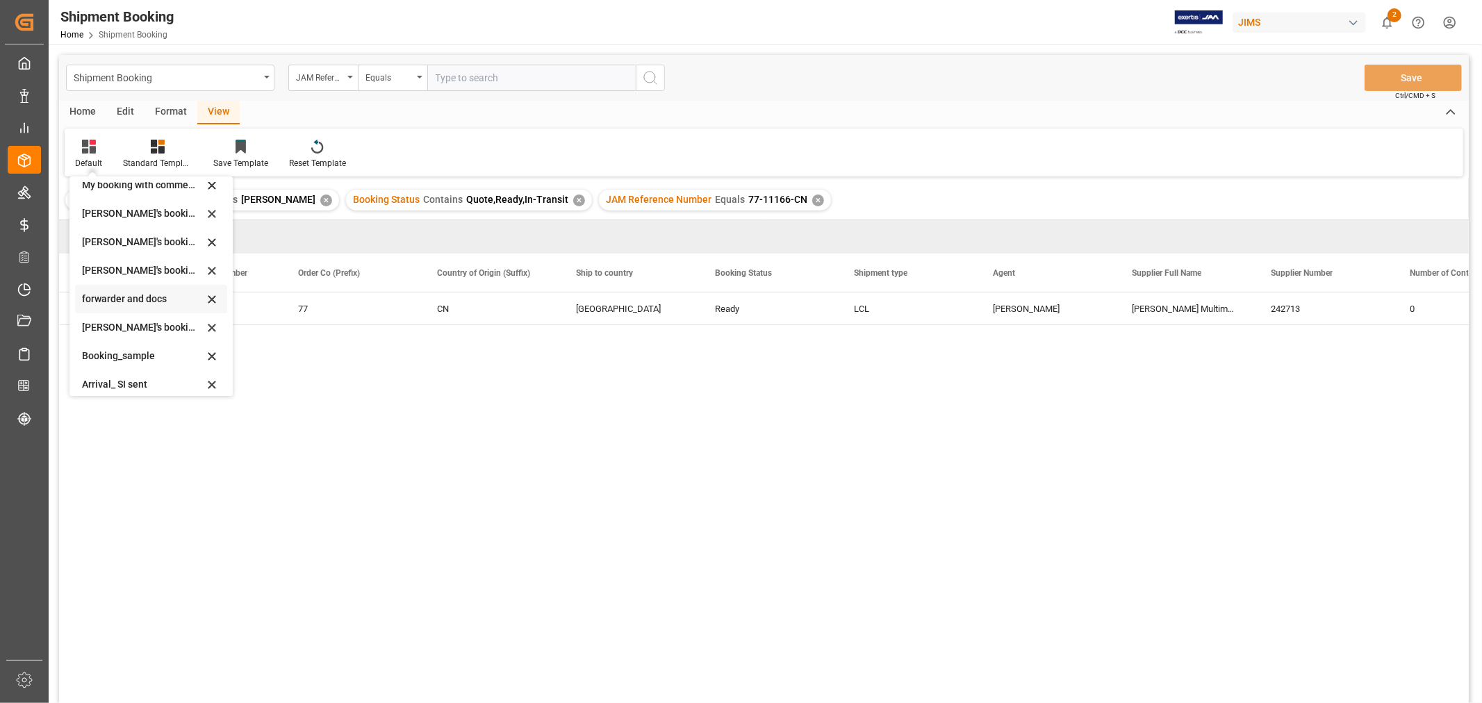
scroll to position [133, 0]
click at [95, 375] on div "booking_5" at bounding box center [143, 377] width 122 height 15
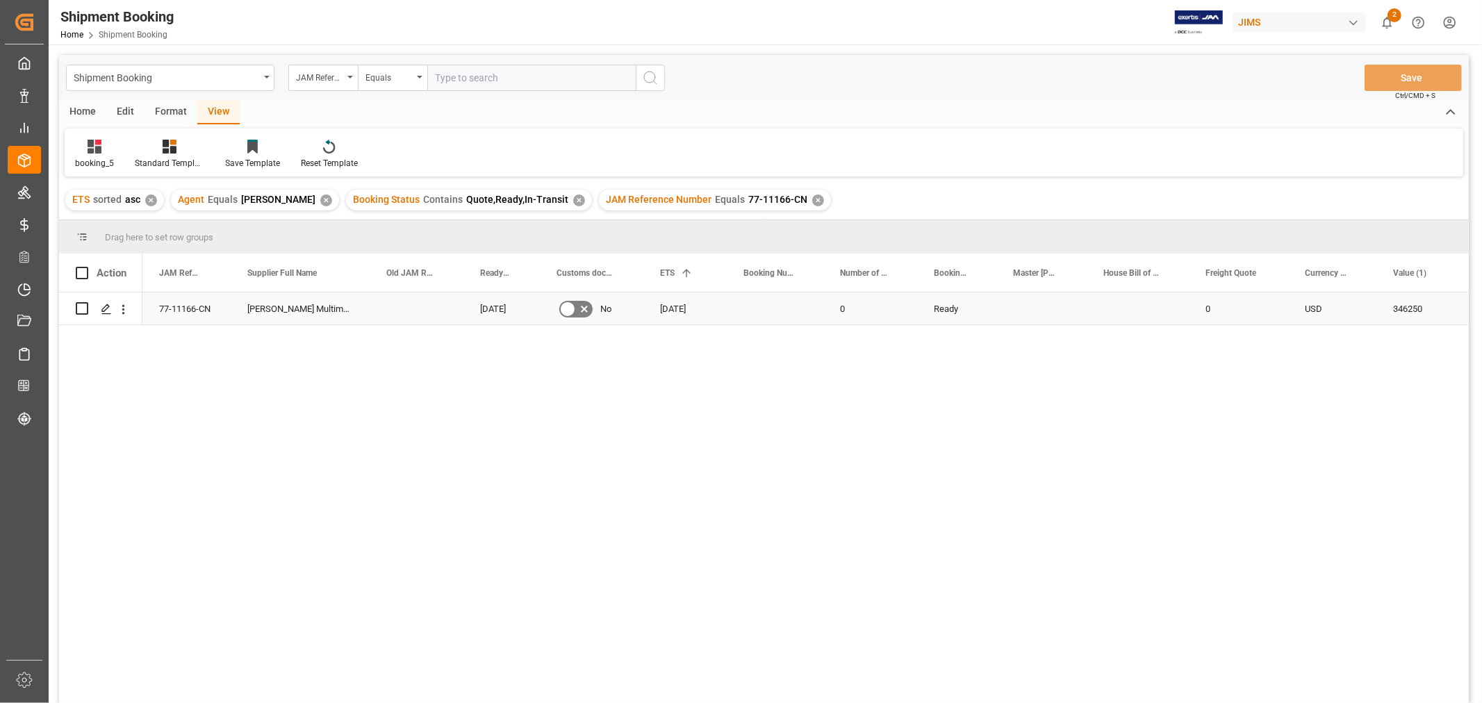
click at [735, 306] on div "Press SPACE to select this row." at bounding box center [775, 309] width 97 height 32
click at [1124, 324] on div "Press SPACE to select this row." at bounding box center [1138, 309] width 102 height 32
click at [1226, 311] on div "0" at bounding box center [1238, 309] width 99 height 32
click at [411, 311] on div "[DATE]" at bounding box center [420, 309] width 76 height 32
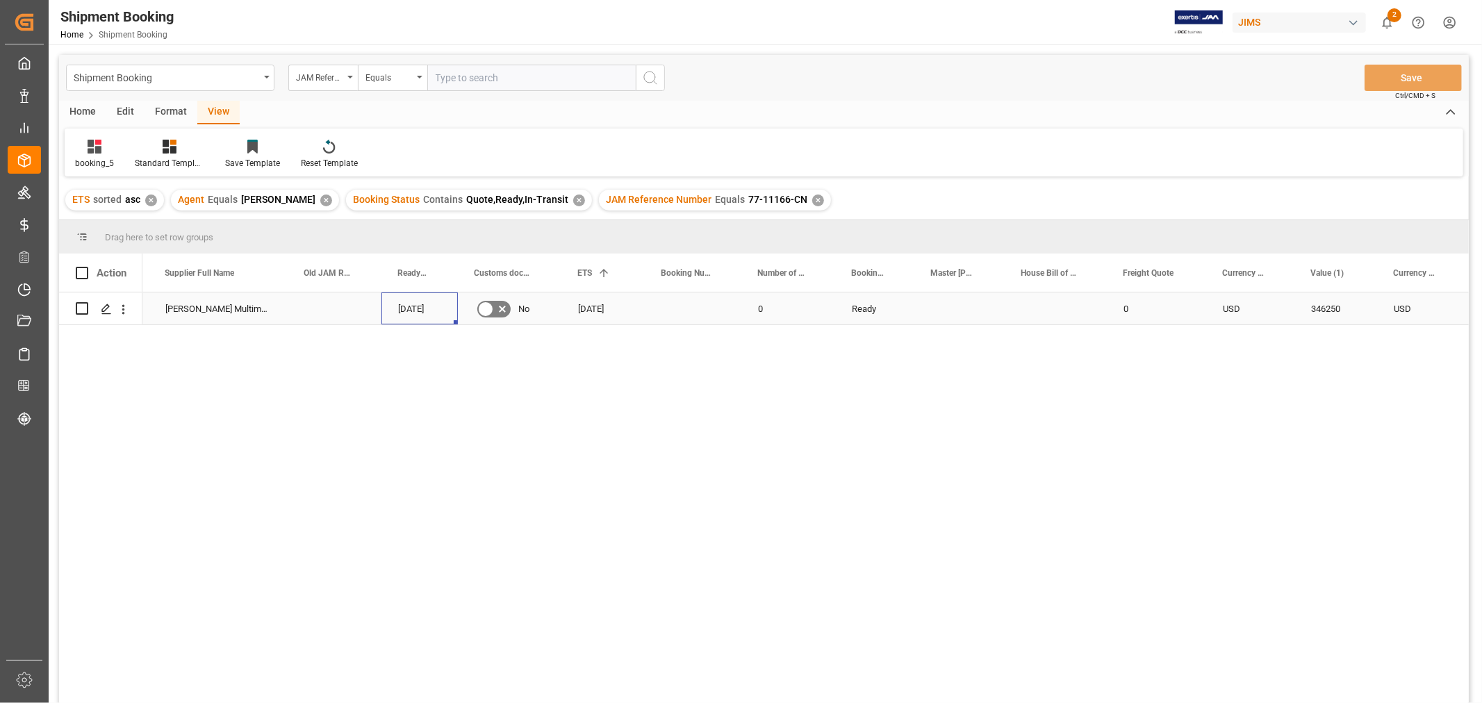
click at [411, 311] on div "[DATE]" at bounding box center [420, 309] width 76 height 32
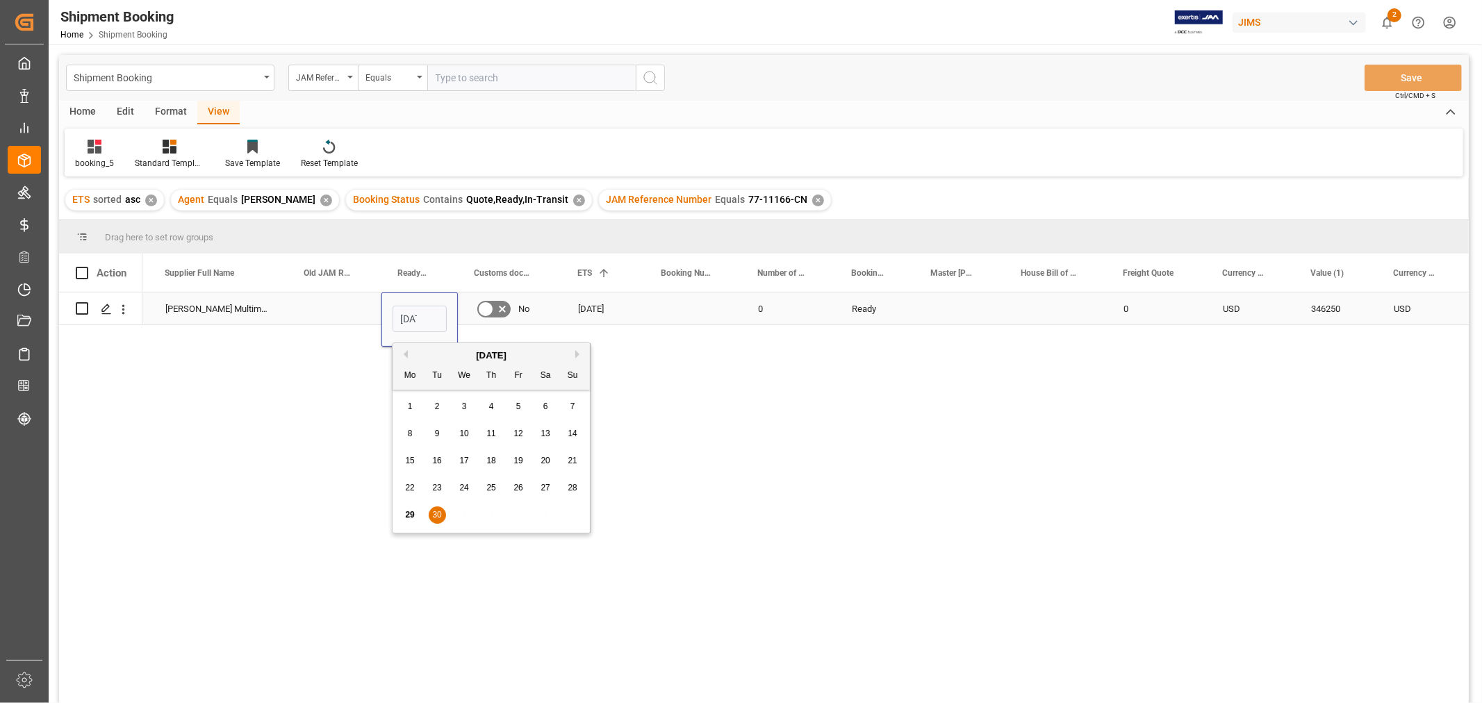
scroll to position [0, 33]
click at [575, 352] on div "[DATE]" at bounding box center [491, 356] width 197 height 14
click at [577, 352] on button "Next Month" at bounding box center [579, 354] width 8 height 8
click at [467, 433] on div "8" at bounding box center [464, 434] width 17 height 17
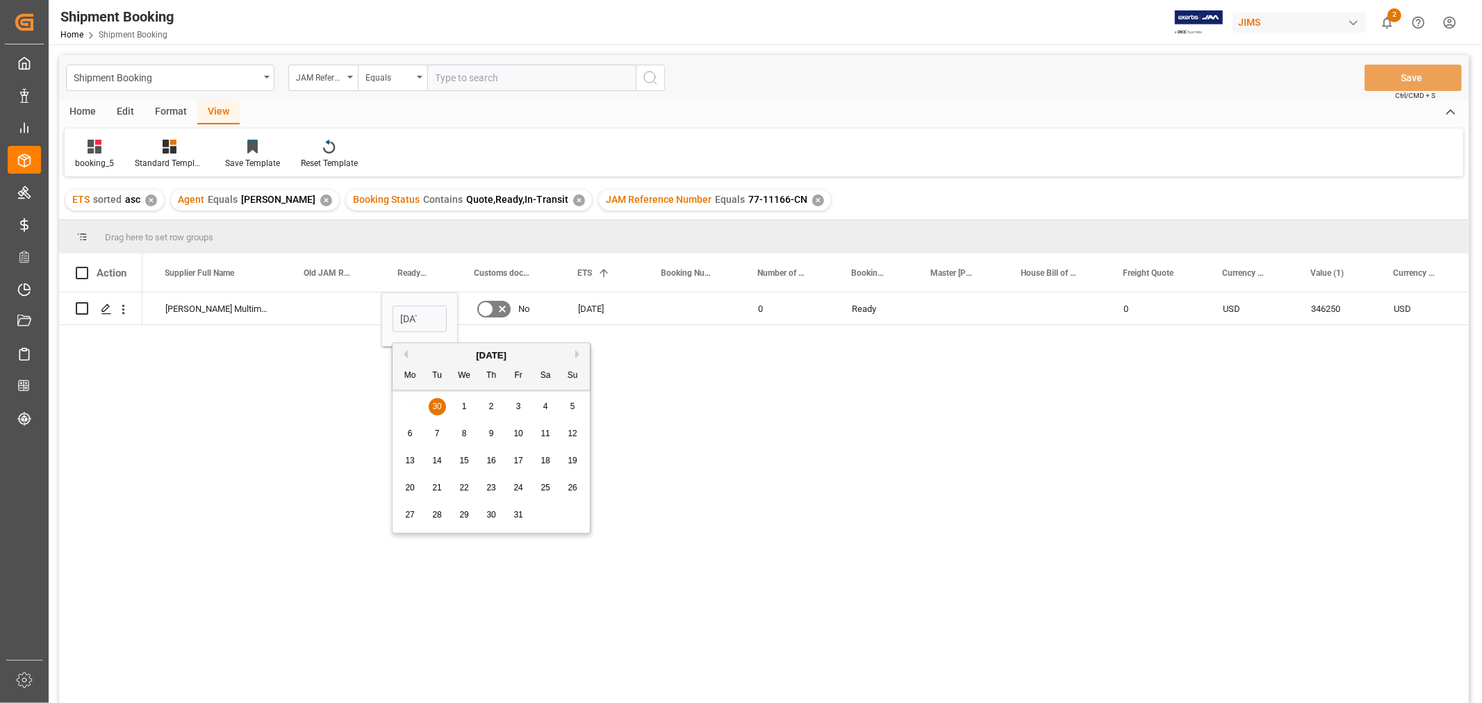
type input "[DATE]"
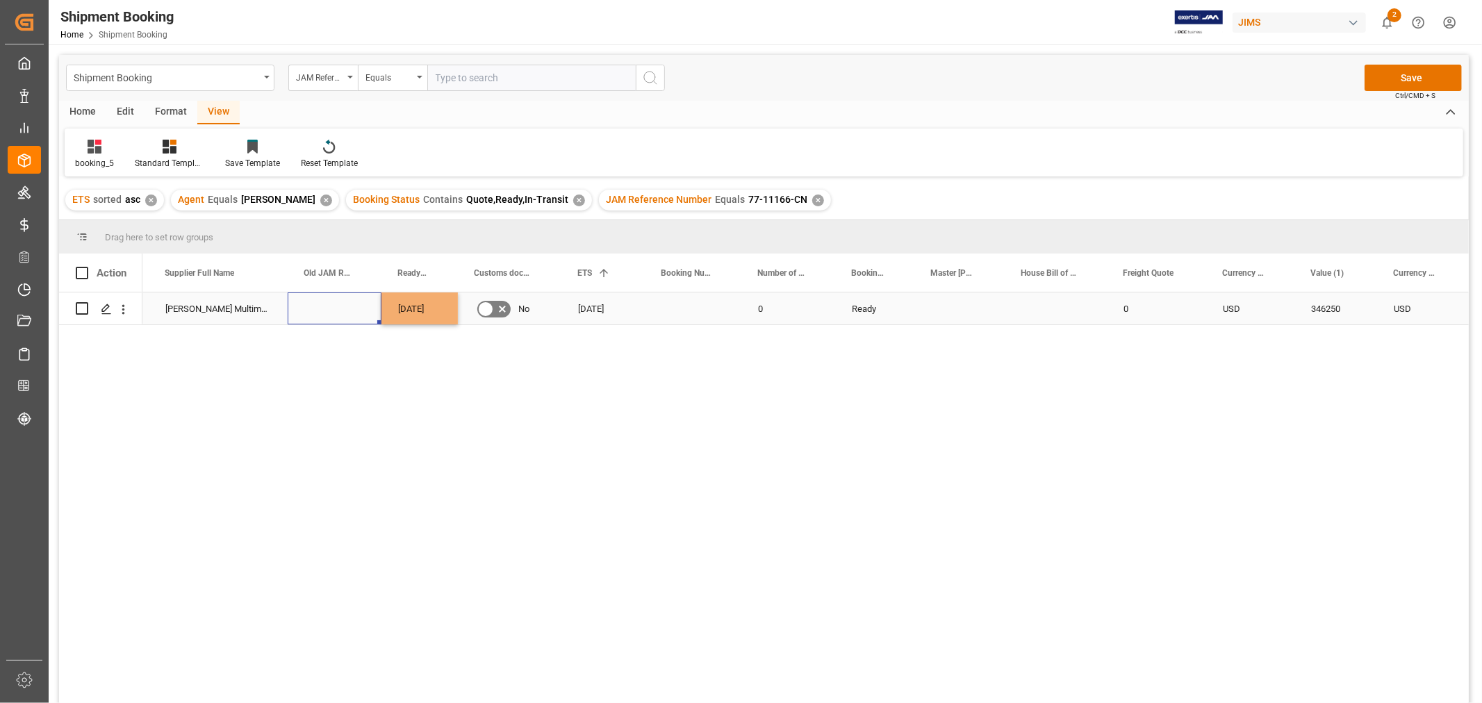
click at [320, 306] on div "Press SPACE to select this row." at bounding box center [335, 309] width 94 height 32
click at [1386, 81] on button "Save" at bounding box center [1413, 78] width 97 height 26
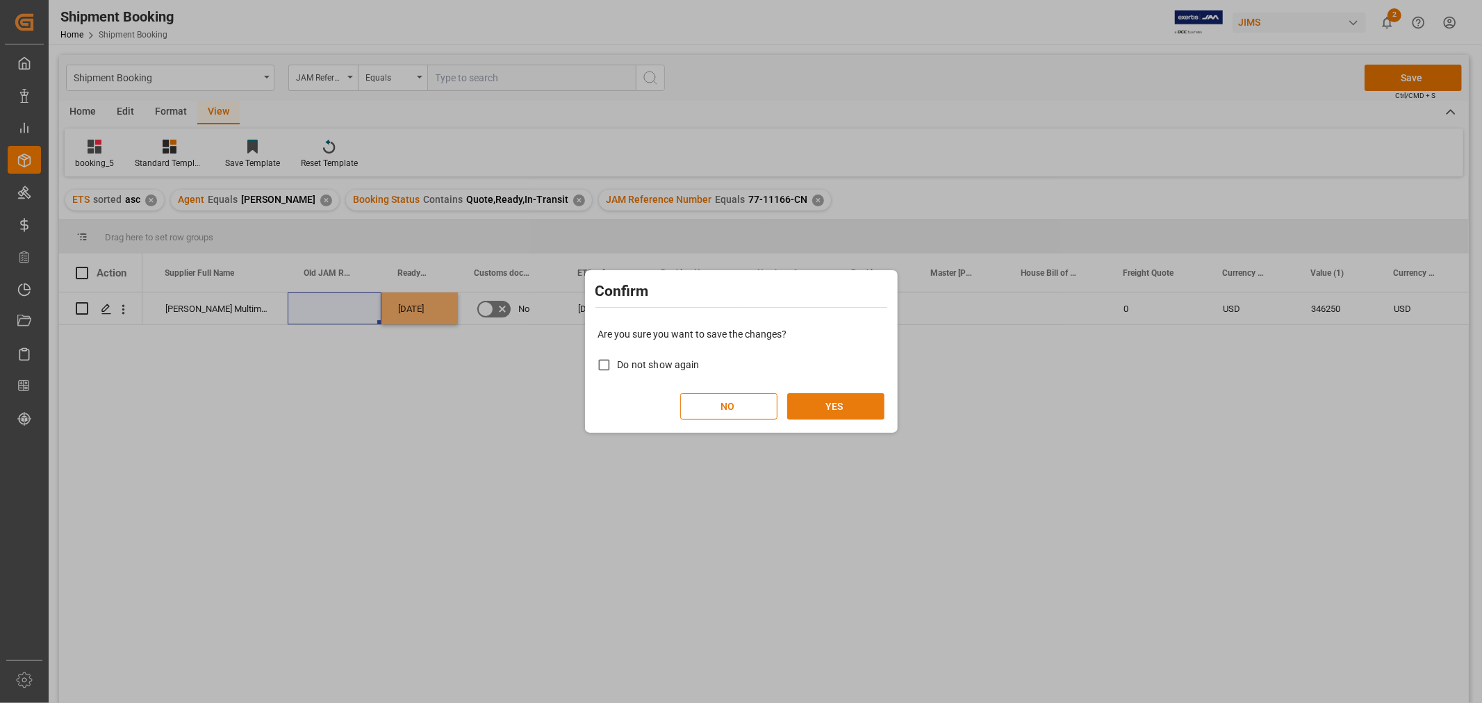
click at [825, 397] on button "YES" at bounding box center [835, 406] width 97 height 26
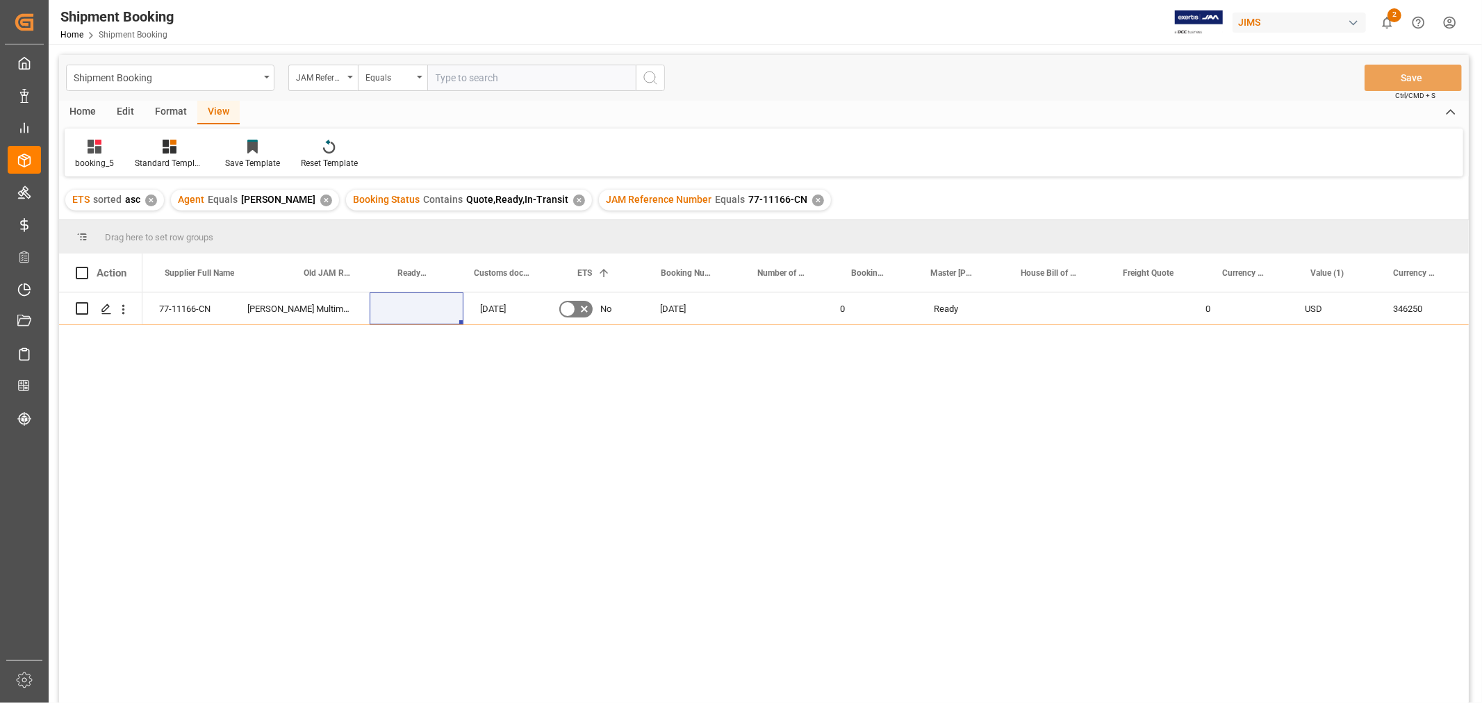
scroll to position [0, 82]
click at [812, 195] on div "✕" at bounding box center [818, 201] width 12 height 12
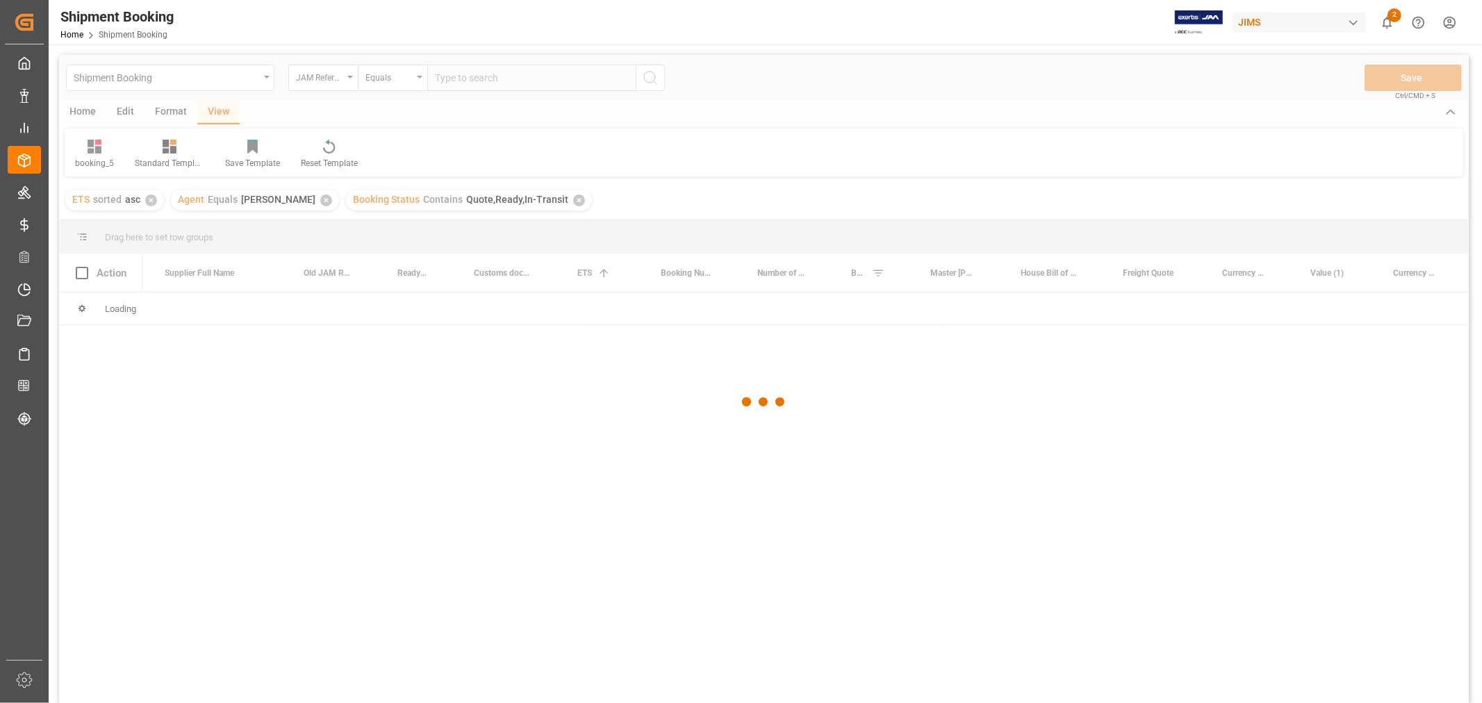
click at [520, 74] on div at bounding box center [764, 402] width 1410 height 695
click at [517, 76] on div at bounding box center [764, 402] width 1410 height 695
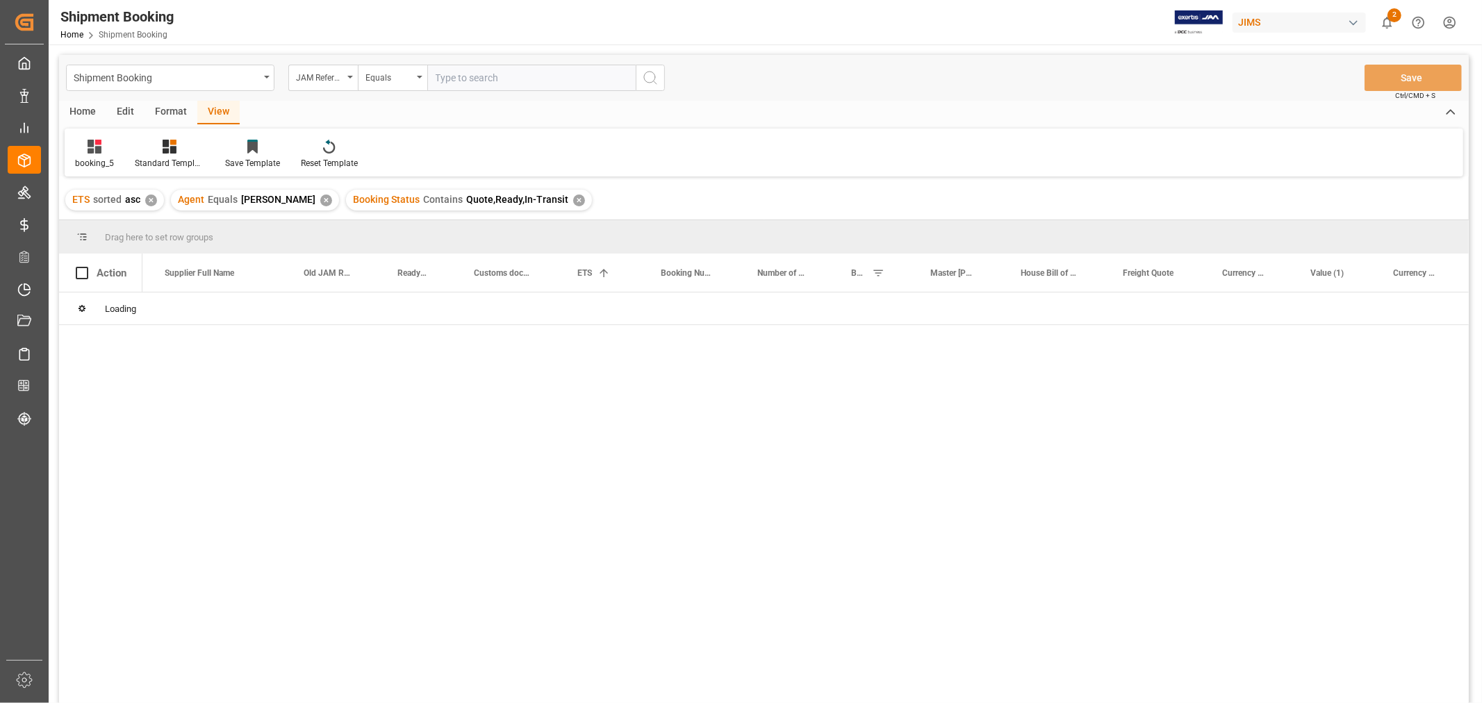
click at [512, 76] on input "text" at bounding box center [531, 78] width 208 height 26
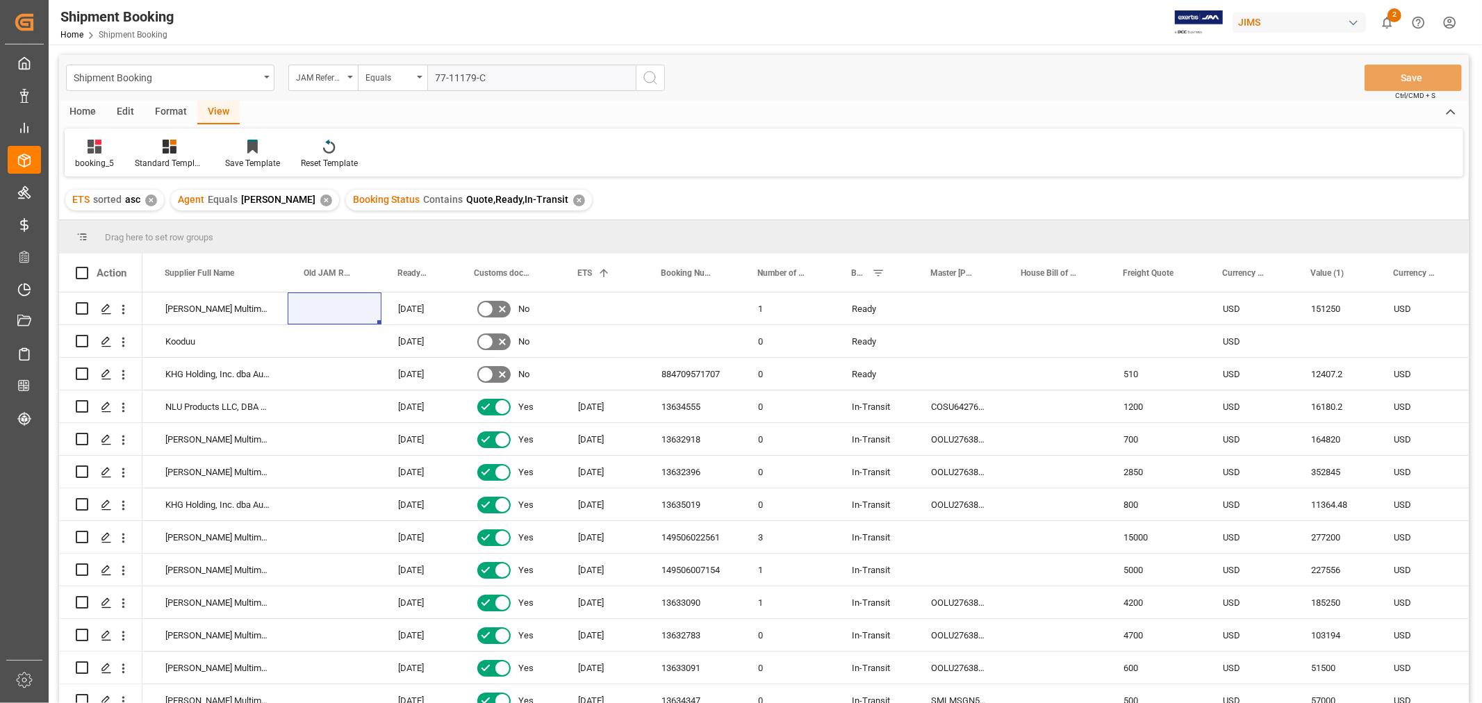
type input "77-11179-CN"
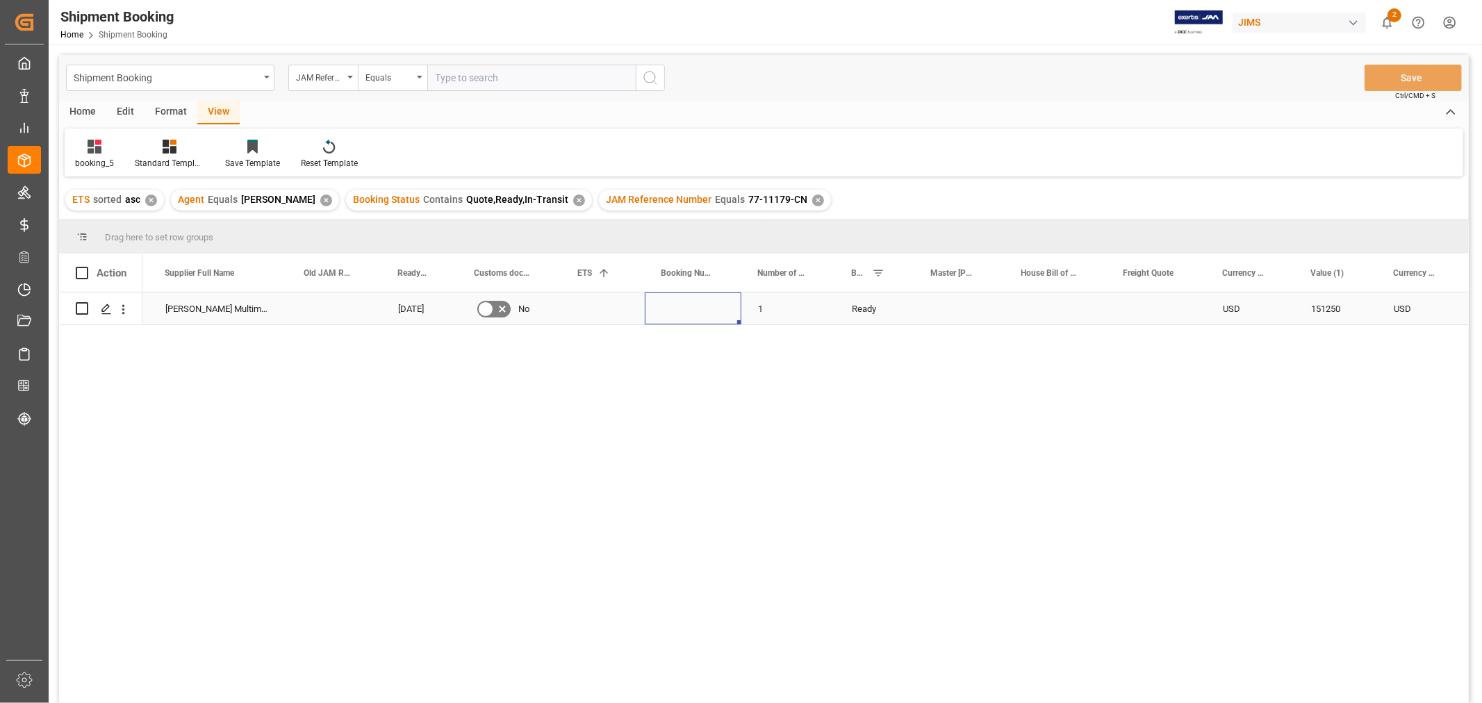
click at [671, 313] on div "Press SPACE to select this row." at bounding box center [693, 309] width 97 height 32
click at [671, 313] on input "Press SPACE to select this row." at bounding box center [693, 317] width 74 height 26
paste input "149507334809"
type input "149507334809"
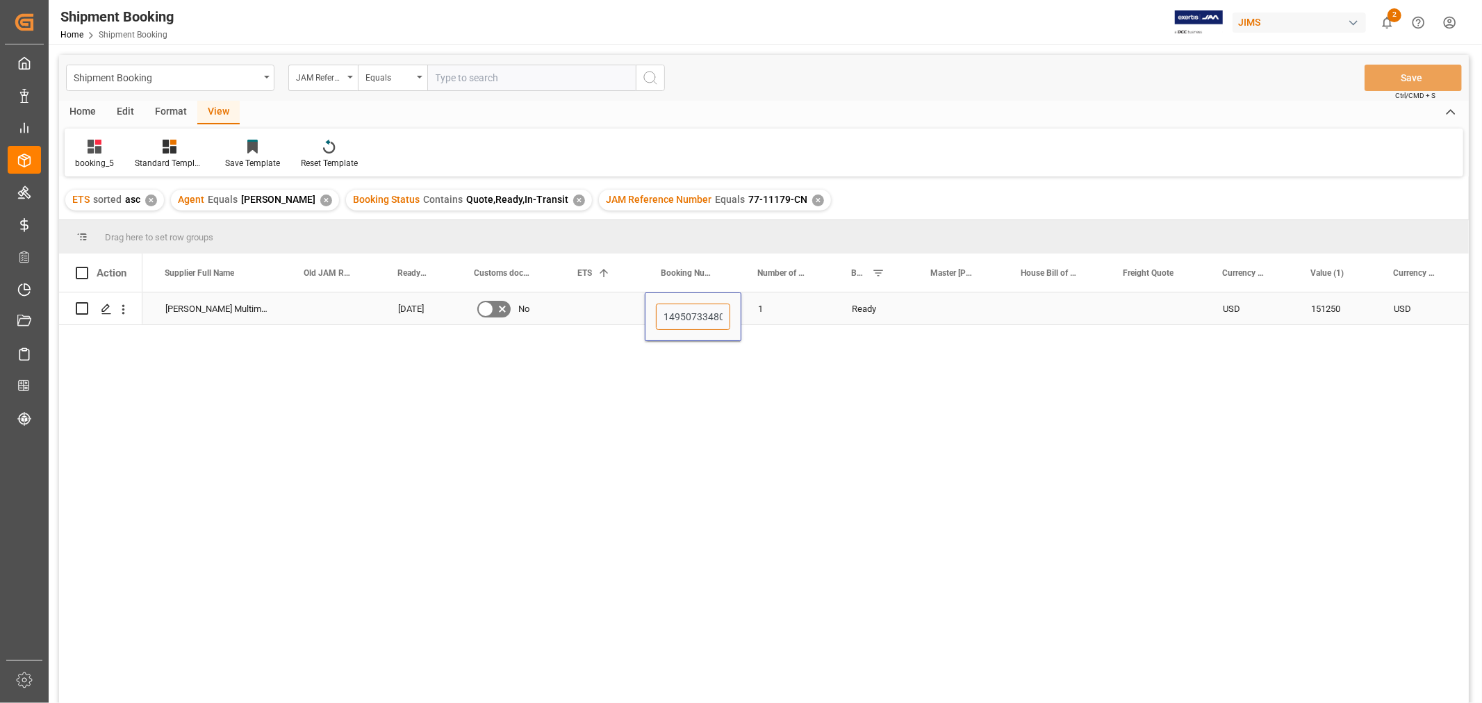
scroll to position [0, 7]
click at [790, 311] on div "1" at bounding box center [788, 309] width 94 height 32
click at [589, 303] on div "Press SPACE to select this row." at bounding box center [603, 309] width 83 height 32
click at [591, 303] on div "Press SPACE to select this row." at bounding box center [603, 309] width 83 height 32
click at [591, 304] on div "Press SPACE to select this row." at bounding box center [603, 320] width 61 height 32
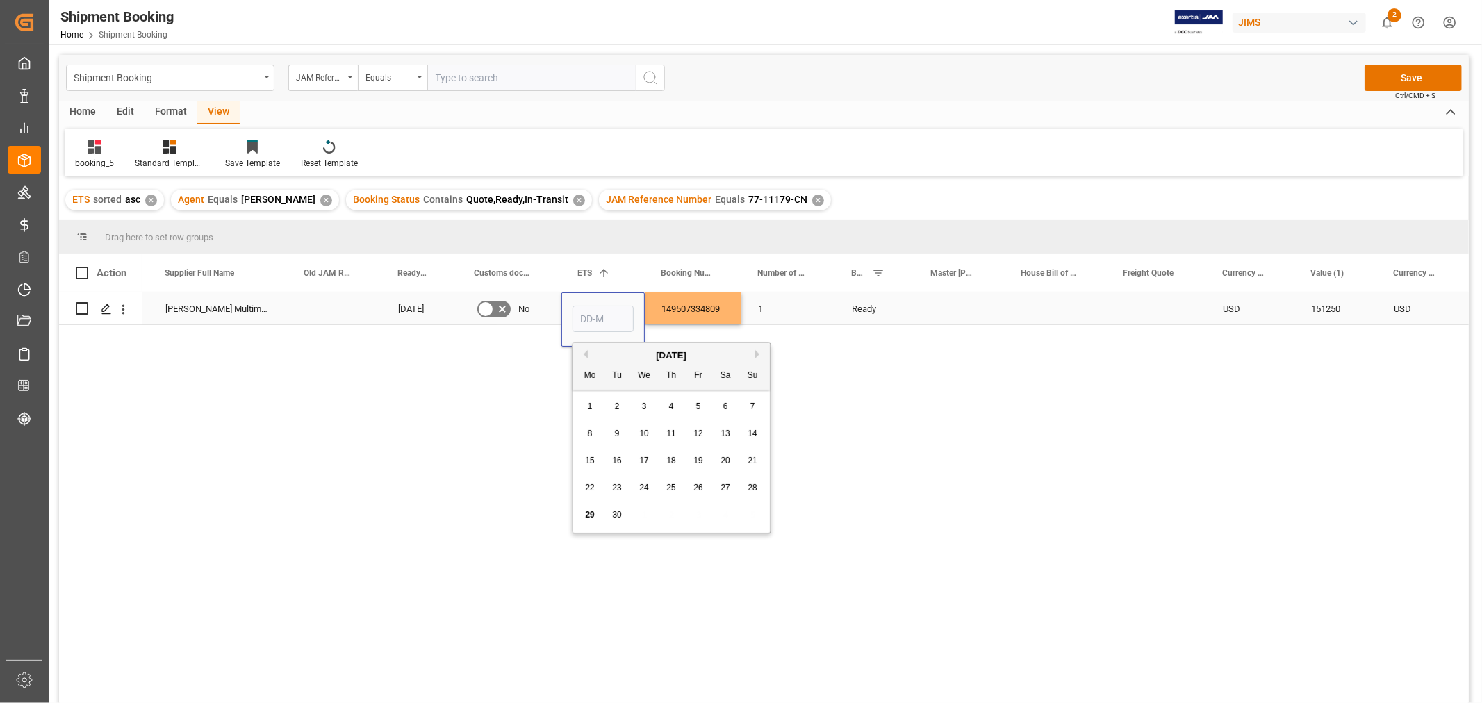
click at [591, 316] on input "Press SPACE to select this row." at bounding box center [603, 319] width 61 height 26
type input "[DATE]"
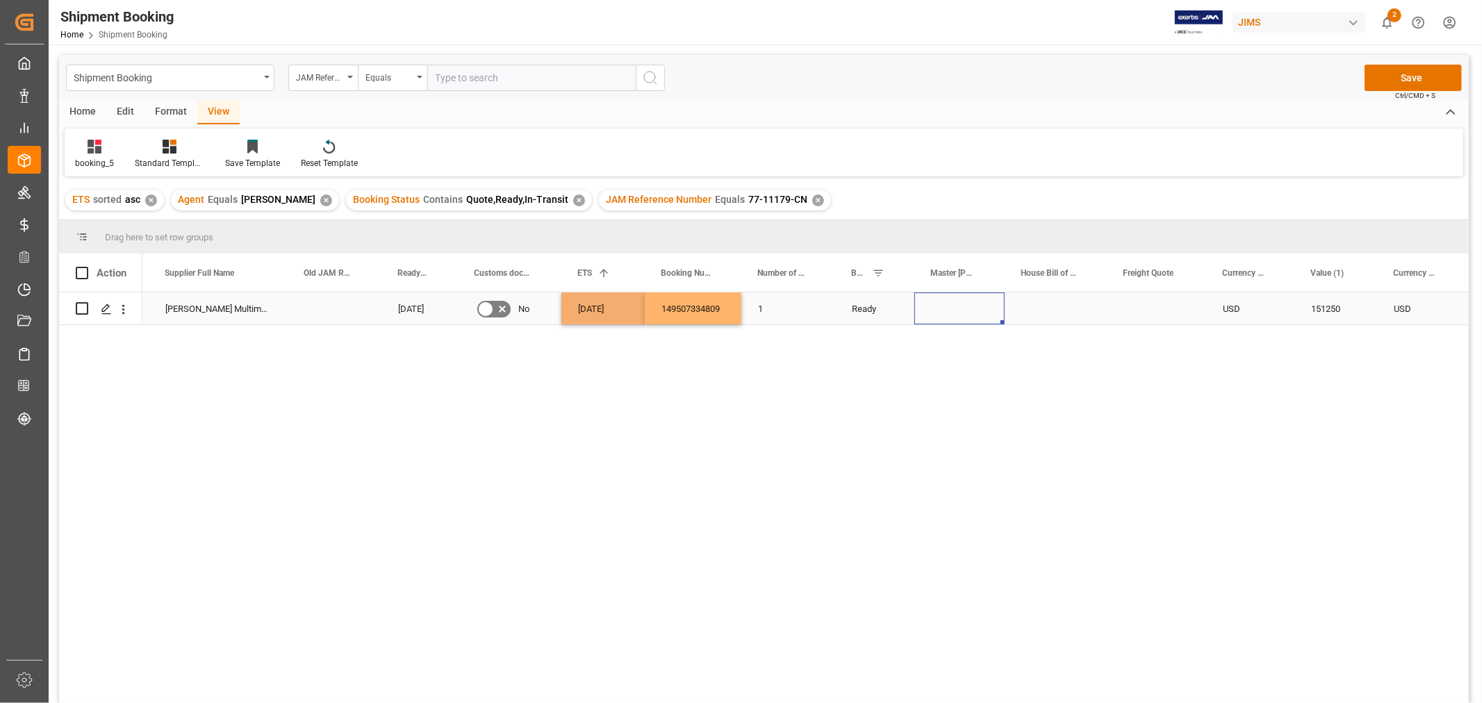
click at [947, 309] on div "Press SPACE to select this row." at bounding box center [960, 309] width 90 height 32
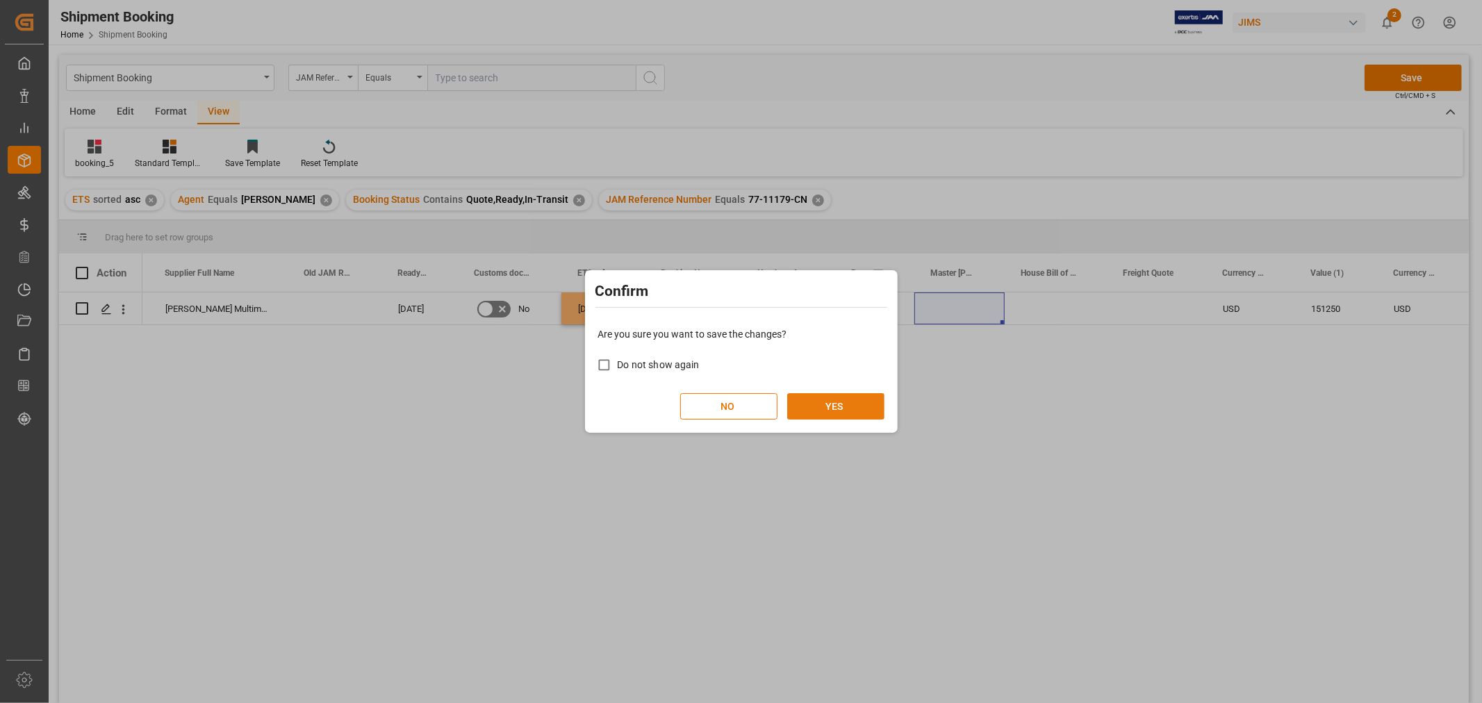
click at [828, 408] on button "YES" at bounding box center [835, 406] width 97 height 26
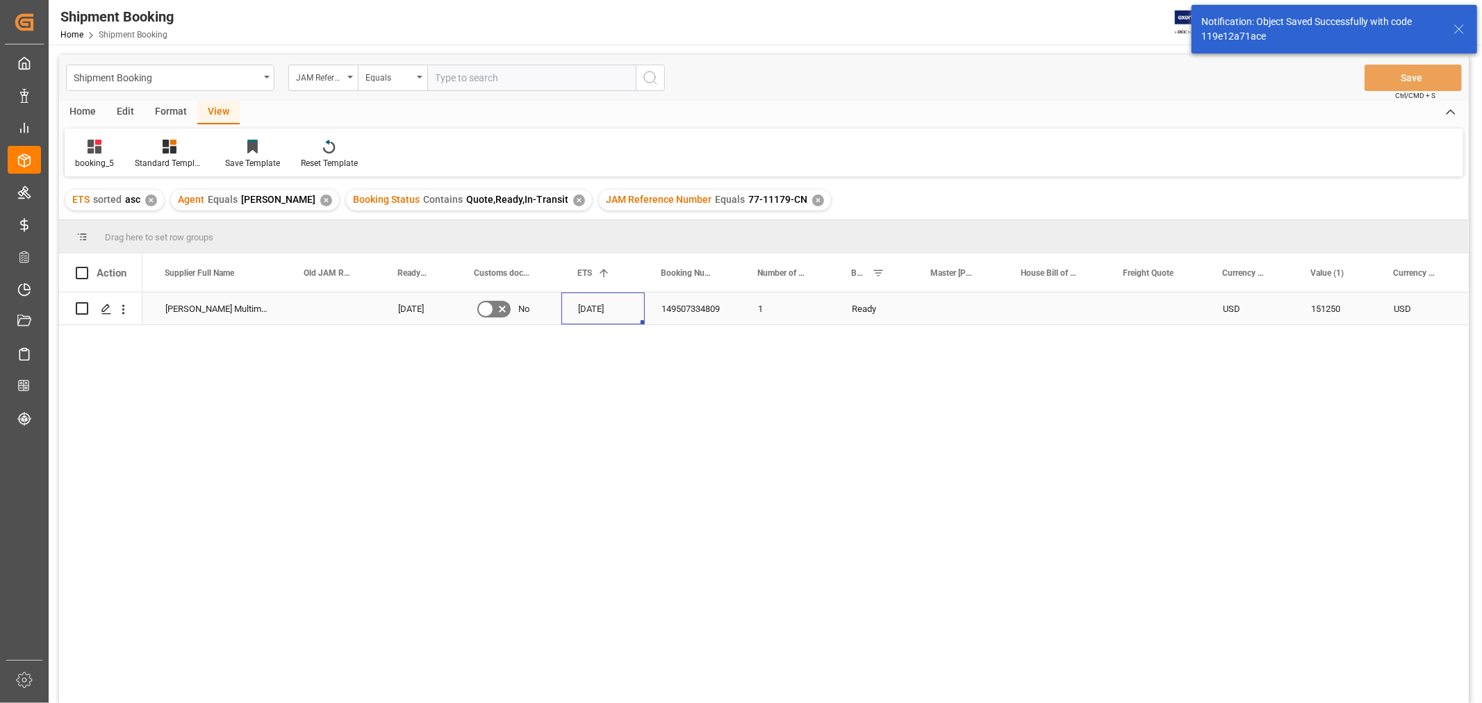
click at [601, 302] on div "[DATE]" at bounding box center [603, 309] width 83 height 32
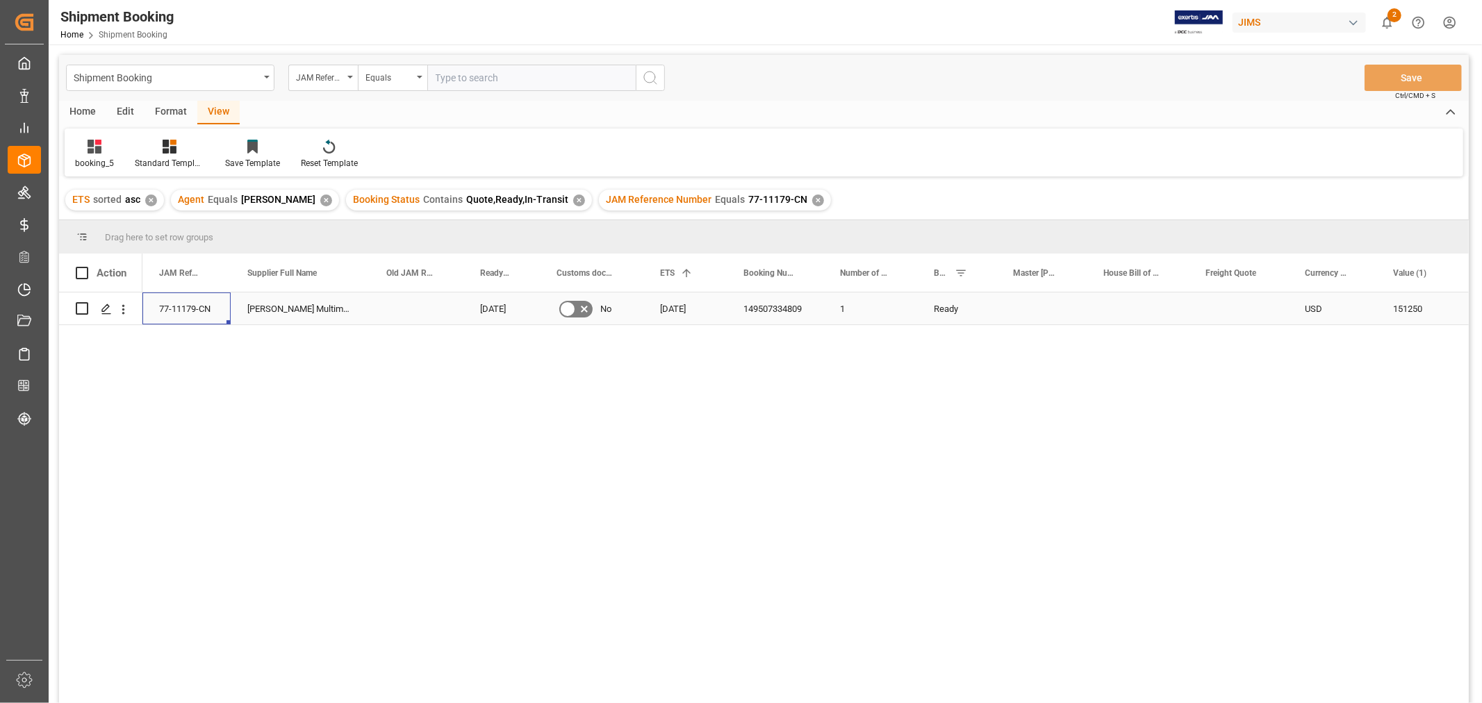
click at [204, 306] on div "77-11179-CN" at bounding box center [186, 309] width 88 height 32
